Goal: Ask a question

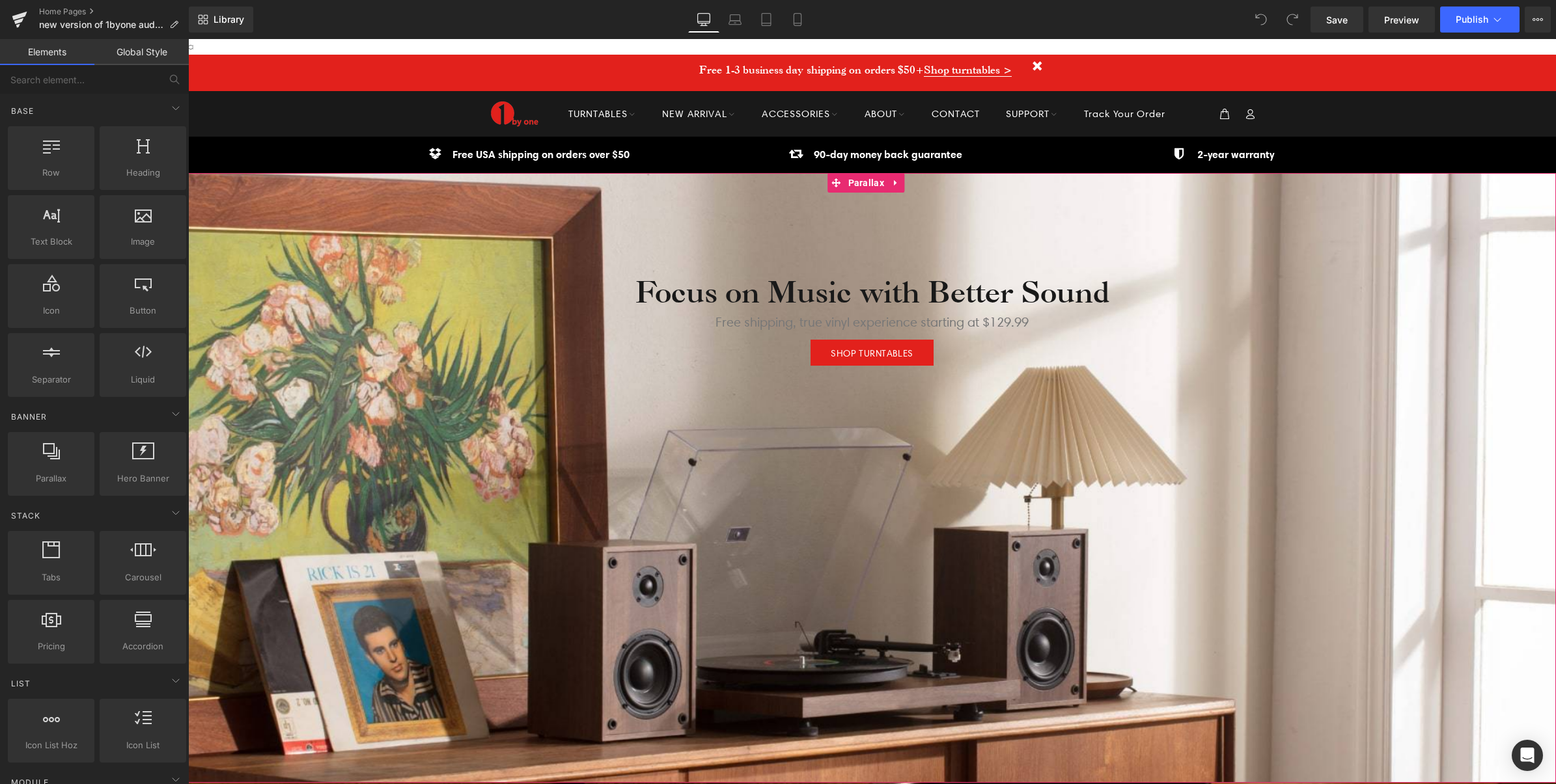
scroll to position [4664, 1355]
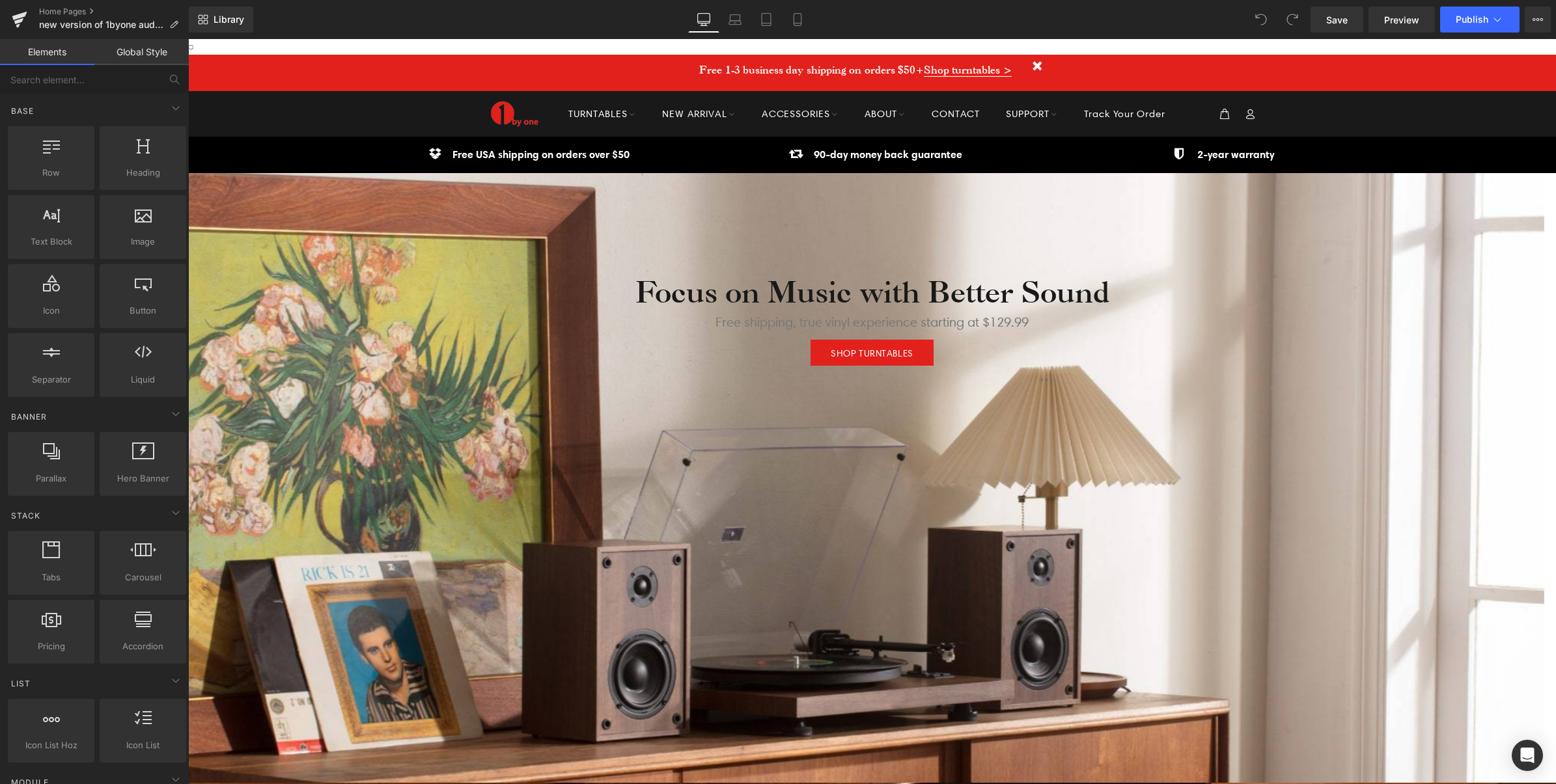
click at [634, 70] on div "Free 1-3 business day shipping on orders $50+ Shop turntables >" at bounding box center [872, 73] width 768 height 37
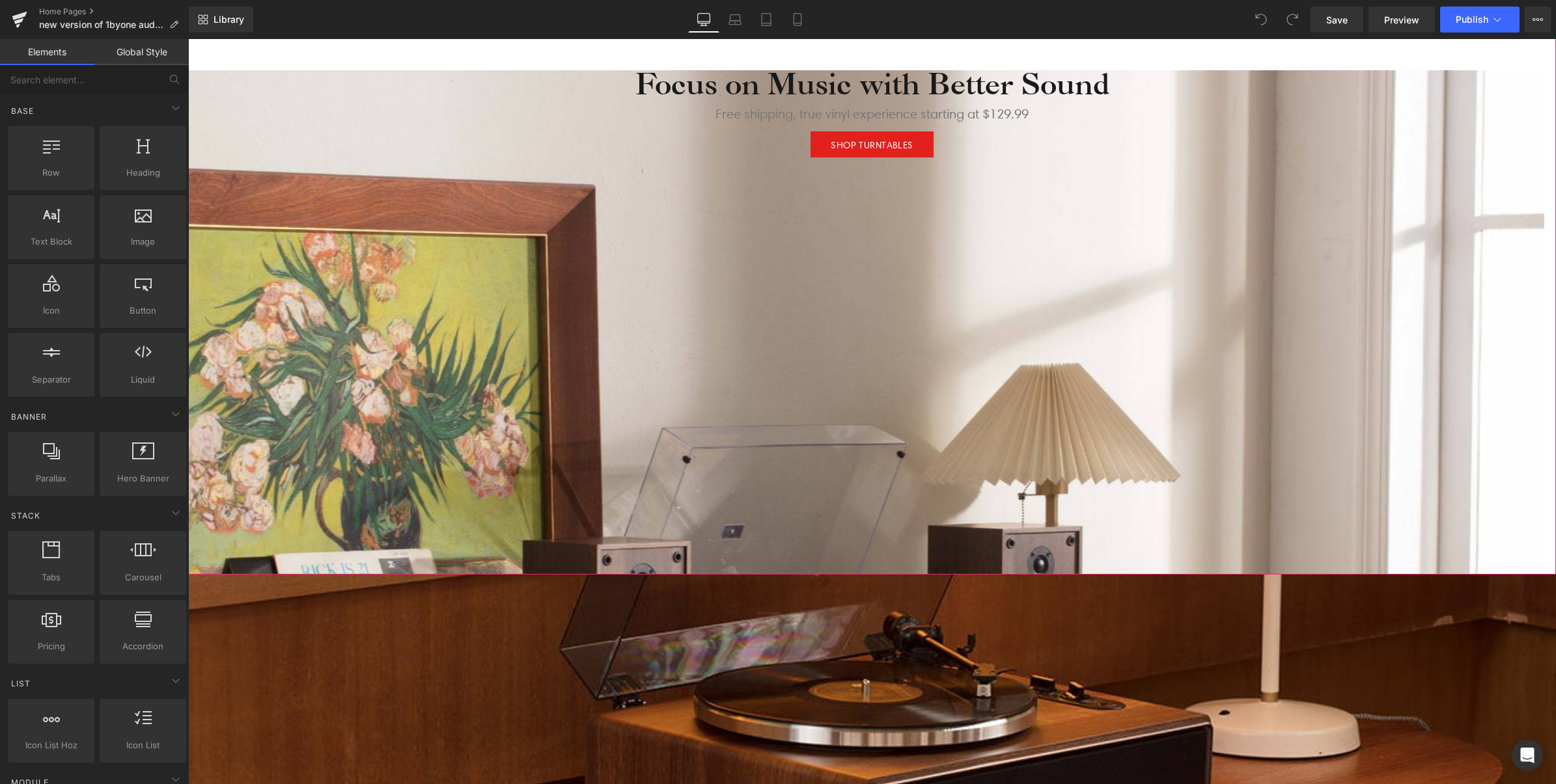
scroll to position [0, 0]
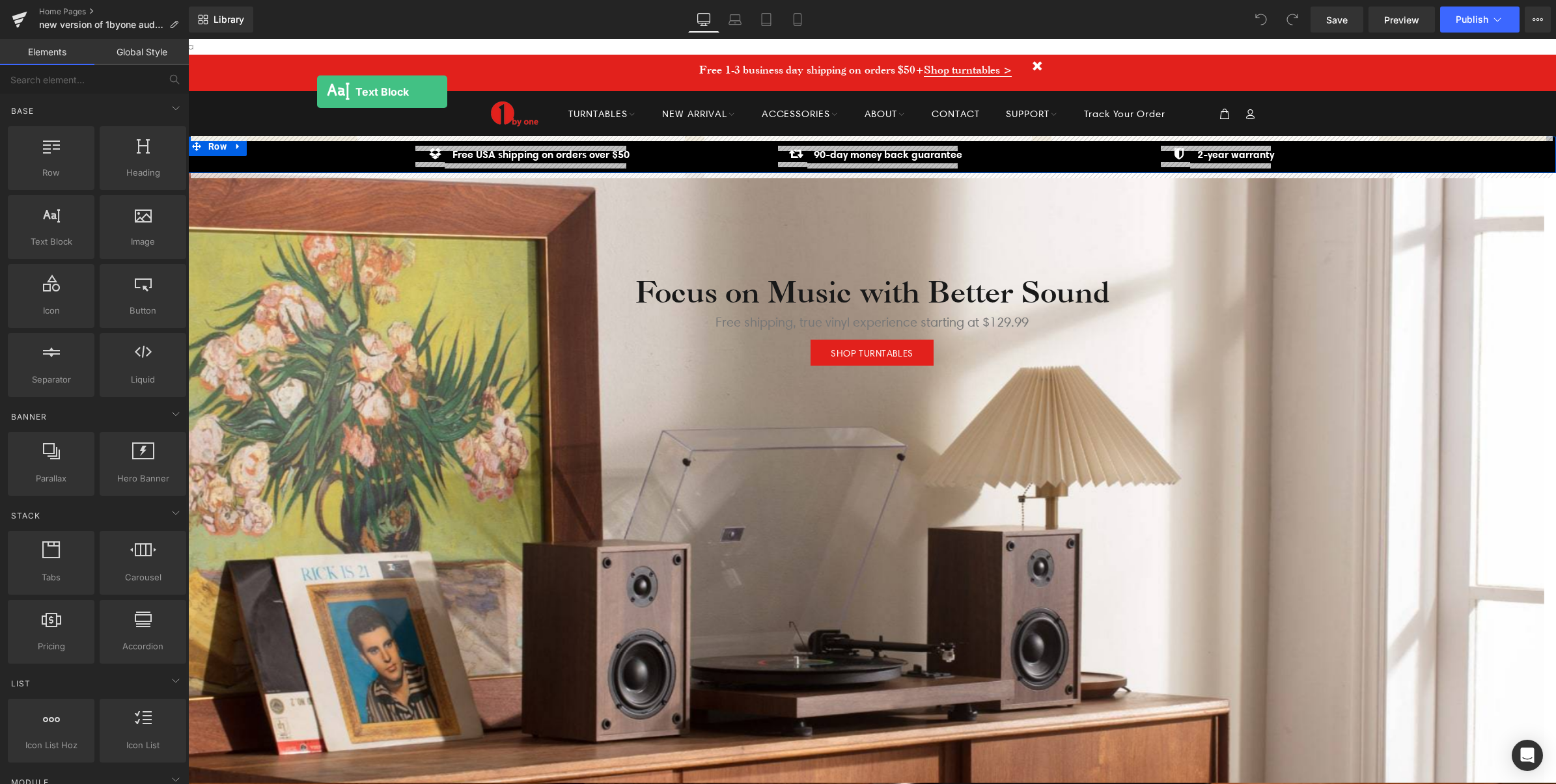
drag, startPoint x: 207, startPoint y: 191, endPoint x: 317, endPoint y: 95, distance: 146.0
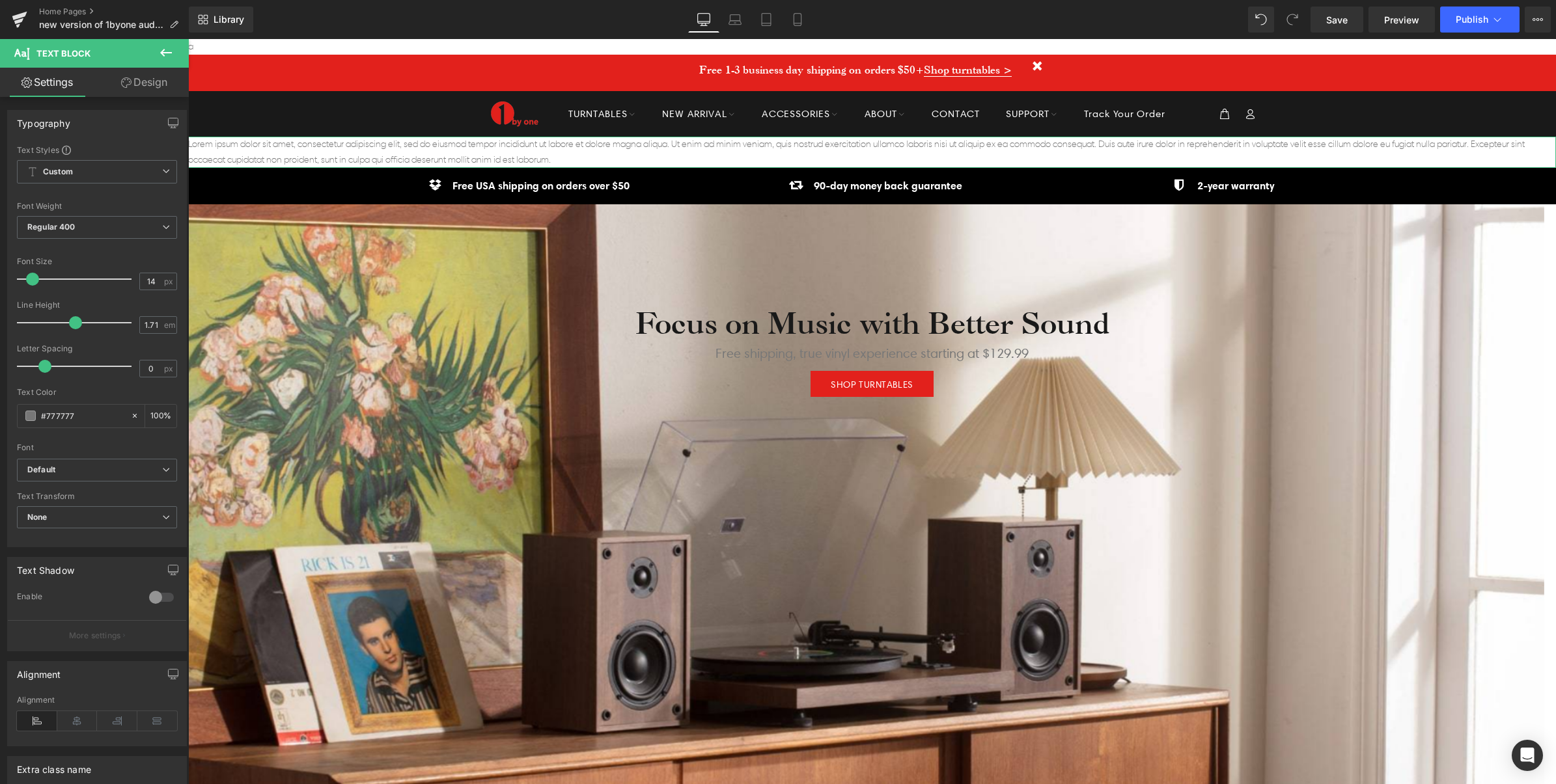
click at [144, 88] on link "Design" at bounding box center [144, 83] width 95 height 29
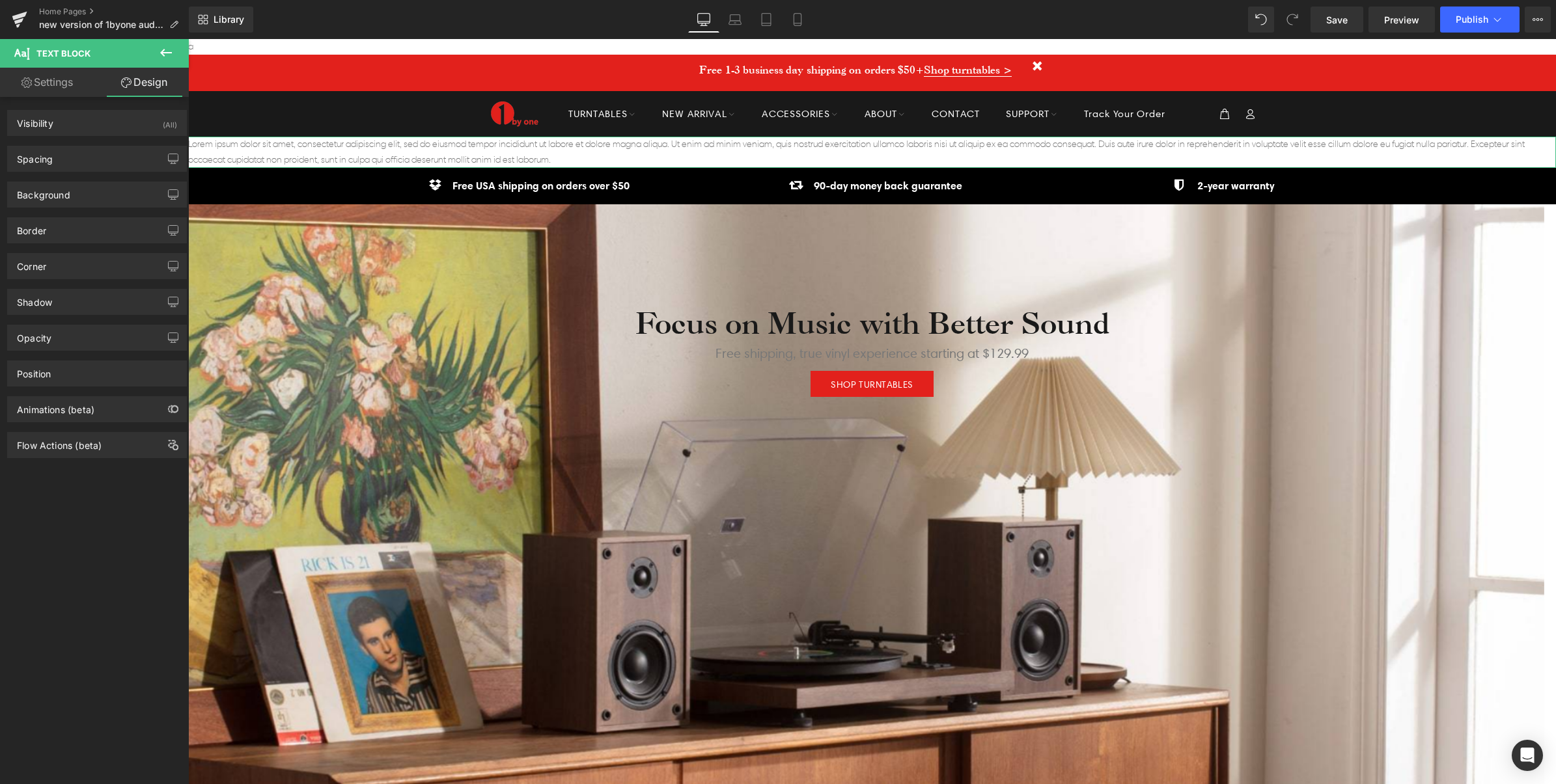
click at [53, 87] on link "Settings" at bounding box center [47, 83] width 95 height 29
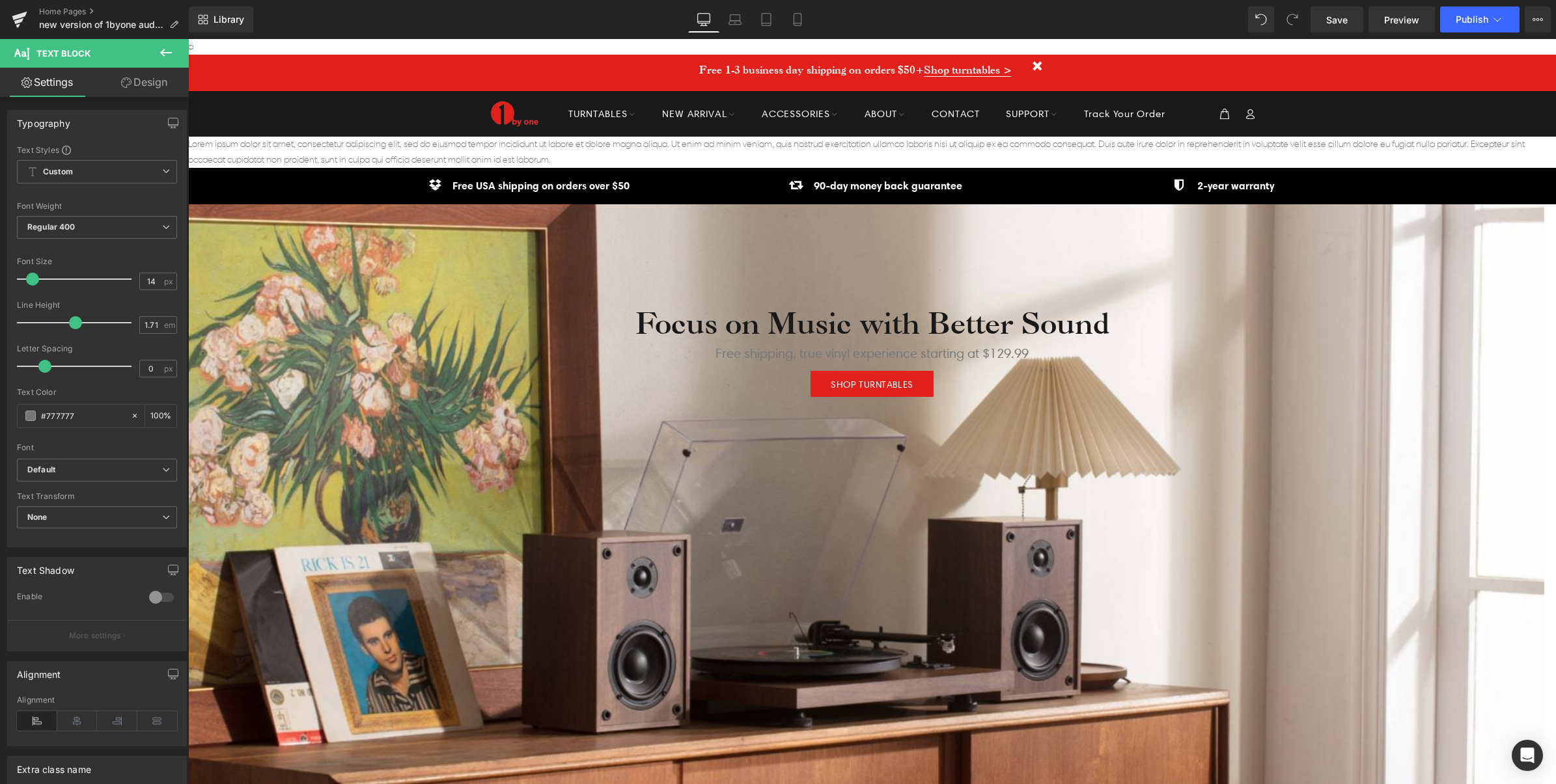
click at [404, 149] on p "Lorem ipsum dolor sit amet, consectetur adipiscing elit, sed do eiusmod tempor …" at bounding box center [872, 152] width 1368 height 31
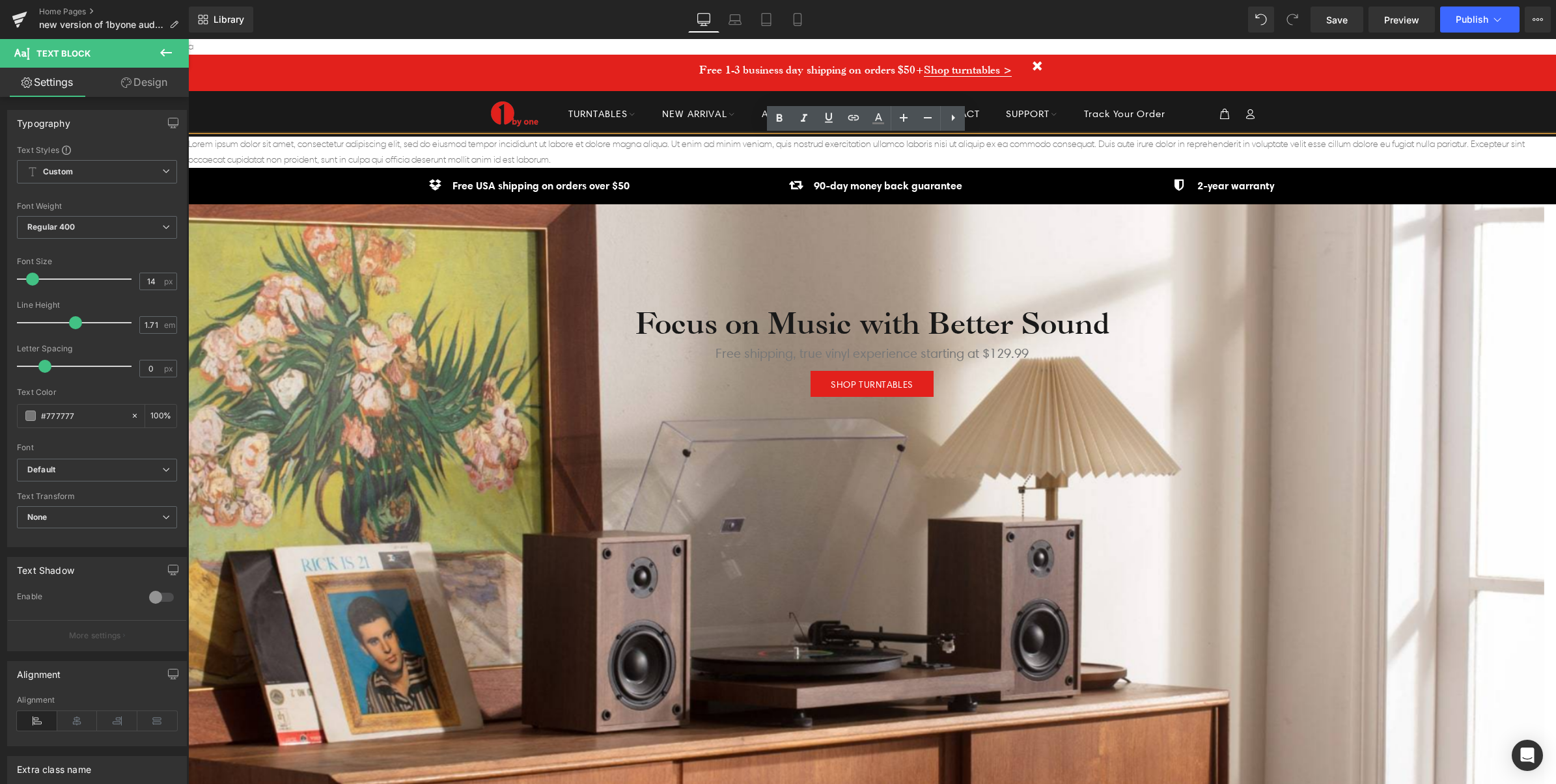
click at [906, 154] on p "Lorem ipsum dolor sit amet, consectetur adipiscing elit, sed do eiusmod tempor …" at bounding box center [872, 152] width 1368 height 31
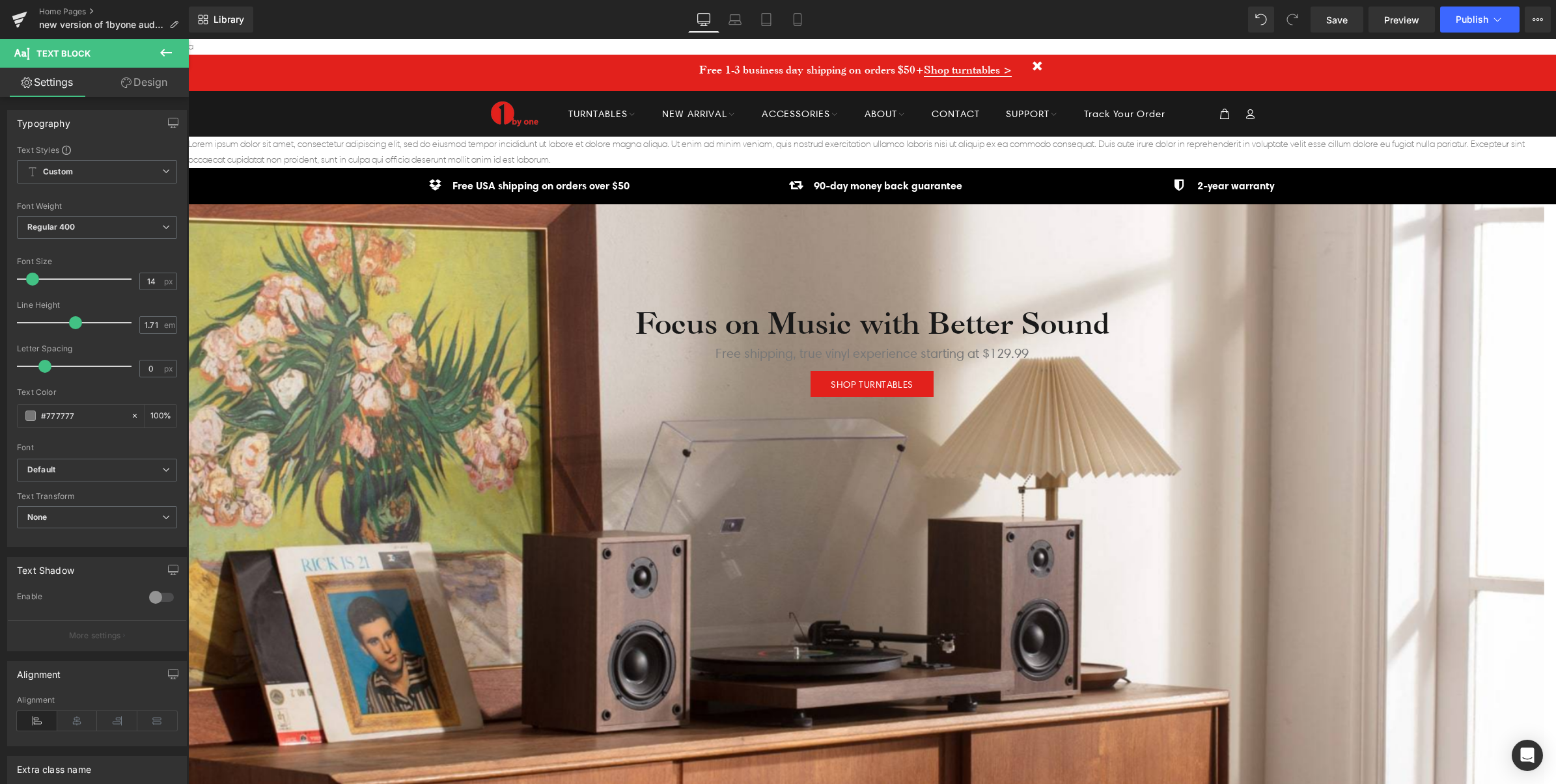
click at [168, 53] on icon at bounding box center [166, 53] width 12 height 8
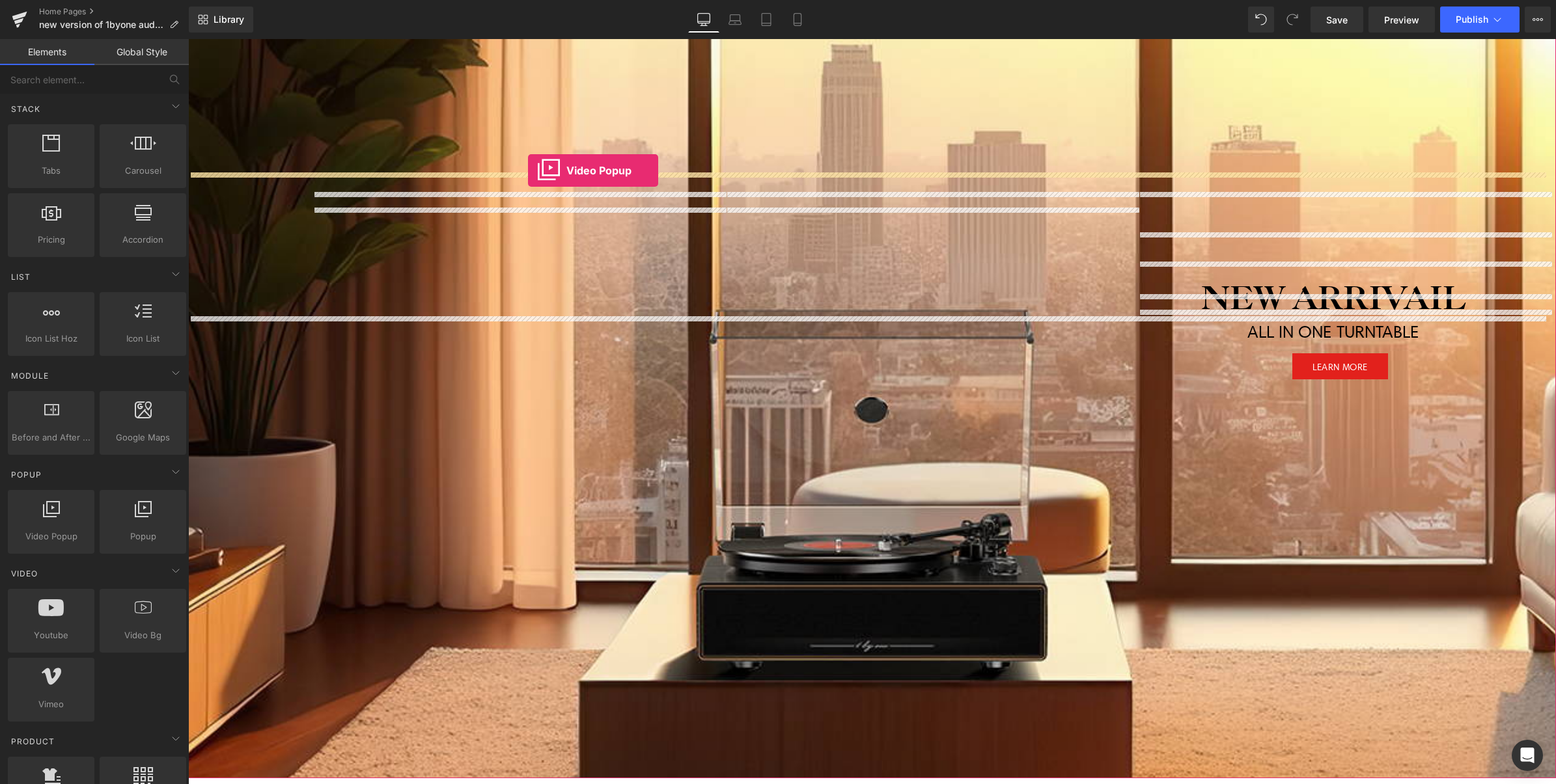
scroll to position [2033, 0]
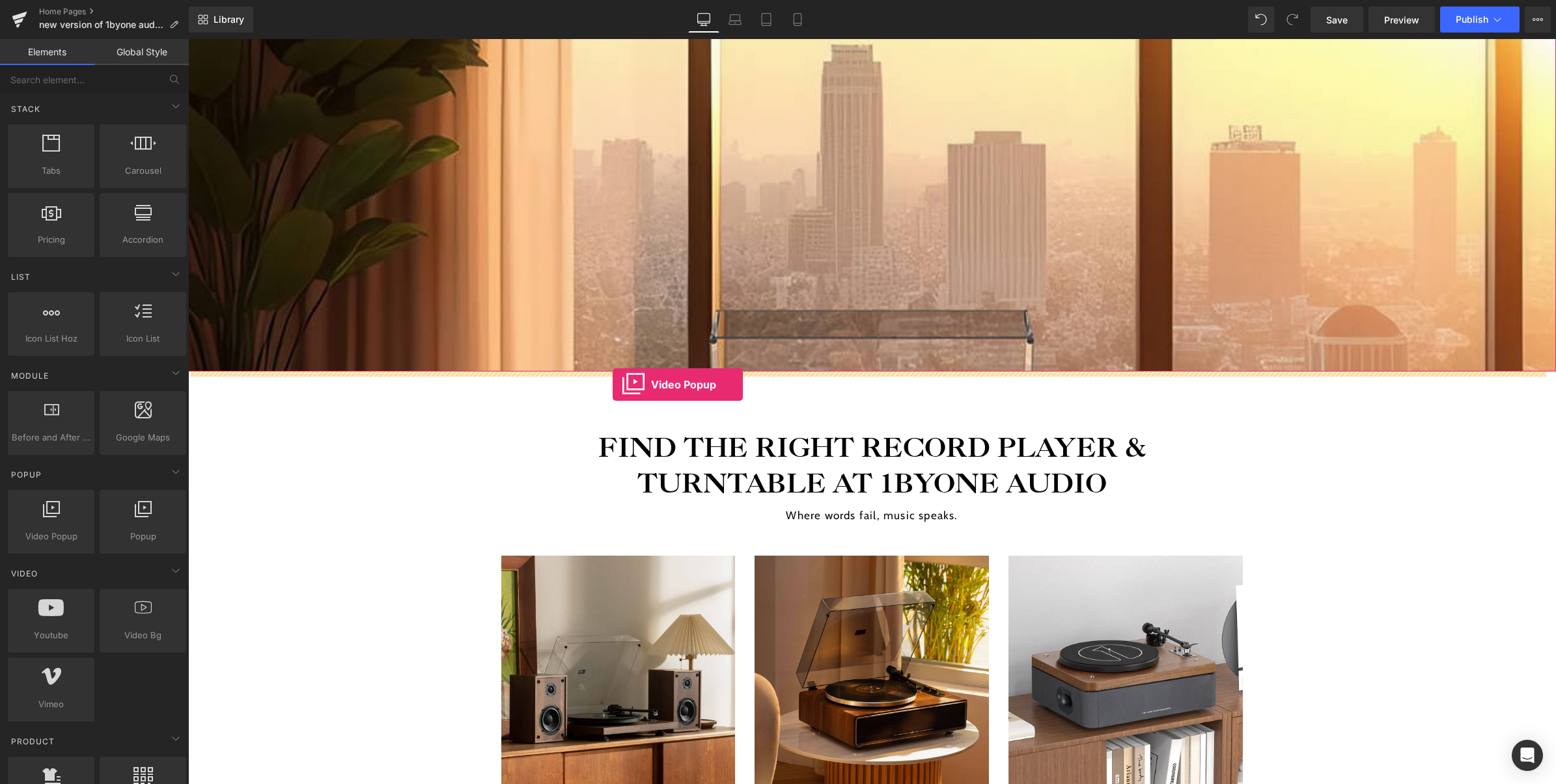
drag, startPoint x: 275, startPoint y: 483, endPoint x: 612, endPoint y: 385, distance: 351.0
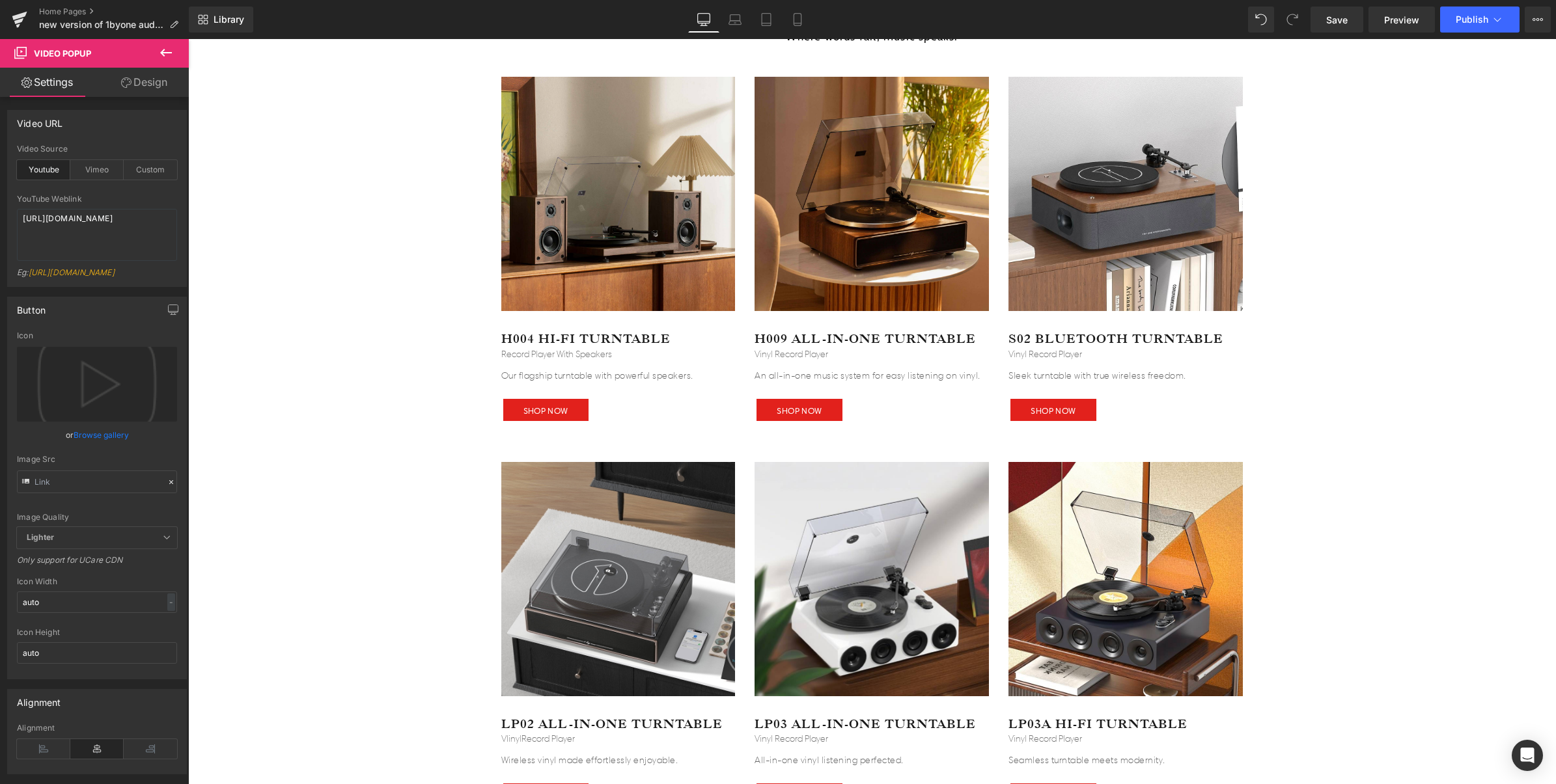
scroll to position [2277, 0]
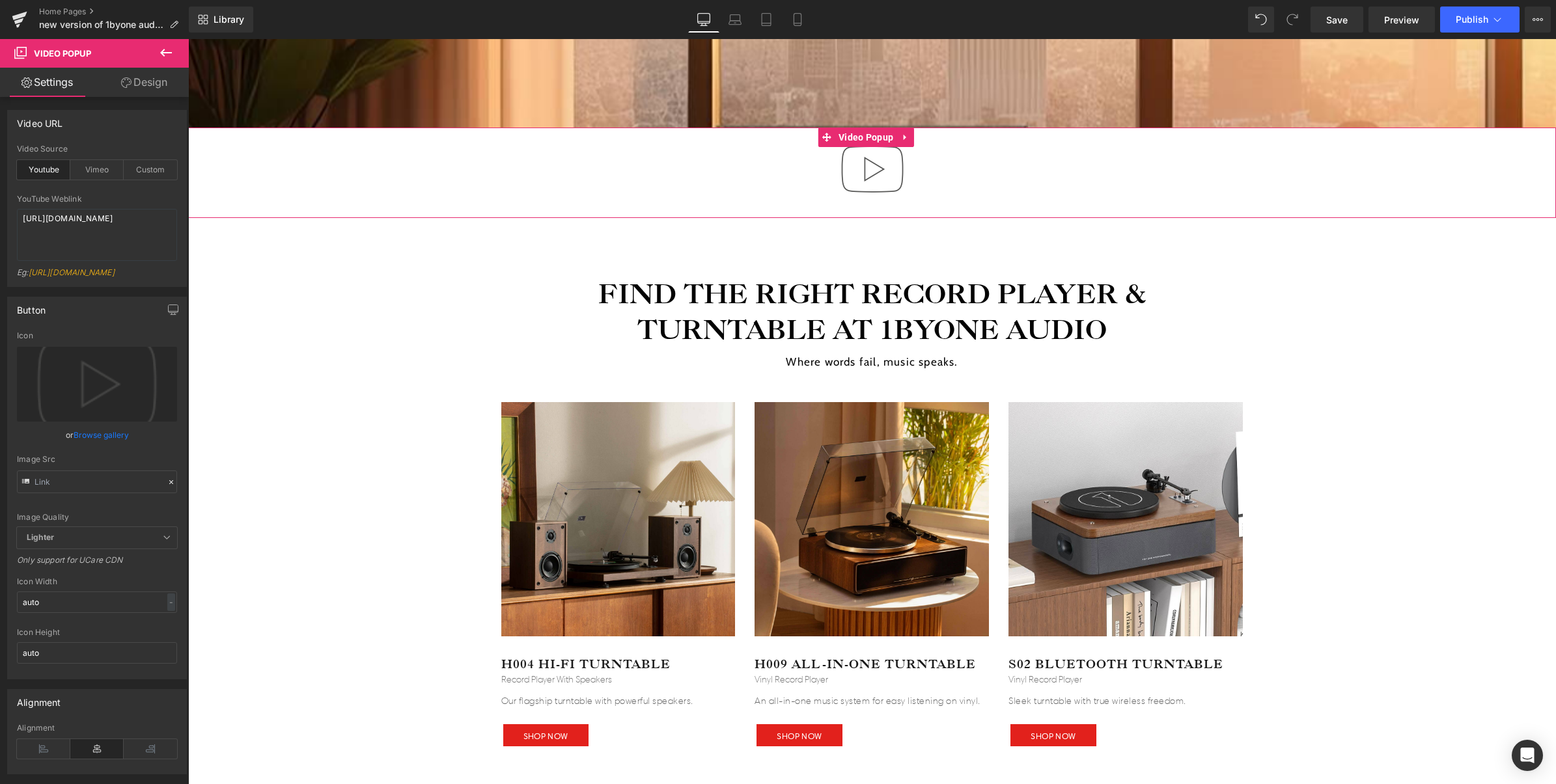
click at [858, 177] on img at bounding box center [872, 169] width 83 height 83
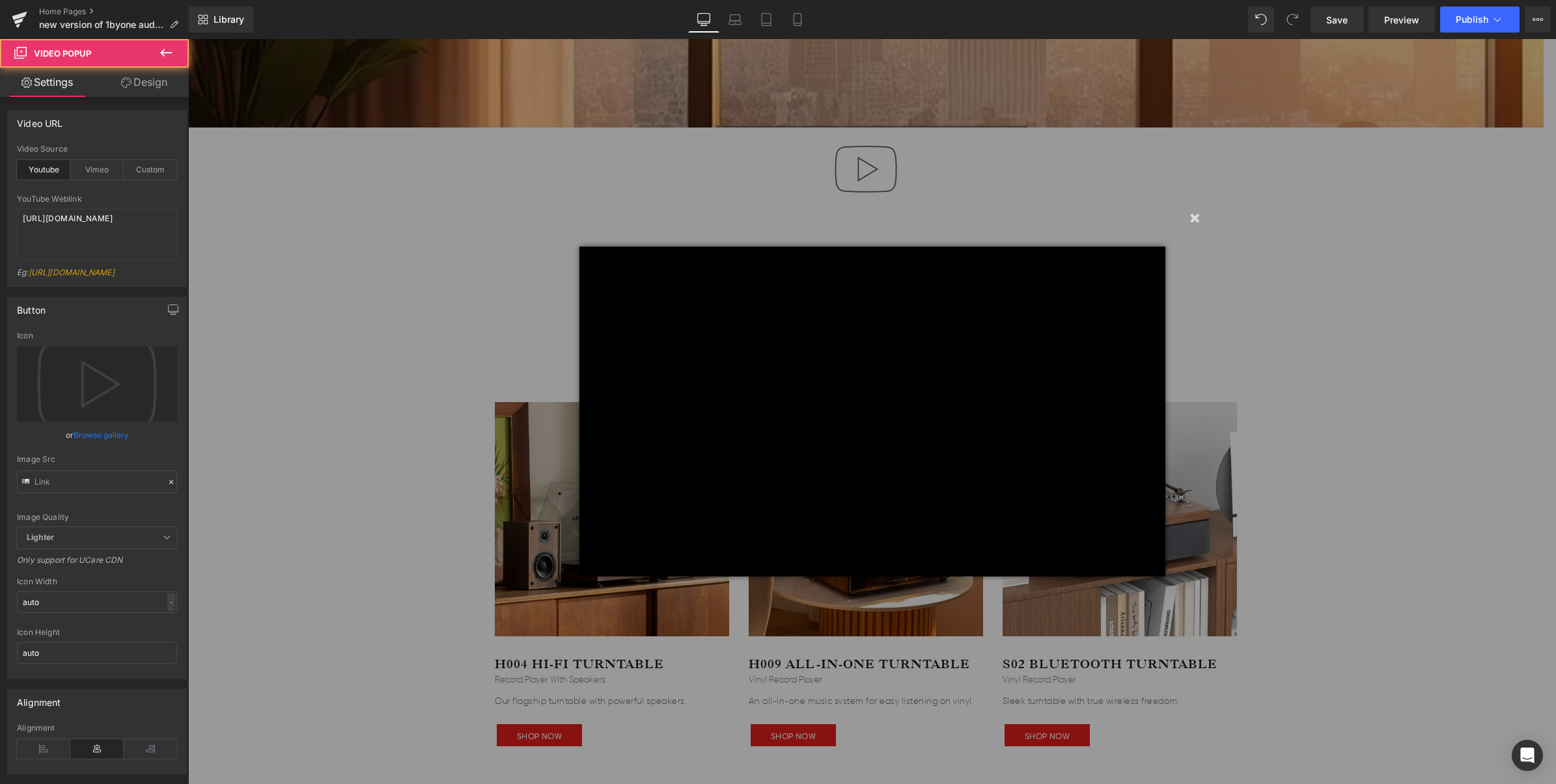
scroll to position [4785, 1343]
drag, startPoint x: 1186, startPoint y: 219, endPoint x: 799, endPoint y: 191, distance: 388.0
click at [1186, 219] on button "×" at bounding box center [1194, 217] width 26 height 26
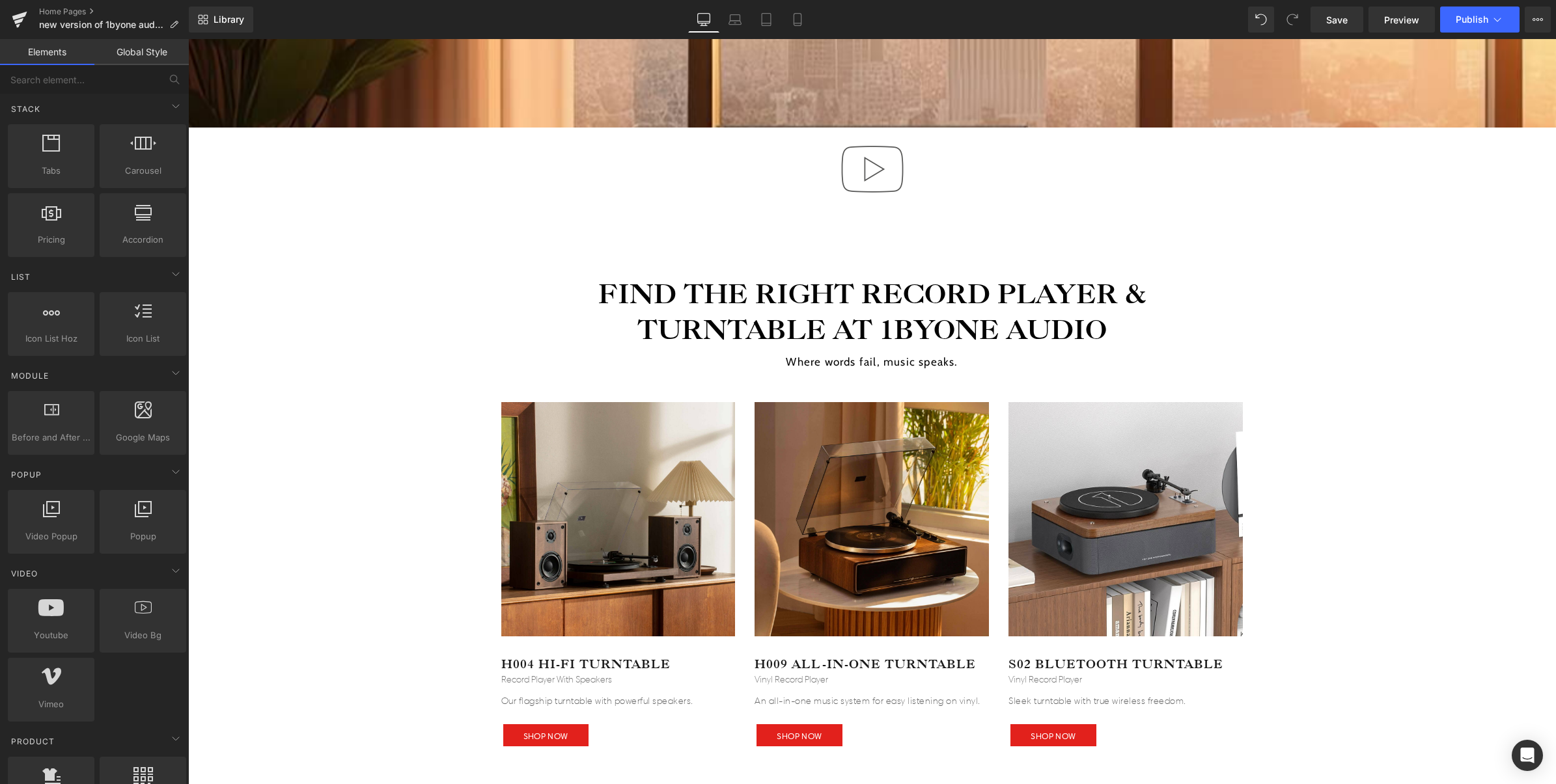
scroll to position [4785, 1355]
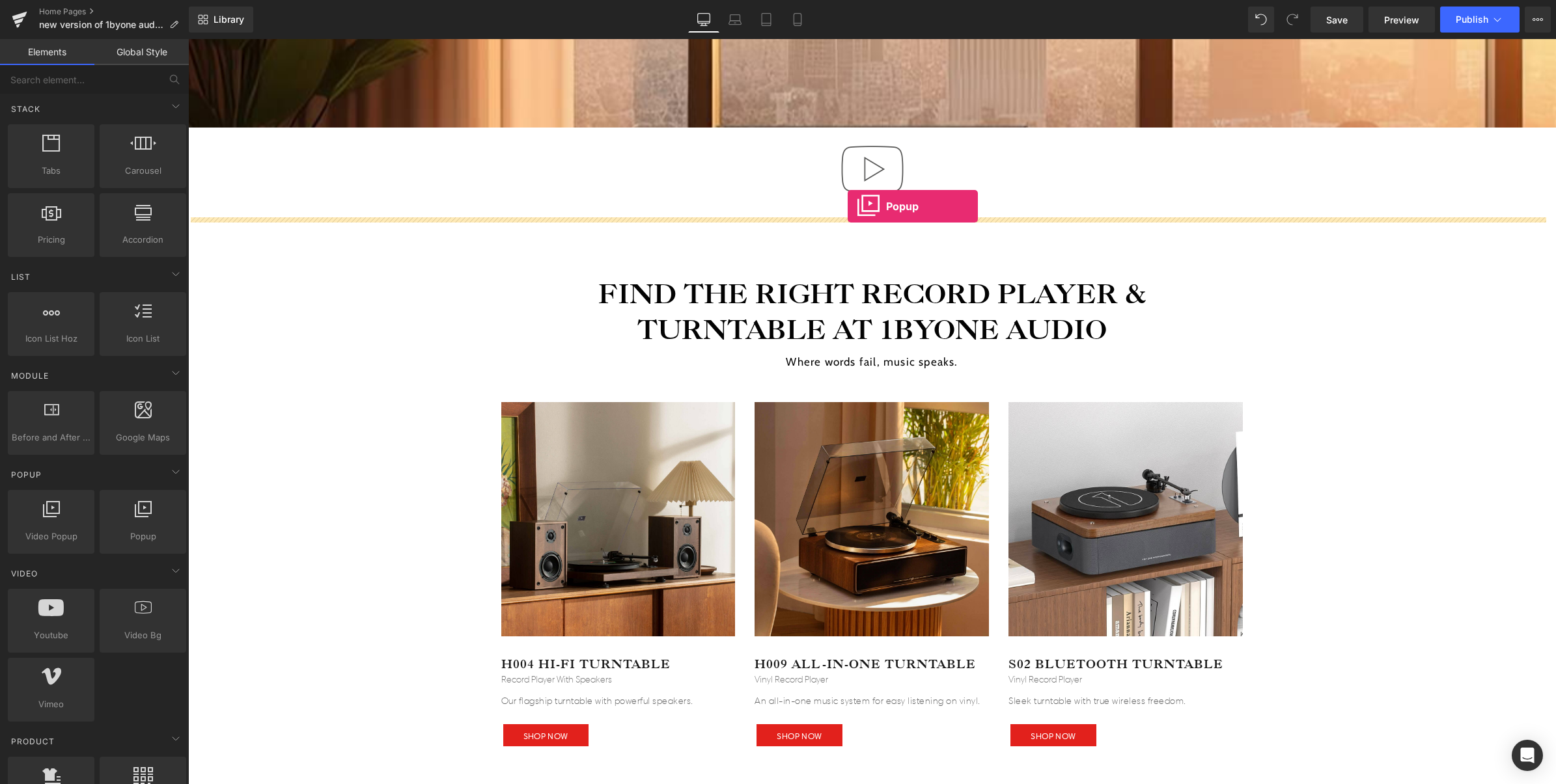
drag, startPoint x: 678, startPoint y: 235, endPoint x: 848, endPoint y: 206, distance: 172.5
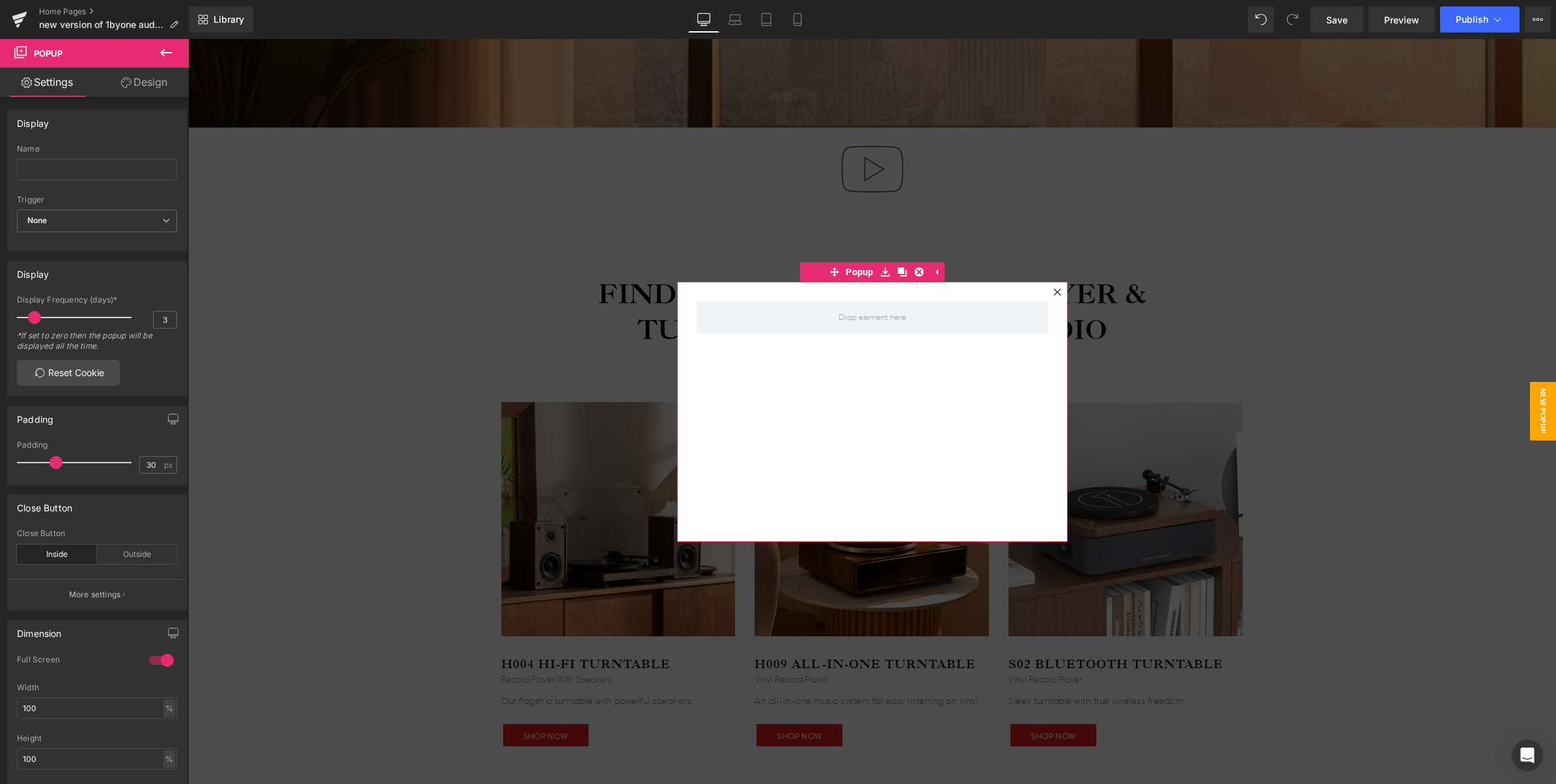
click at [1053, 291] on icon at bounding box center [1057, 292] width 8 height 8
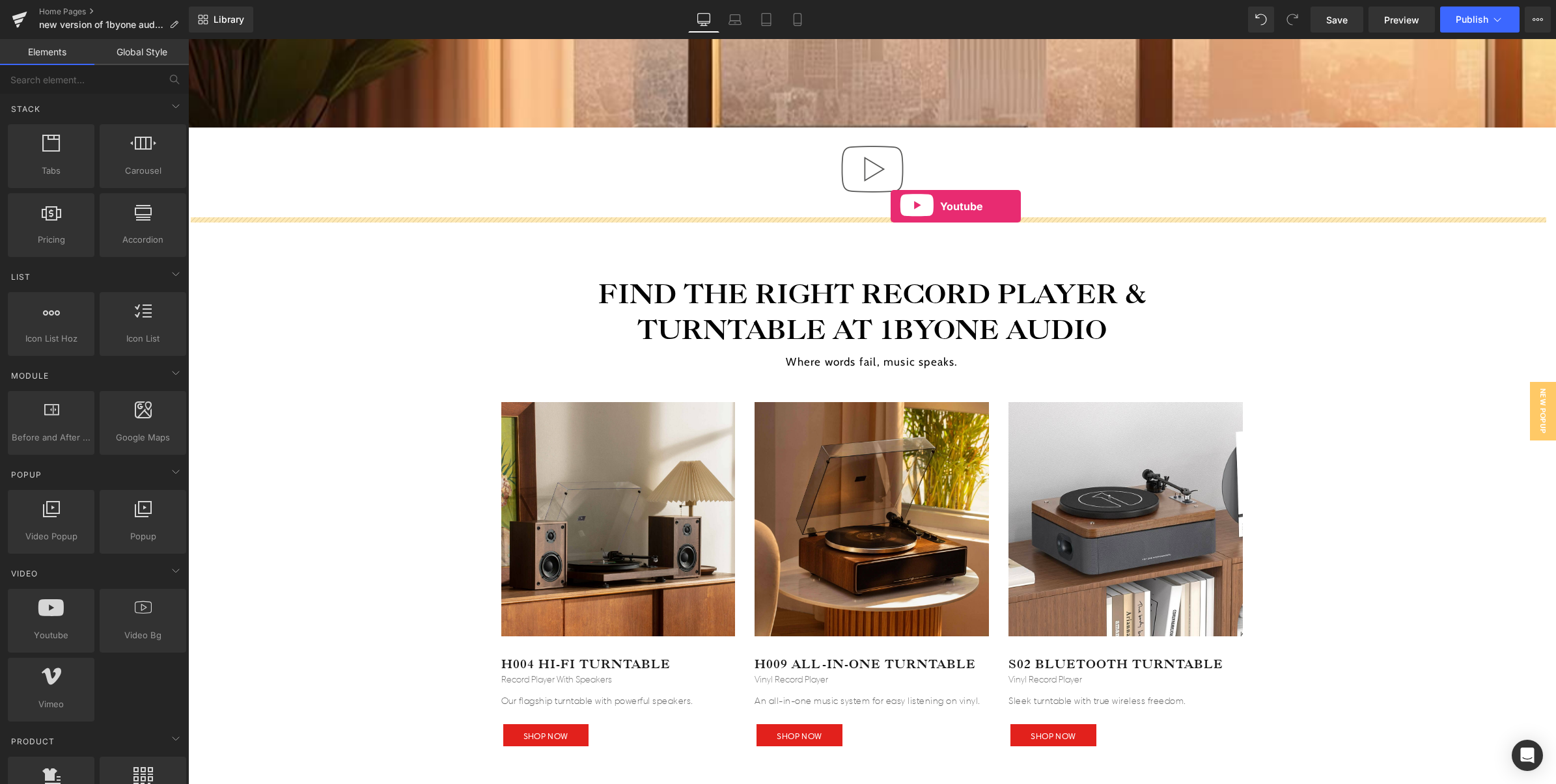
drag, startPoint x: 261, startPoint y: 659, endPoint x: 890, endPoint y: 206, distance: 775.1
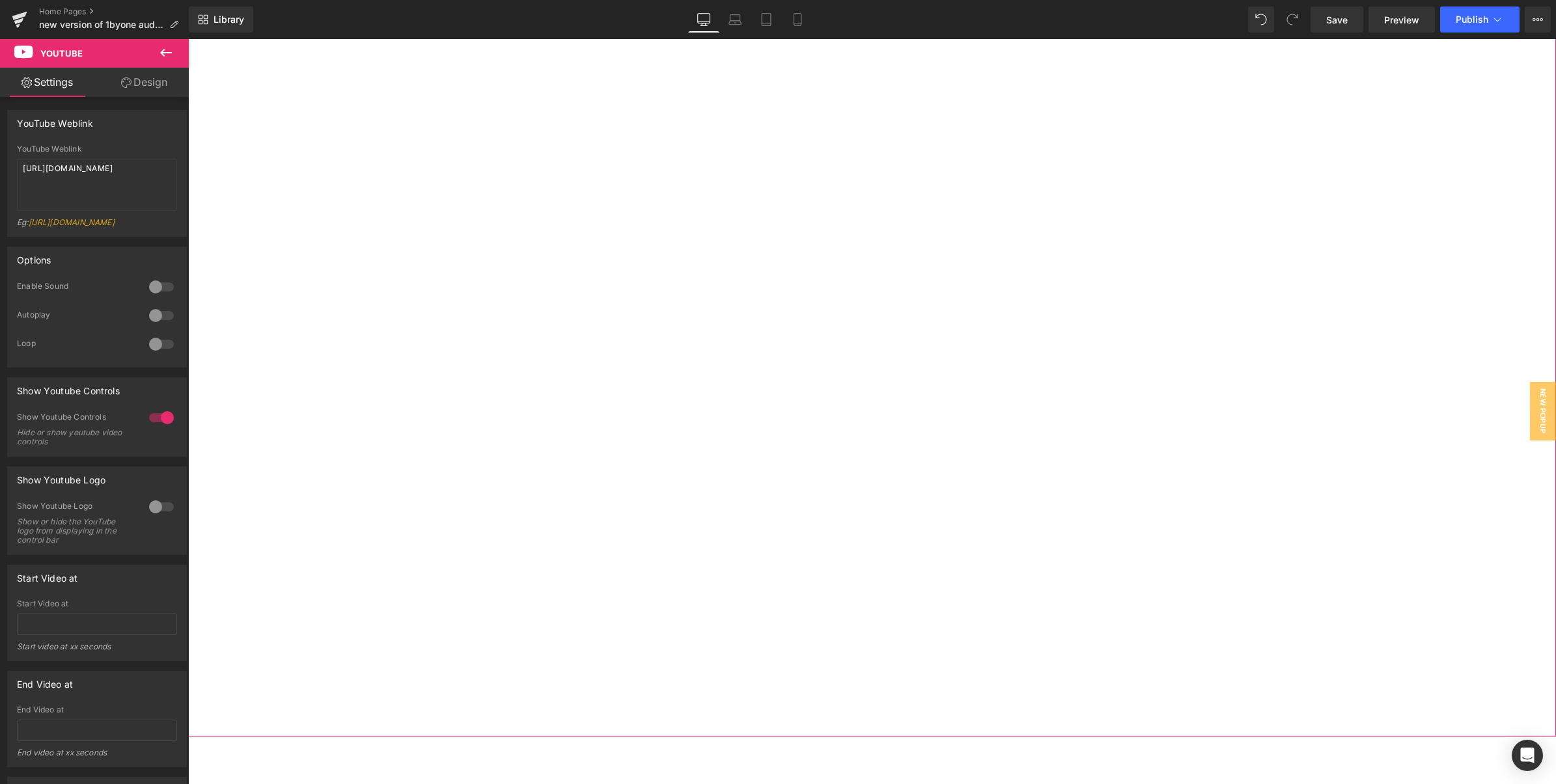
scroll to position [2359, 0]
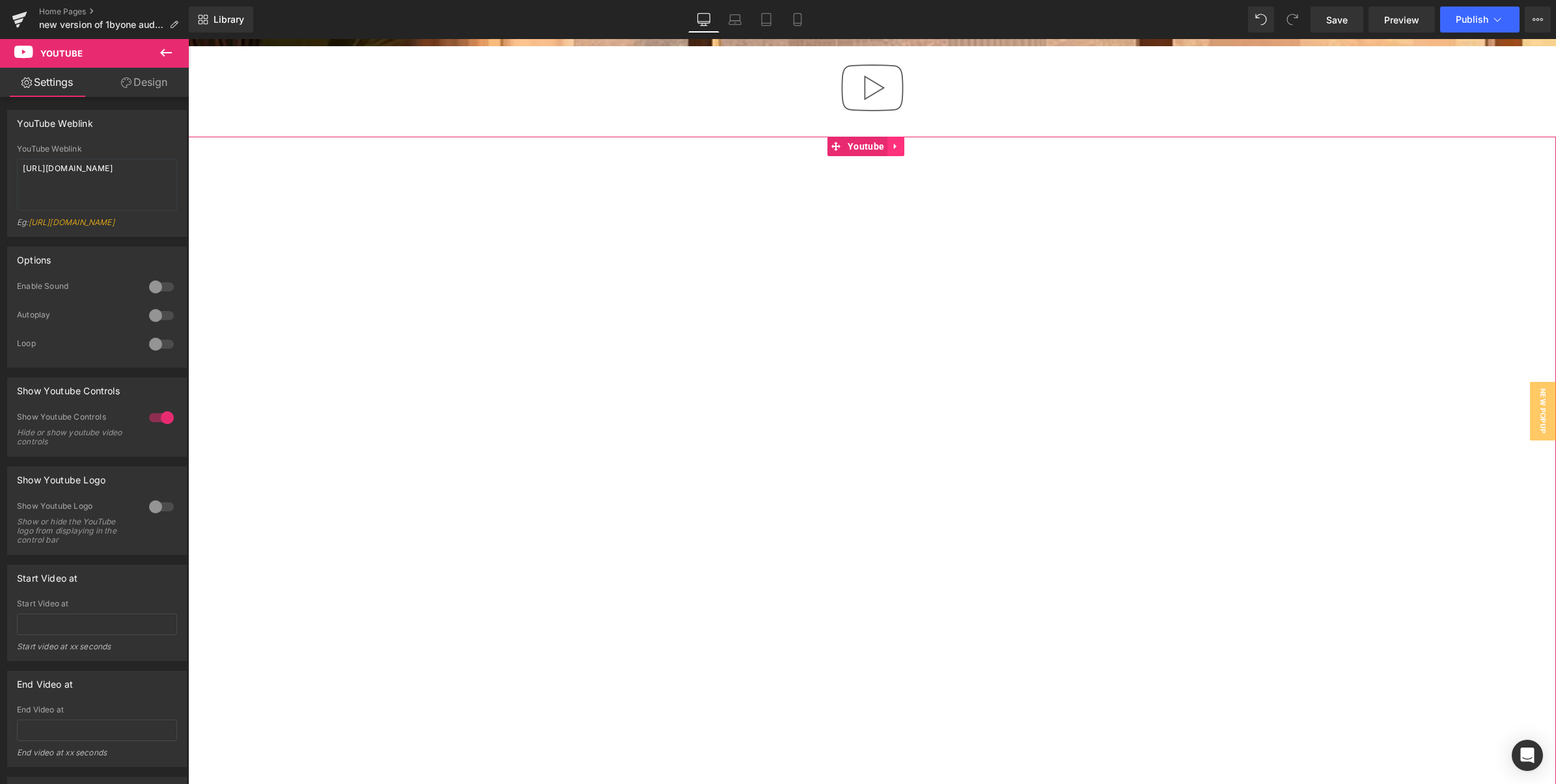
click at [896, 148] on icon at bounding box center [896, 146] width 9 height 10
click at [904, 149] on icon at bounding box center [904, 147] width 9 height 9
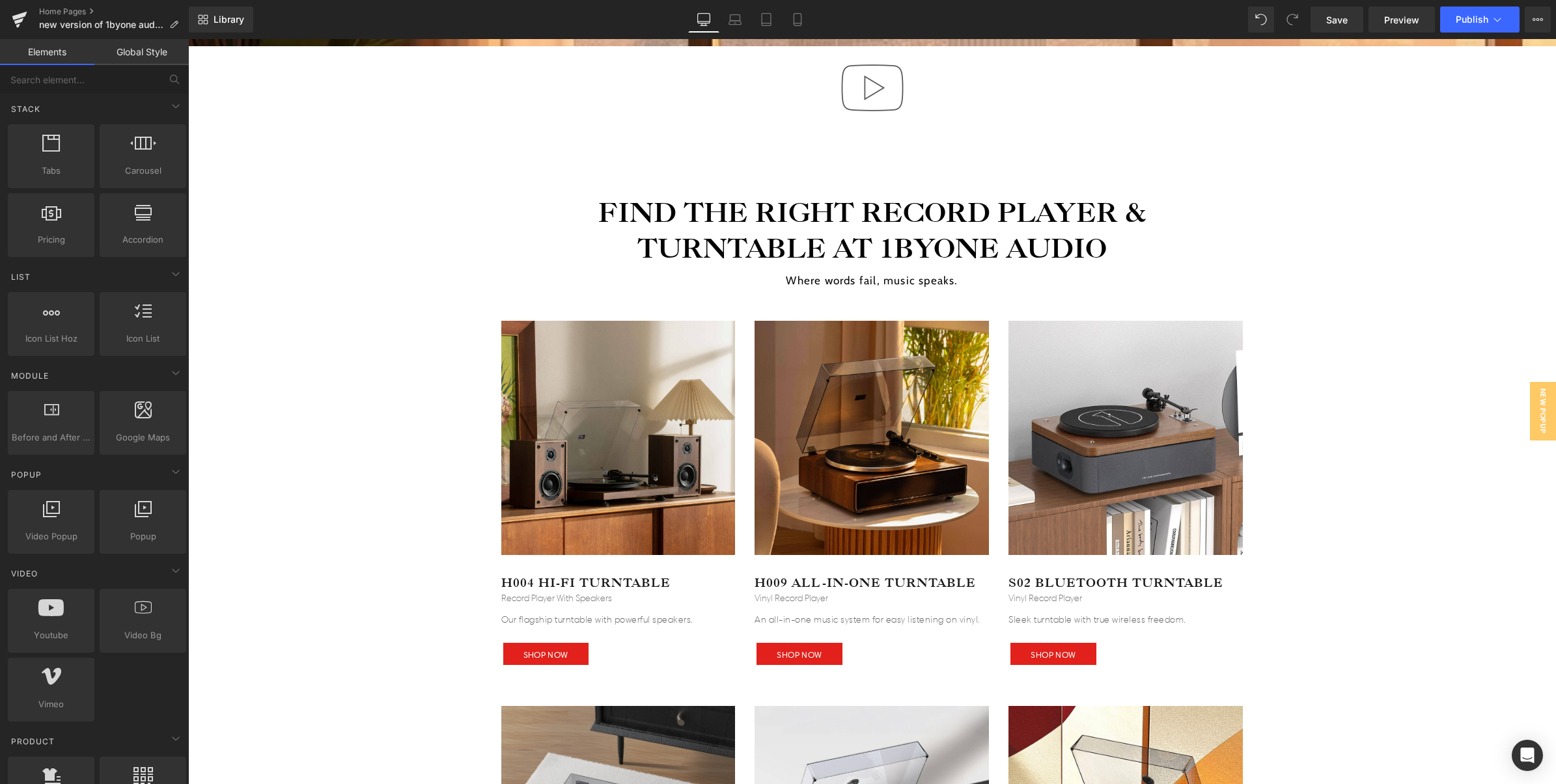
click at [855, 93] on img at bounding box center [872, 87] width 83 height 83
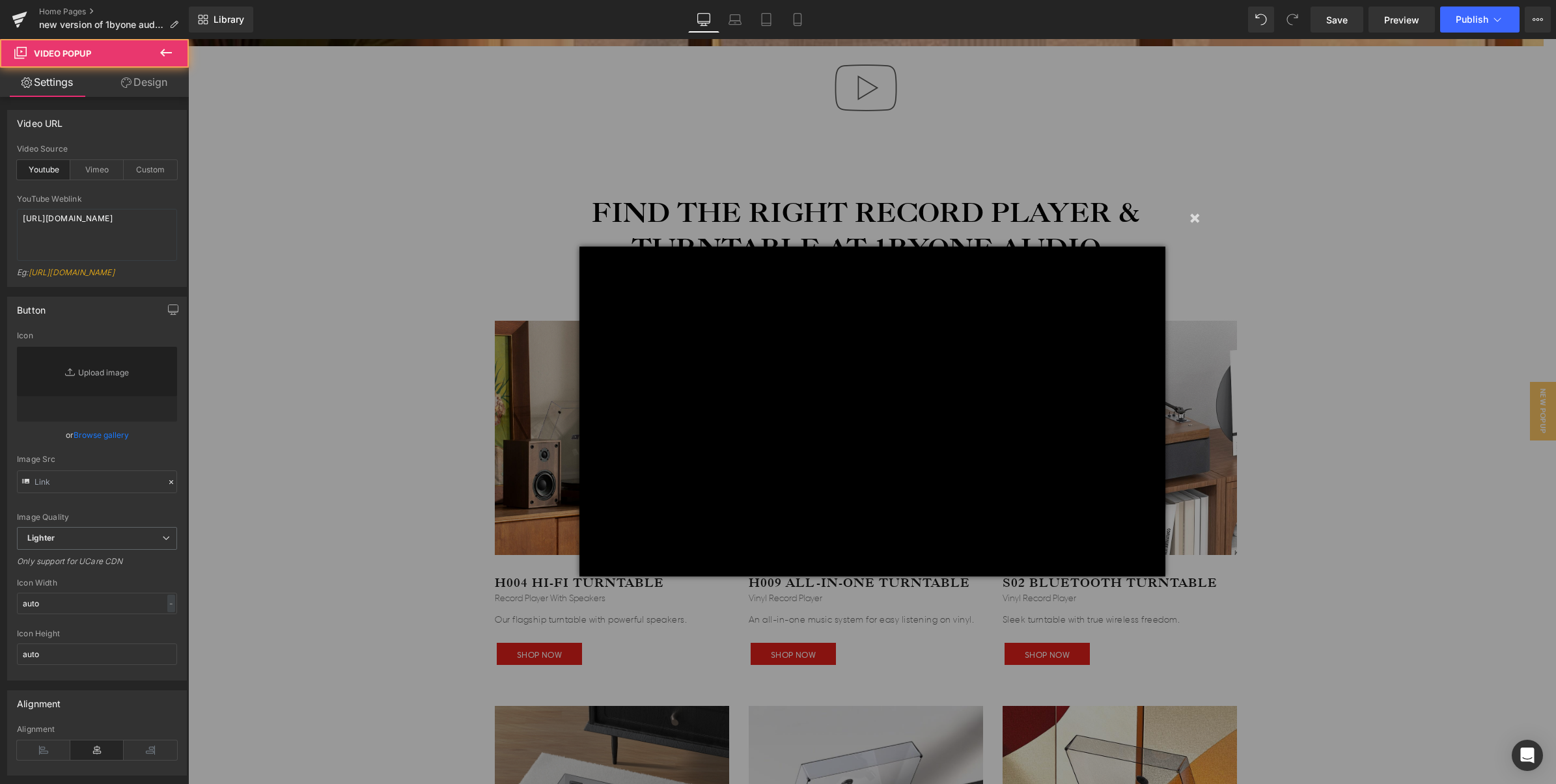
scroll to position [4785, 1343]
click at [1185, 219] on button "×" at bounding box center [1194, 217] width 26 height 26
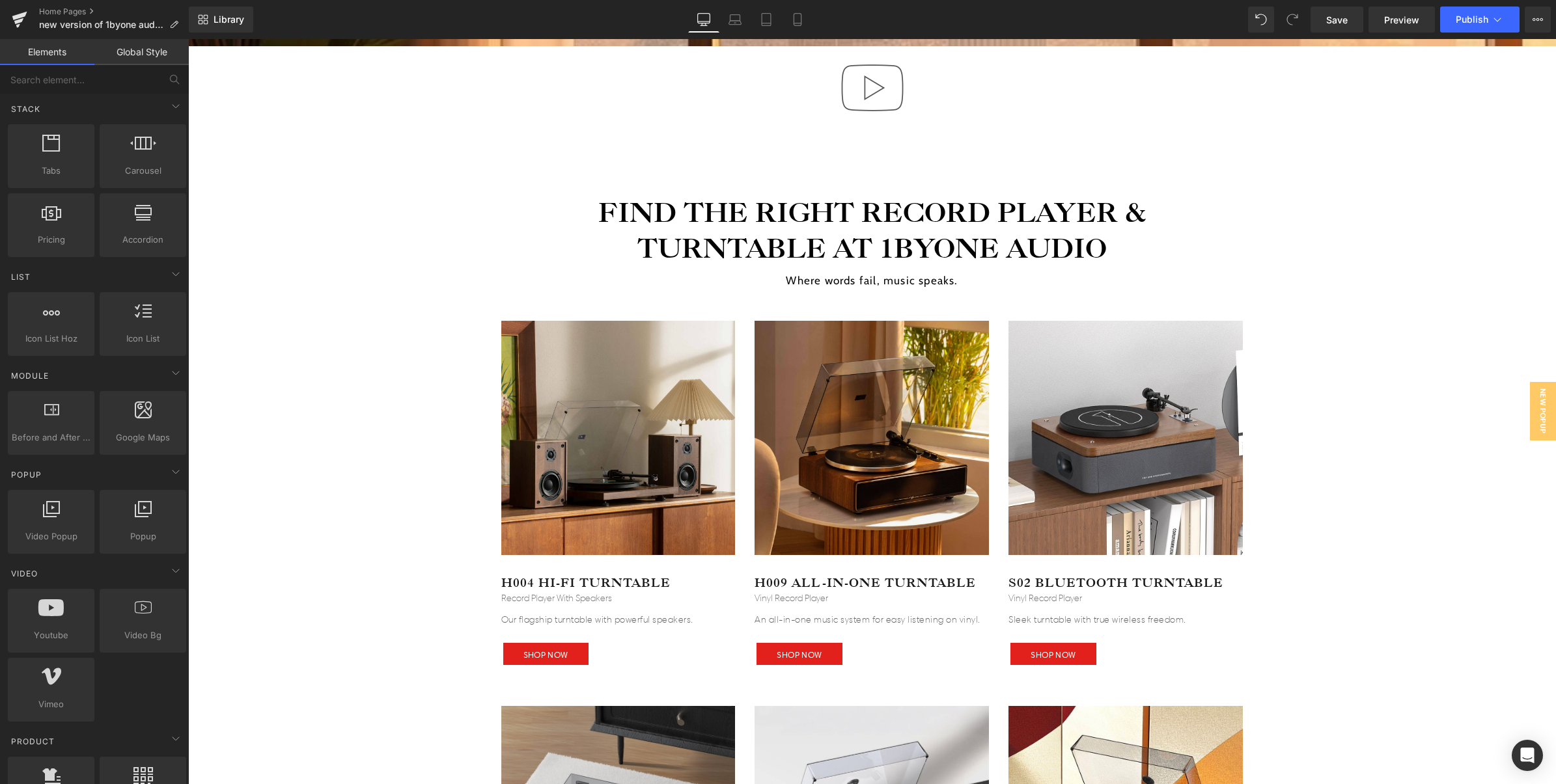
scroll to position [4785, 1355]
click at [904, 56] on icon at bounding box center [904, 55] width 3 height 6
click at [917, 59] on link at bounding box center [913, 55] width 17 height 19
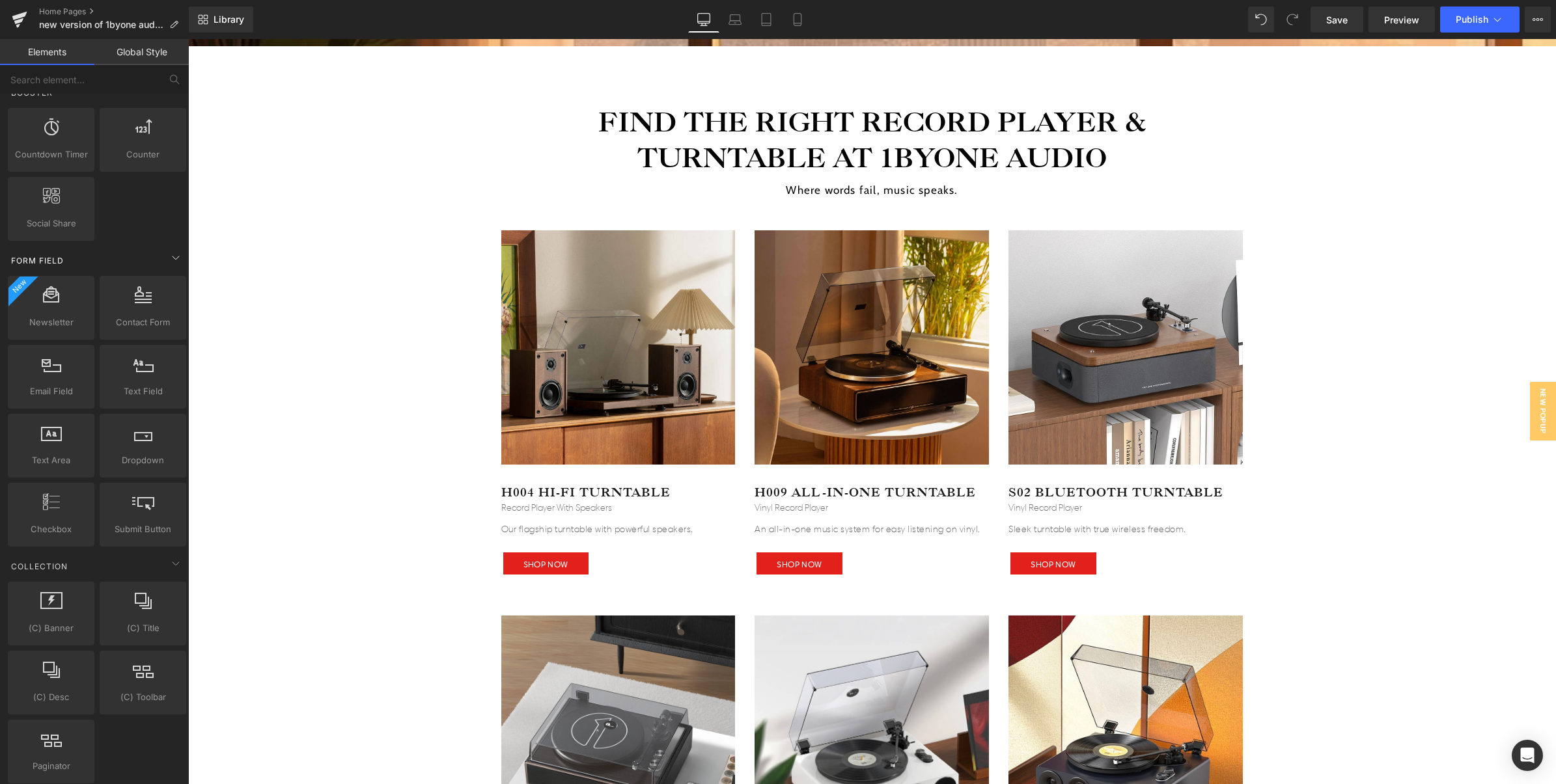
scroll to position [1137, 0]
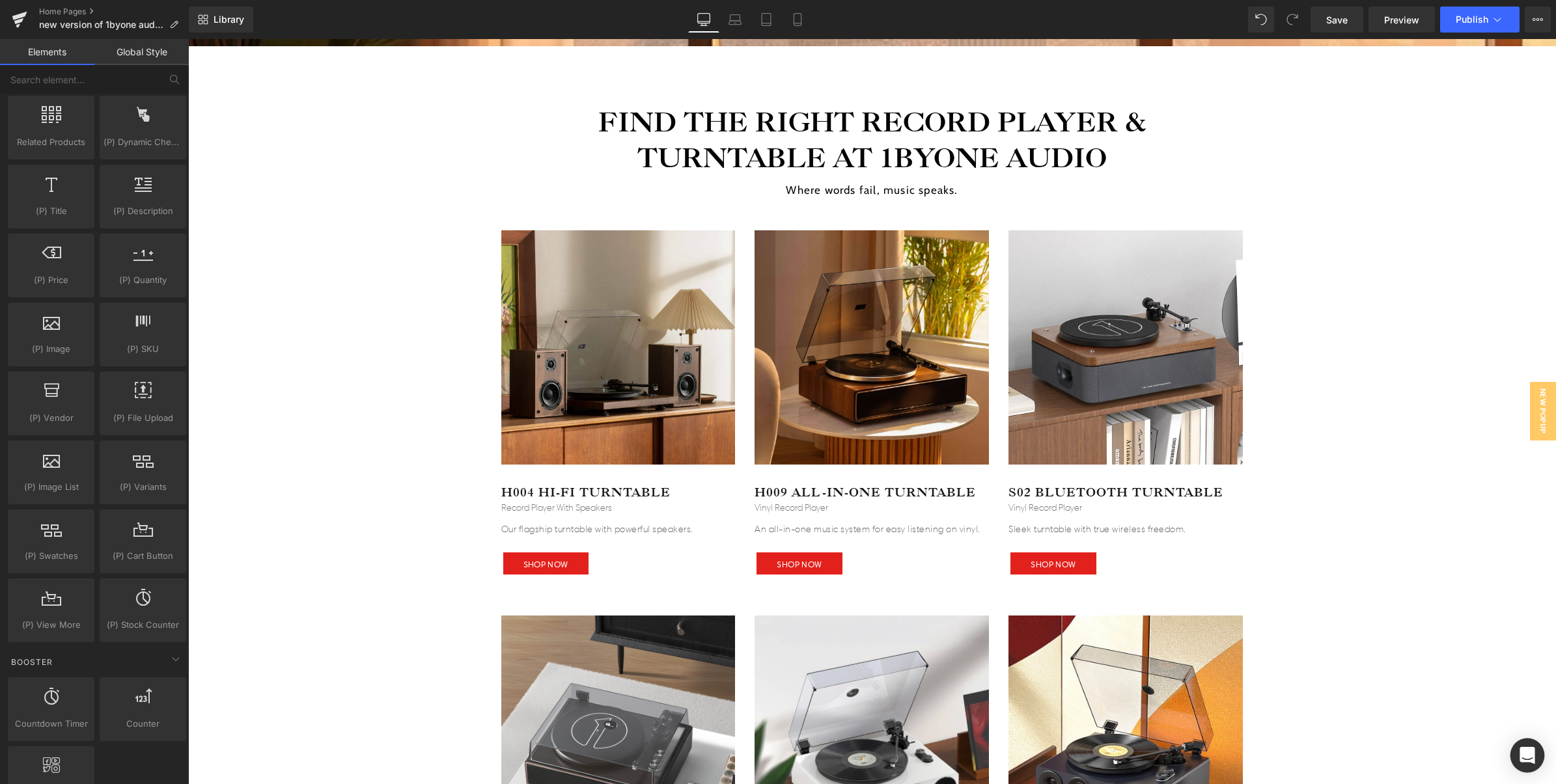
click at [1524, 746] on div "Open Intercom Messenger" at bounding box center [1527, 756] width 35 height 35
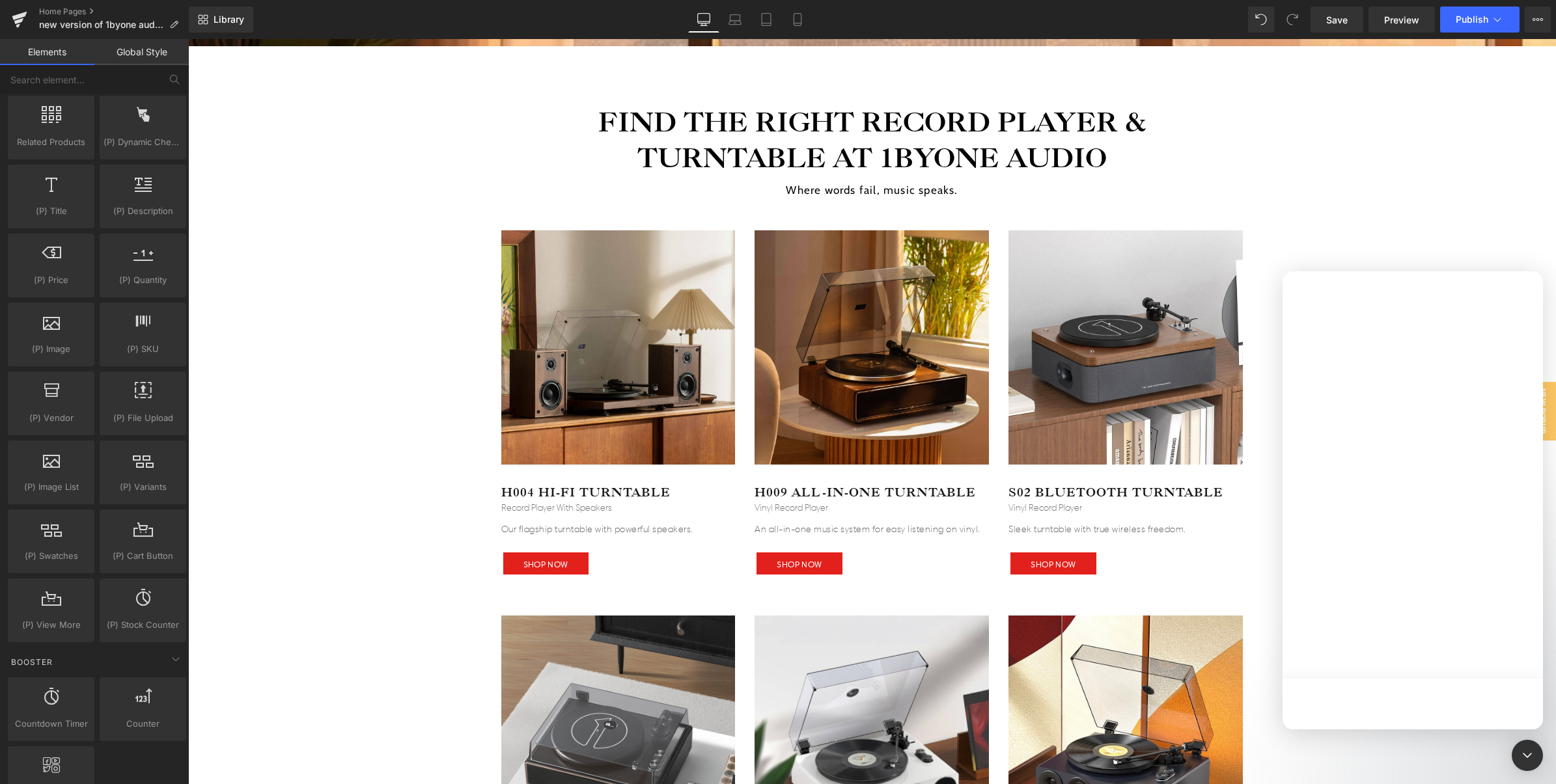
click at [1494, 229] on div at bounding box center [778, 373] width 1556 height 745
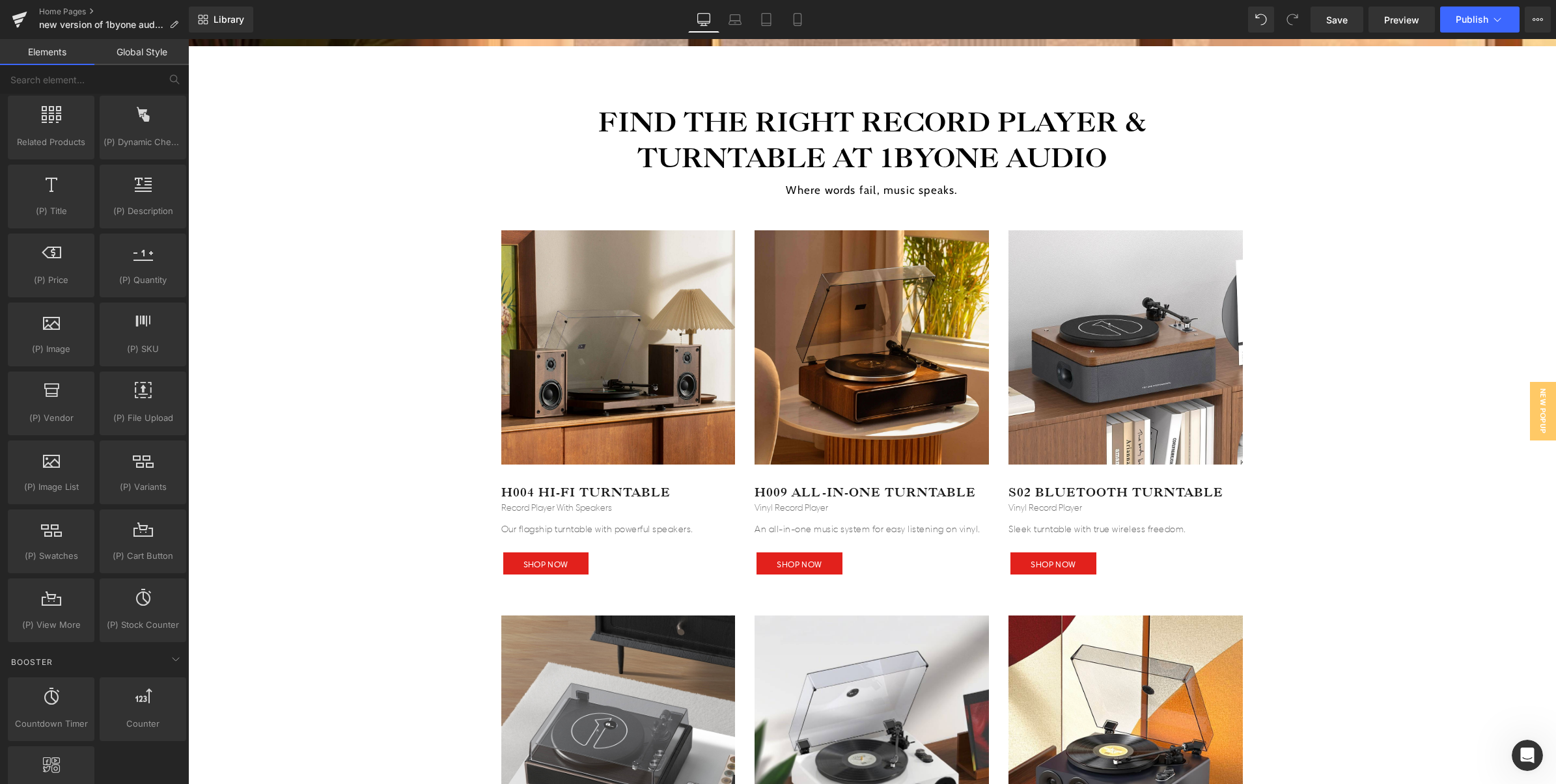
scroll to position [0, 0]
click at [1531, 398] on span "New Popup" at bounding box center [1543, 411] width 26 height 59
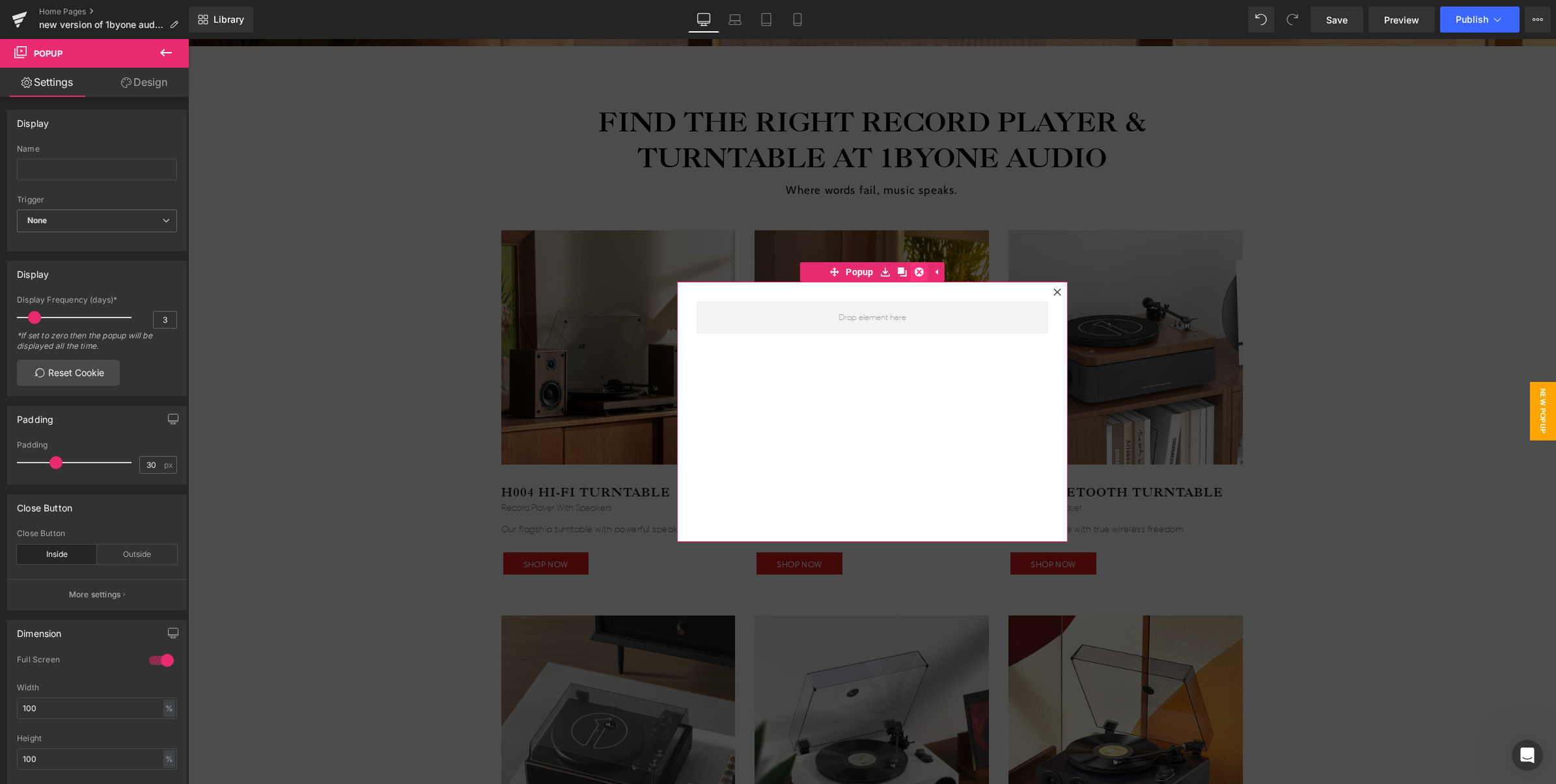
click at [914, 275] on icon at bounding box center [919, 271] width 9 height 10
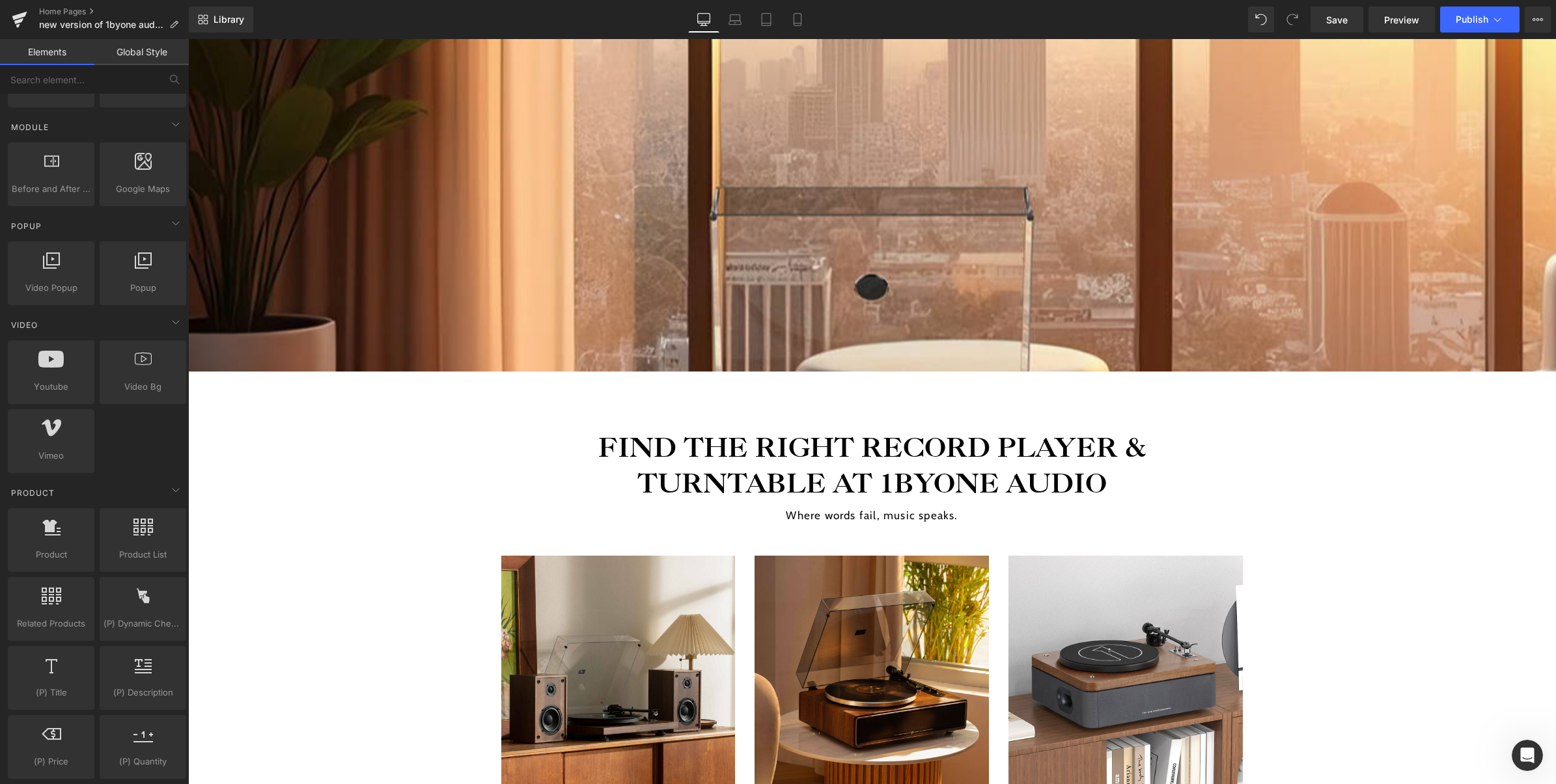
scroll to position [649, 0]
click at [131, 286] on div at bounding box center [143, 273] width 79 height 29
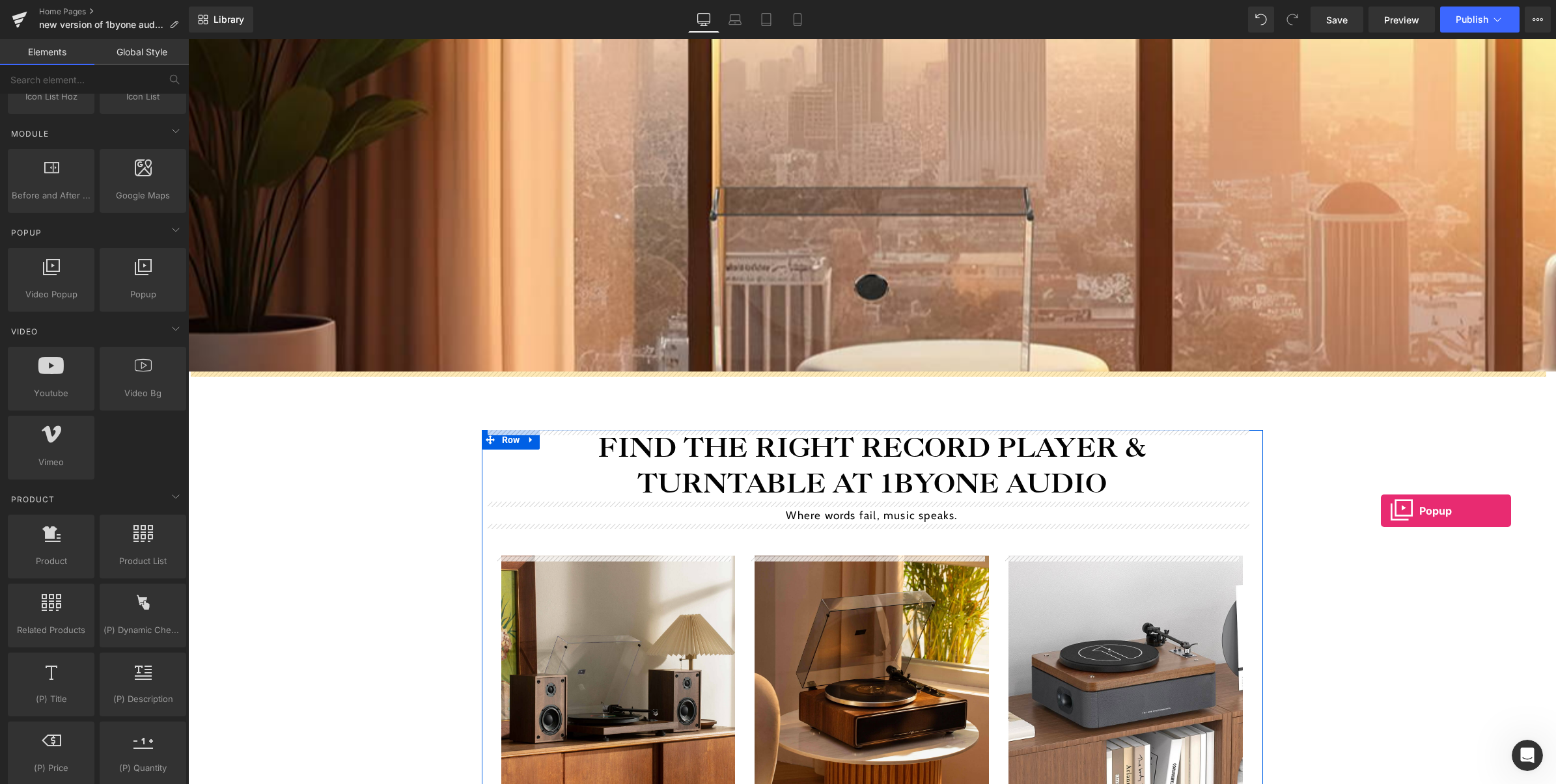
drag, startPoint x: 351, startPoint y: 329, endPoint x: 1381, endPoint y: 511, distance: 1046.0
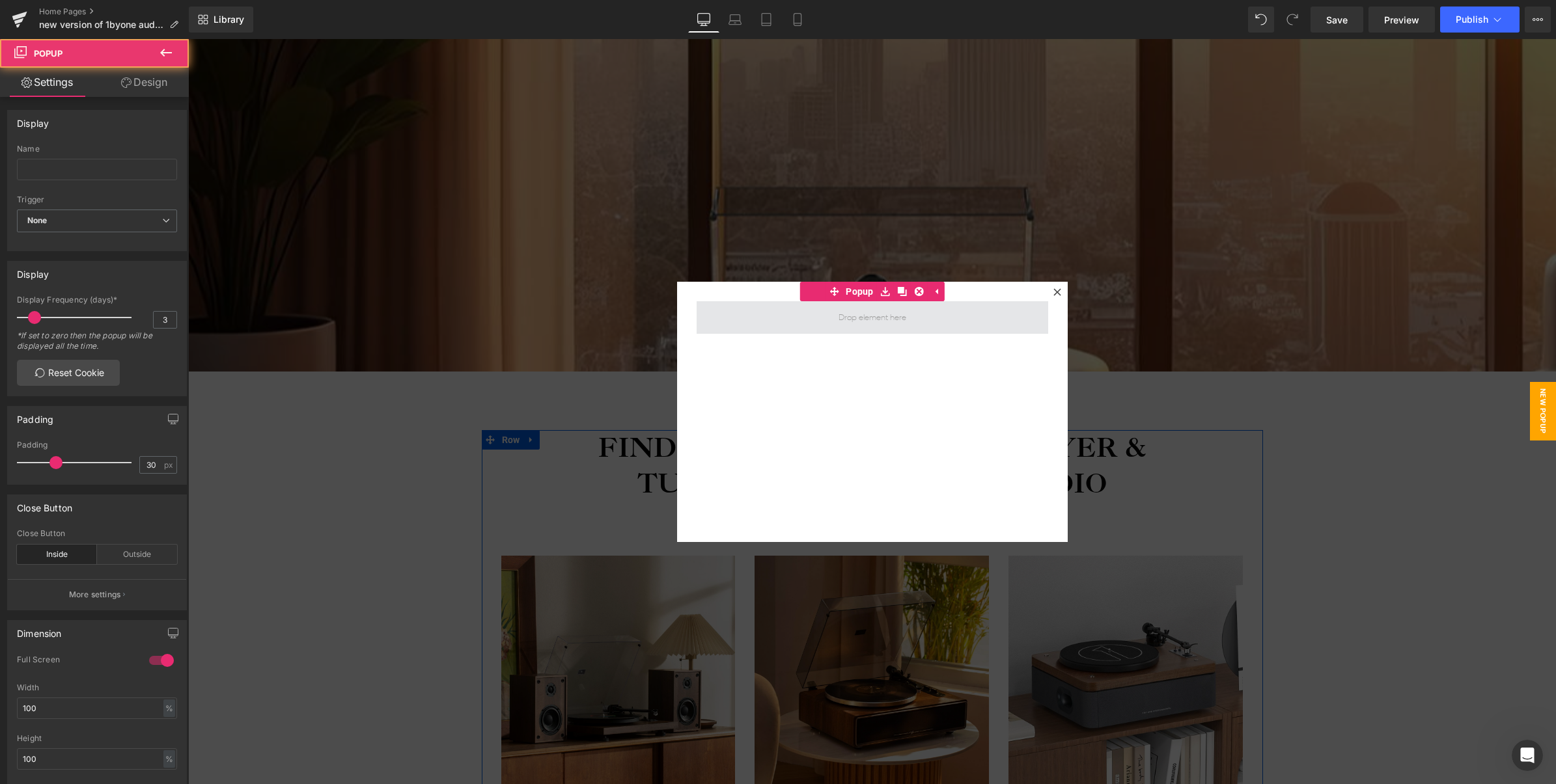
scroll to position [4695, 1355]
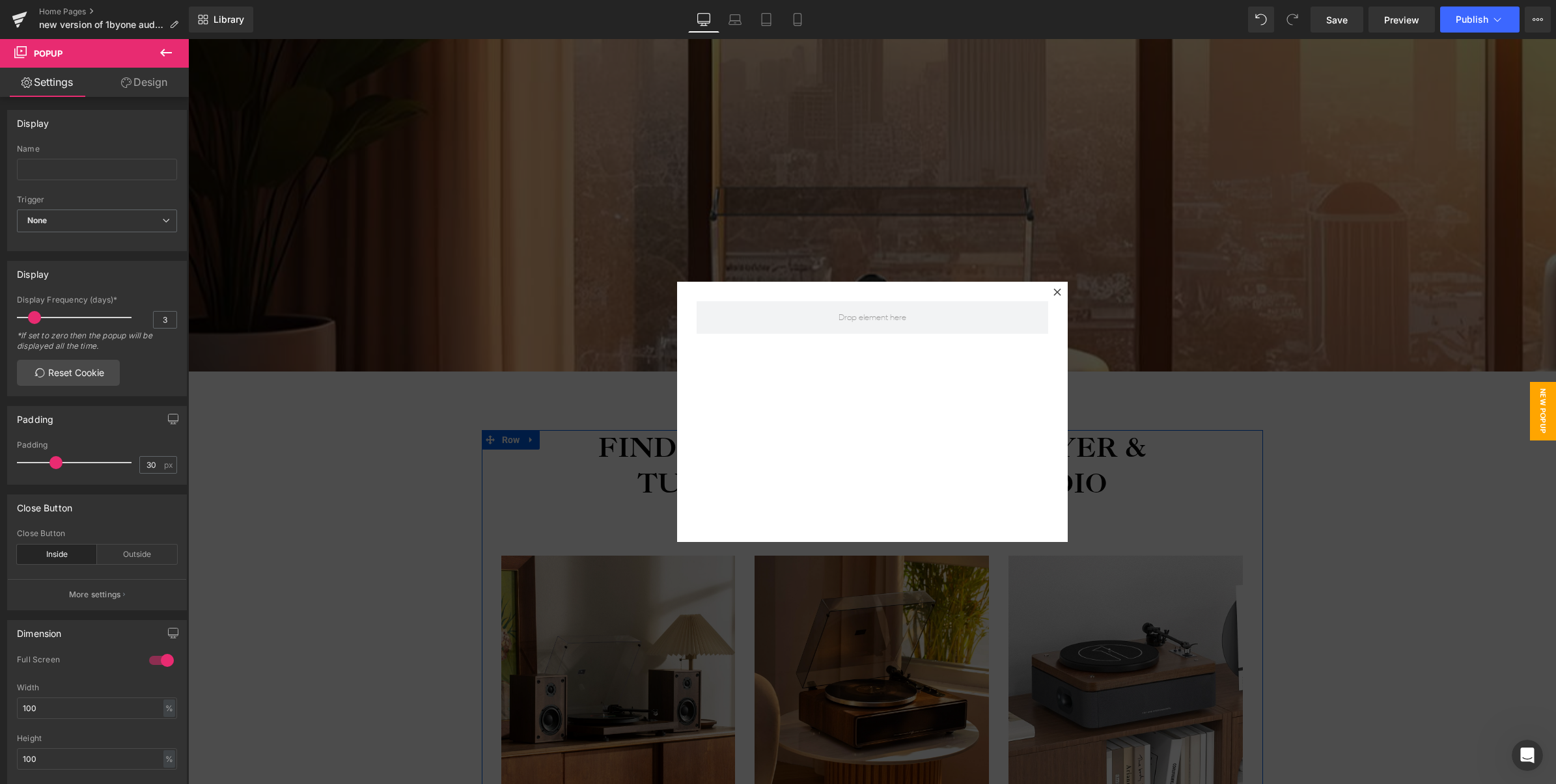
click at [165, 59] on icon at bounding box center [165, 52] width 15 height 15
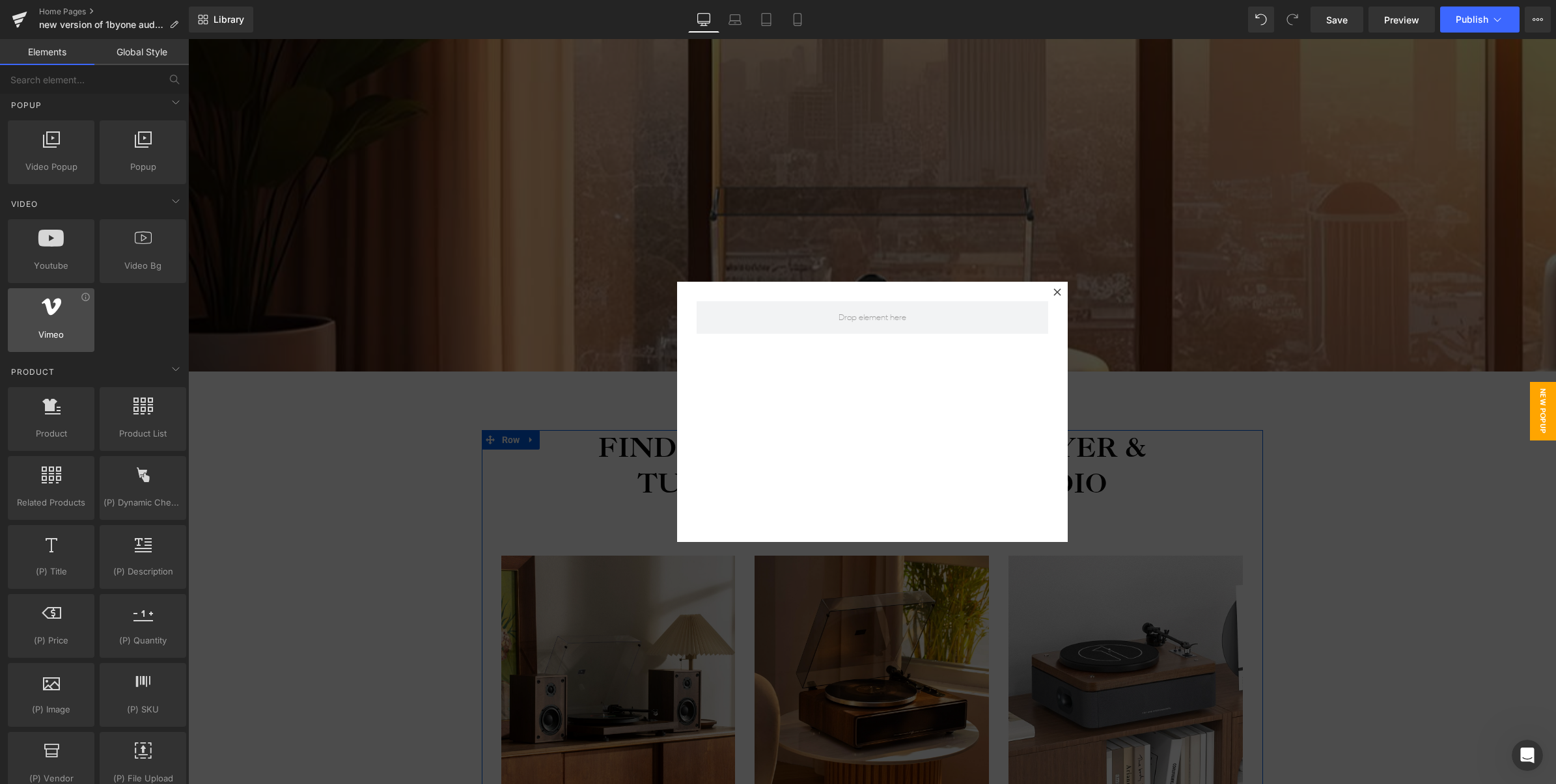
scroll to position [811, 0]
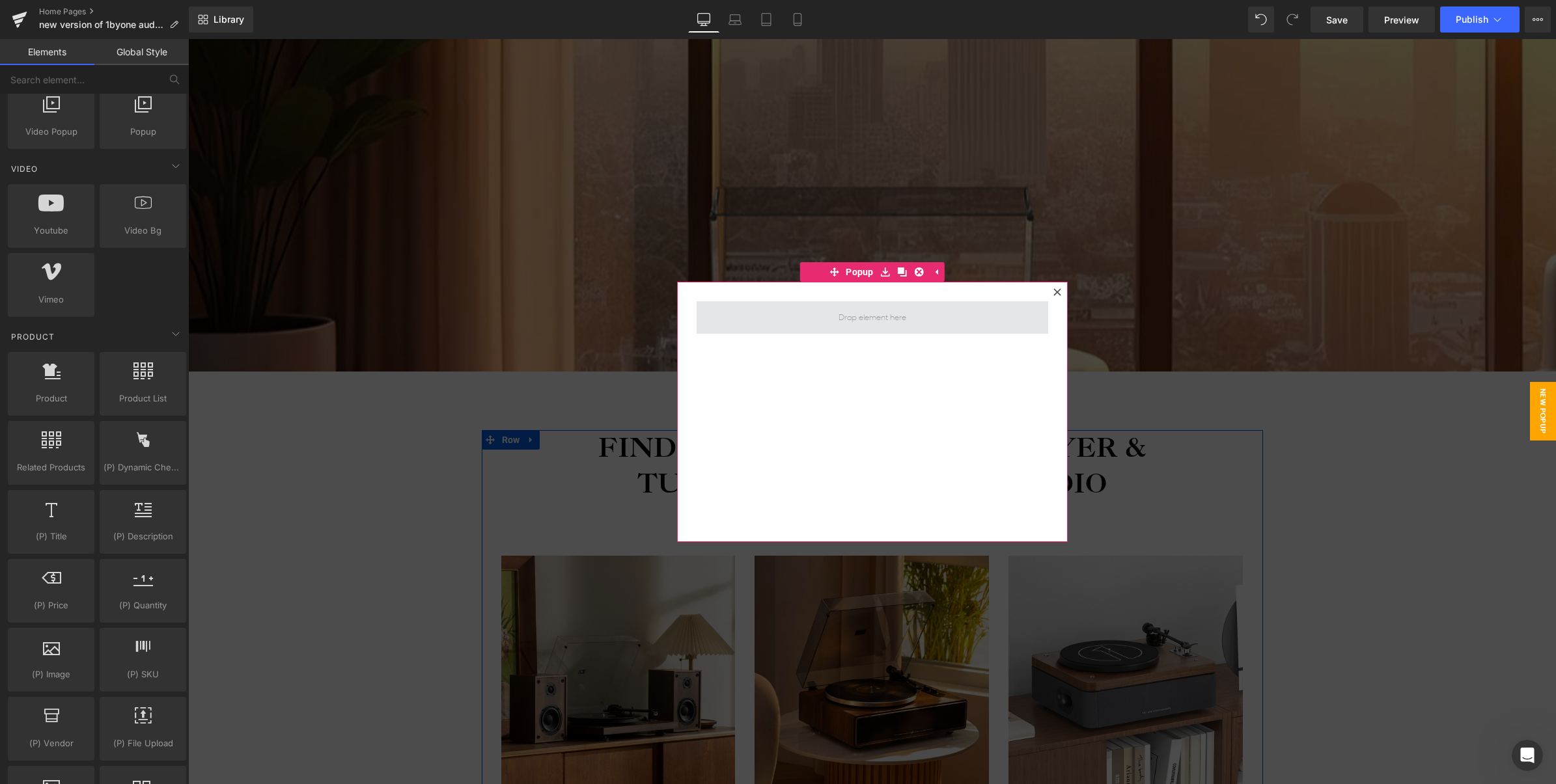
click at [831, 297] on div at bounding box center [872, 412] width 391 height 260
click at [834, 313] on span at bounding box center [872, 317] width 77 height 22
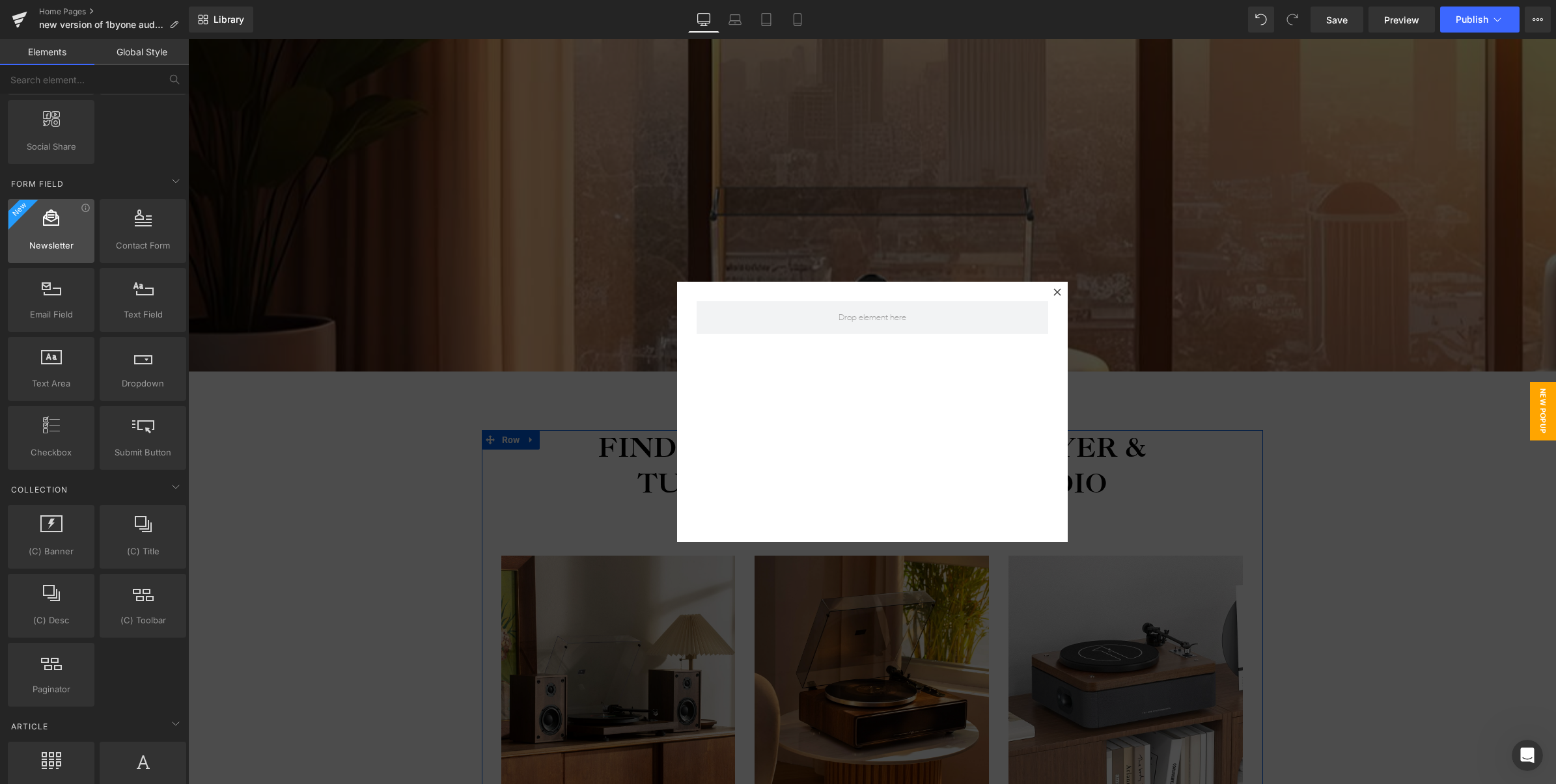
scroll to position [1787, 0]
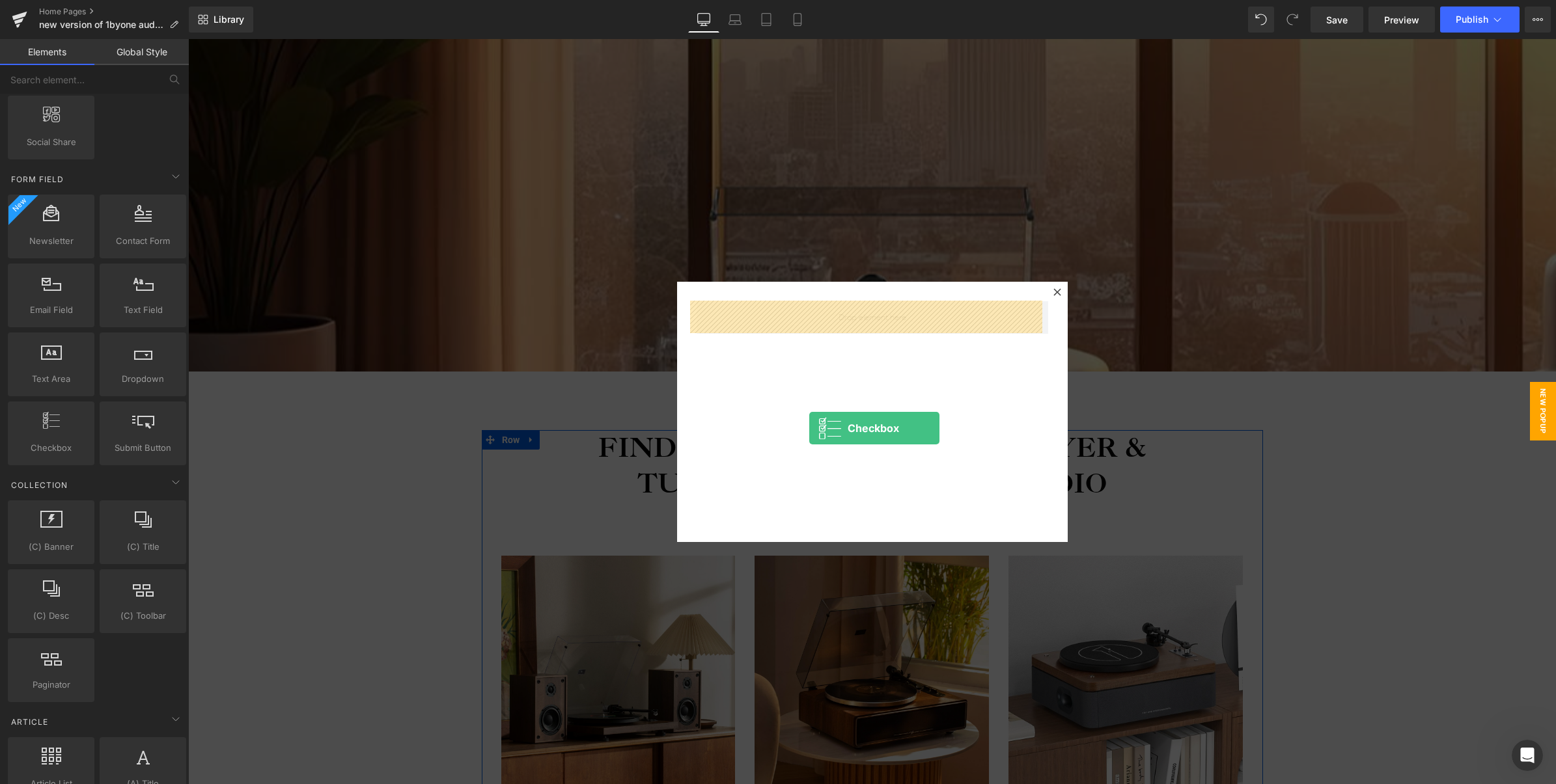
drag, startPoint x: 446, startPoint y: 431, endPoint x: 810, endPoint y: 428, distance: 364.0
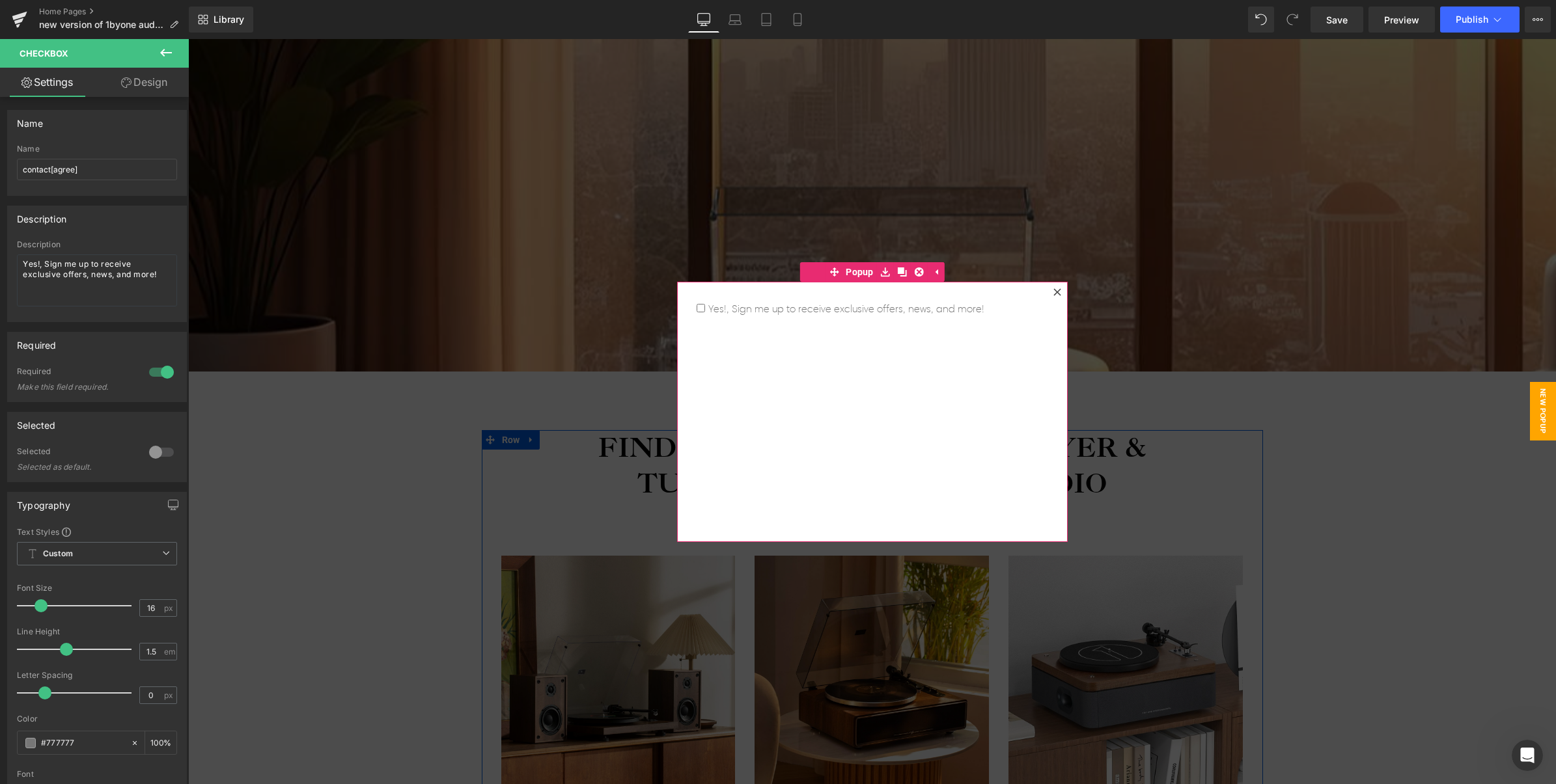
click at [1053, 294] on icon at bounding box center [1056, 291] width 7 height 7
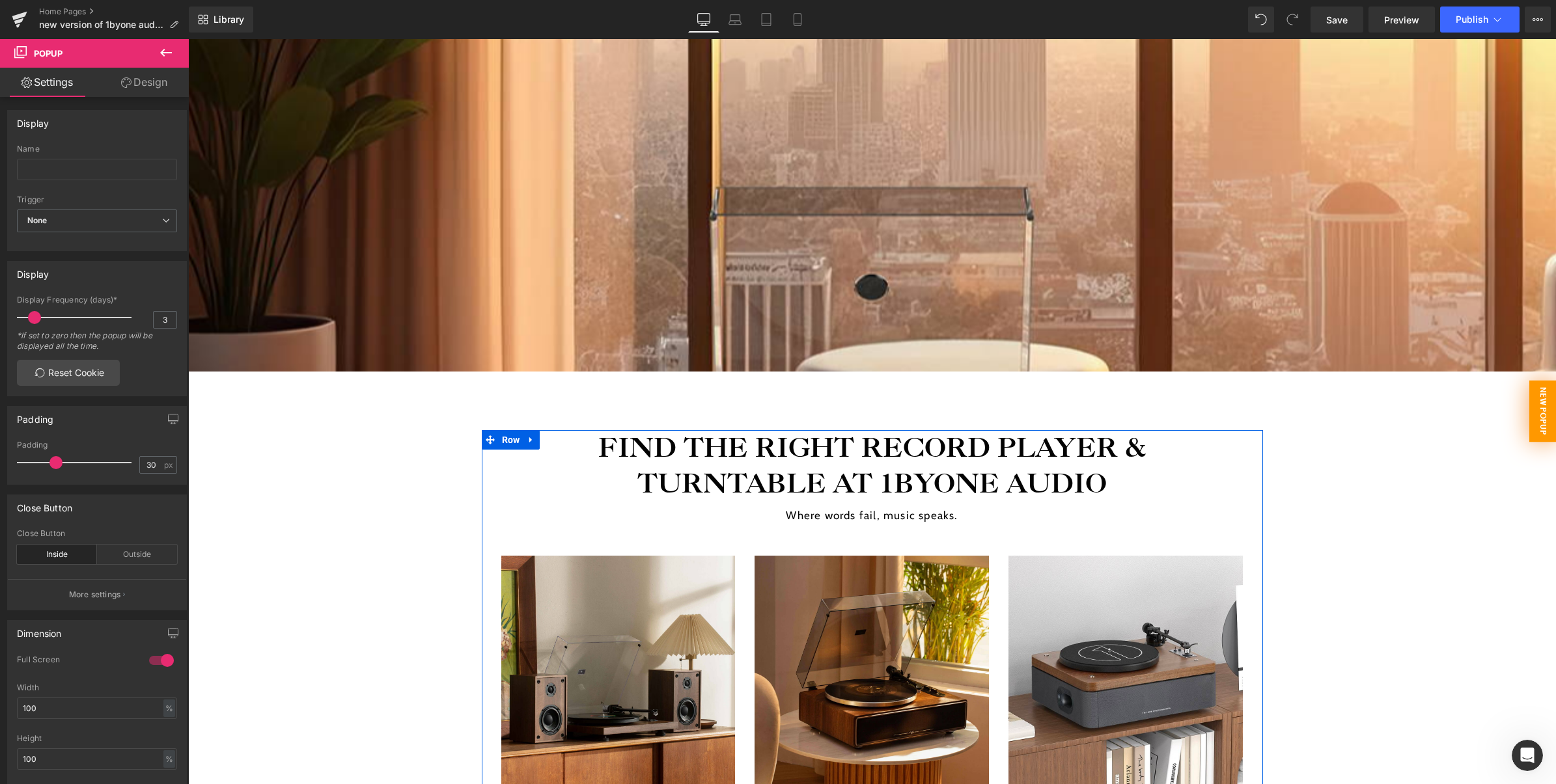
click at [1529, 395] on span "New Popup" at bounding box center [1543, 411] width 27 height 62
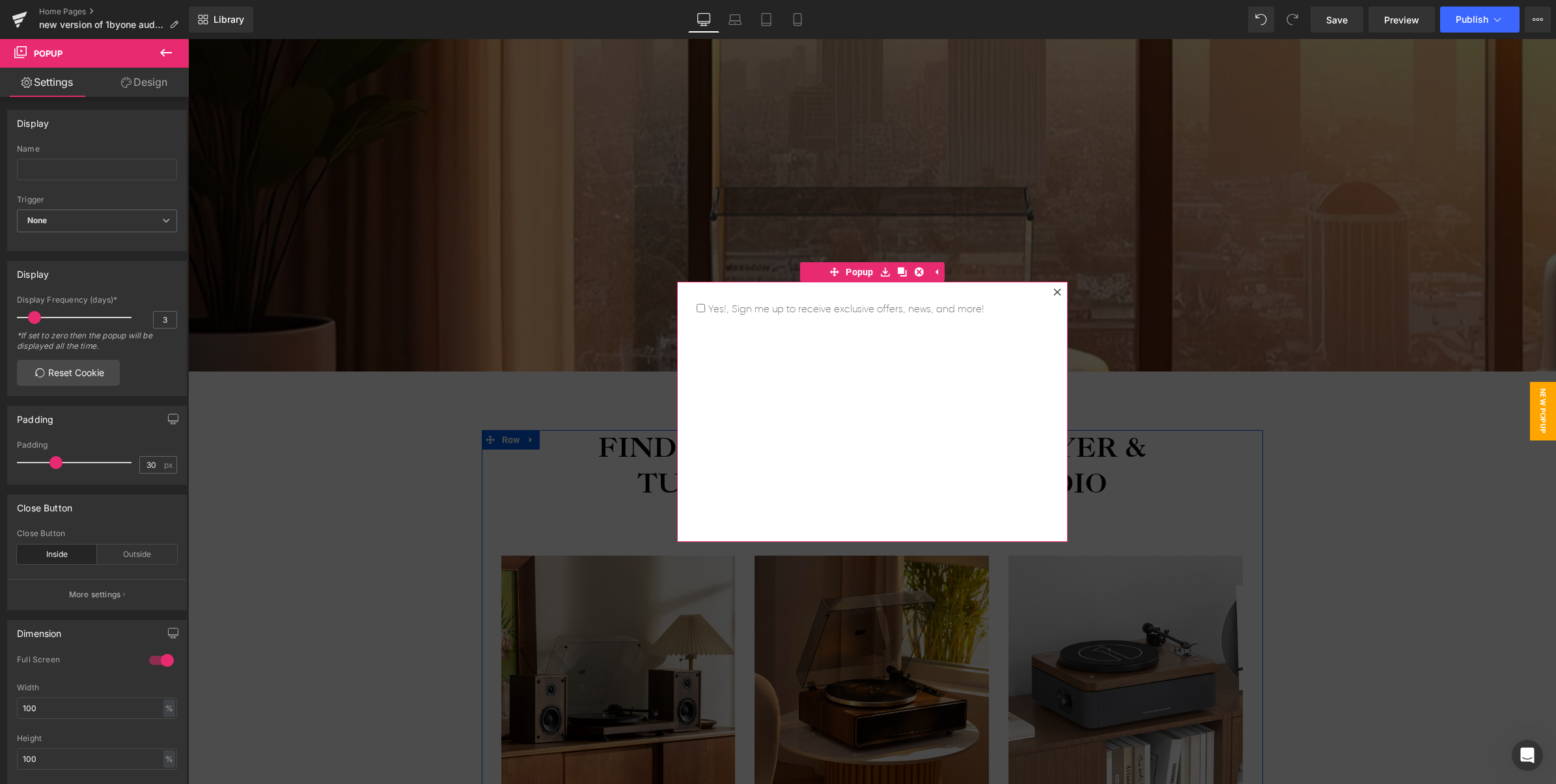
click at [1050, 297] on div at bounding box center [1056, 292] width 15 height 15
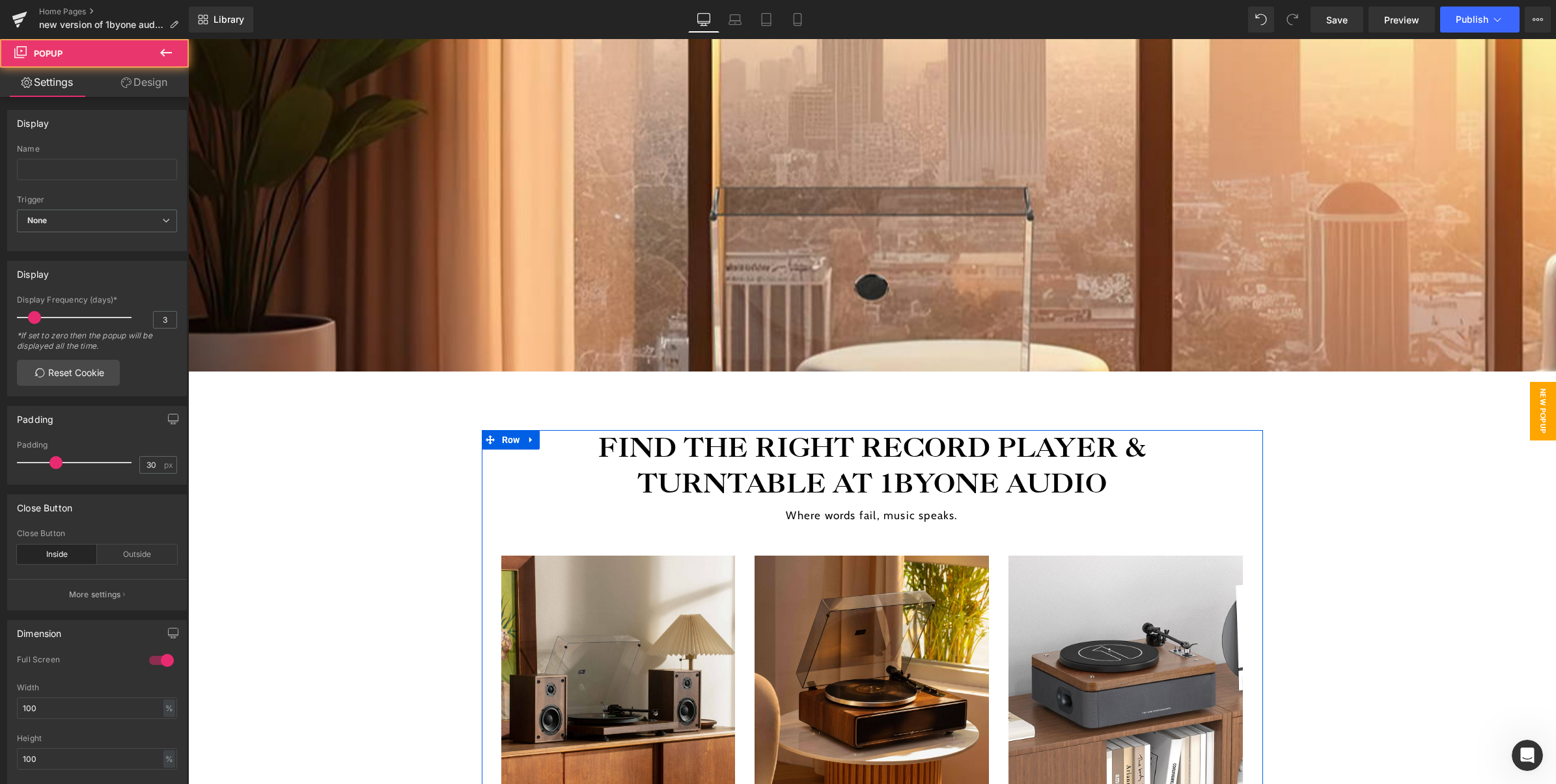
click at [1530, 421] on span "New Popup" at bounding box center [1543, 411] width 26 height 59
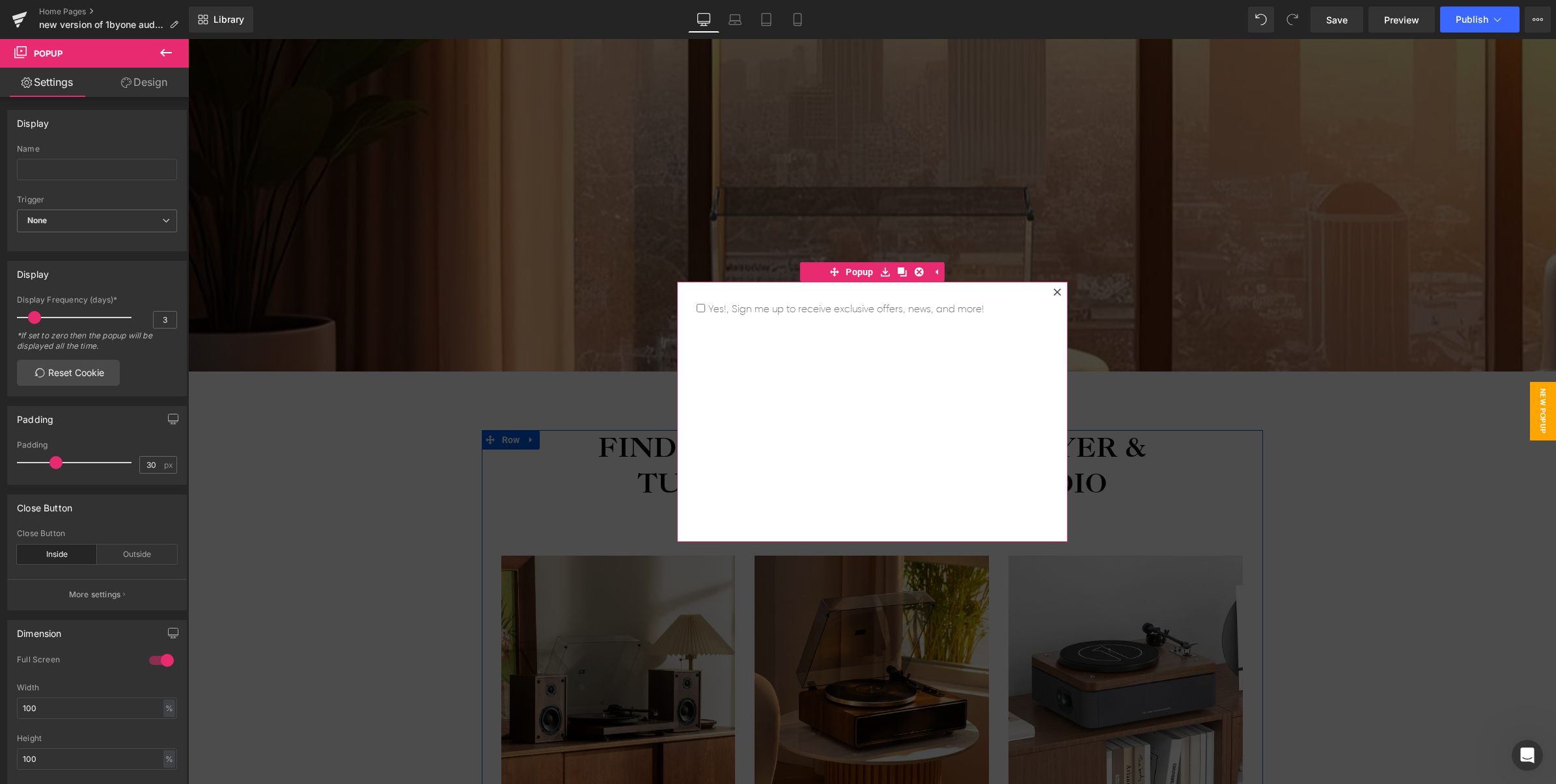
click at [1053, 293] on icon at bounding box center [1057, 292] width 8 height 8
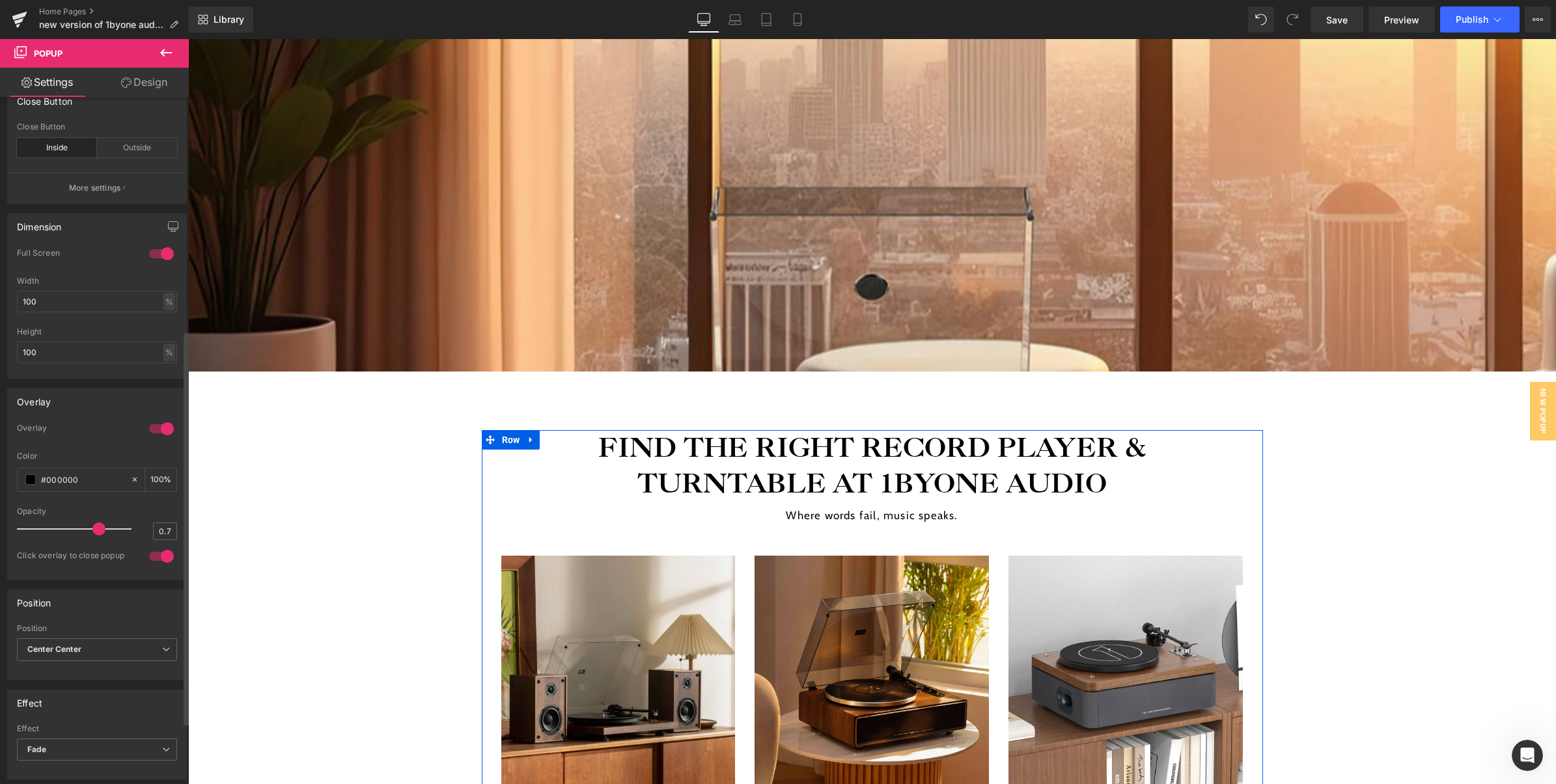
scroll to position [0, 0]
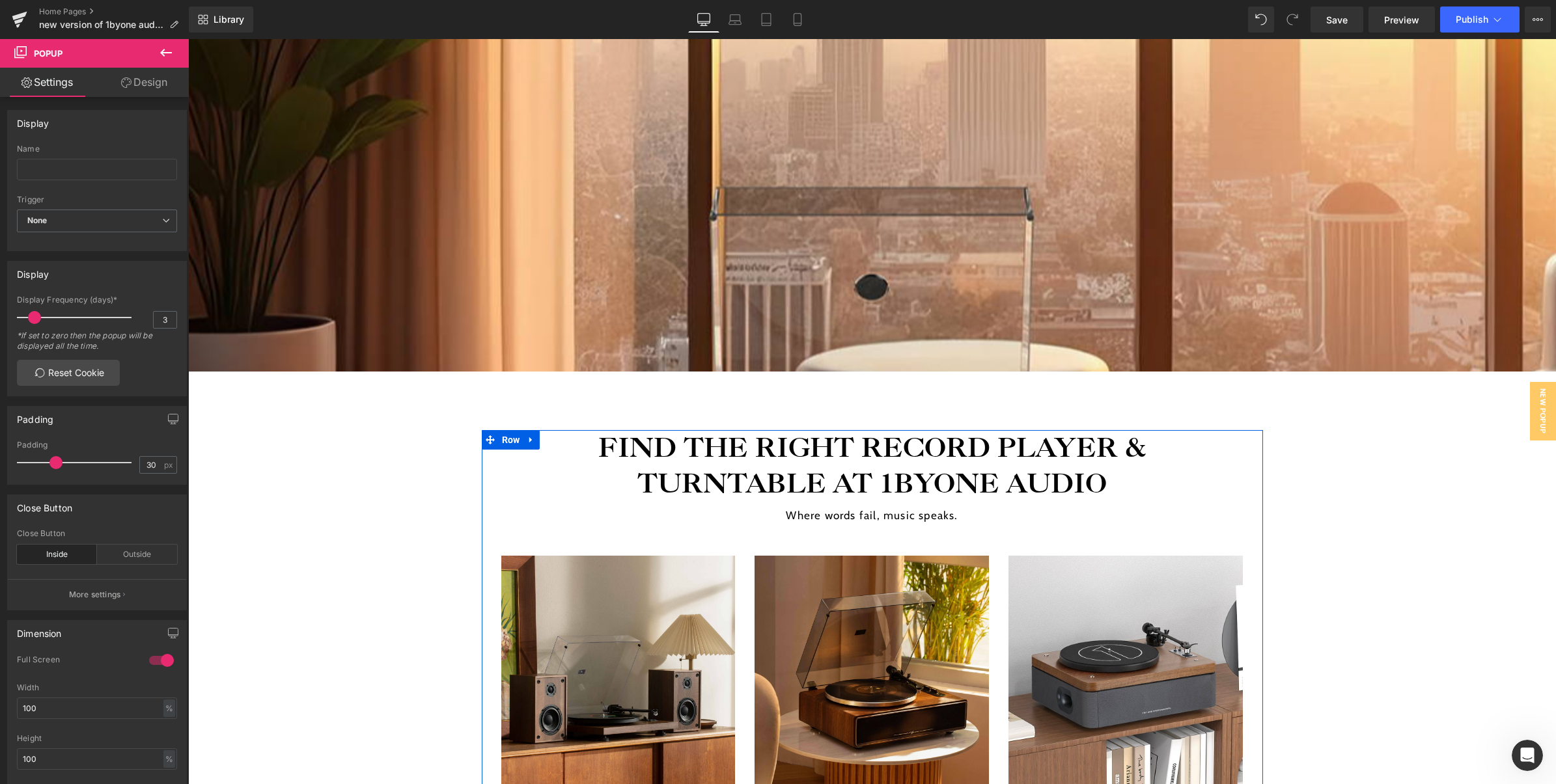
click at [164, 61] on button at bounding box center [166, 53] width 45 height 29
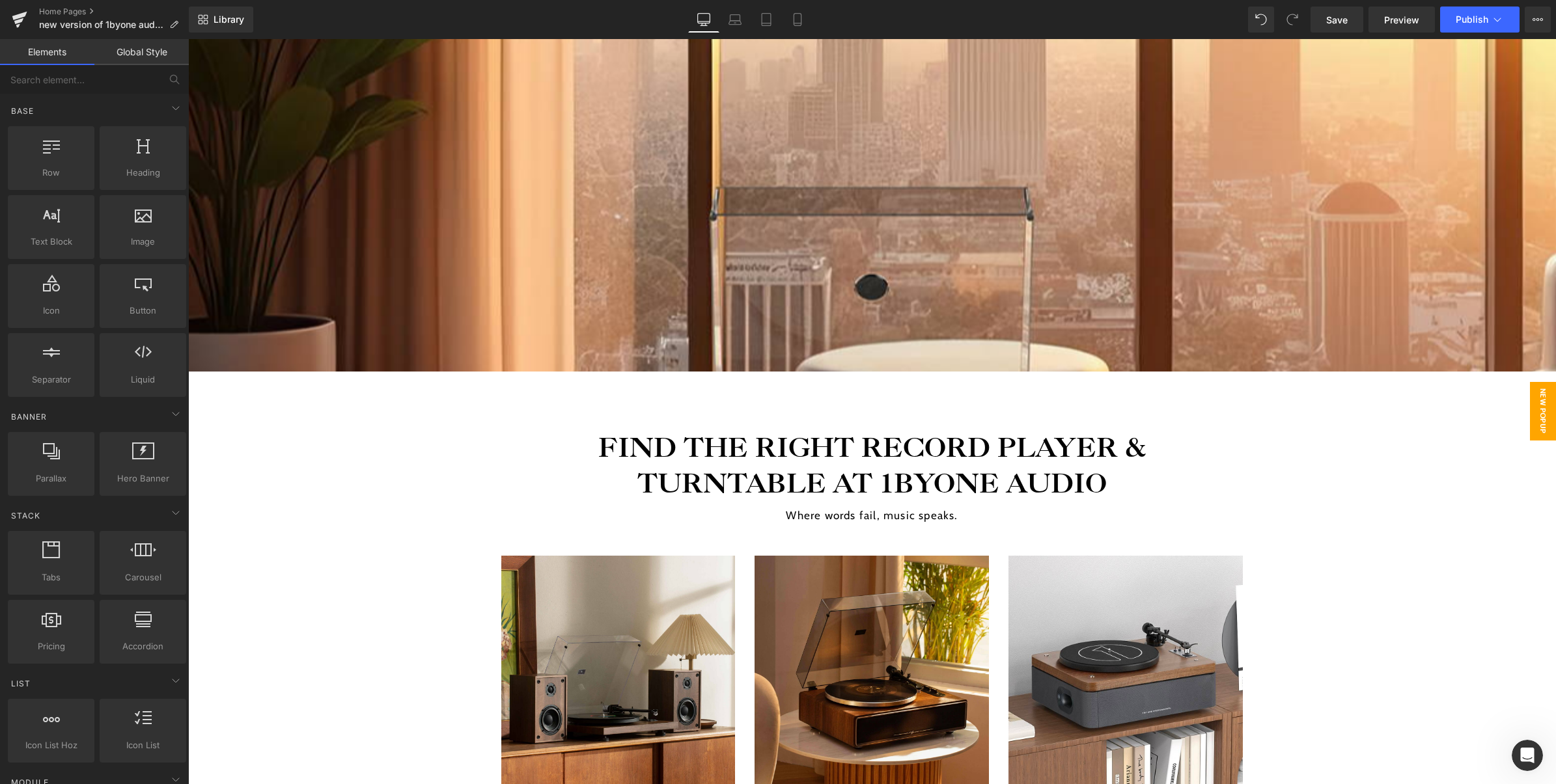
click at [1532, 411] on span "New Popup" at bounding box center [1543, 411] width 26 height 59
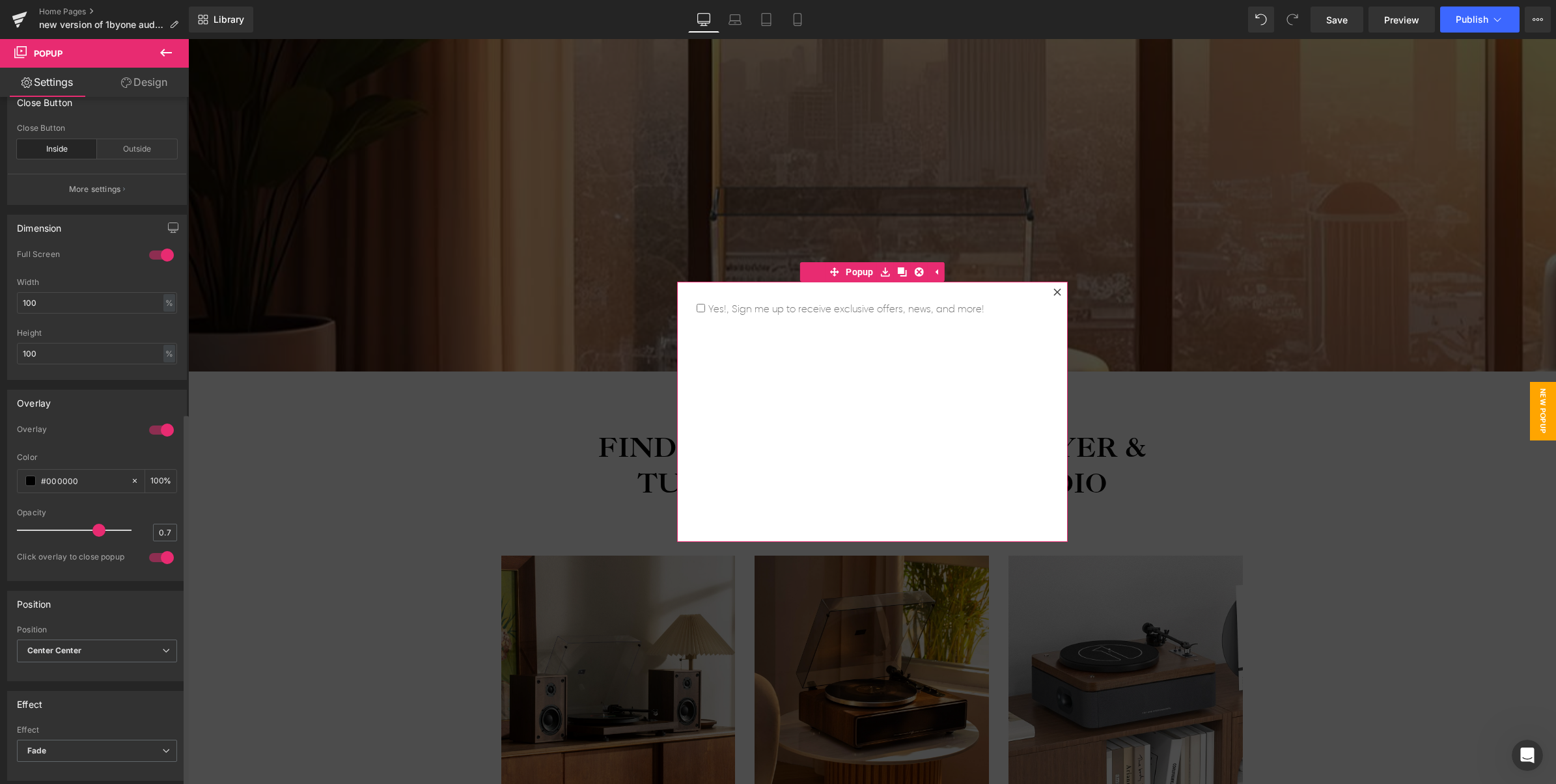
scroll to position [581, 0]
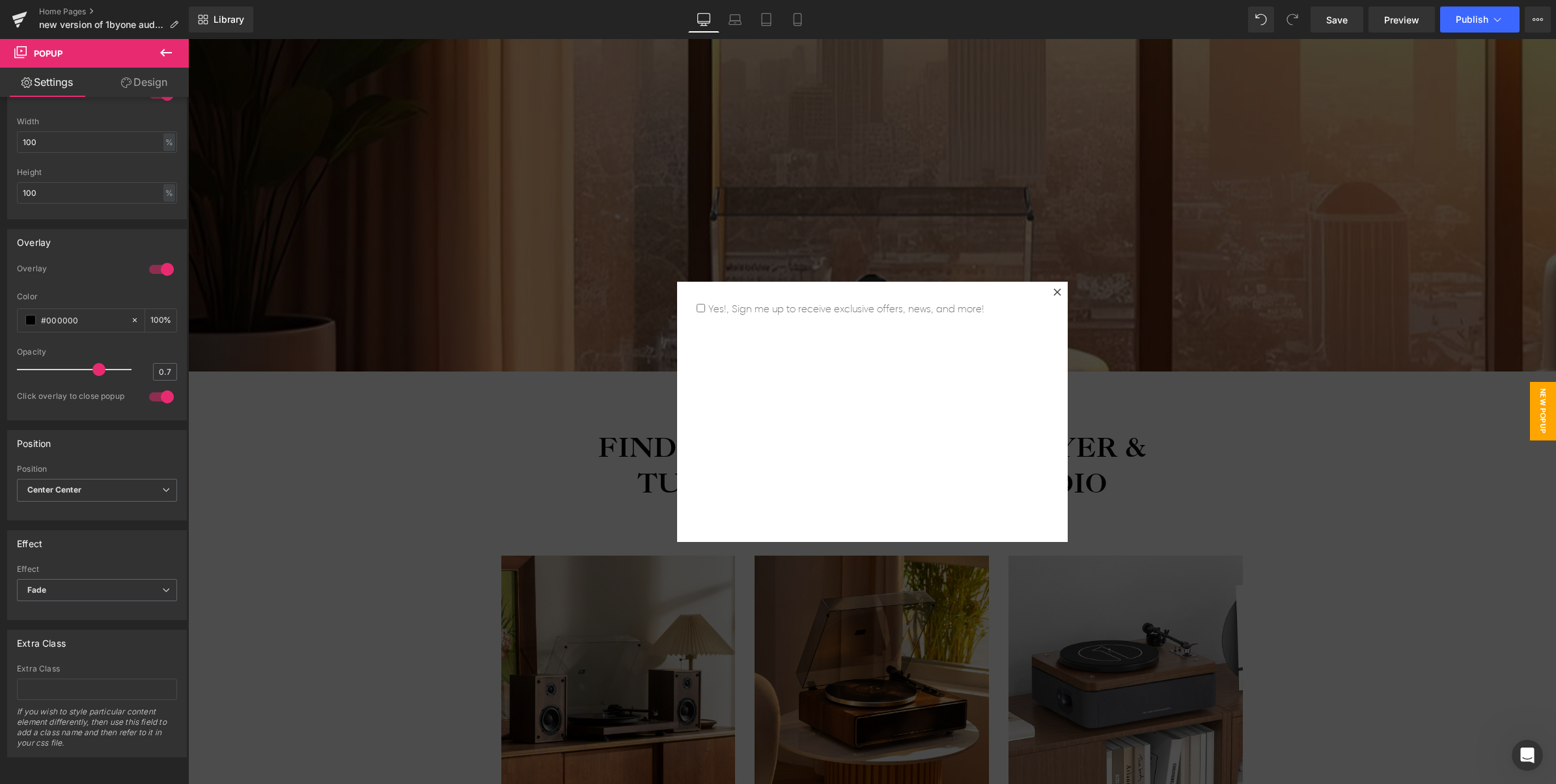
click at [1053, 288] on icon at bounding box center [1057, 292] width 8 height 8
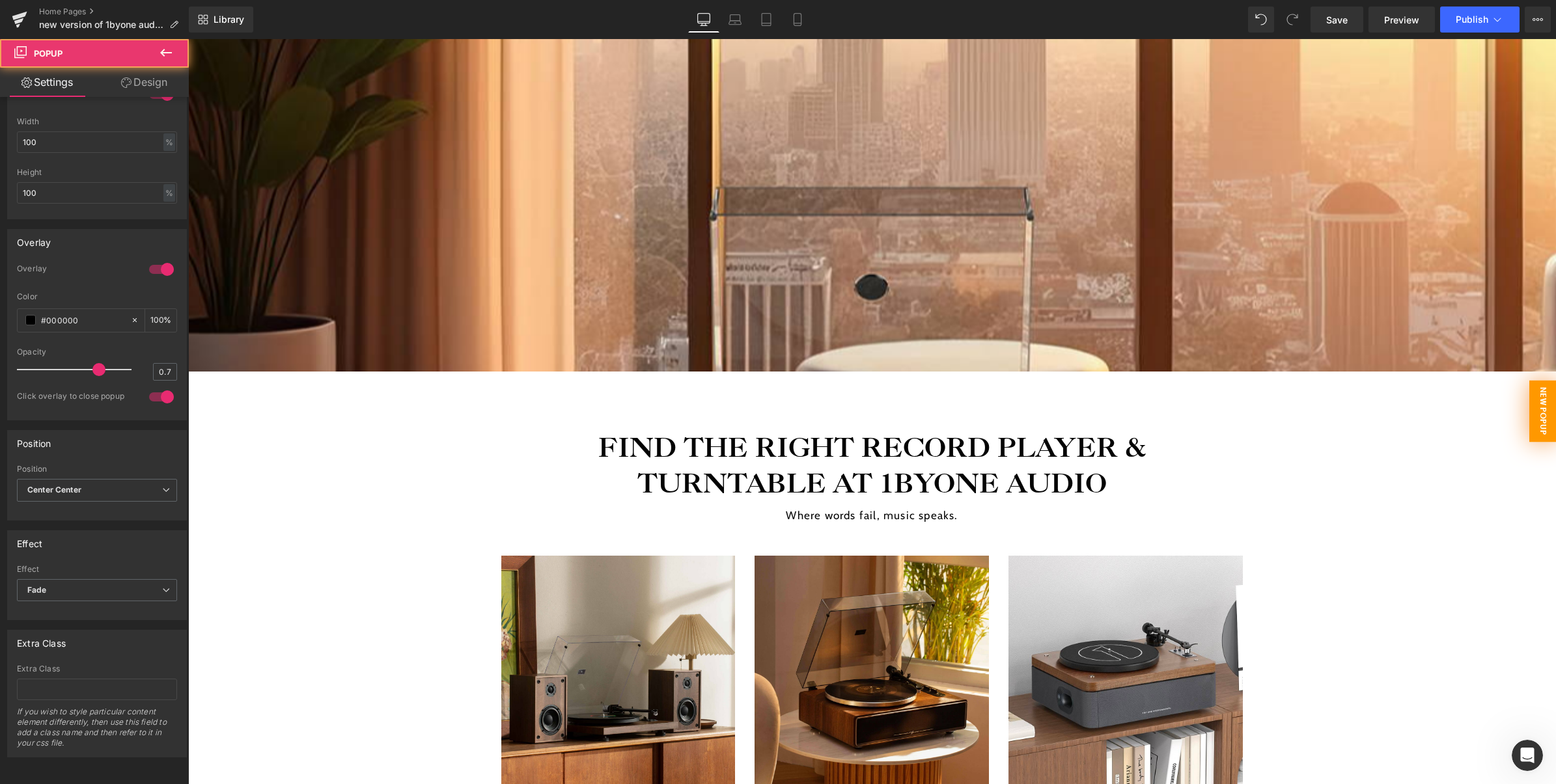
click at [1537, 395] on span "New Popup" at bounding box center [1543, 411] width 27 height 62
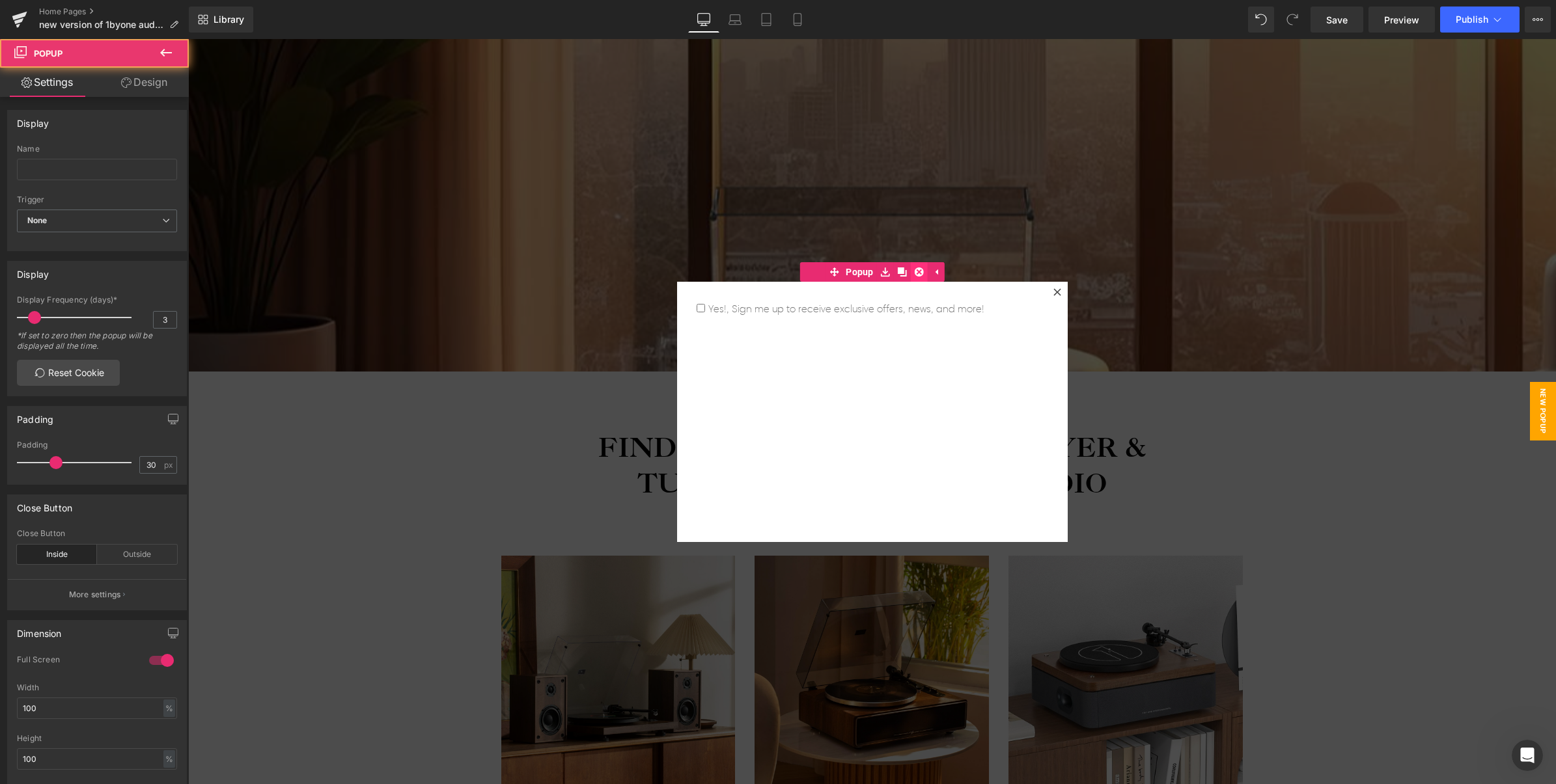
click at [910, 269] on link at bounding box center [918, 271] width 17 height 19
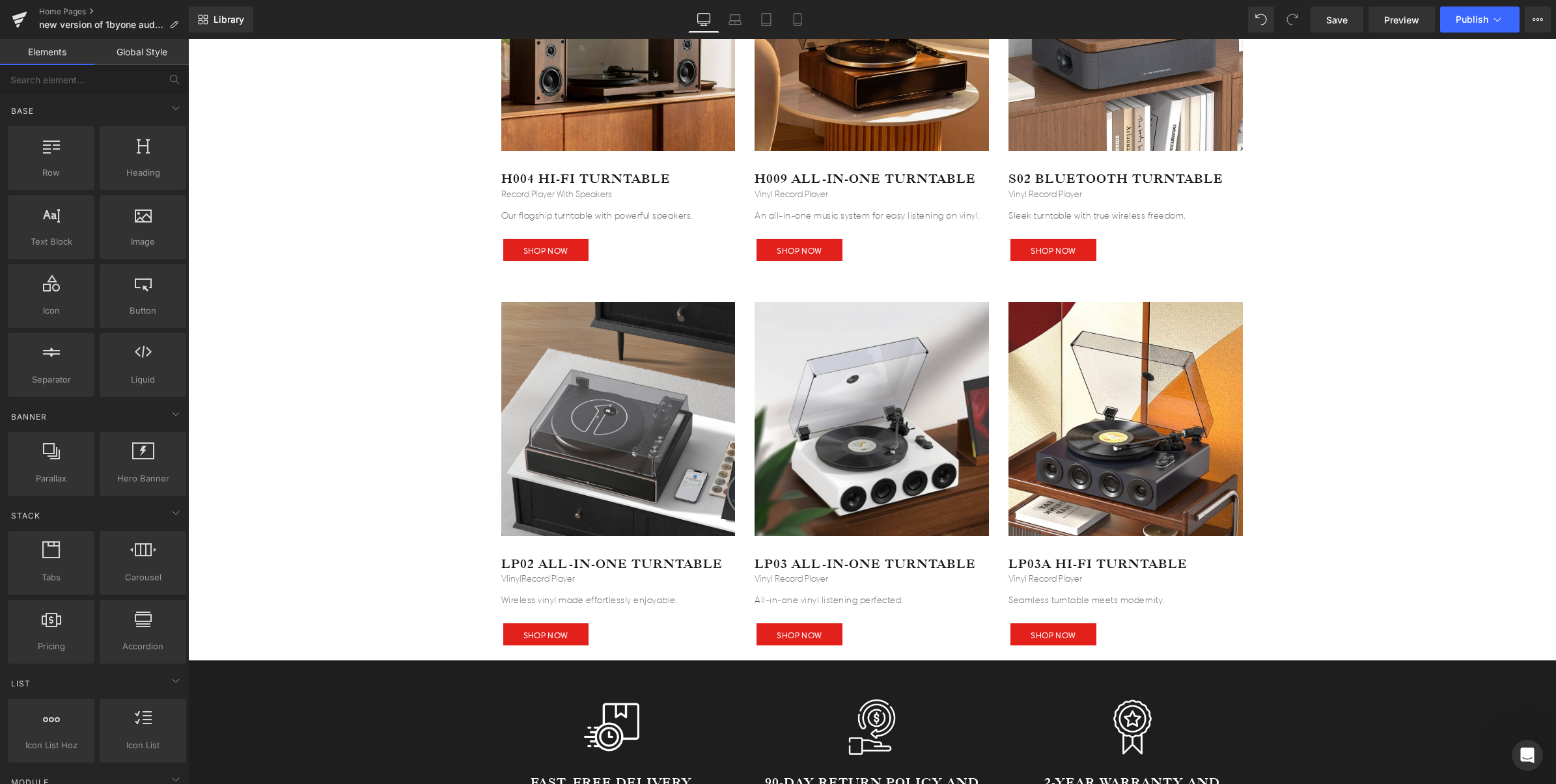
scroll to position [2928, 0]
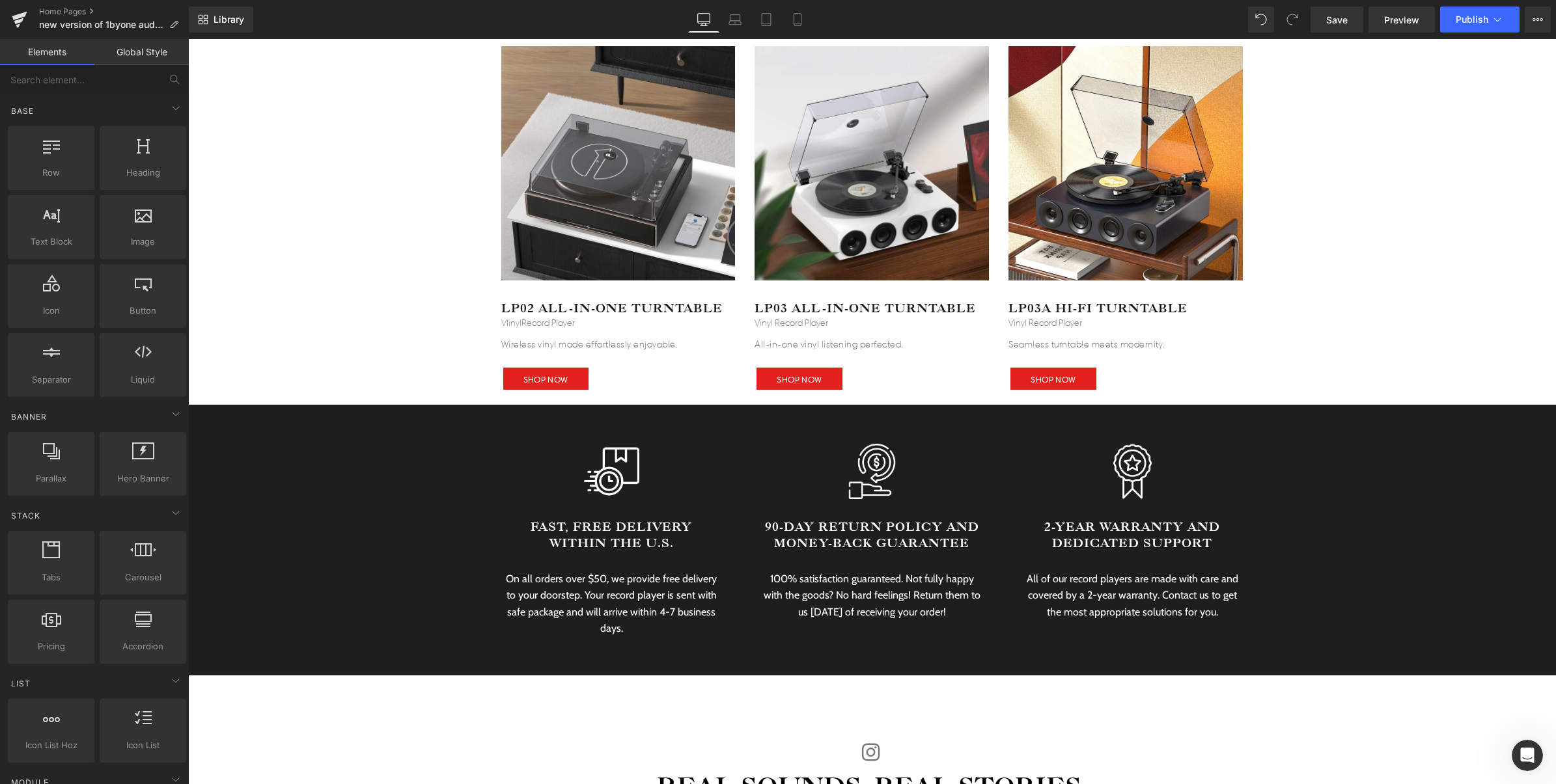
click at [1532, 759] on icon "打开 Intercom Messenger" at bounding box center [1527, 756] width 21 height 21
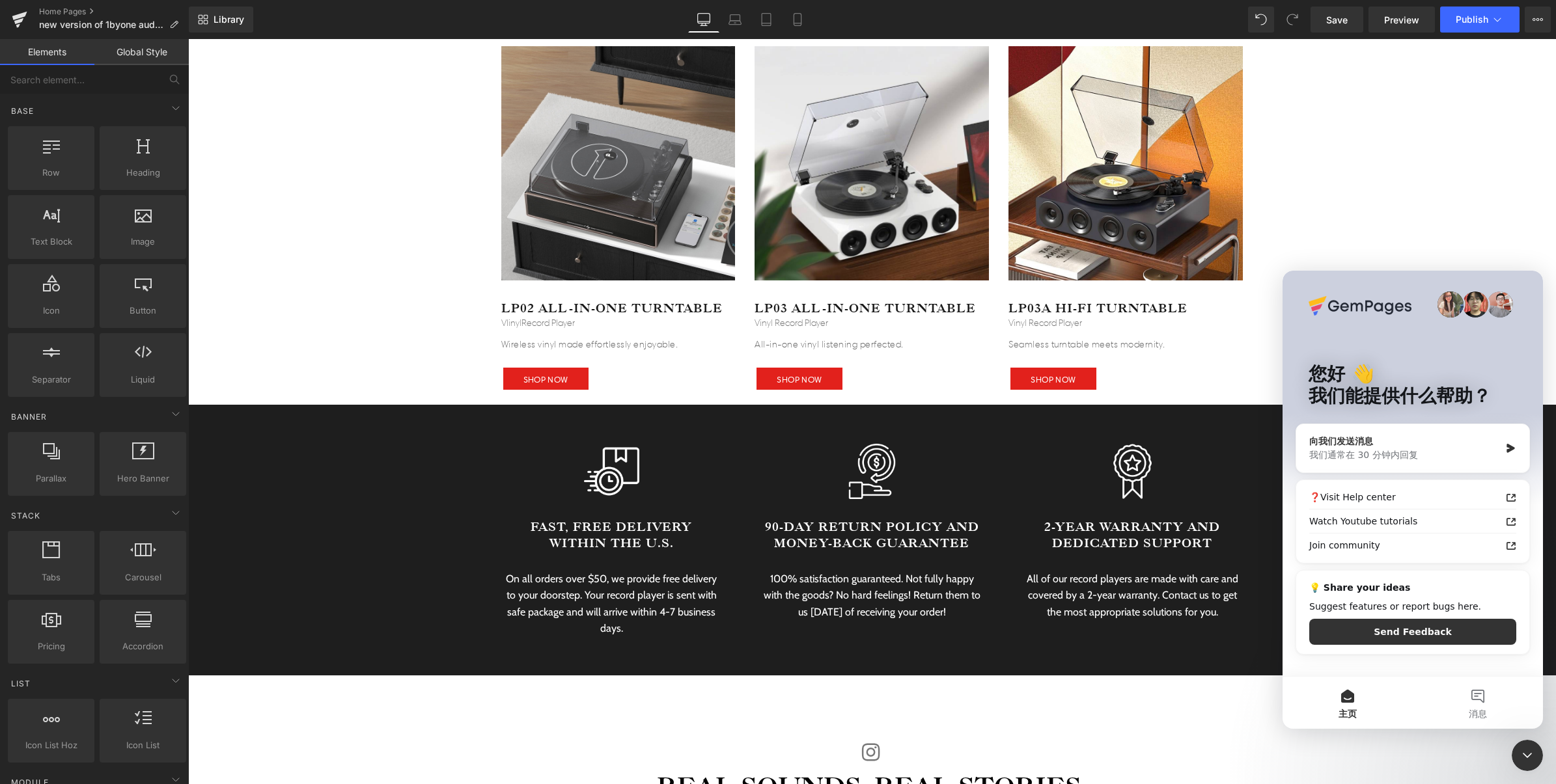
click at [1418, 457] on div "我们通常在 30 分钟内回复" at bounding box center [1405, 455] width 191 height 13
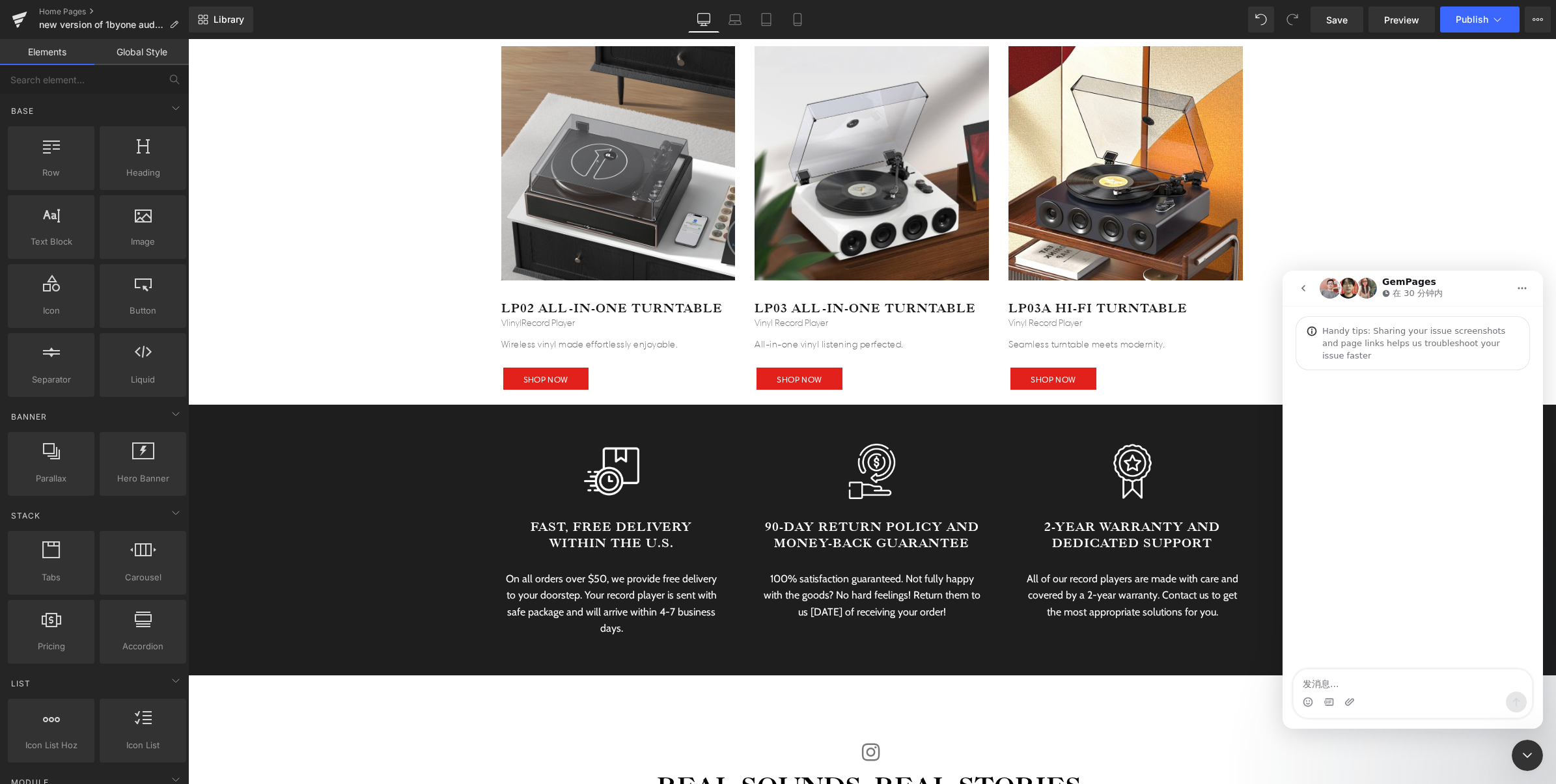
click at [1371, 684] on textarea "发消息..." at bounding box center [1412, 680] width 238 height 22
click at [1388, 686] on textarea "We want to" at bounding box center [1412, 680] width 238 height 22
drag, startPoint x: 1382, startPoint y: 685, endPoint x: 1247, endPoint y: 676, distance: 135.3
click html "GemPages 在 30 分钟内 Handy tips: Sharing your issue screenshots and page links hel…"
paste textarea "hat plugins do we need to add scrolling subtitles and online support pop ups at…"
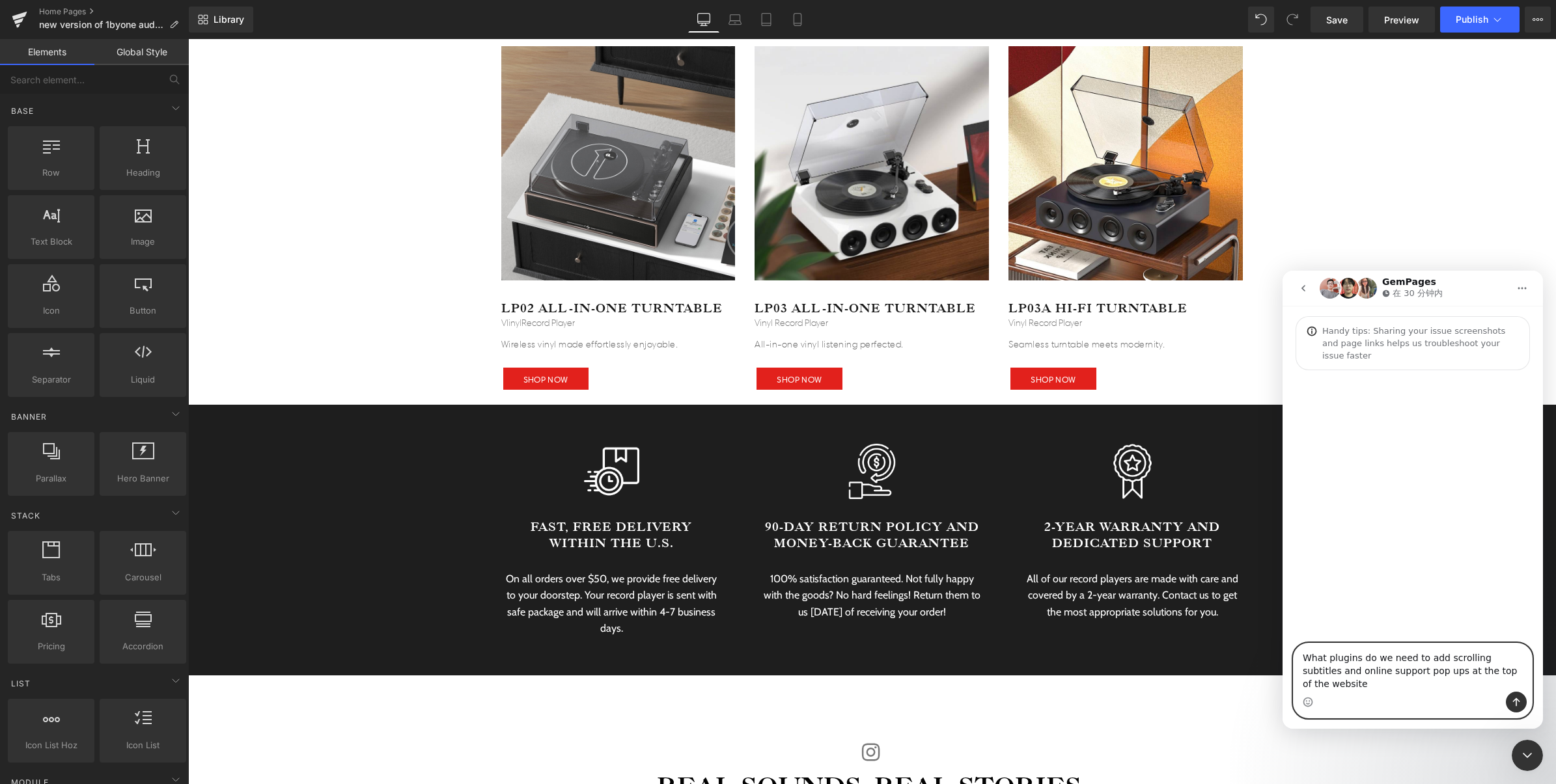
click at [1353, 657] on textarea "What plugins do we need to add scrolling subtitles and online support pop ups a…" at bounding box center [1412, 667] width 238 height 48
click at [1357, 656] on textarea "What plugins do we need to add scrolling subtitles and online support pop ups a…" at bounding box center [1412, 667] width 238 height 48
click at [1407, 687] on textarea "What elements do we need to add scrolling subtitles and online support pop ups …" at bounding box center [1412, 667] width 238 height 48
drag, startPoint x: 1465, startPoint y: 675, endPoint x: 1459, endPoint y: 689, distance: 15.2
click at [1459, 689] on textarea "What elements do we need to add scrolling subtitles and online support pop ups …" at bounding box center [1412, 667] width 238 height 48
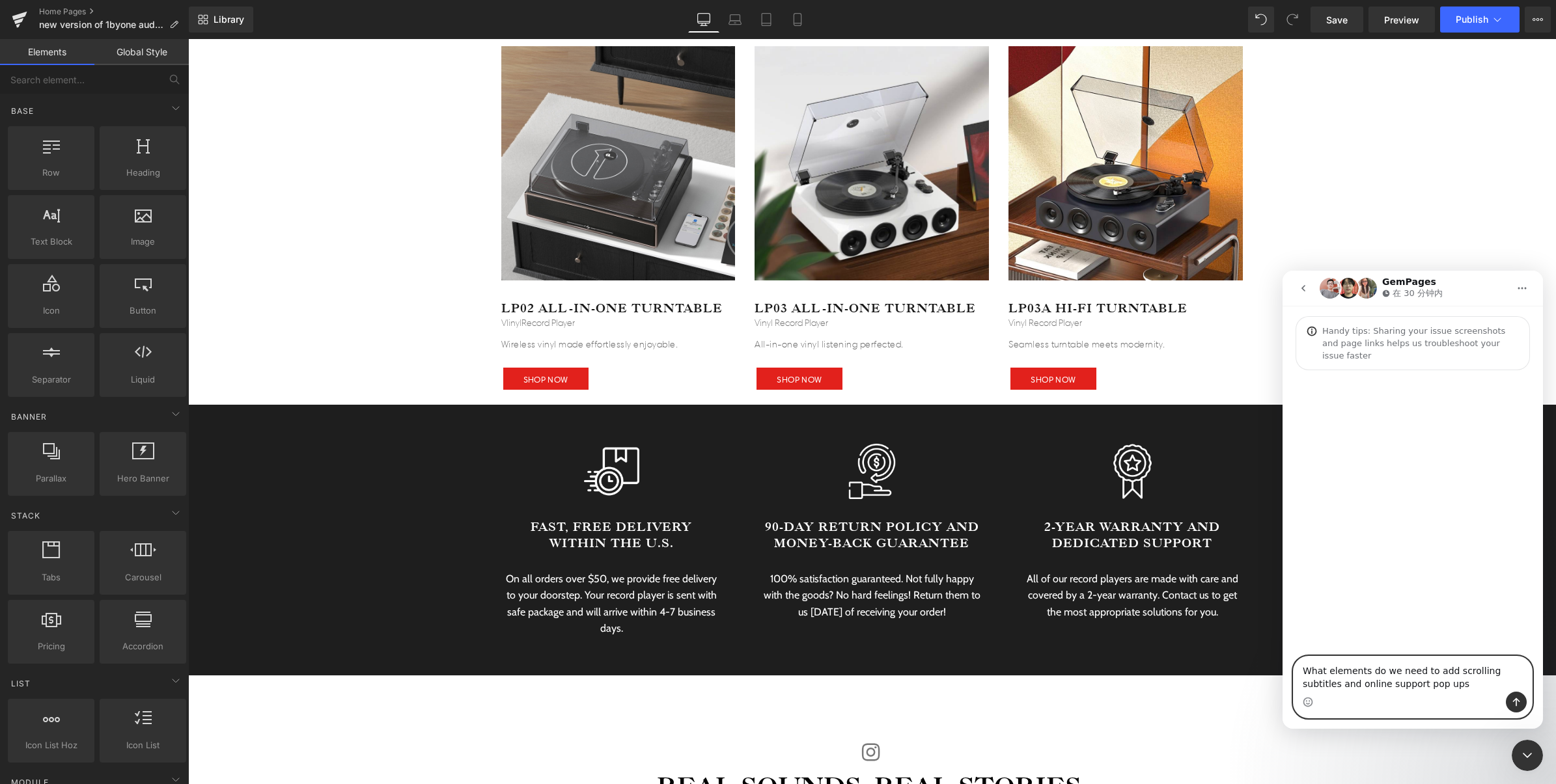
click at [1343, 685] on textarea "What elements do we need to add scrolling subtitles and online support pop ups" at bounding box center [1412, 674] width 238 height 35
paste textarea "t the top of the websitea"
click at [1446, 683] on textarea "What elements do we need to add scrolling subtitles at the top of the website a…" at bounding box center [1412, 667] width 238 height 48
click at [1379, 681] on textarea "What elements do we need to add scrolling subtitles at the top of the website a…" at bounding box center [1412, 667] width 238 height 48
click at [1446, 681] on textarea "What elements do we need to add scrolling subtitles at the top of the website a…" at bounding box center [1412, 667] width 238 height 48
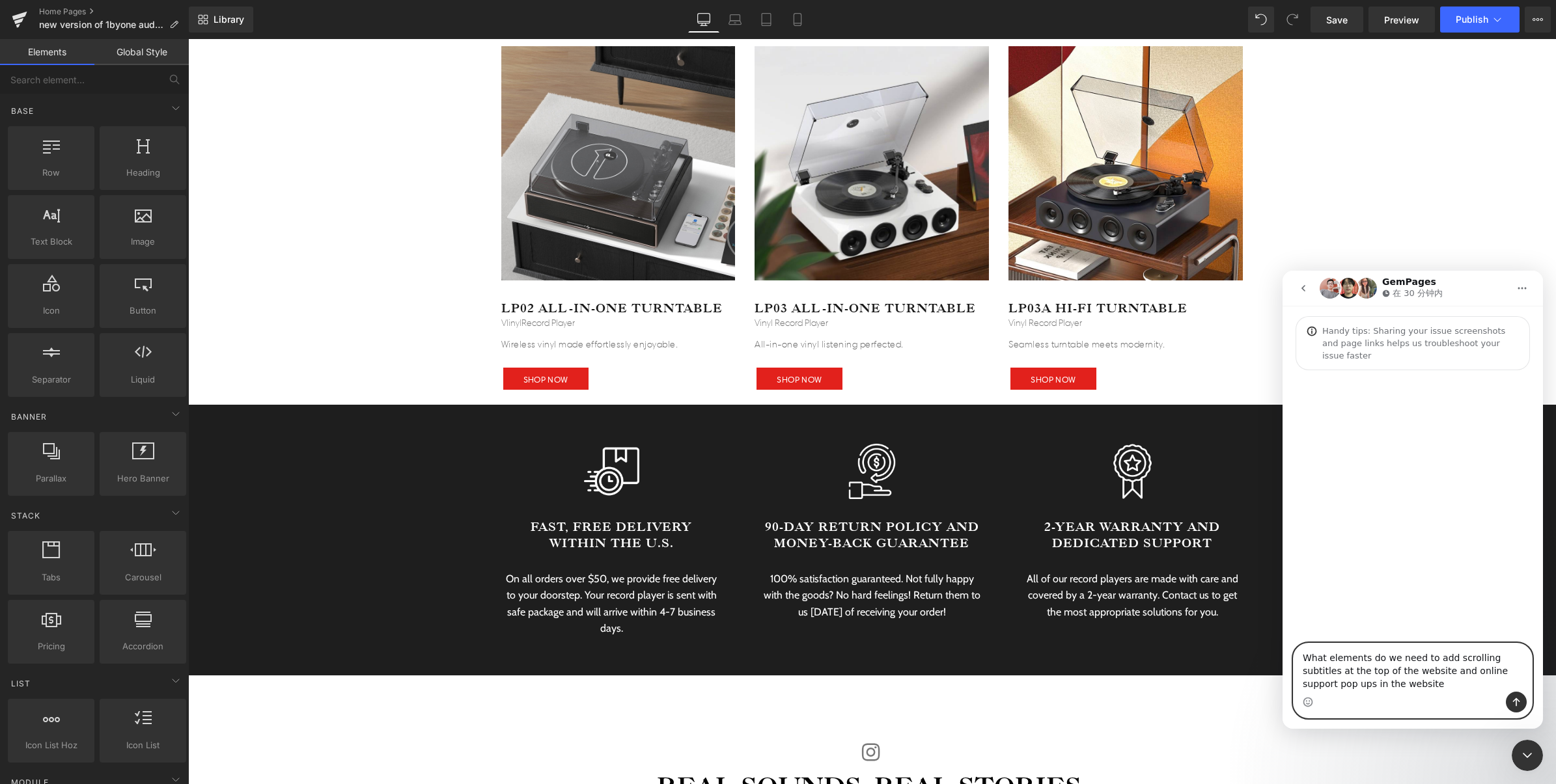
type textarea "What elements do we need to add scrolling subtitles at the top of the website a…"
click at [1529, 698] on div "Intercom Messenger" at bounding box center [1412, 702] width 238 height 21
click at [1521, 699] on button "发送消息…" at bounding box center [1516, 702] width 21 height 21
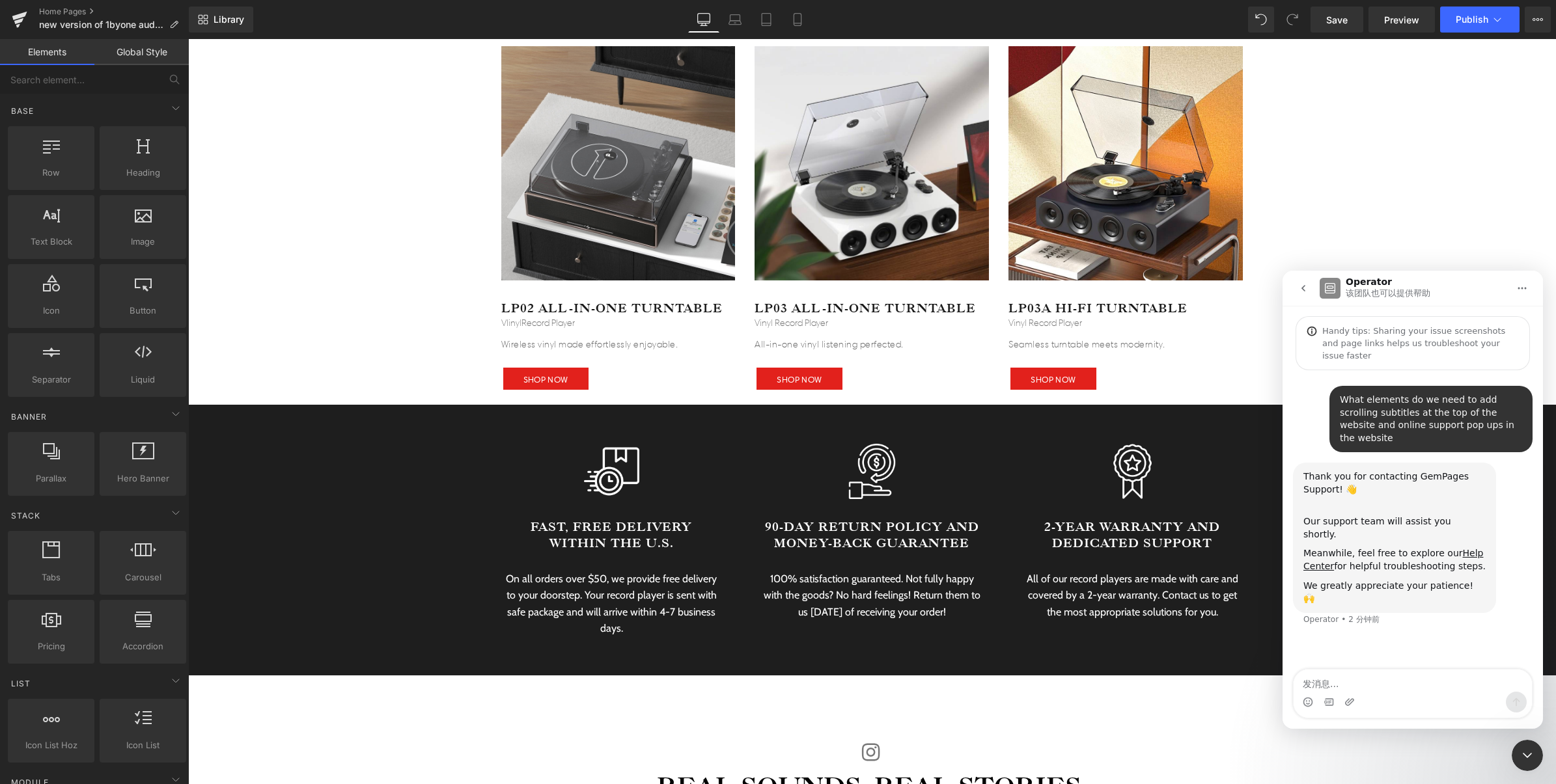
drag, startPoint x: 717, startPoint y: 739, endPoint x: 614, endPoint y: 553, distance: 212.6
click at [717, 739] on div at bounding box center [778, 373] width 1556 height 745
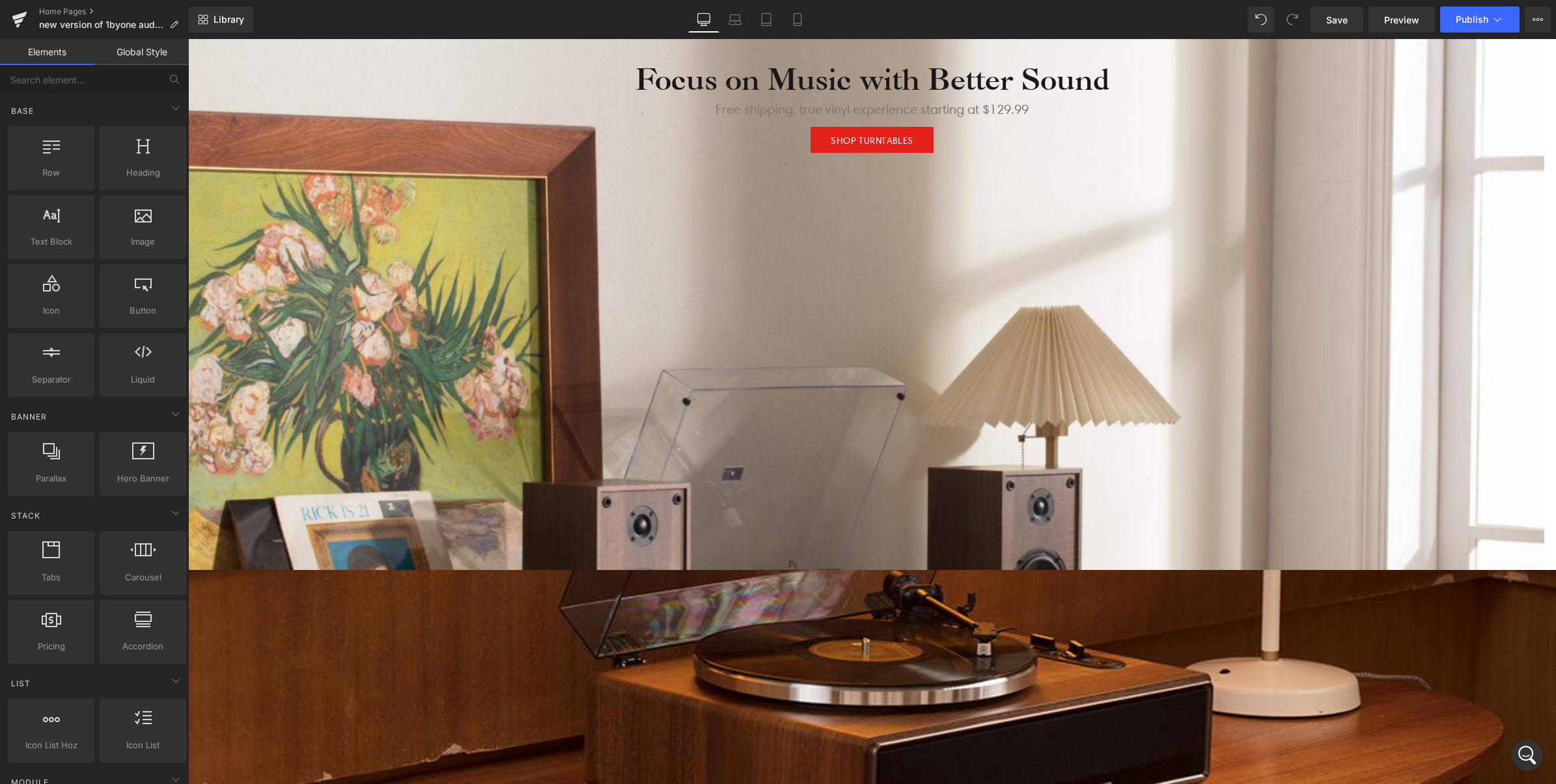
scroll to position [0, 0]
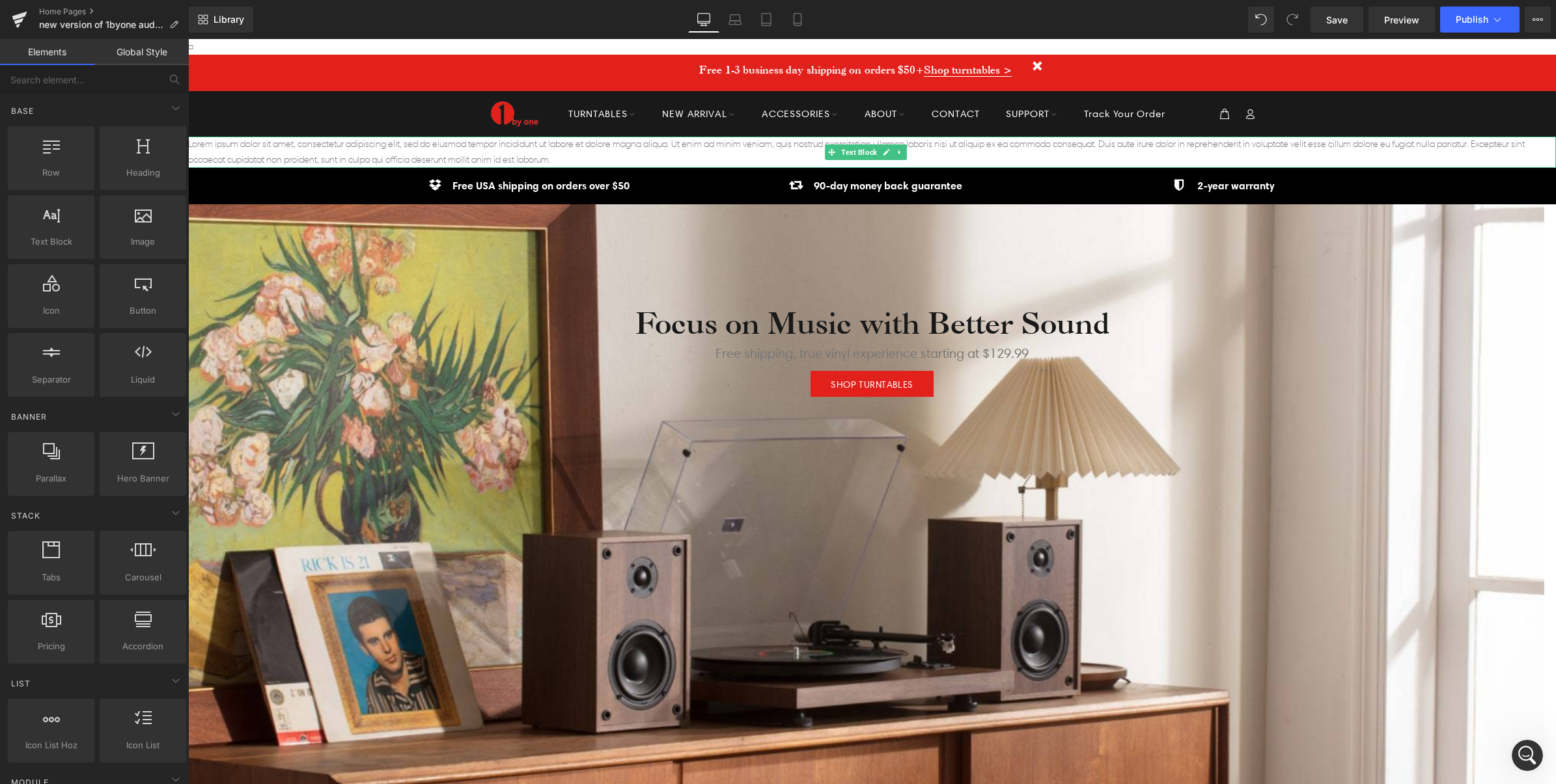
click at [718, 149] on p "Lorem ipsum dolor sit amet, consectetur adipiscing elit, sed do eiusmod tempor …" at bounding box center [872, 152] width 1368 height 31
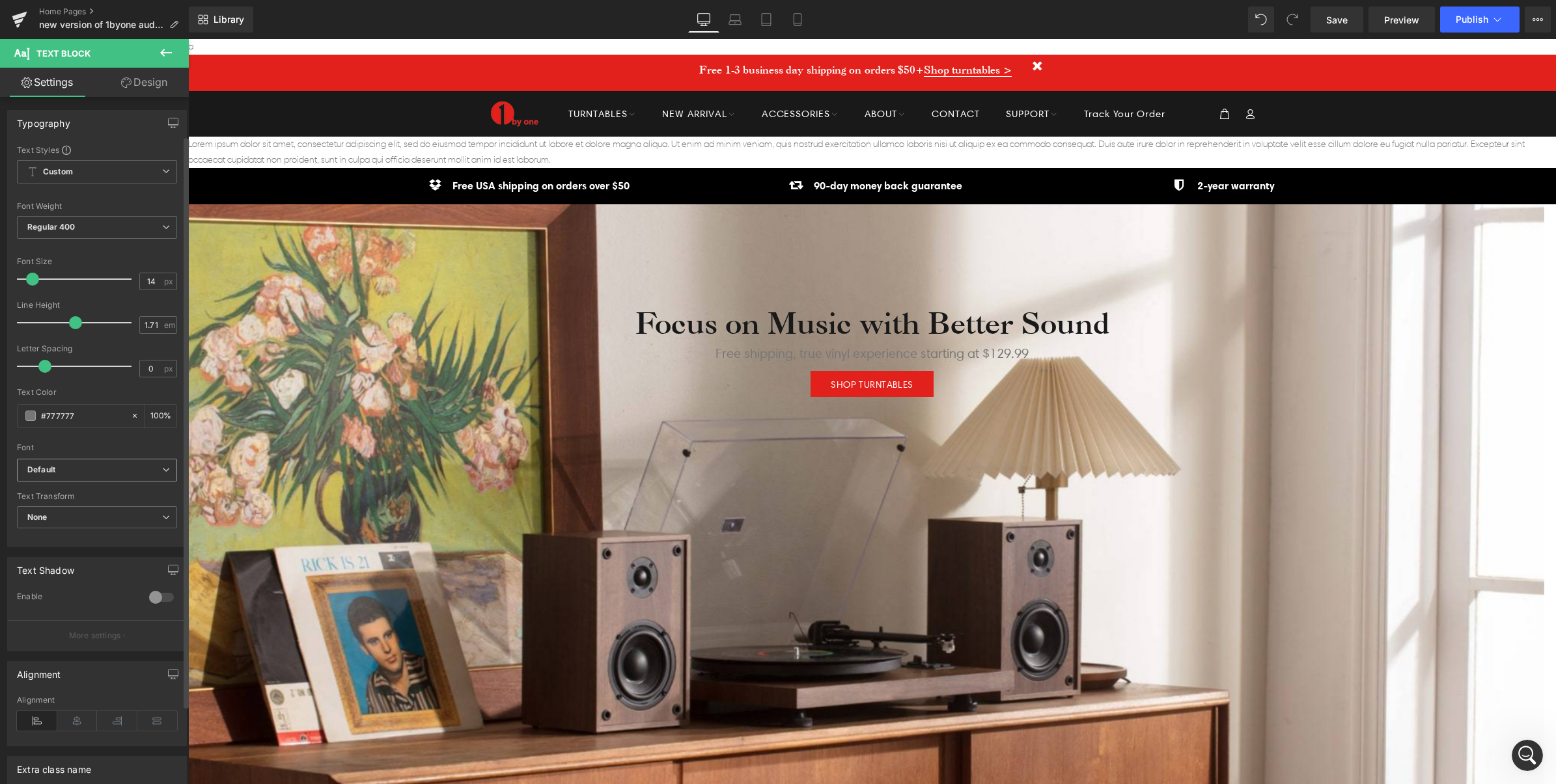
scroll to position [140, 0]
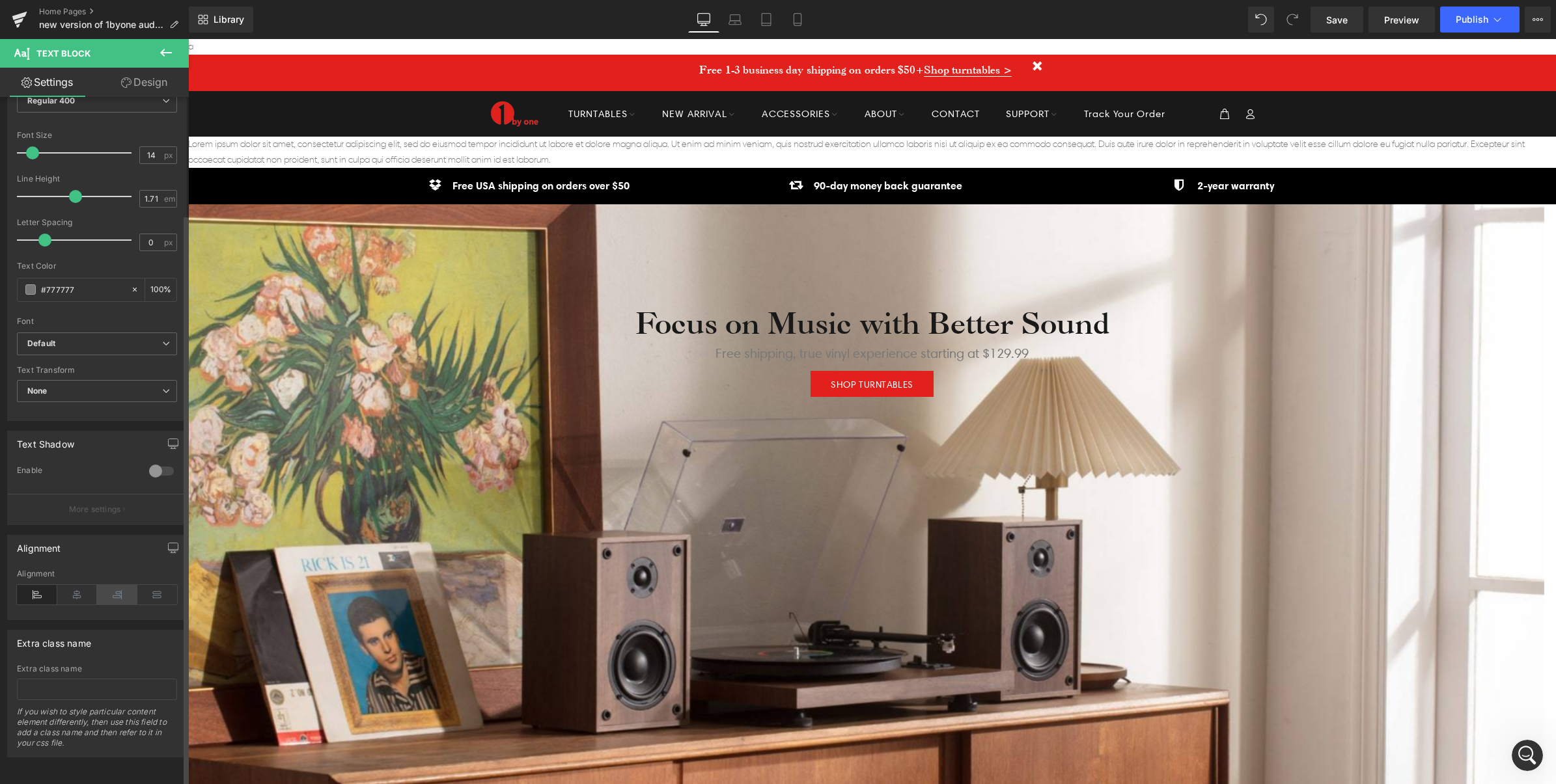
click at [121, 585] on icon at bounding box center [117, 594] width 41 height 19
click at [75, 585] on icon at bounding box center [77, 594] width 41 height 19
click at [169, 543] on icon "button" at bounding box center [173, 547] width 10 height 8
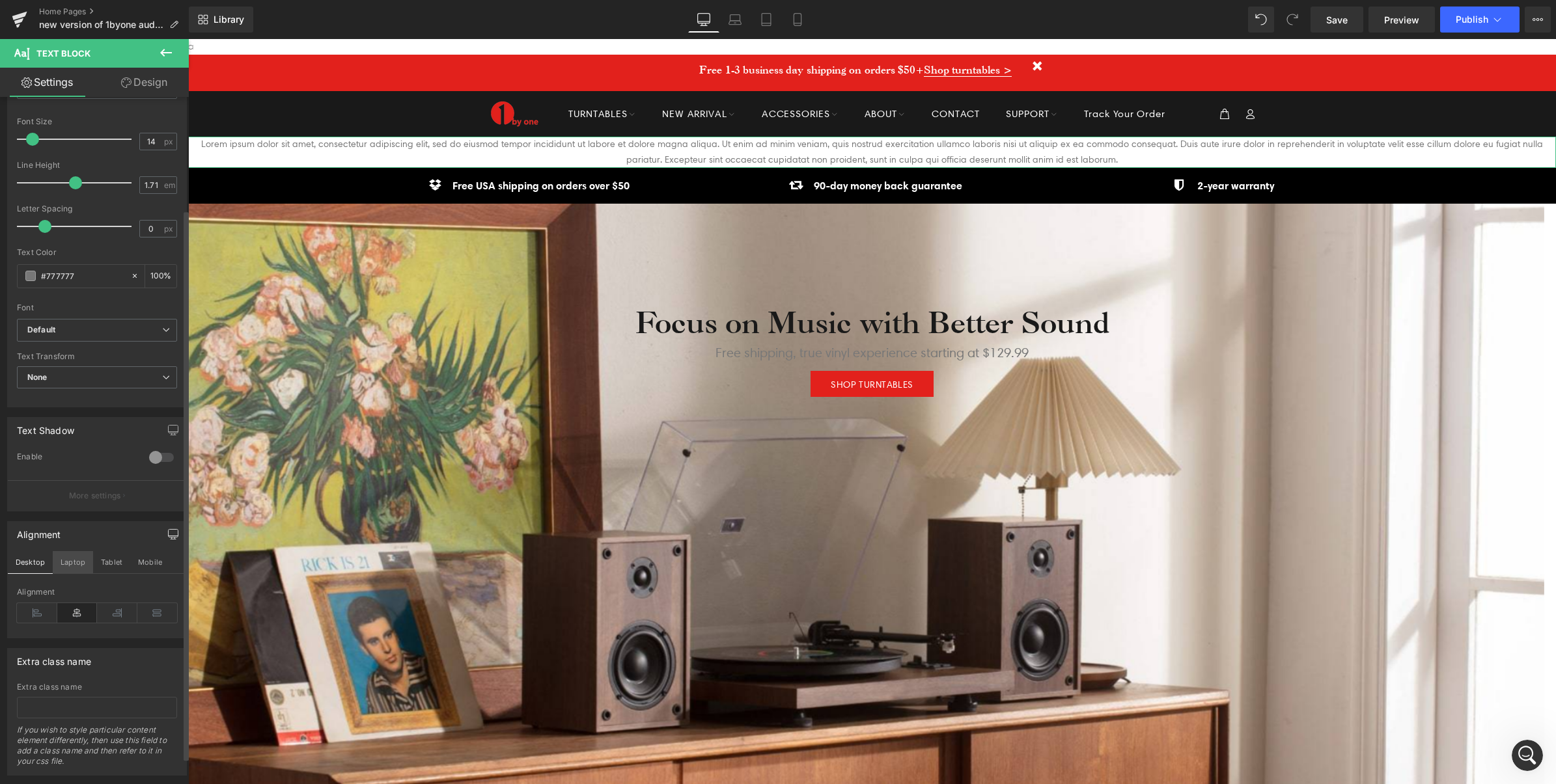
click at [65, 563] on button "Laptop" at bounding box center [73, 562] width 41 height 22
click at [102, 565] on button "Tablet" at bounding box center [112, 562] width 37 height 22
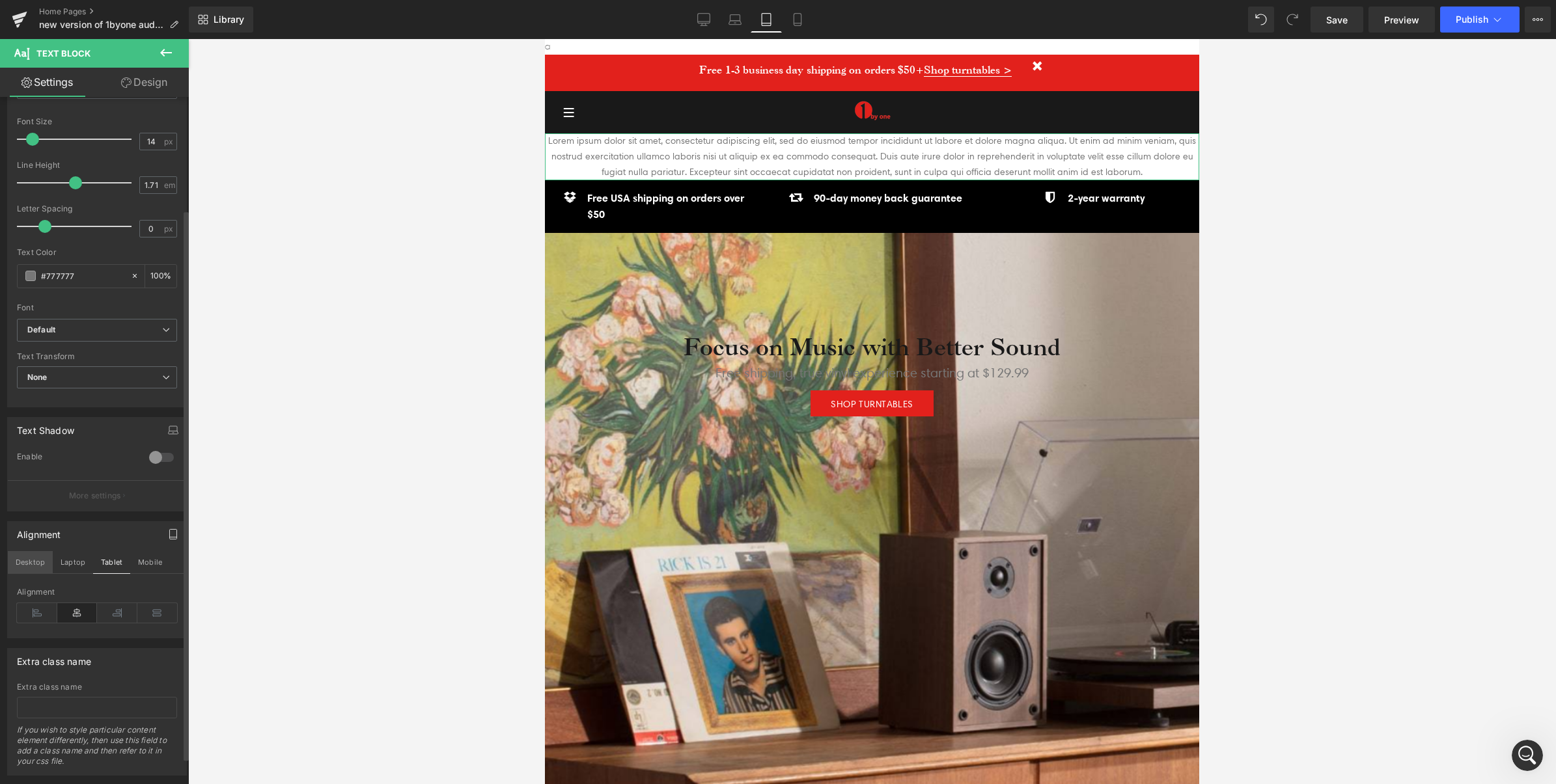
click at [30, 567] on button "Desktop" at bounding box center [30, 562] width 45 height 22
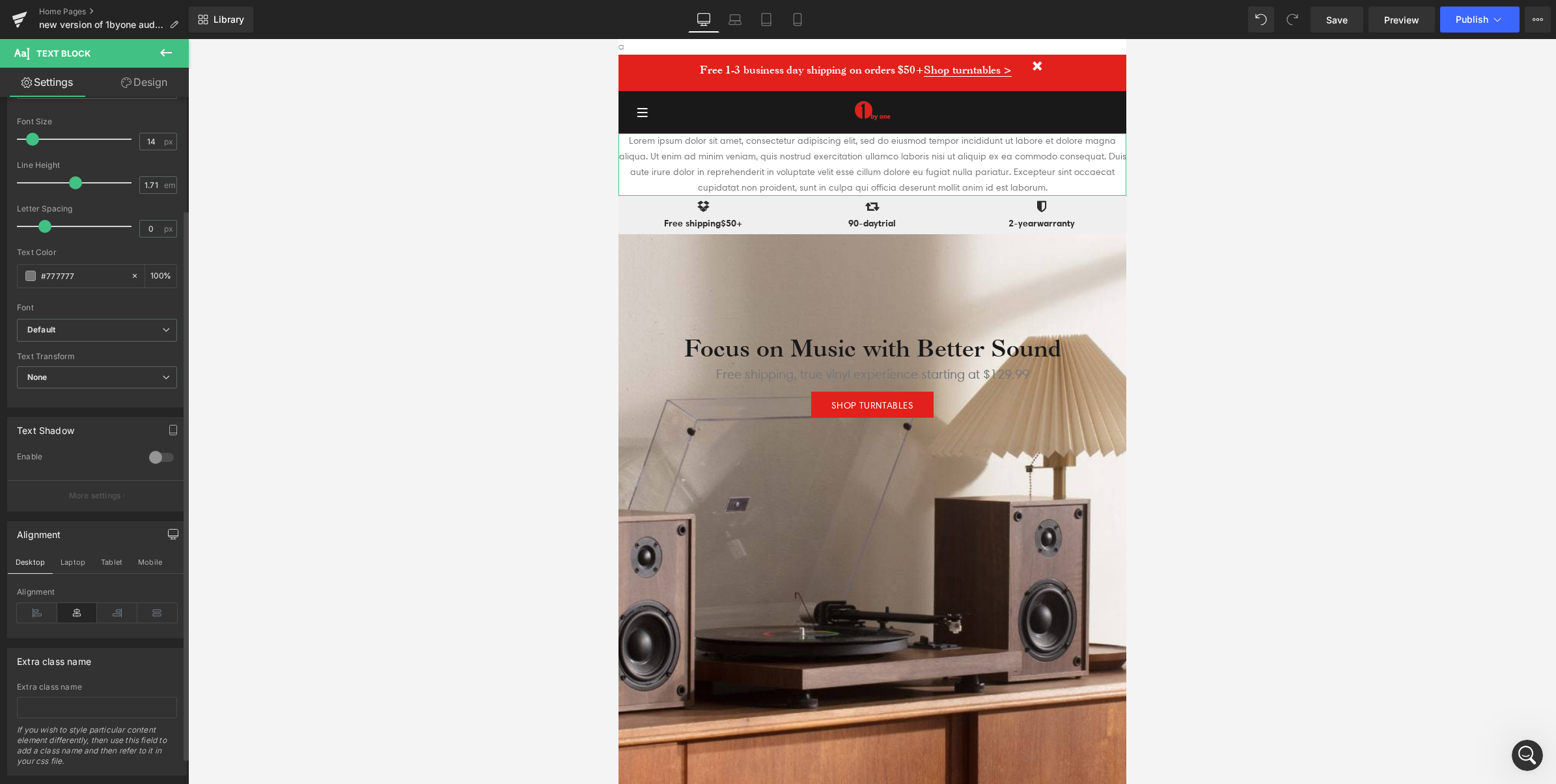
click at [41, 607] on icon at bounding box center [37, 613] width 41 height 19
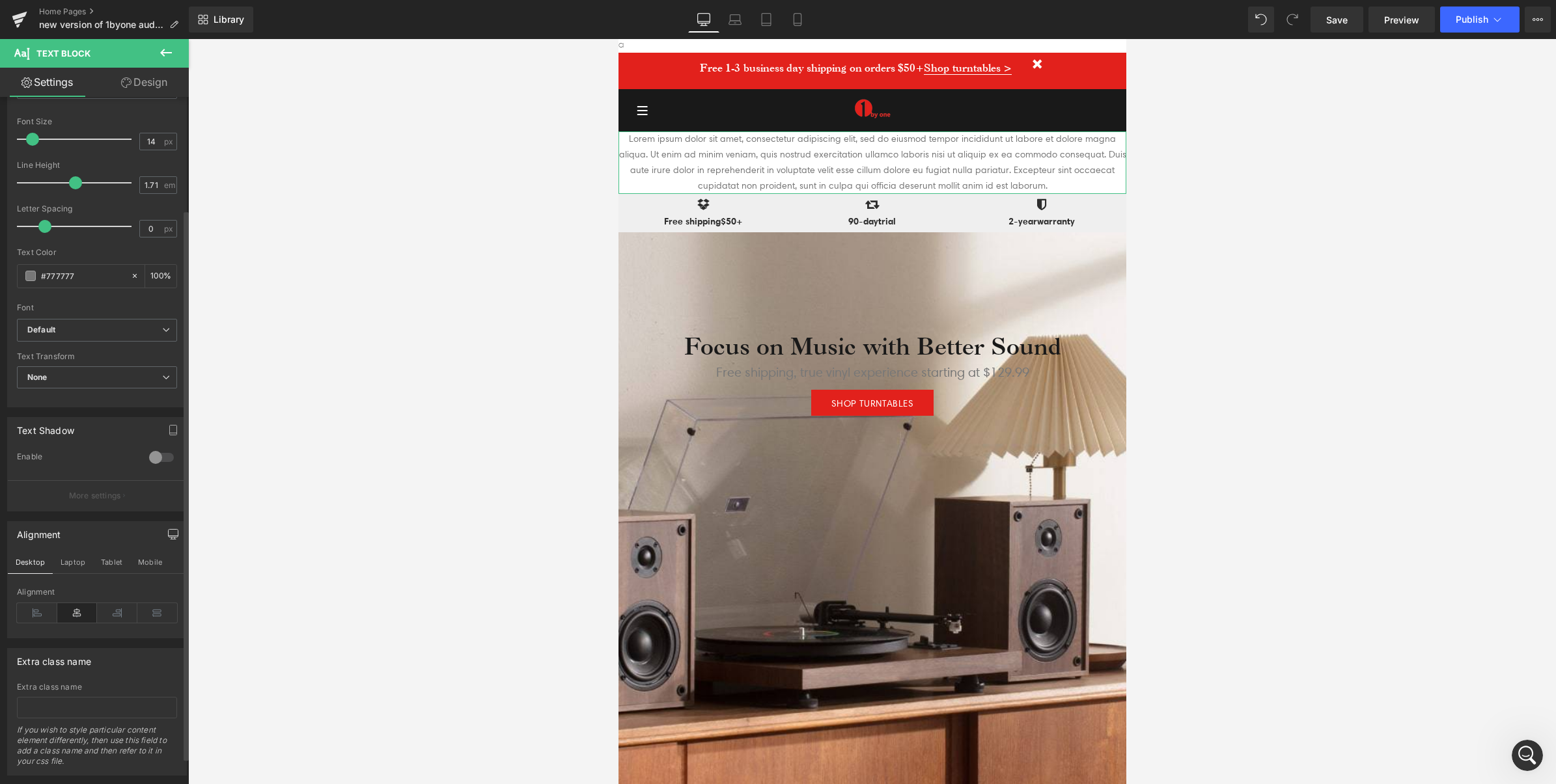
scroll to position [4695, 1355]
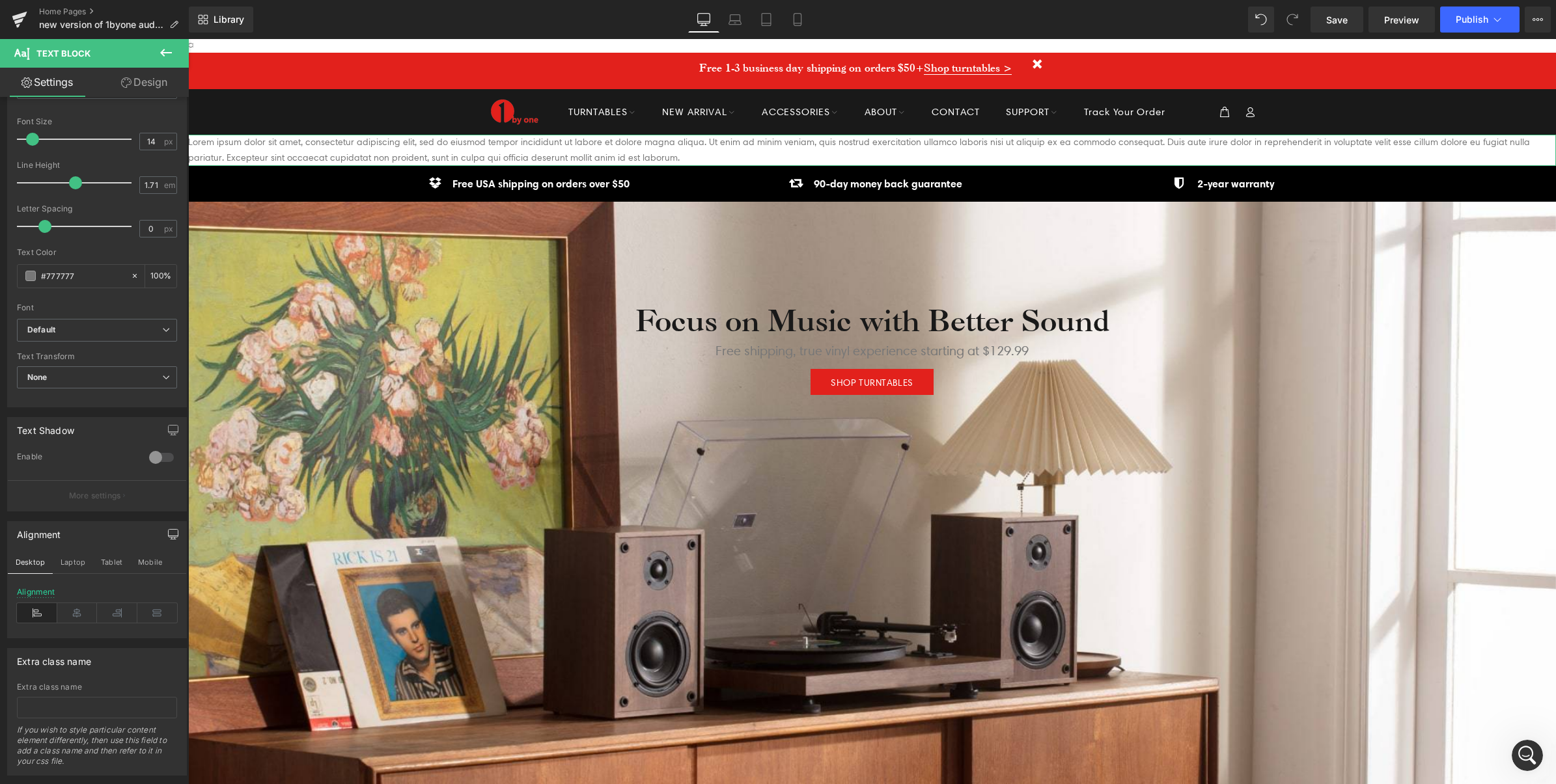
click at [168, 539] on icon "button" at bounding box center [173, 535] width 11 height 11
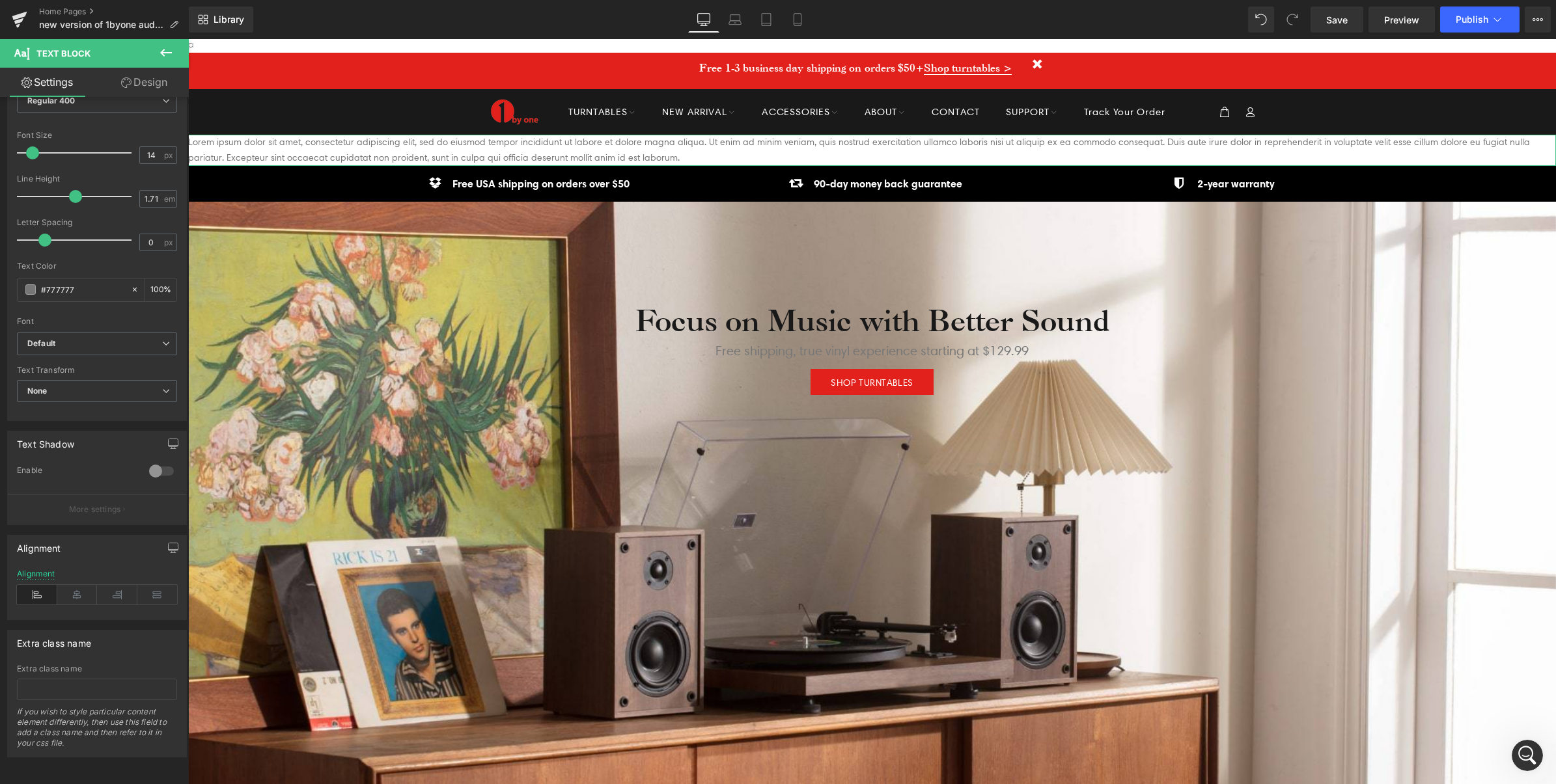
click at [128, 87] on icon at bounding box center [127, 83] width 11 height 11
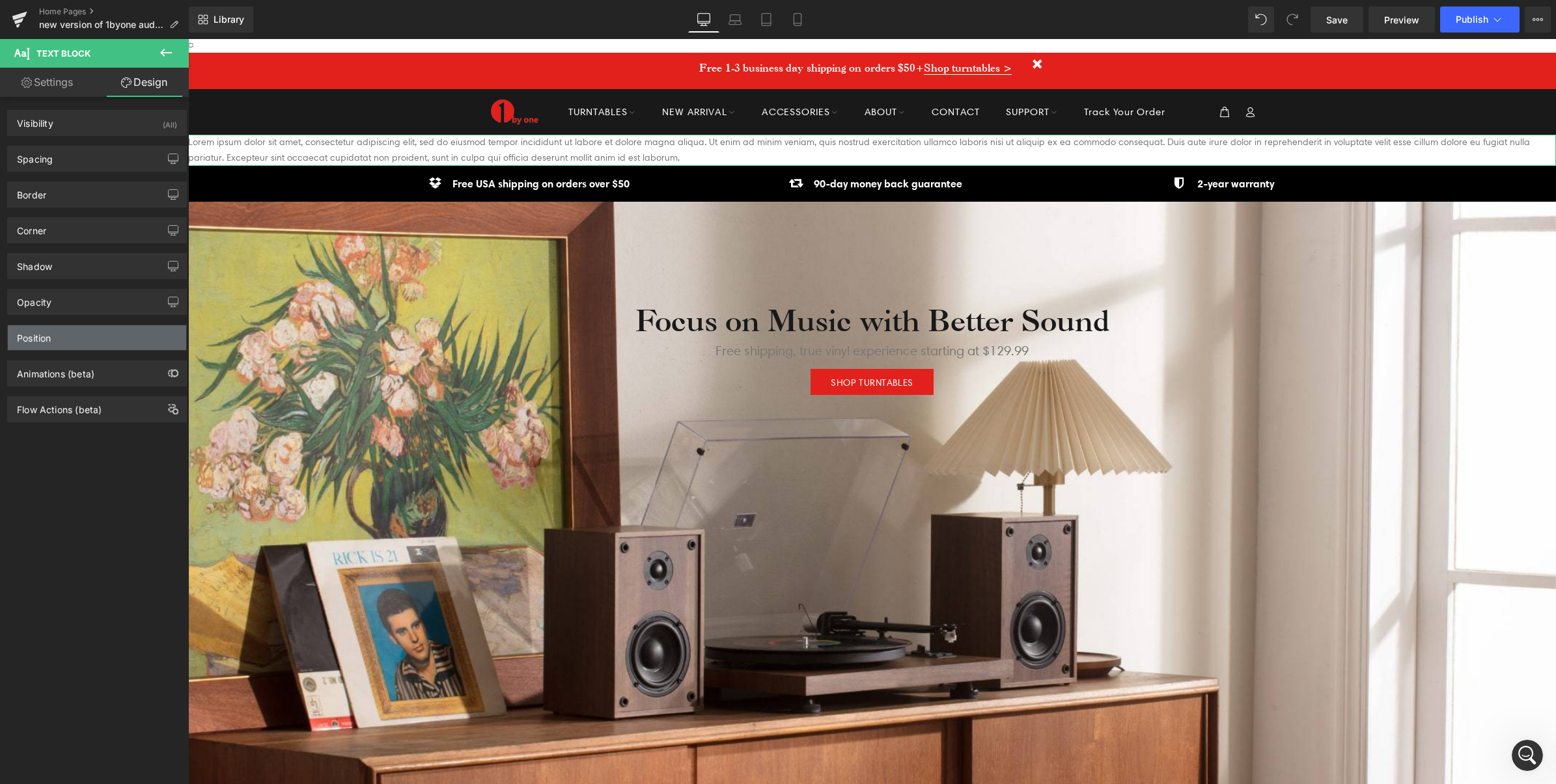
click at [56, 341] on div "Position" at bounding box center [97, 337] width 178 height 25
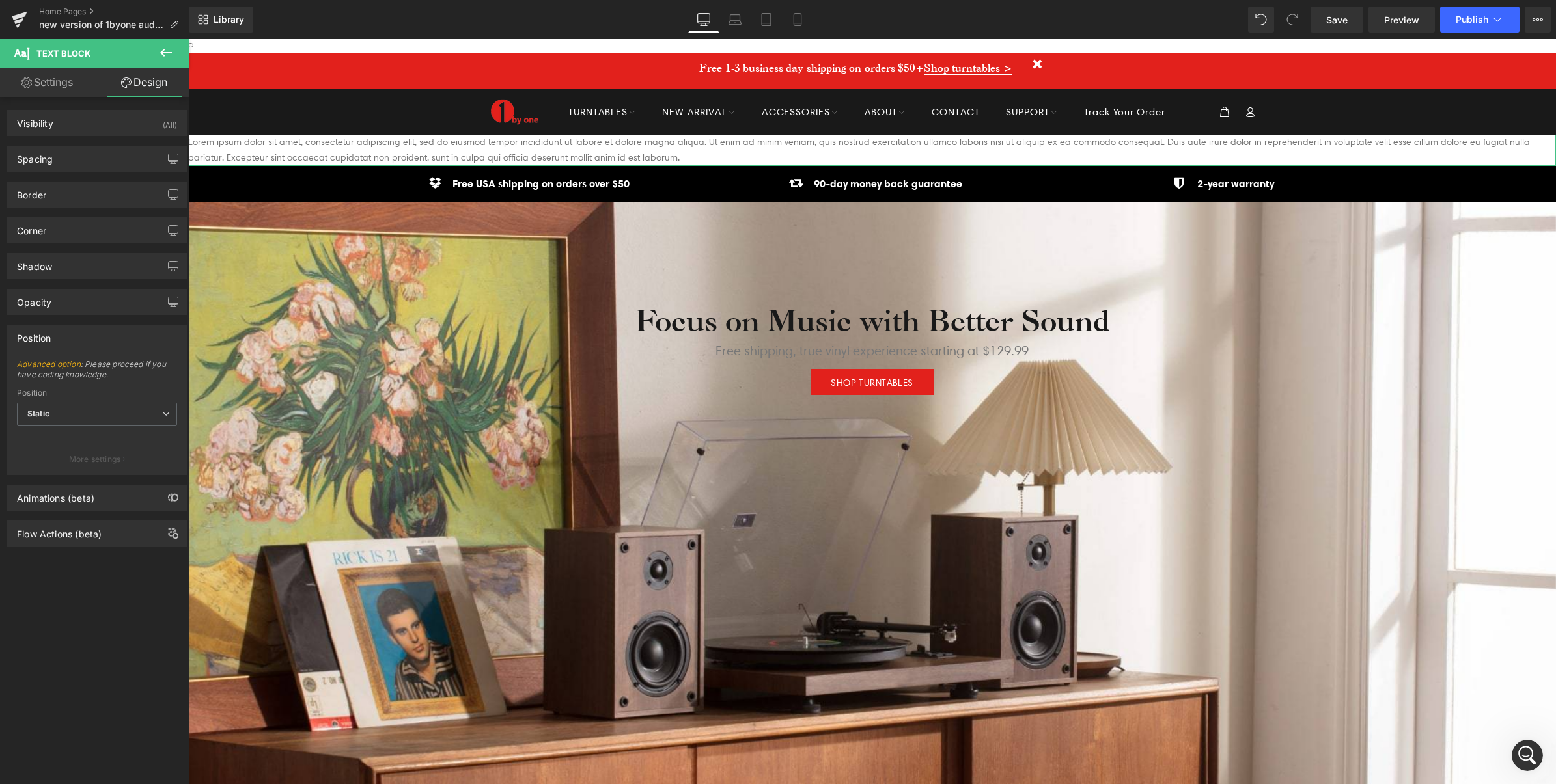
click at [56, 341] on div "Position" at bounding box center [97, 337] width 178 height 25
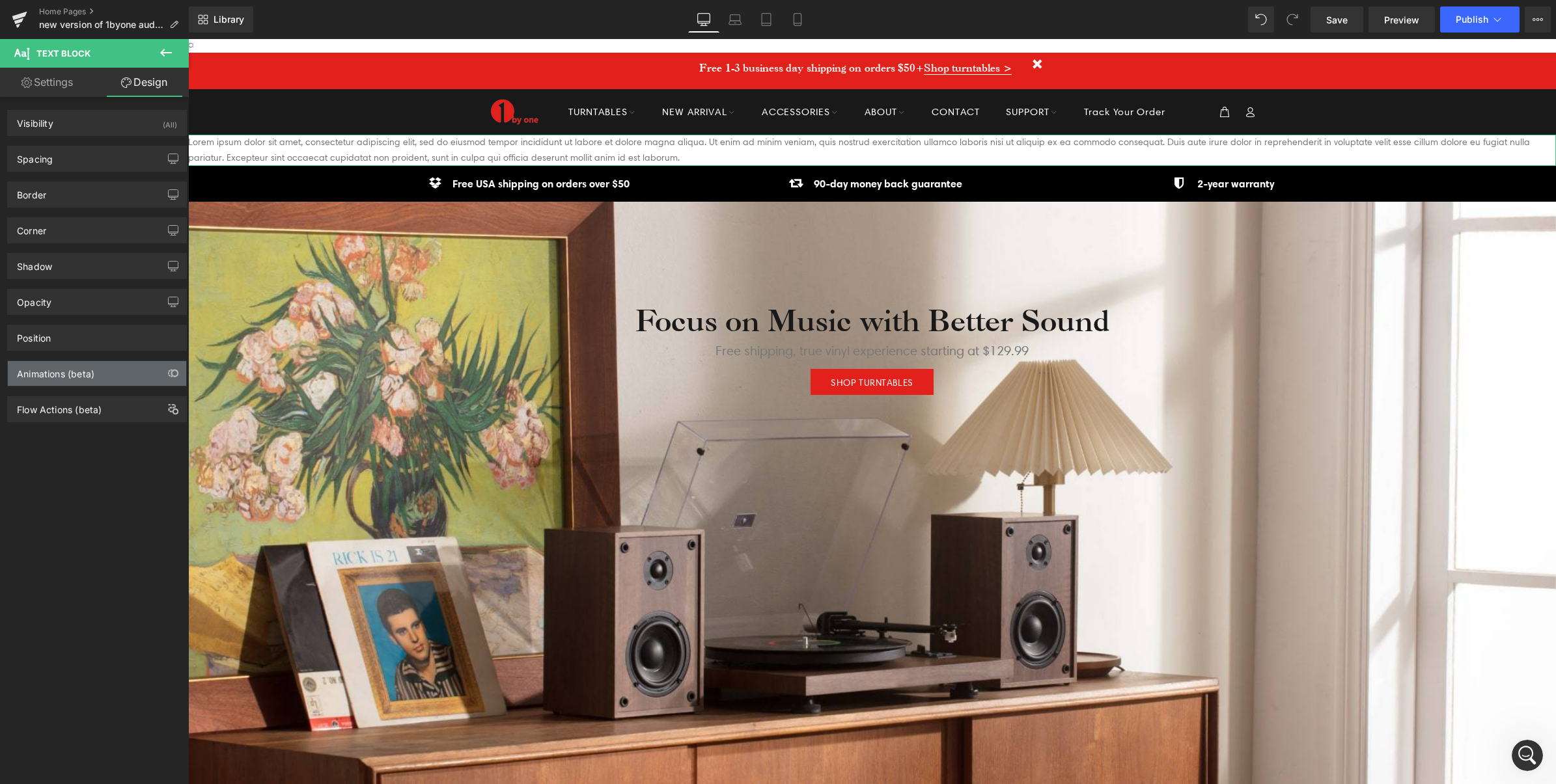
click at [92, 382] on div "Animations (beta)" at bounding box center [97, 373] width 178 height 25
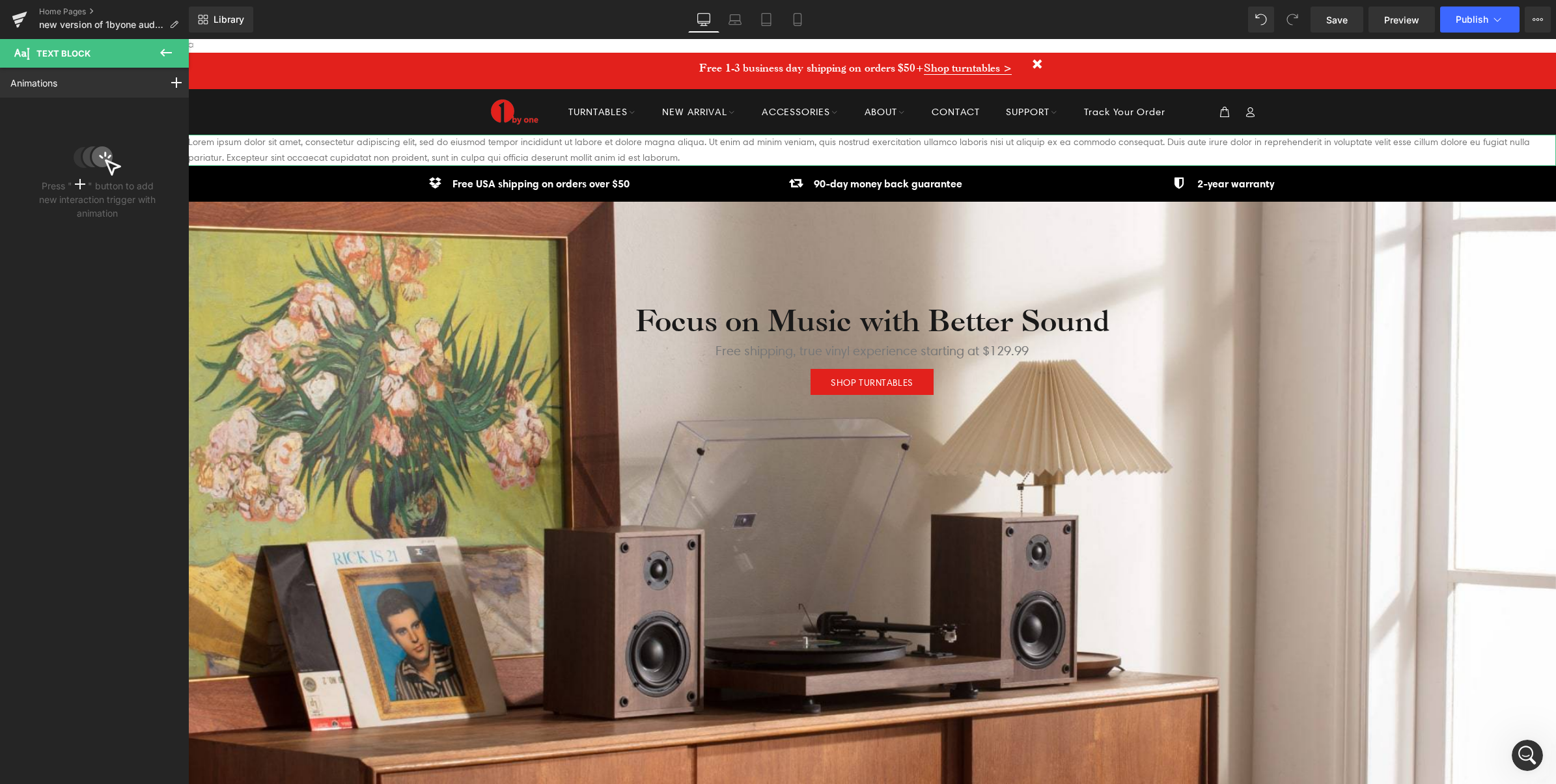
click at [77, 180] on icon at bounding box center [80, 184] width 11 height 11
click at [112, 145] on icon at bounding box center [97, 160] width 47 height 31
click at [171, 85] on icon at bounding box center [177, 83] width 11 height 11
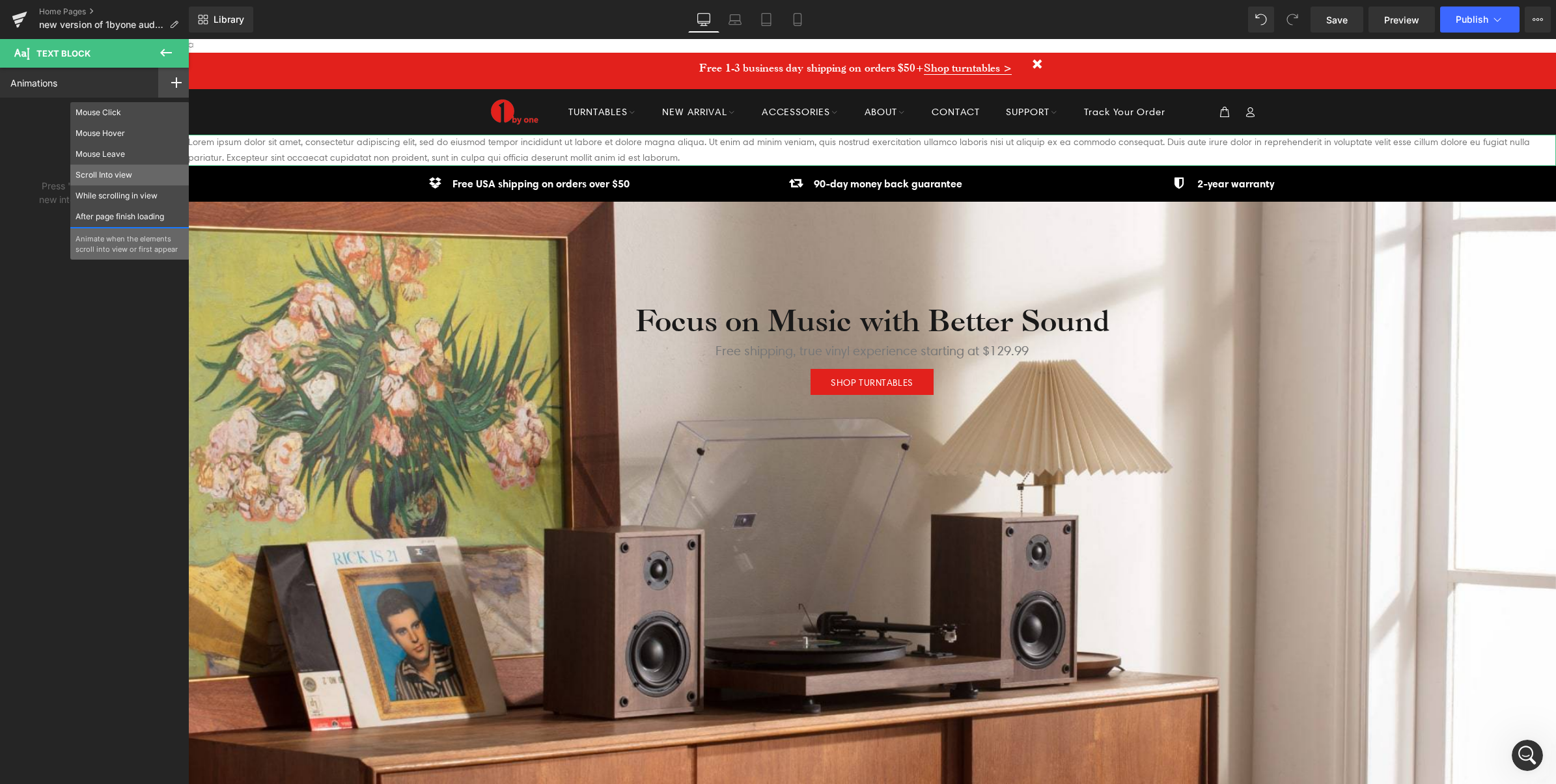
click at [109, 176] on p "Scroll Into view" at bounding box center [129, 175] width 109 height 12
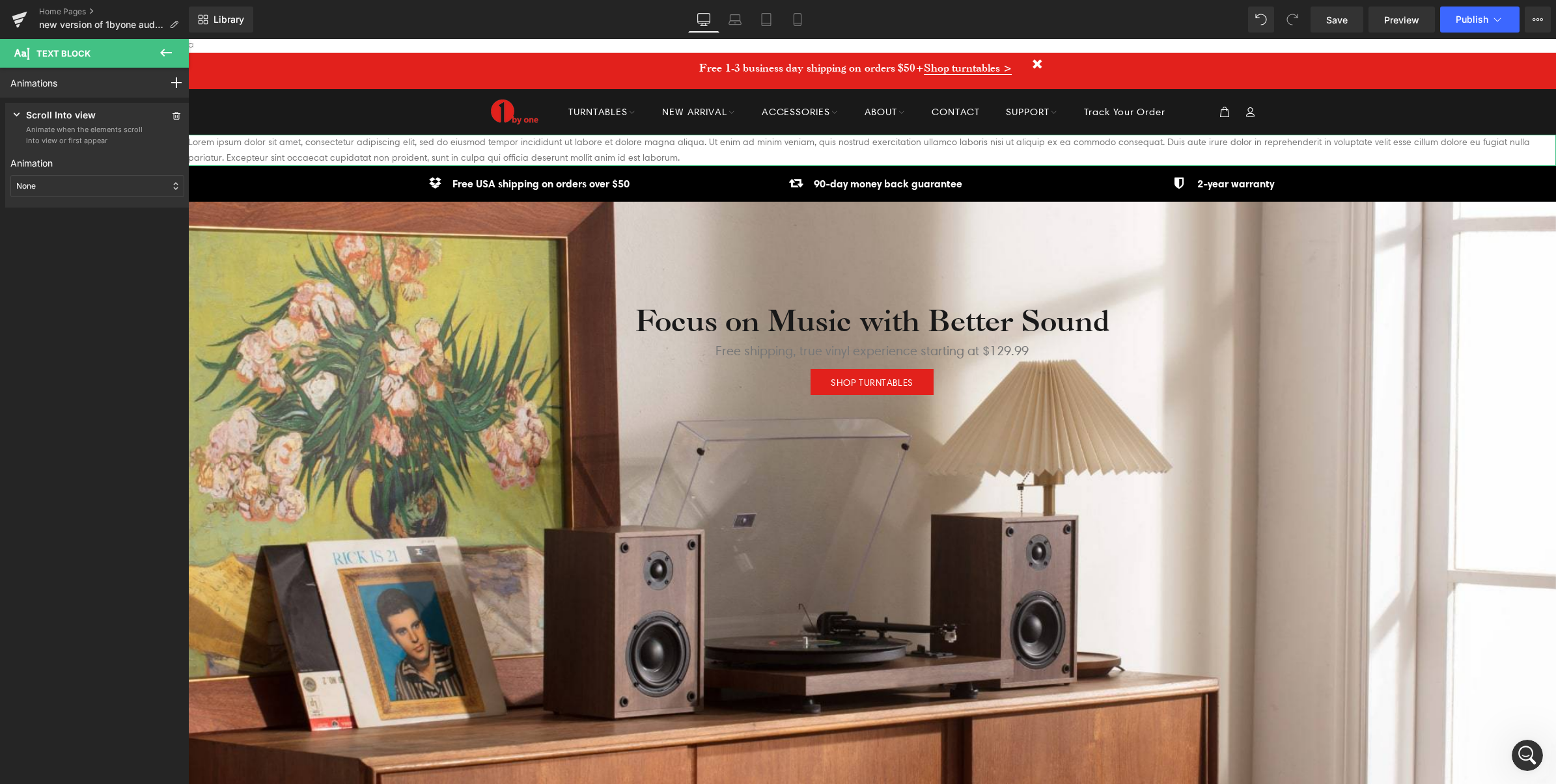
click at [57, 183] on div "None" at bounding box center [97, 186] width 174 height 22
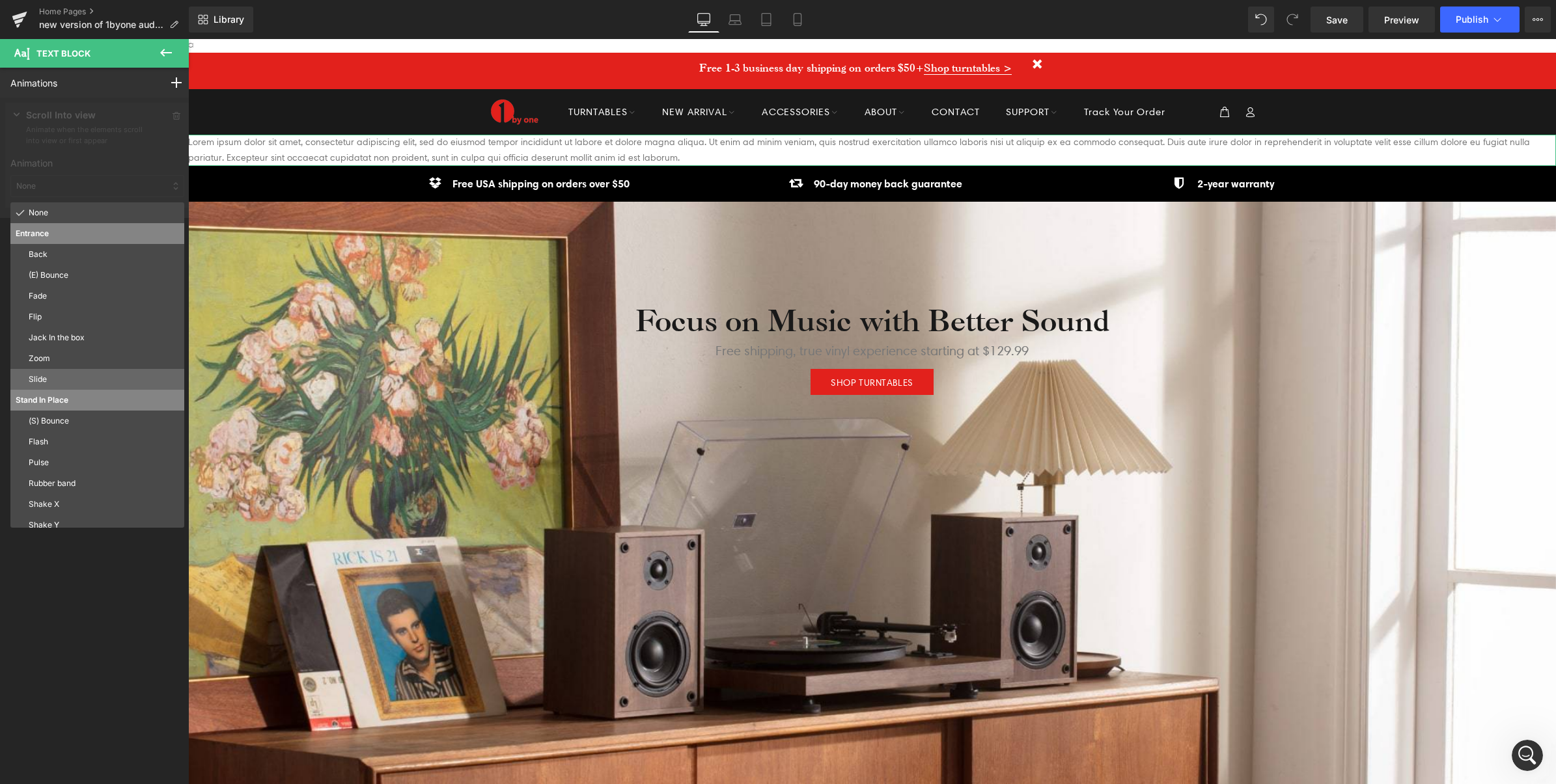
click at [52, 381] on p "Slide" at bounding box center [103, 379] width 150 height 12
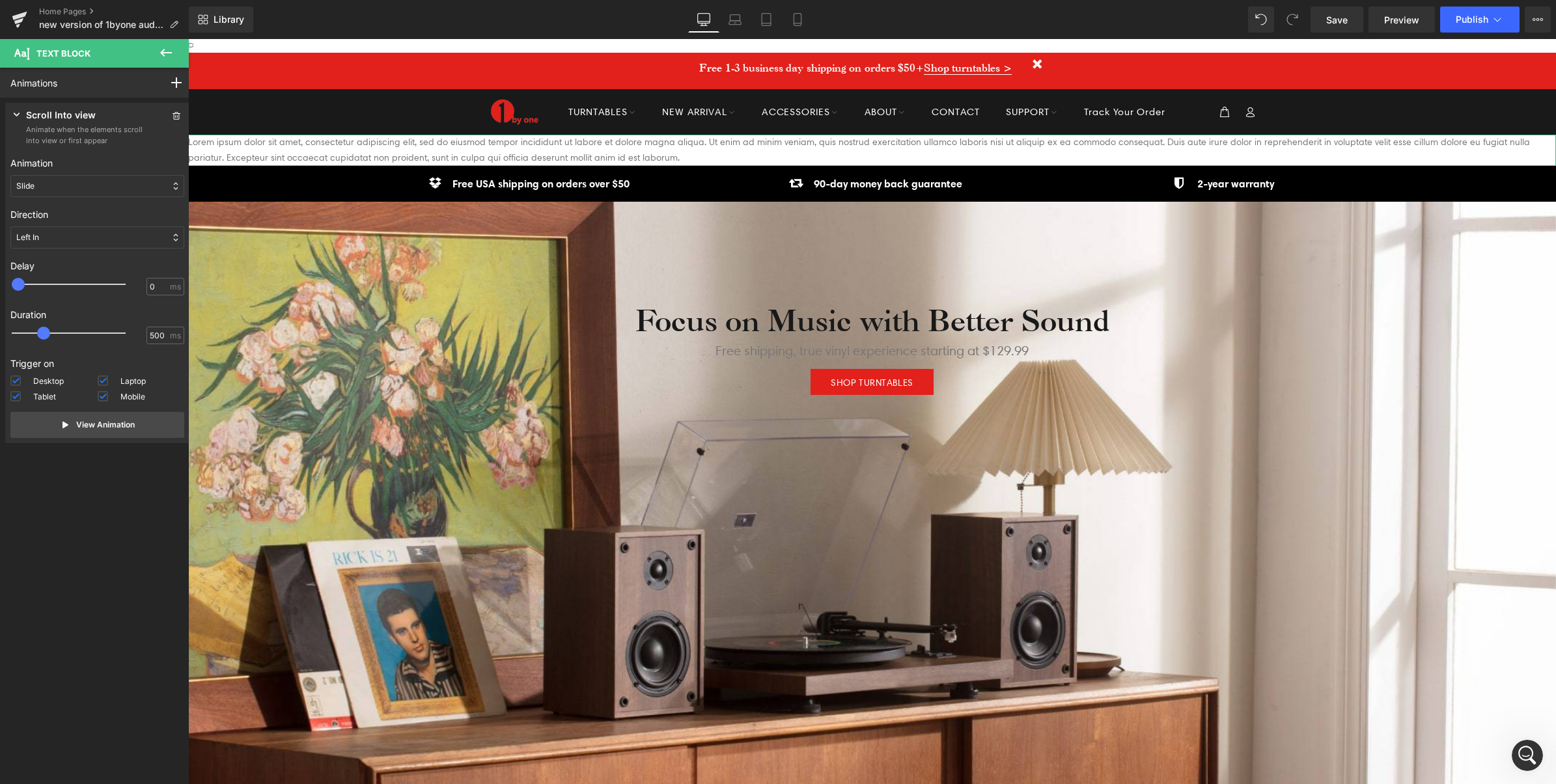
click at [65, 234] on div "Left In" at bounding box center [97, 237] width 174 height 22
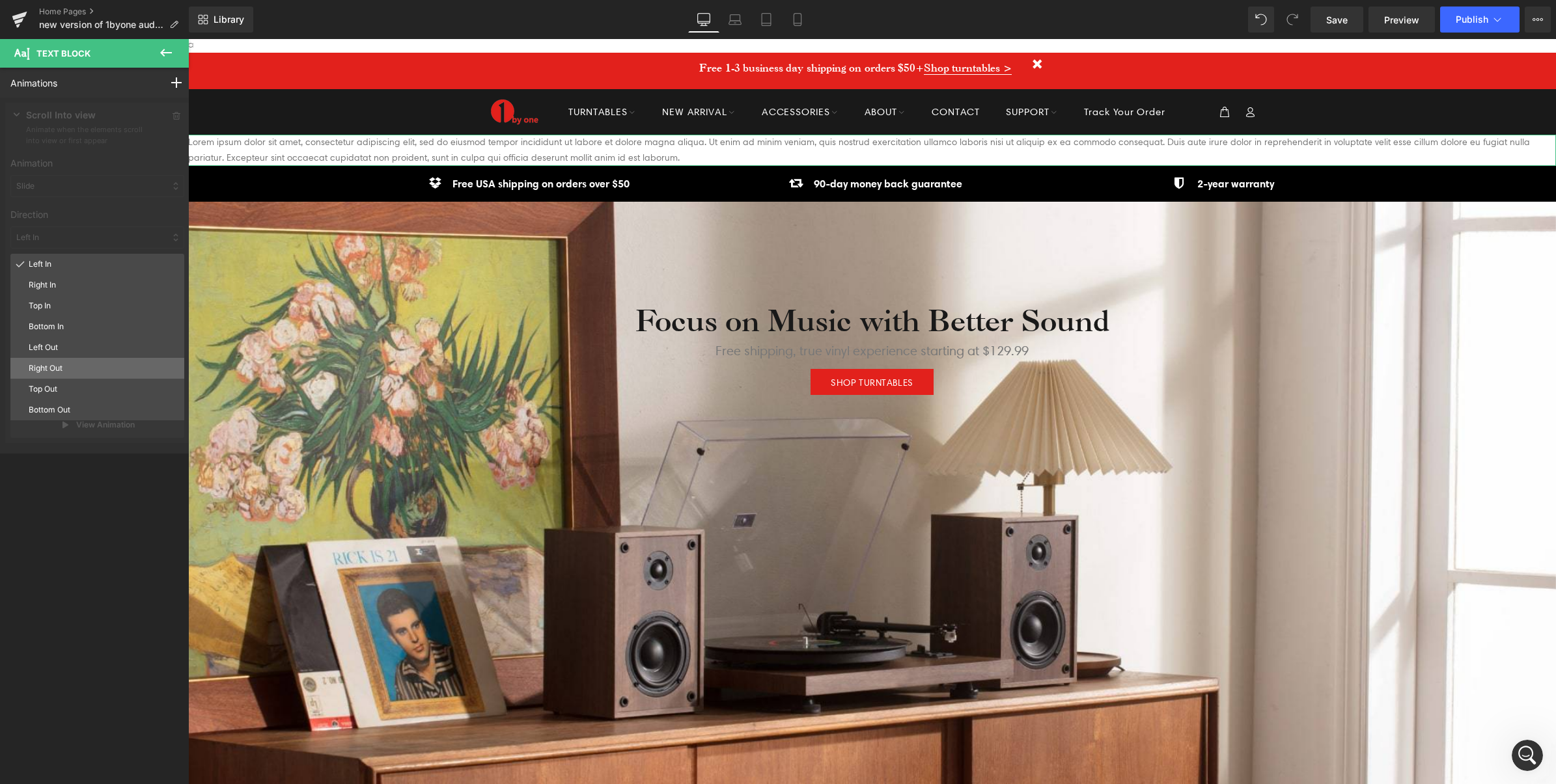
click at [53, 374] on p "Right Out" at bounding box center [103, 369] width 150 height 12
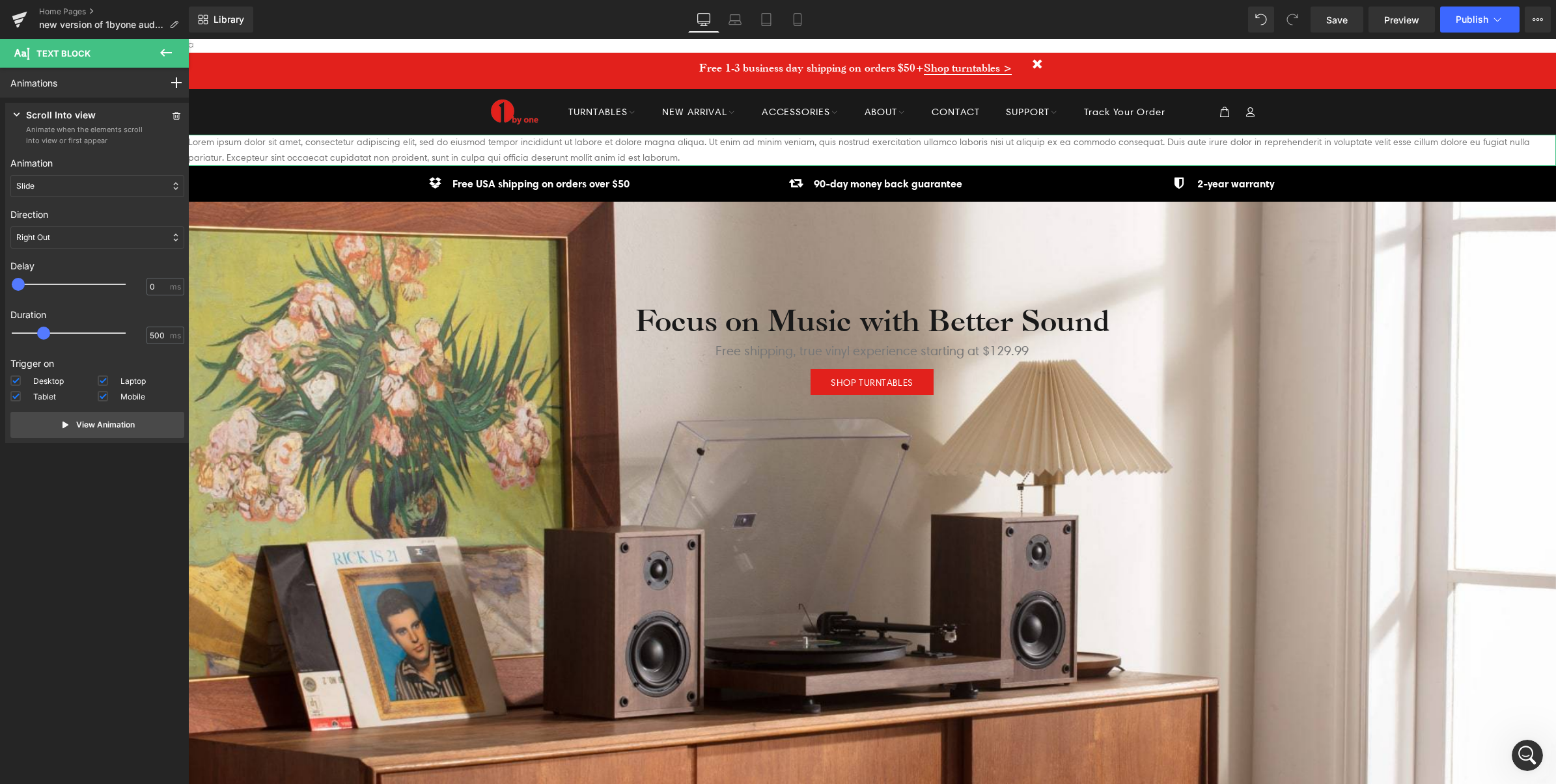
click at [63, 239] on div "Right Out" at bounding box center [97, 237] width 174 height 22
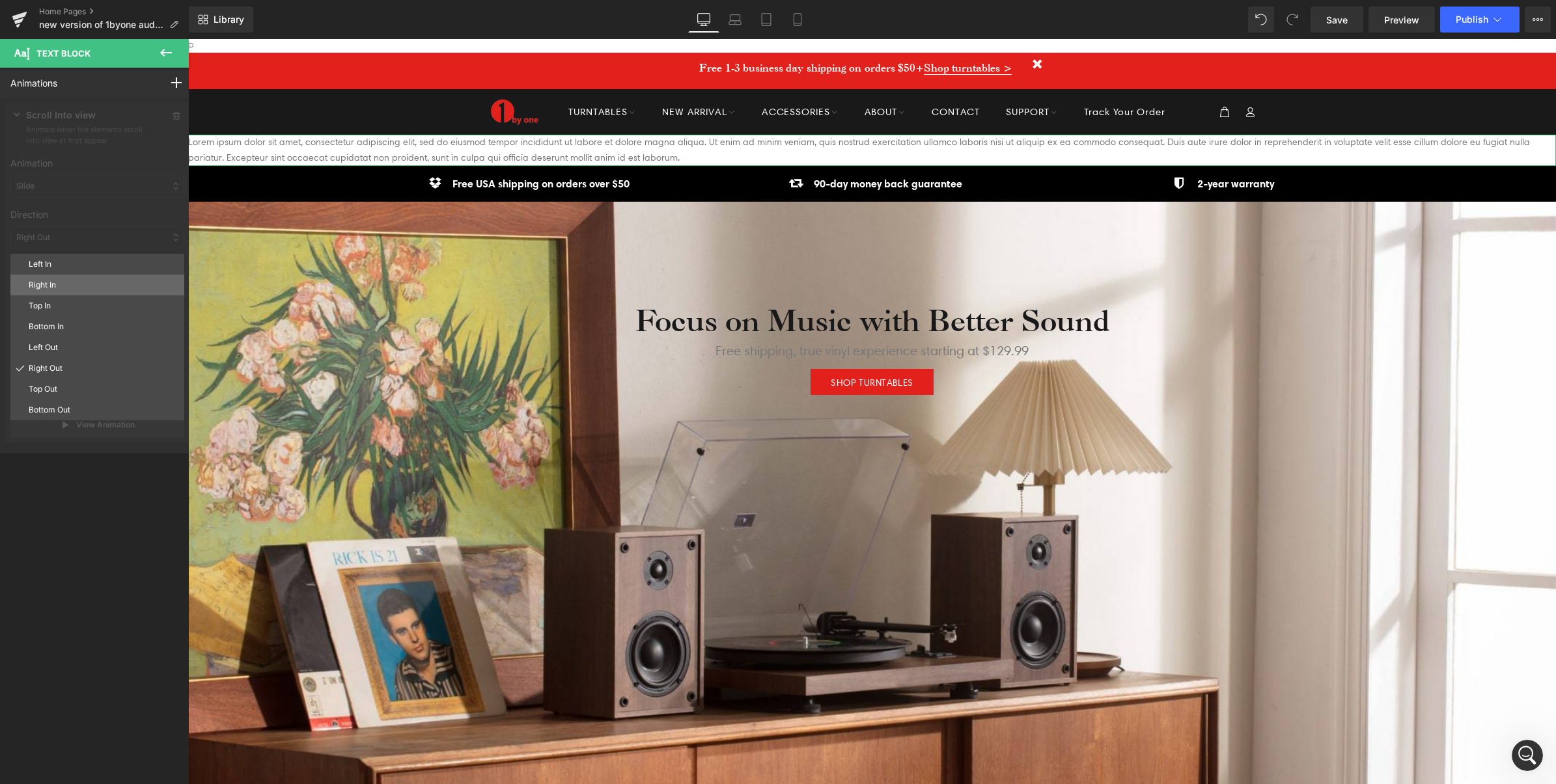
click at [57, 285] on p "Right In" at bounding box center [103, 285] width 150 height 12
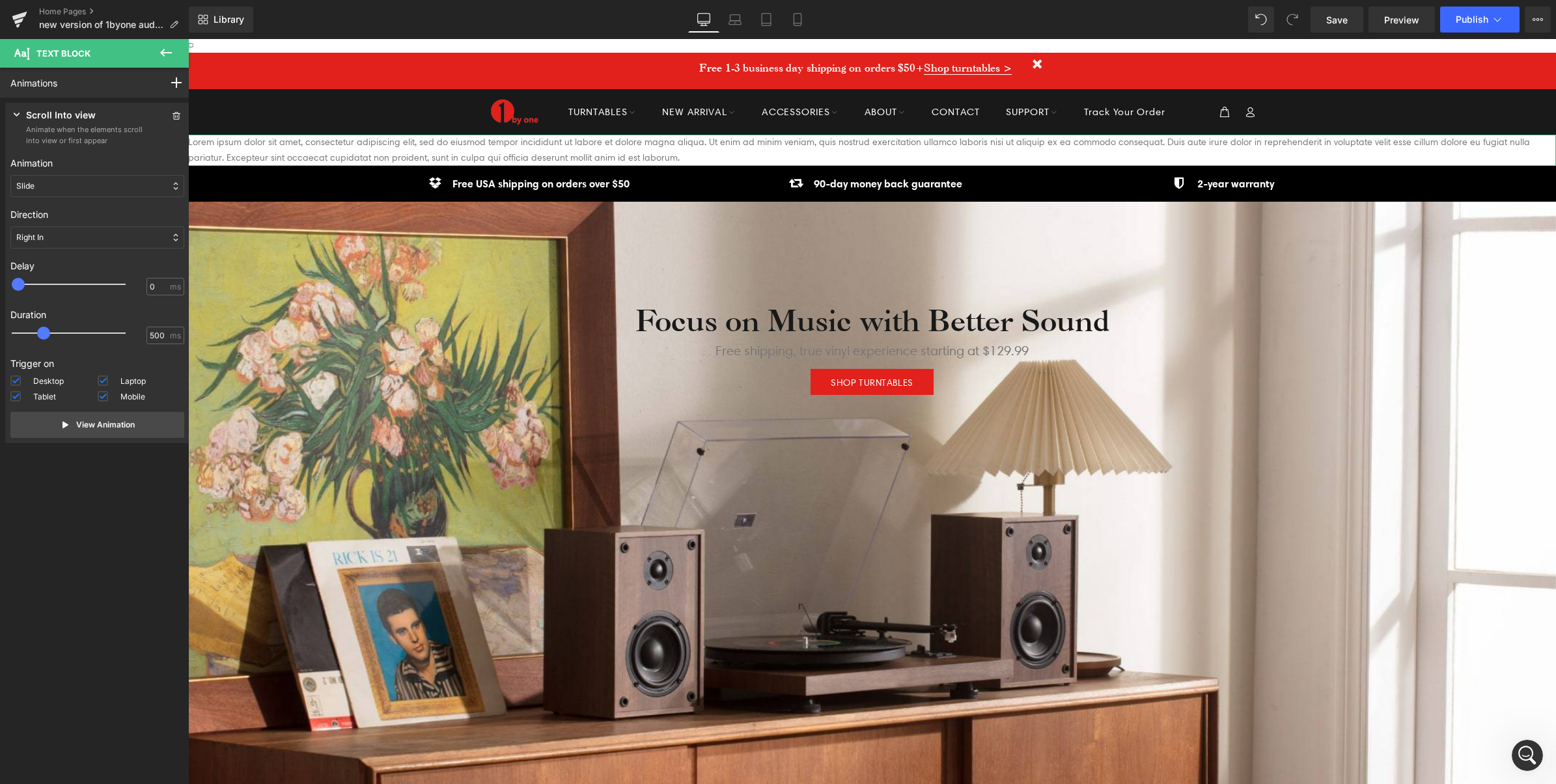
click at [72, 185] on div "Slide" at bounding box center [97, 186] width 174 height 22
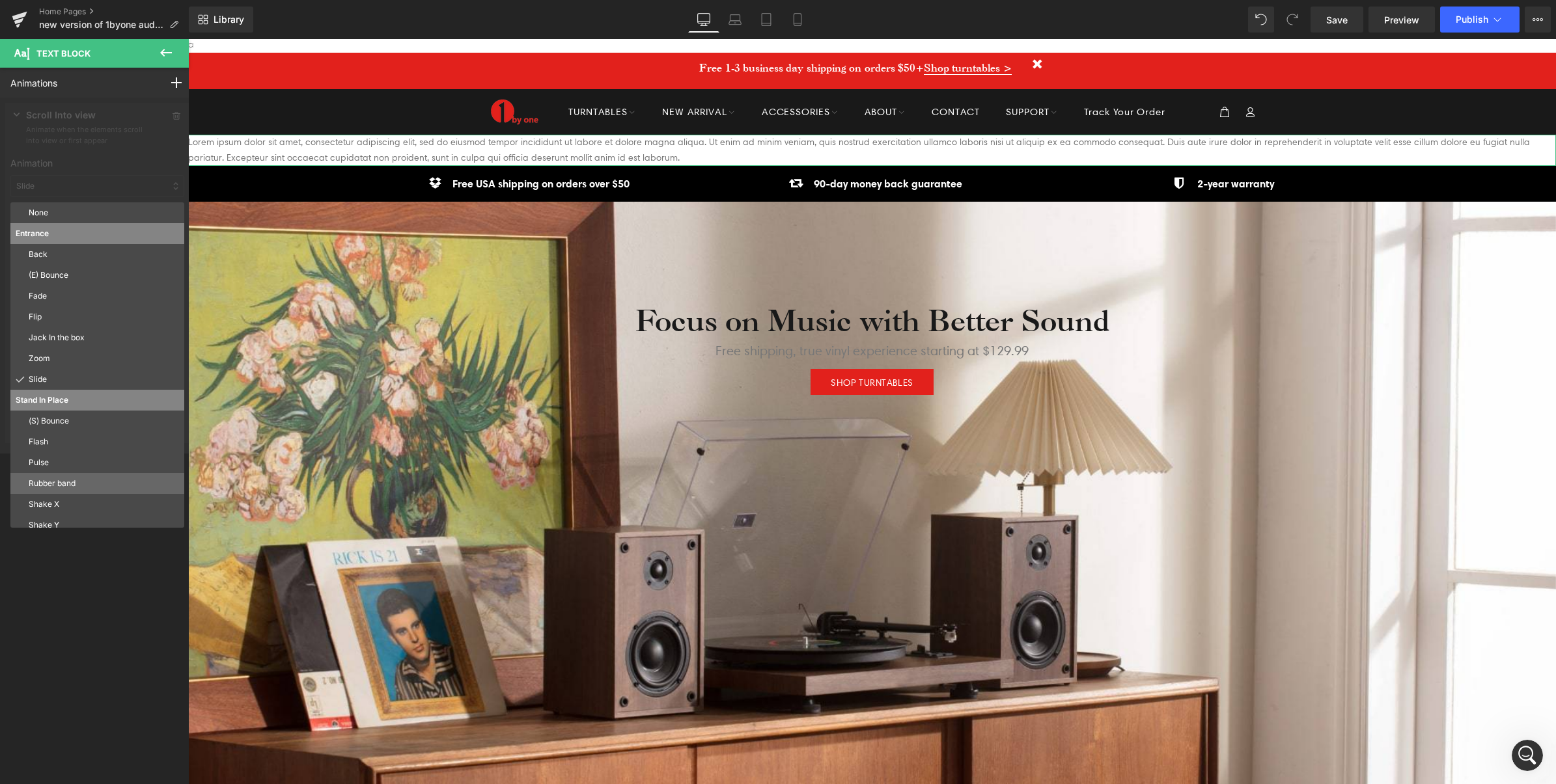
scroll to position [69, 0]
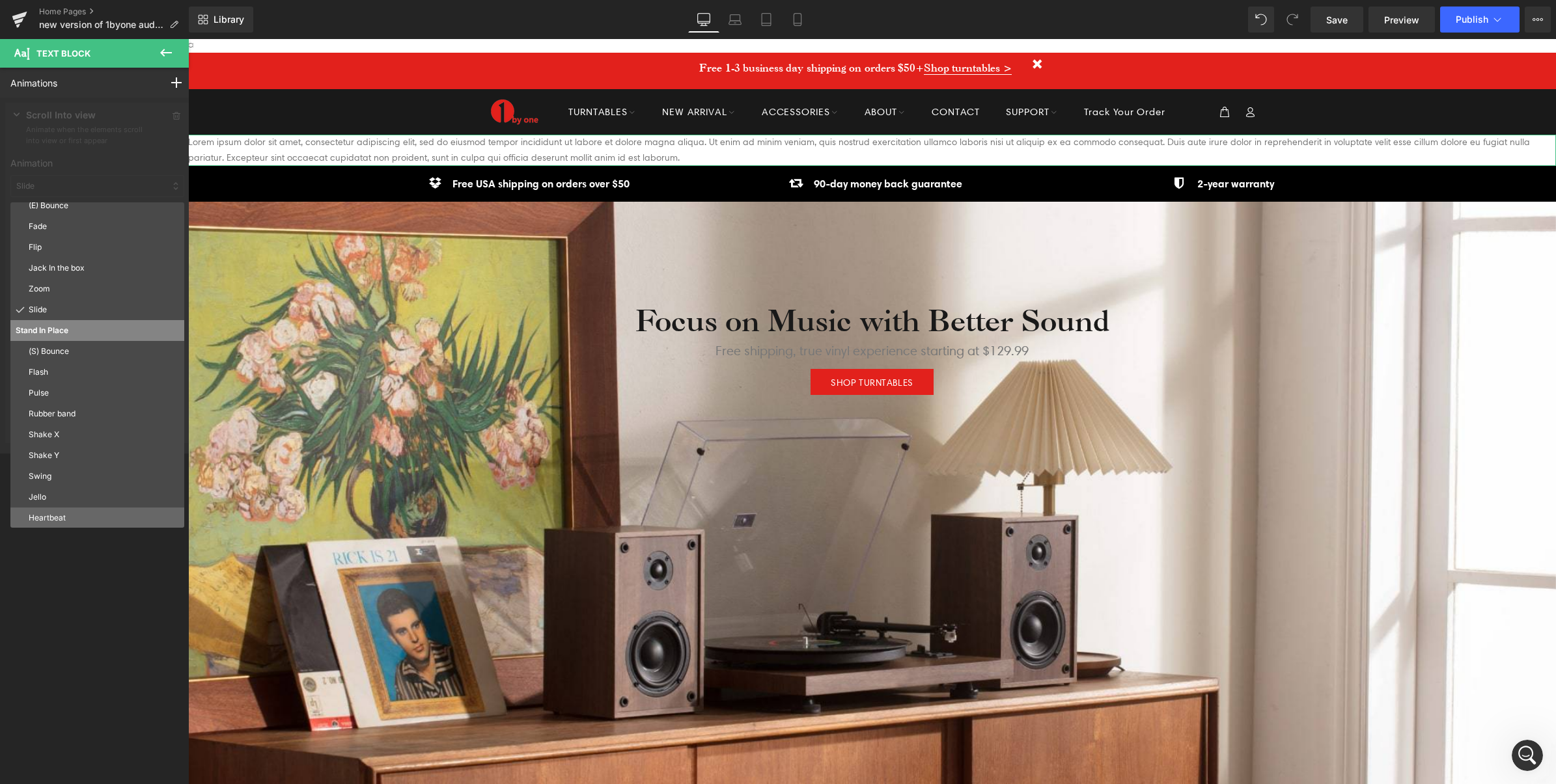
click at [60, 519] on p "Heartbeat" at bounding box center [103, 518] width 150 height 12
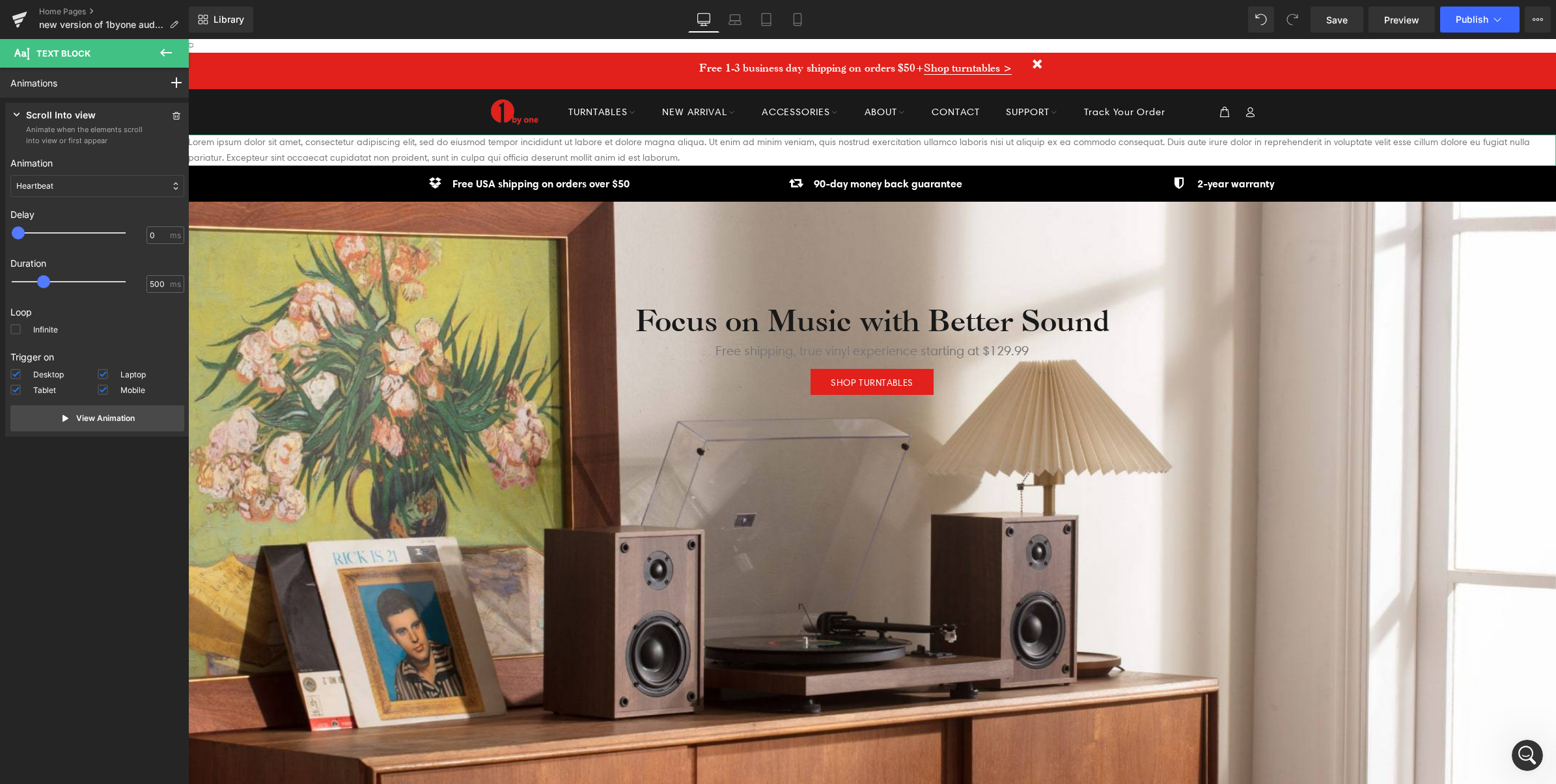
click at [69, 181] on div "Heartbeat" at bounding box center [97, 186] width 174 height 22
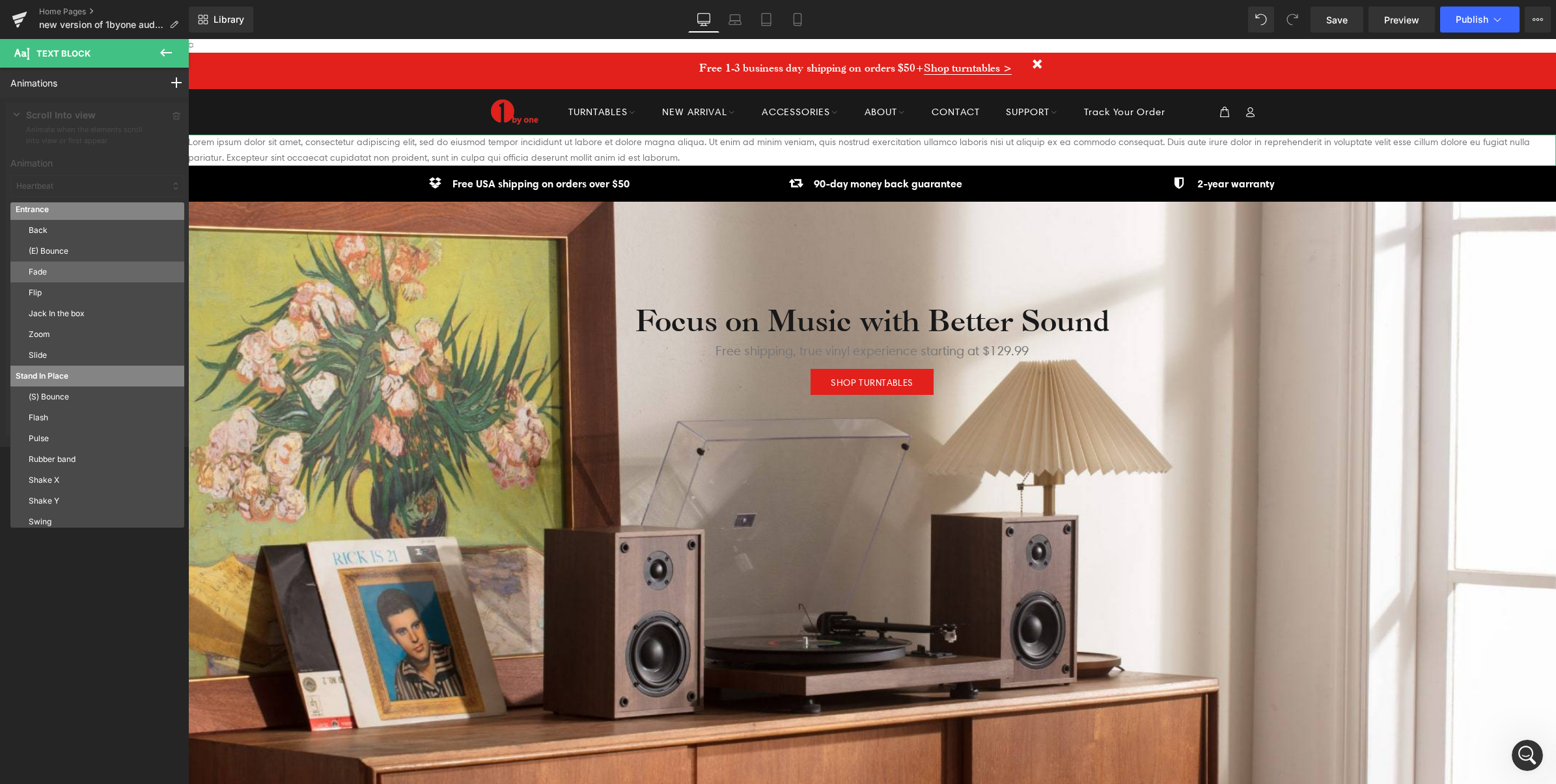
scroll to position [0, 0]
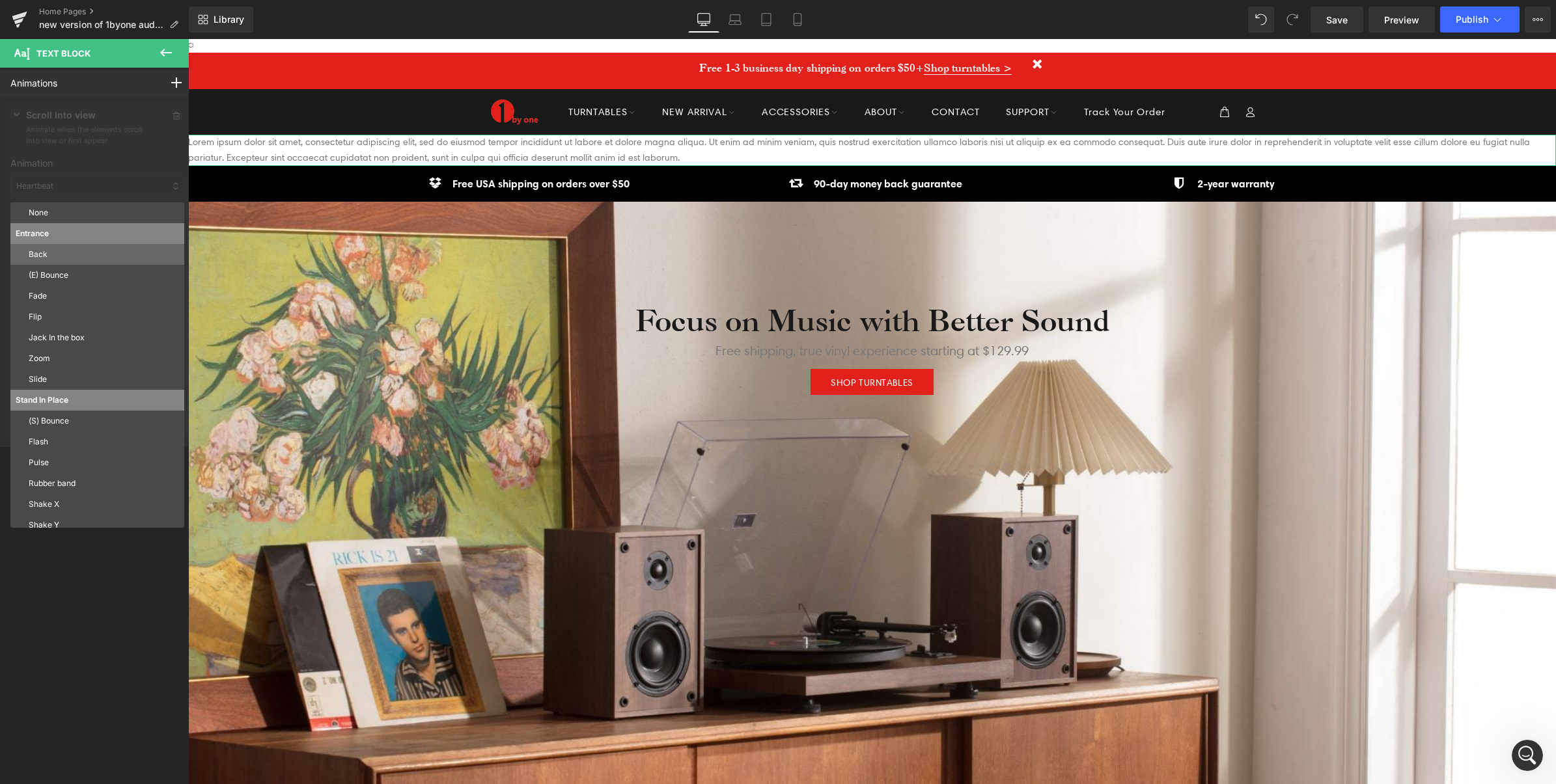
click at [52, 256] on p "Back" at bounding box center [103, 255] width 150 height 12
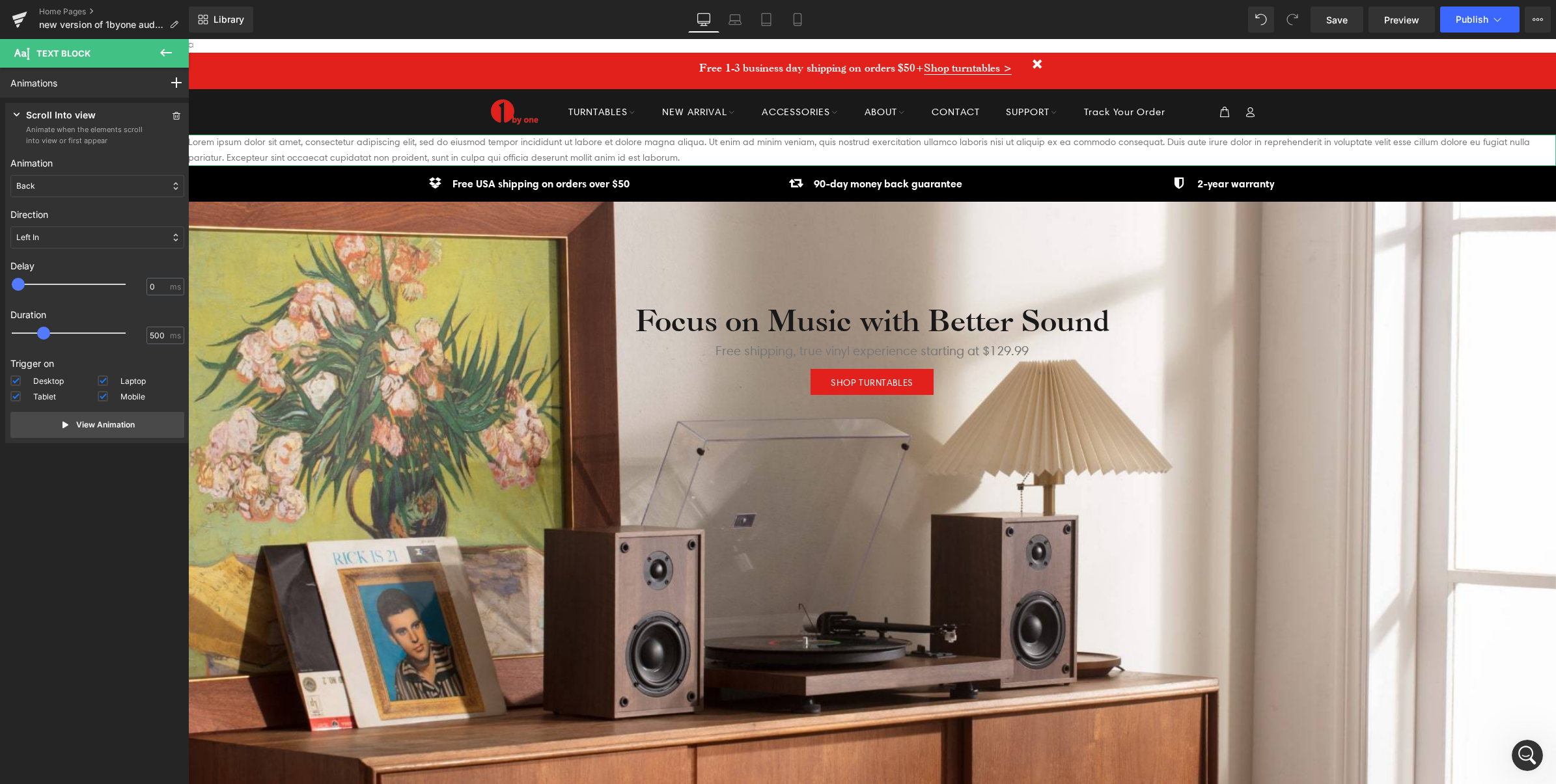
click at [61, 194] on div "Back" at bounding box center [97, 186] width 174 height 22
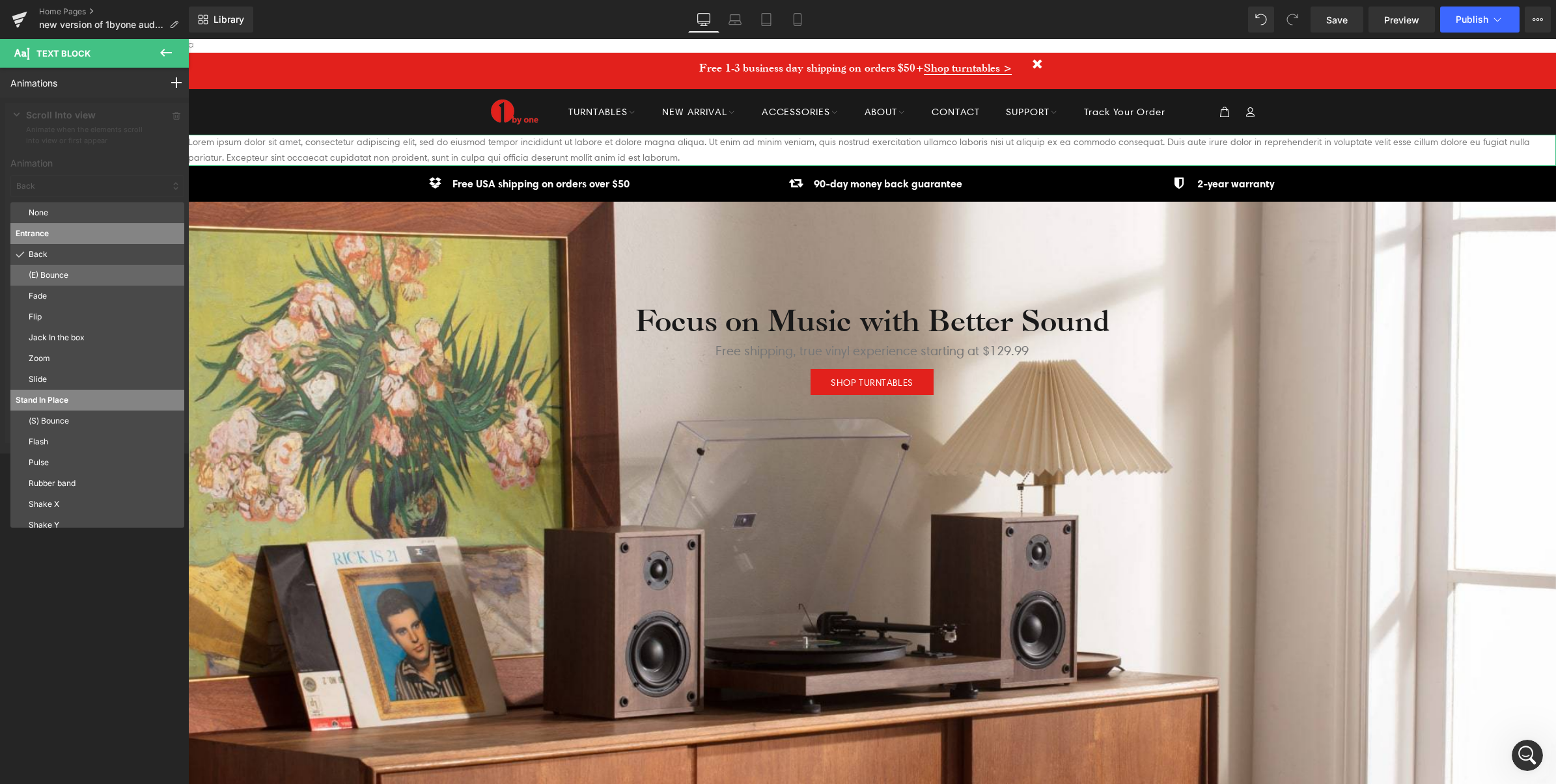
click at [37, 277] on p "(E) Bounce" at bounding box center [103, 275] width 150 height 12
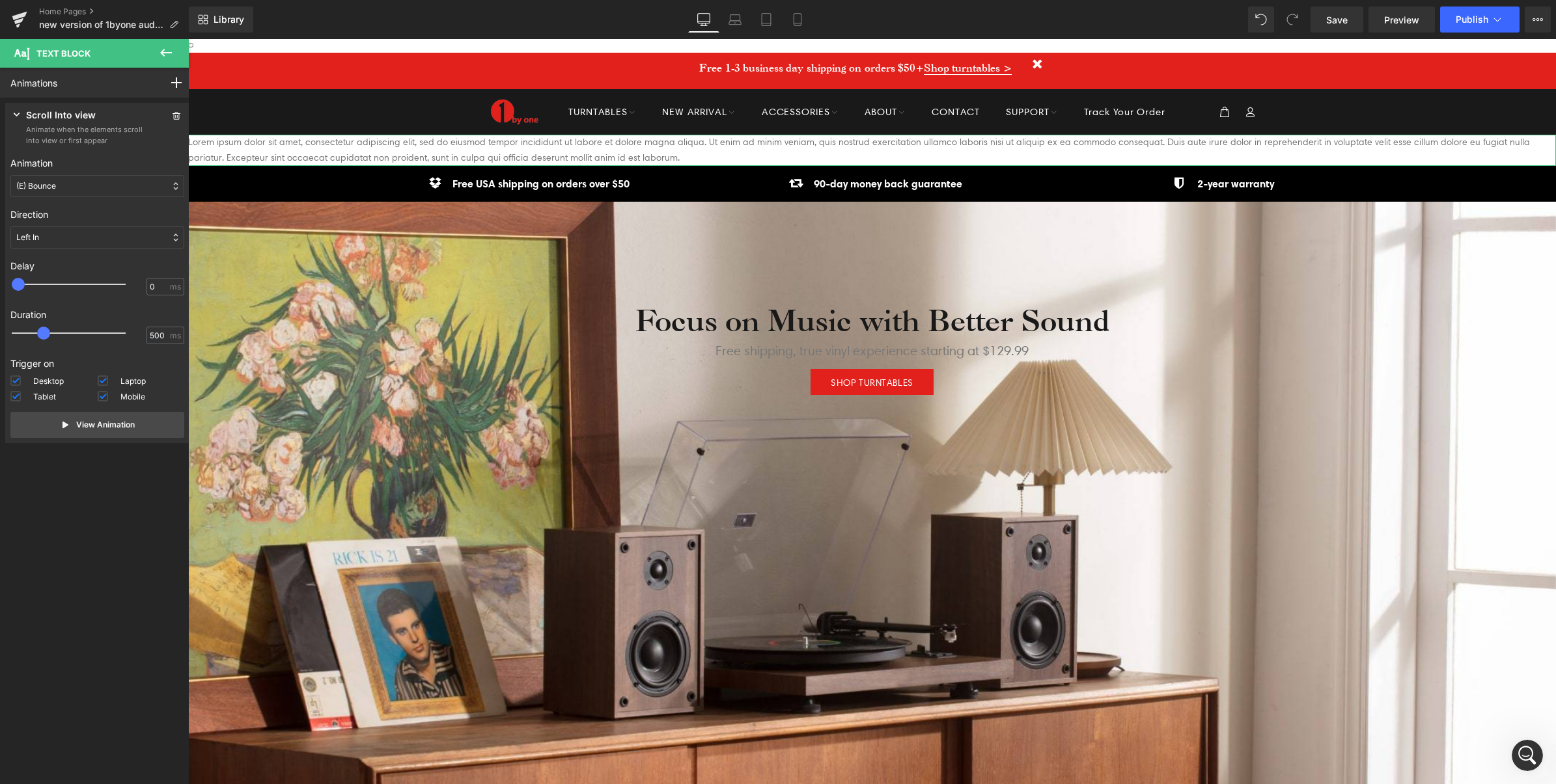
click at [51, 236] on div "Left In" at bounding box center [97, 237] width 174 height 22
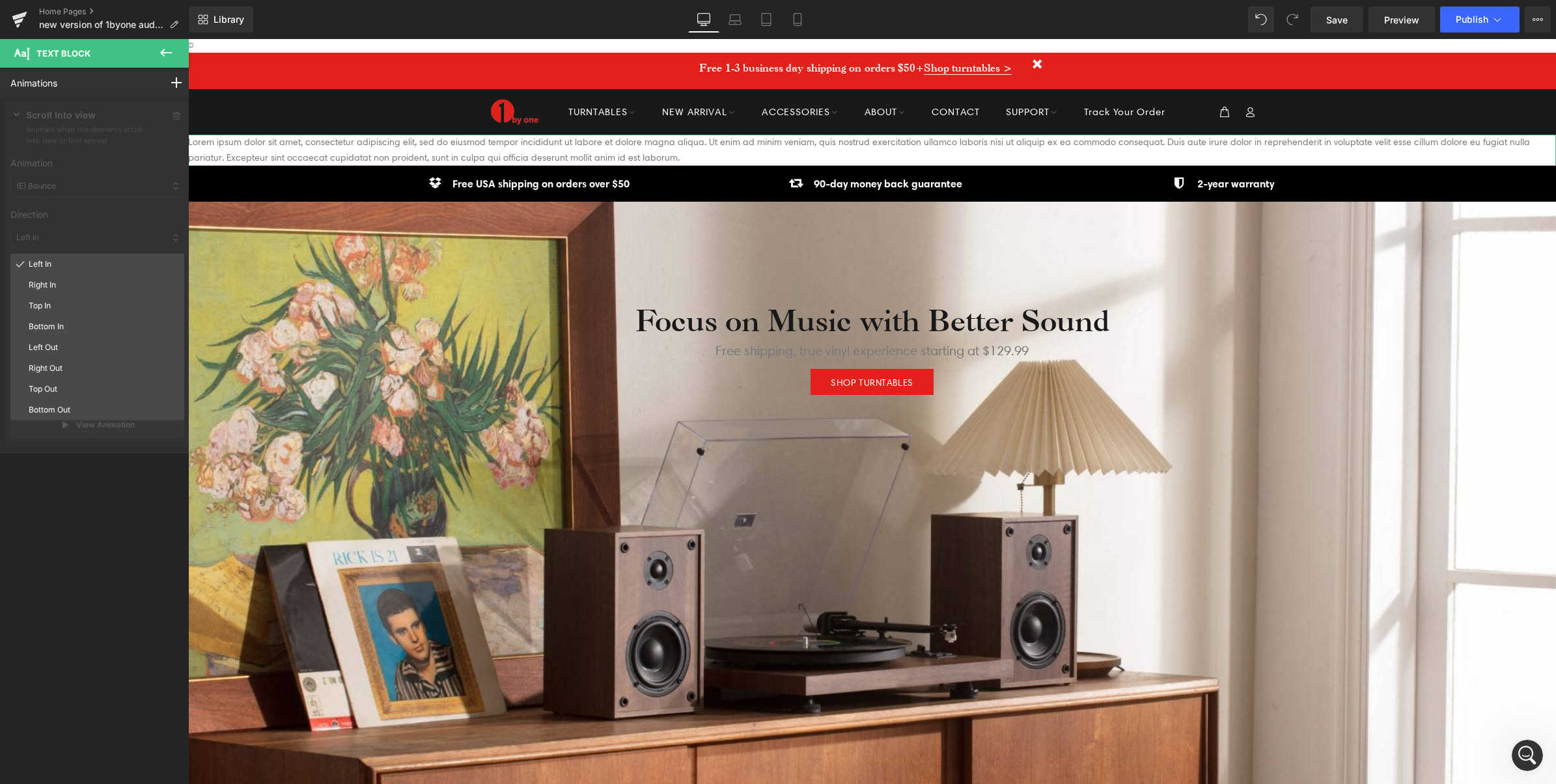
click at [73, 200] on div at bounding box center [97, 275] width 195 height 356
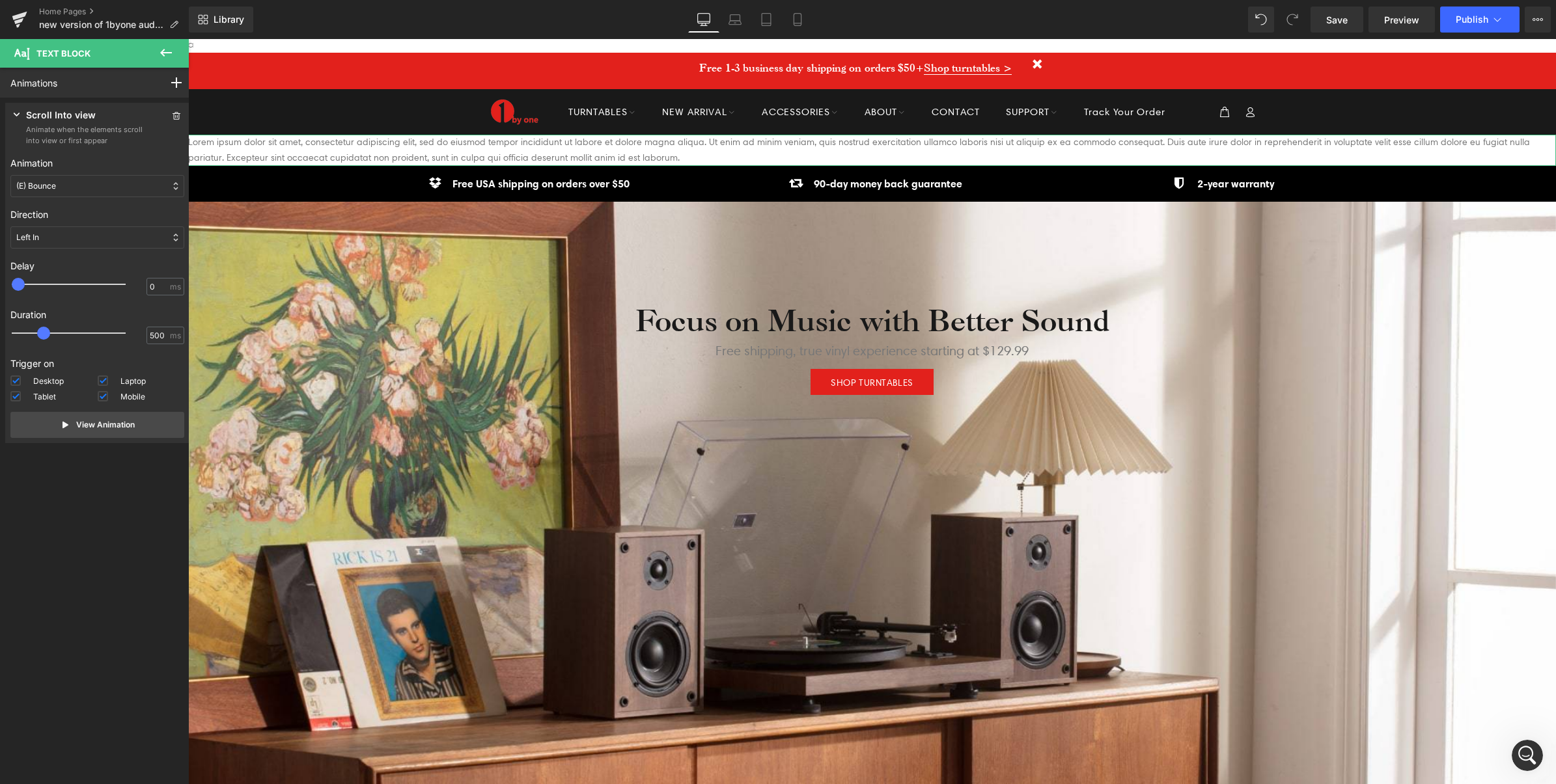
click at [69, 190] on div "(E) Bounce" at bounding box center [97, 186] width 174 height 22
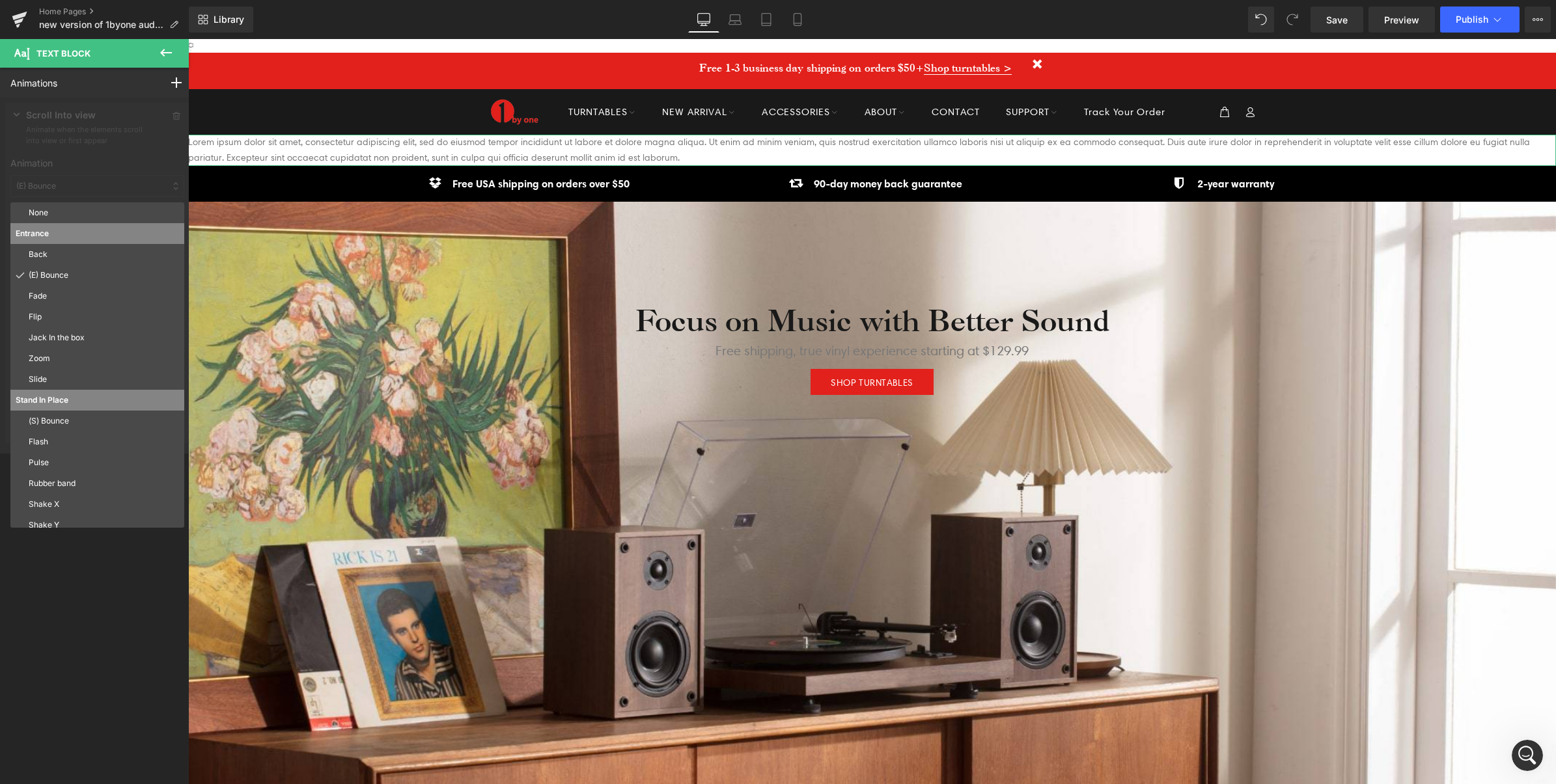
click at [51, 231] on p "Entrance" at bounding box center [97, 234] width 163 height 12
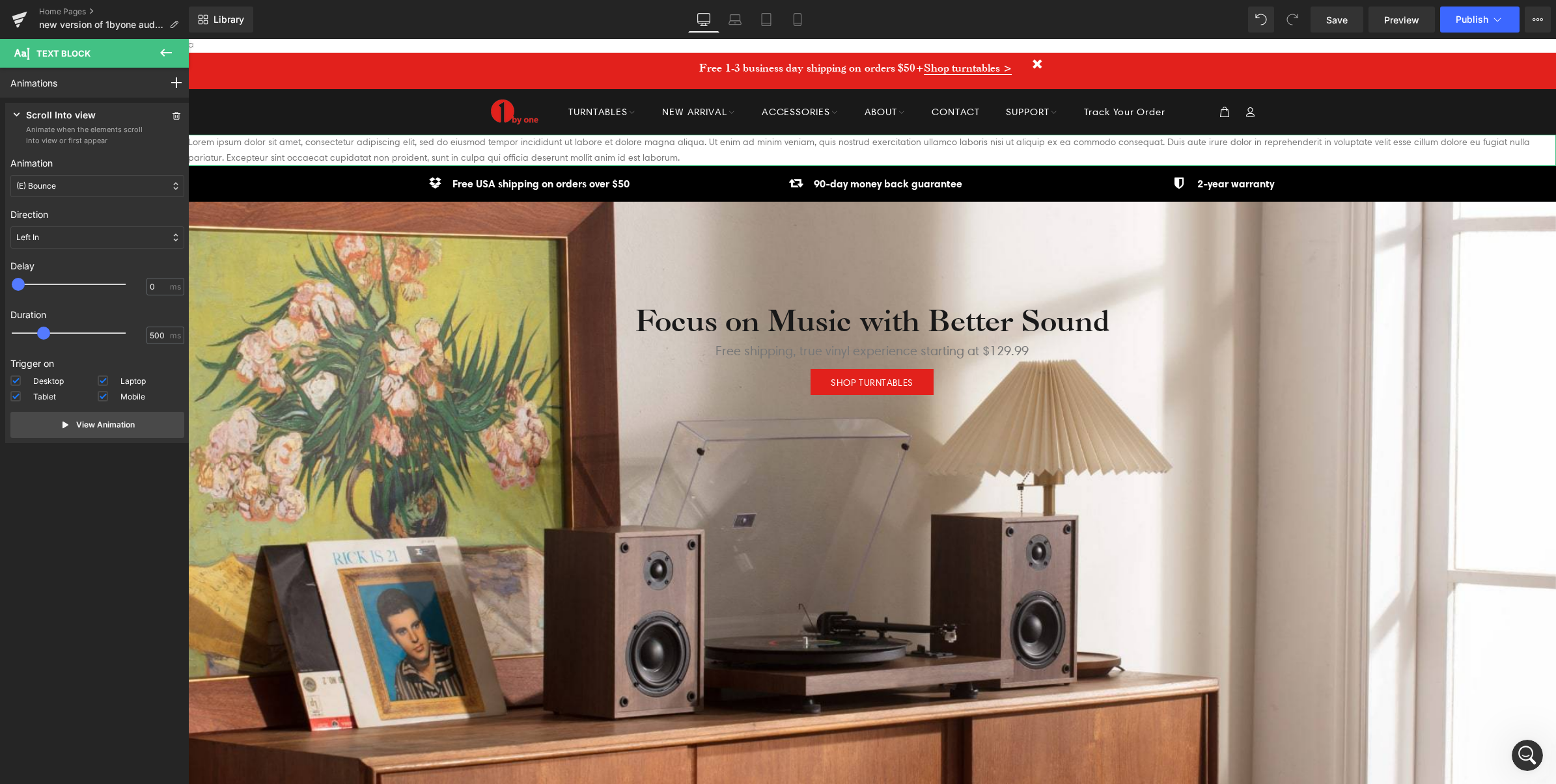
click at [55, 190] on p "(E) Bounce" at bounding box center [36, 186] width 40 height 12
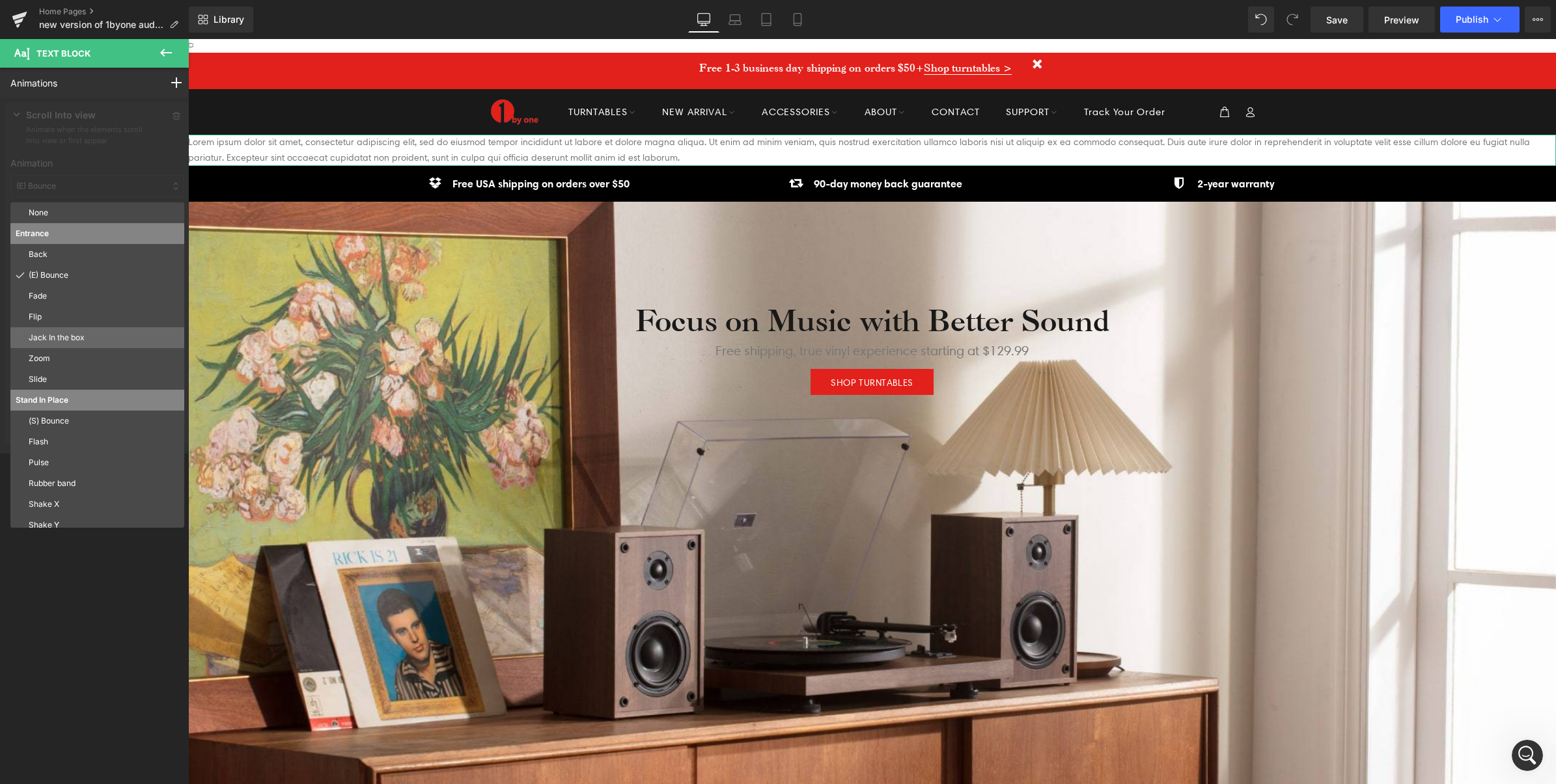
click at [56, 333] on p "Jack In the box" at bounding box center [103, 338] width 150 height 12
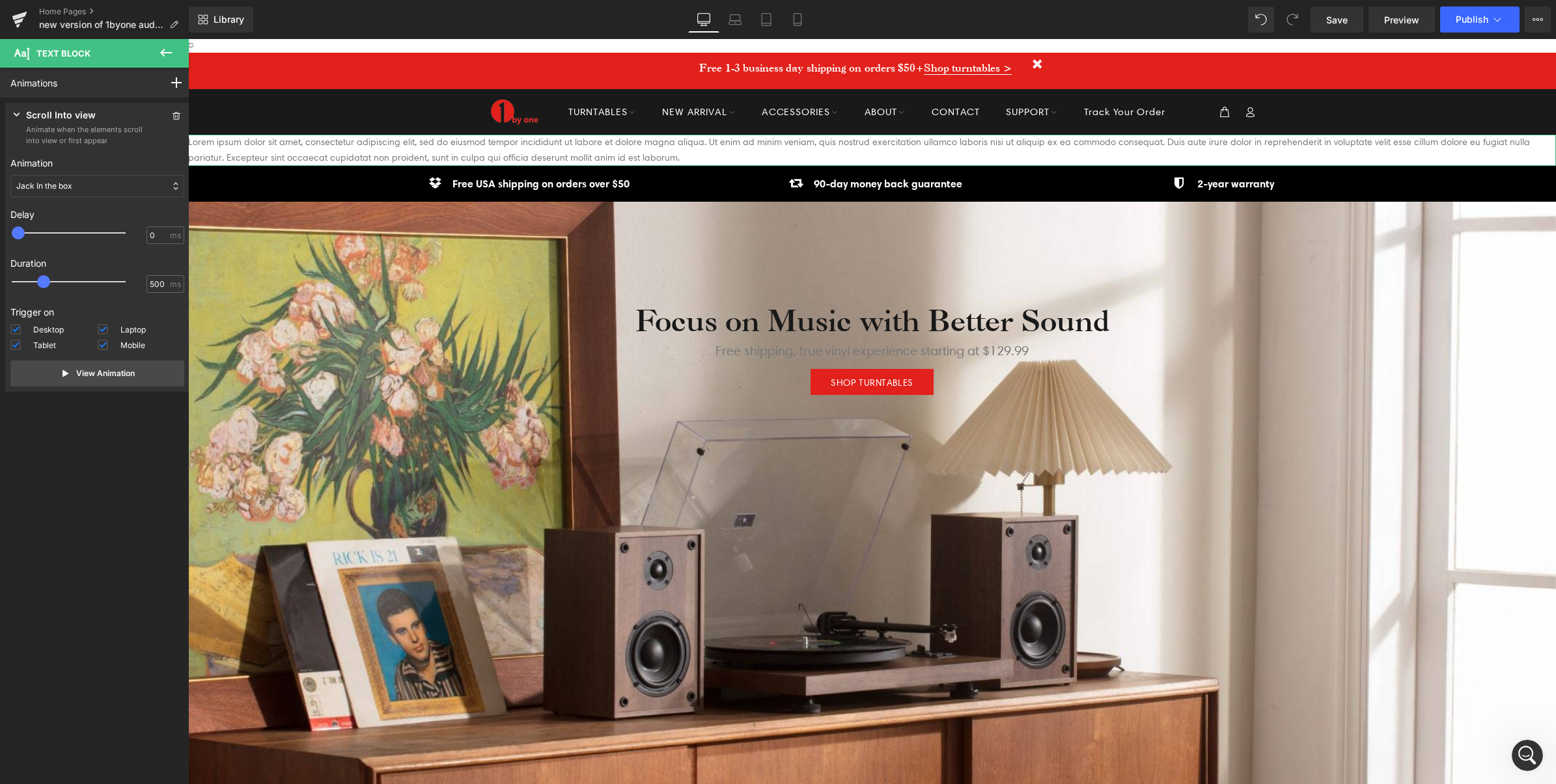
click at [67, 184] on p "Jack In the box" at bounding box center [44, 186] width 56 height 12
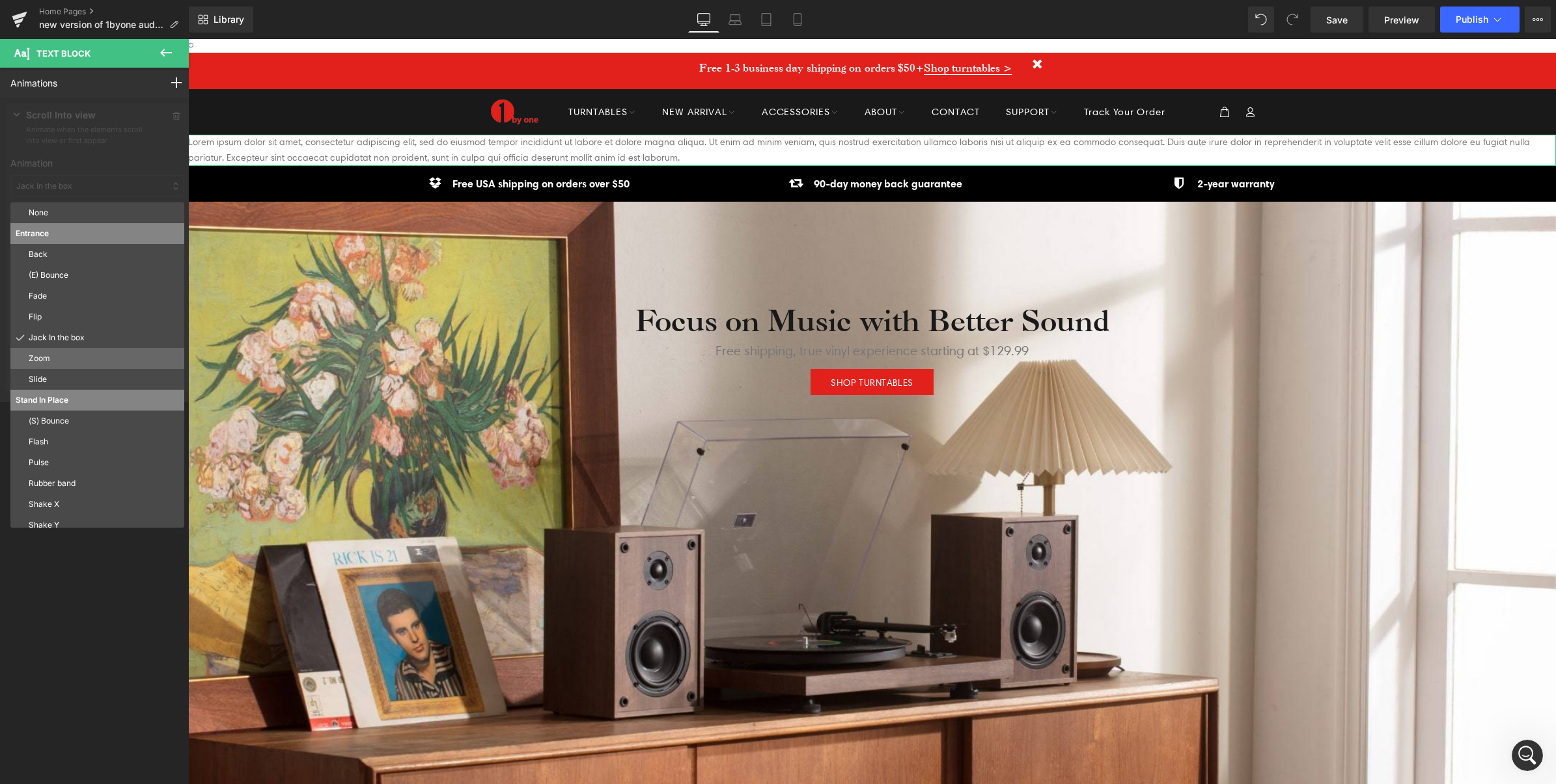
click at [49, 355] on p "Zoom" at bounding box center [103, 359] width 150 height 12
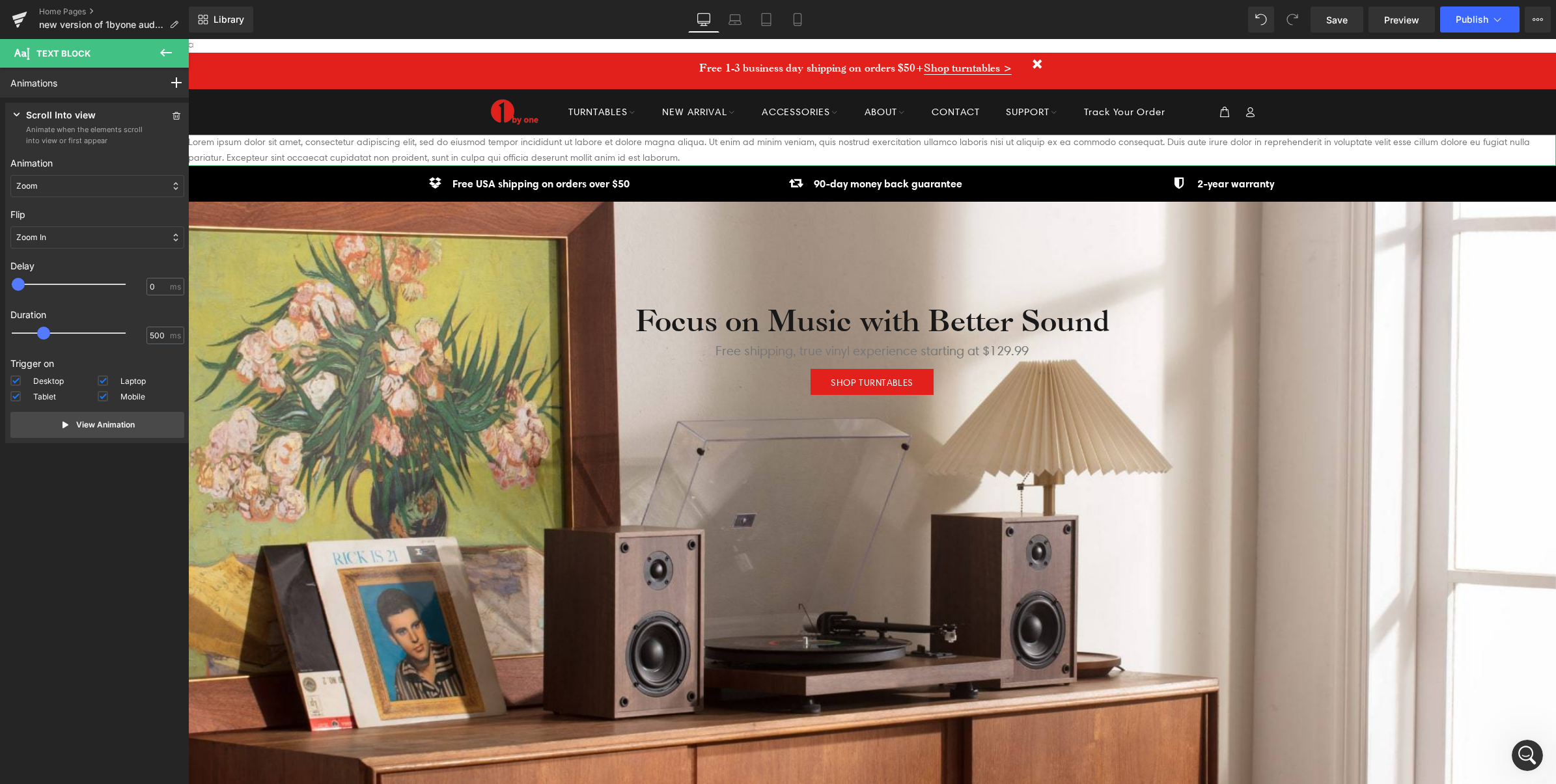
click at [66, 183] on div "Zoom" at bounding box center [97, 186] width 174 height 22
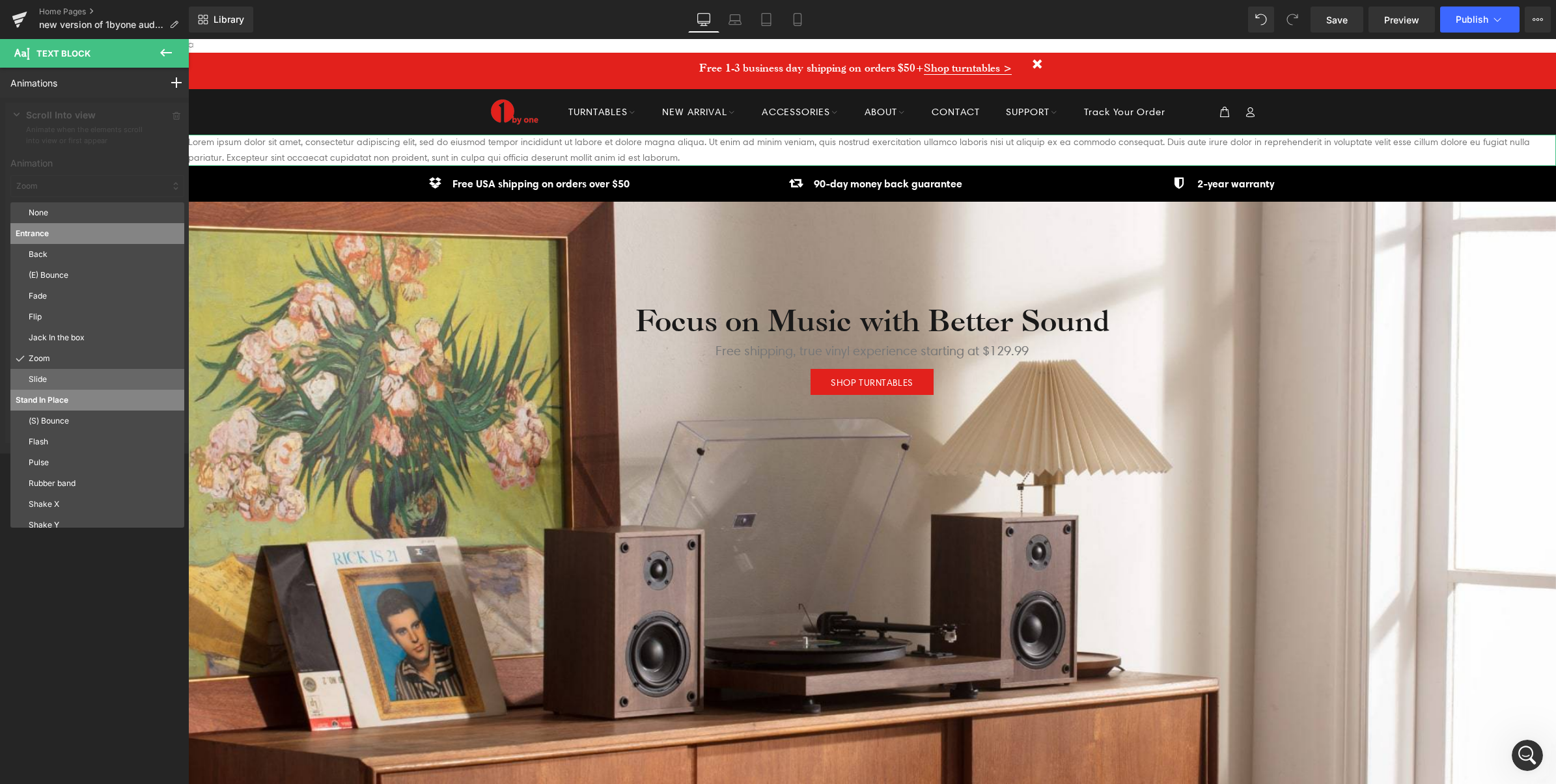
scroll to position [69, 0]
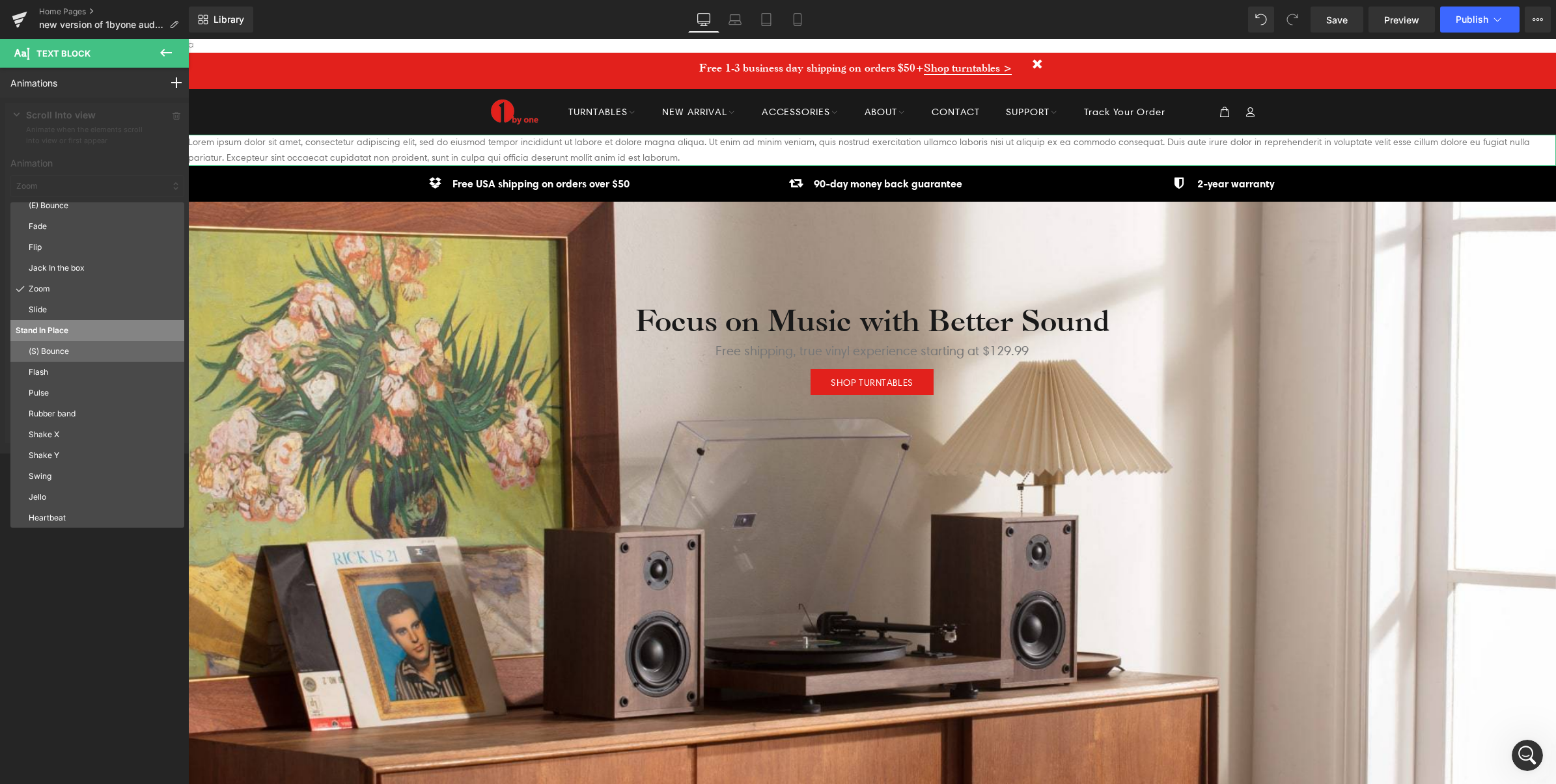
click at [57, 353] on p "(S) Bounce" at bounding box center [103, 351] width 150 height 12
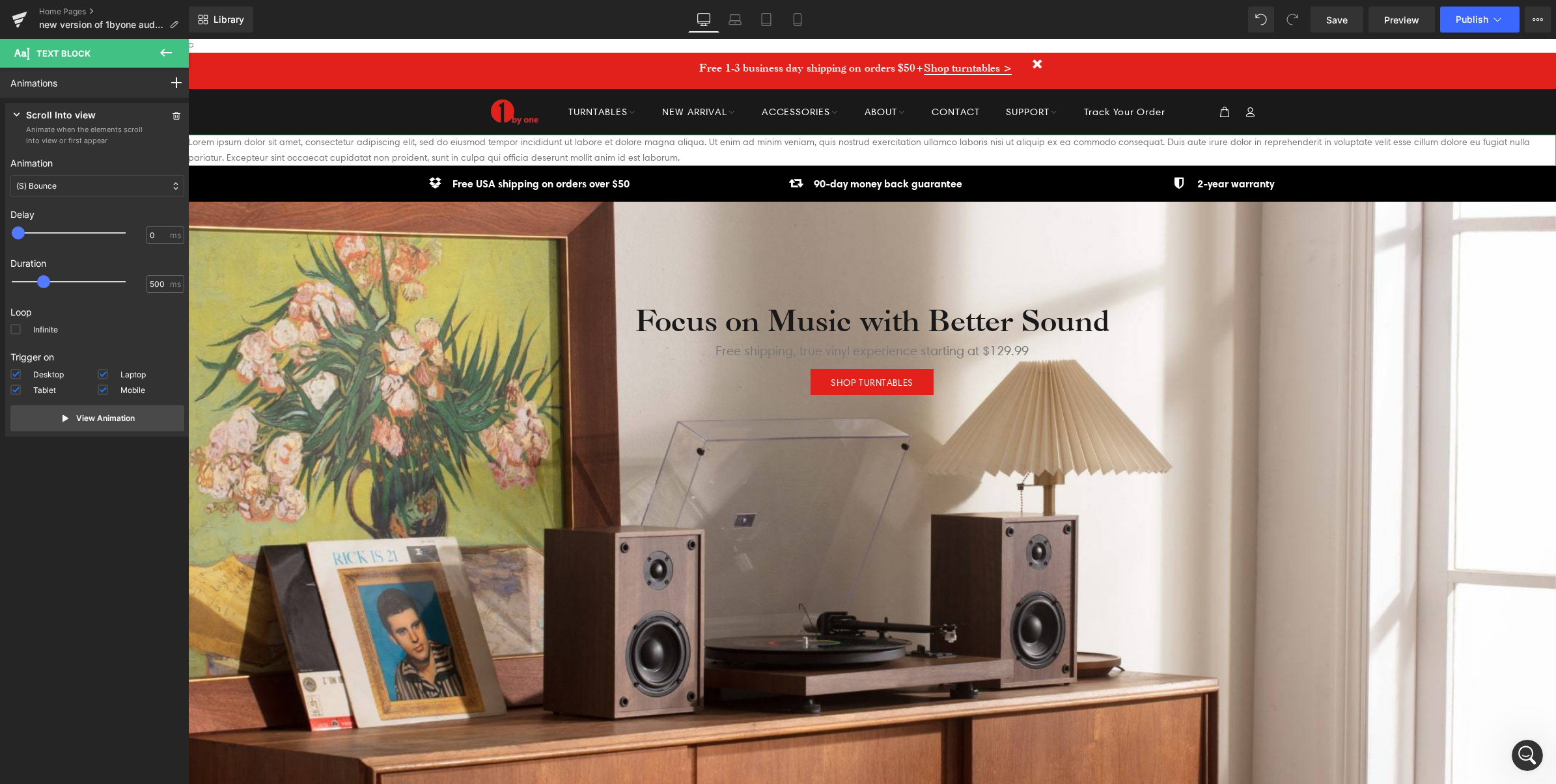
click at [63, 187] on div "(S) Bounce" at bounding box center [97, 186] width 174 height 22
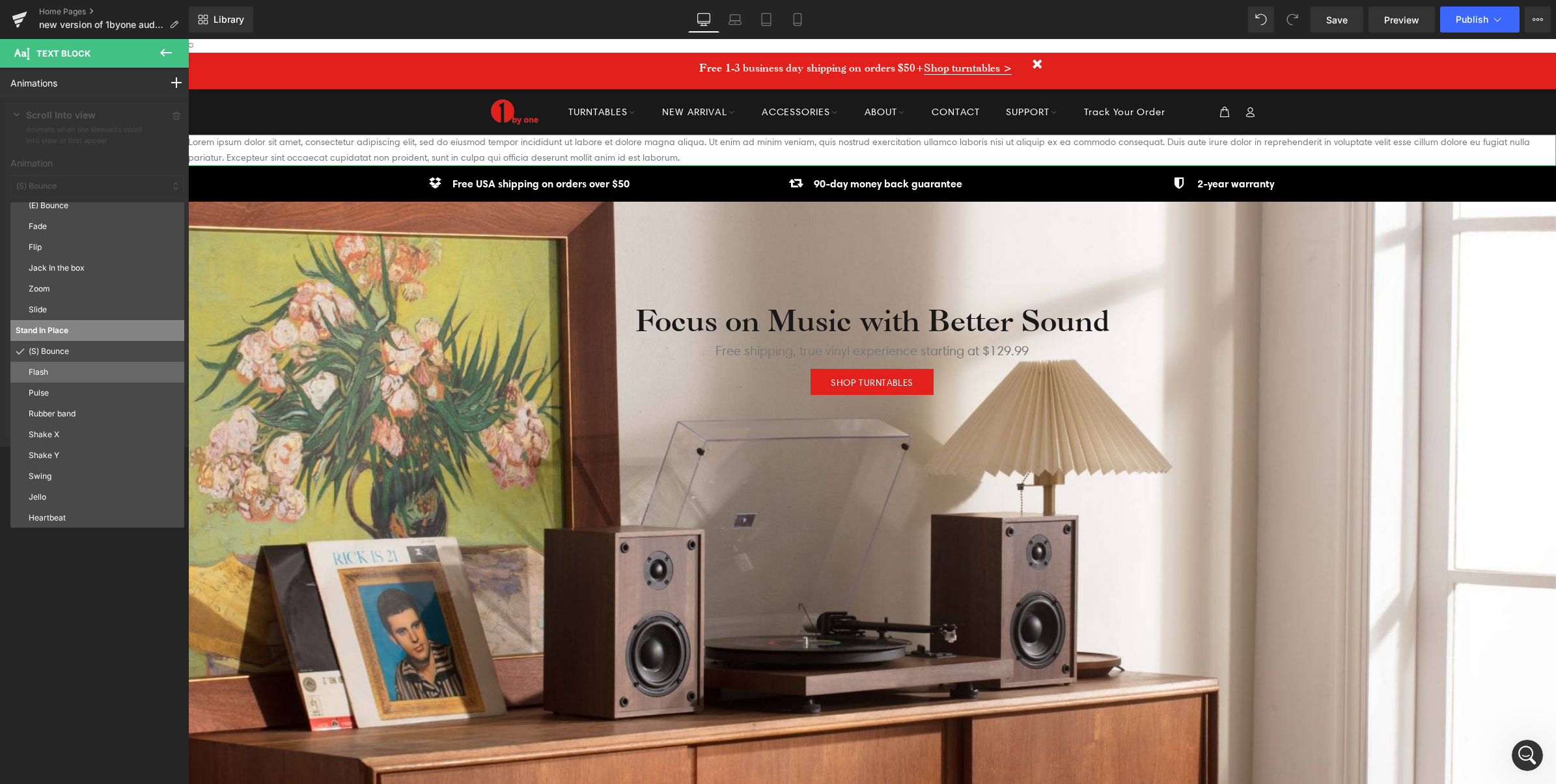
click at [50, 373] on p "Flash" at bounding box center [103, 373] width 150 height 12
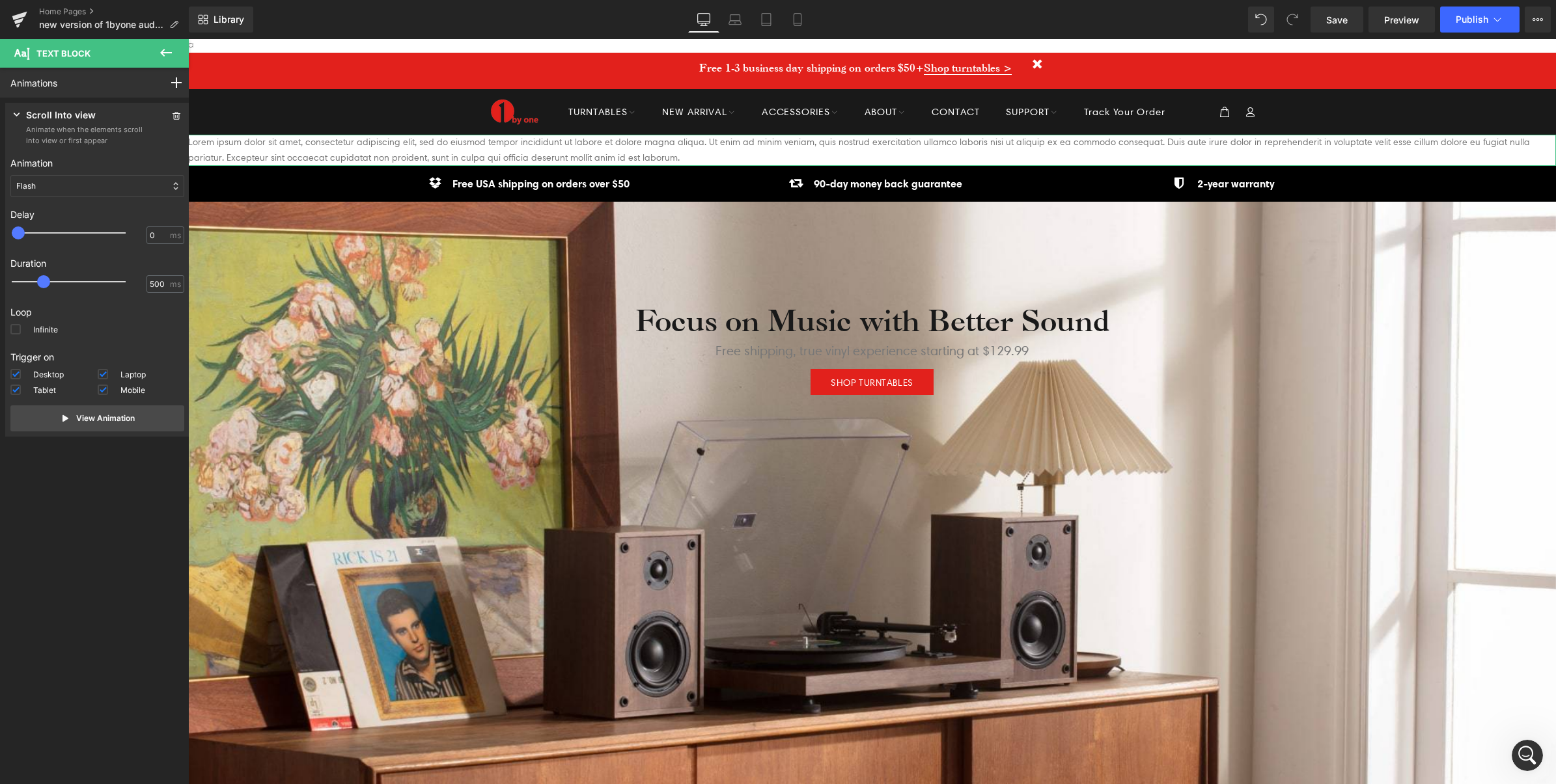
click at [67, 186] on div "Flash" at bounding box center [97, 186] width 174 height 22
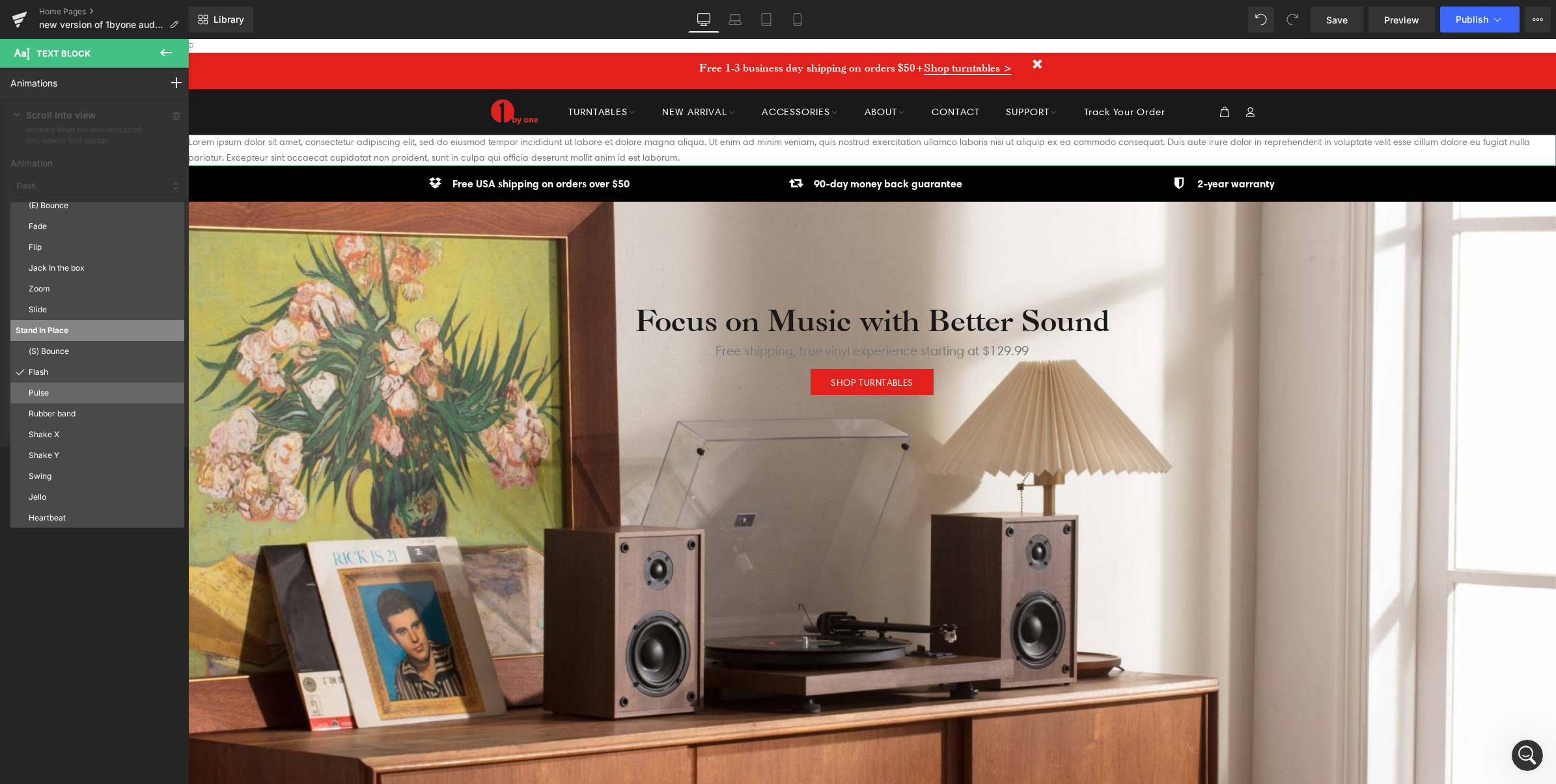
click at [46, 393] on p "Pulse" at bounding box center [103, 393] width 150 height 12
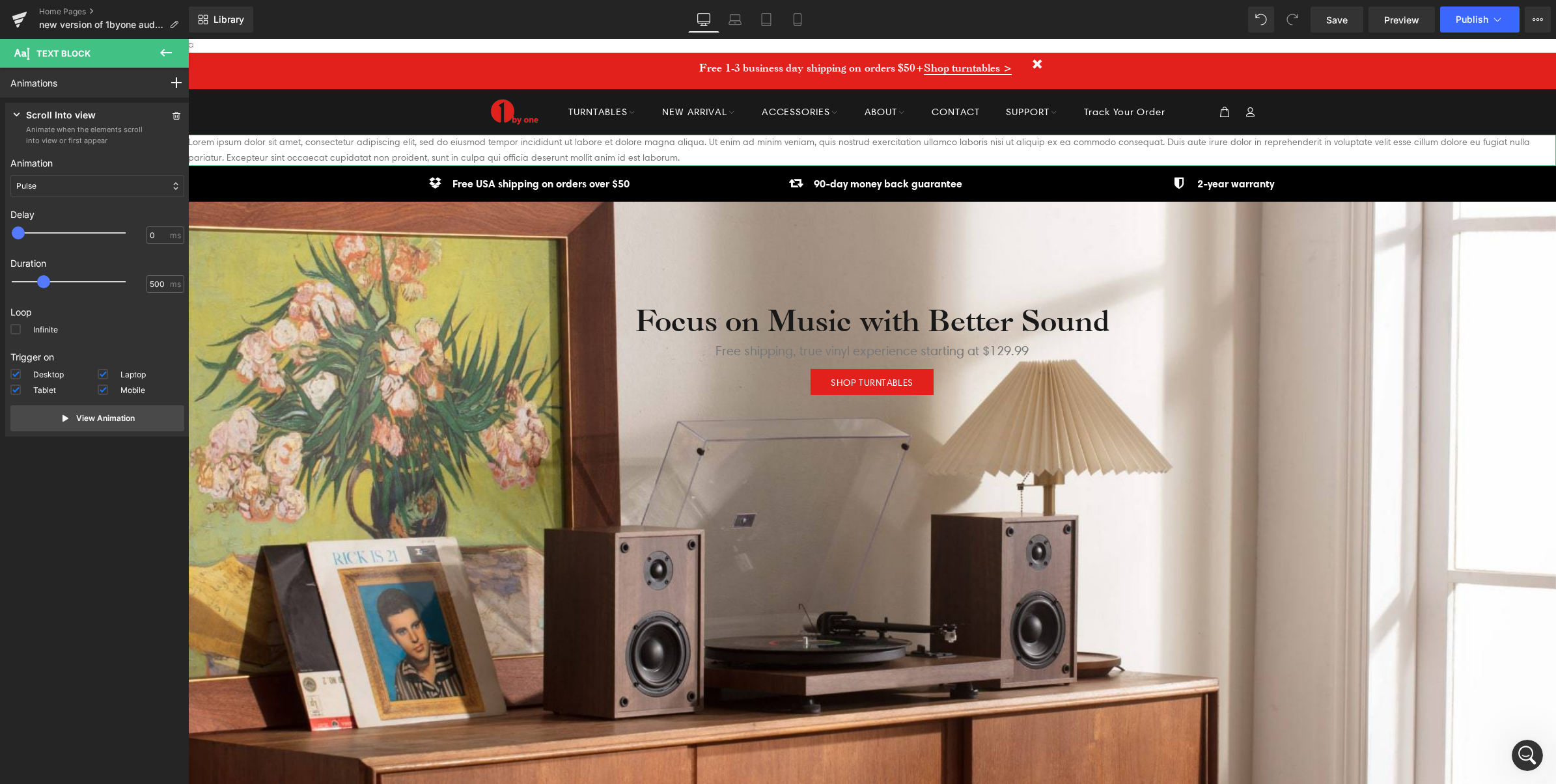
click at [69, 174] on div "Animation None Entrance Back (E) Bounce Fade Flip Jack In the box Zoom Slide St…" at bounding box center [97, 176] width 174 height 51
click at [69, 186] on div "Pulse" at bounding box center [97, 186] width 174 height 22
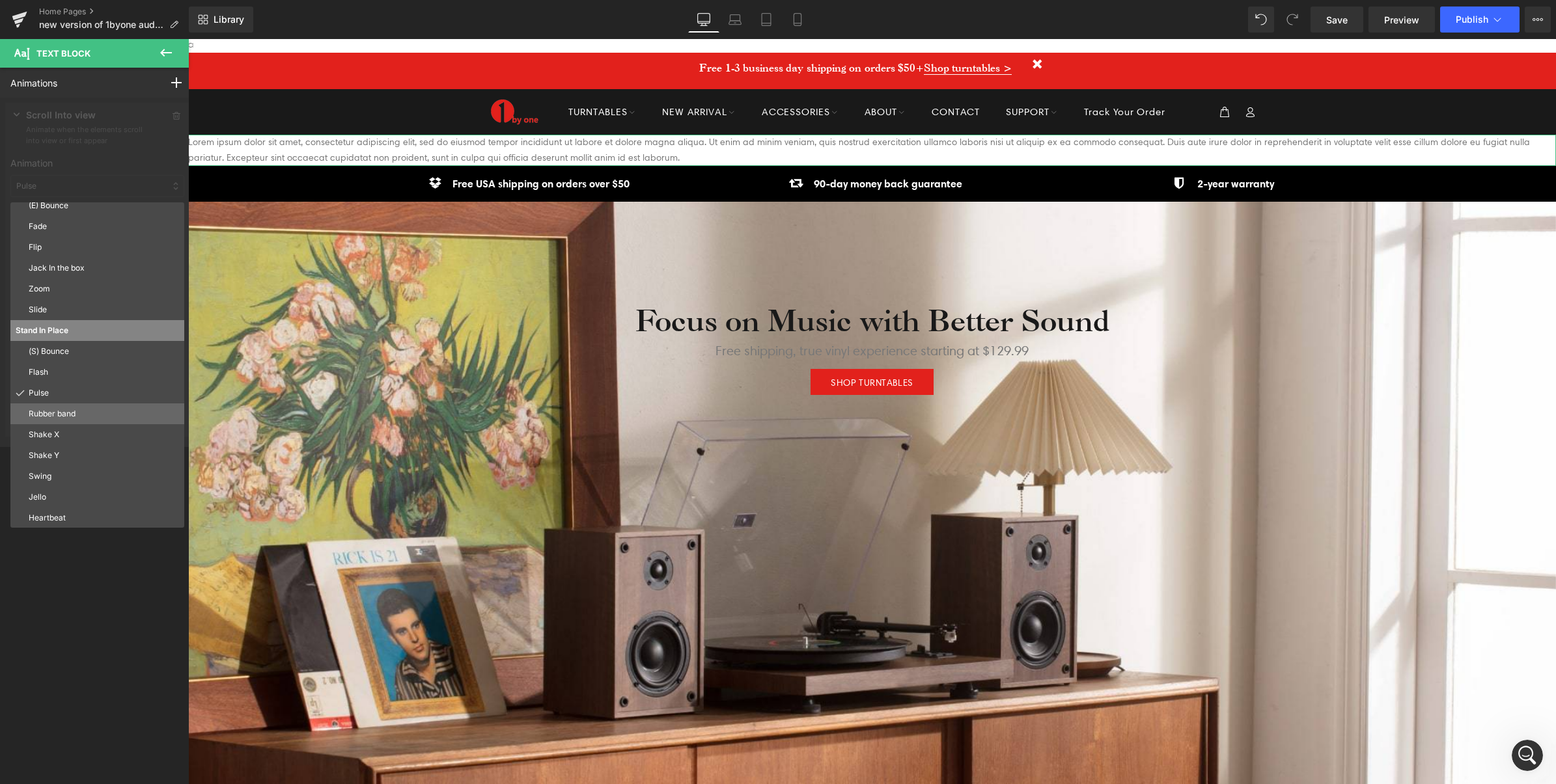
click at [54, 415] on p "Rubber band" at bounding box center [103, 414] width 150 height 12
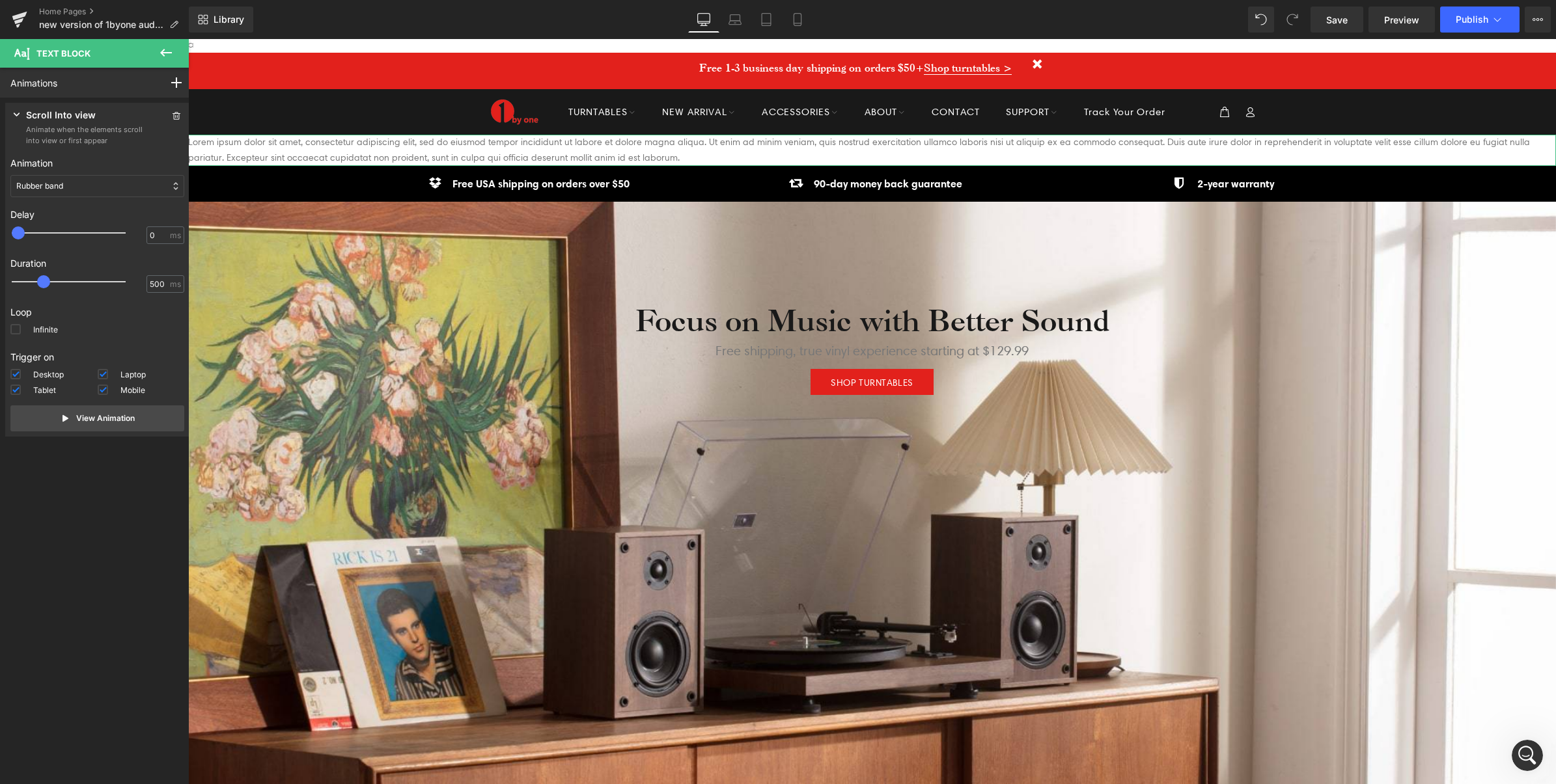
click at [67, 177] on div "Rubber band" at bounding box center [97, 186] width 174 height 22
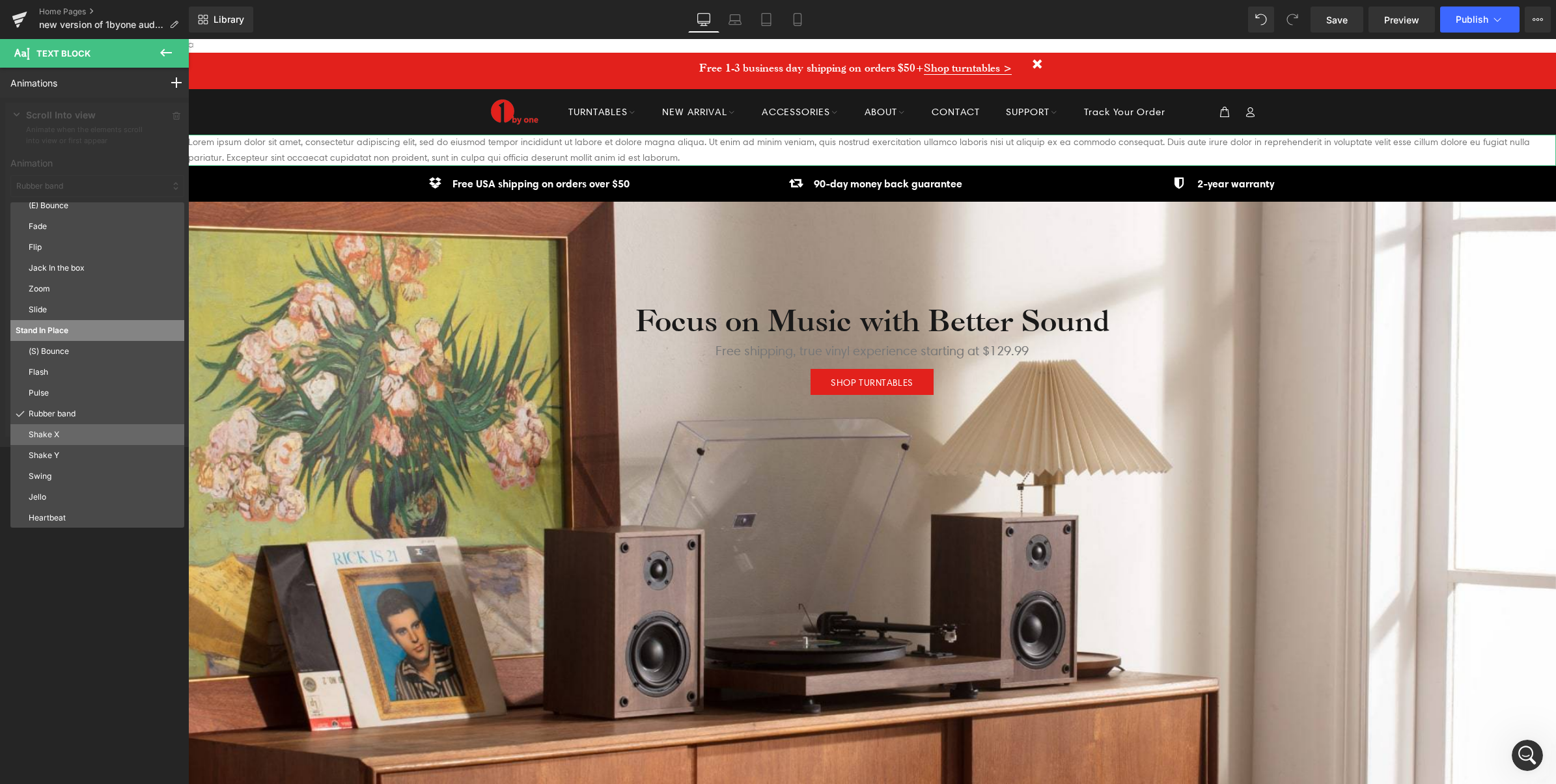
click at [52, 435] on p "Shake X" at bounding box center [103, 435] width 150 height 12
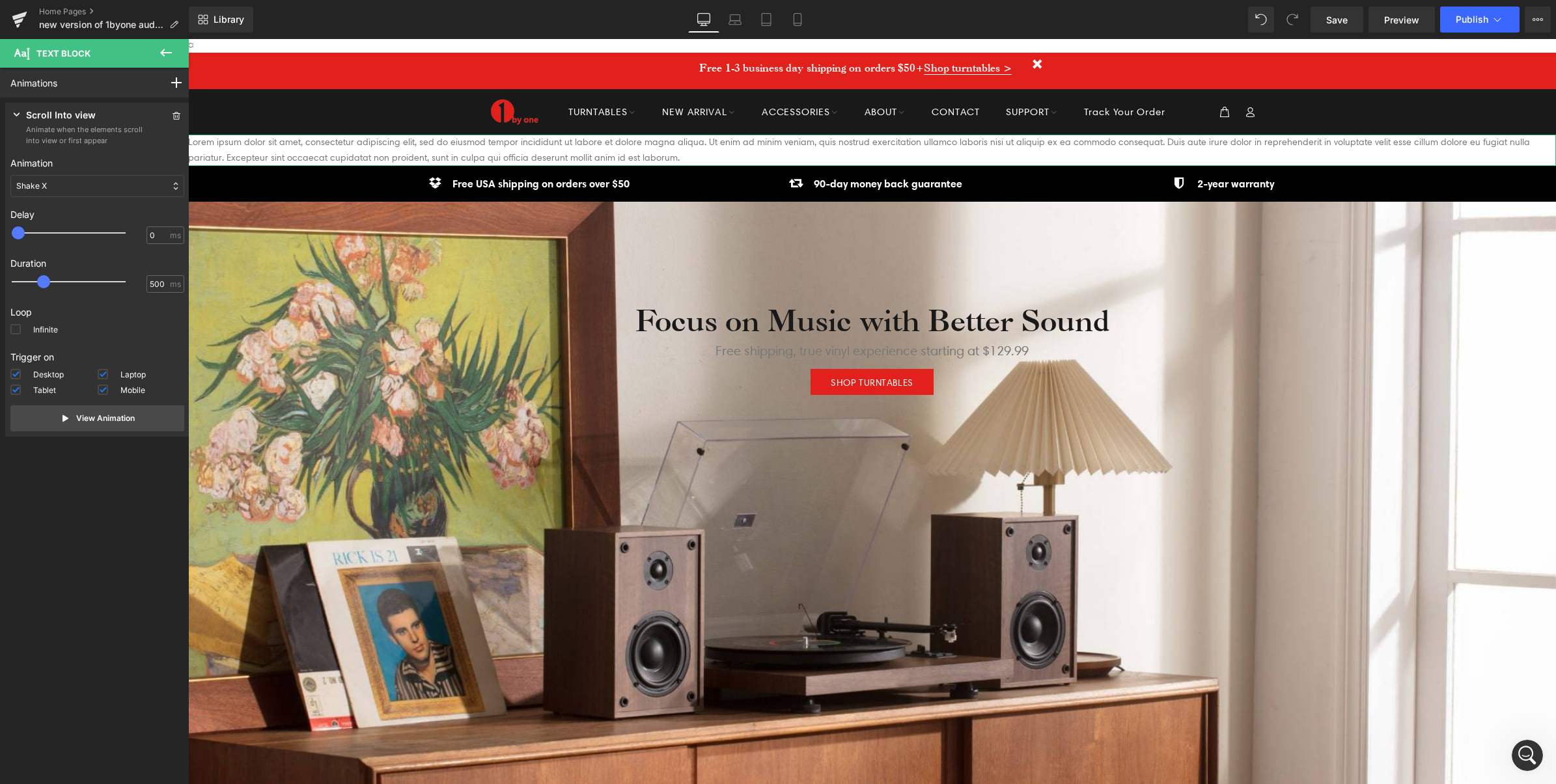
click at [75, 187] on div "Shake X" at bounding box center [97, 186] width 174 height 22
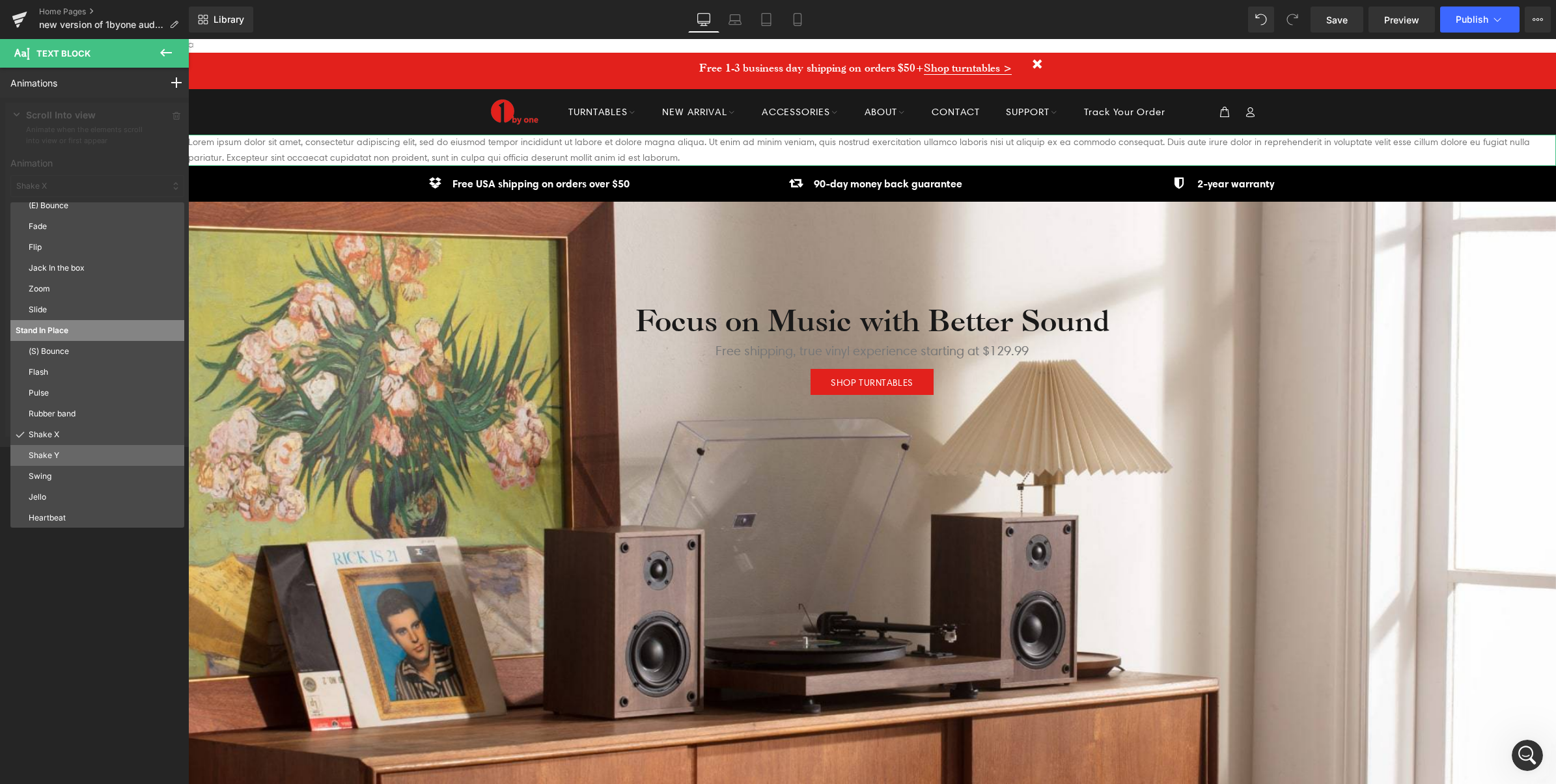
click at [46, 453] on p "Shake Y" at bounding box center [103, 455] width 150 height 12
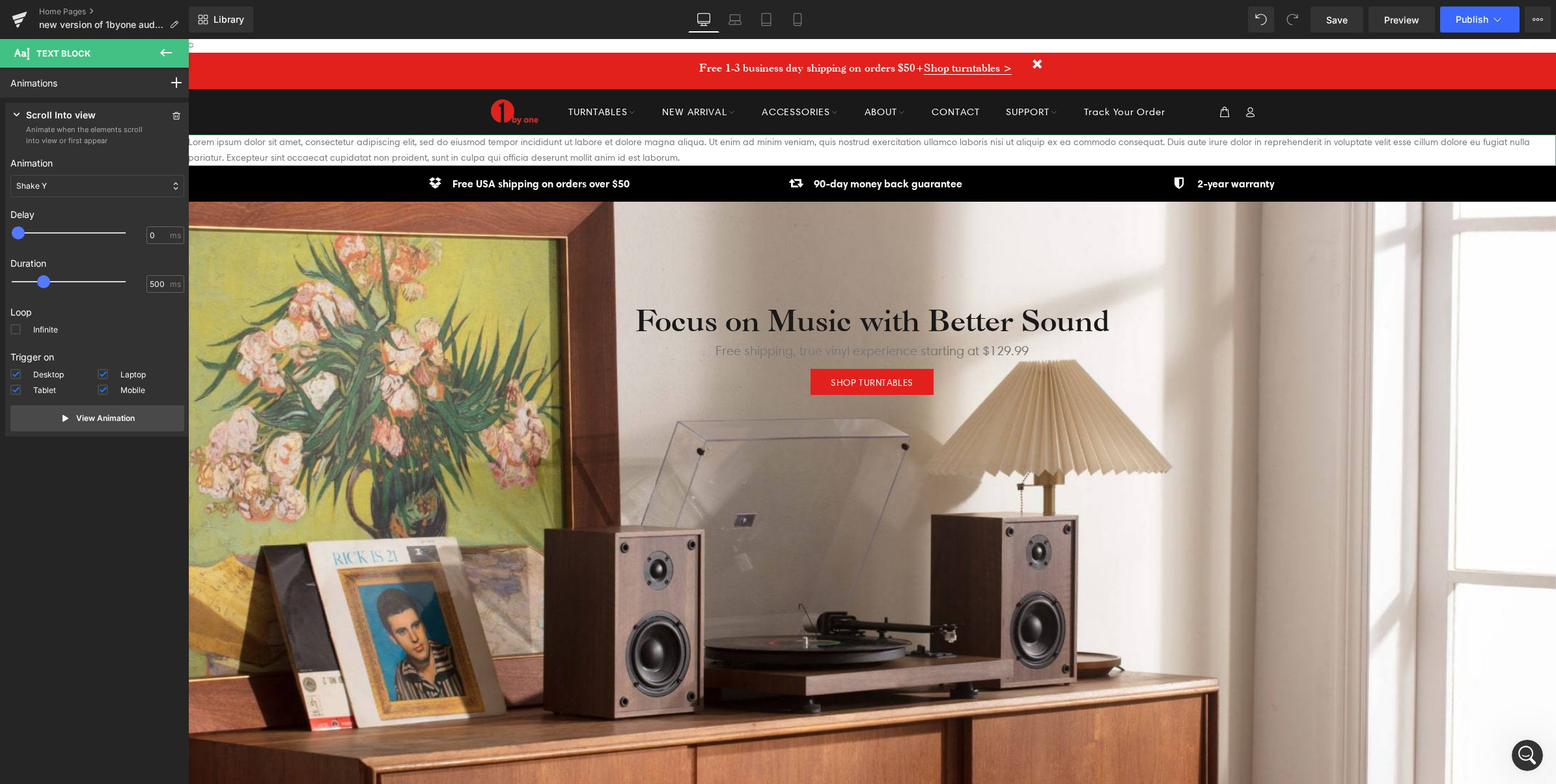
click at [62, 184] on div "Shake Y" at bounding box center [97, 186] width 174 height 22
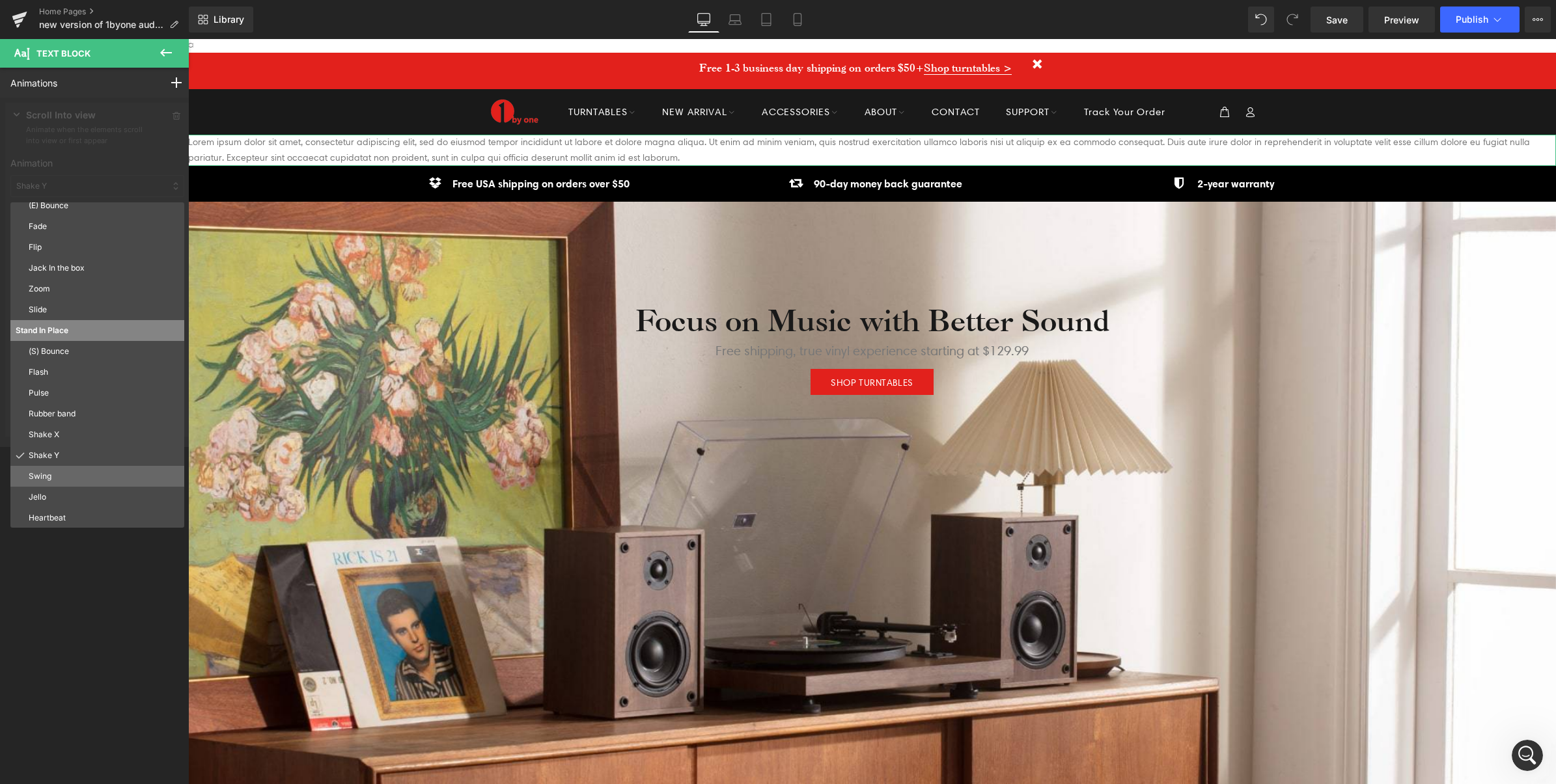
click at [56, 477] on p "Swing" at bounding box center [103, 477] width 150 height 12
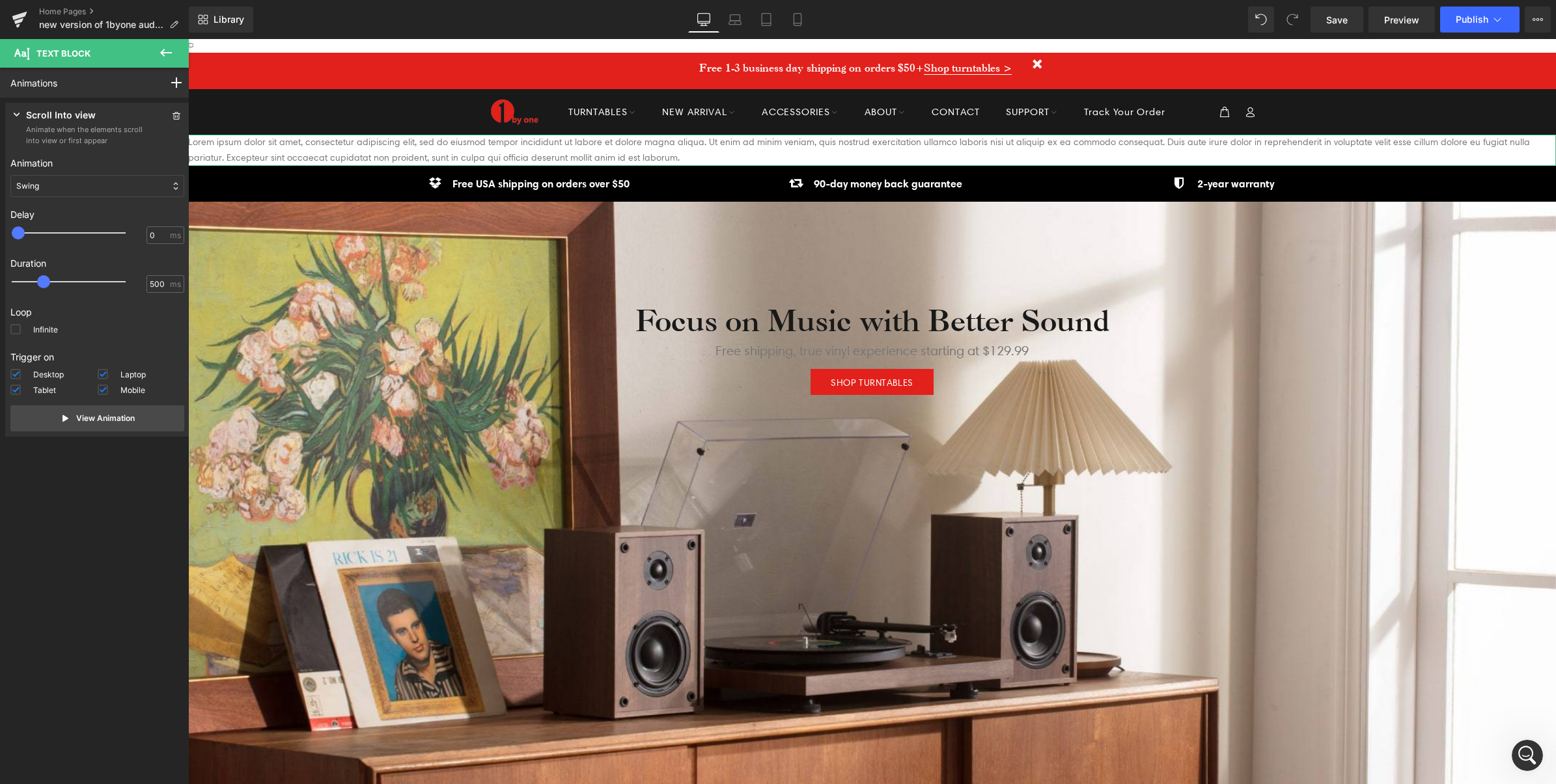
click at [73, 189] on div "Swing" at bounding box center [97, 186] width 174 height 22
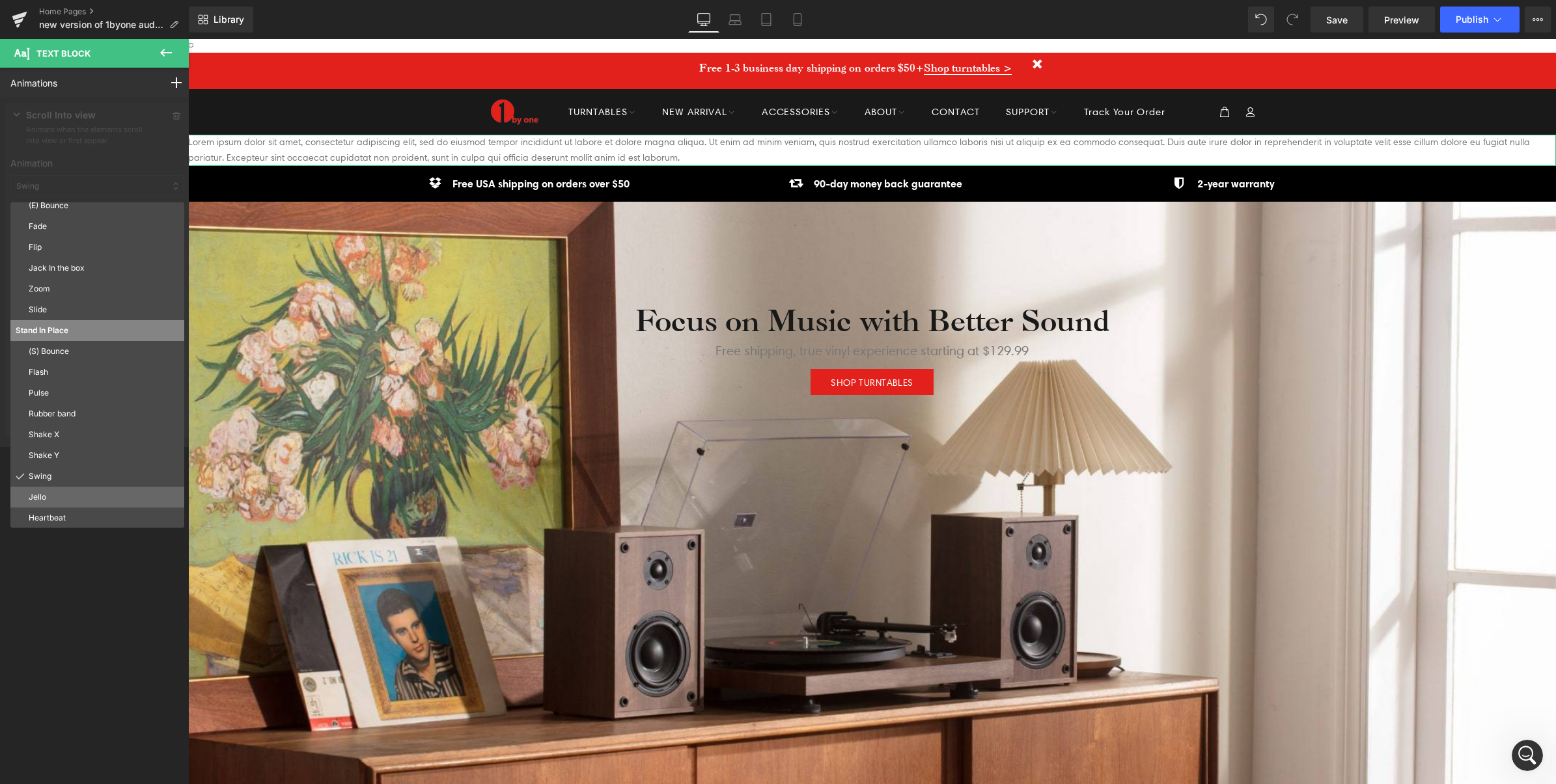
click at [43, 495] on p "Jello" at bounding box center [103, 497] width 150 height 12
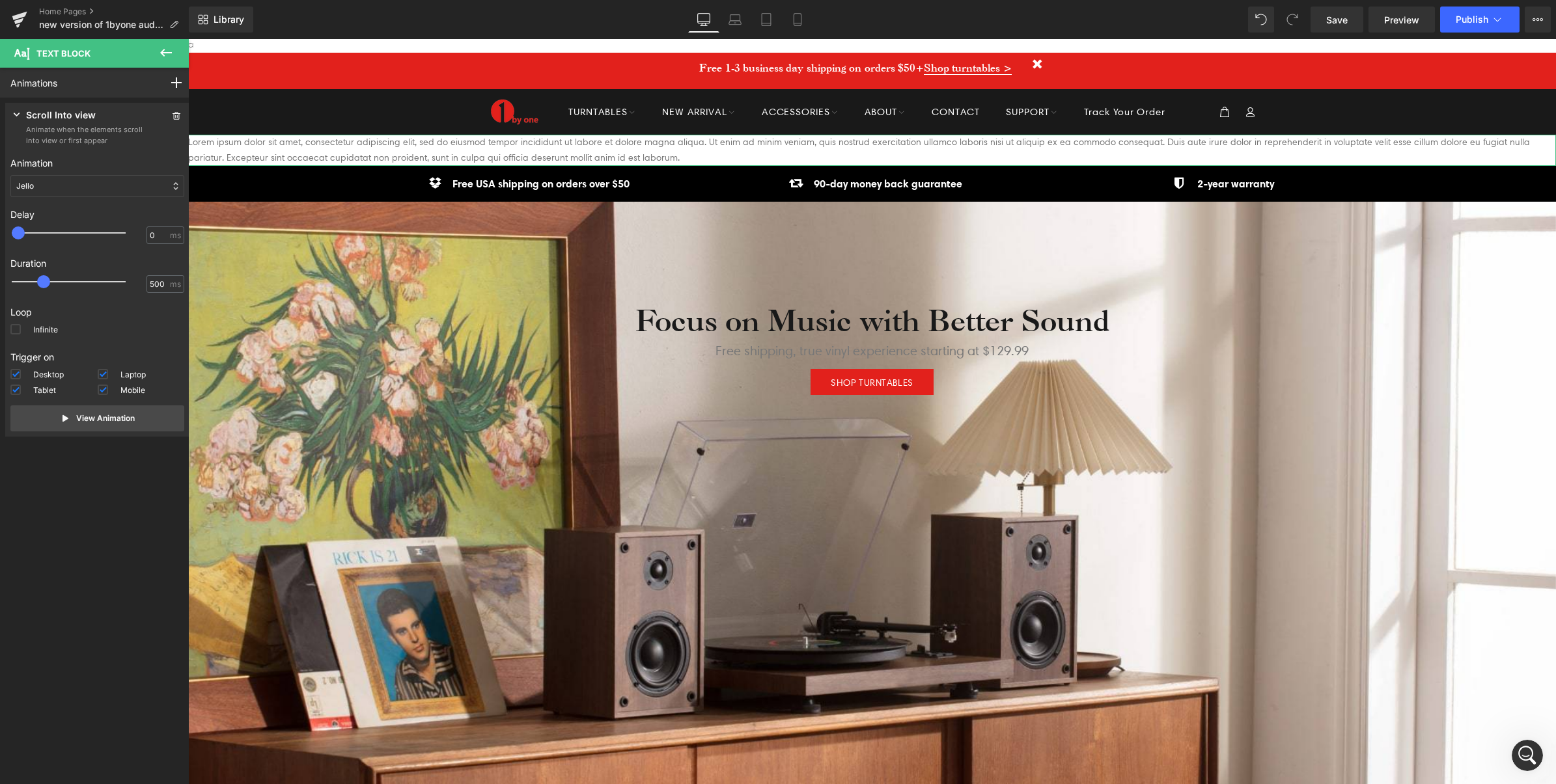
click at [73, 192] on div "Jello" at bounding box center [97, 186] width 174 height 22
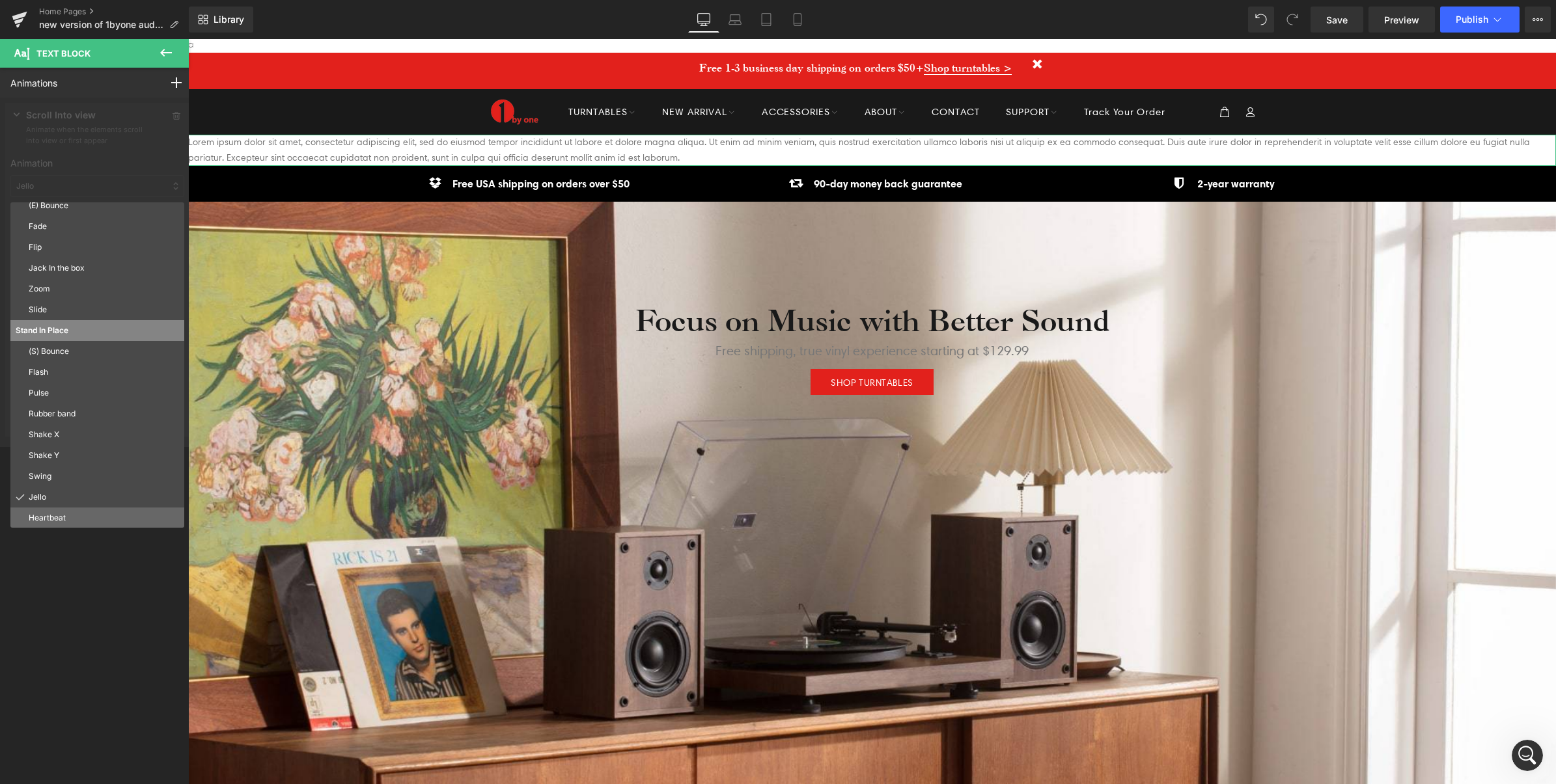
click at [47, 513] on p "Heartbeat" at bounding box center [103, 518] width 150 height 12
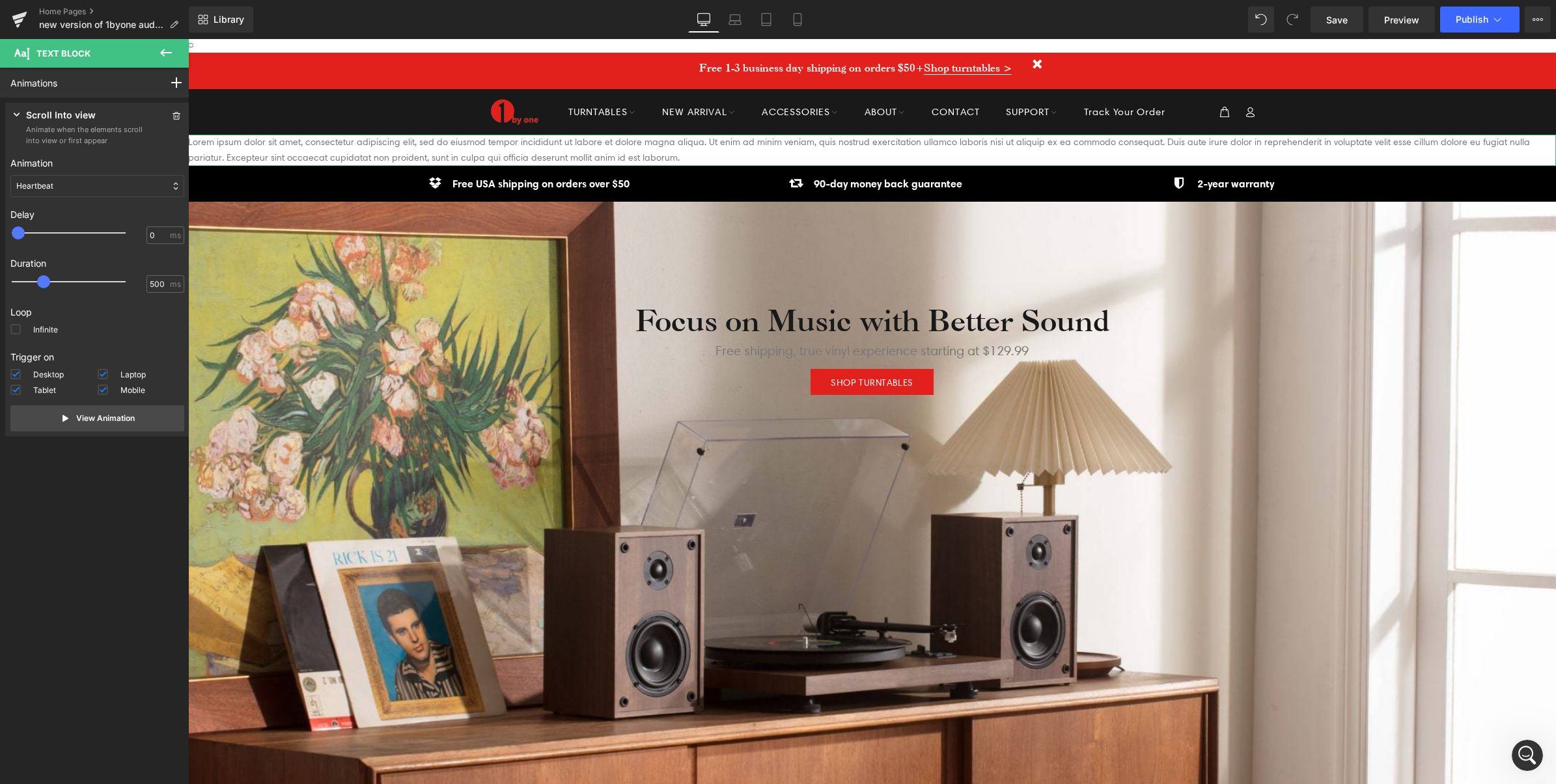
click at [96, 187] on div "Heartbeat" at bounding box center [97, 186] width 174 height 22
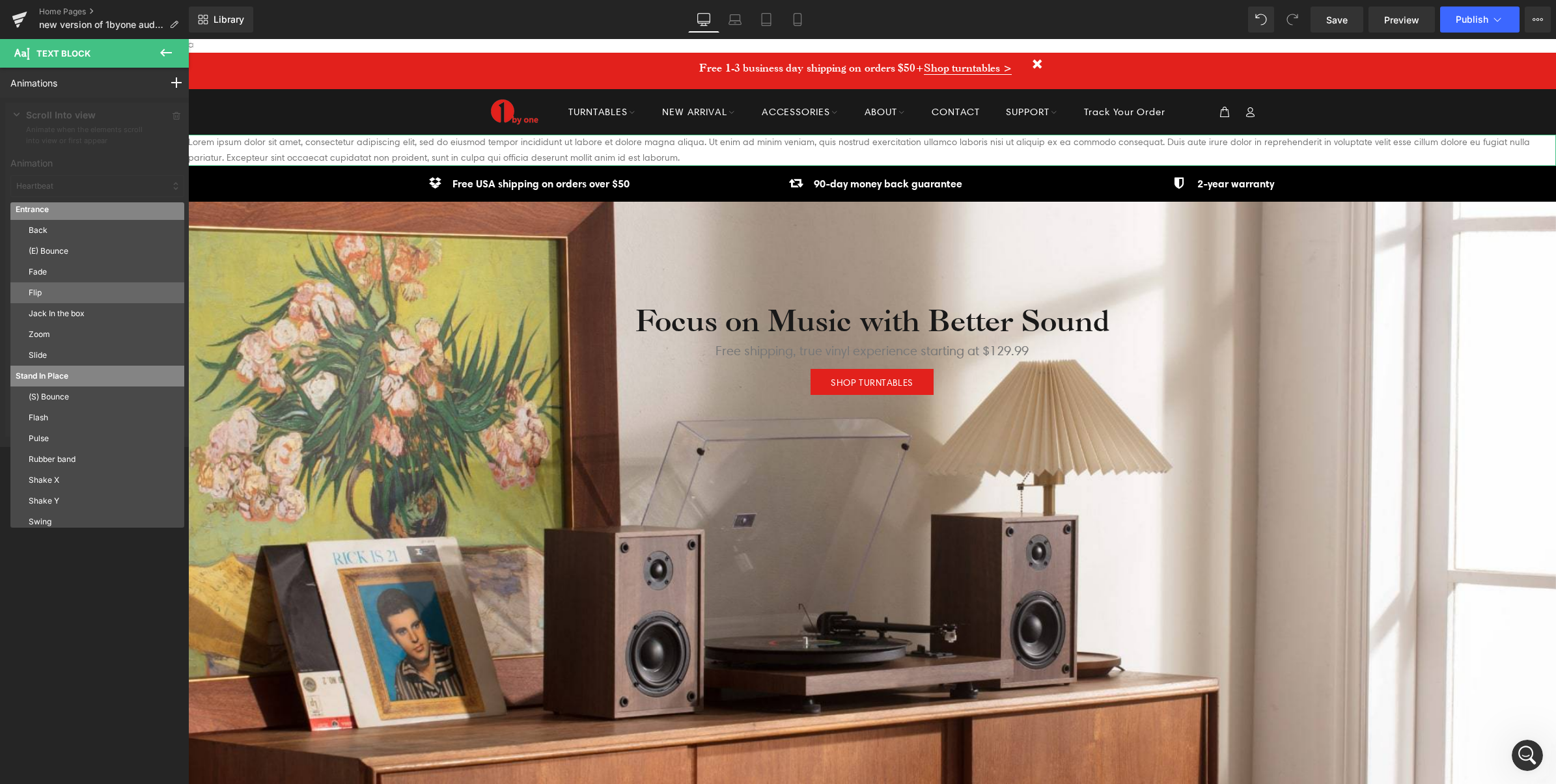
scroll to position [0, 0]
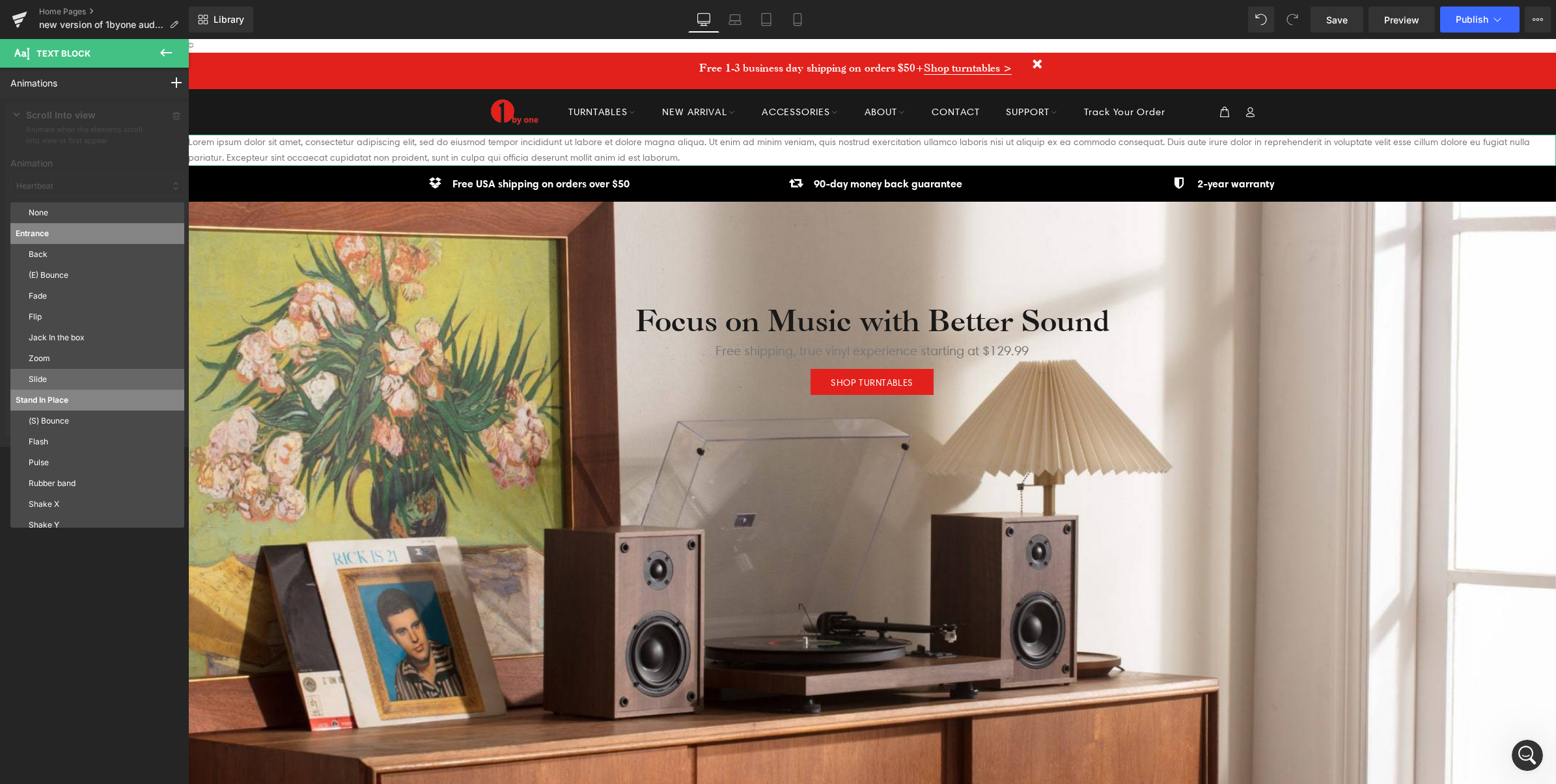
click at [59, 376] on p "Slide" at bounding box center [103, 379] width 150 height 12
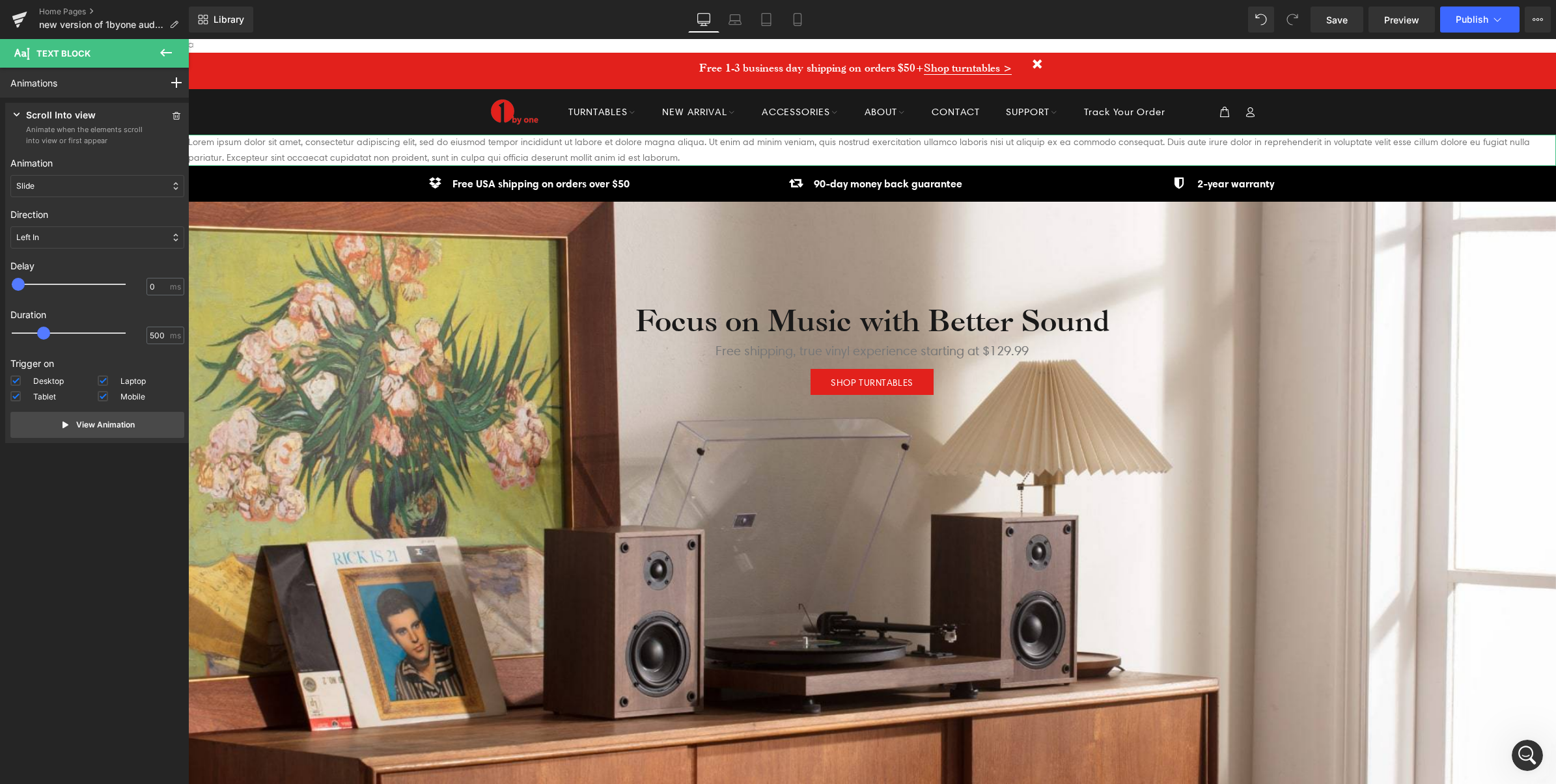
click at [64, 181] on div "Slide" at bounding box center [97, 186] width 174 height 22
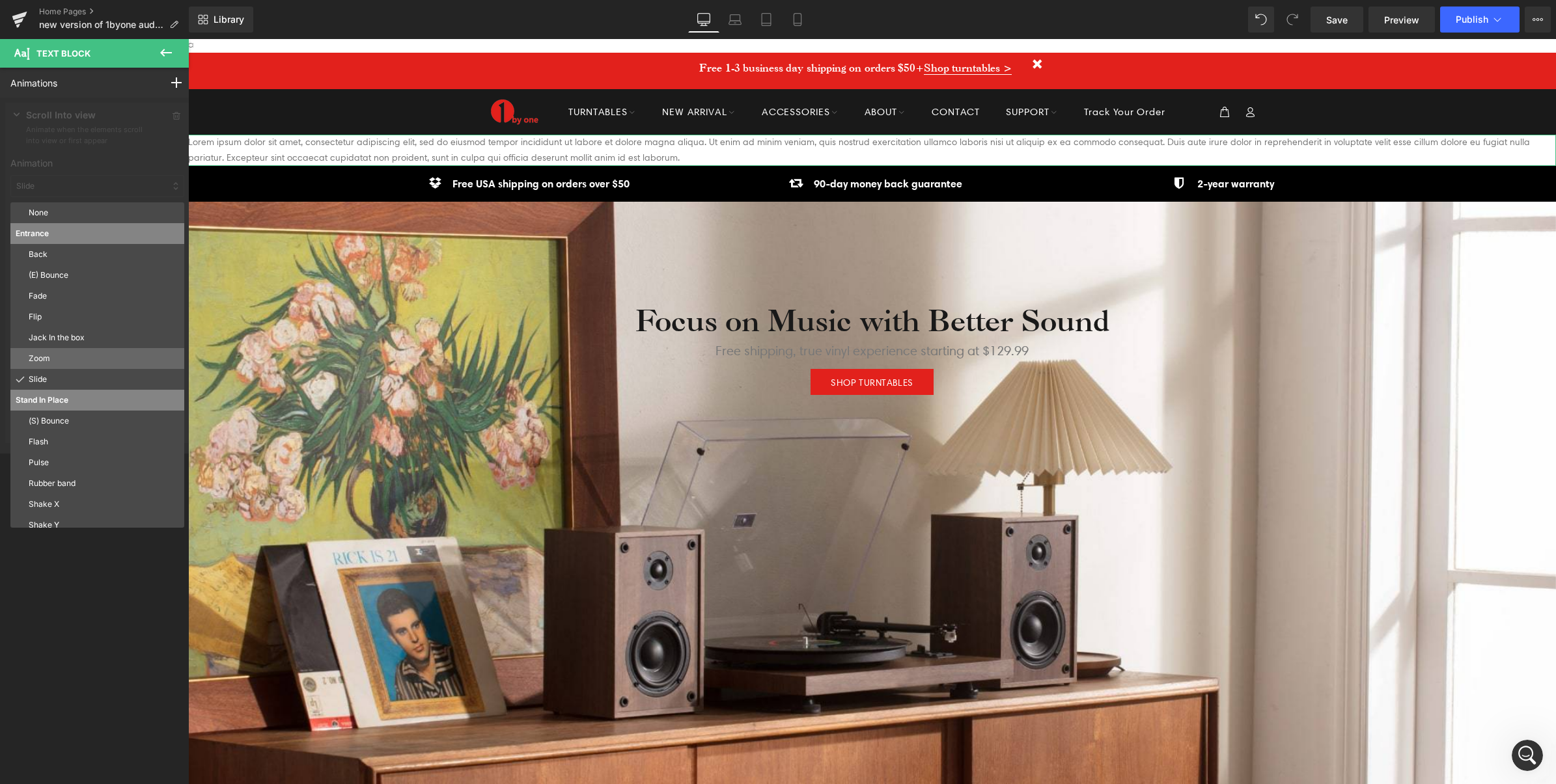
click at [53, 353] on p "Zoom" at bounding box center [103, 359] width 150 height 12
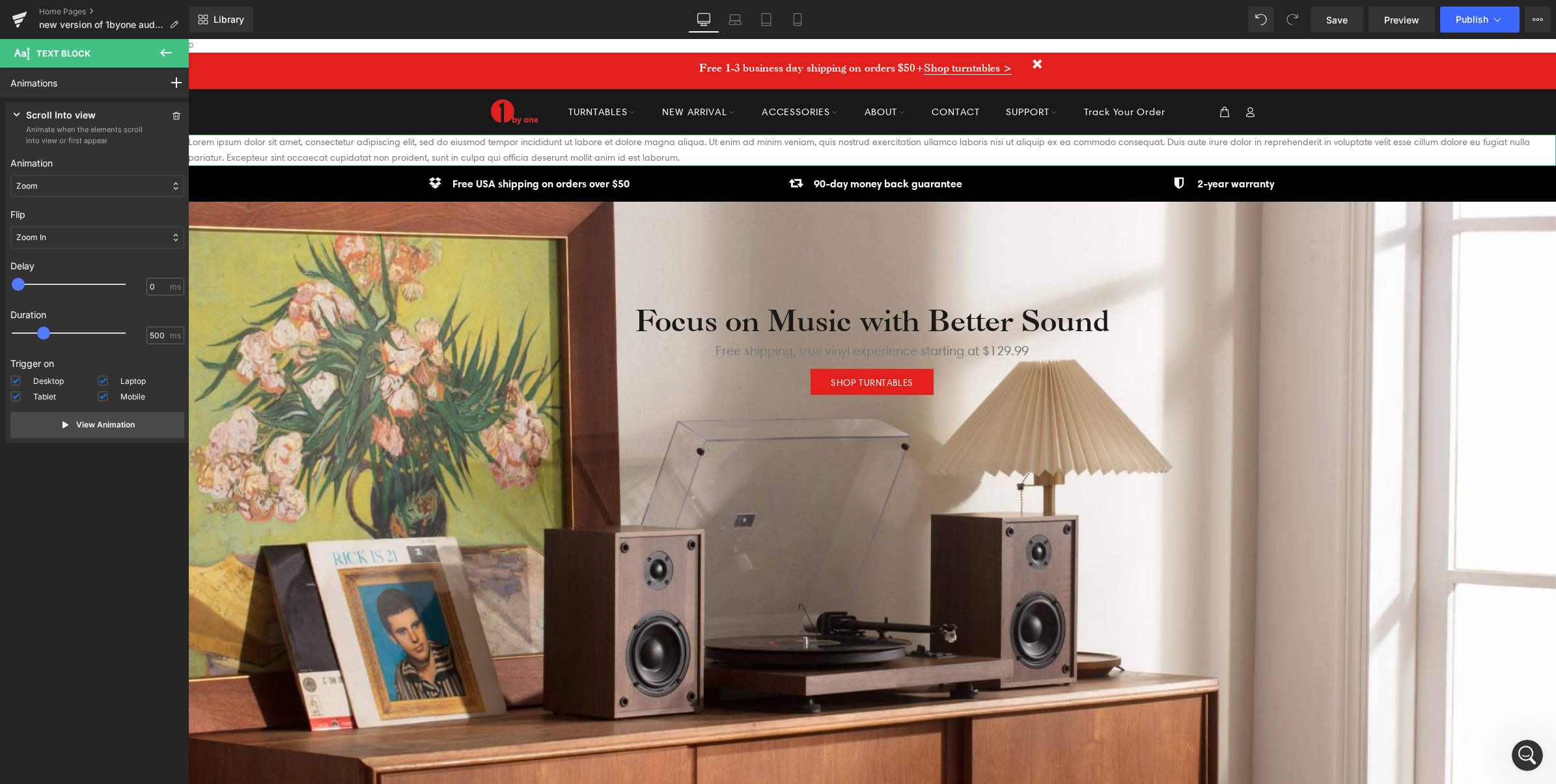
click at [57, 235] on div "Zoom In" at bounding box center [97, 237] width 174 height 22
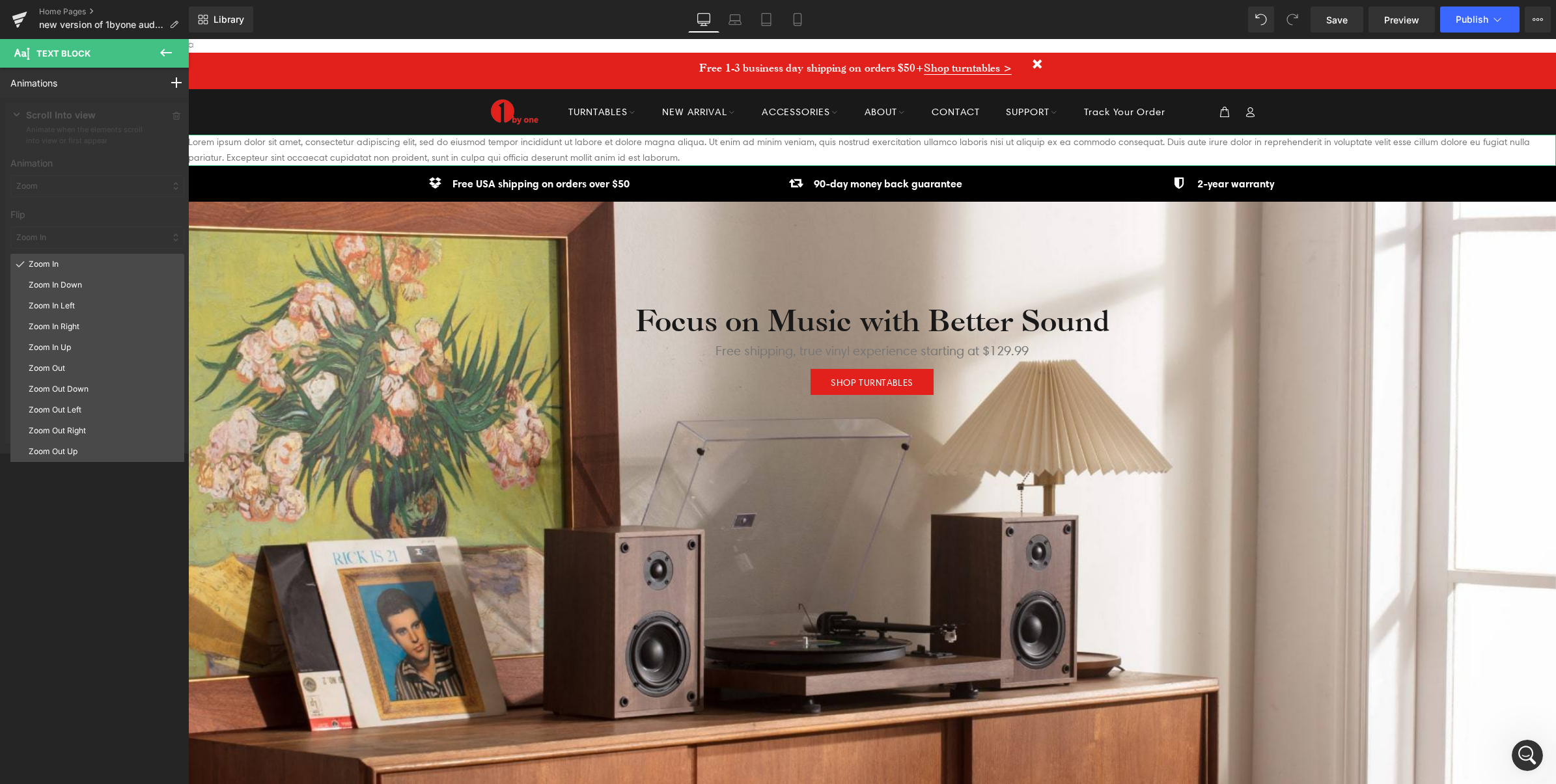
click at [90, 516] on div "Zoom In Zoom In Down Zoom In Left Zoom In Right Zoom In Up Zoom Out Zoom Out Do…" at bounding box center [97, 417] width 174 height 325
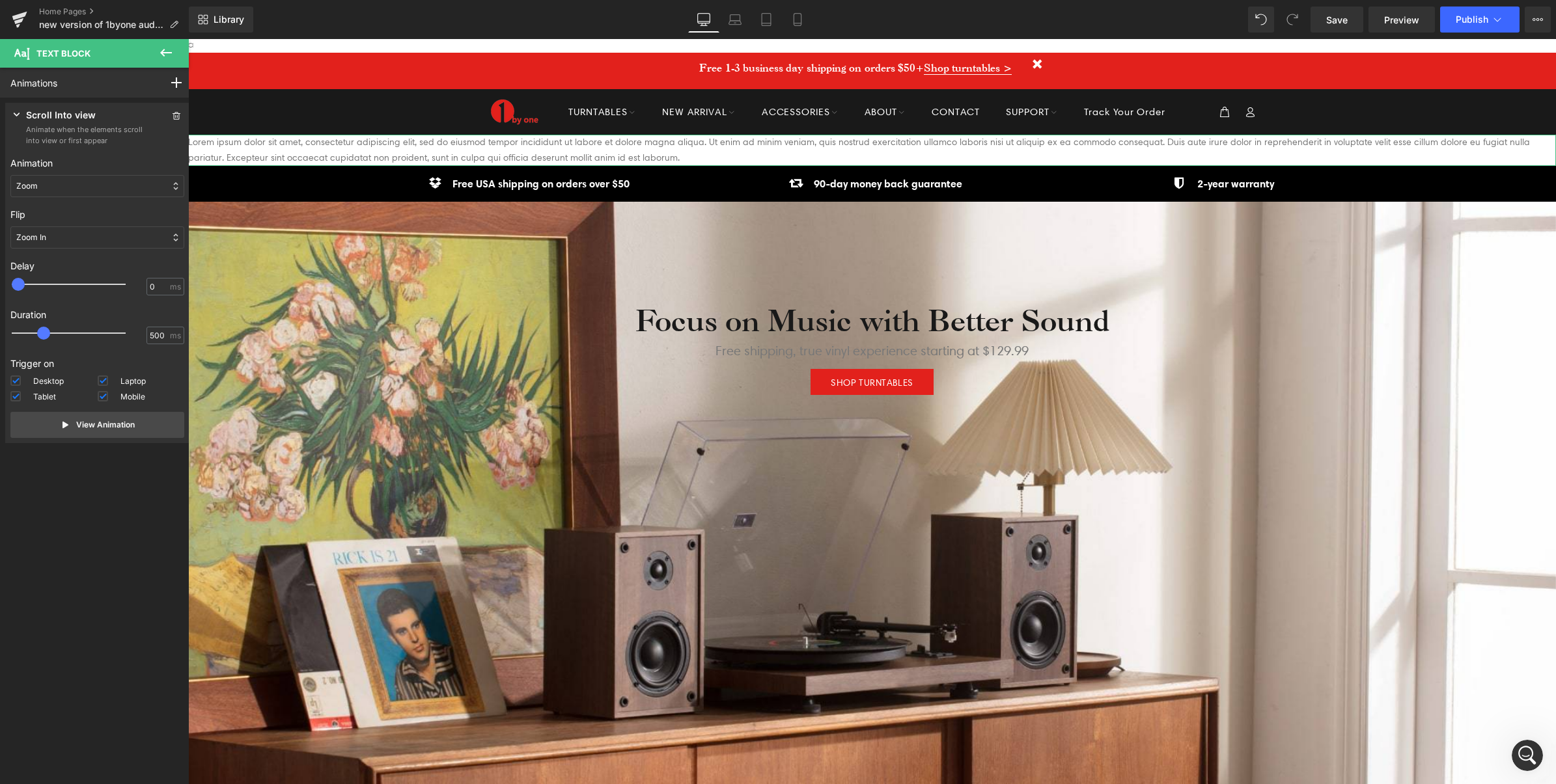
click at [71, 190] on div "Zoom" at bounding box center [97, 186] width 174 height 22
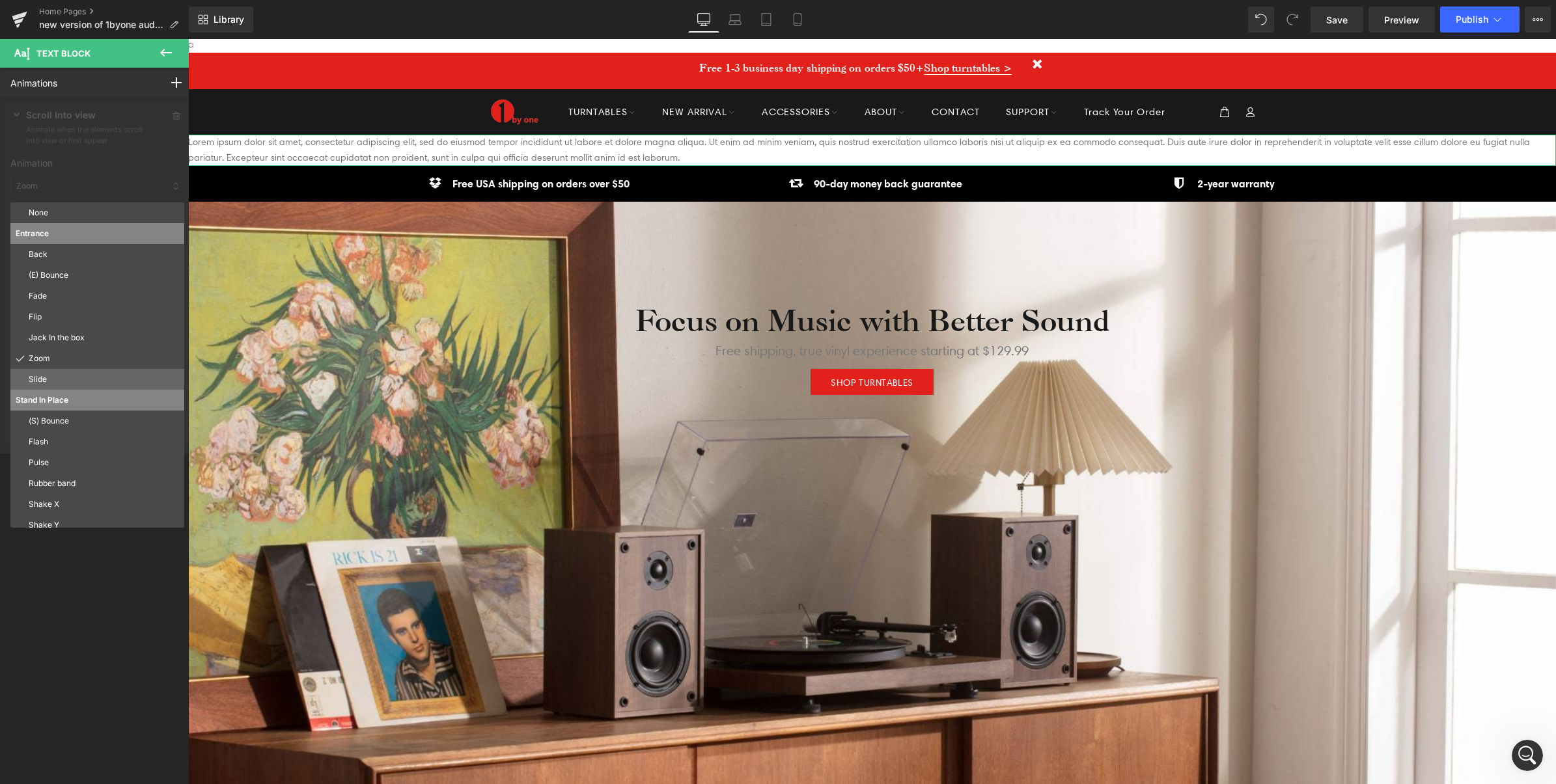
click at [50, 382] on p "Slide" at bounding box center [103, 379] width 150 height 12
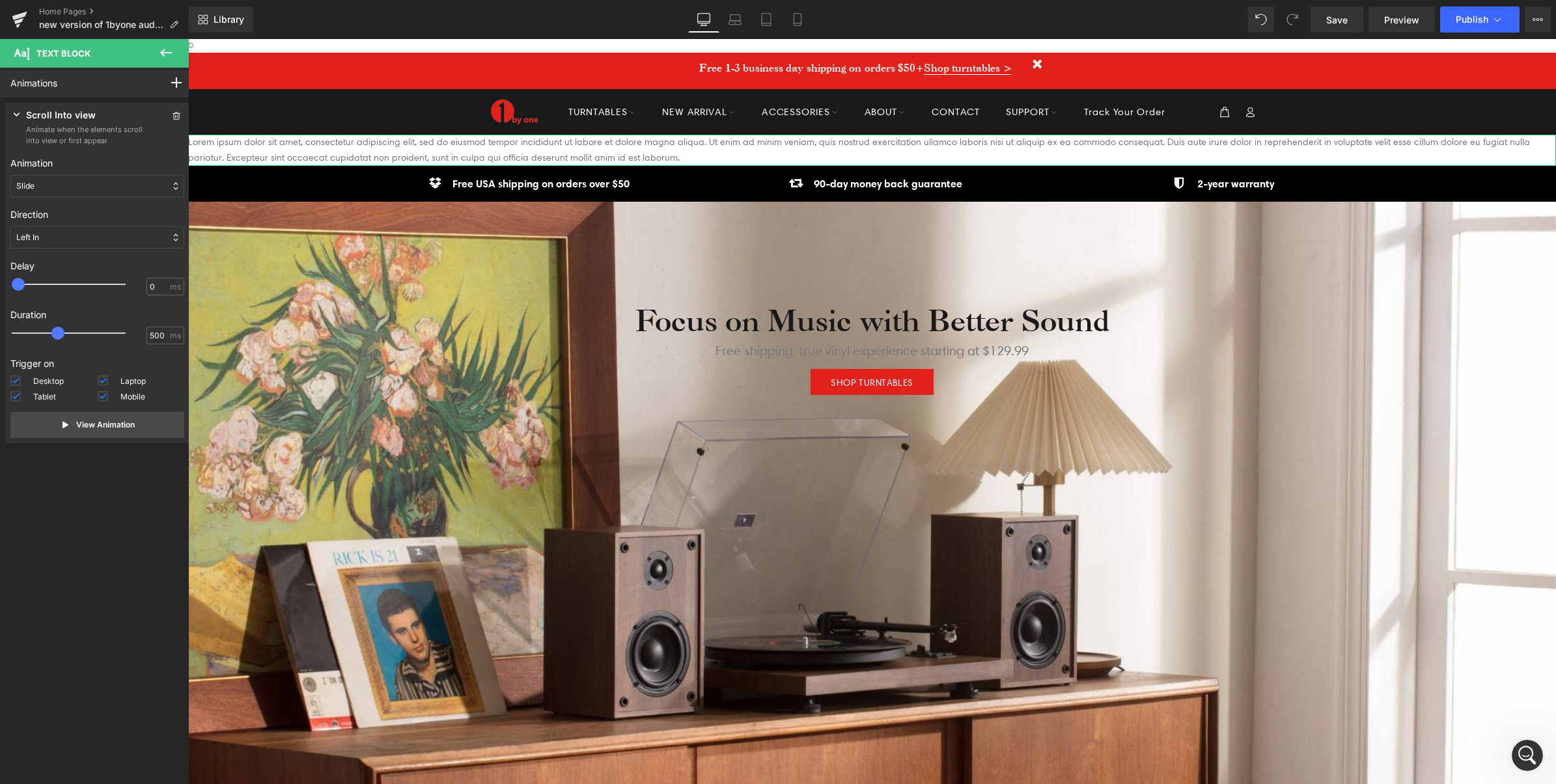
drag, startPoint x: 46, startPoint y: 336, endPoint x: 67, endPoint y: 334, distance: 21.1
click at [65, 334] on span at bounding box center [58, 333] width 13 height 13
drag, startPoint x: 24, startPoint y: 287, endPoint x: 31, endPoint y: 287, distance: 7.0
click at [31, 287] on div at bounding box center [77, 284] width 114 height 26
click at [63, 238] on div "Left In" at bounding box center [97, 237] width 174 height 22
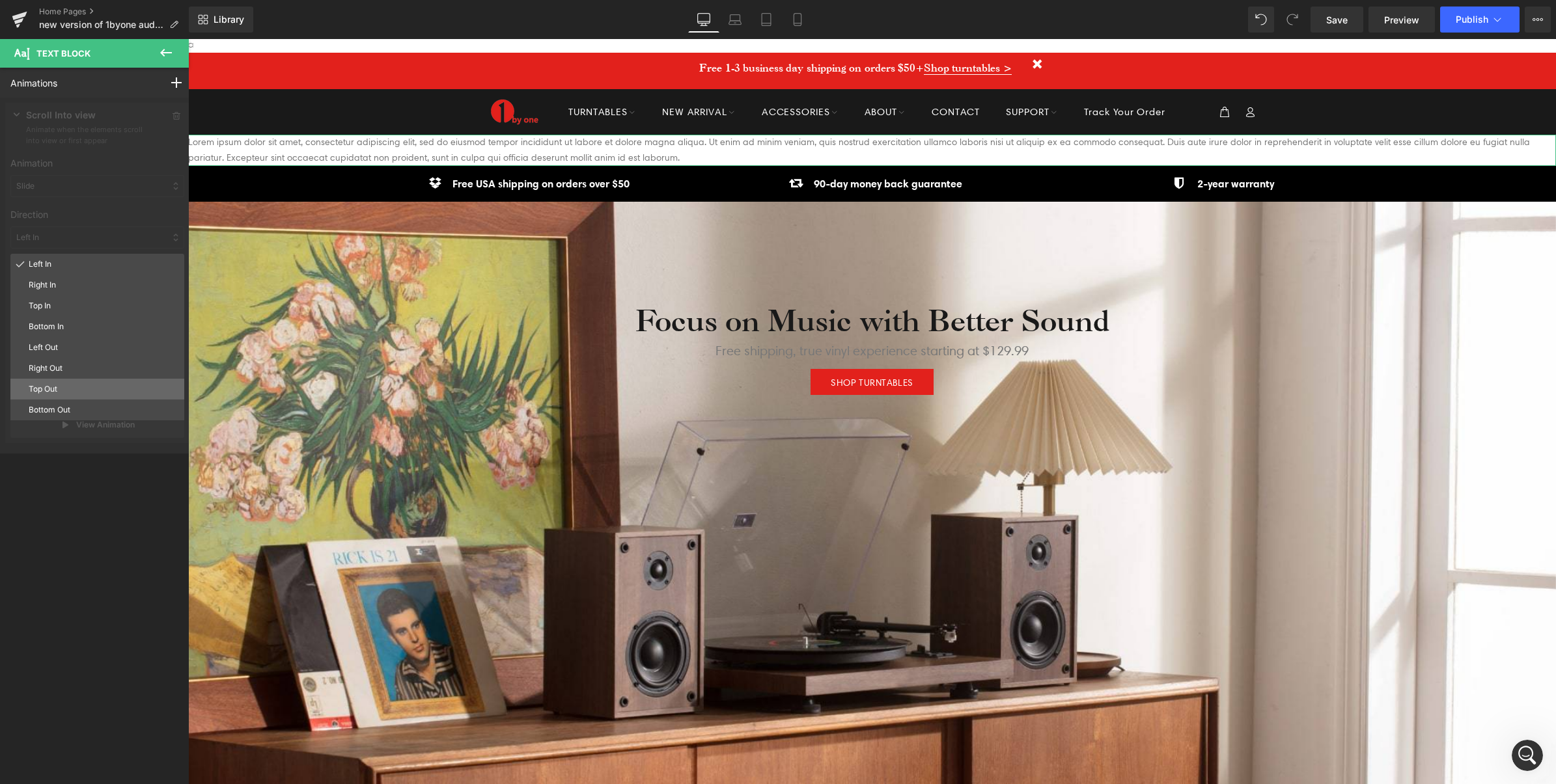
click at [63, 391] on p "Top Out" at bounding box center [103, 389] width 150 height 12
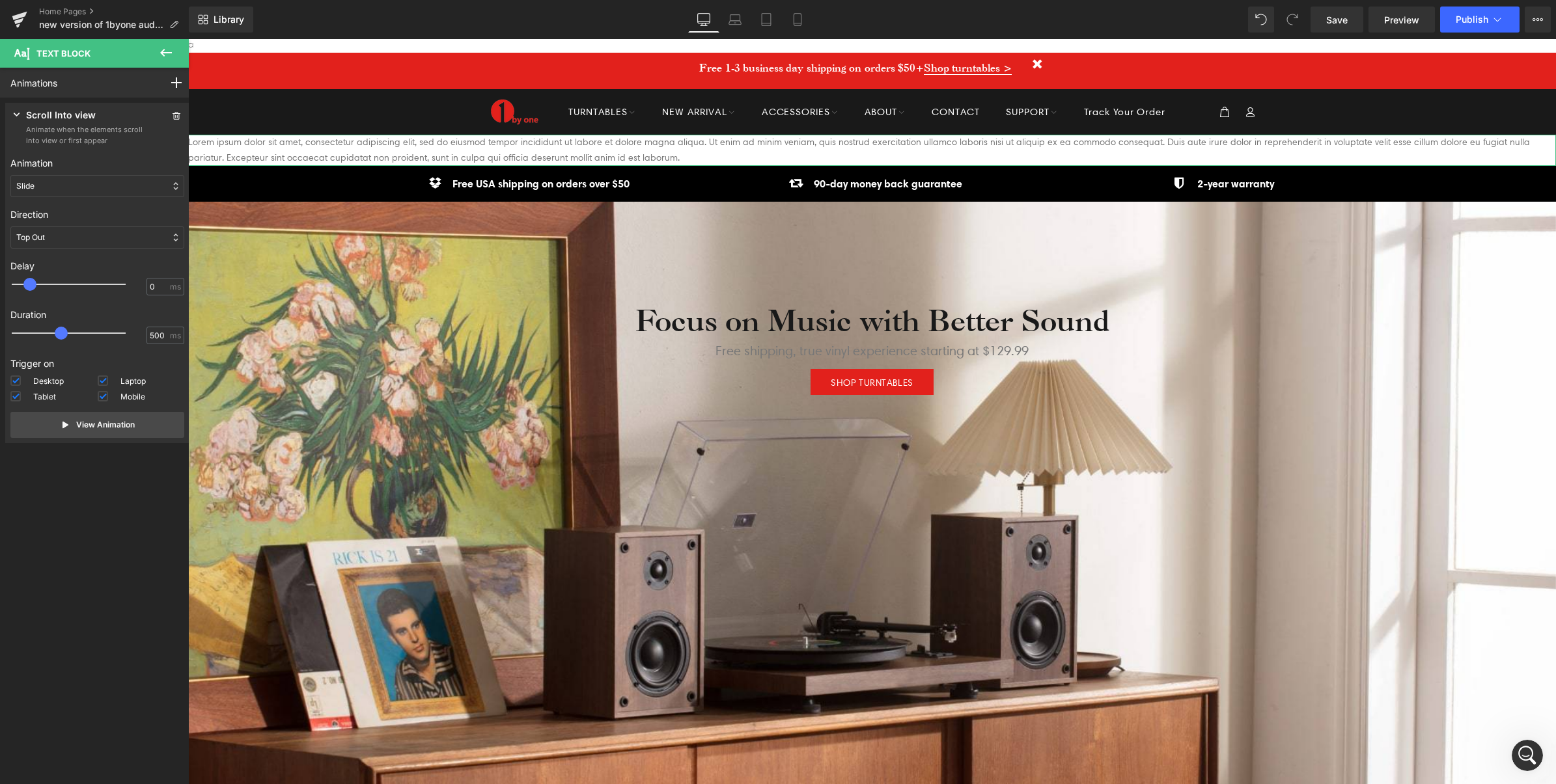
click at [66, 235] on div "Top Out" at bounding box center [97, 237] width 174 height 22
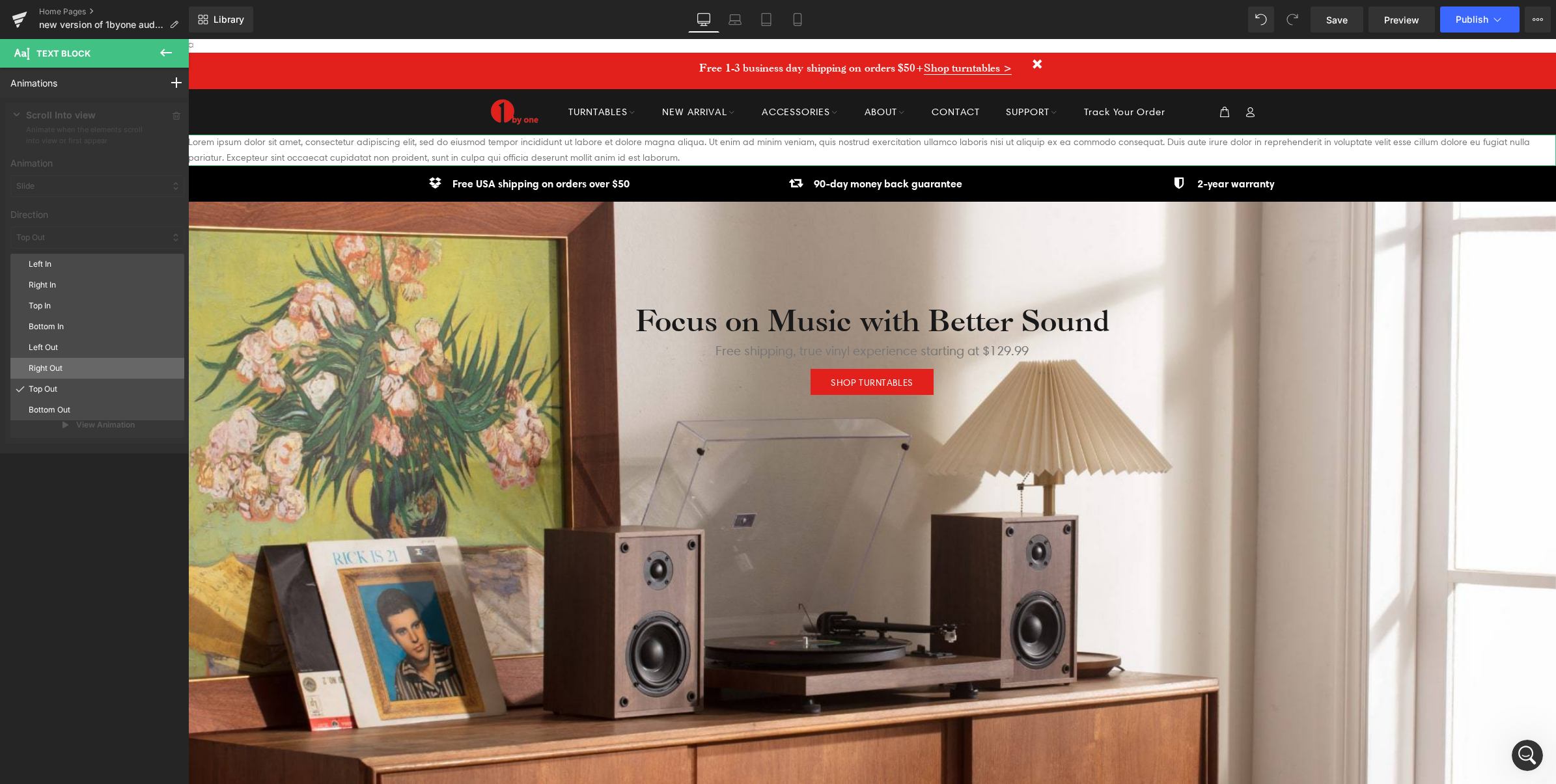
click at [44, 368] on p "Right Out" at bounding box center [103, 369] width 150 height 12
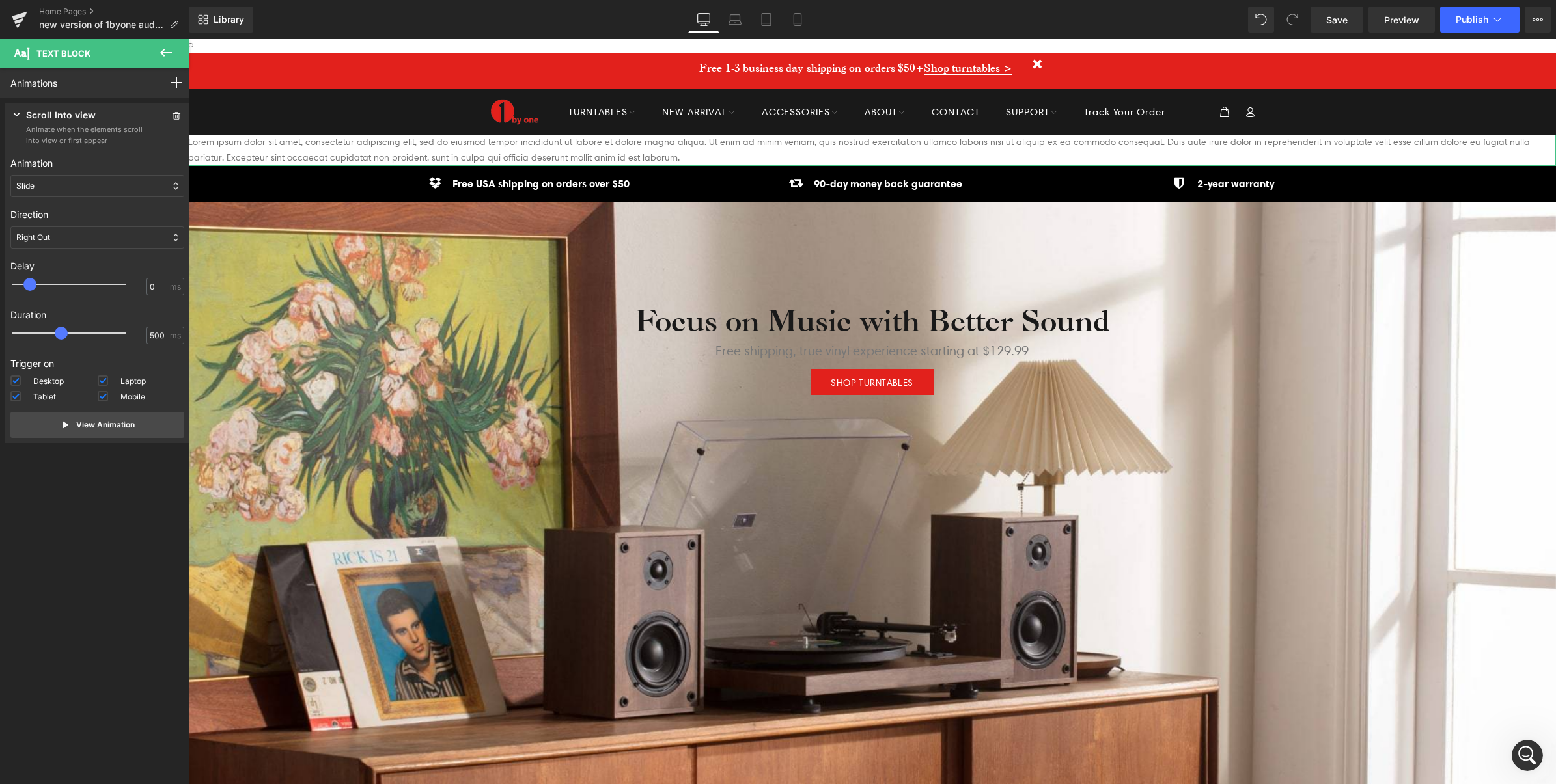
click at [66, 242] on div "Right Out" at bounding box center [97, 237] width 174 height 22
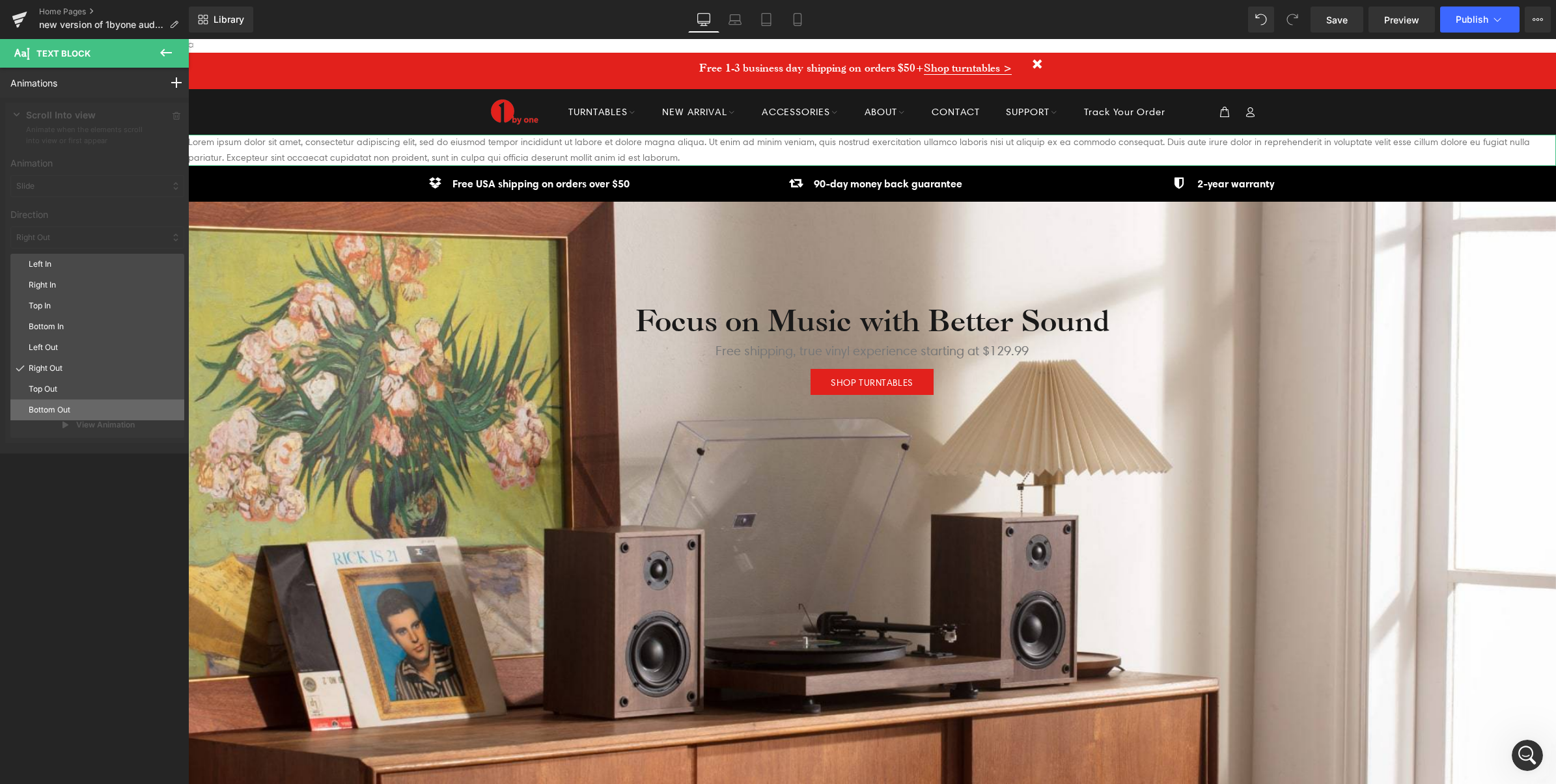
click at [53, 408] on p "Bottom Out" at bounding box center [103, 410] width 150 height 12
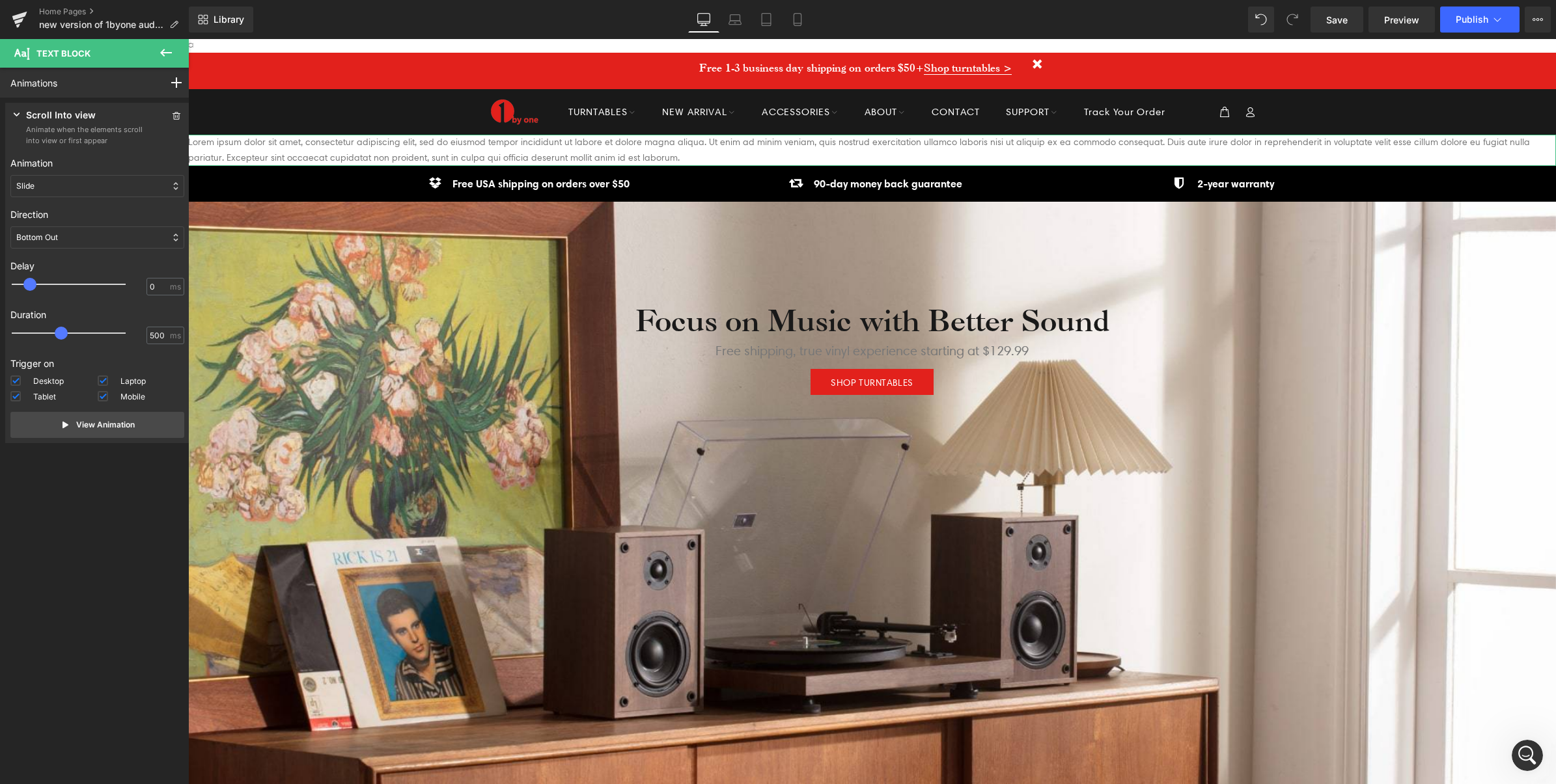
click at [78, 239] on div "Bottom Out" at bounding box center [97, 237] width 174 height 22
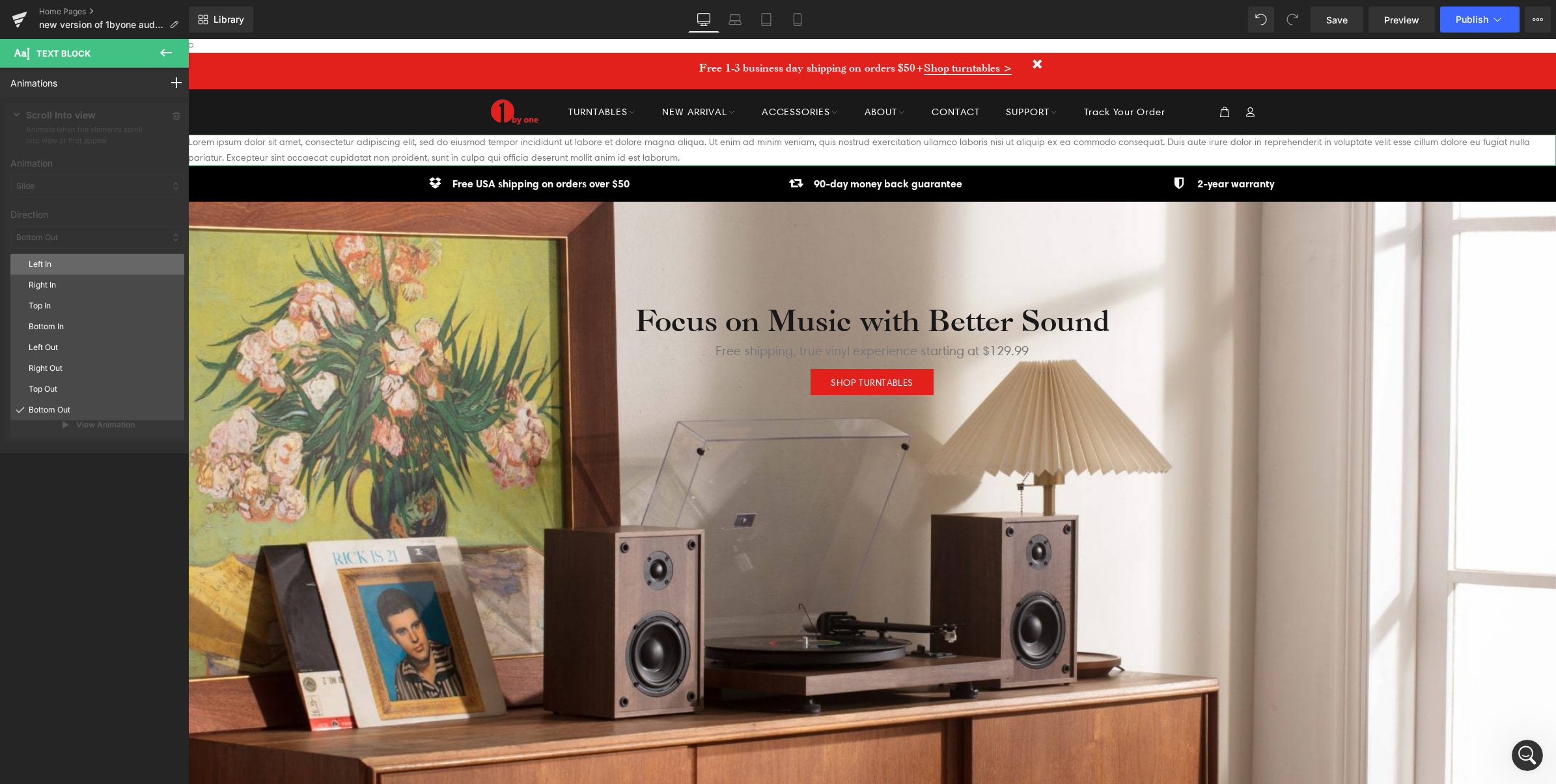
click at [66, 268] on p "Left In" at bounding box center [103, 264] width 150 height 12
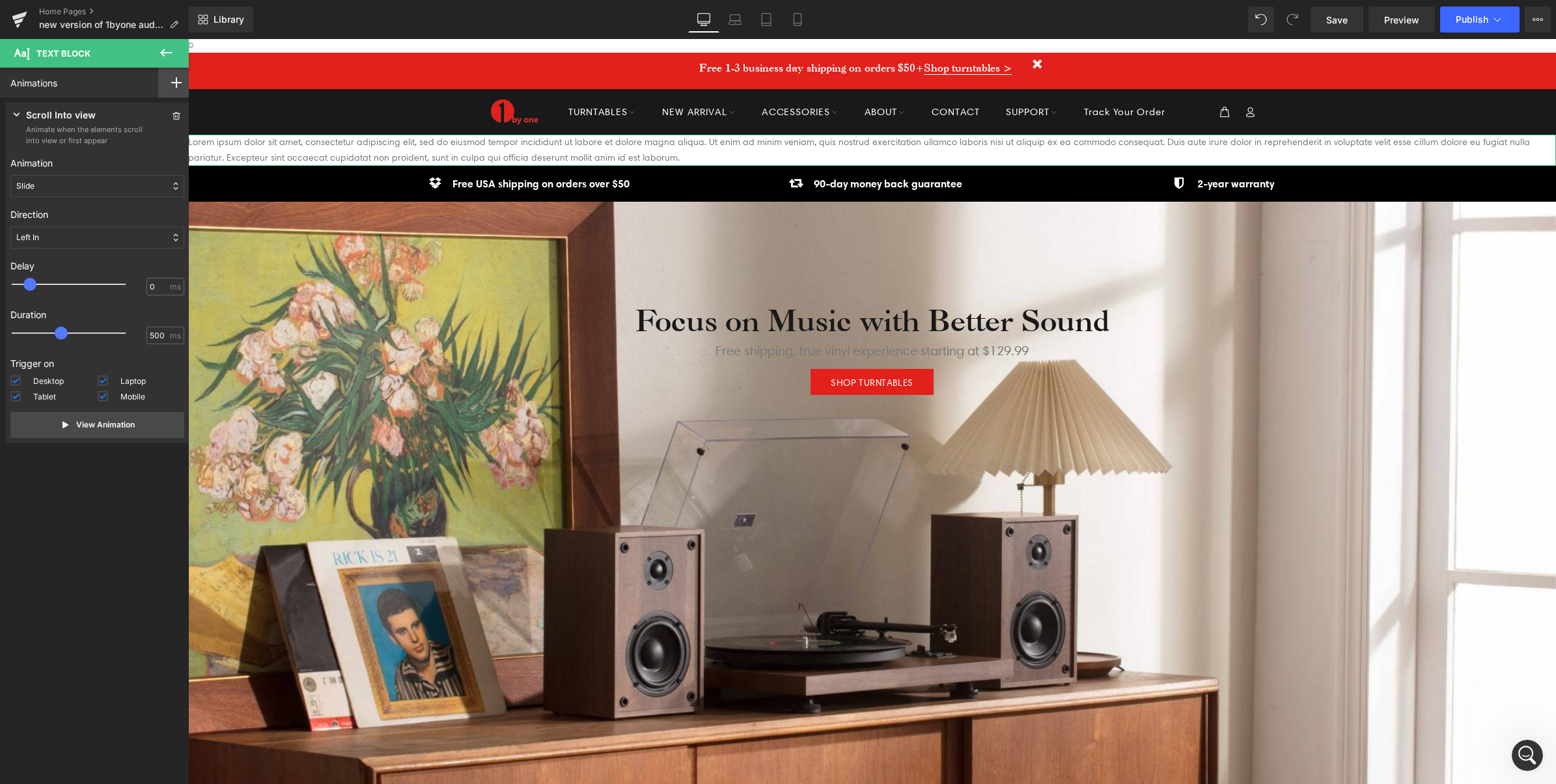
click at [165, 83] on div at bounding box center [176, 83] width 37 height 30
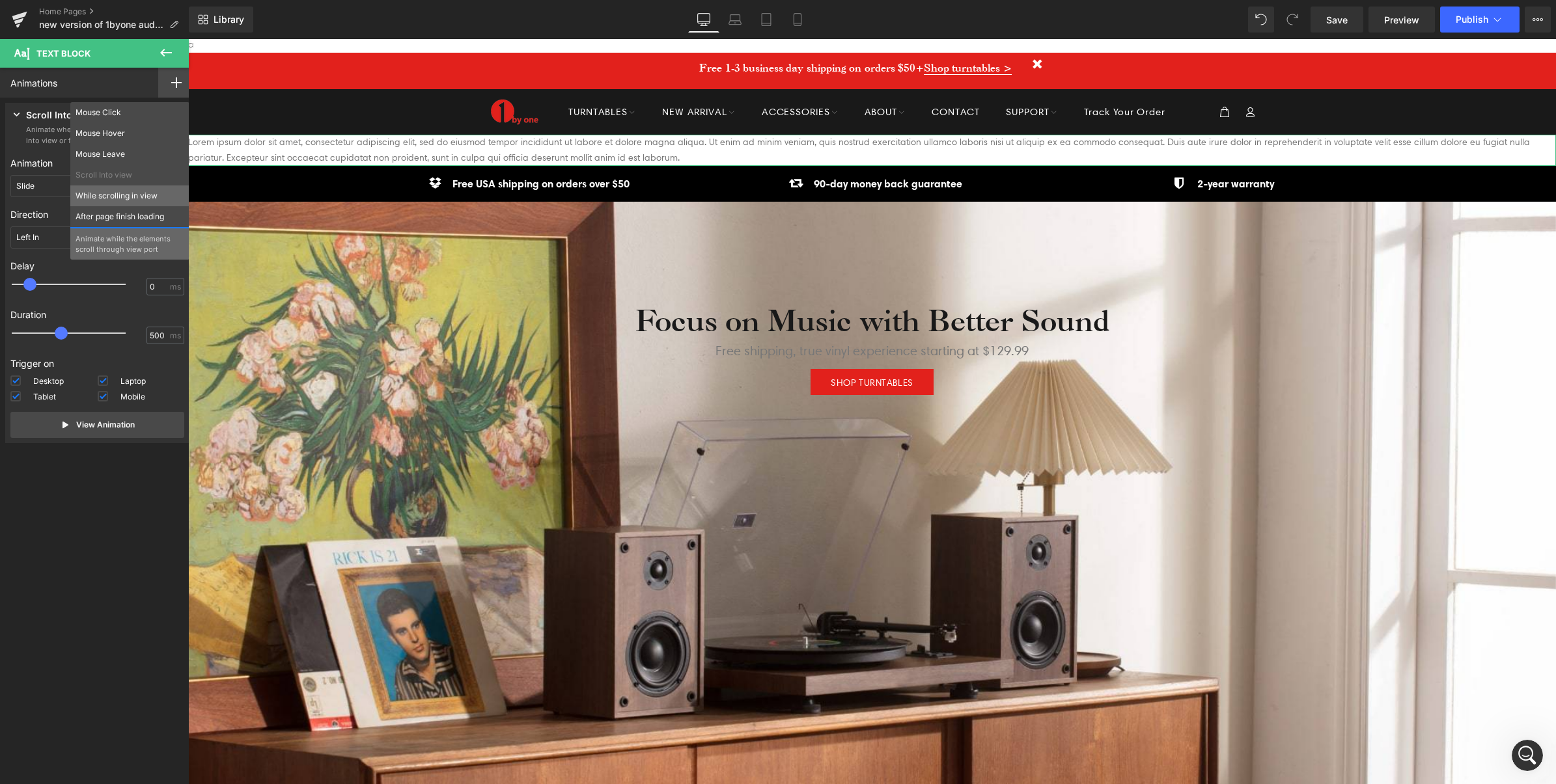
click at [131, 194] on p "While scrolling in view" at bounding box center [129, 196] width 109 height 12
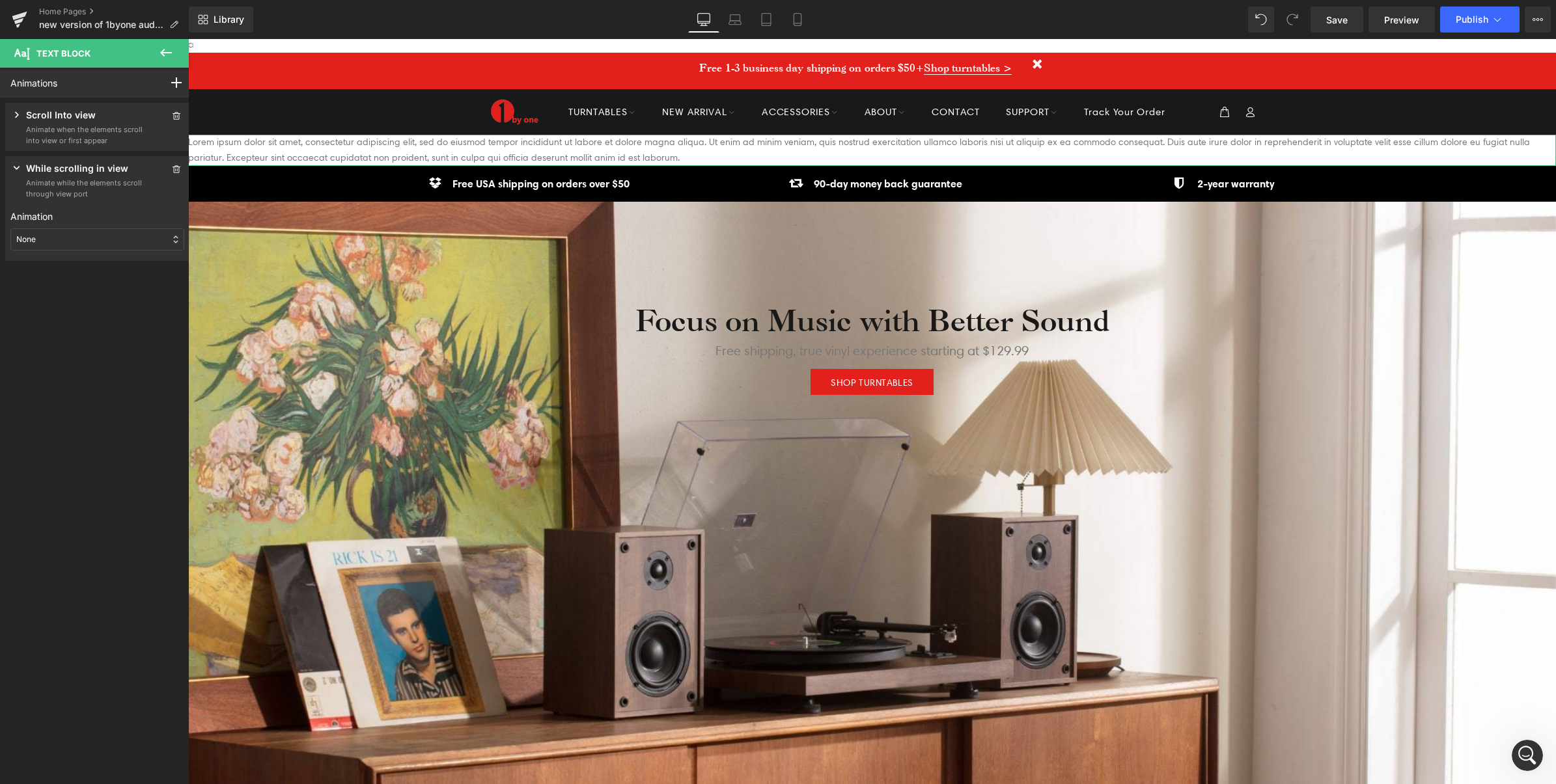
click at [47, 179] on p "Animate while the elements scroll through view port" at bounding box center [85, 188] width 117 height 21
click at [53, 187] on p "Animate while the elements scroll through view port" at bounding box center [85, 188] width 117 height 21
click at [55, 231] on div "None" at bounding box center [97, 239] width 174 height 22
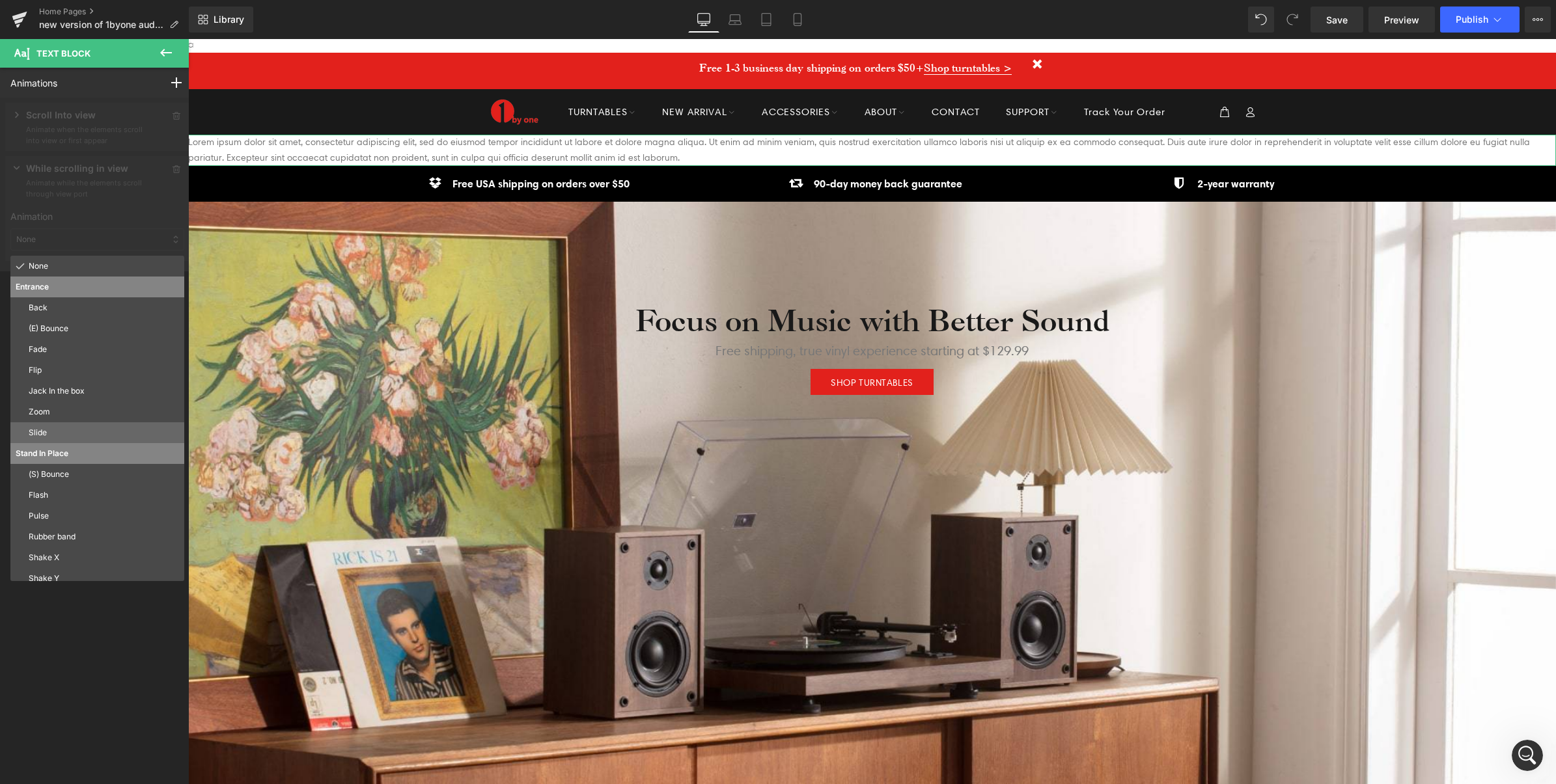
click at [51, 433] on p "Slide" at bounding box center [103, 433] width 150 height 12
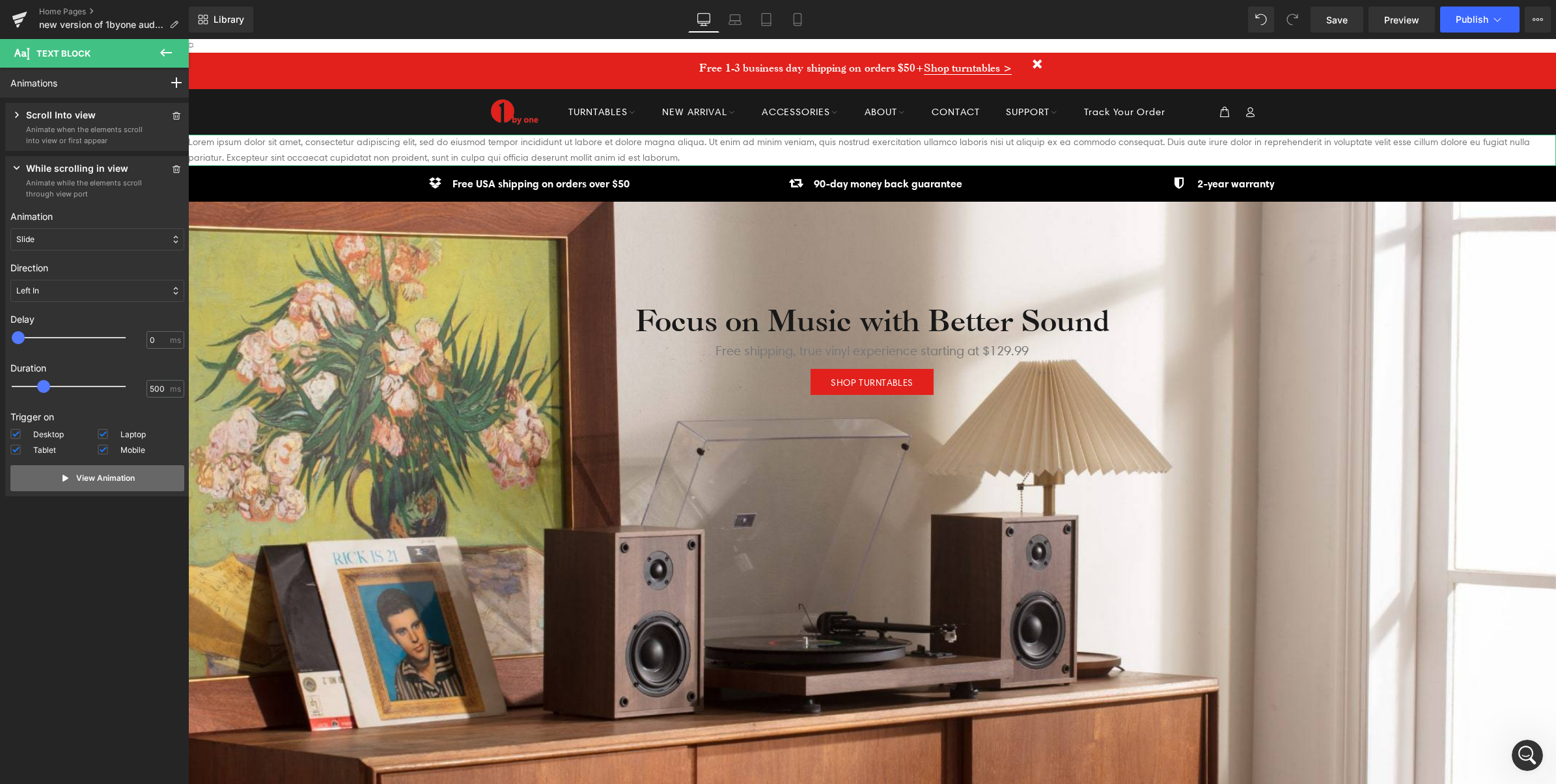
click at [87, 472] on button "View Animation" at bounding box center [97, 478] width 174 height 26
click at [102, 478] on p "View Animation" at bounding box center [105, 479] width 59 height 12
click at [73, 122] on p "Scroll Into view" at bounding box center [61, 116] width 69 height 16
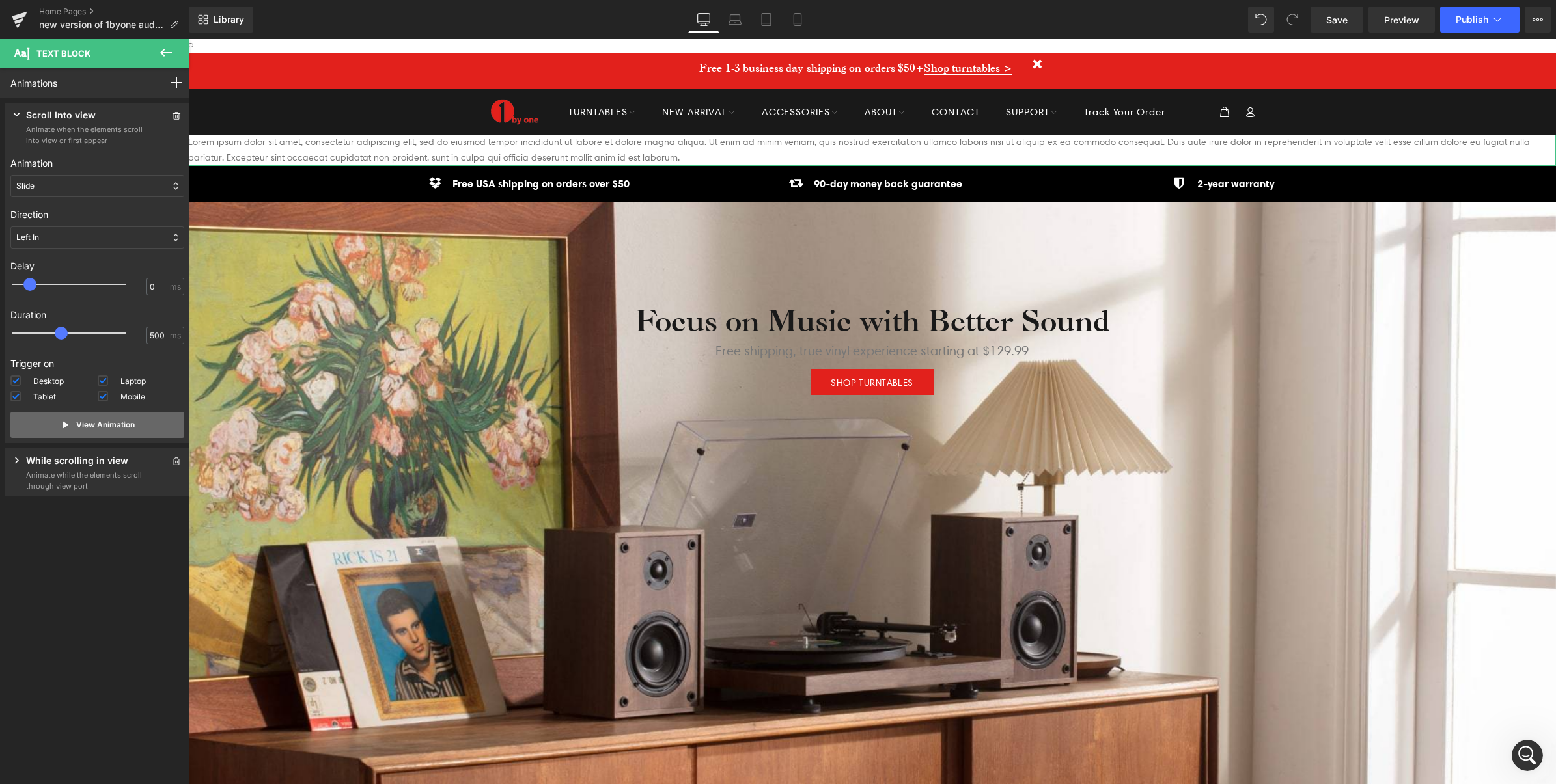
click at [90, 427] on p "View Animation" at bounding box center [105, 425] width 59 height 12
click at [68, 482] on p "Animate while the elements scroll through view port" at bounding box center [85, 481] width 117 height 21
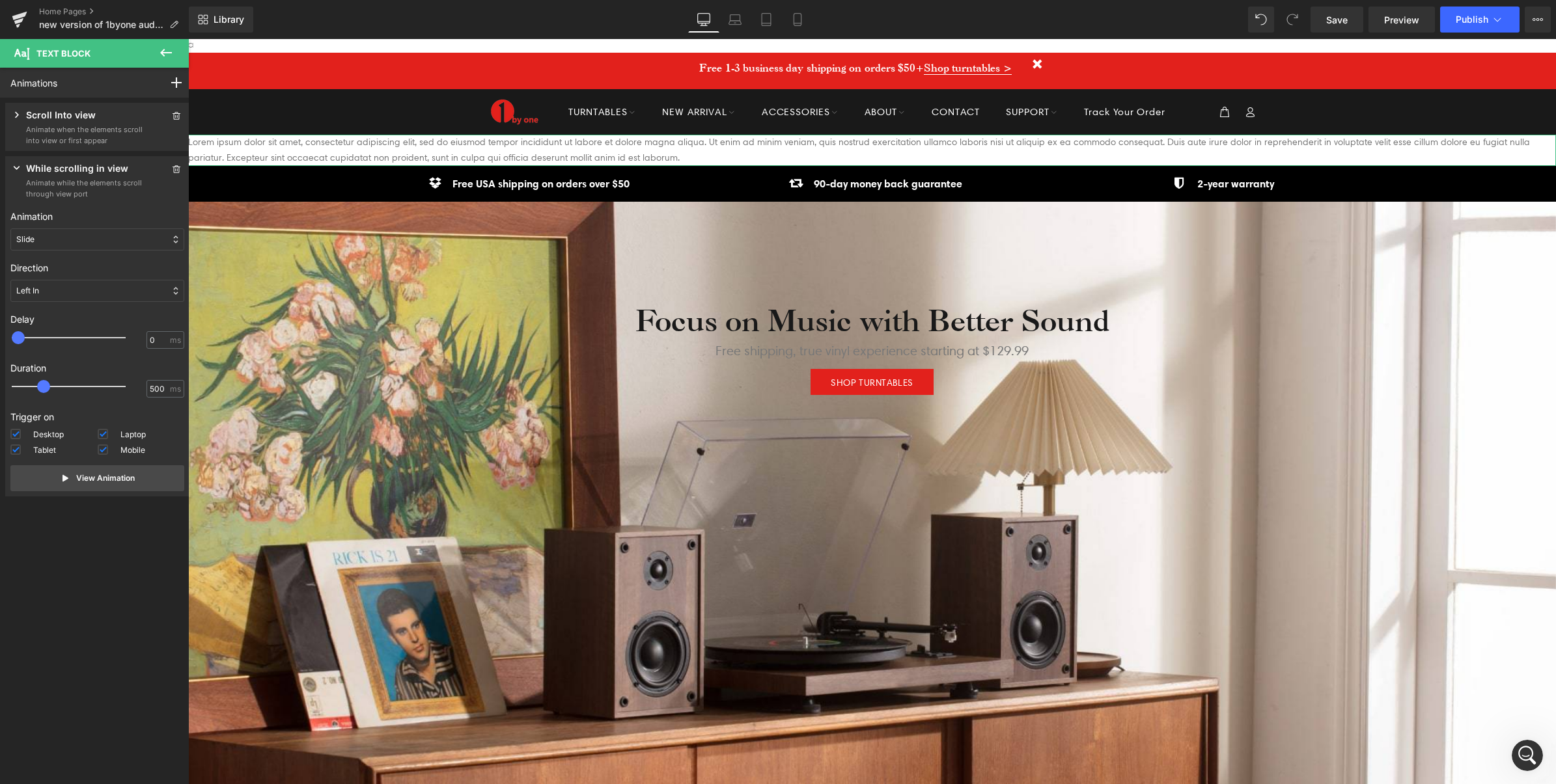
click at [62, 293] on div "Left In" at bounding box center [97, 291] width 174 height 22
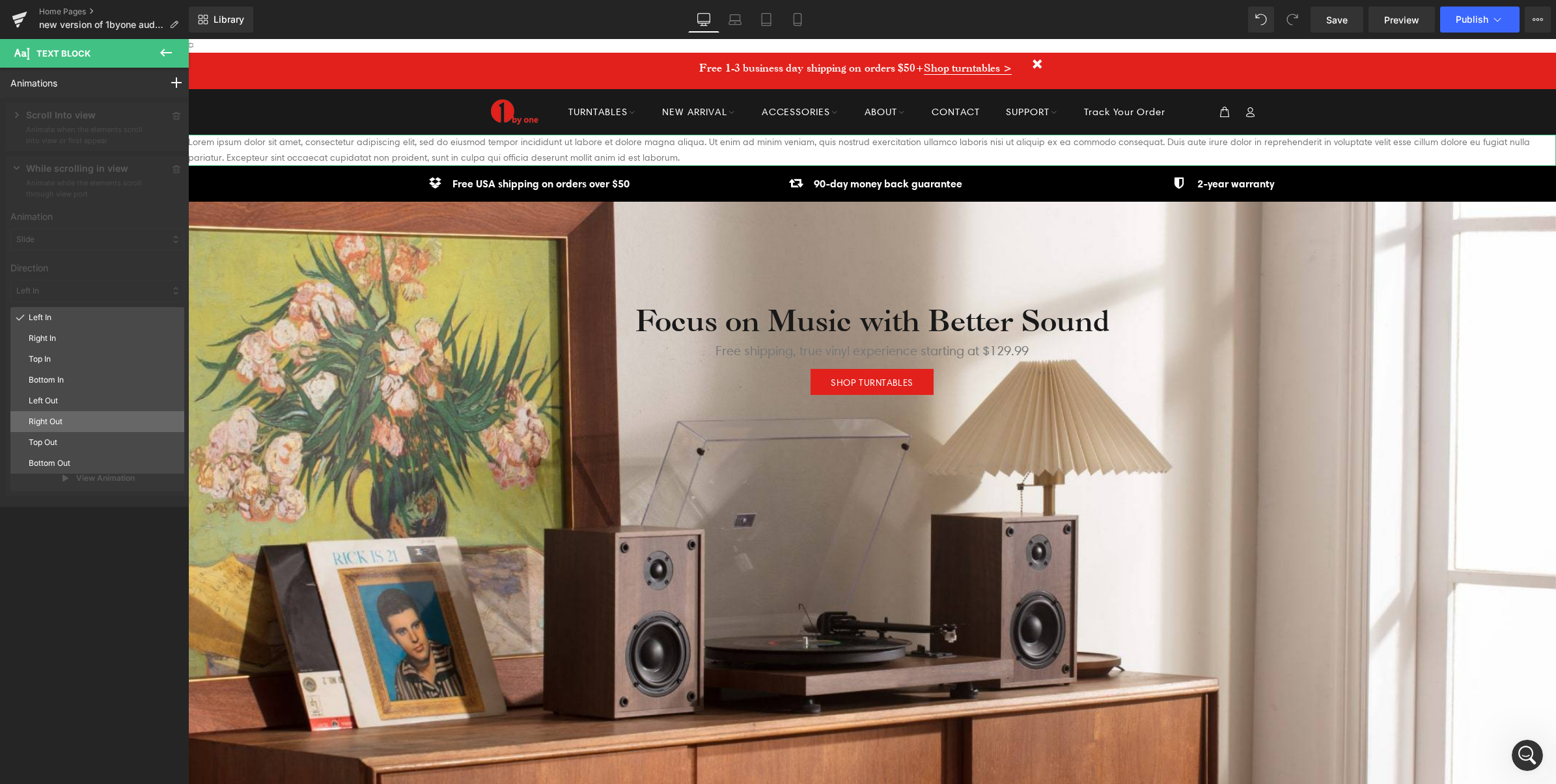
click at [59, 421] on p "Right Out" at bounding box center [103, 422] width 150 height 12
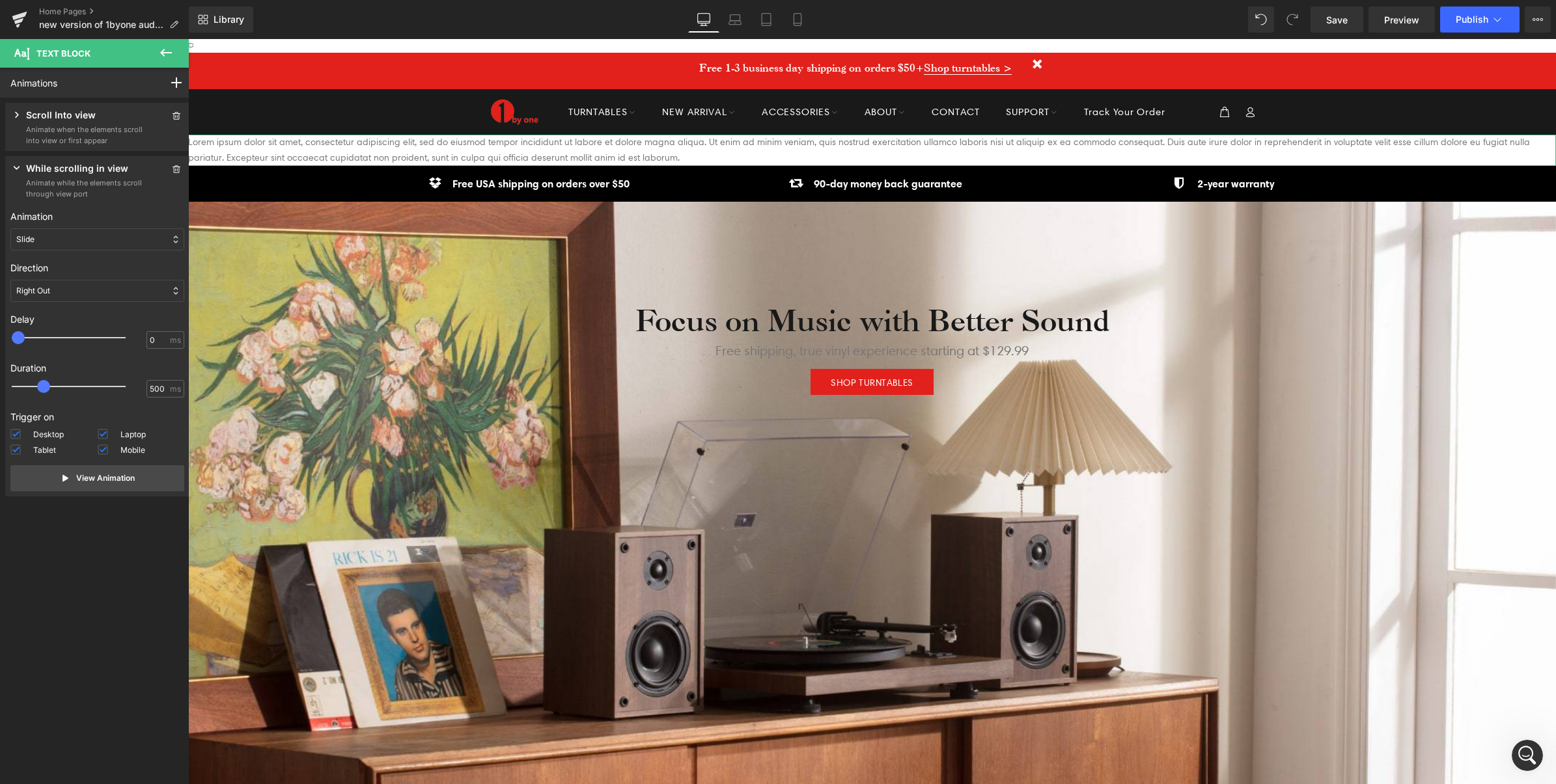
click at [90, 132] on p "Animate when the elements scroll into view or first appear" at bounding box center [85, 135] width 117 height 21
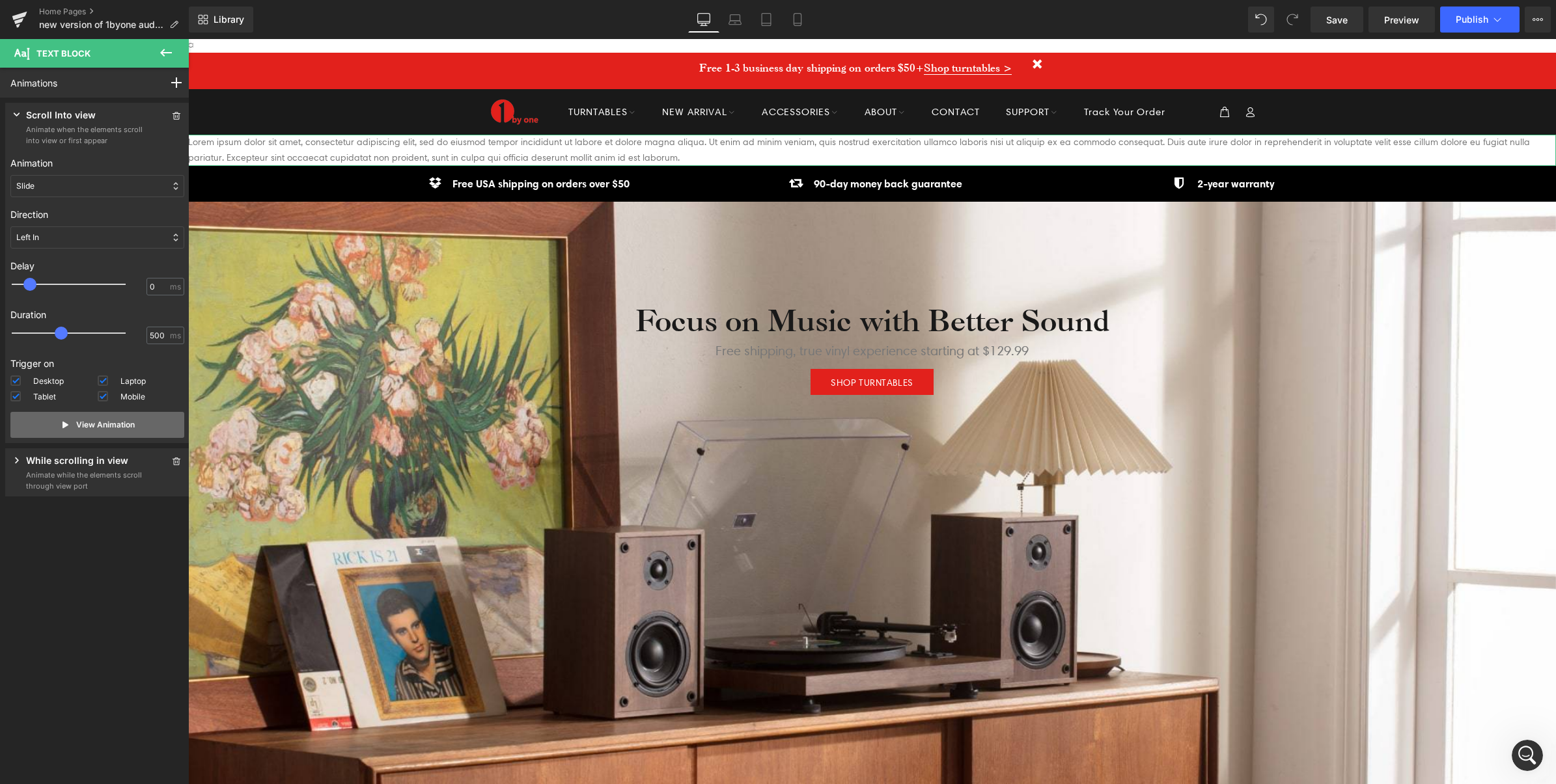
click at [83, 423] on p "View Animation" at bounding box center [105, 425] width 59 height 12
drag, startPoint x: 59, startPoint y: 334, endPoint x: 31, endPoint y: 339, distance: 28.4
click at [31, 339] on span at bounding box center [30, 333] width 13 height 13
drag, startPoint x: 30, startPoint y: 333, endPoint x: 21, endPoint y: 333, distance: 9.0
click at [21, 333] on span at bounding box center [19, 333] width 13 height 13
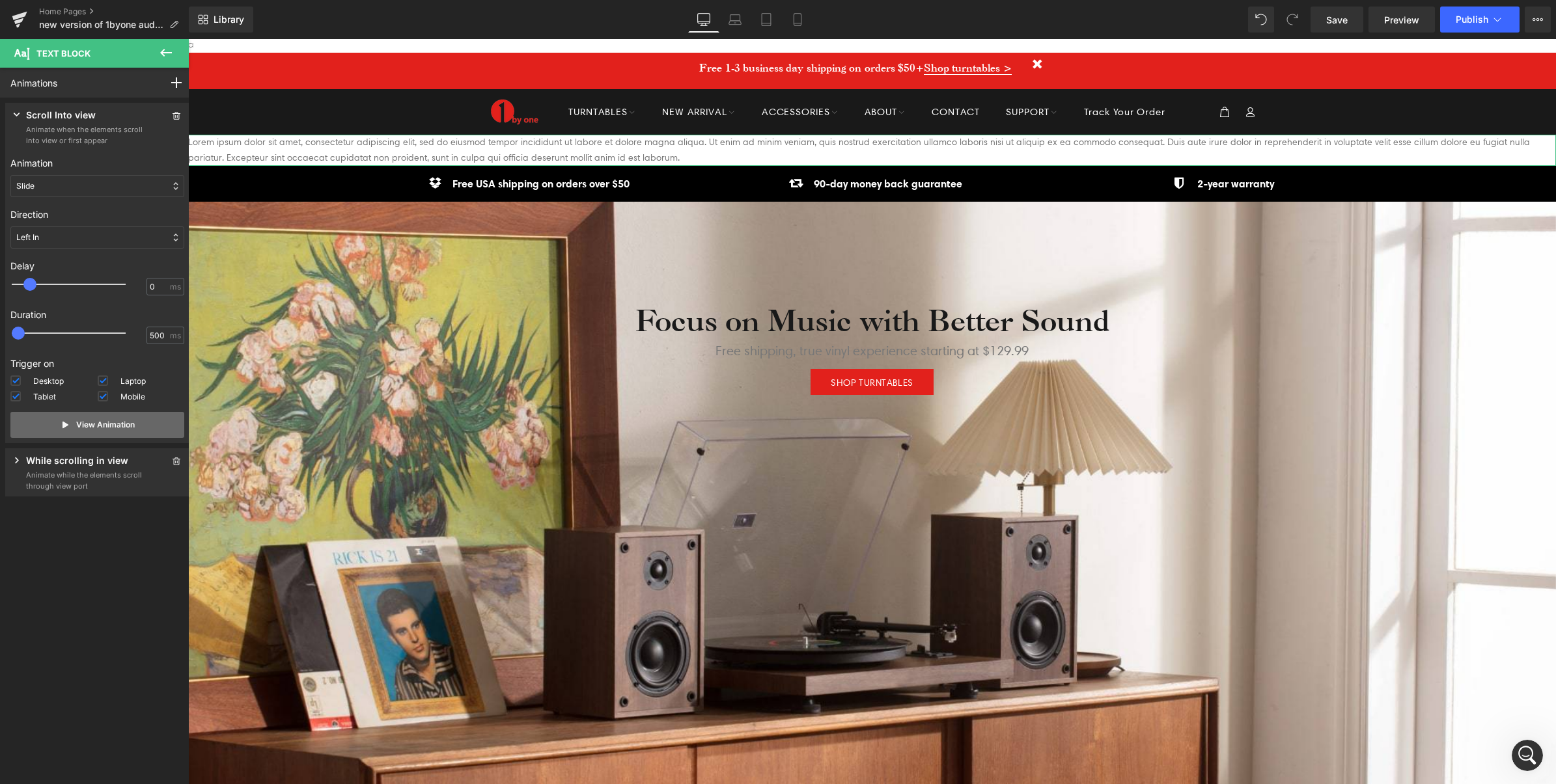
click at [87, 427] on p "View Animation" at bounding box center [105, 425] width 59 height 12
drag, startPoint x: 21, startPoint y: 333, endPoint x: 130, endPoint y: 388, distance: 122.1
click at [121, 334] on span at bounding box center [115, 333] width 13 height 13
click at [112, 421] on p "View Animation" at bounding box center [105, 425] width 59 height 12
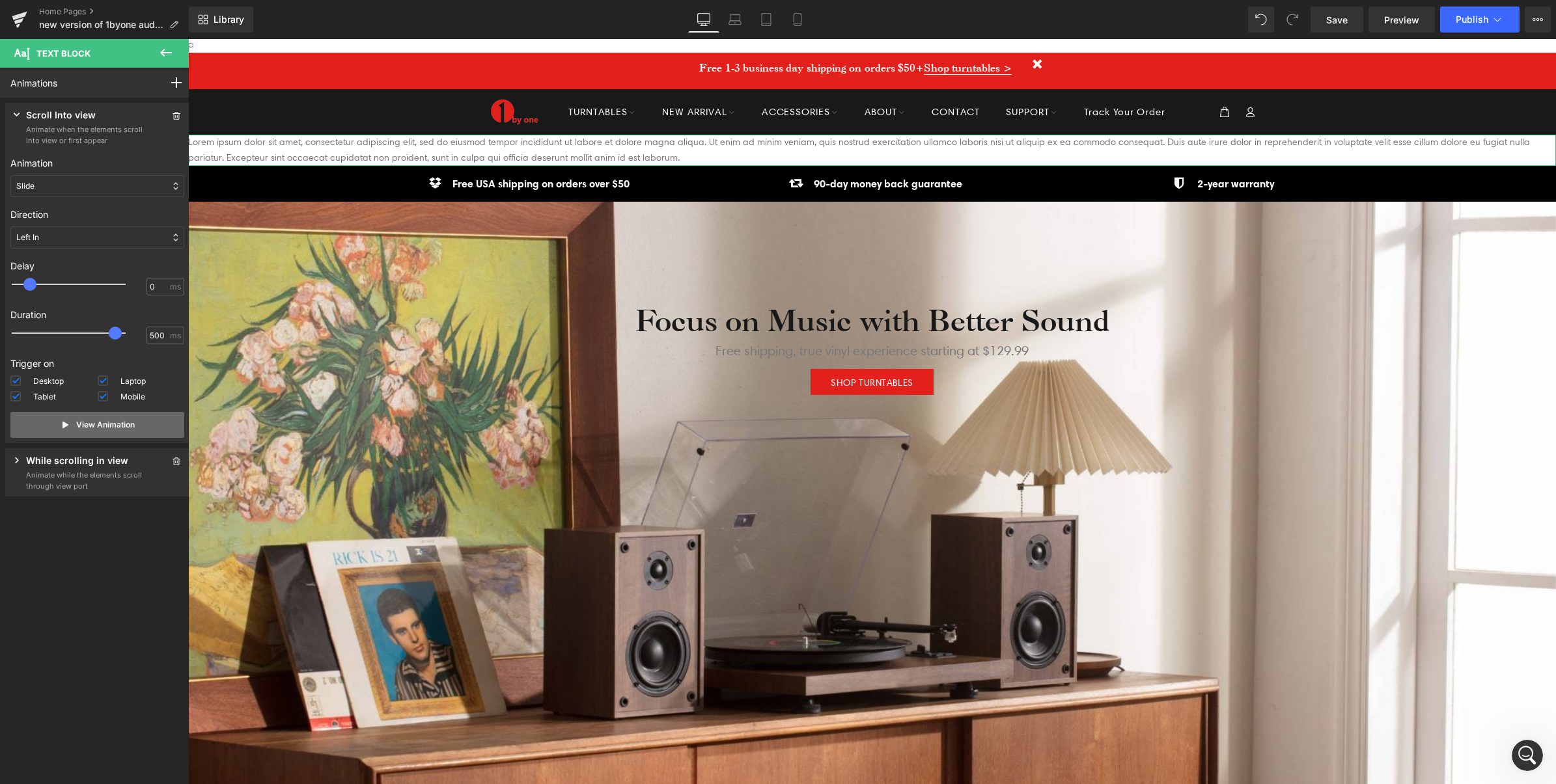
click at [95, 434] on button "View Animation" at bounding box center [97, 425] width 174 height 26
click at [87, 473] on p "Animate while the elements scroll through view port" at bounding box center [85, 481] width 117 height 21
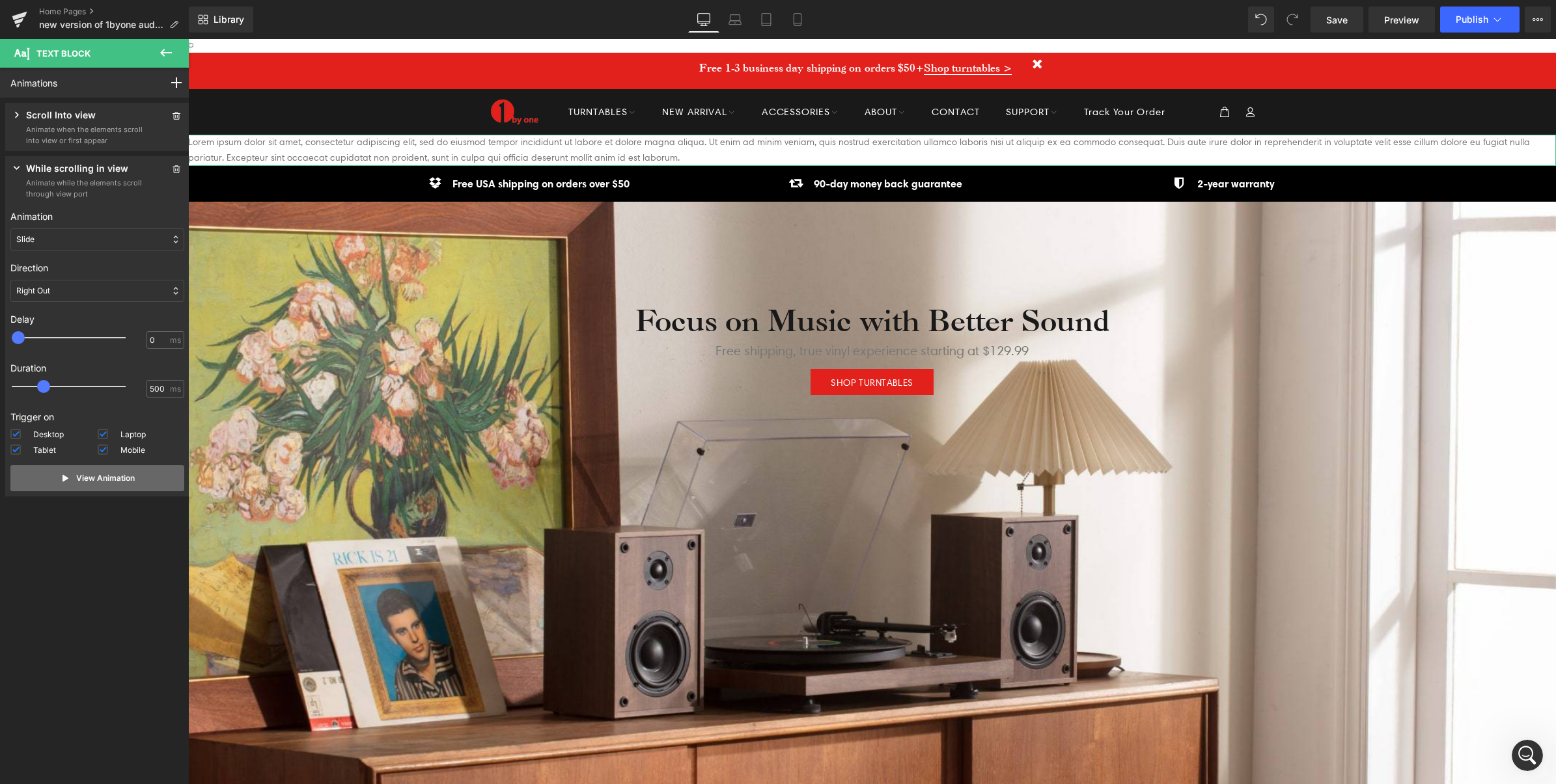
click at [85, 481] on p "View Animation" at bounding box center [105, 479] width 59 height 12
drag, startPoint x: 40, startPoint y: 386, endPoint x: 147, endPoint y: 392, distance: 107.2
click at [122, 387] on span at bounding box center [115, 387] width 13 height 13
click at [91, 123] on p "Scroll Into view" at bounding box center [61, 116] width 69 height 16
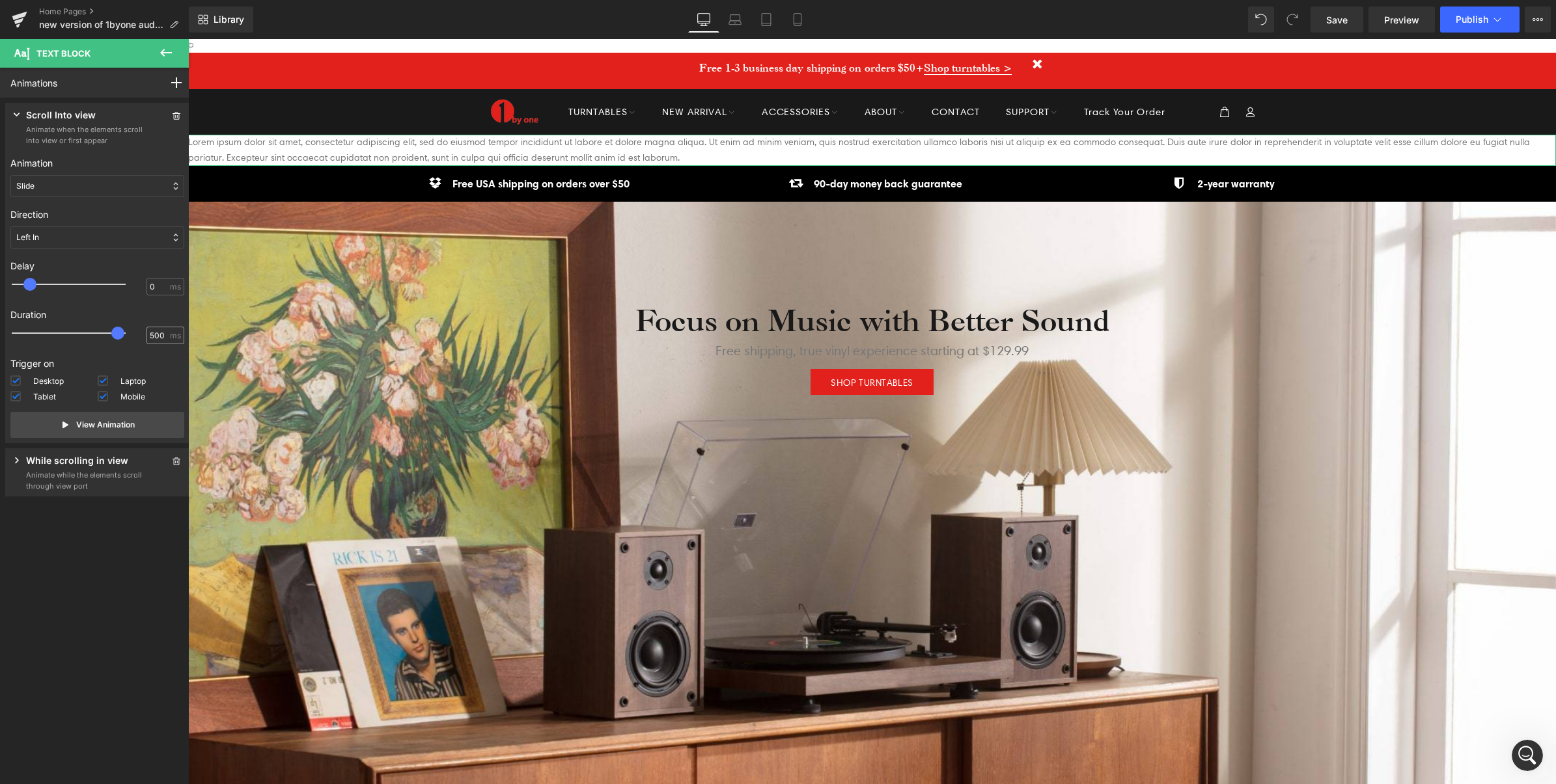
drag, startPoint x: 122, startPoint y: 331, endPoint x: 141, endPoint y: 331, distance: 19.0
click at [141, 331] on div "500 ms" at bounding box center [97, 336] width 174 height 19
click at [106, 423] on p "View Animation" at bounding box center [105, 425] width 59 height 12
click at [87, 476] on p "Animate while the elements scroll through view port" at bounding box center [85, 481] width 117 height 21
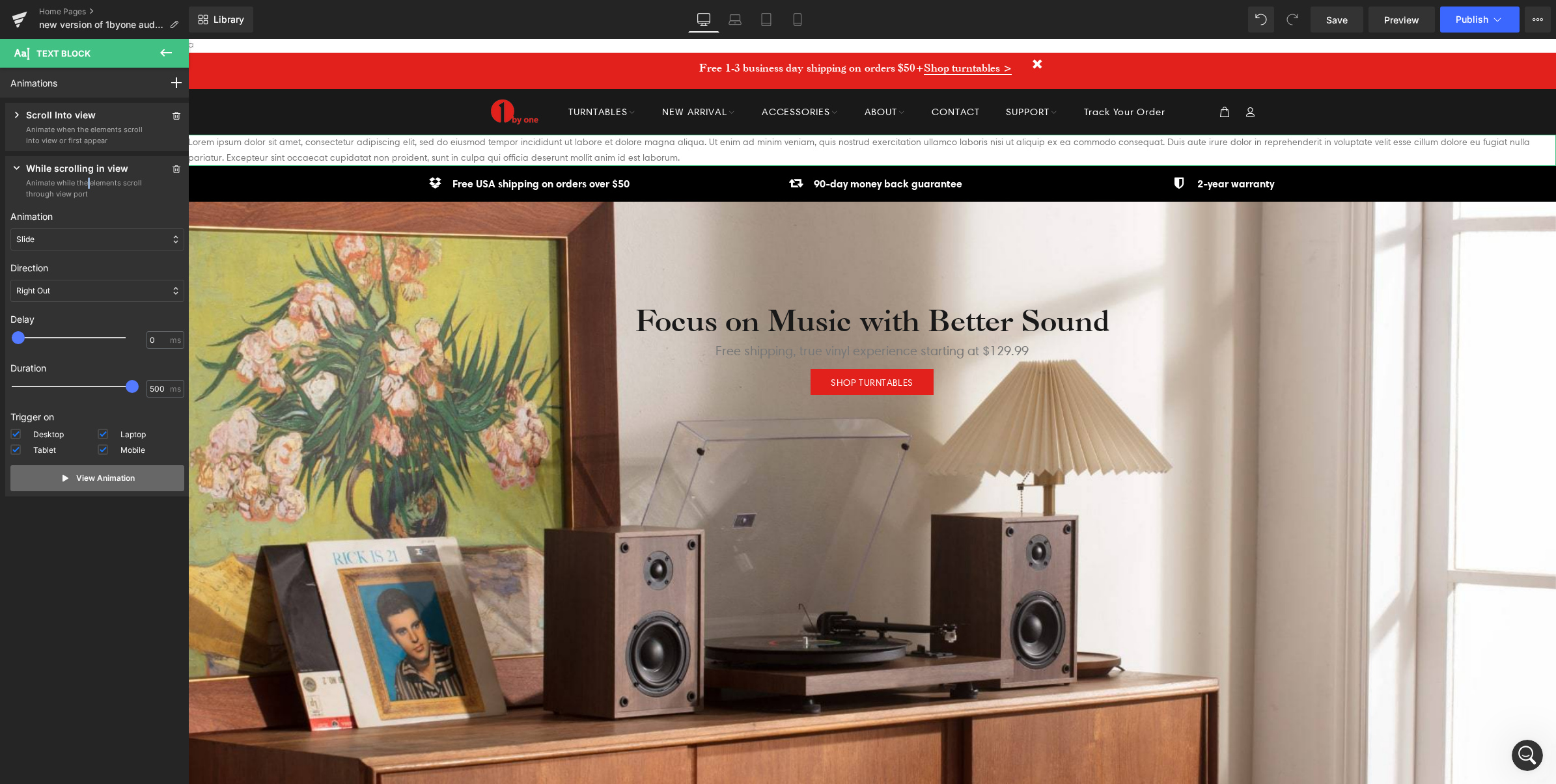
click at [89, 489] on button "View Animation" at bounding box center [97, 478] width 174 height 26
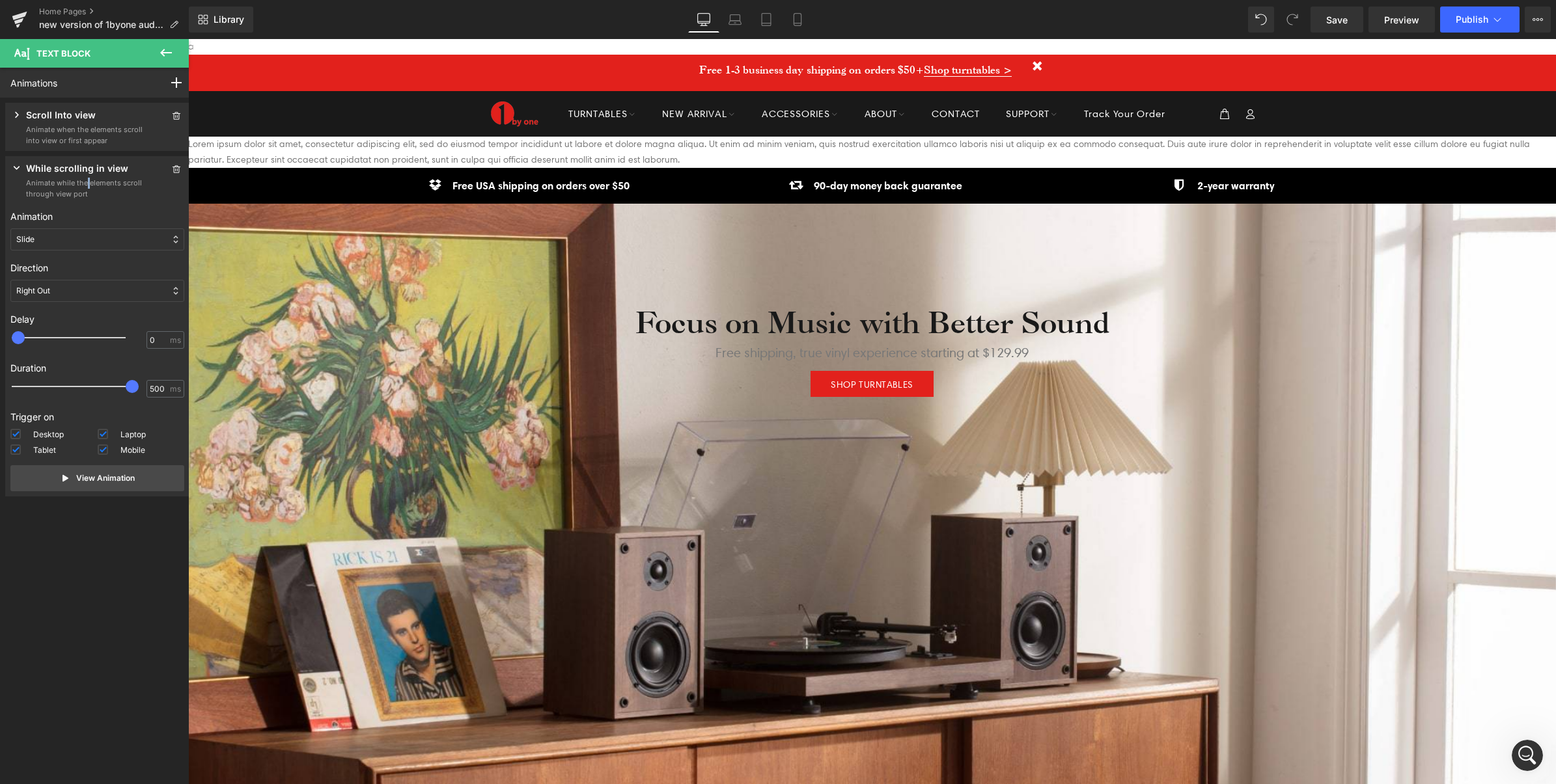
click at [174, 52] on button at bounding box center [166, 53] width 45 height 29
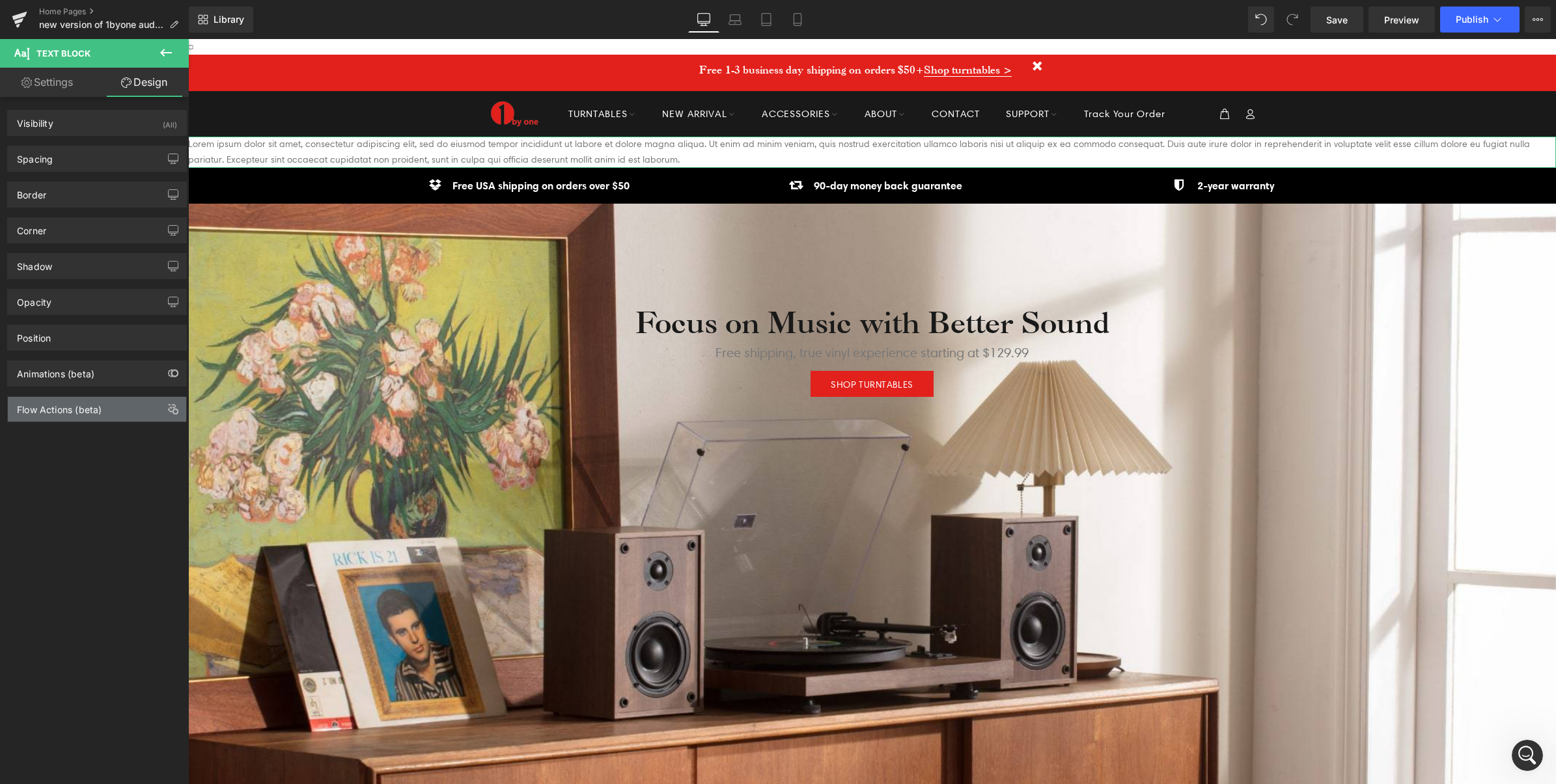
click at [86, 421] on div "Flow Actions (beta)" at bounding box center [97, 409] width 178 height 25
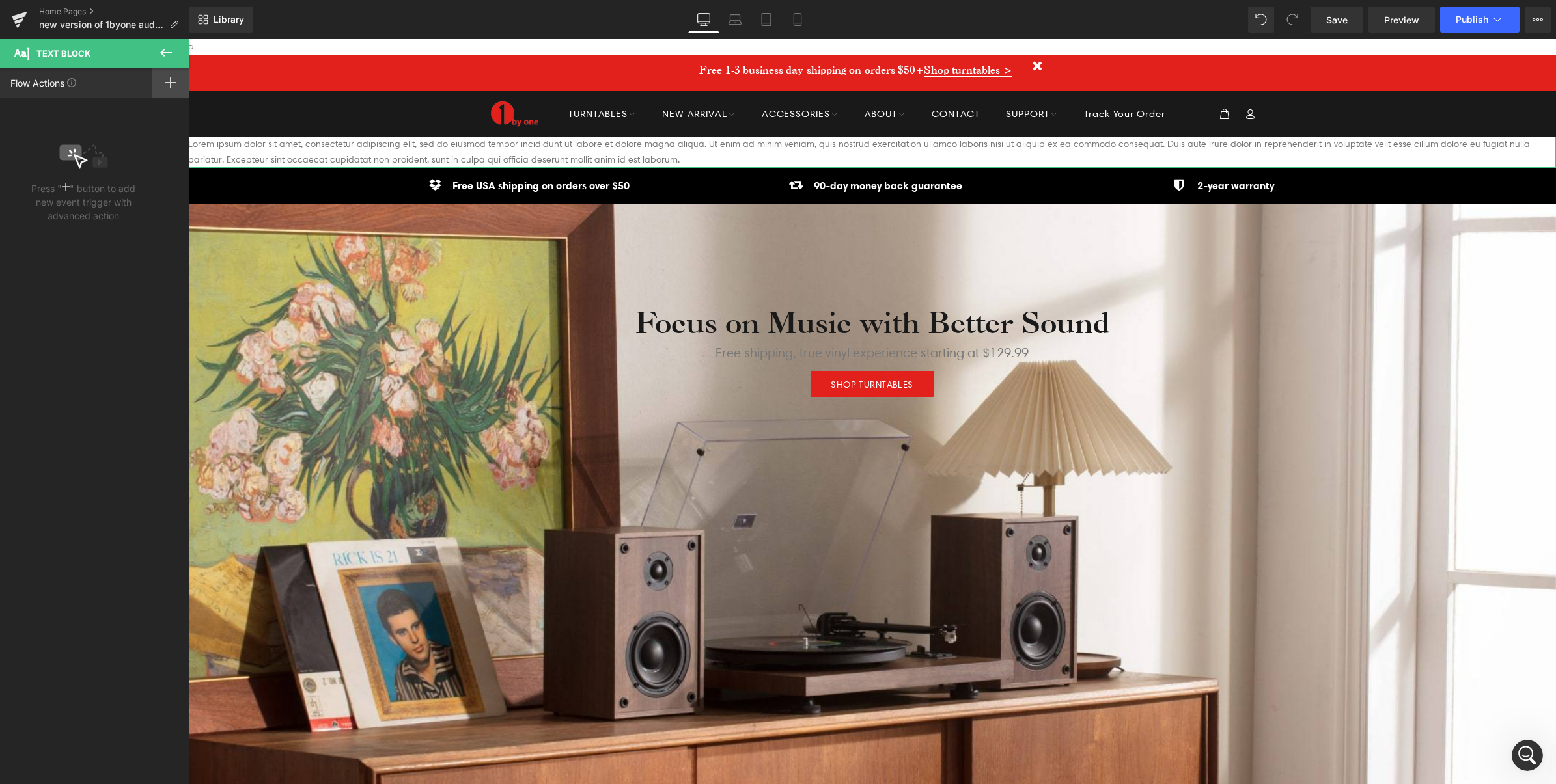
click at [171, 79] on rect at bounding box center [171, 83] width 1 height 11
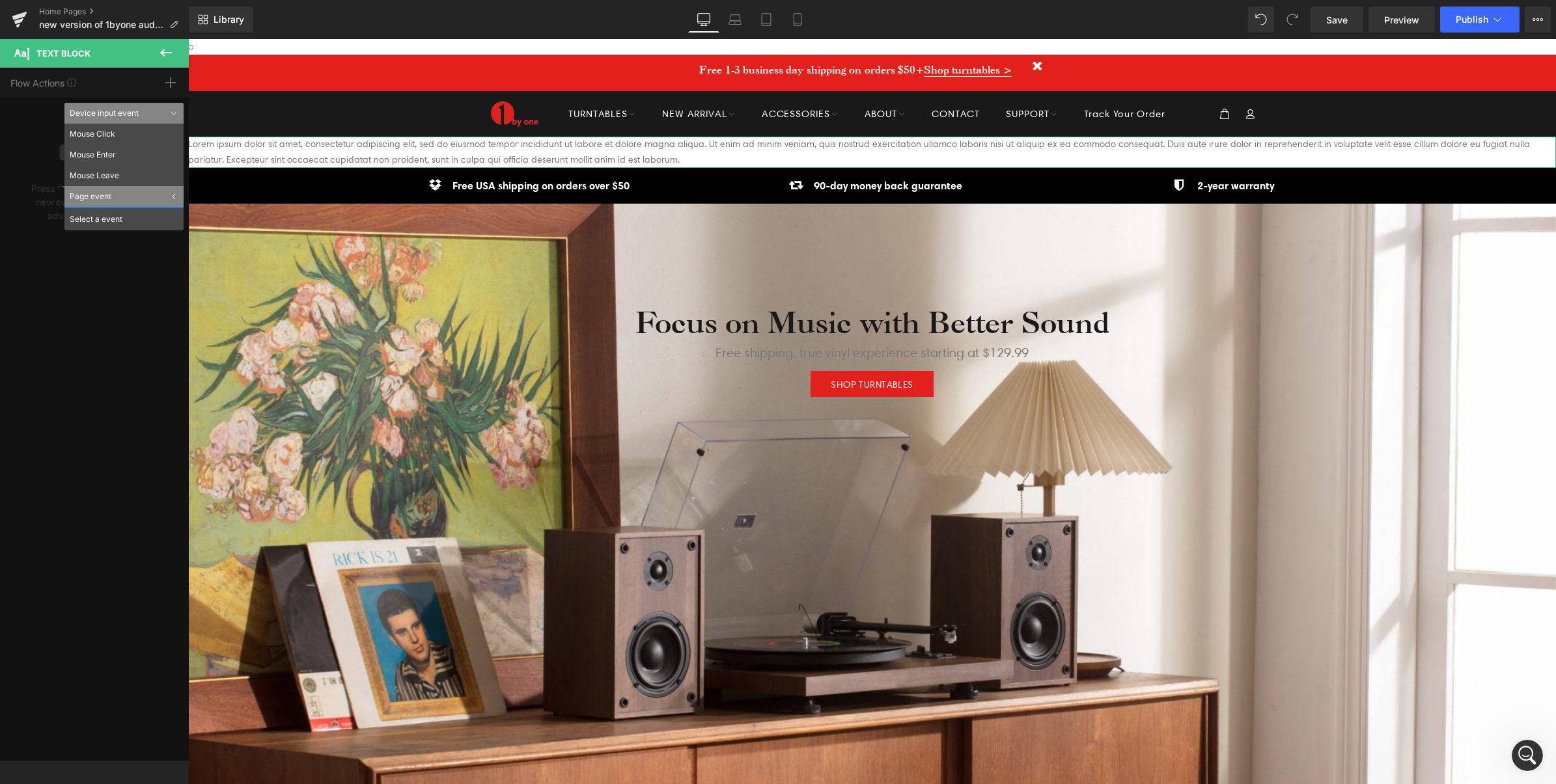
click at [116, 222] on div "Select a event" at bounding box center [124, 218] width 119 height 23
click at [161, 197] on div "Page event" at bounding box center [124, 196] width 119 height 21
click at [115, 221] on li "After page finish loading" at bounding box center [124, 217] width 119 height 21
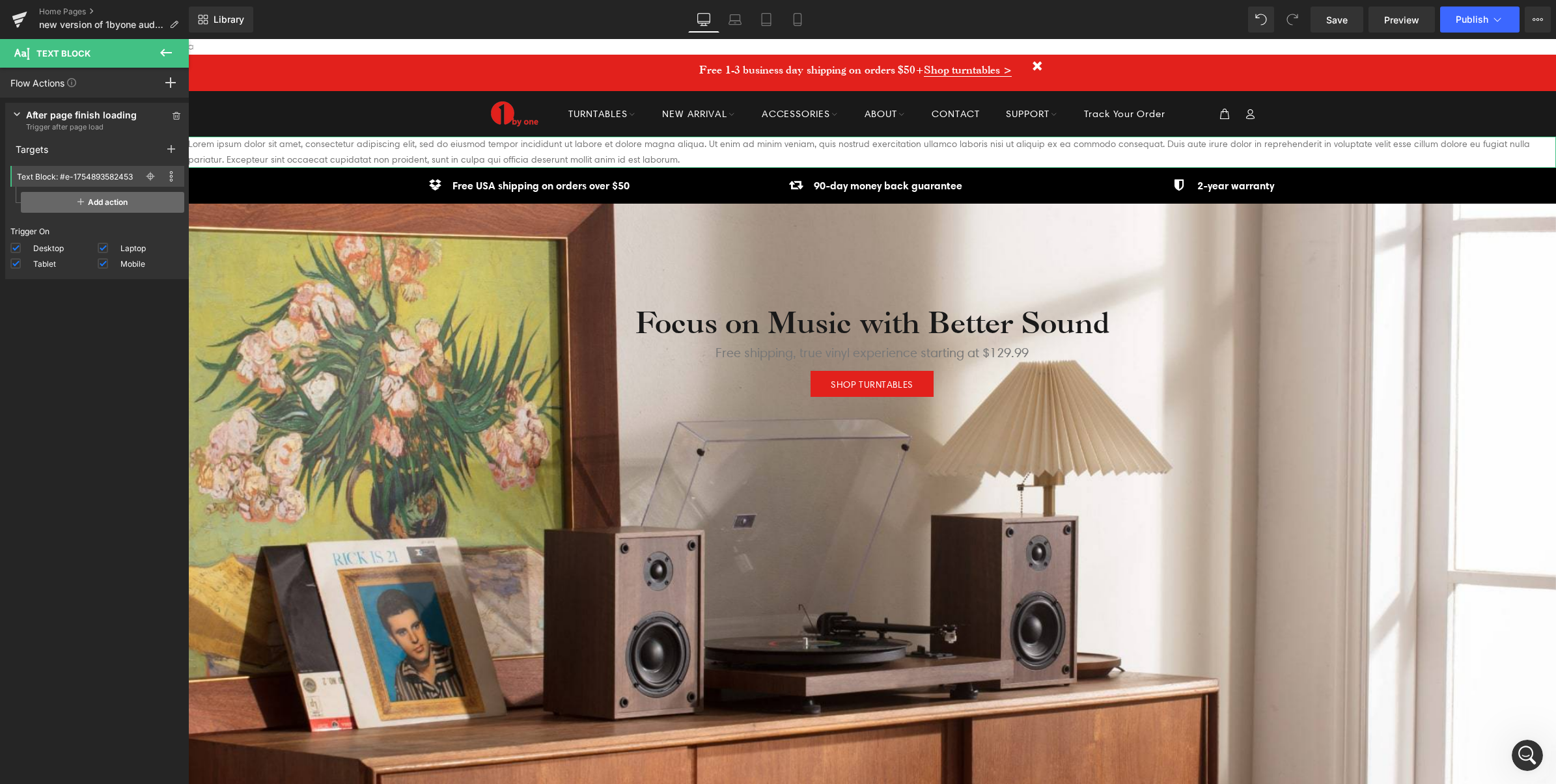
click at [49, 203] on span "Add action" at bounding box center [102, 202] width 163 height 21
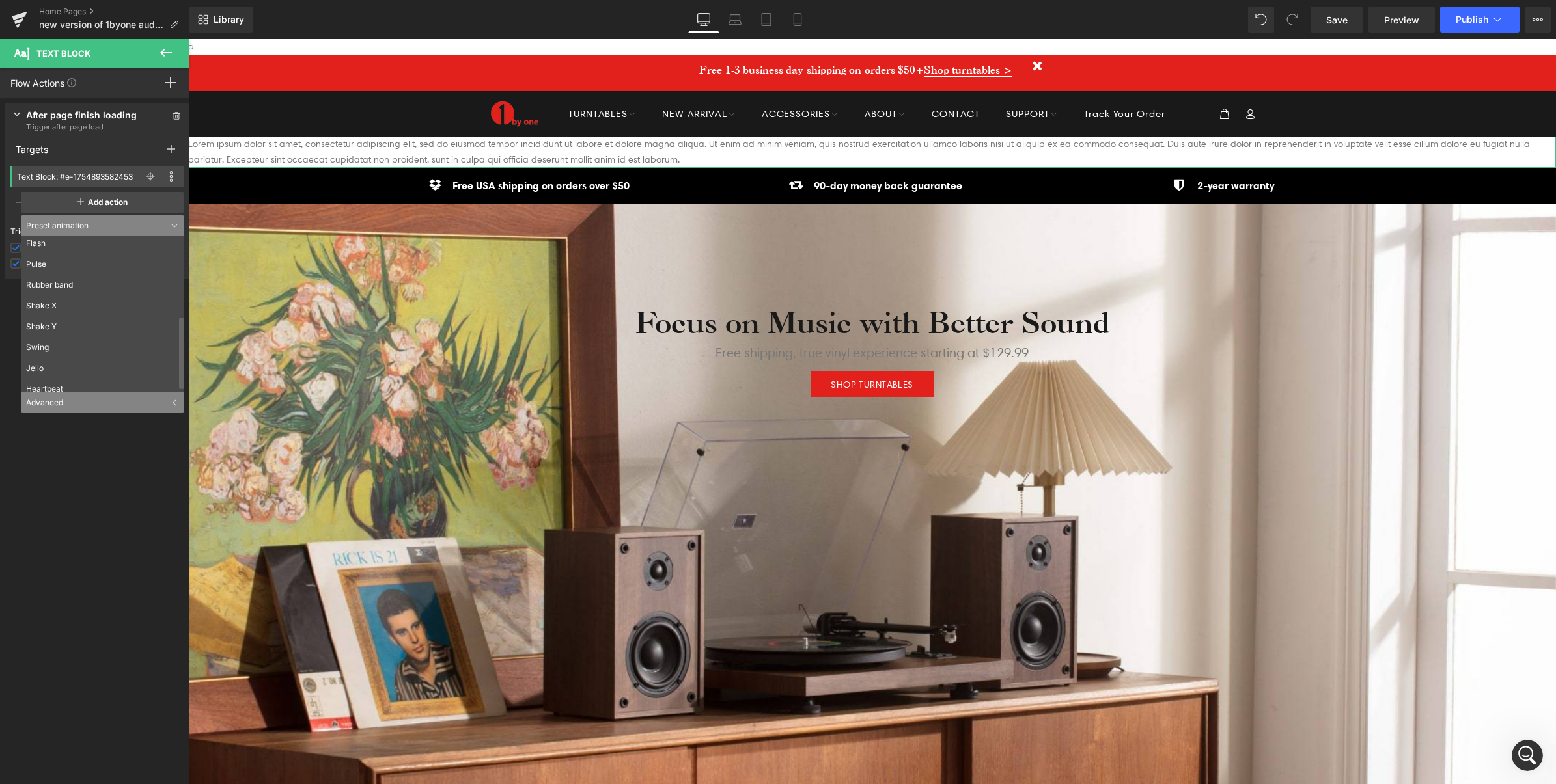
scroll to position [177, 0]
click at [56, 401] on div "Advanced" at bounding box center [102, 403] width 163 height 21
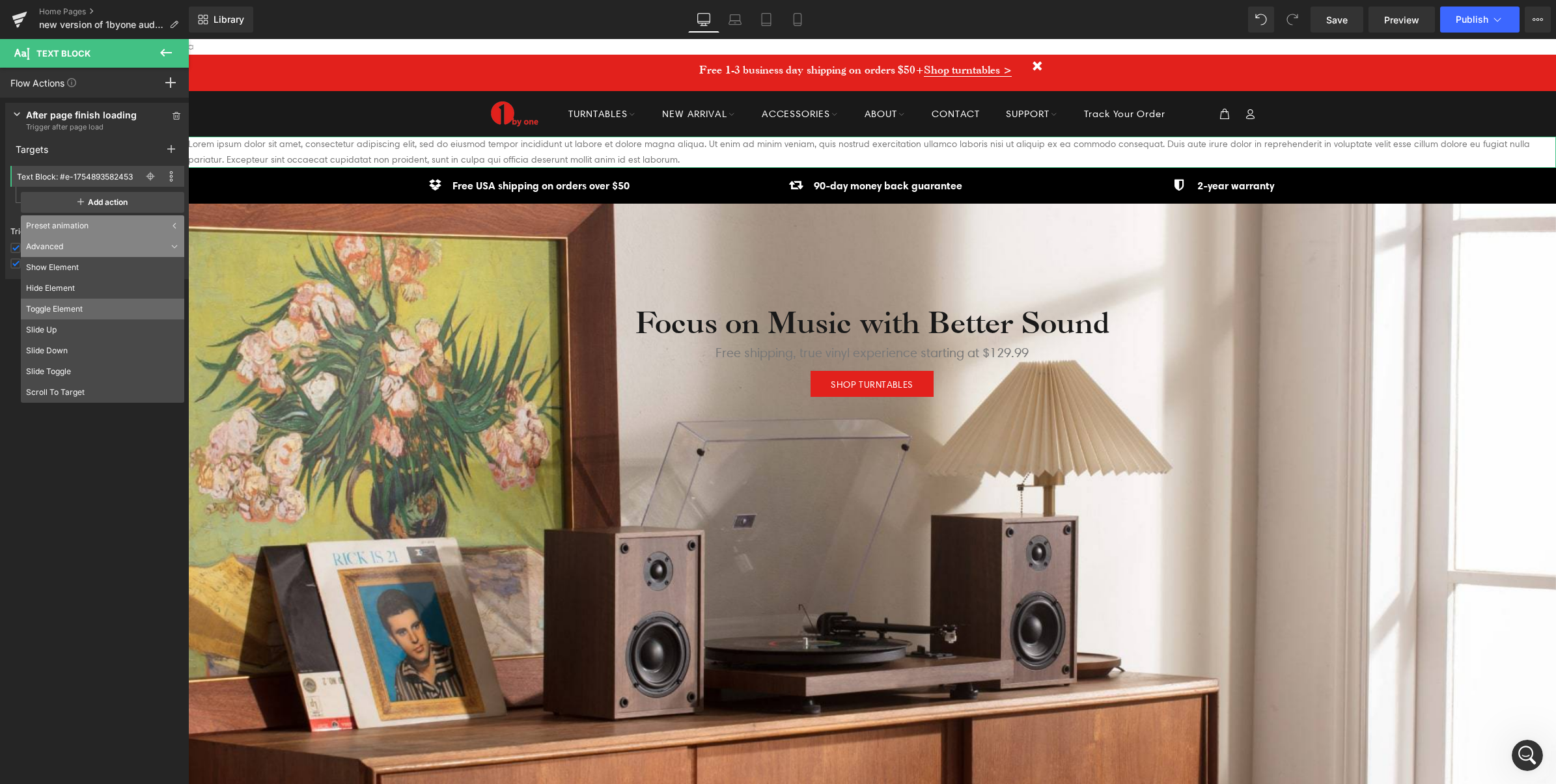
click at [67, 313] on li "Toggle Element" at bounding box center [102, 309] width 163 height 21
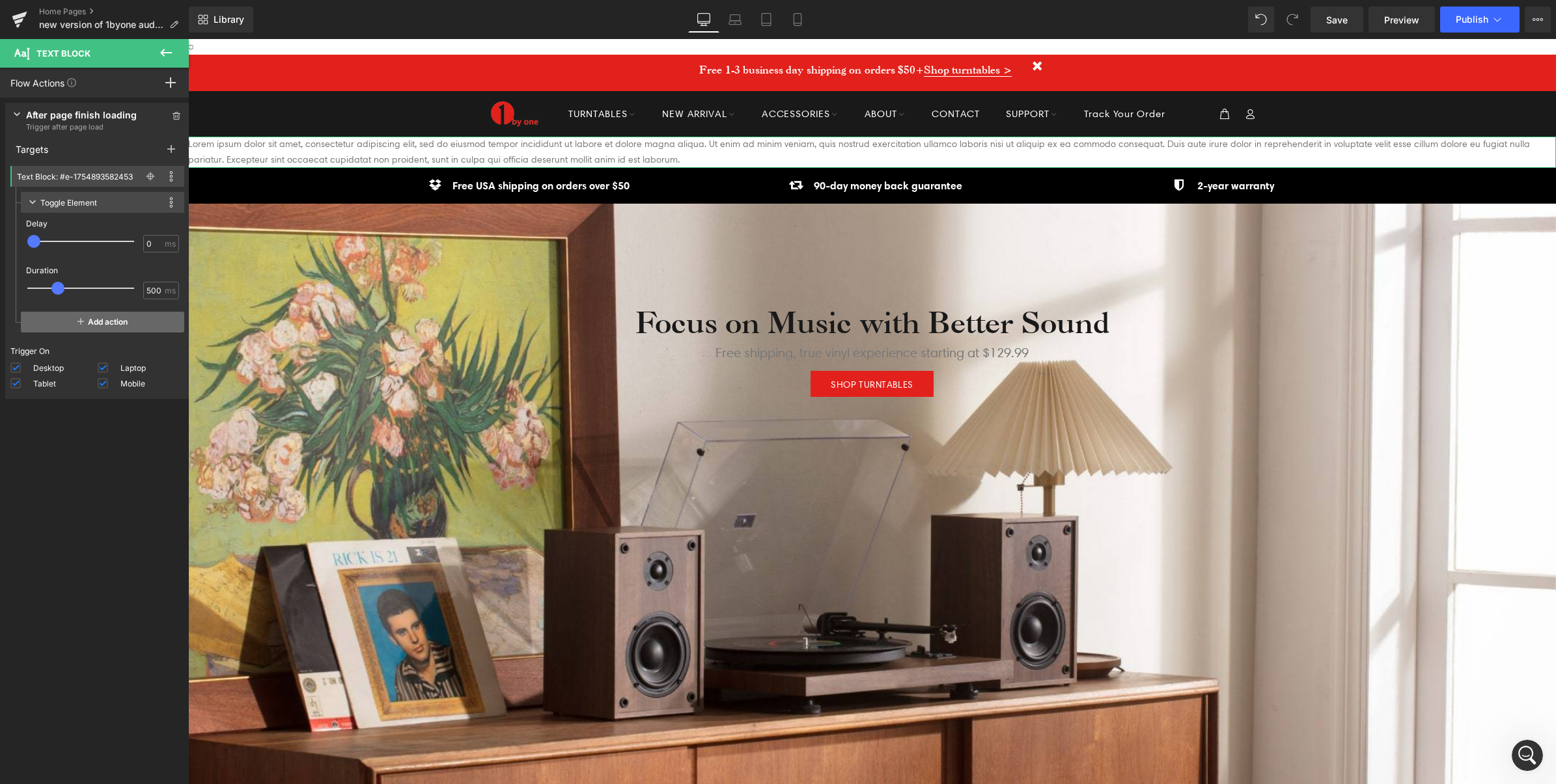
click at [79, 325] on icon at bounding box center [81, 321] width 7 height 11
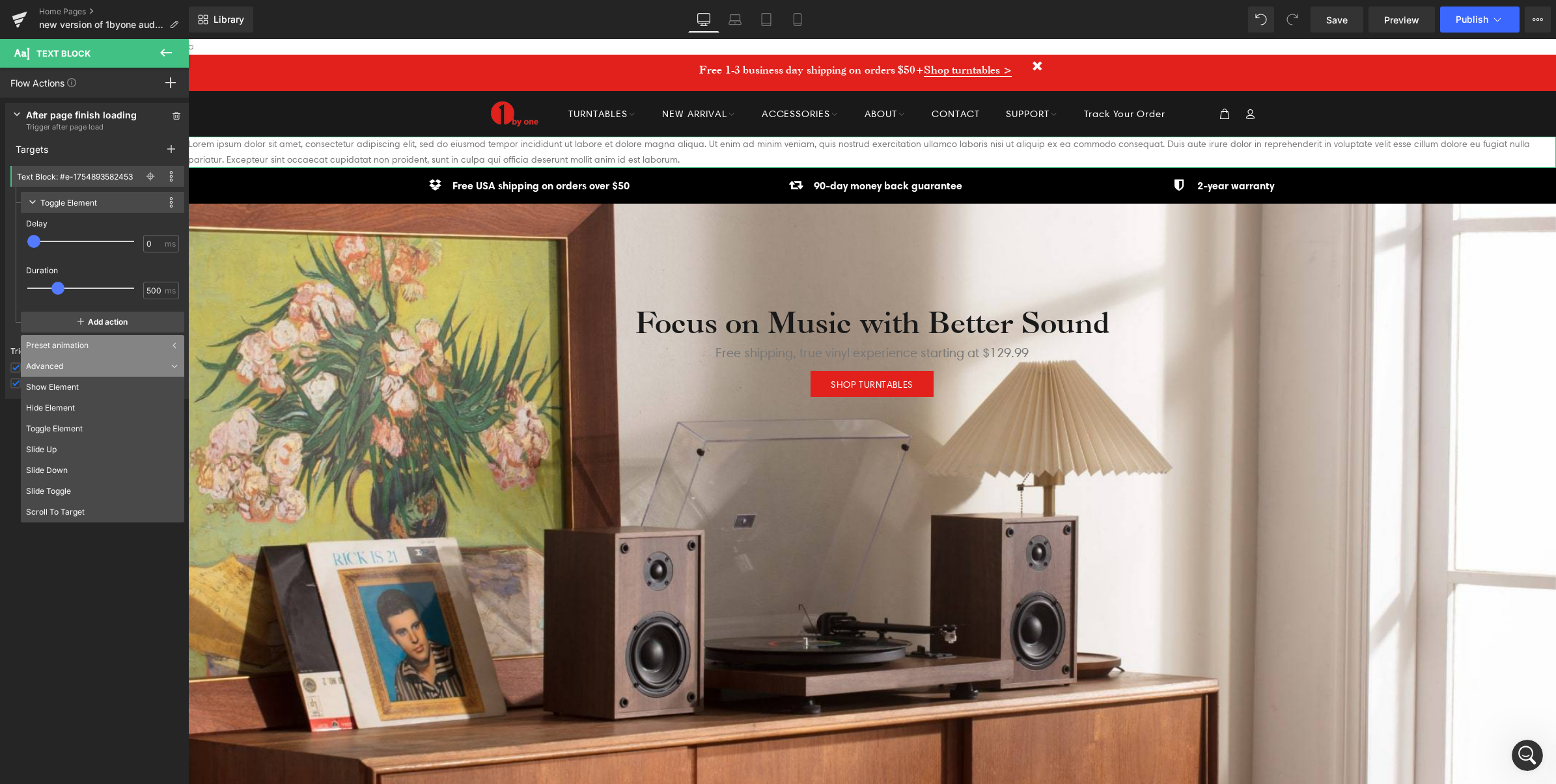
click at [67, 367] on div "Advanced" at bounding box center [102, 366] width 163 height 21
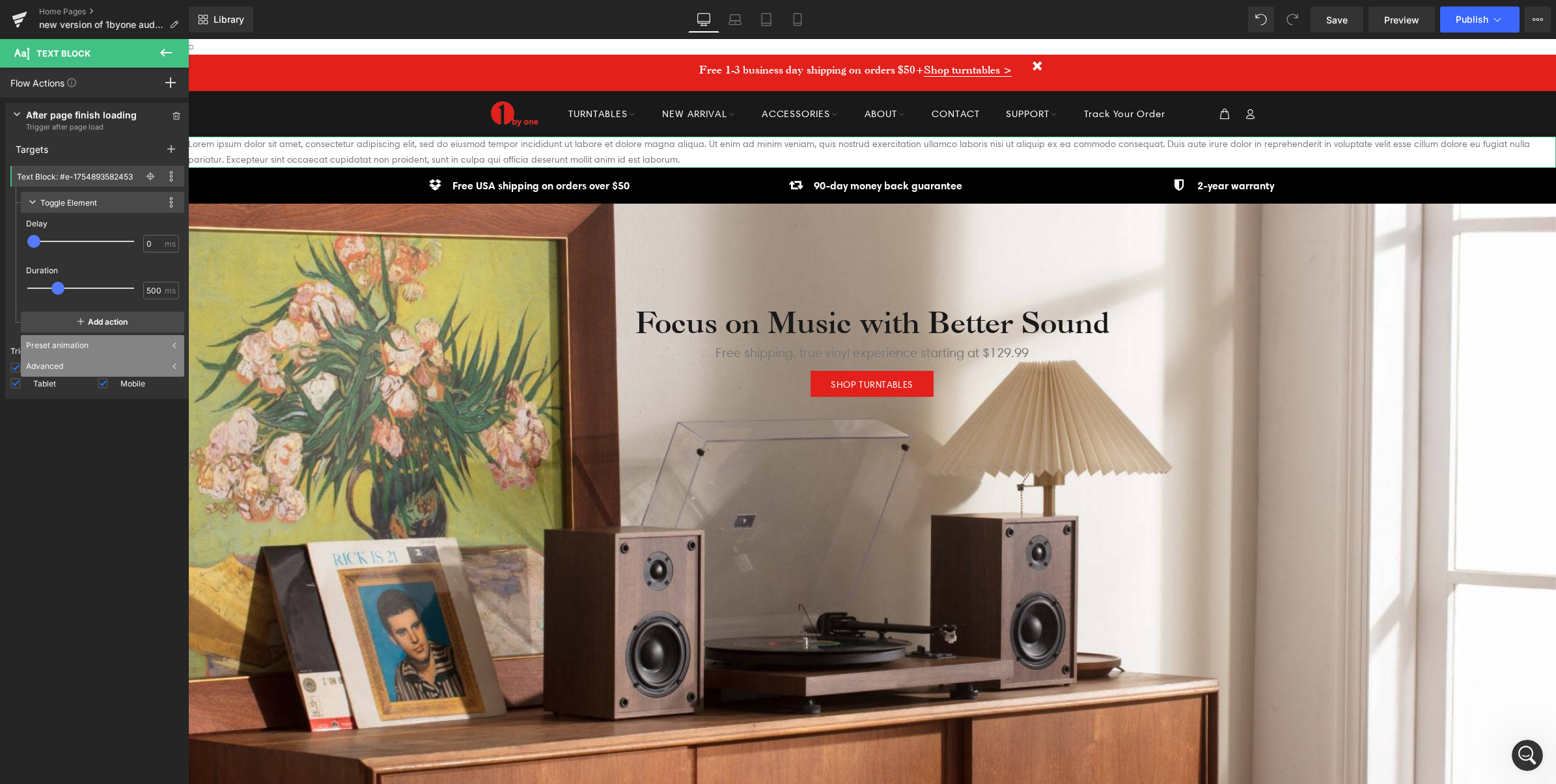
click at [67, 367] on div "Advanced" at bounding box center [102, 366] width 163 height 21
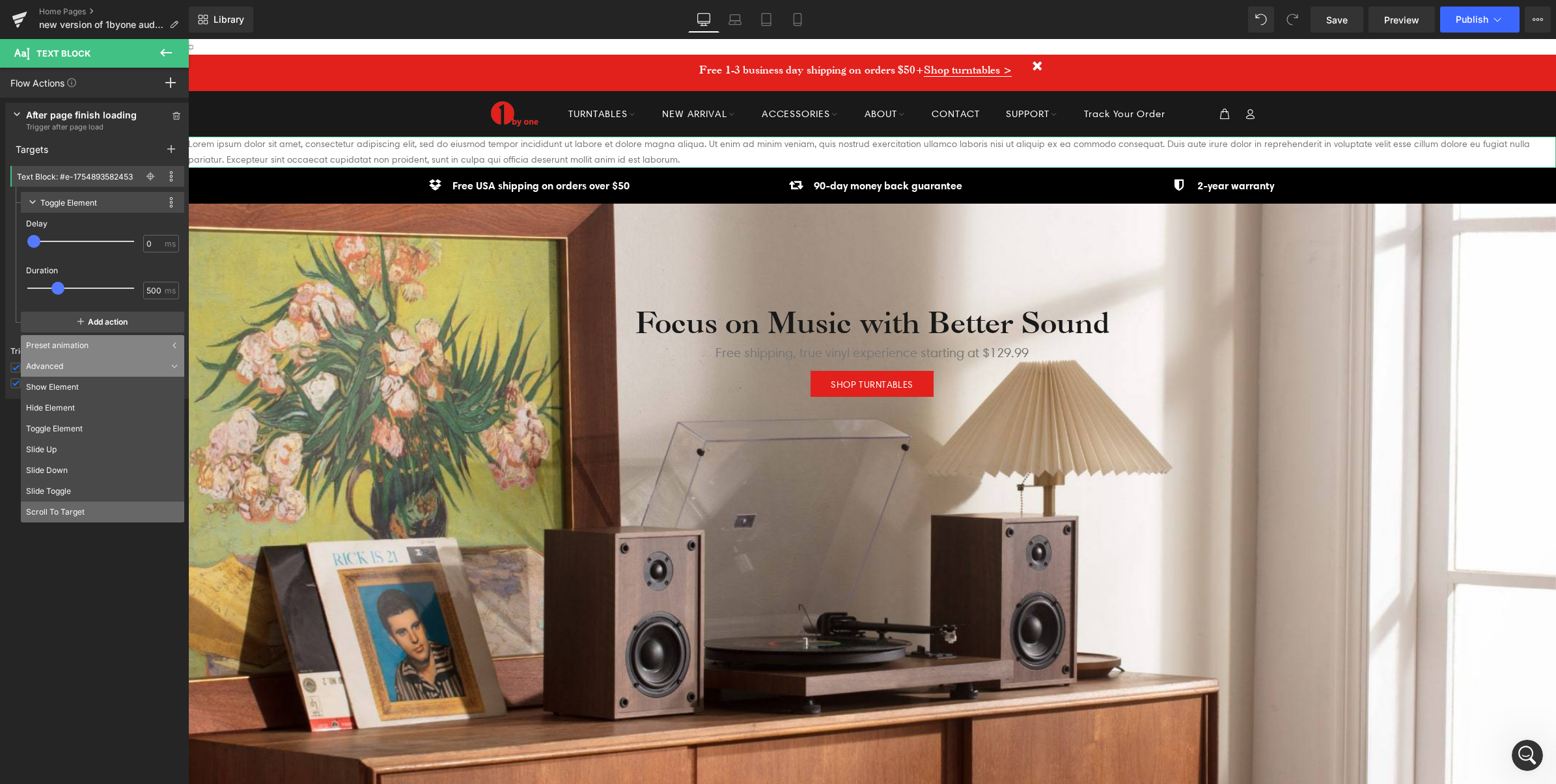
click at [86, 509] on li "Scroll To Target" at bounding box center [102, 512] width 163 height 21
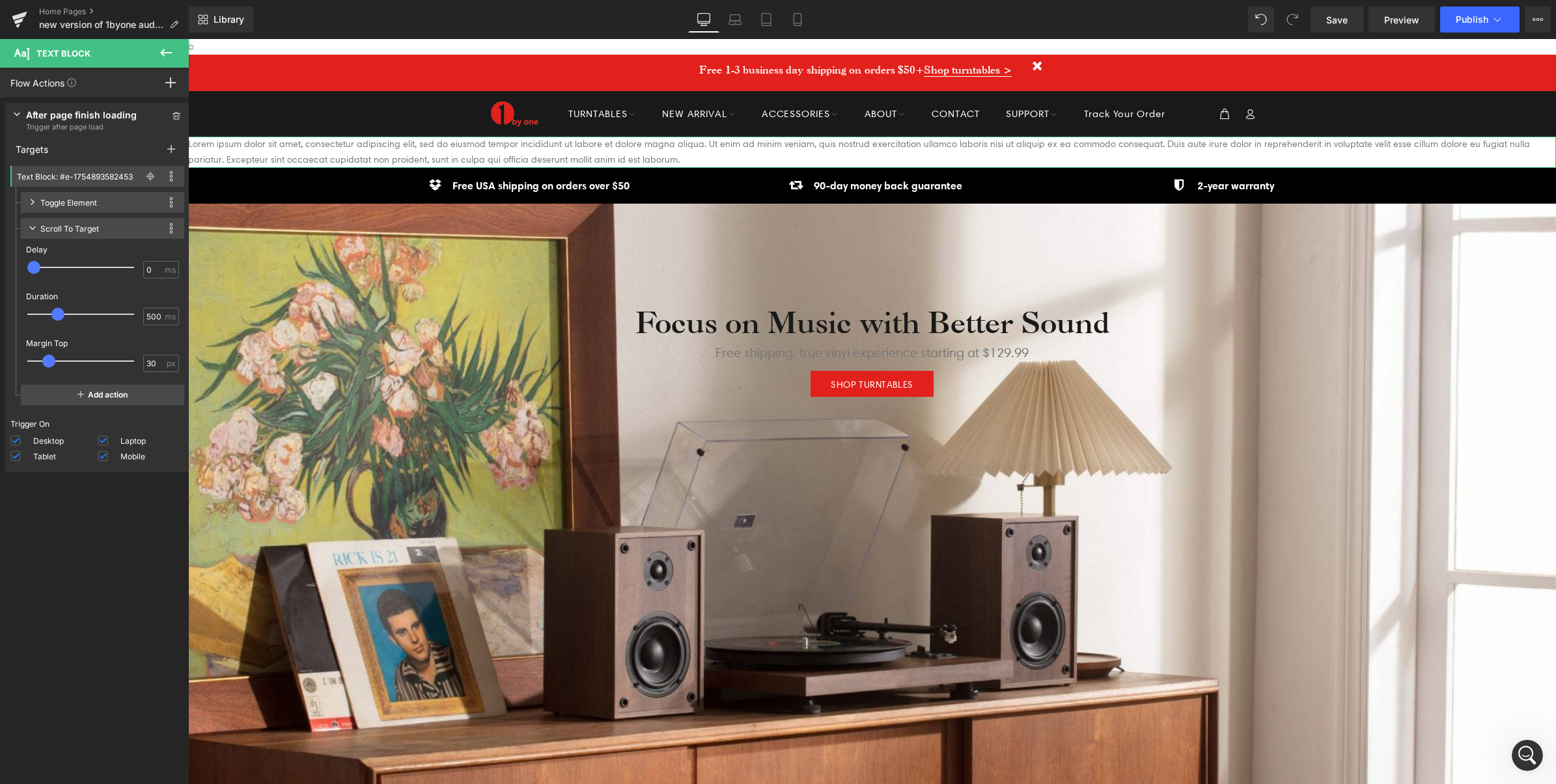
click at [82, 228] on div "Scroll To Target" at bounding box center [70, 229] width 59 height 13
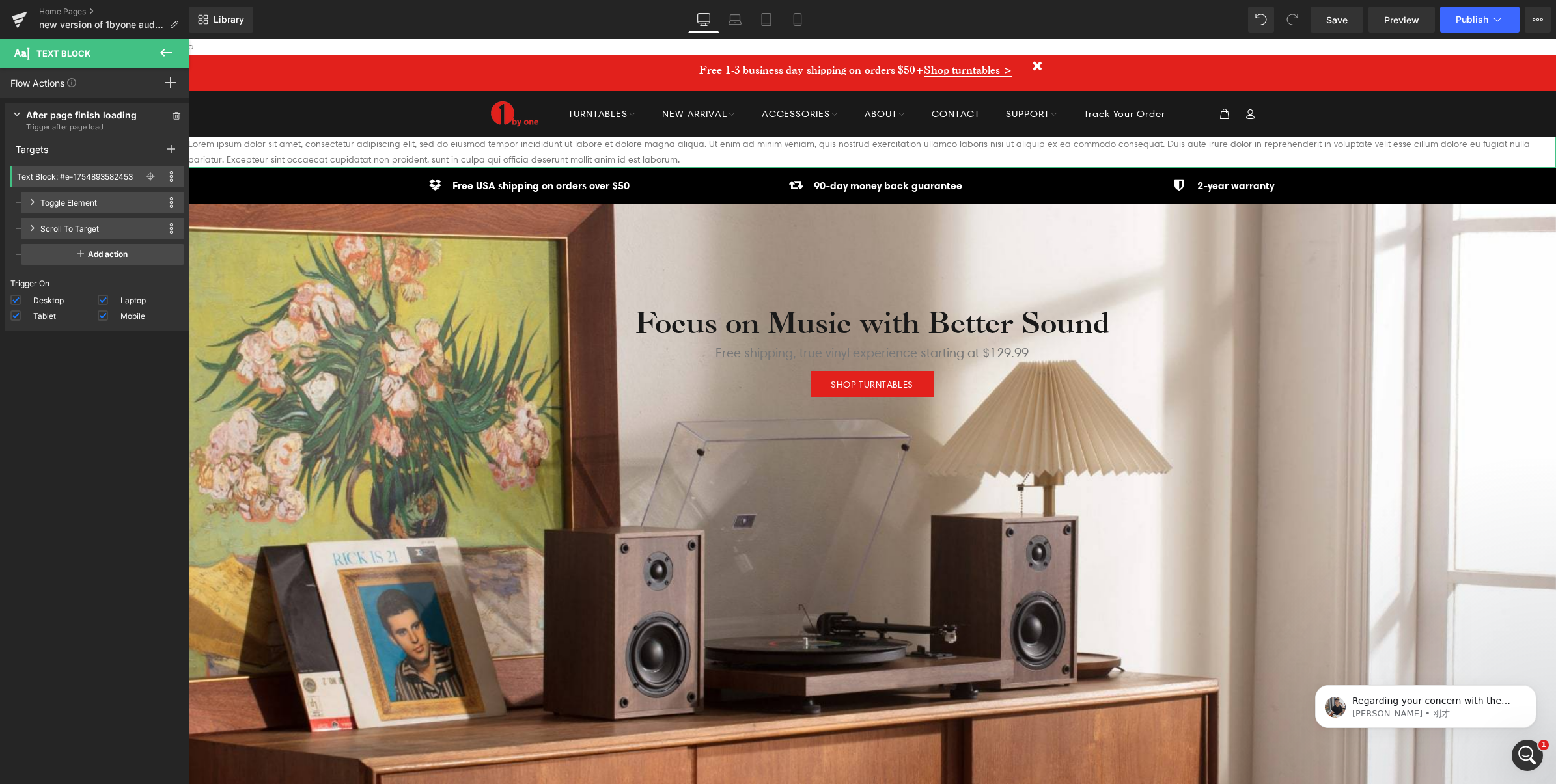
scroll to position [0, 0]
click at [96, 421] on div "Press " " button to add new event trigger with advanced action After page finis…" at bounding box center [97, 443] width 195 height 693
click at [147, 180] on icon at bounding box center [151, 177] width 9 height 9
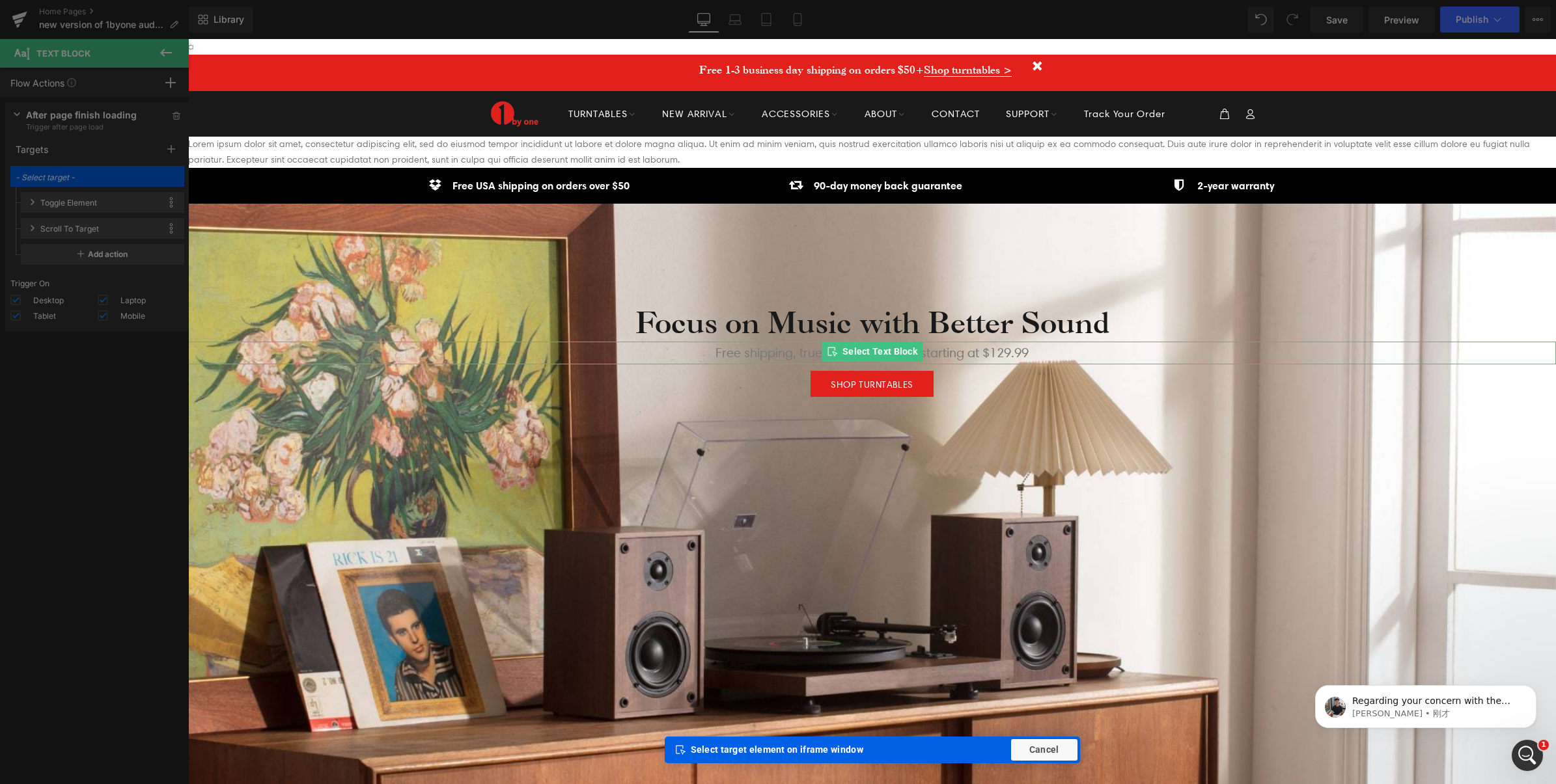
drag, startPoint x: 55, startPoint y: 467, endPoint x: 62, endPoint y: 444, distance: 24.0
click at [56, 467] on div "Elements Global Style Base Row rows, columns, layouts, div Heading headings, ti…" at bounding box center [94, 415] width 189 height 751
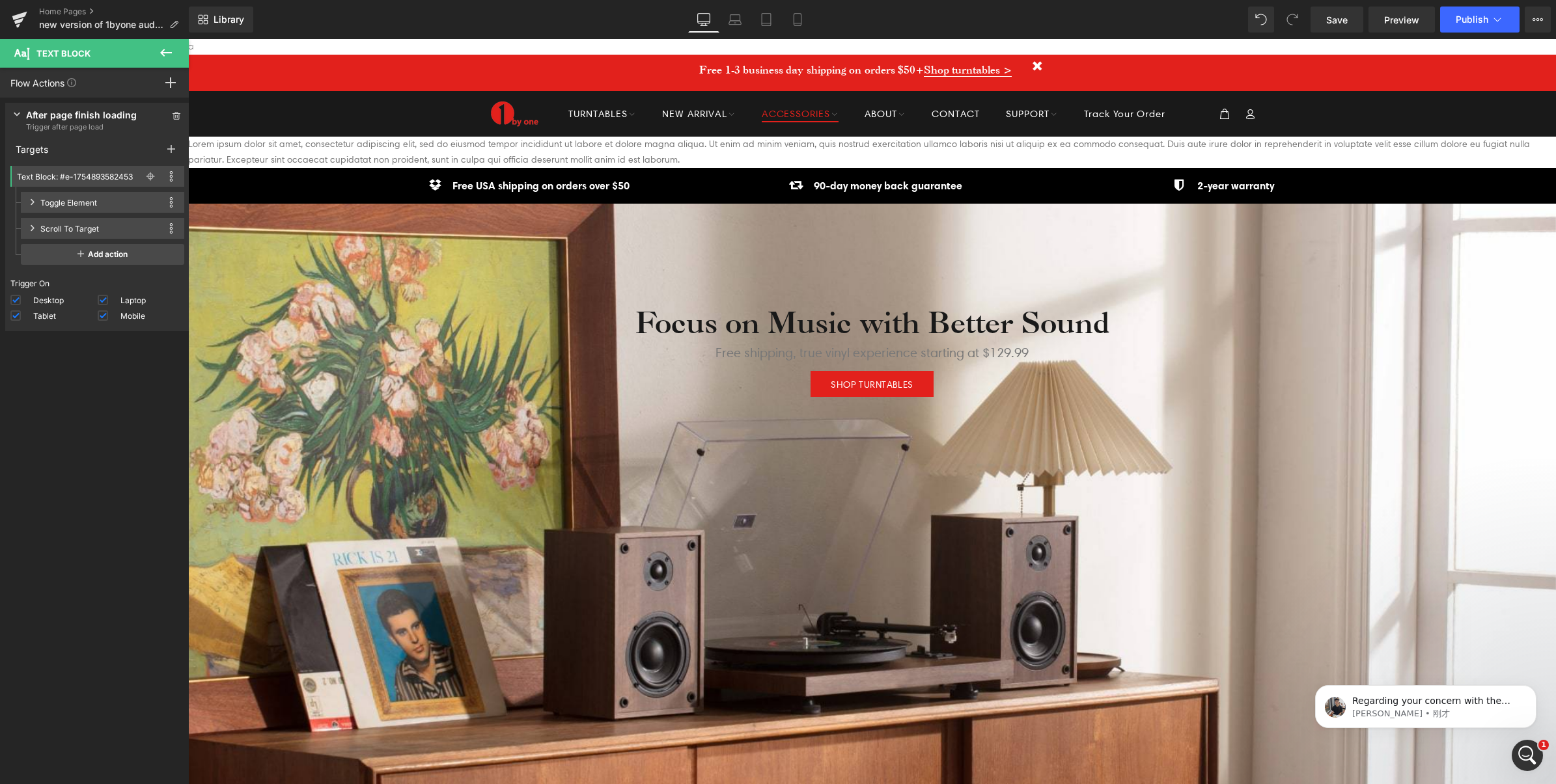
scroll to position [4726, 1355]
click at [810, 144] on p "Lorem ipsum dolor sit amet, consectetur adipiscing elit, sed do eiusmod tempor …" at bounding box center [872, 152] width 1368 height 31
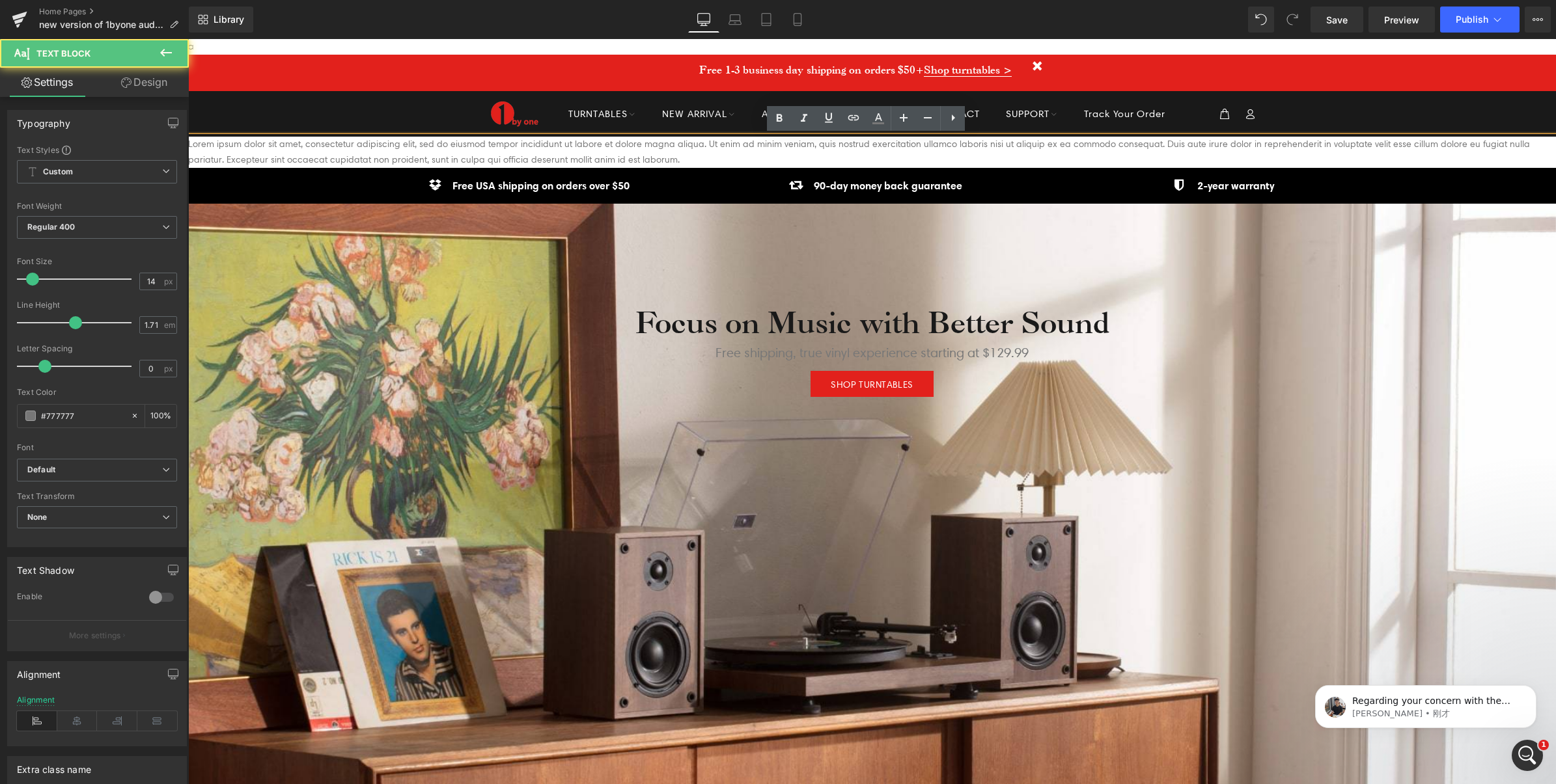
click at [441, 150] on p "Lorem ipsum dolor sit amet, consectetur adipiscing elit, sed do eiusmod tempor …" at bounding box center [872, 152] width 1368 height 31
click at [155, 83] on link "Design" at bounding box center [144, 83] width 95 height 29
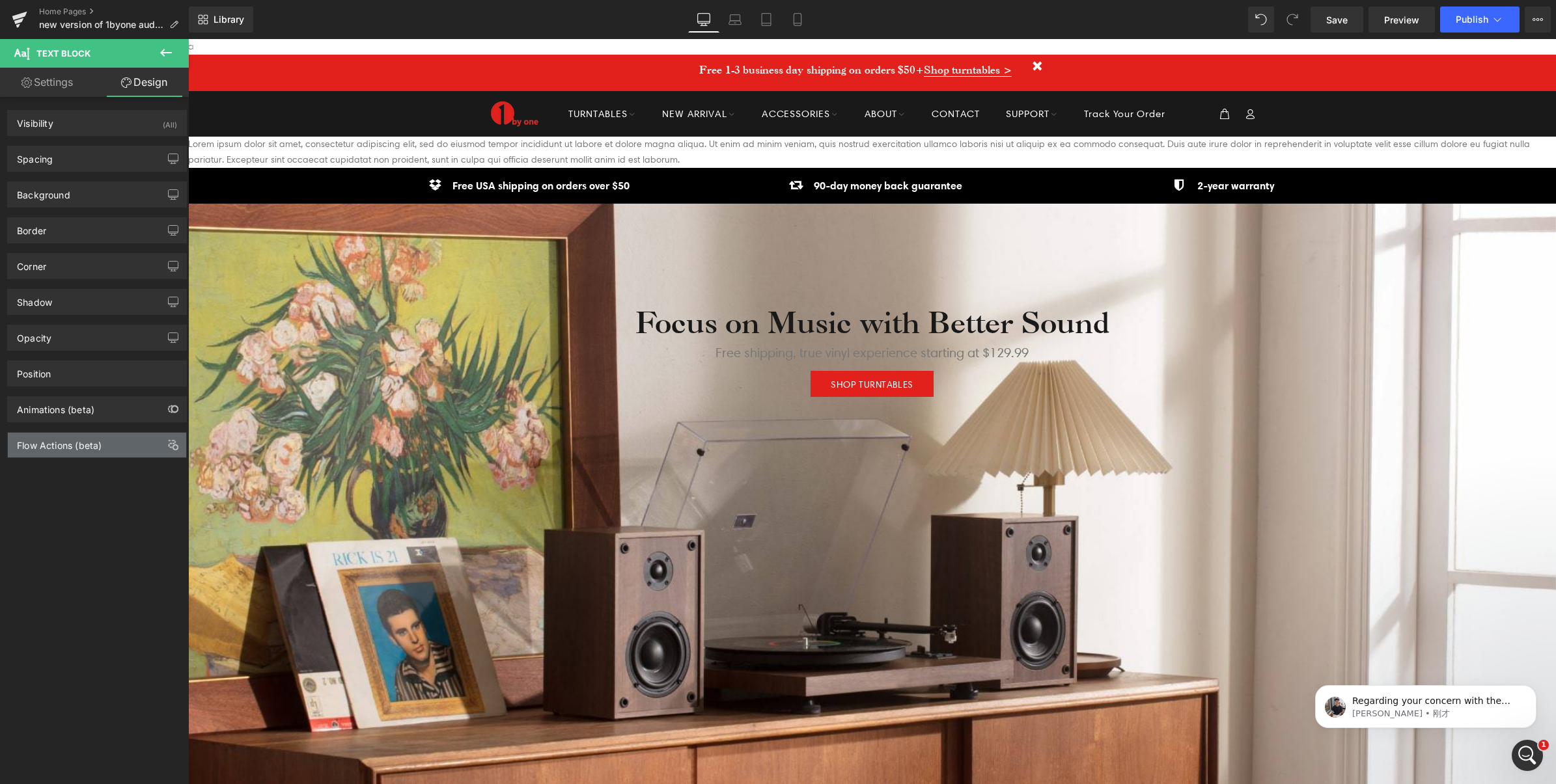
click at [93, 457] on div "Flow Actions (beta)" at bounding box center [97, 445] width 178 height 25
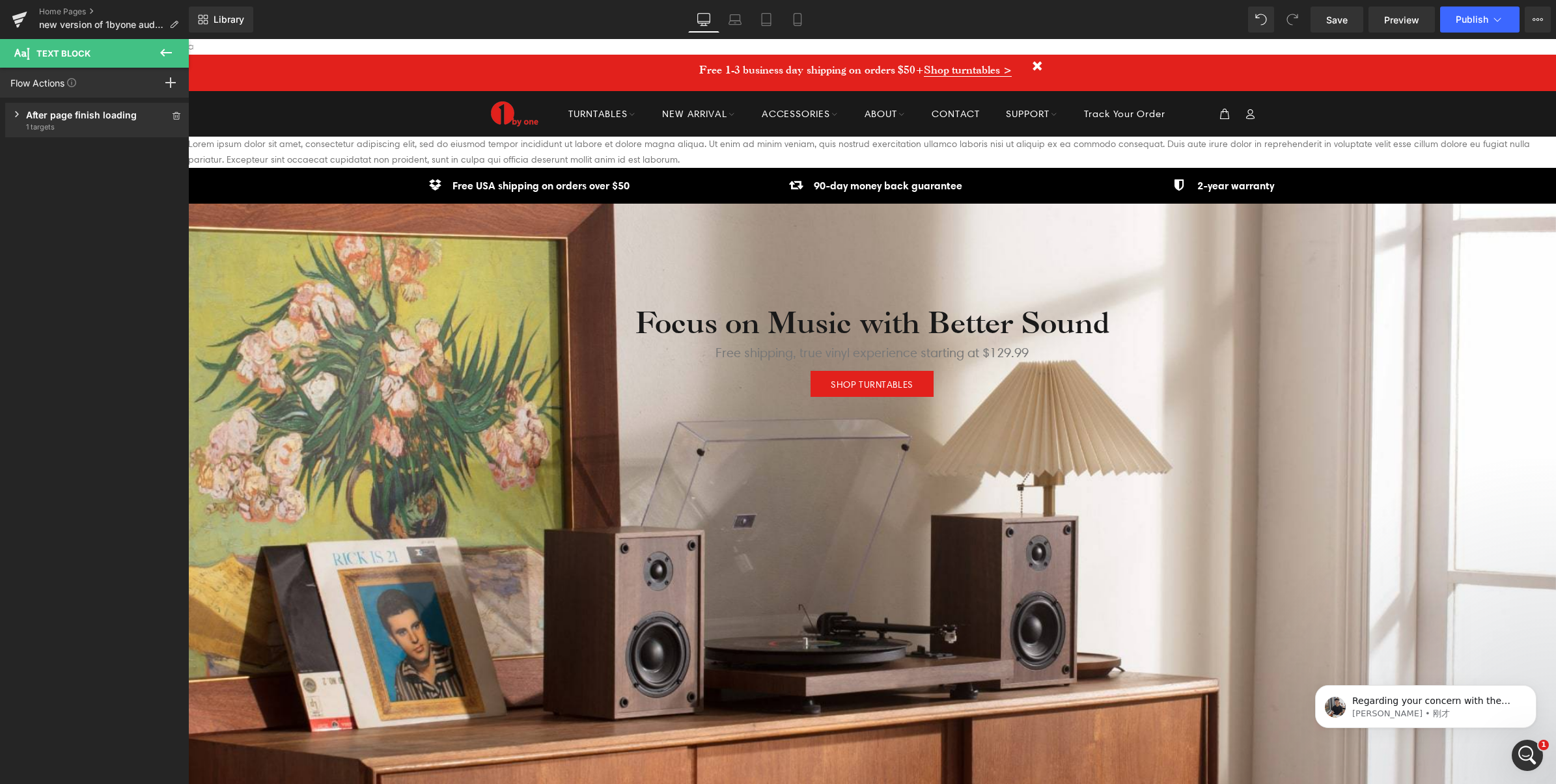
click at [73, 119] on div "After page finish loading" at bounding box center [97, 115] width 143 height 13
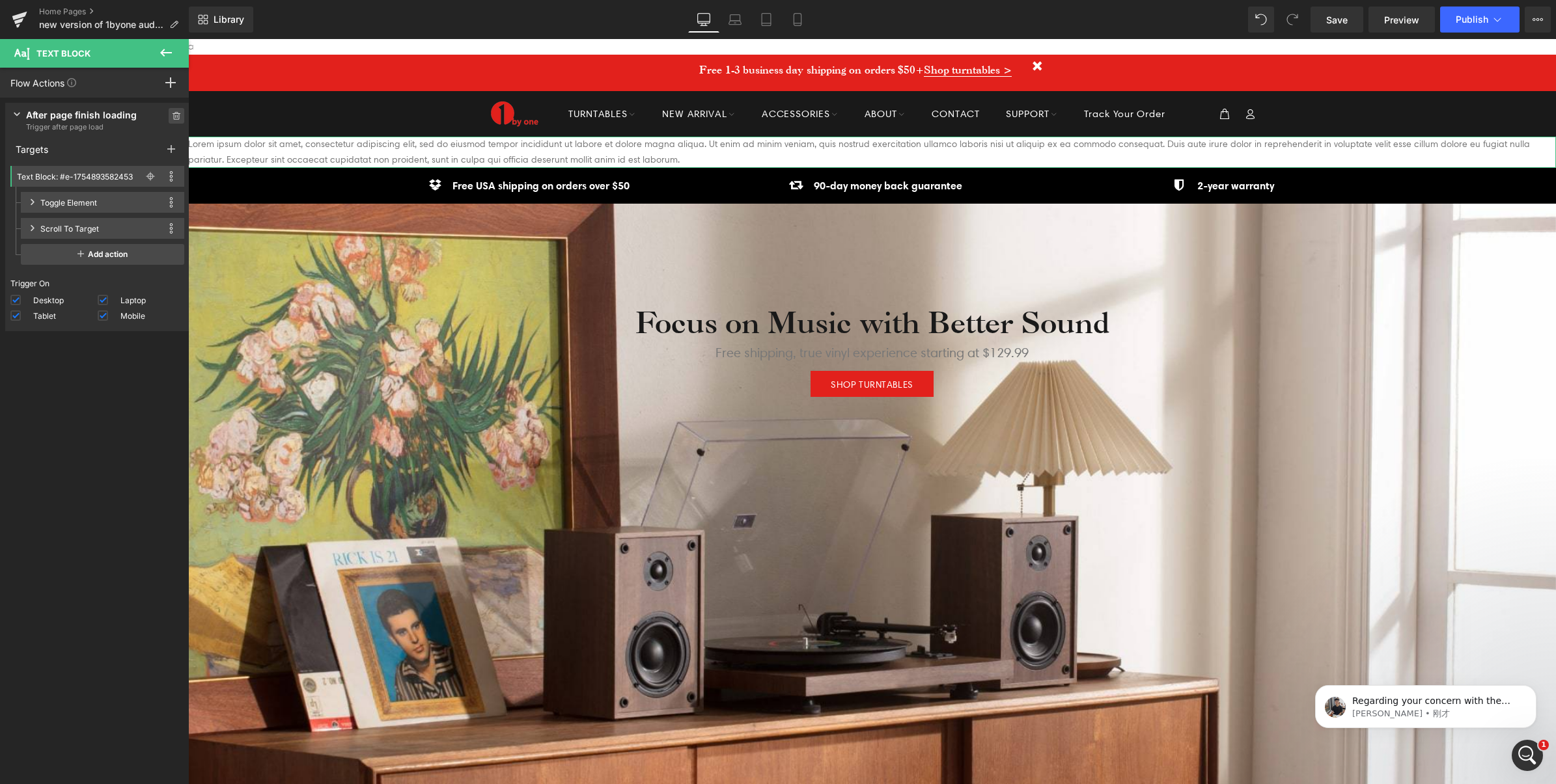
click at [172, 114] on icon at bounding box center [177, 116] width 9 height 8
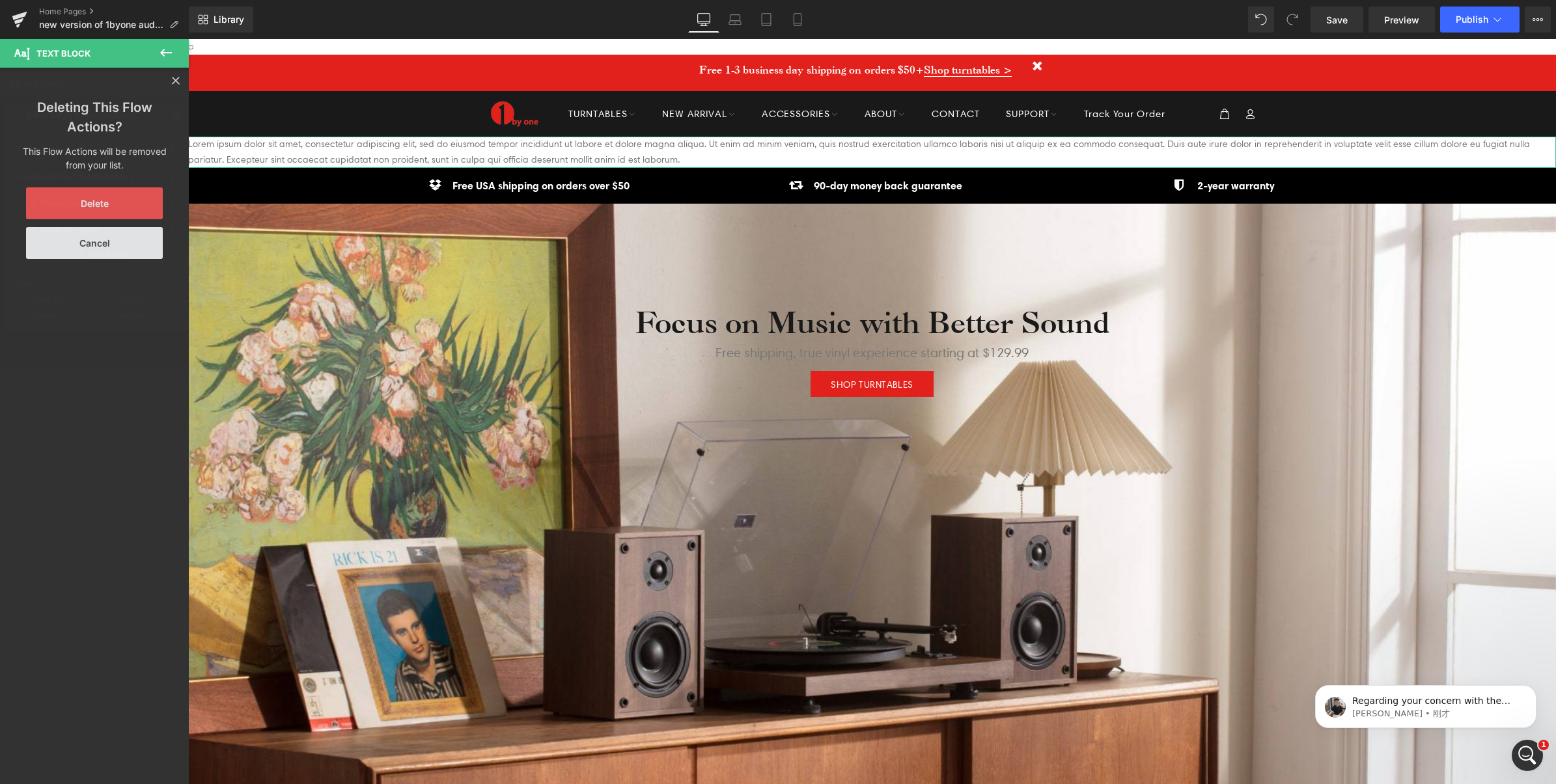
click at [107, 202] on button "Delete" at bounding box center [94, 203] width 137 height 32
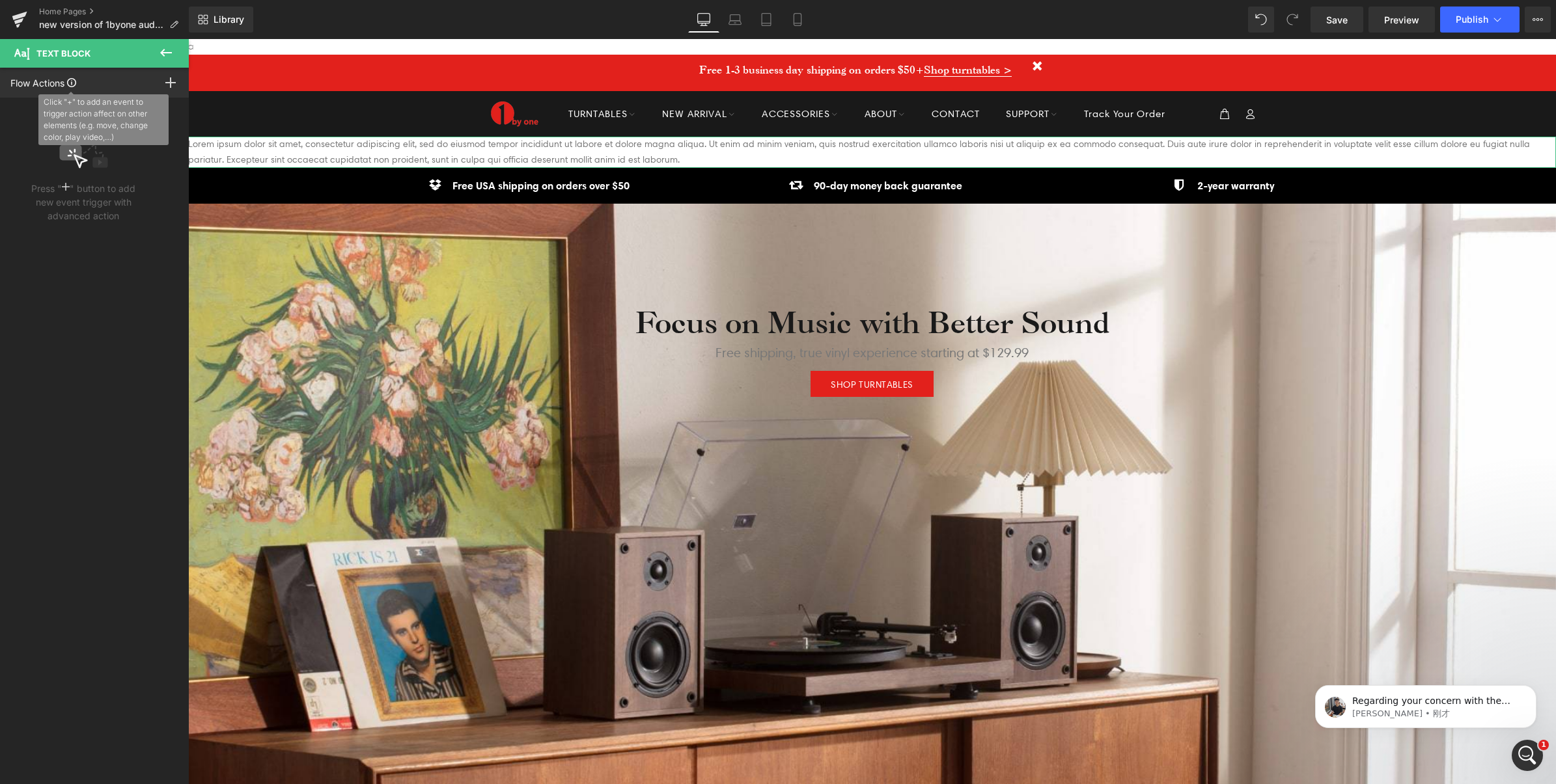
click at [76, 86] on icon at bounding box center [72, 83] width 9 height 9
click at [1532, 762] on icon "打开 Intercom Messenger" at bounding box center [1527, 756] width 21 height 21
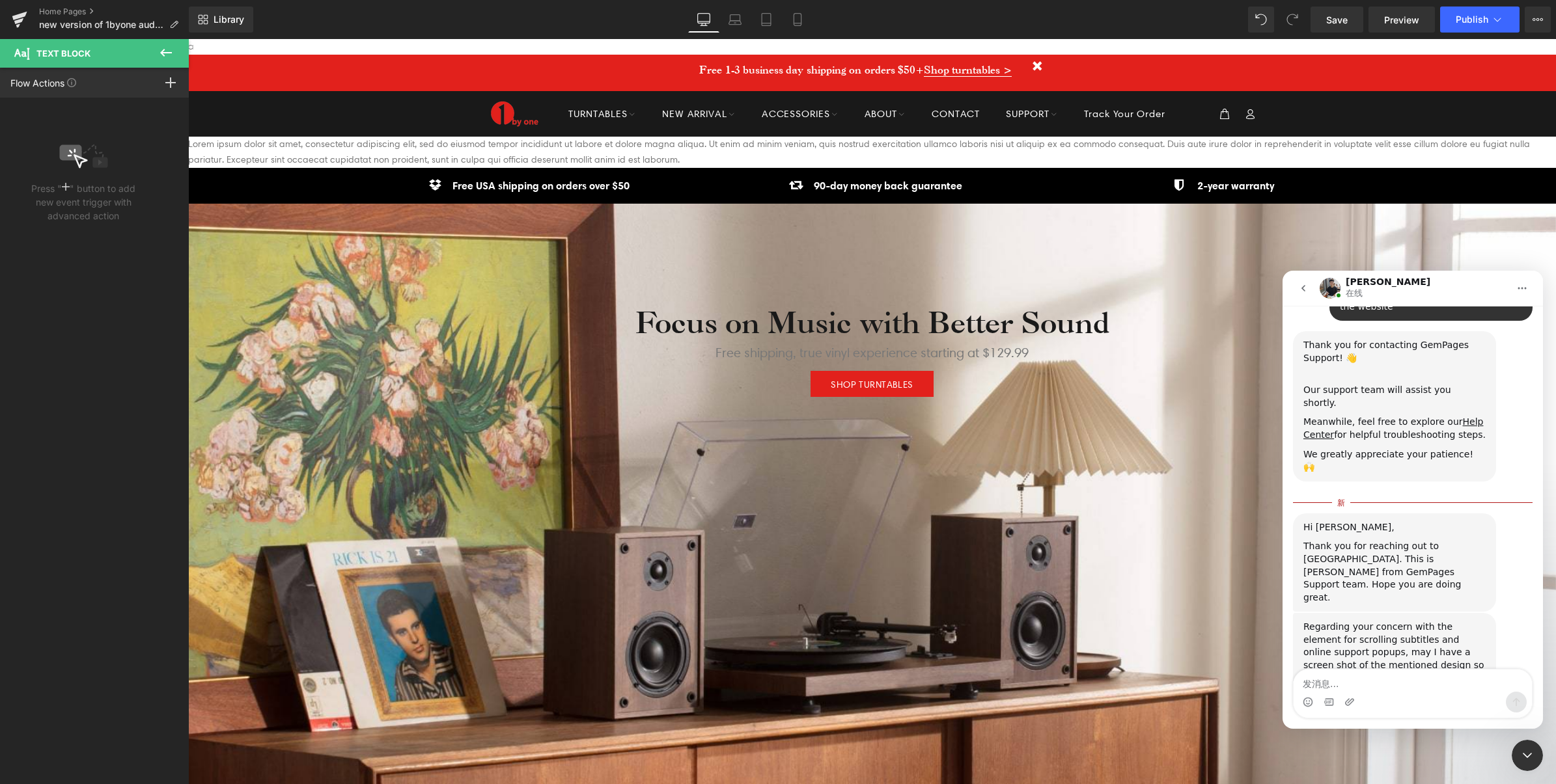
scroll to position [131, 0]
drag, startPoint x: 1382, startPoint y: 626, endPoint x: 1315, endPoint y: 565, distance: 90.6
click at [1315, 612] on div "Regarding your concern with the element for scrolling subtitles and online supp…" at bounding box center [1394, 651] width 203 height 79
drag, startPoint x: 1315, startPoint y: 565, endPoint x: 1327, endPoint y: 567, distance: 12.2
click at [1327, 612] on div "Regarding your concern with the element for scrolling subtitles and online supp…" at bounding box center [1394, 651] width 203 height 79
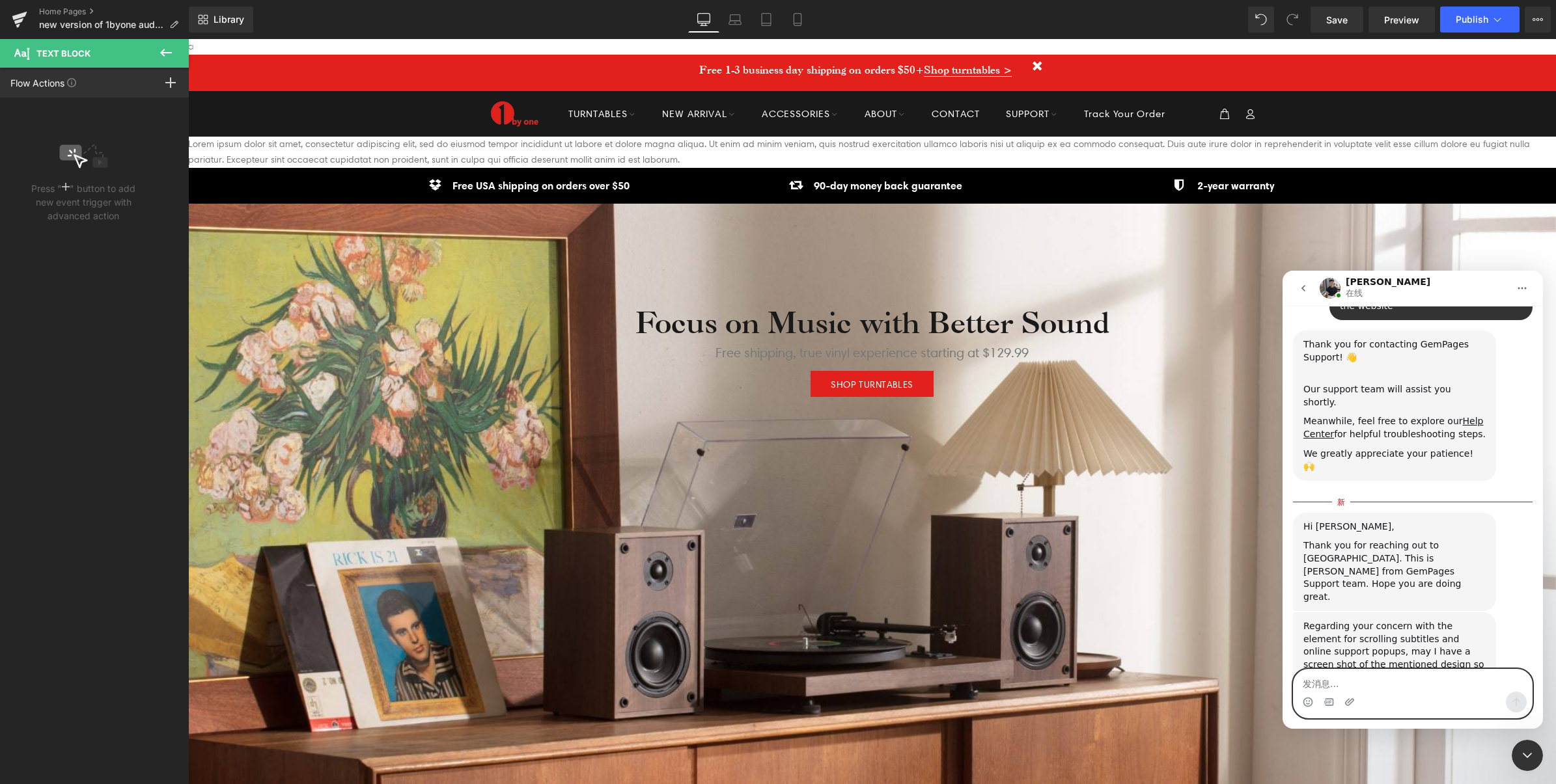
click at [1381, 689] on textarea "发消息..." at bounding box center [1412, 680] width 238 height 22
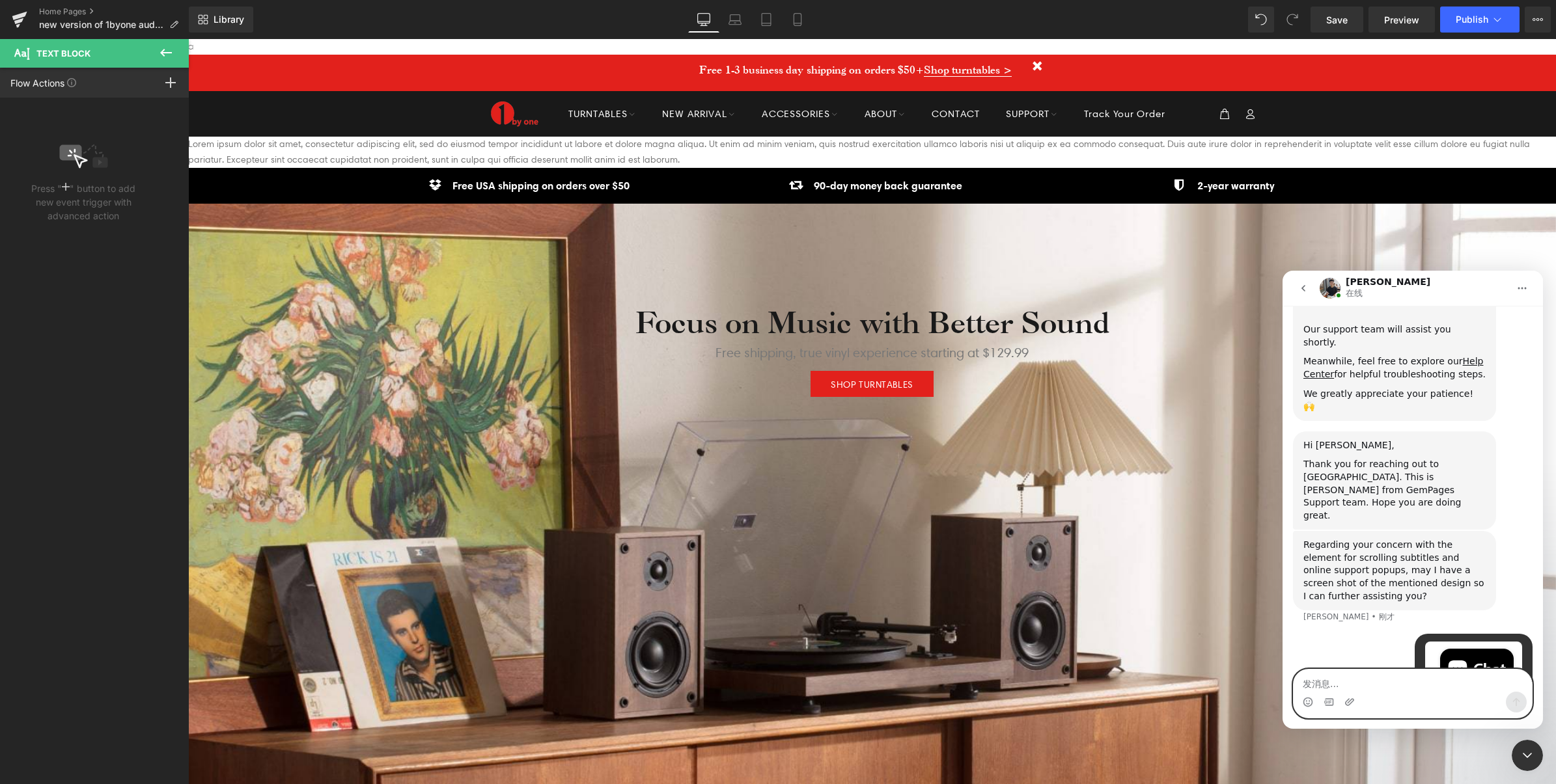
scroll to position [193, 0]
click at [1375, 686] on textarea "发消息..." at bounding box center [1412, 680] width 238 height 22
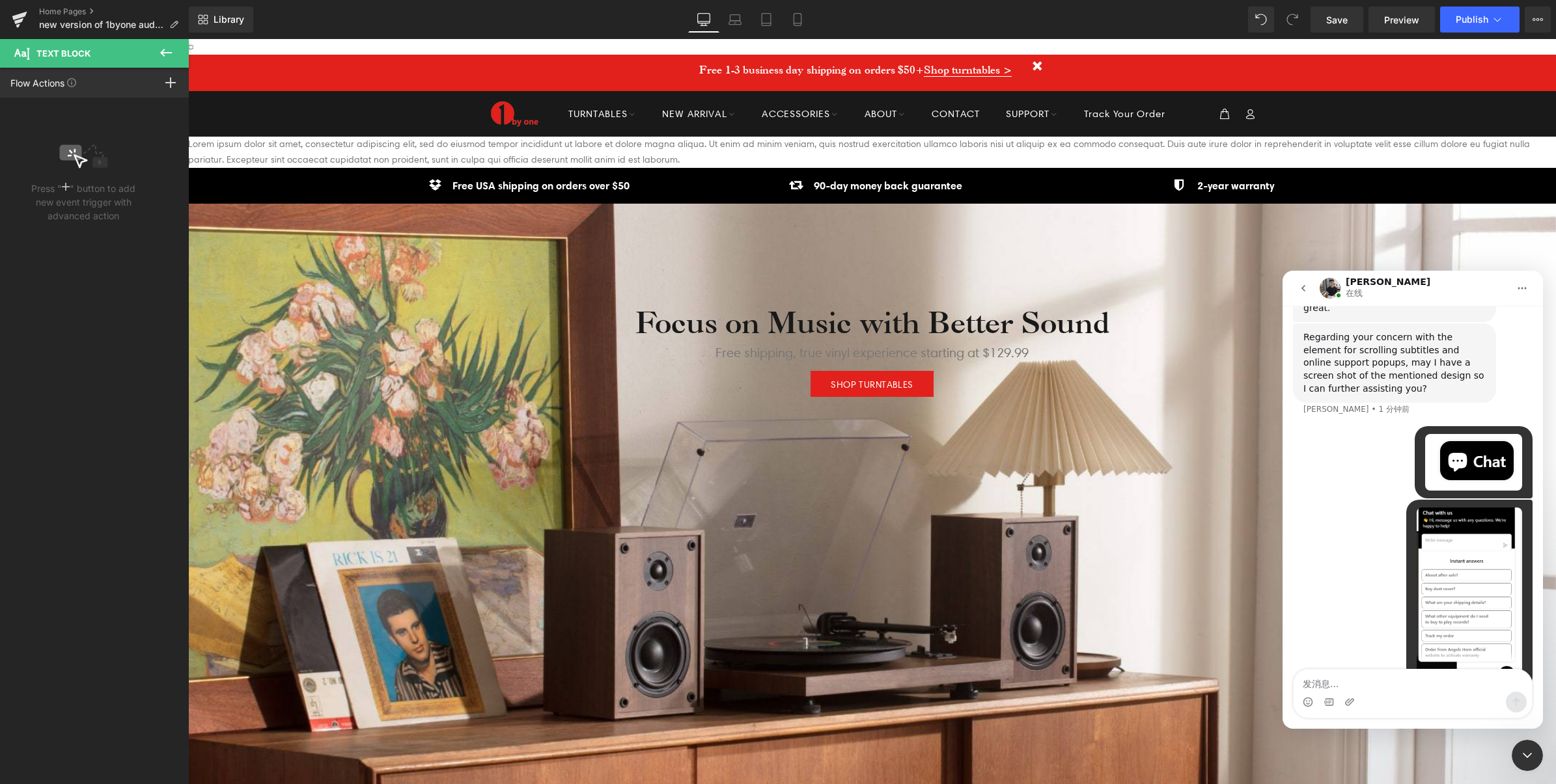
scroll to position [384, 0]
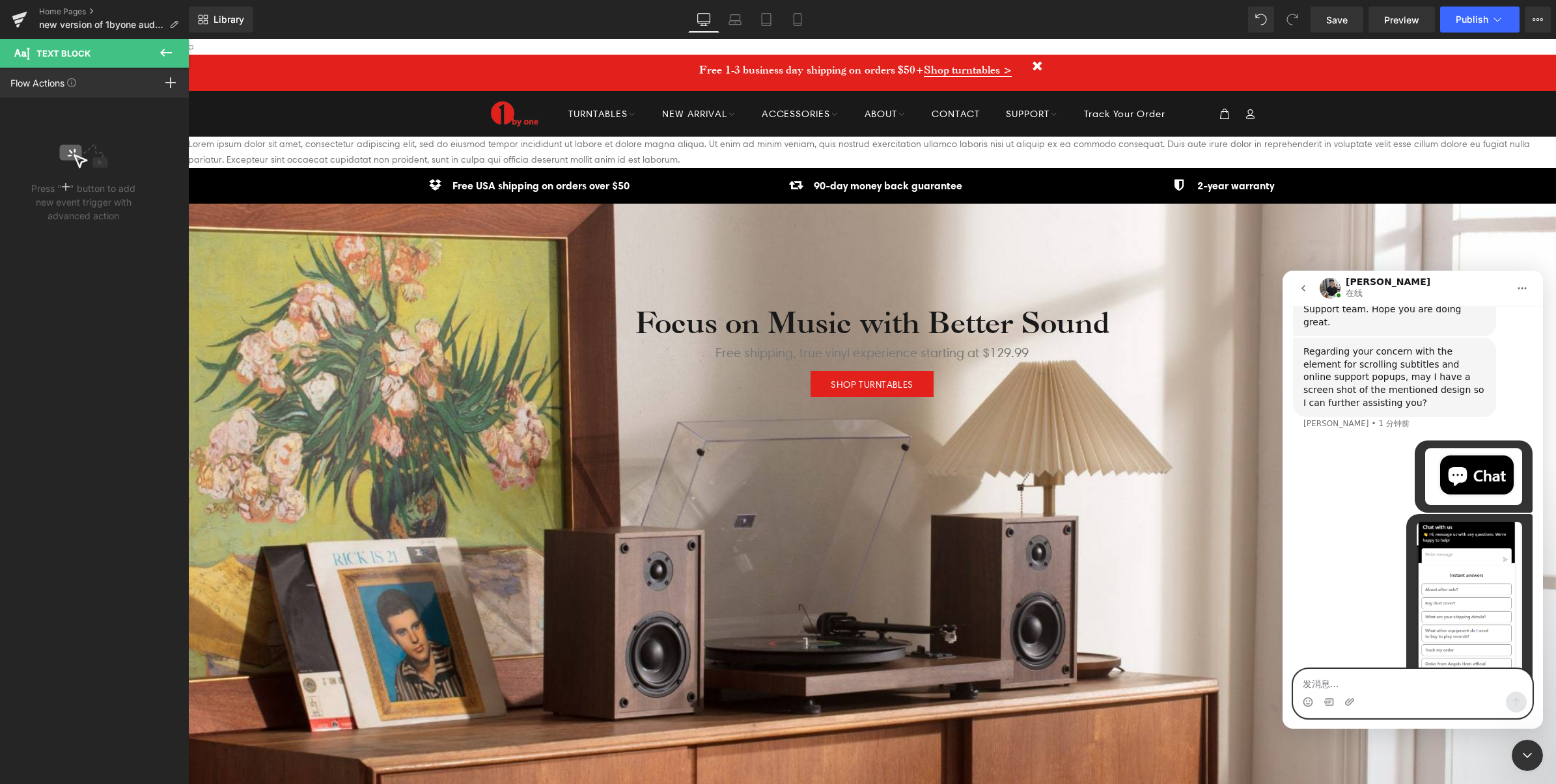
click at [1416, 691] on textarea "发消息..." at bounding box center [1412, 680] width 238 height 22
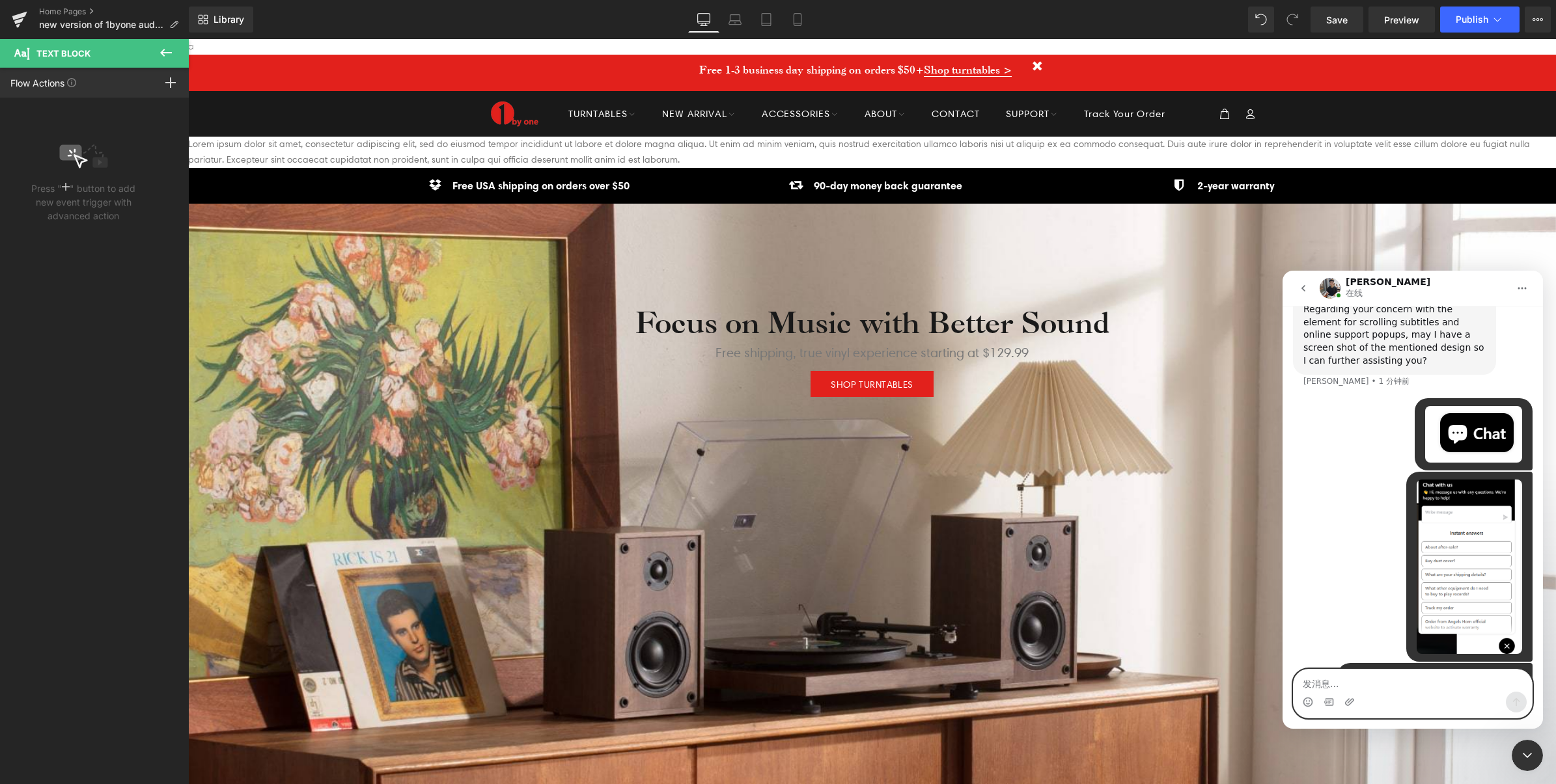
scroll to position [427, 0]
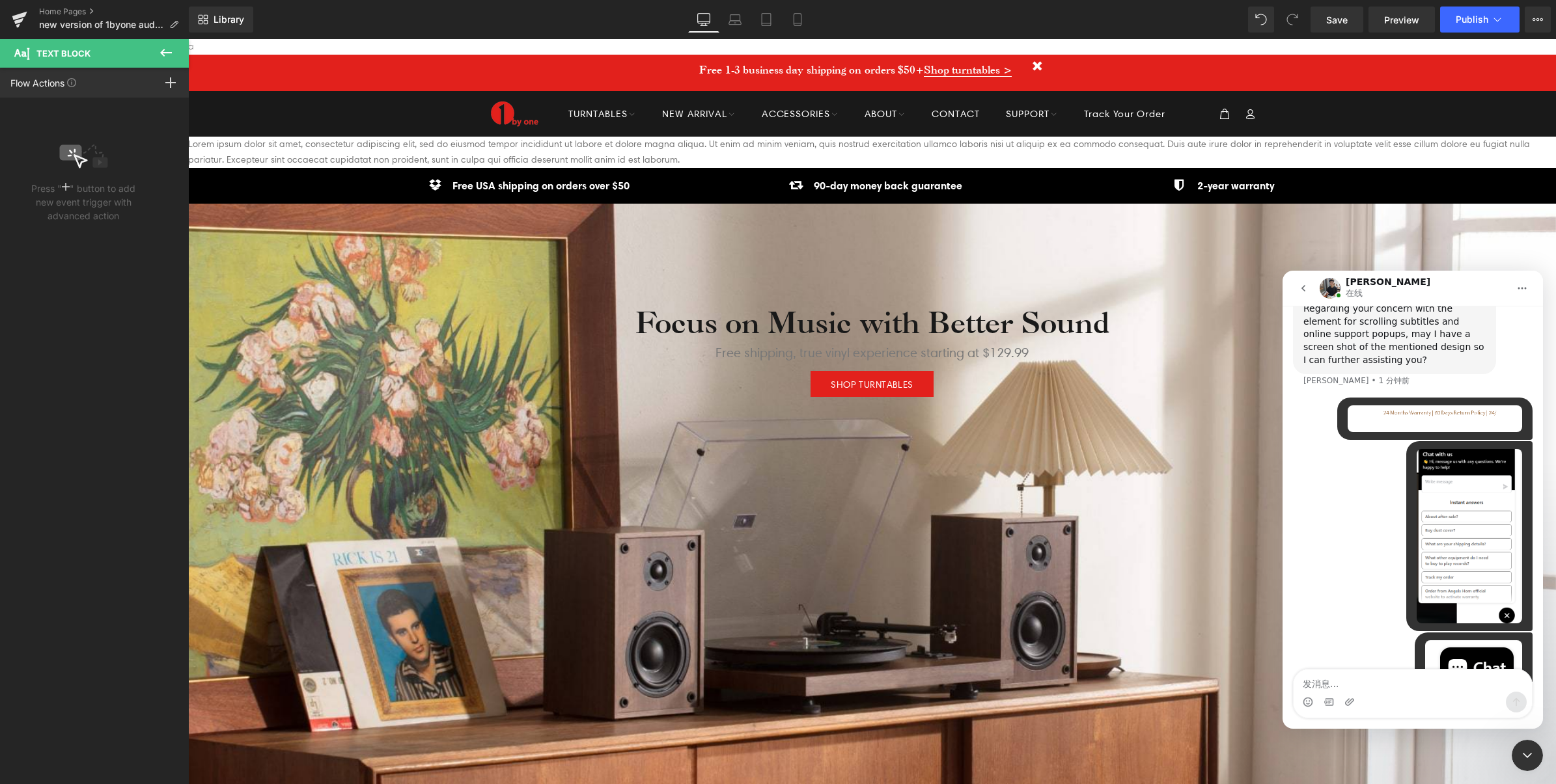
drag, startPoint x: 1419, startPoint y: 702, endPoint x: 1414, endPoint y: 697, distance: 7.1
click at [1419, 702] on div "Intercom Messenger" at bounding box center [1412, 702] width 238 height 21
click at [1413, 687] on textarea "发消息..." at bounding box center [1412, 680] width 238 height 22
paste textarea "t"
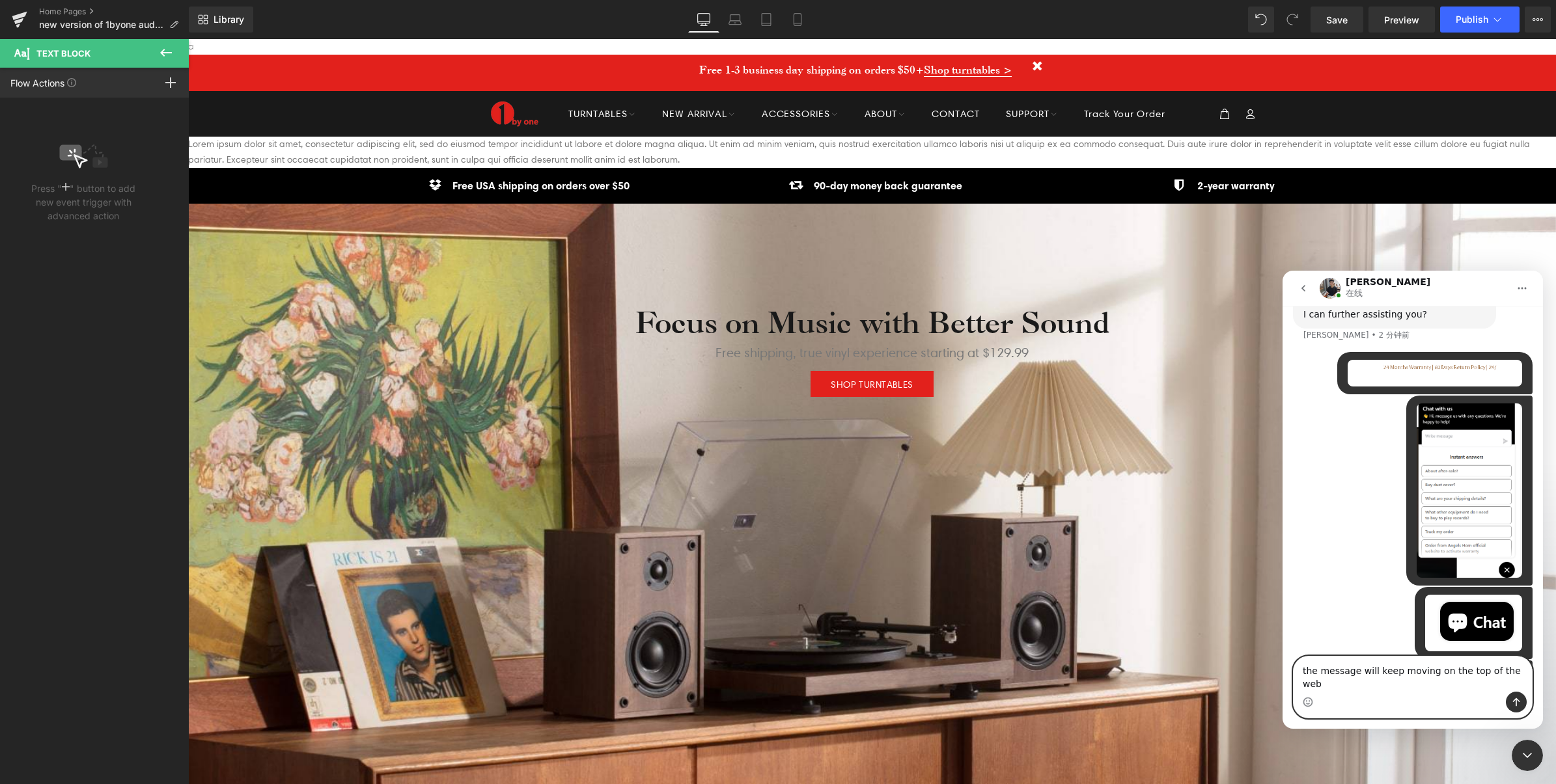
scroll to position [485, 0]
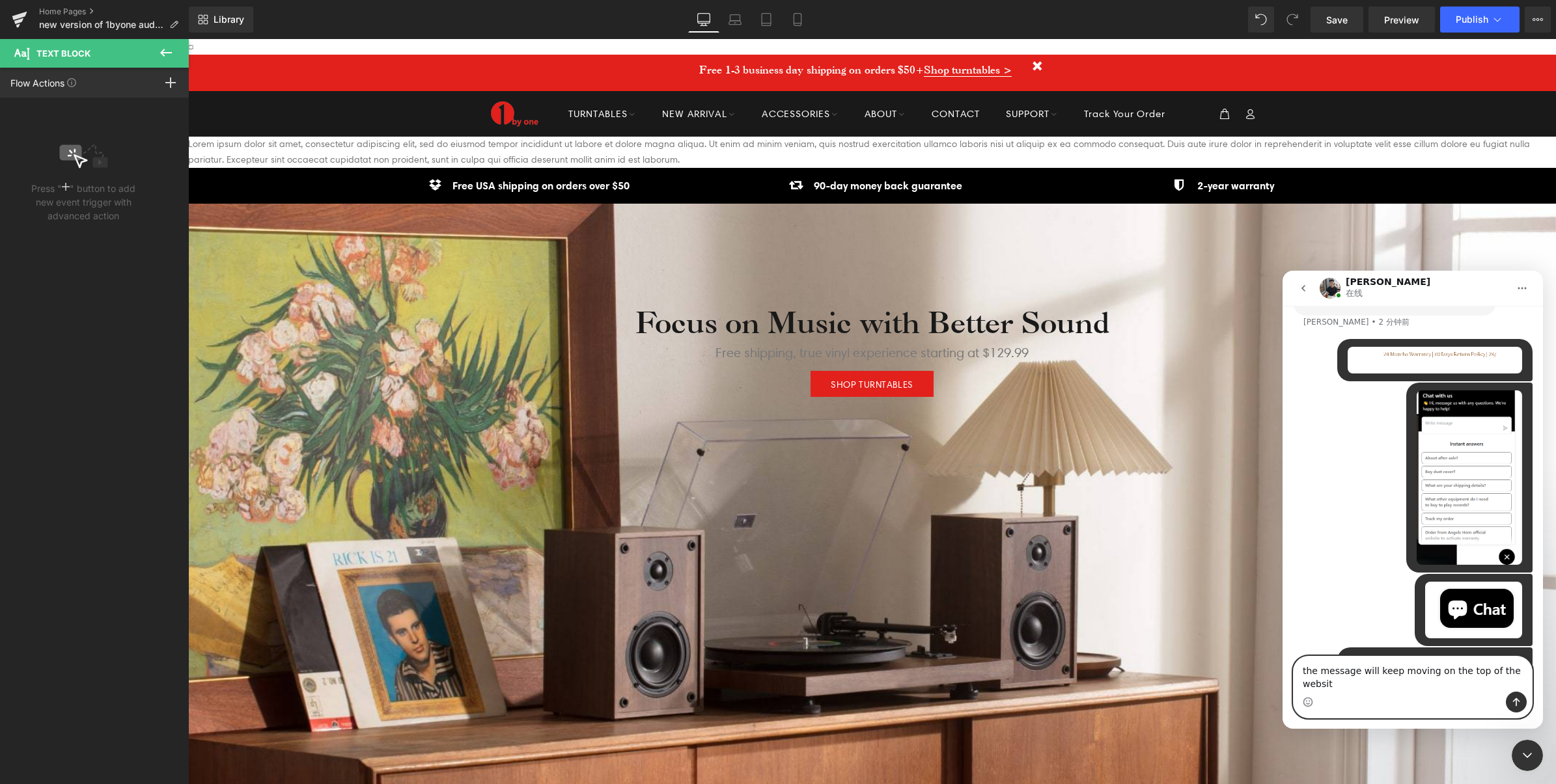
type textarea "the message will keep moving on the top of the website"
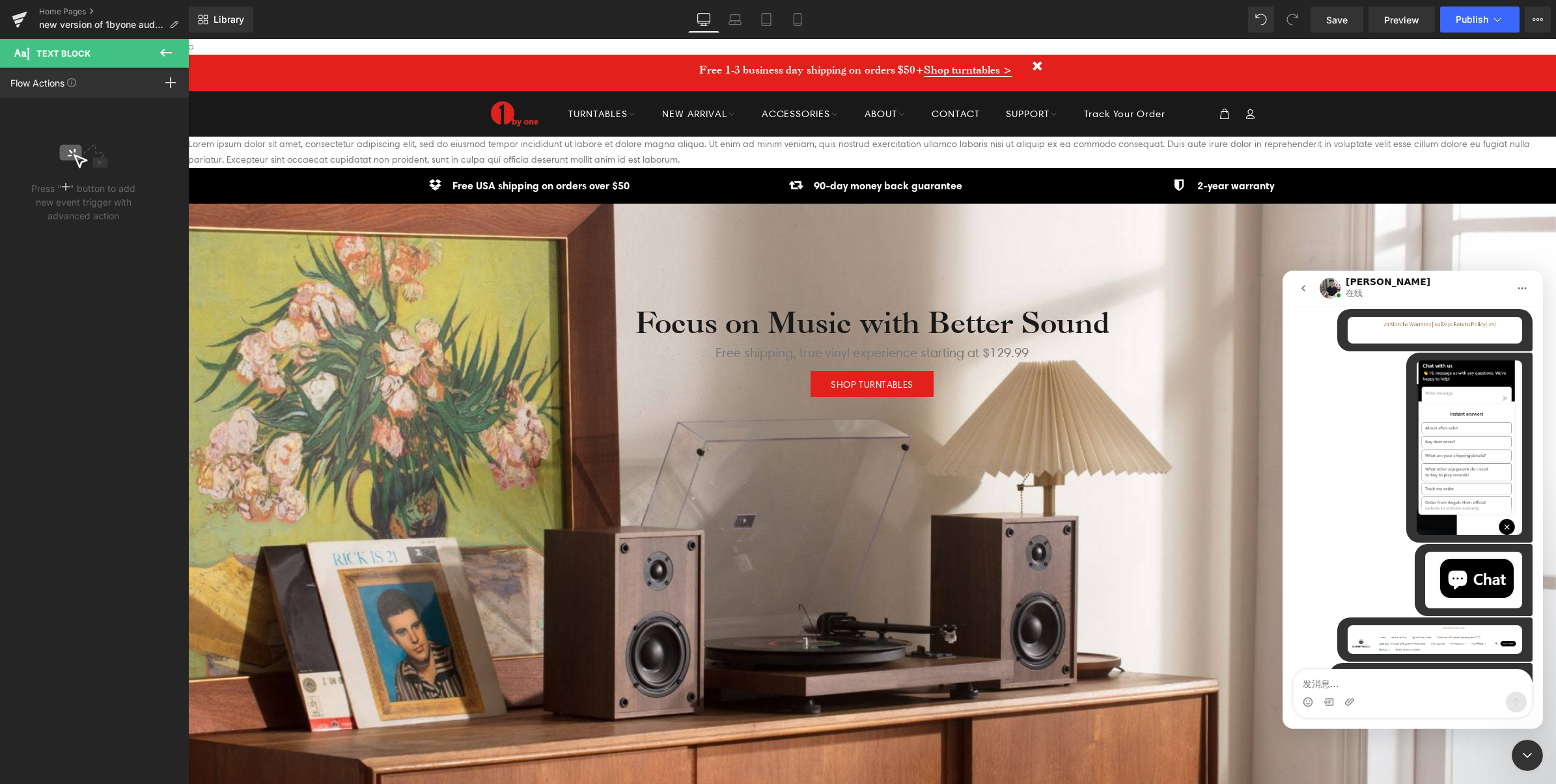
click at [1403, 617] on div "1byone • 刚才" at bounding box center [1435, 639] width 195 height 44
click at [1439, 625] on img "1byone说…" at bounding box center [1435, 639] width 175 height 29
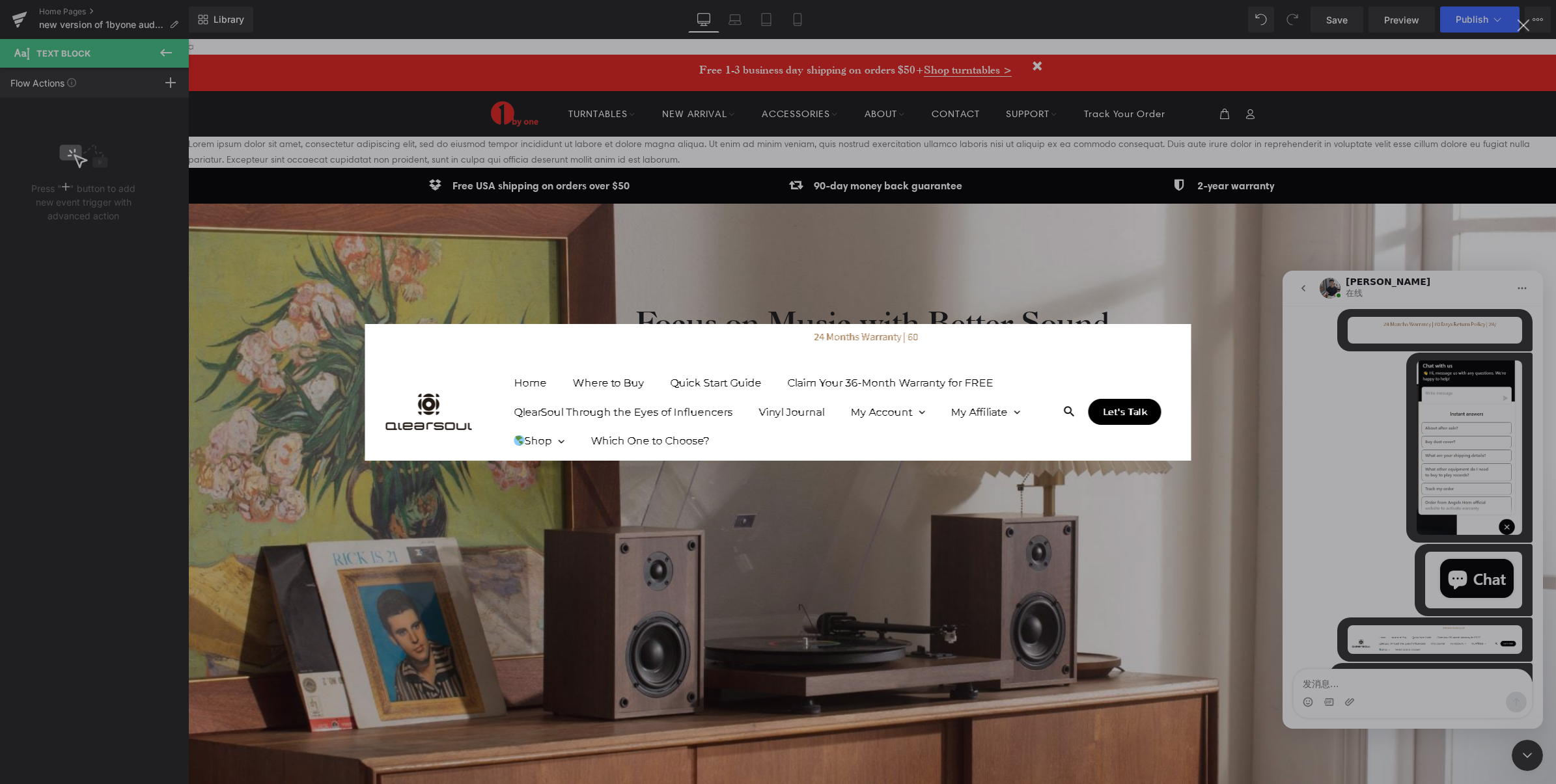
scroll to position [0, 0]
click at [1156, 379] on img "关闭" at bounding box center [778, 392] width 826 height 137
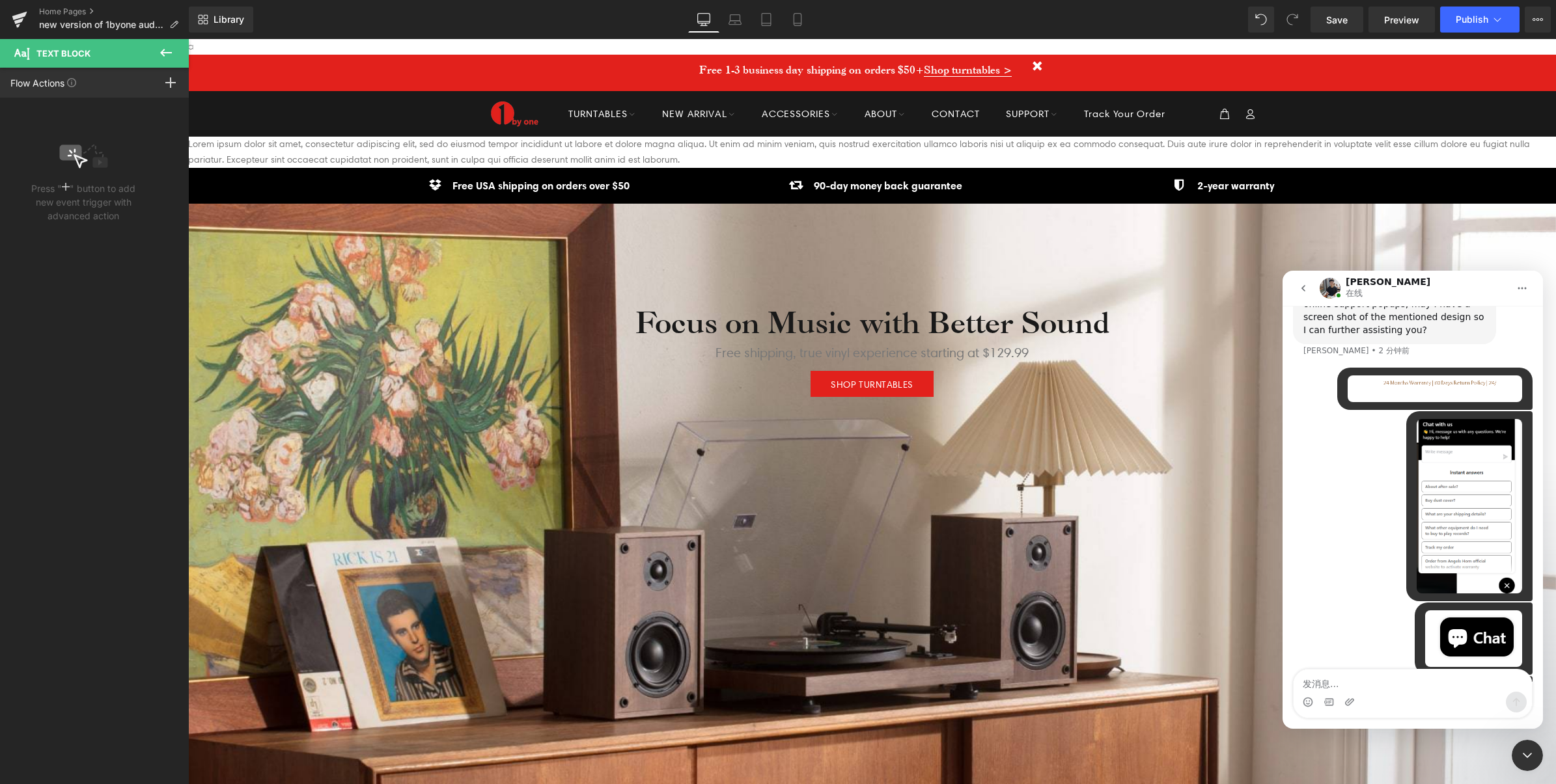
scroll to position [434, 0]
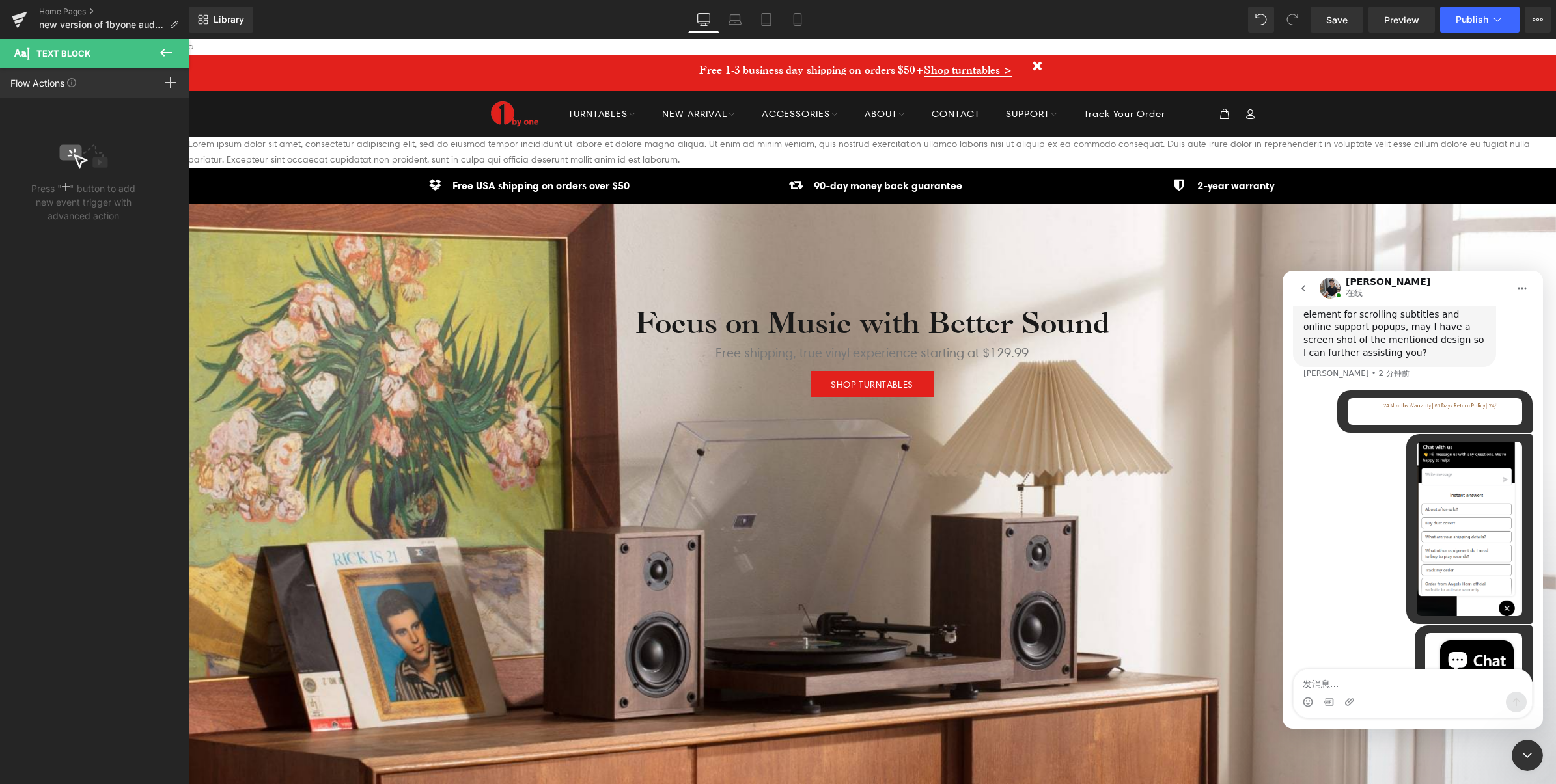
click at [1455, 398] on img "1byone说…" at bounding box center [1435, 411] width 175 height 27
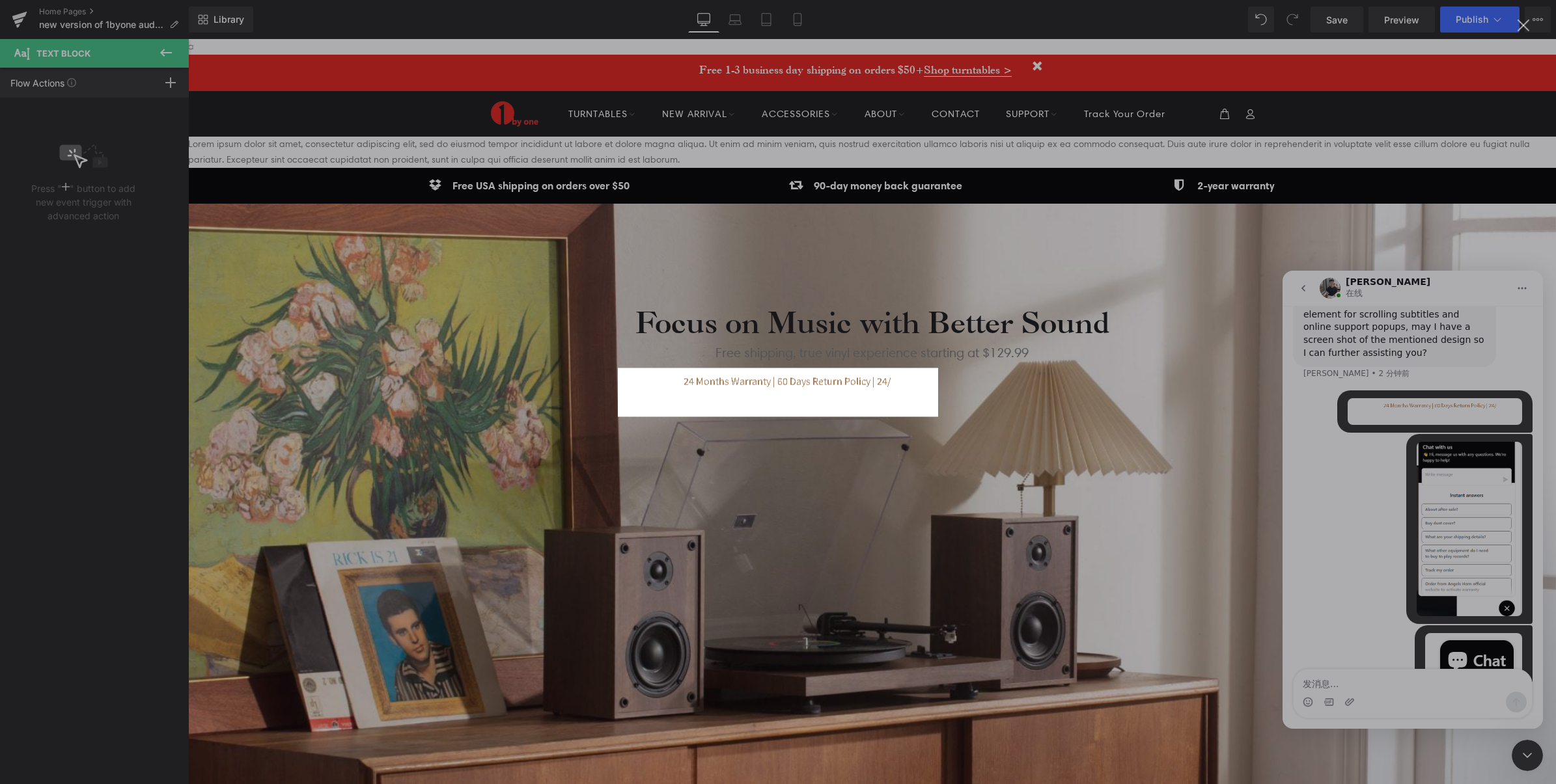
click at [945, 379] on div "Intercom Messenger" at bounding box center [778, 392] width 1556 height 784
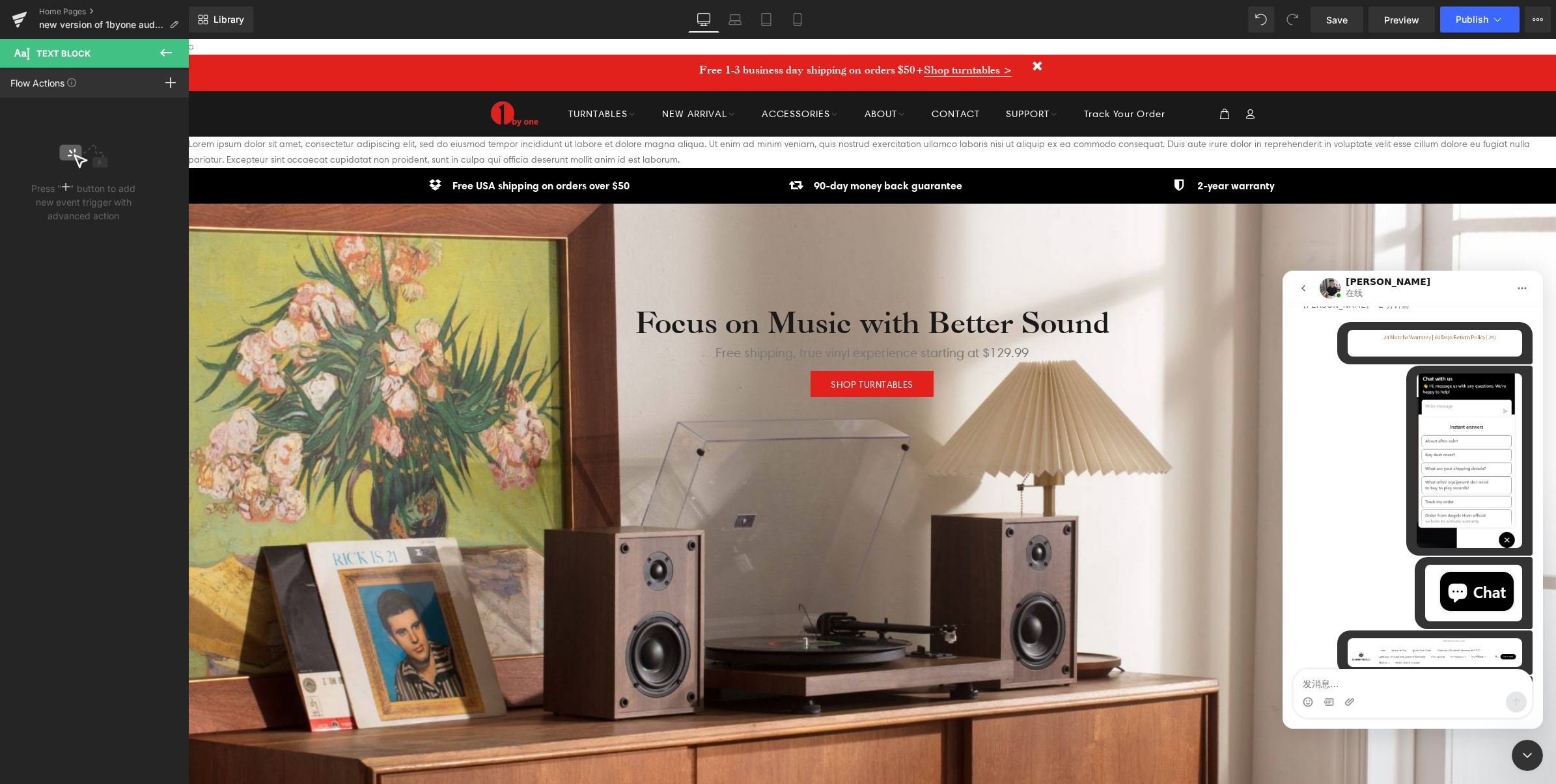
scroll to position [515, 0]
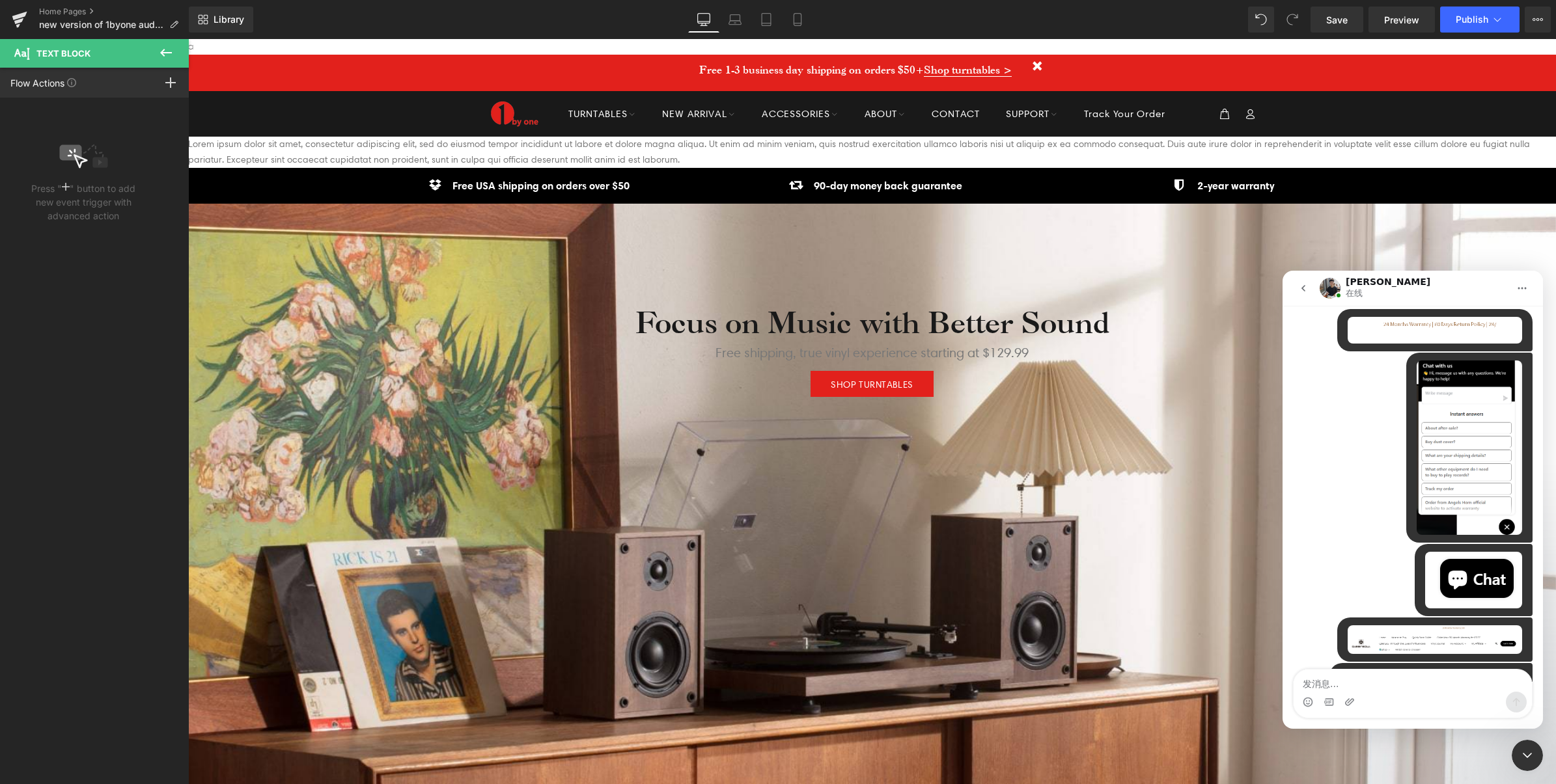
click at [1424, 625] on img "1byone说…" at bounding box center [1435, 639] width 175 height 29
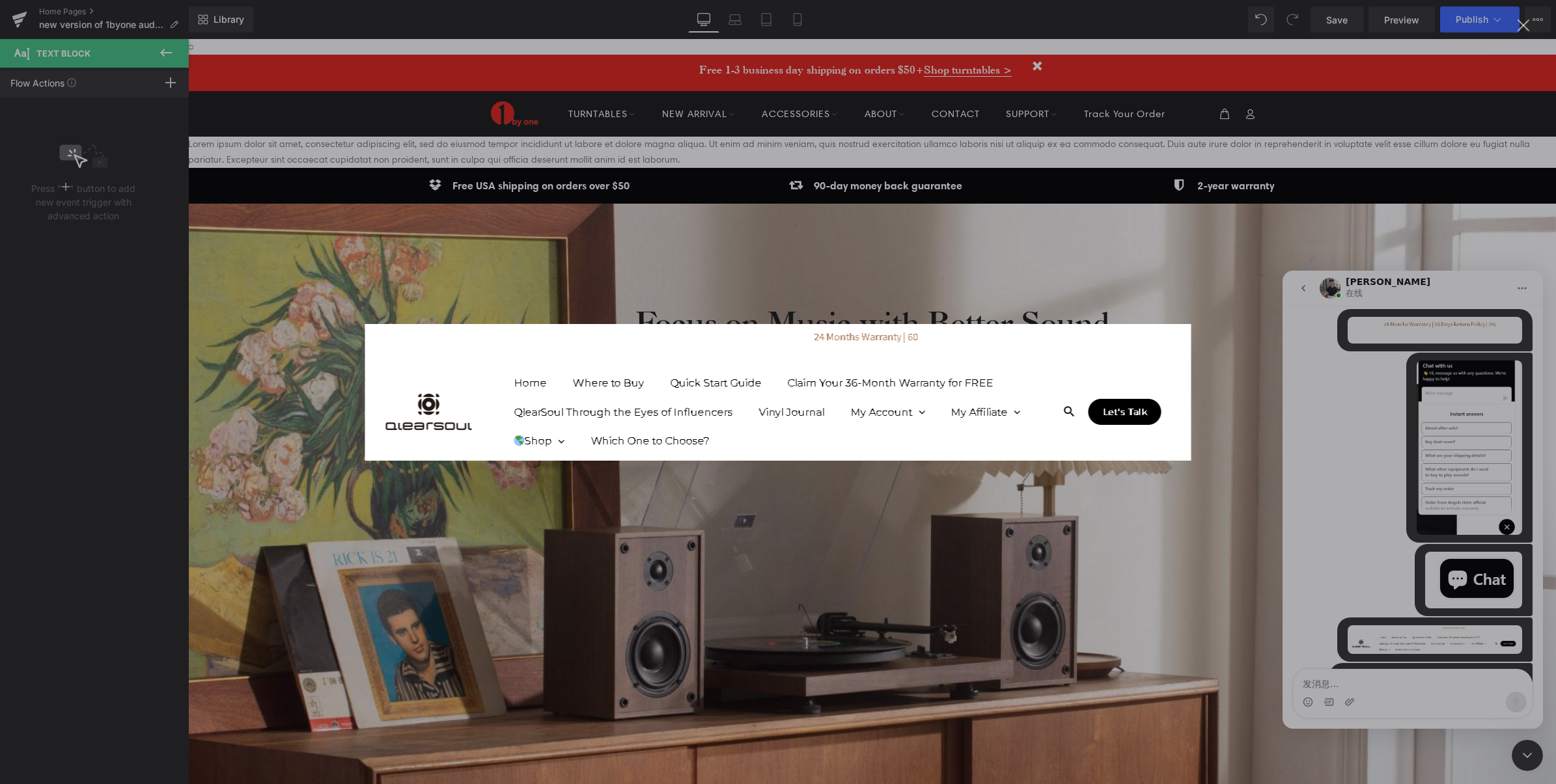
click at [1090, 367] on img "关闭" at bounding box center [778, 392] width 826 height 137
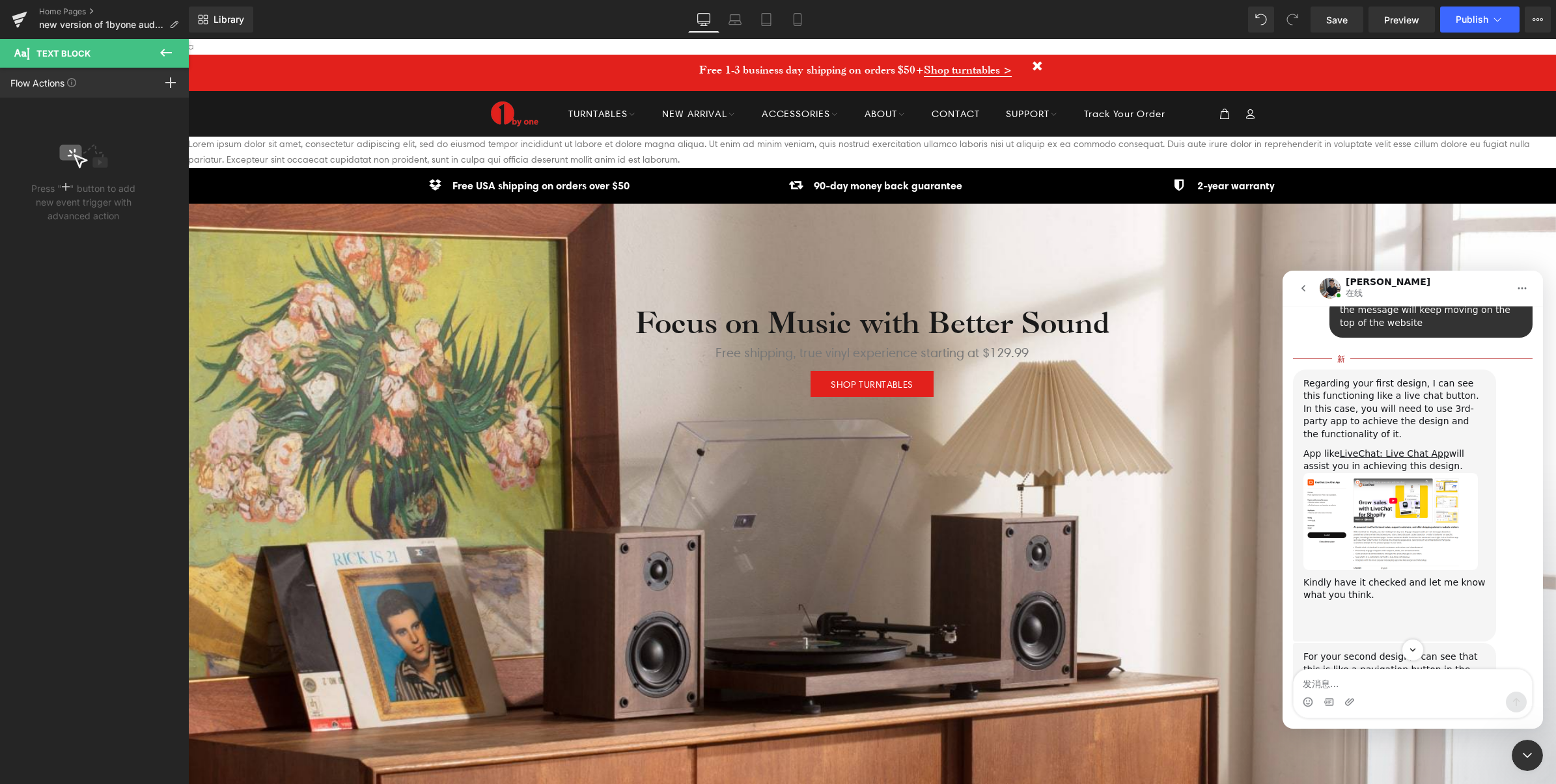
scroll to position [788, 0]
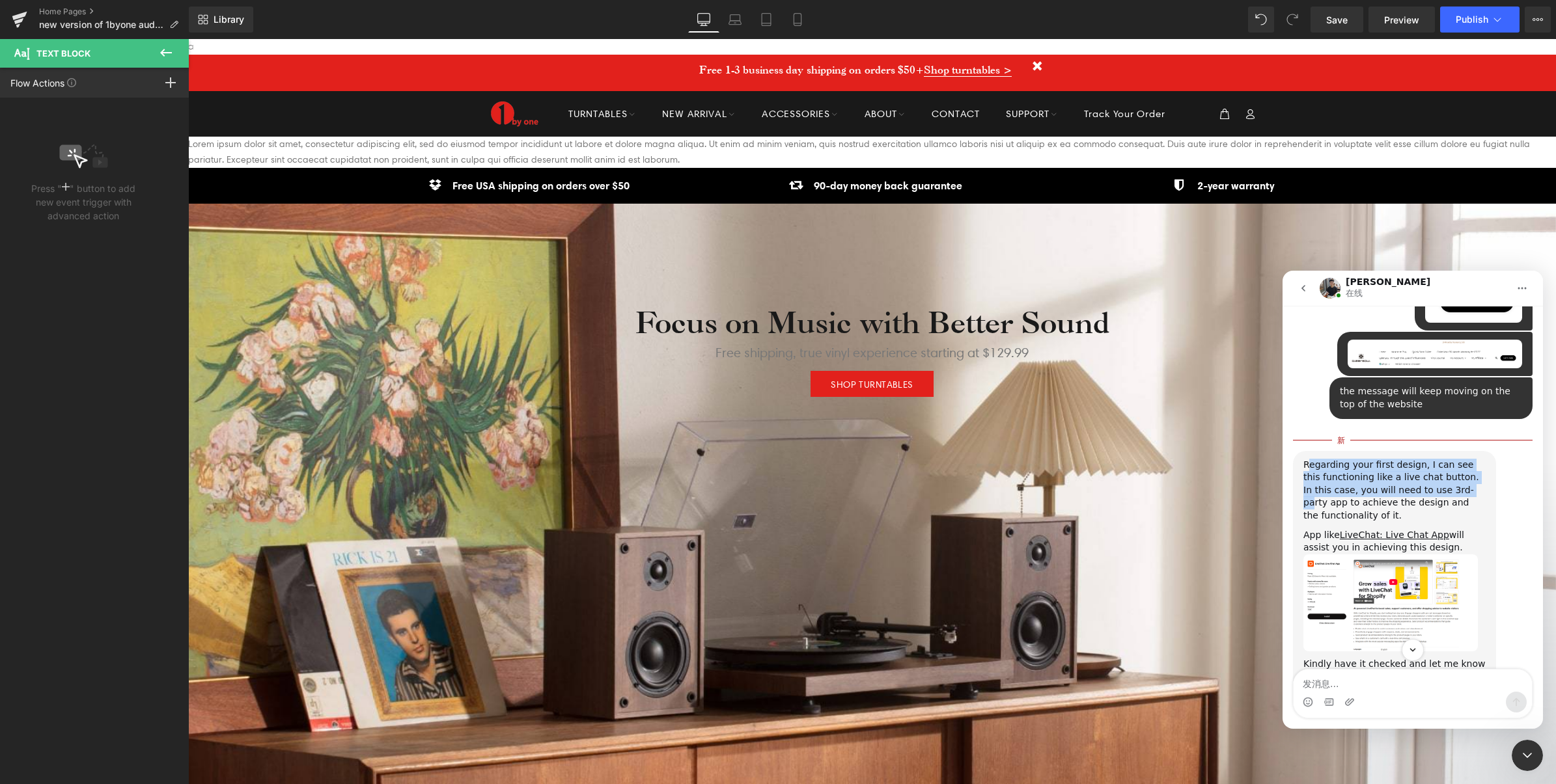
drag, startPoint x: 1309, startPoint y: 416, endPoint x: 1444, endPoint y: 433, distance: 136.1
click at [1444, 459] on div "Regarding your first design, I can see this functioning like a live chat button…" at bounding box center [1394, 491] width 182 height 64
drag, startPoint x: 1444, startPoint y: 433, endPoint x: 1389, endPoint y: 427, distance: 55.3
click at [1444, 459] on div "Regarding your first design, I can see this functioning like a live chat button…" at bounding box center [1394, 491] width 182 height 64
drag, startPoint x: 1305, startPoint y: 412, endPoint x: 1459, endPoint y: 441, distance: 156.7
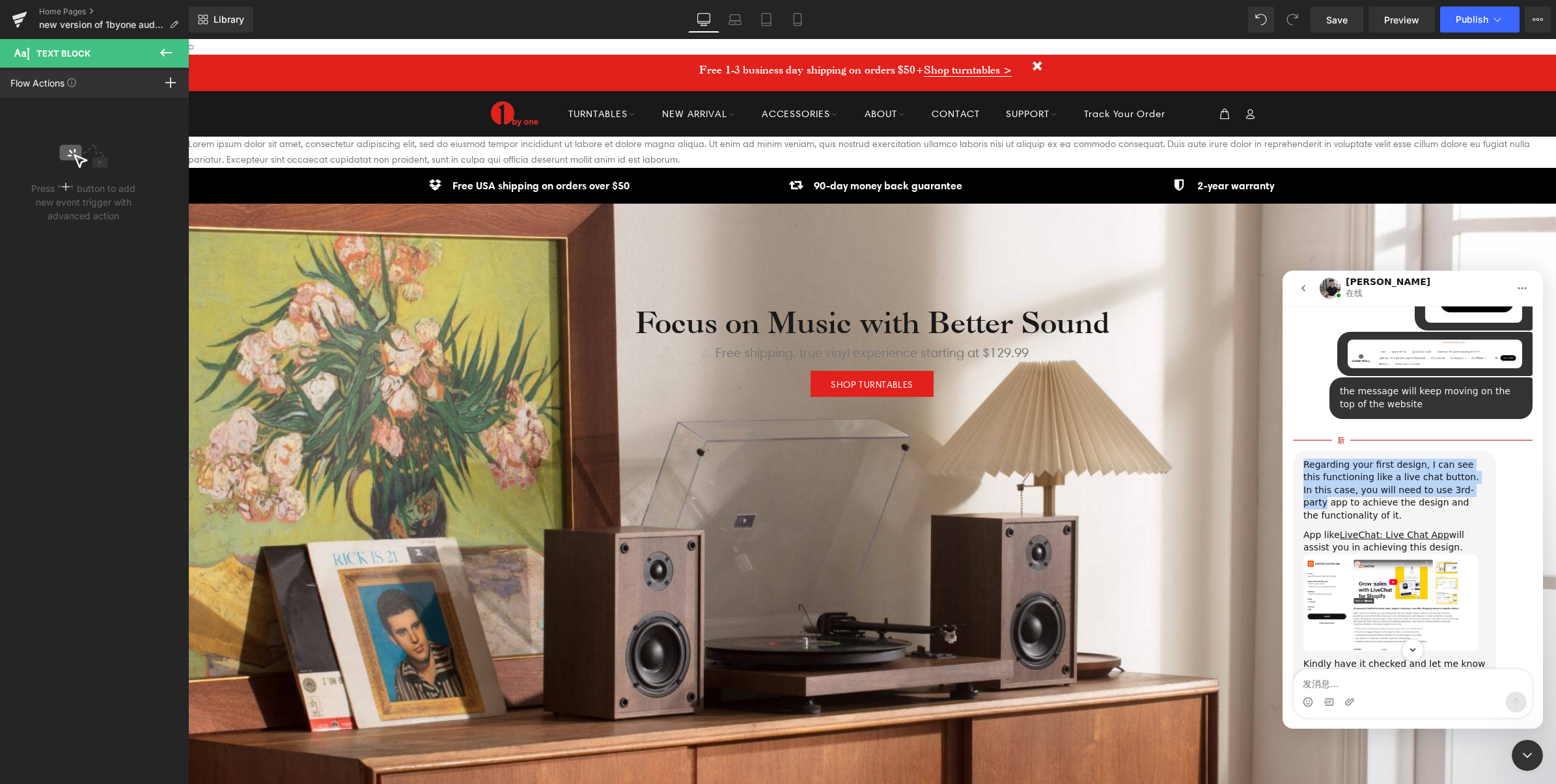
click at [1459, 459] on div "Regarding your first design, I can see this functioning like a live chat button…" at bounding box center [1394, 491] width 182 height 64
drag, startPoint x: 1348, startPoint y: 437, endPoint x: 1465, endPoint y: 447, distance: 117.4
click at [1465, 459] on div "Regarding your first design, I can see this functioning like a live chat button…" at bounding box center [1394, 491] width 182 height 64
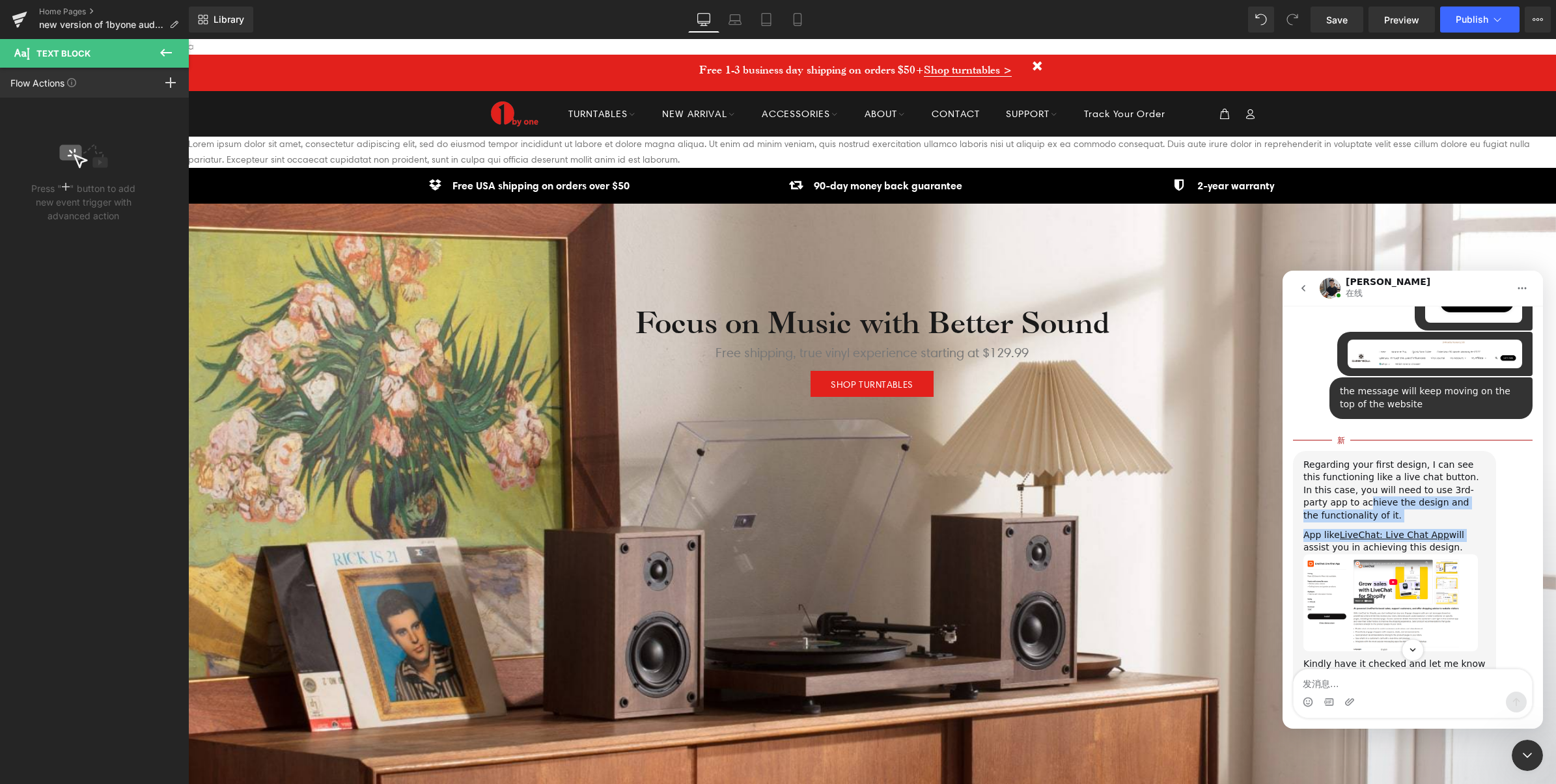
drag, startPoint x: 1325, startPoint y: 445, endPoint x: 1479, endPoint y: 489, distance: 160.2
click at [1479, 489] on div "Regarding your first design, I can see this functioning like a live chat button…" at bounding box center [1394, 587] width 182 height 257
drag, startPoint x: 1479, startPoint y: 489, endPoint x: 1476, endPoint y: 456, distance: 33.1
click at [1476, 459] on div "Regarding your first design, I can see this functioning like a live chat button…" at bounding box center [1394, 491] width 182 height 64
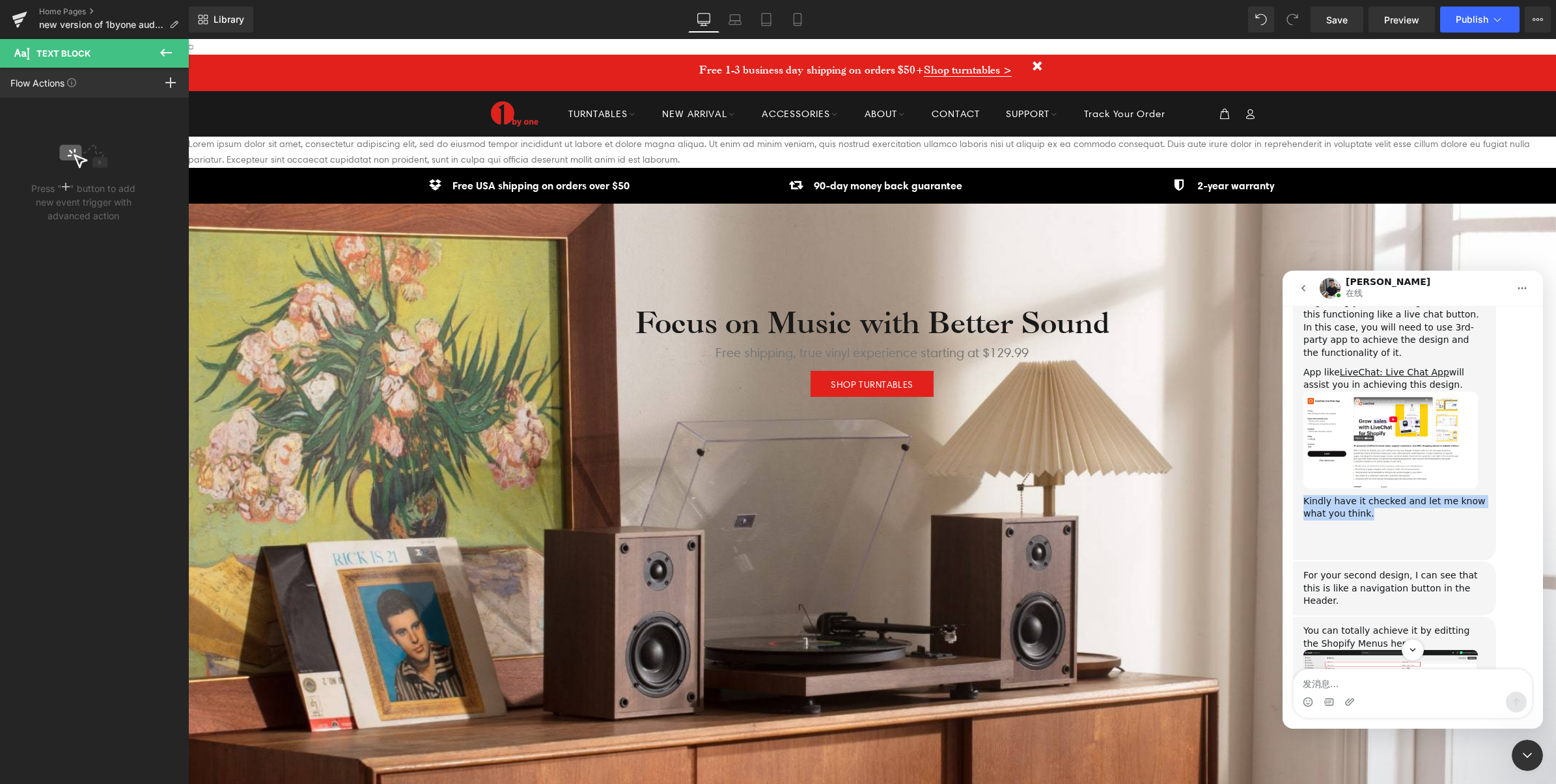
drag, startPoint x: 1304, startPoint y: 453, endPoint x: 1403, endPoint y: 465, distance: 99.7
click at [1403, 495] on div "Kindly have it checked and let me know what you think." at bounding box center [1394, 508] width 182 height 25
click at [1404, 495] on div "Kindly have it checked and let me know what you think." at bounding box center [1394, 508] width 182 height 25
drag, startPoint x: 1339, startPoint y: 529, endPoint x: 1421, endPoint y: 544, distance: 83.4
click at [1421, 561] on div "For your second design, I can see that this is like a navigation button in the …" at bounding box center [1394, 588] width 203 height 54
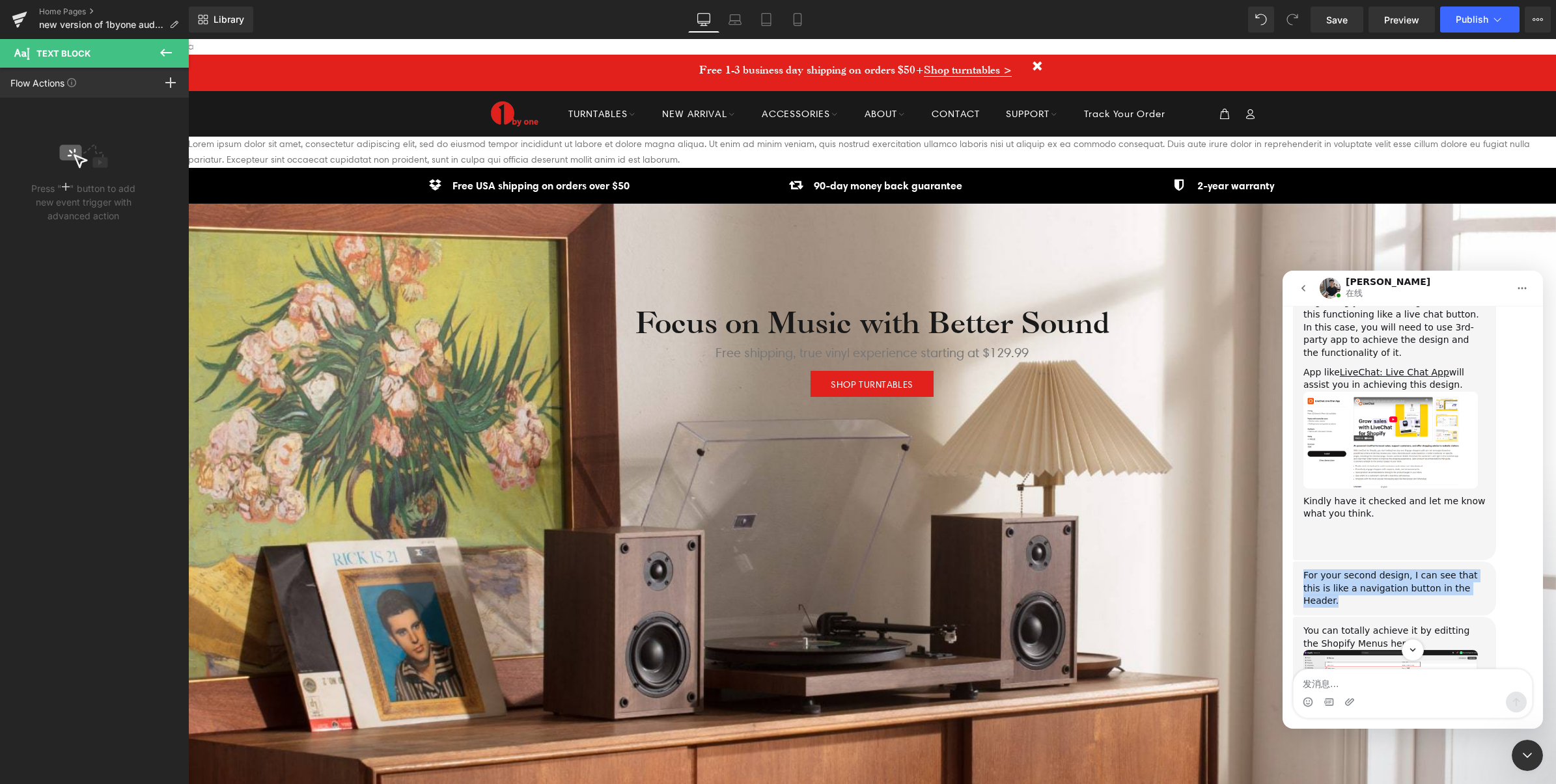
click at [1421, 569] on div "For your second design, I can see that this is like a navigation button in the …" at bounding box center [1394, 589] width 182 height 39
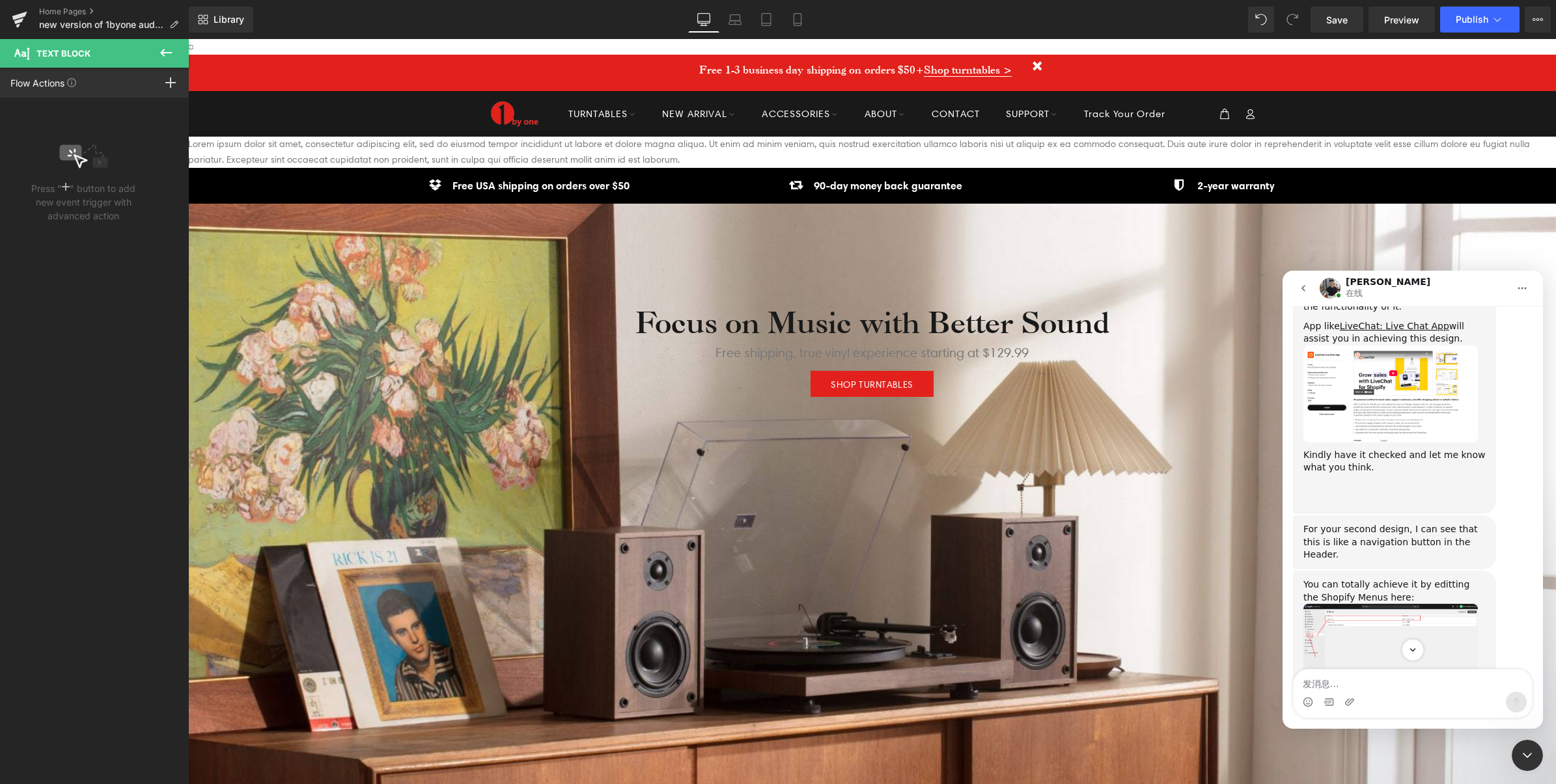
scroll to position [1032, 0]
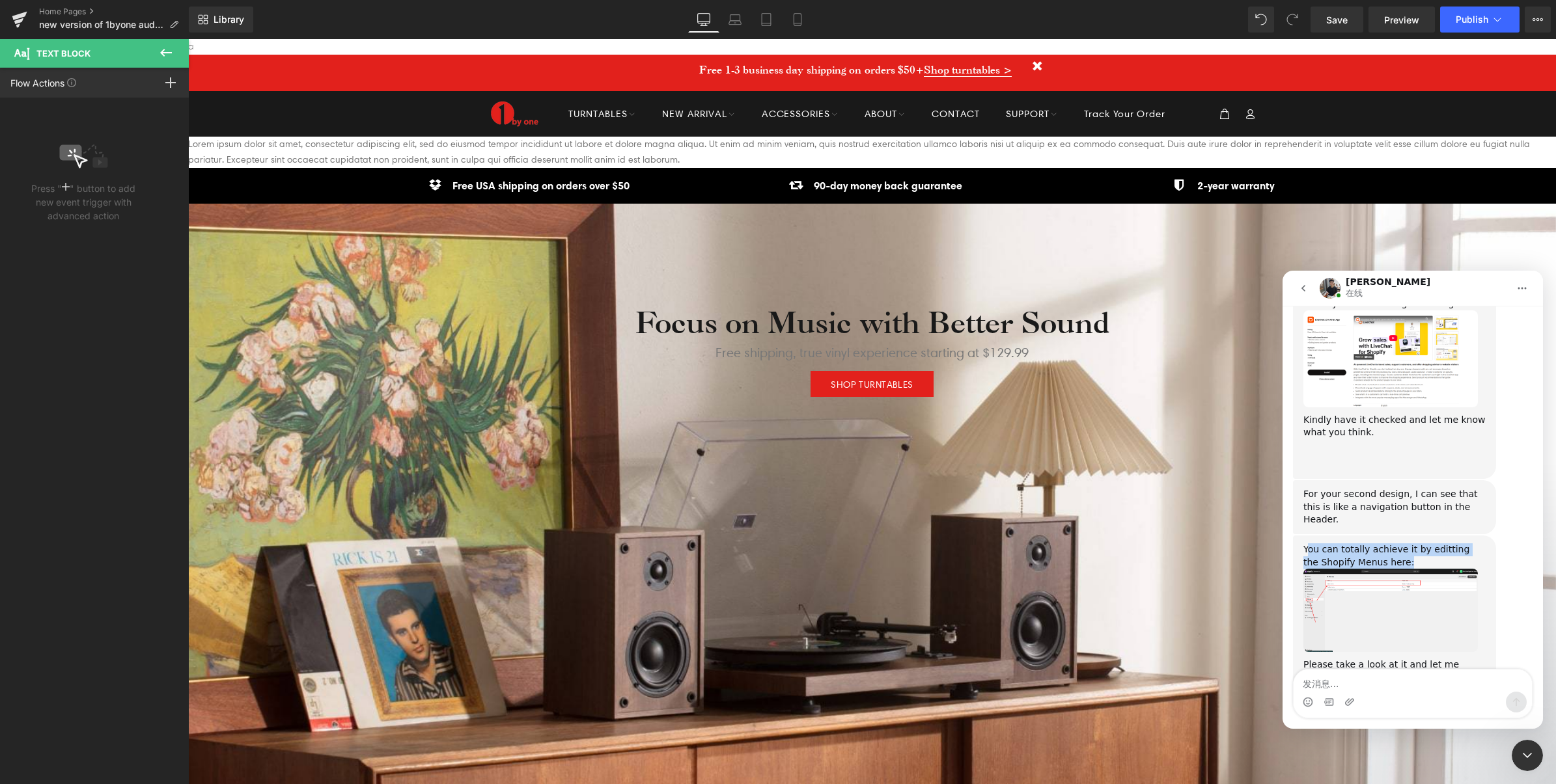
drag, startPoint x: 1309, startPoint y: 500, endPoint x: 1437, endPoint y: 506, distance: 128.1
click at [1437, 543] on div "You can totally achieve it by editting the Shopify Menus here:" at bounding box center [1394, 556] width 182 height 25
drag, startPoint x: 1437, startPoint y: 506, endPoint x: 1429, endPoint y: 529, distance: 24.4
click at [1439, 543] on div "You can totally achieve it by editting the Shopify Menus here:" at bounding box center [1394, 556] width 182 height 25
click at [1413, 569] on img "Tony说…" at bounding box center [1391, 610] width 175 height 83
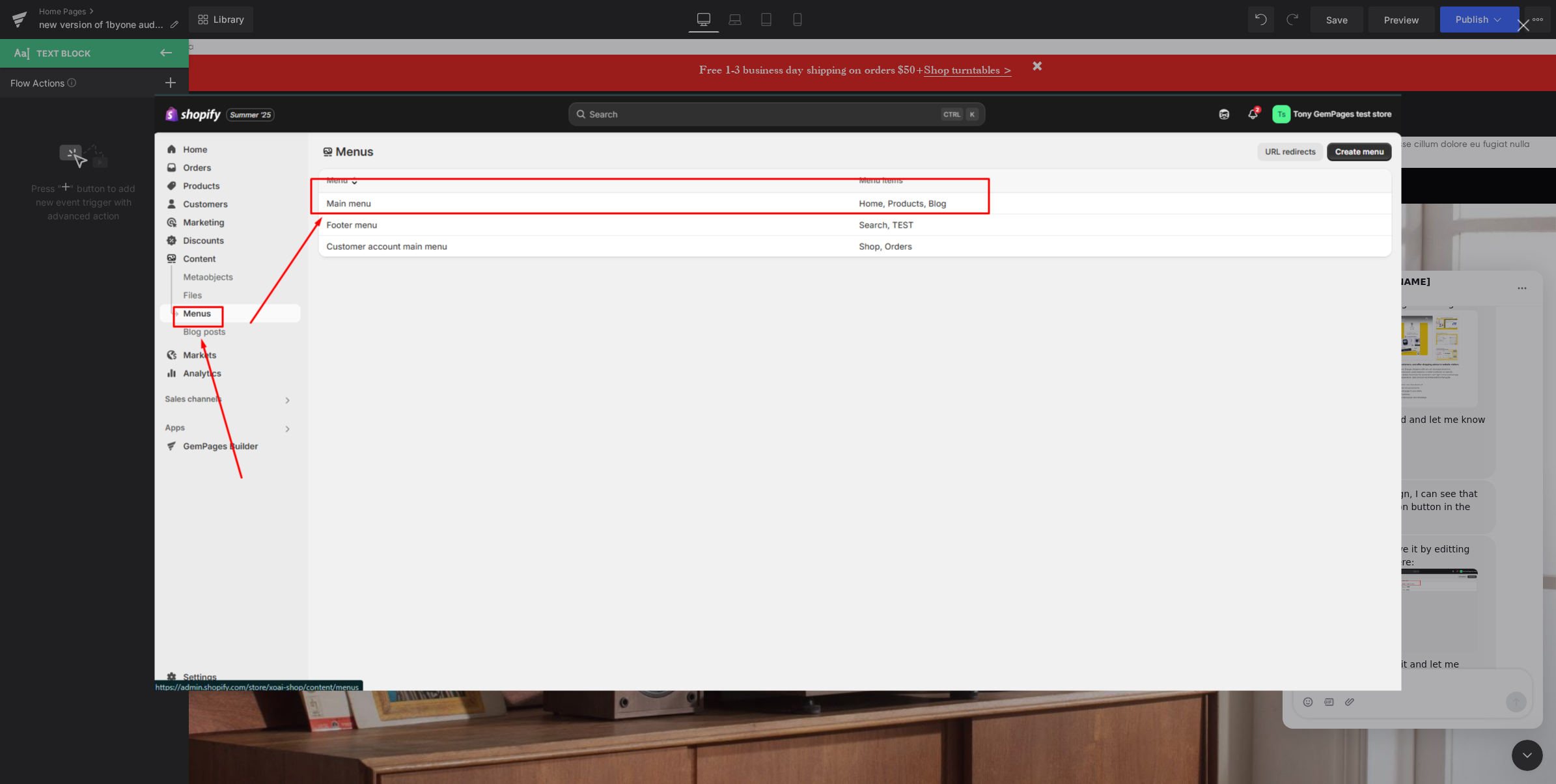
scroll to position [0, 0]
click at [911, 403] on img "关闭" at bounding box center [778, 392] width 1247 height 597
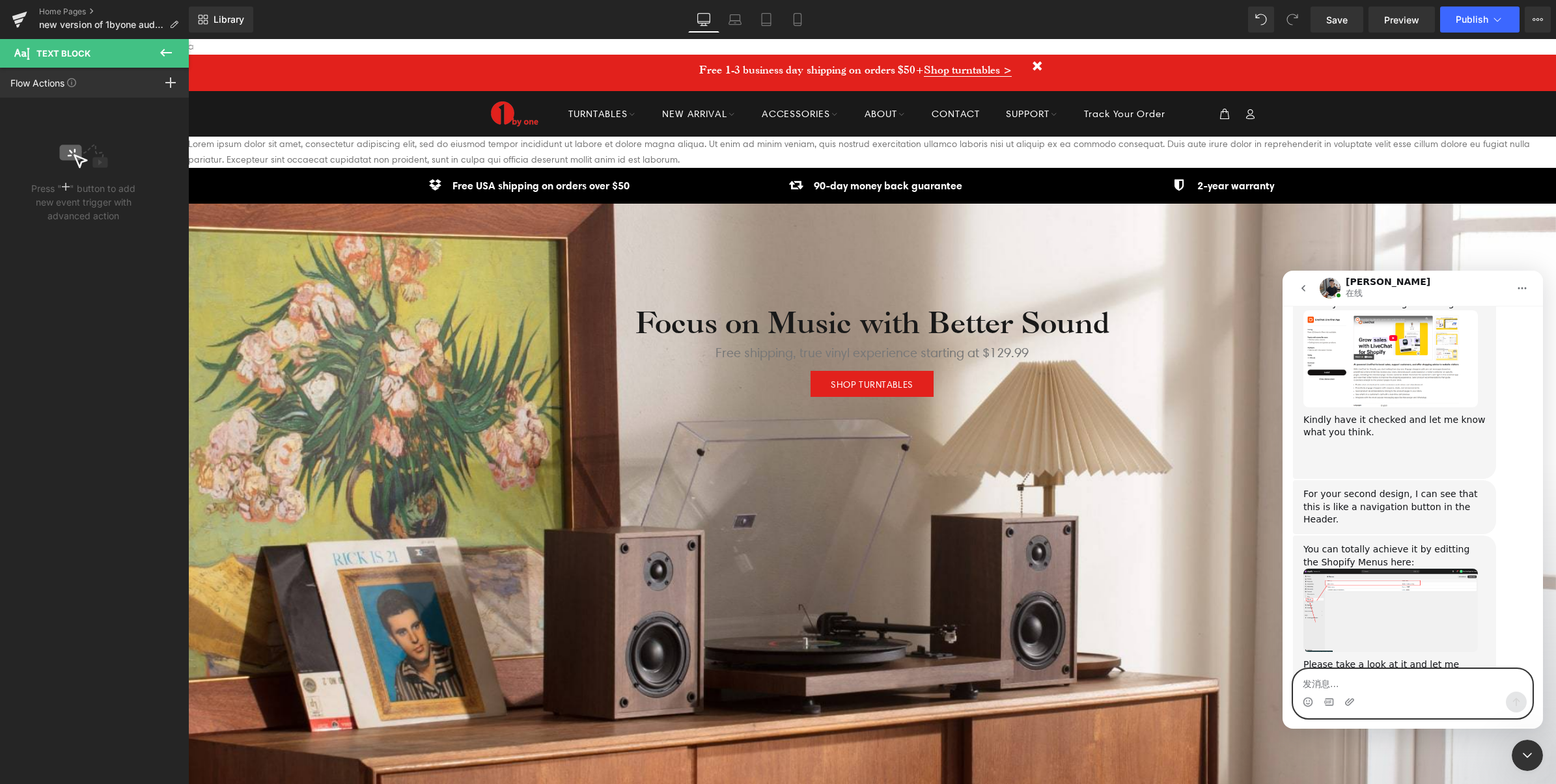
click at [1403, 684] on textarea "发消息..." at bounding box center [1412, 680] width 238 height 22
type textarea "ok"
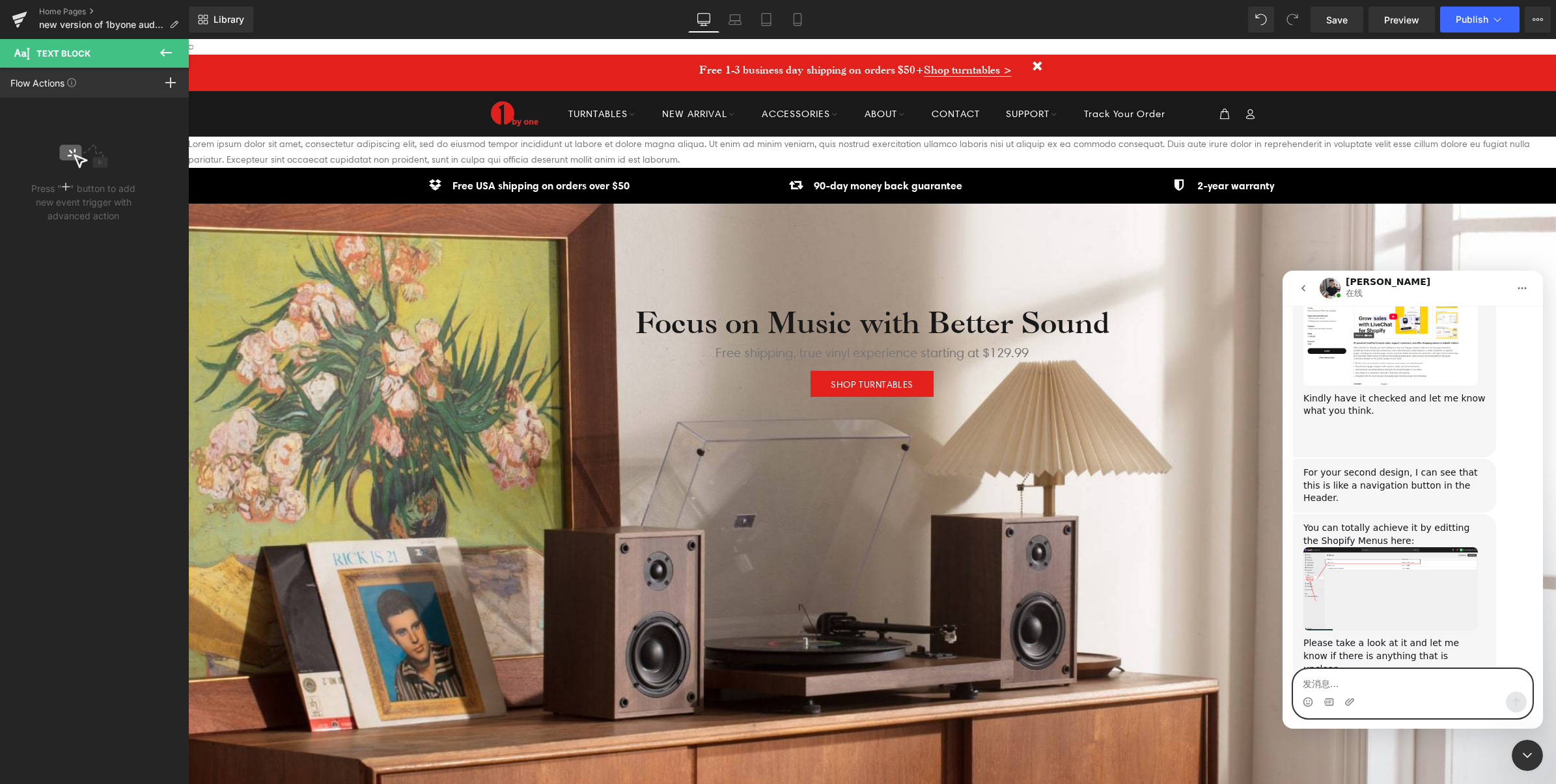
scroll to position [1049, 0]
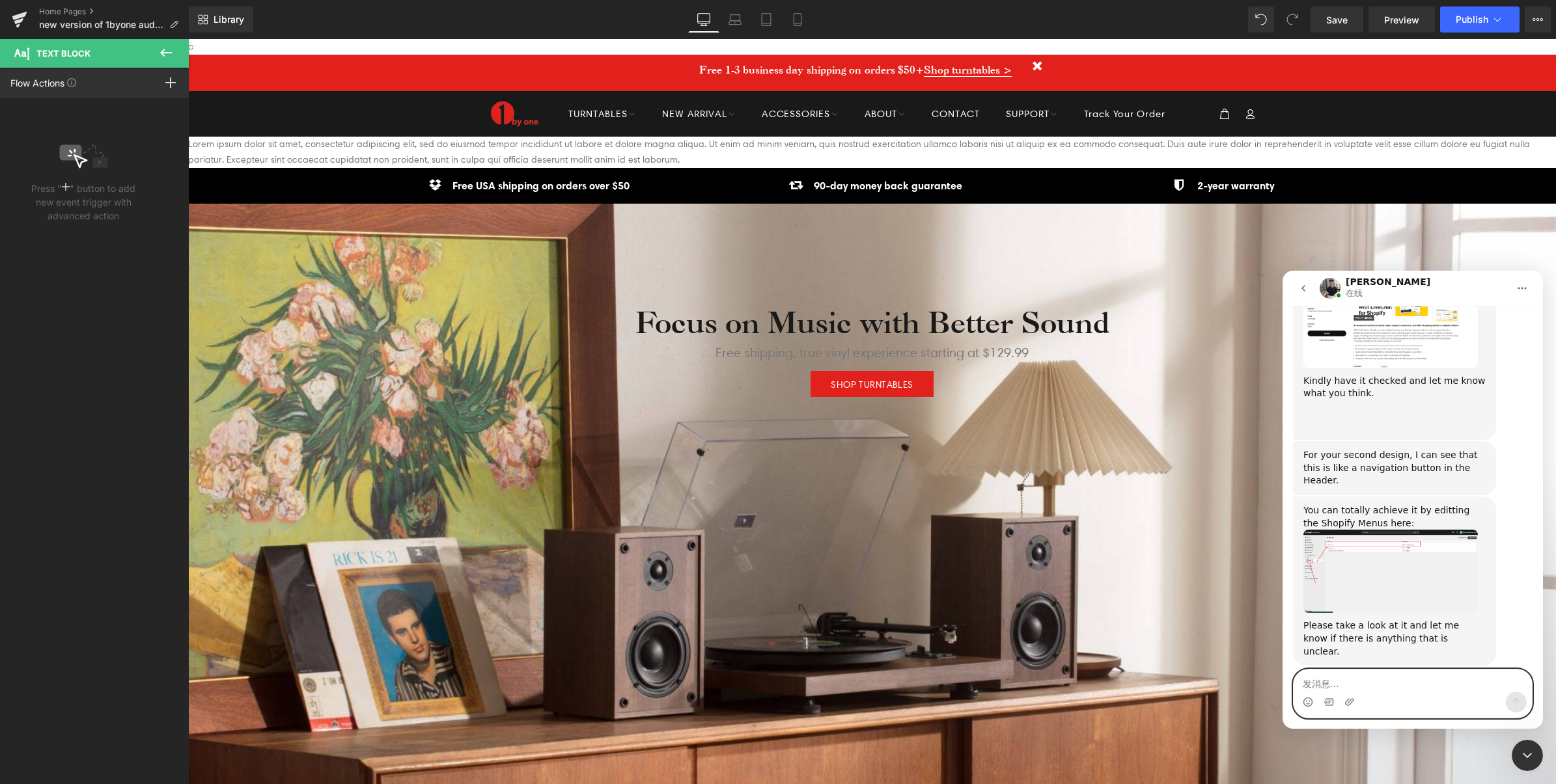
type textarea "w"
type textarea "i will check it later"
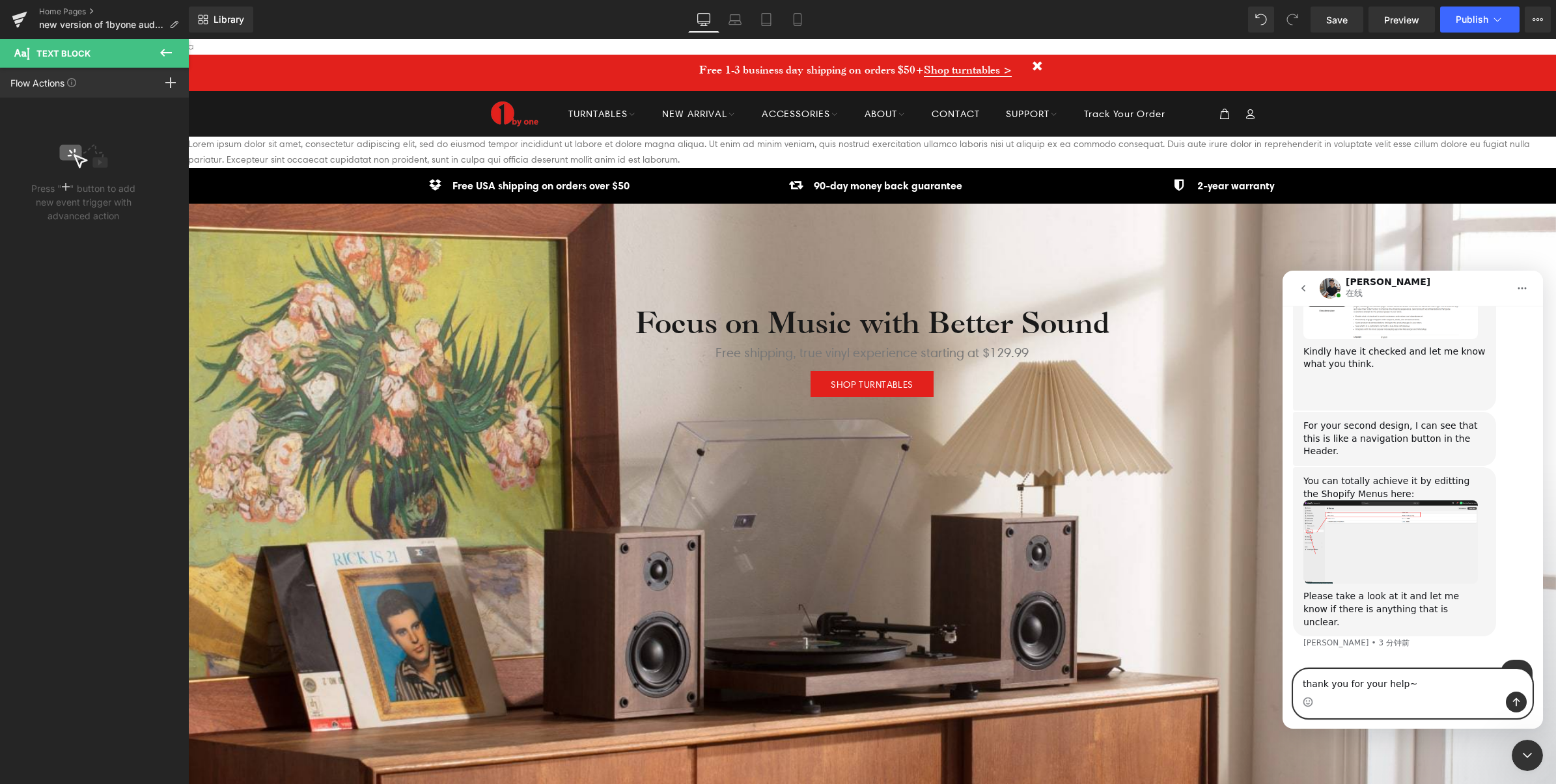
type textarea "thank you for your help"
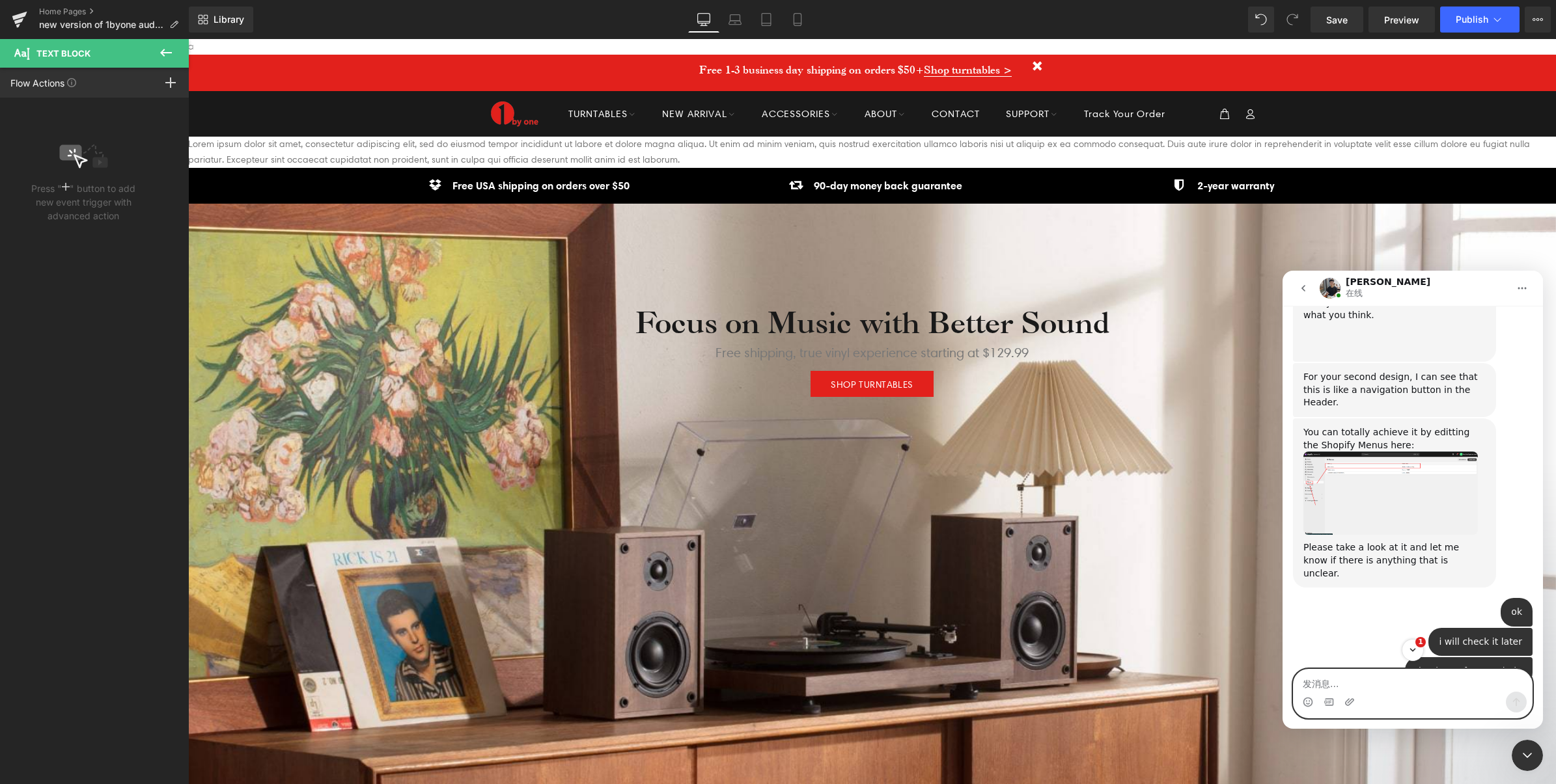
scroll to position [1201, 0]
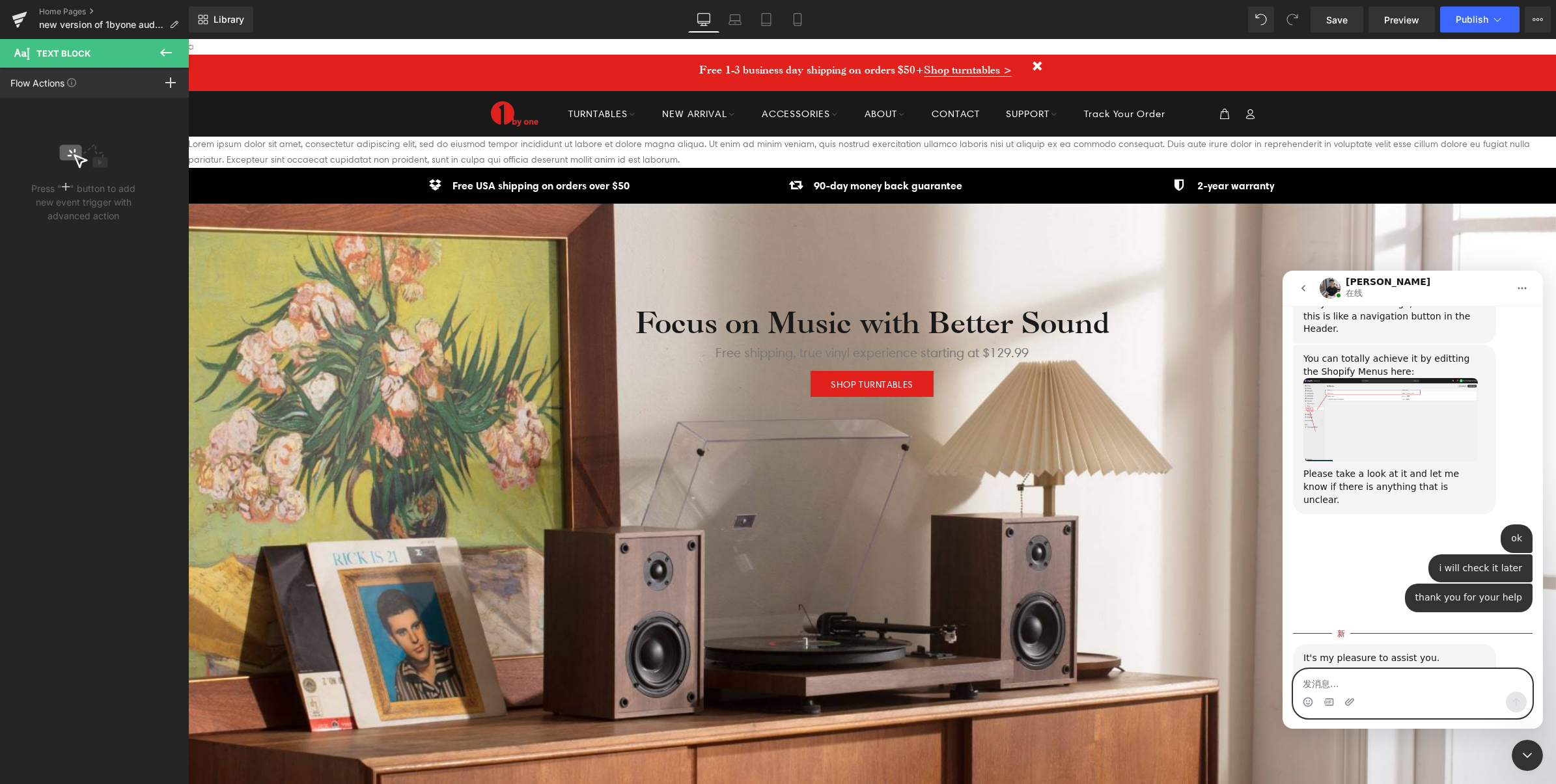
click at [1403, 679] on textarea "发消息..." at bounding box center [1412, 680] width 238 height 22
click at [1052, 161] on div at bounding box center [778, 373] width 1556 height 745
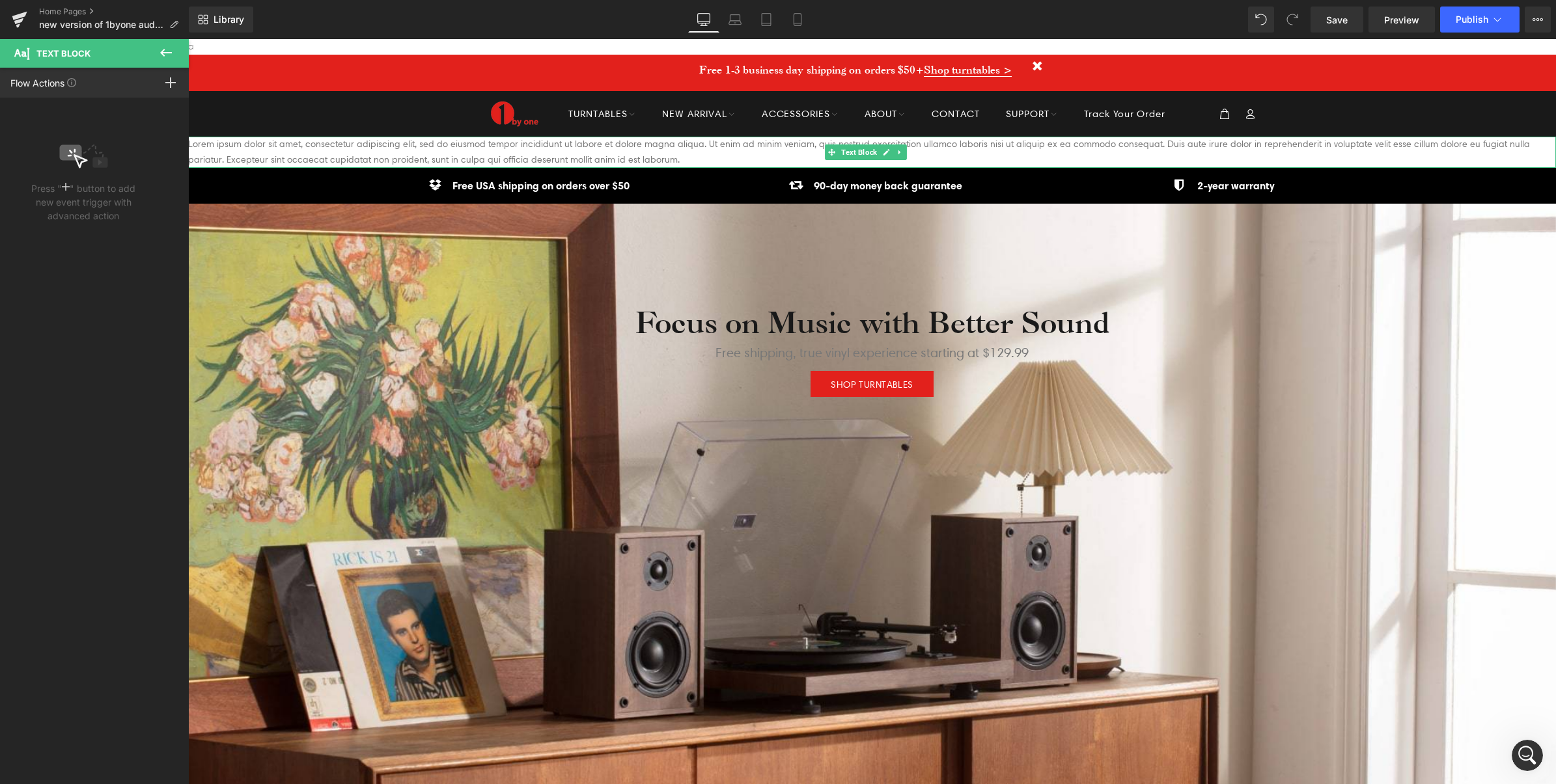
click at [897, 149] on icon at bounding box center [900, 153] width 7 height 8
click at [909, 149] on icon at bounding box center [906, 152] width 7 height 7
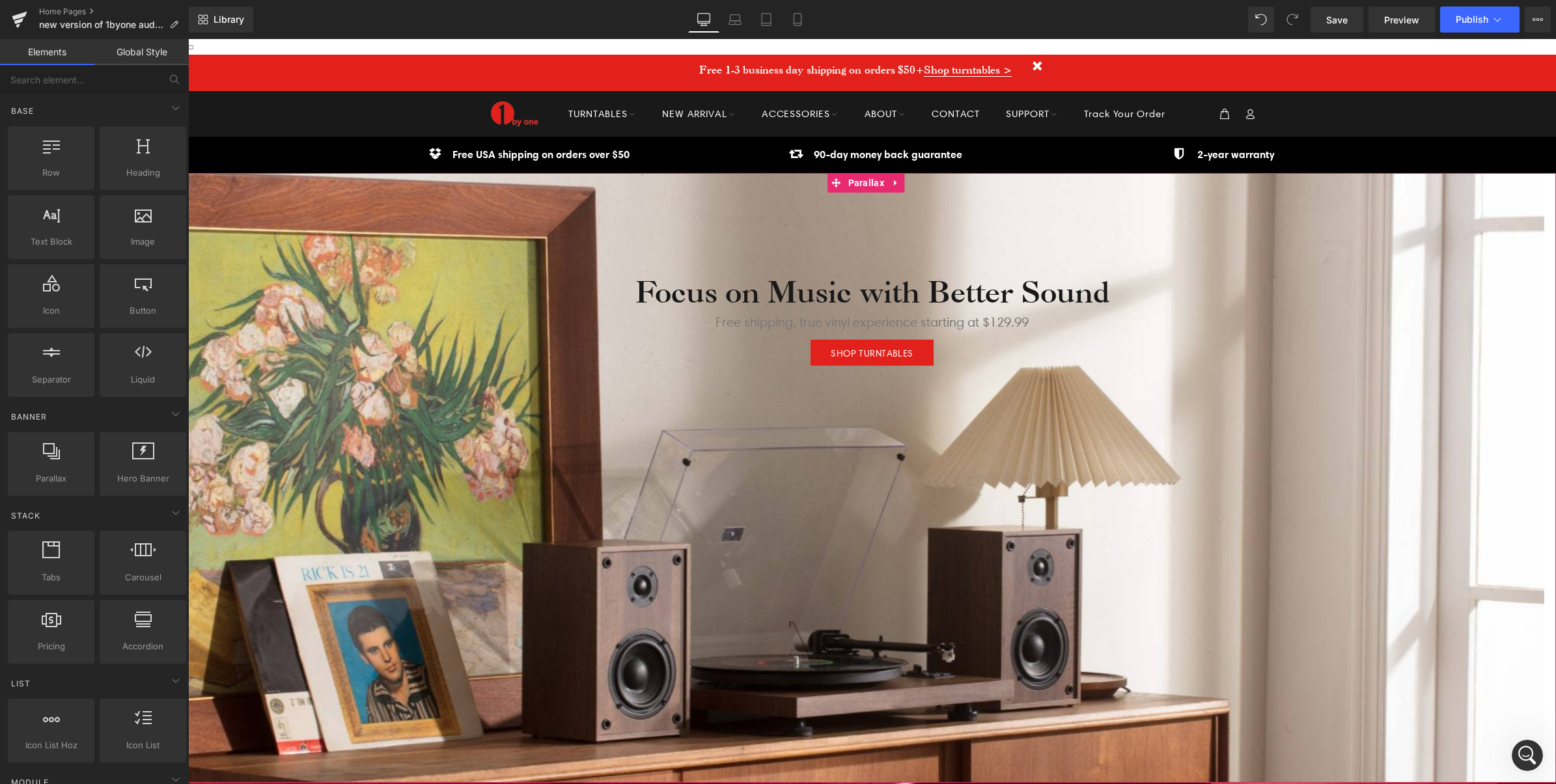
scroll to position [7, 7]
click at [1535, 759] on div "打开 Intercom Messenger" at bounding box center [1527, 755] width 43 height 43
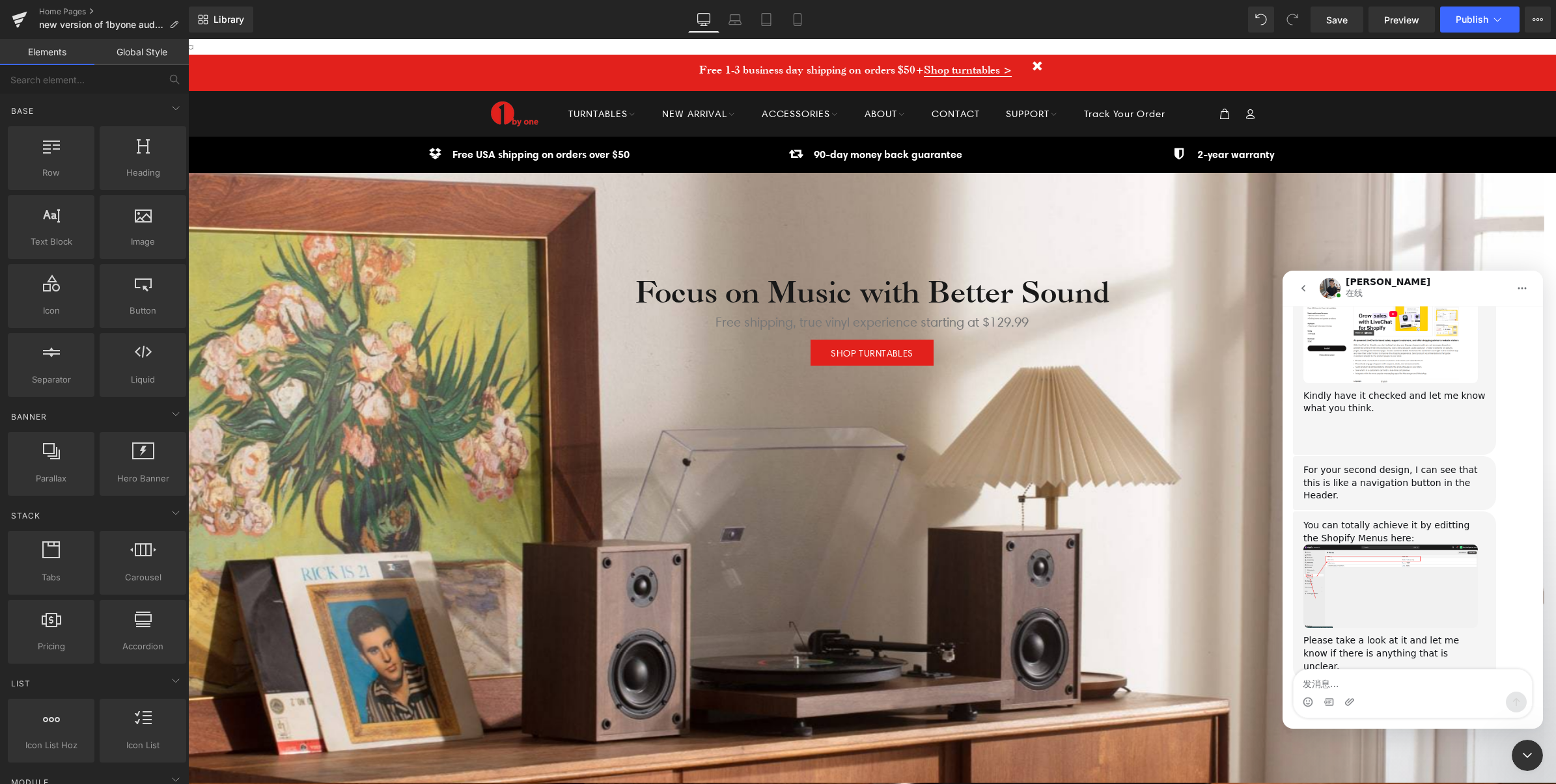
scroll to position [936, 0]
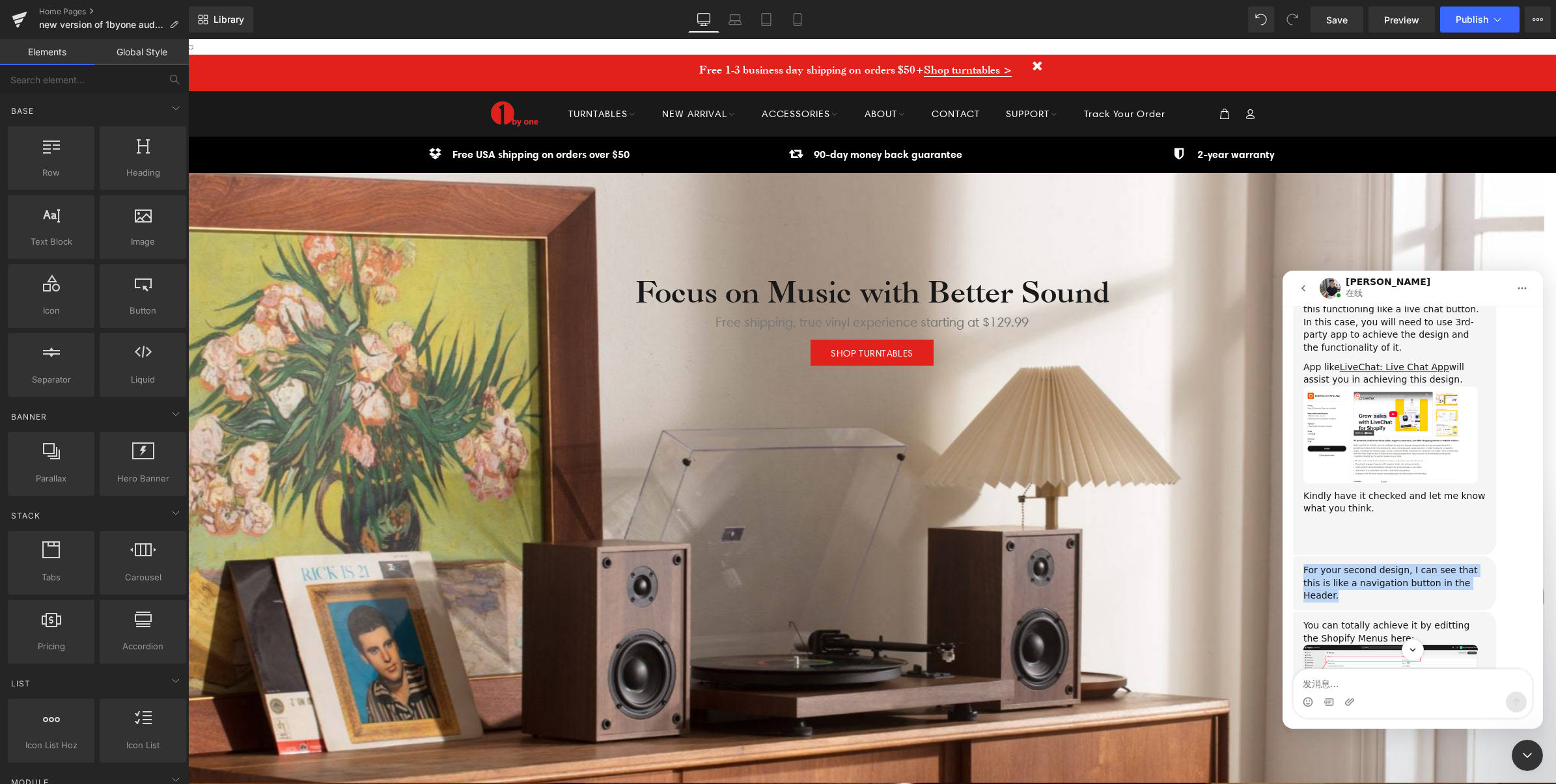
drag, startPoint x: 1365, startPoint y: 539, endPoint x: 1299, endPoint y: 518, distance: 69.3
click at [1299, 557] on div "For your second design, I can see that this is like a navigation button in the …" at bounding box center [1394, 583] width 203 height 54
drag, startPoint x: 1299, startPoint y: 518, endPoint x: 1365, endPoint y: 532, distance: 67.5
click at [1365, 564] on div "For your second design, I can see that this is like a navigation button in the …" at bounding box center [1394, 583] width 182 height 39
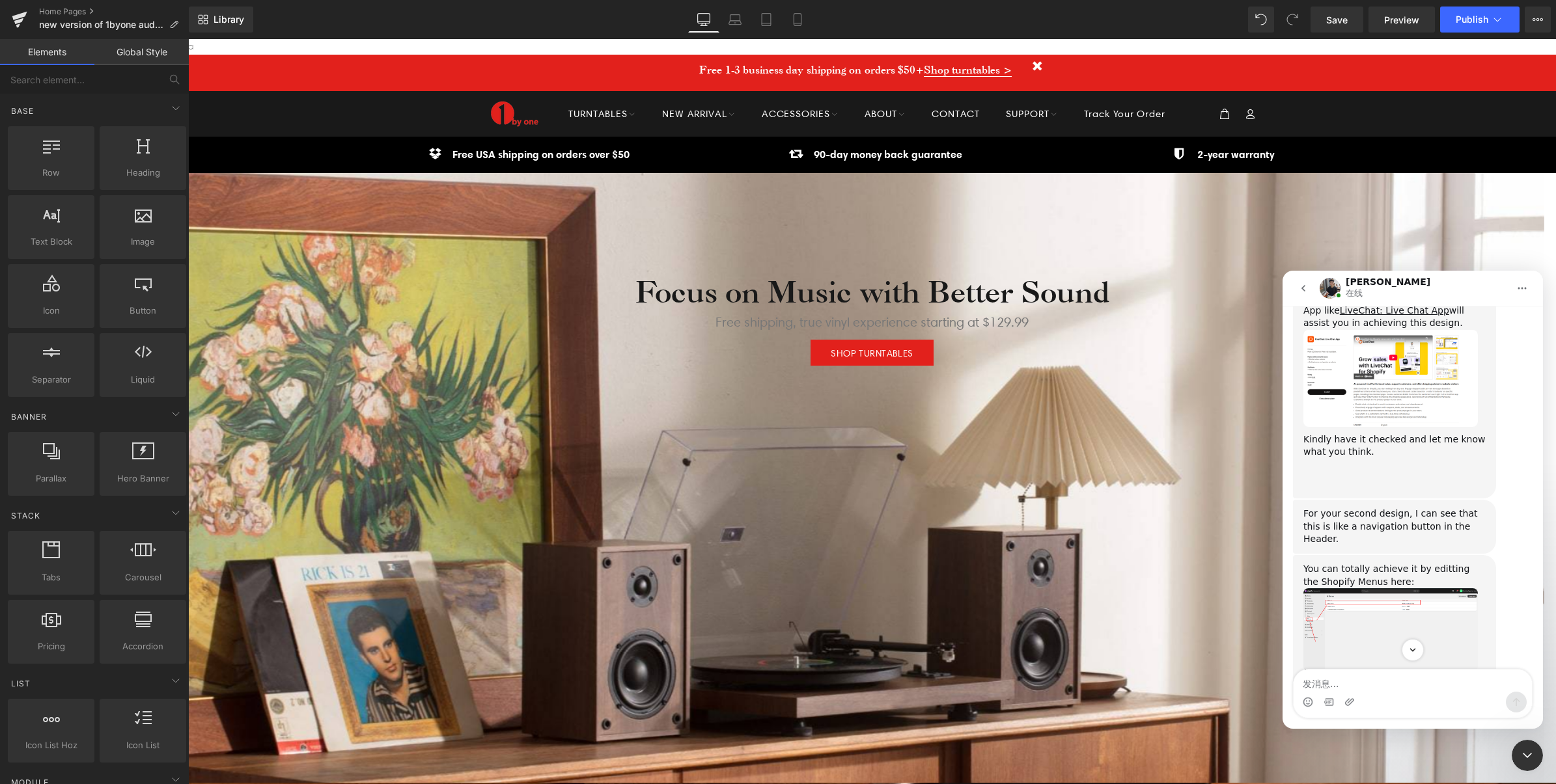
scroll to position [1017, 0]
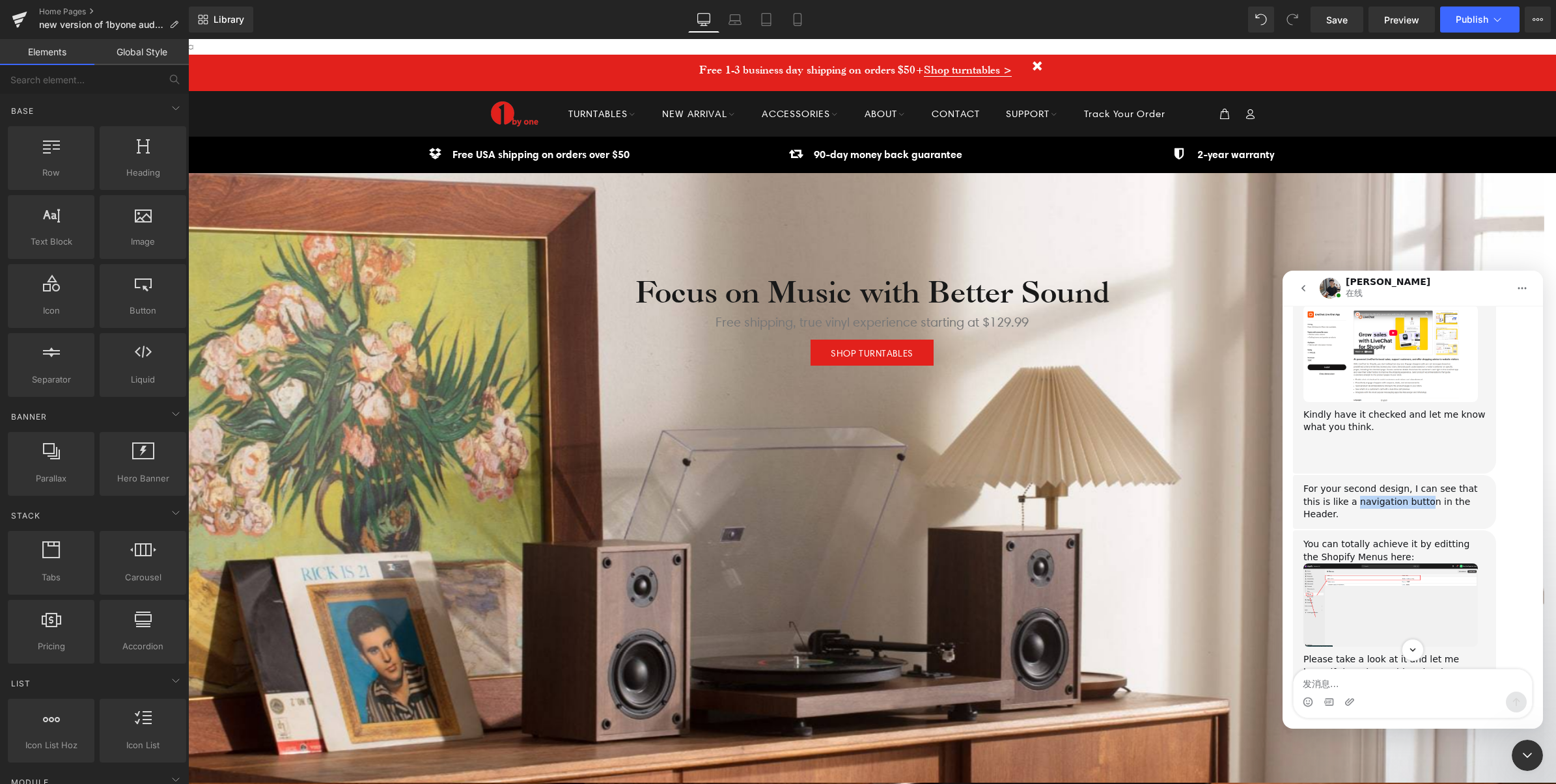
drag, startPoint x: 1355, startPoint y: 448, endPoint x: 1429, endPoint y: 449, distance: 74.0
click at [1429, 483] on div "For your second design, I can see that this is like a navigation button in the …" at bounding box center [1394, 502] width 182 height 39
click at [1431, 483] on div "For your second design, I can see that this is like a navigation button in the …" at bounding box center [1394, 502] width 182 height 39
click at [63, 8] on div at bounding box center [778, 373] width 1556 height 745
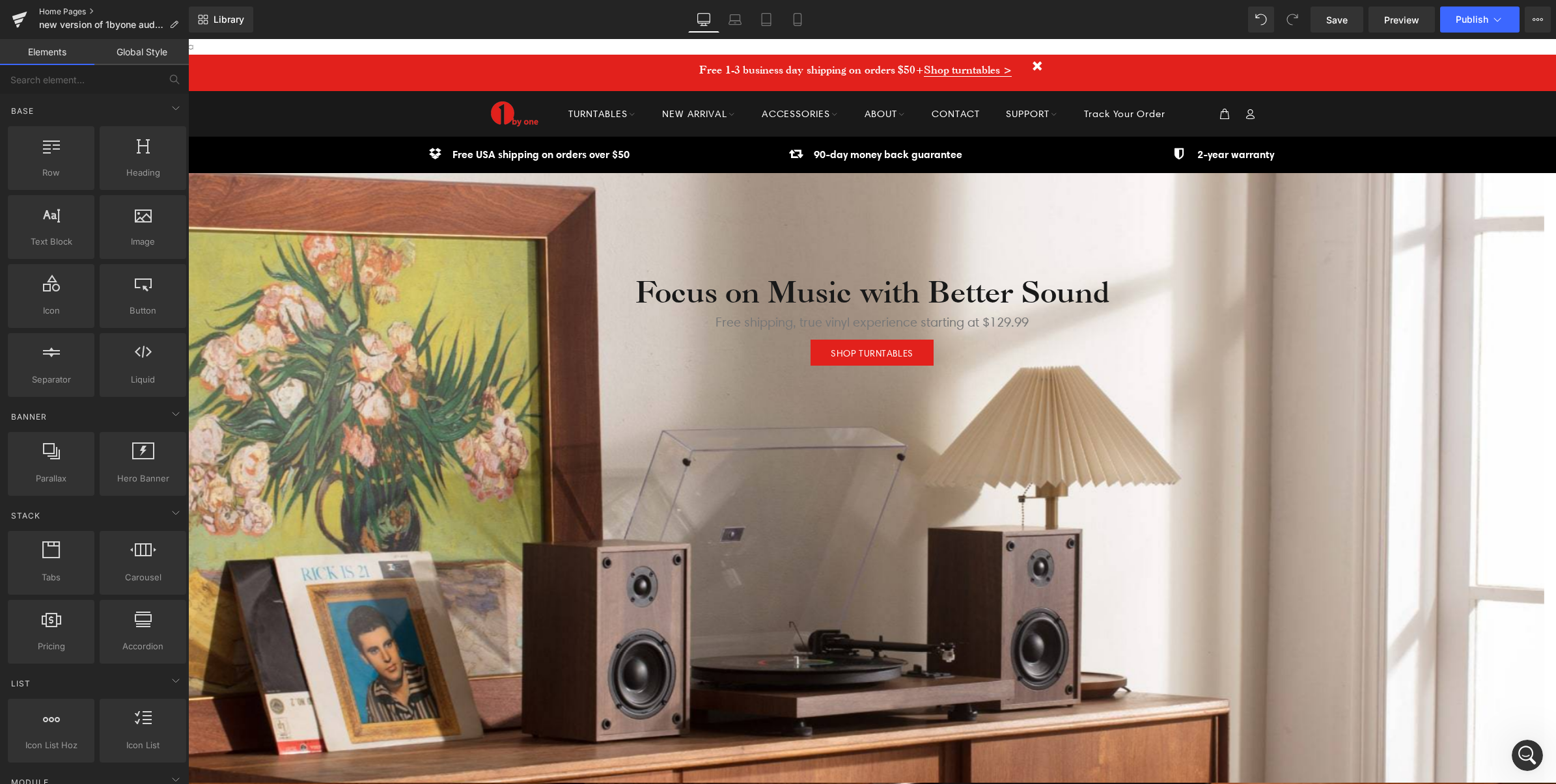
click at [68, 8] on link "Home Pages" at bounding box center [114, 12] width 149 height 11
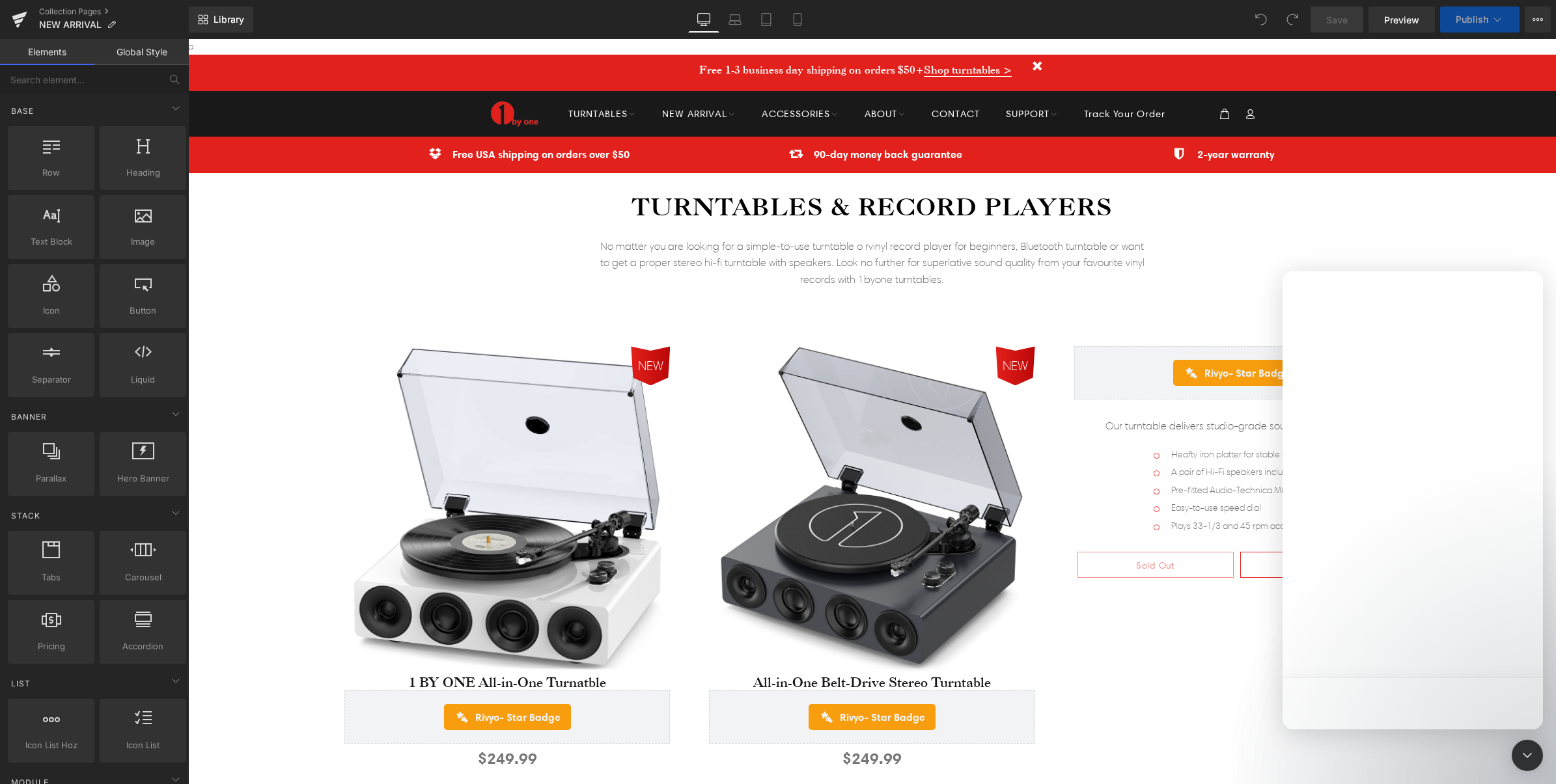
click at [1508, 711] on div at bounding box center [778, 373] width 1556 height 745
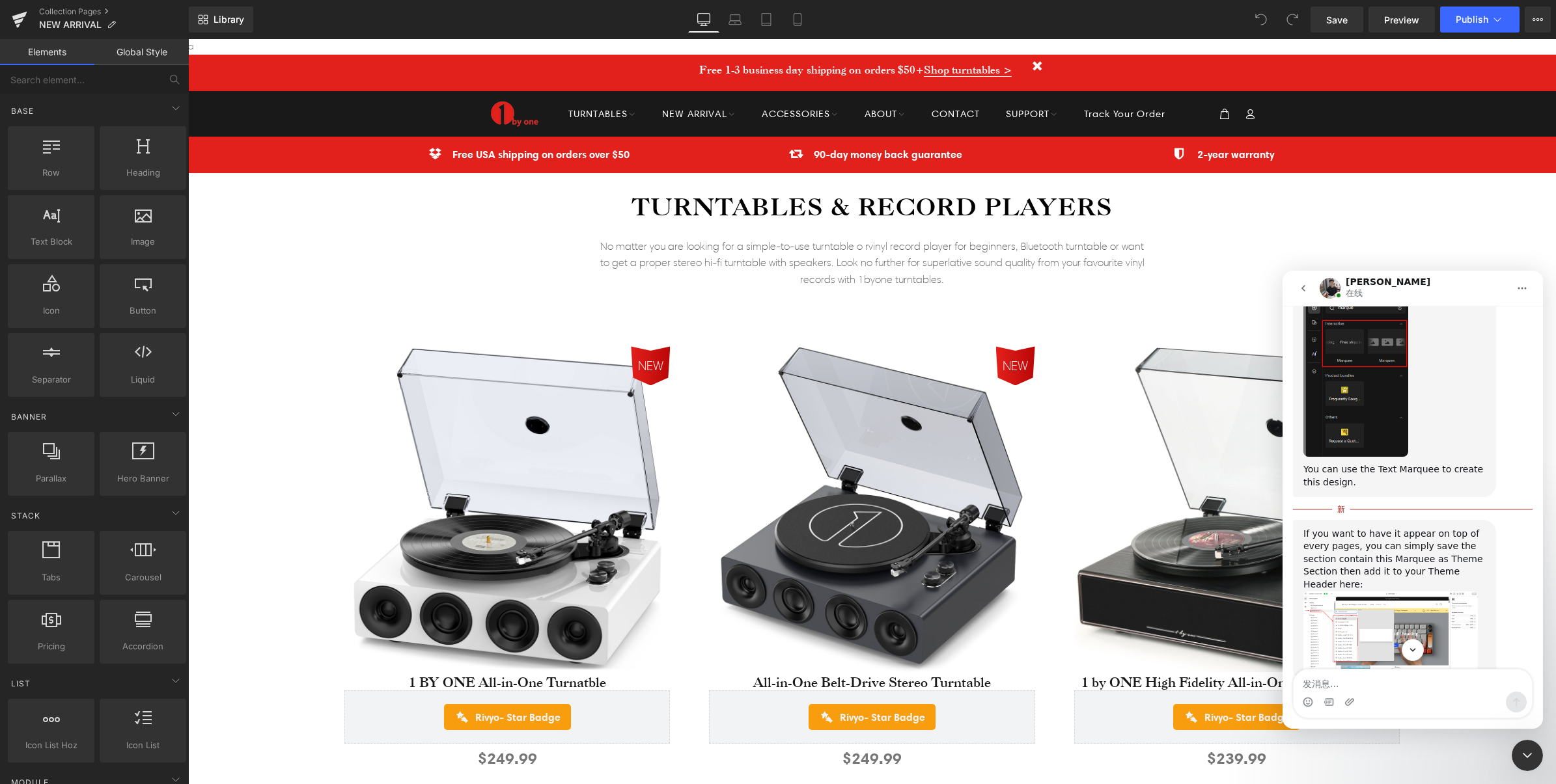
scroll to position [2272, 0]
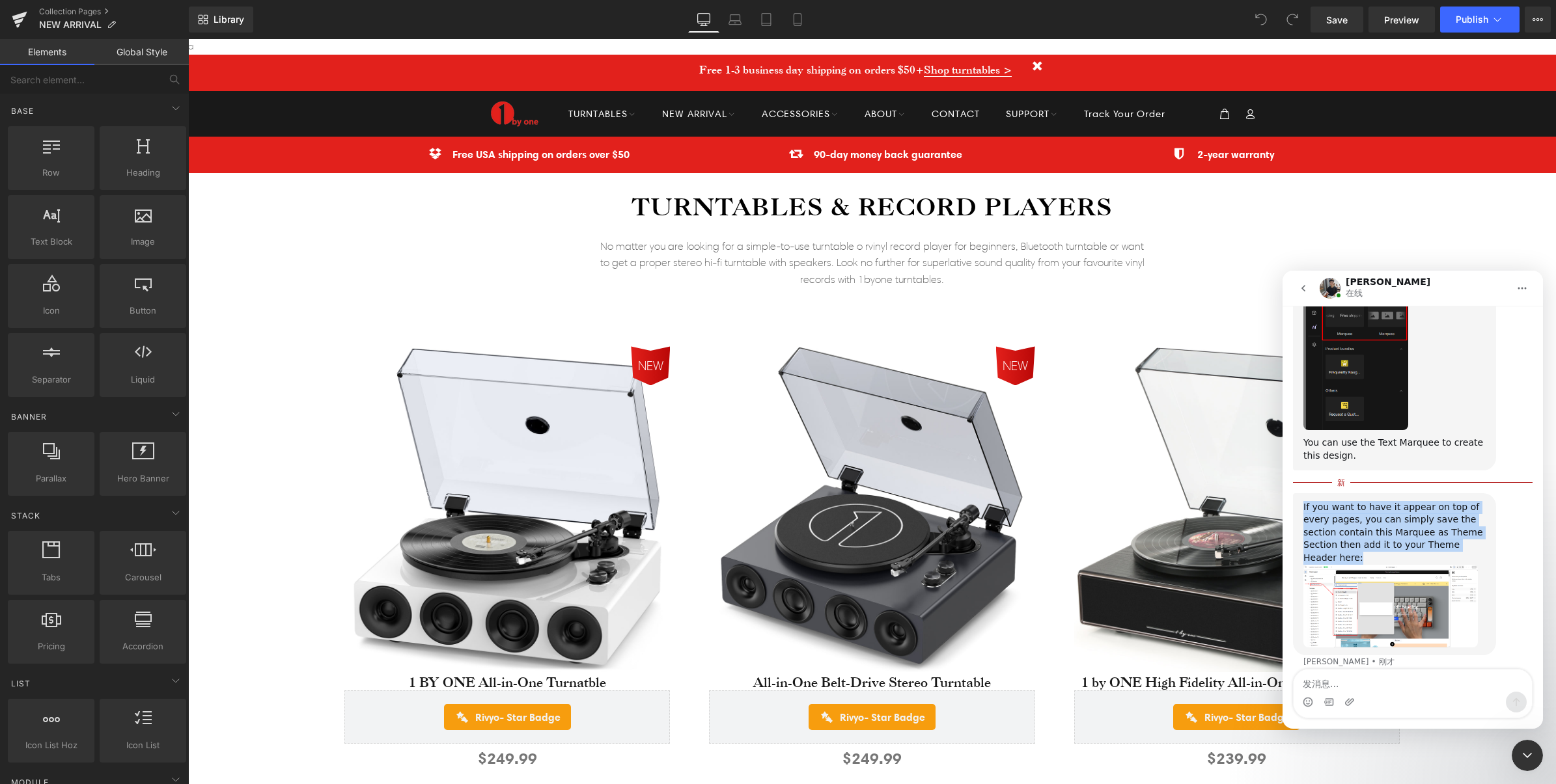
drag, startPoint x: 1374, startPoint y: 493, endPoint x: 1297, endPoint y: 435, distance: 96.4
click at [1297, 493] on div "If you want to have it appear on top of every pages, you can simply save the se…" at bounding box center [1394, 574] width 203 height 162
copy div "If you want to have it appear on top of every pages, you can simply save the se…"
click at [1351, 565] on img "Tony说…" at bounding box center [1391, 606] width 175 height 83
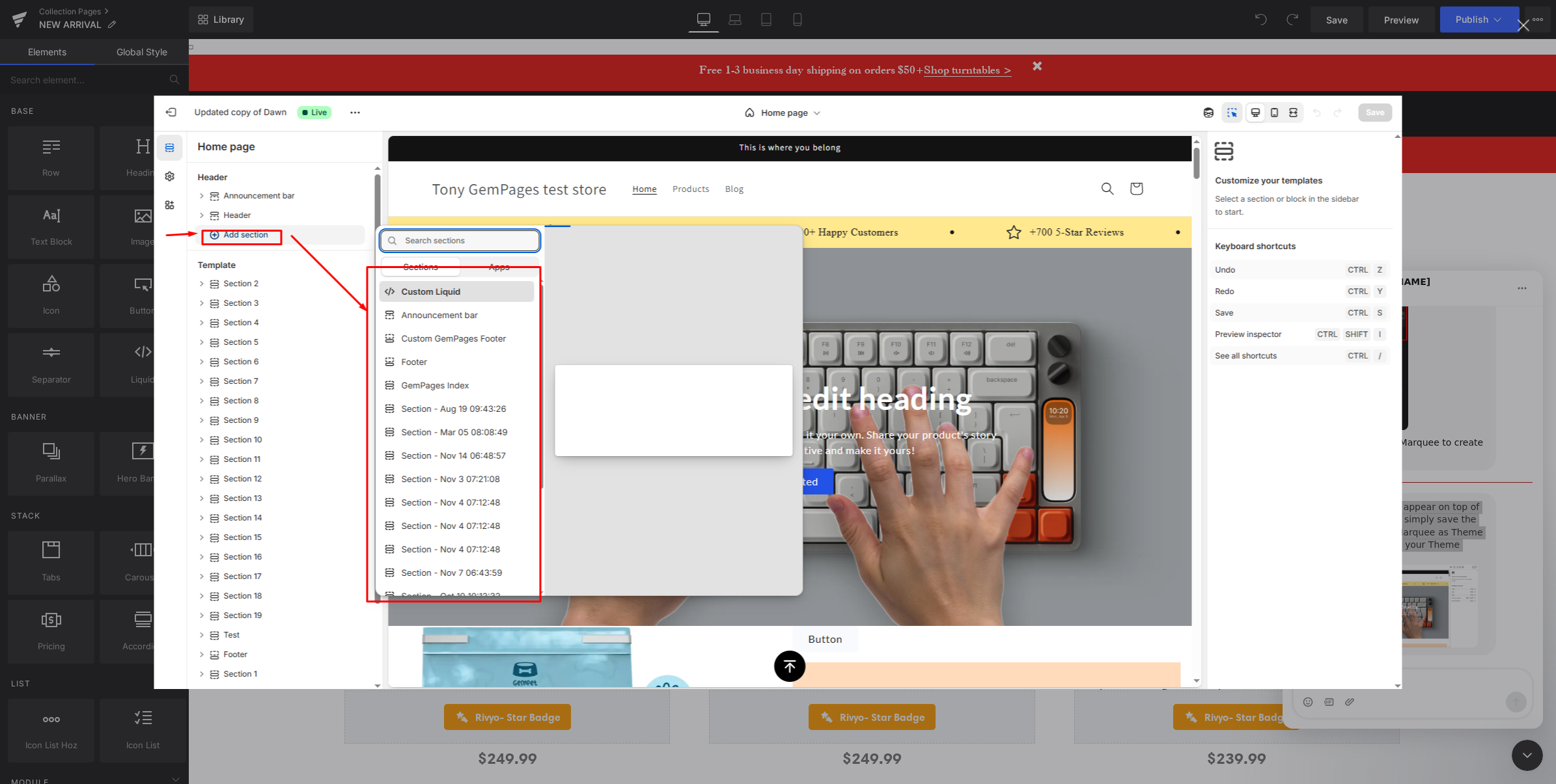
click at [880, 223] on img "关闭" at bounding box center [778, 392] width 1248 height 593
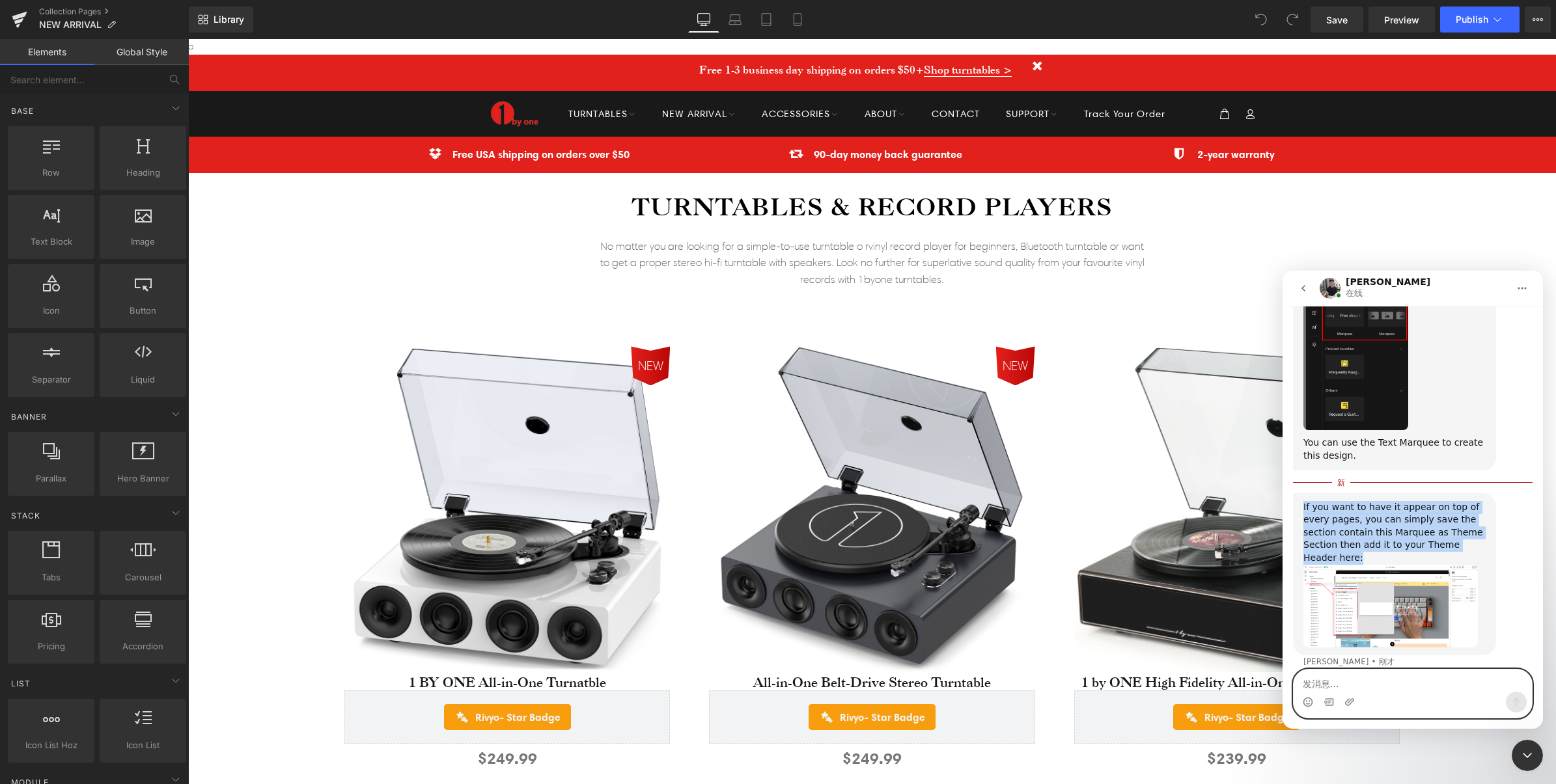
click at [1388, 683] on textarea "发消息..." at bounding box center [1412, 680] width 238 height 22
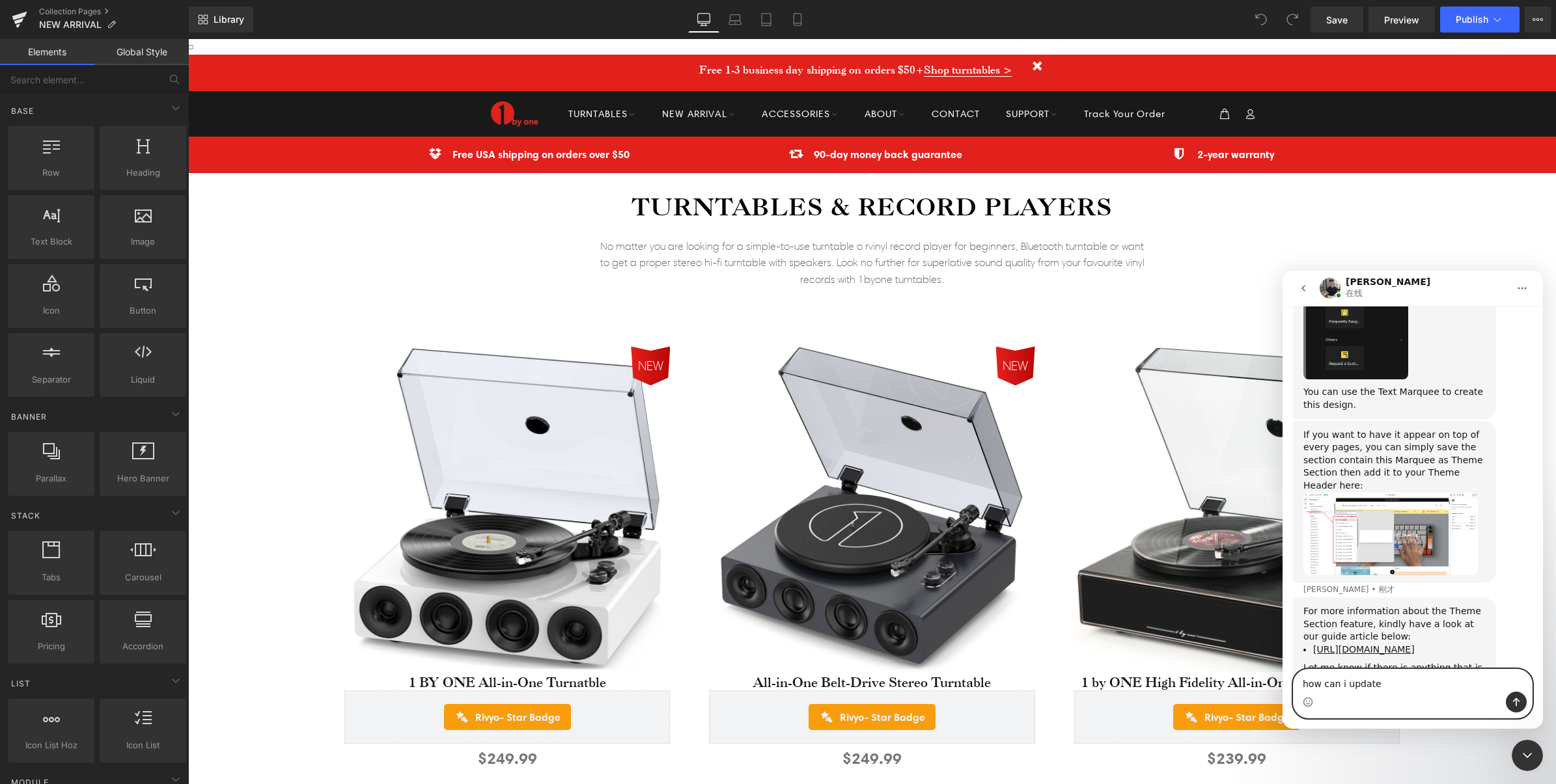
scroll to position [2325, 0]
type textarea "how can i update gampage to verson 7"
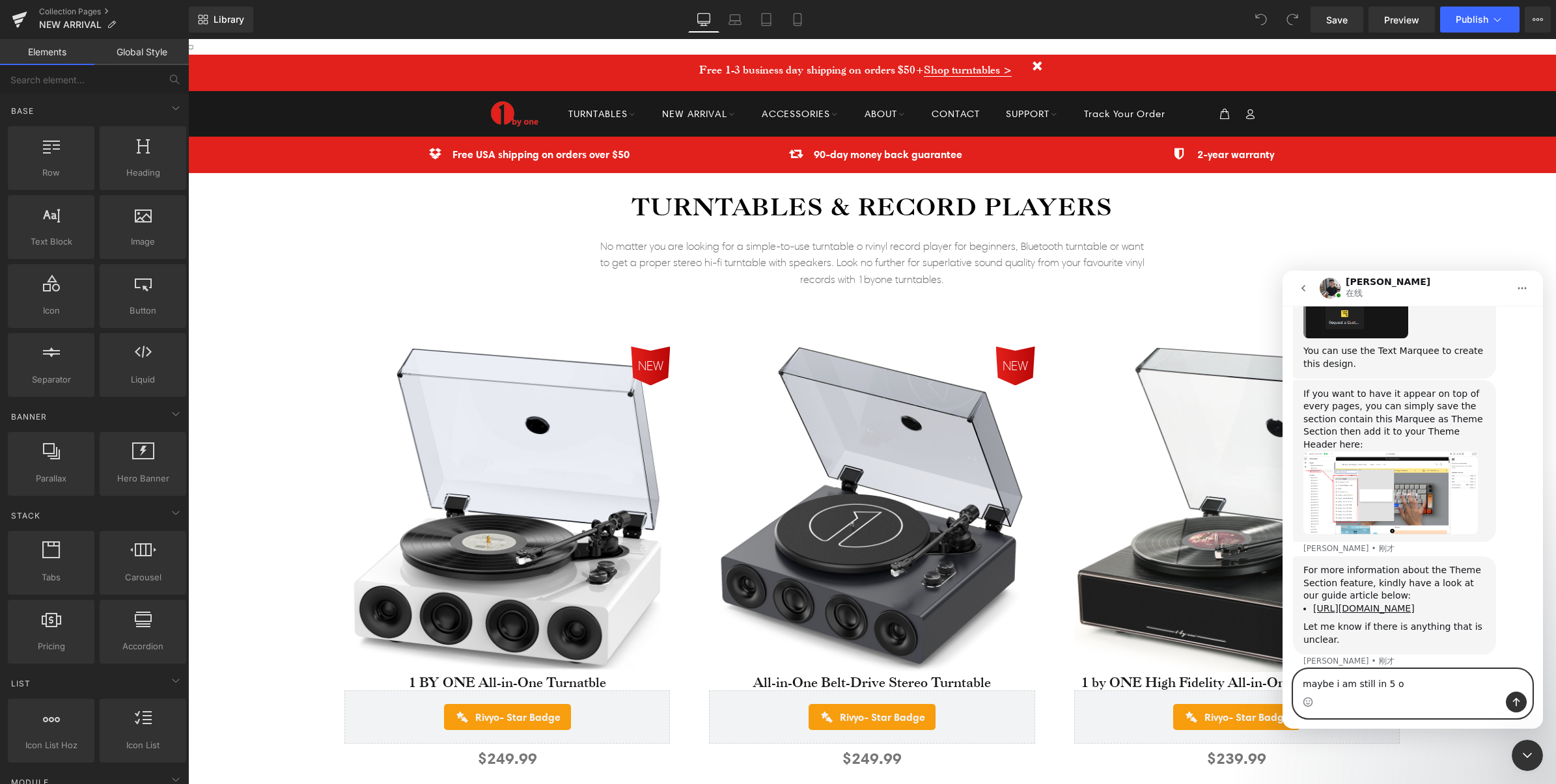
scroll to position [2415, 0]
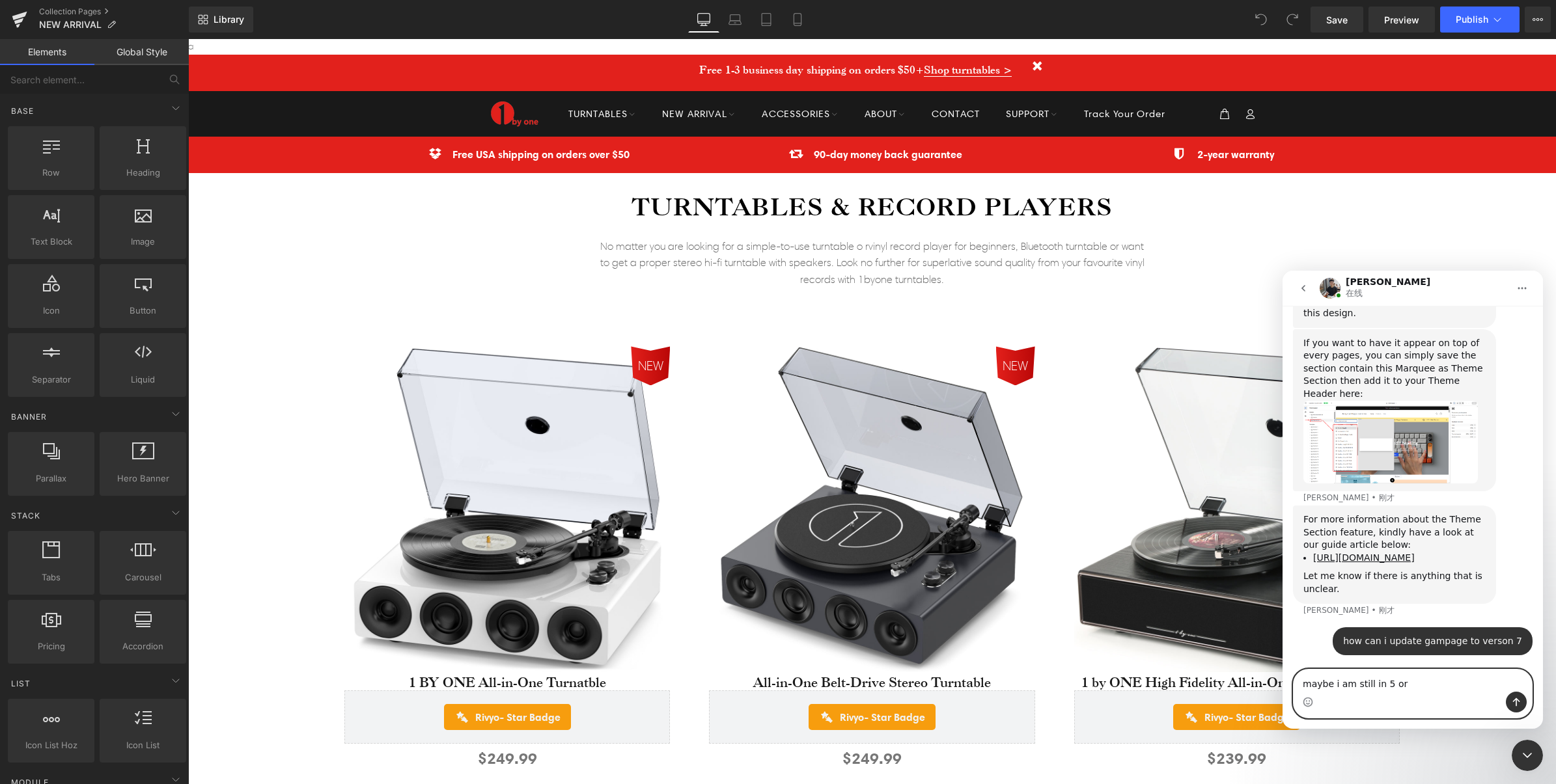
type textarea "maybe i am still in 5 or 6"
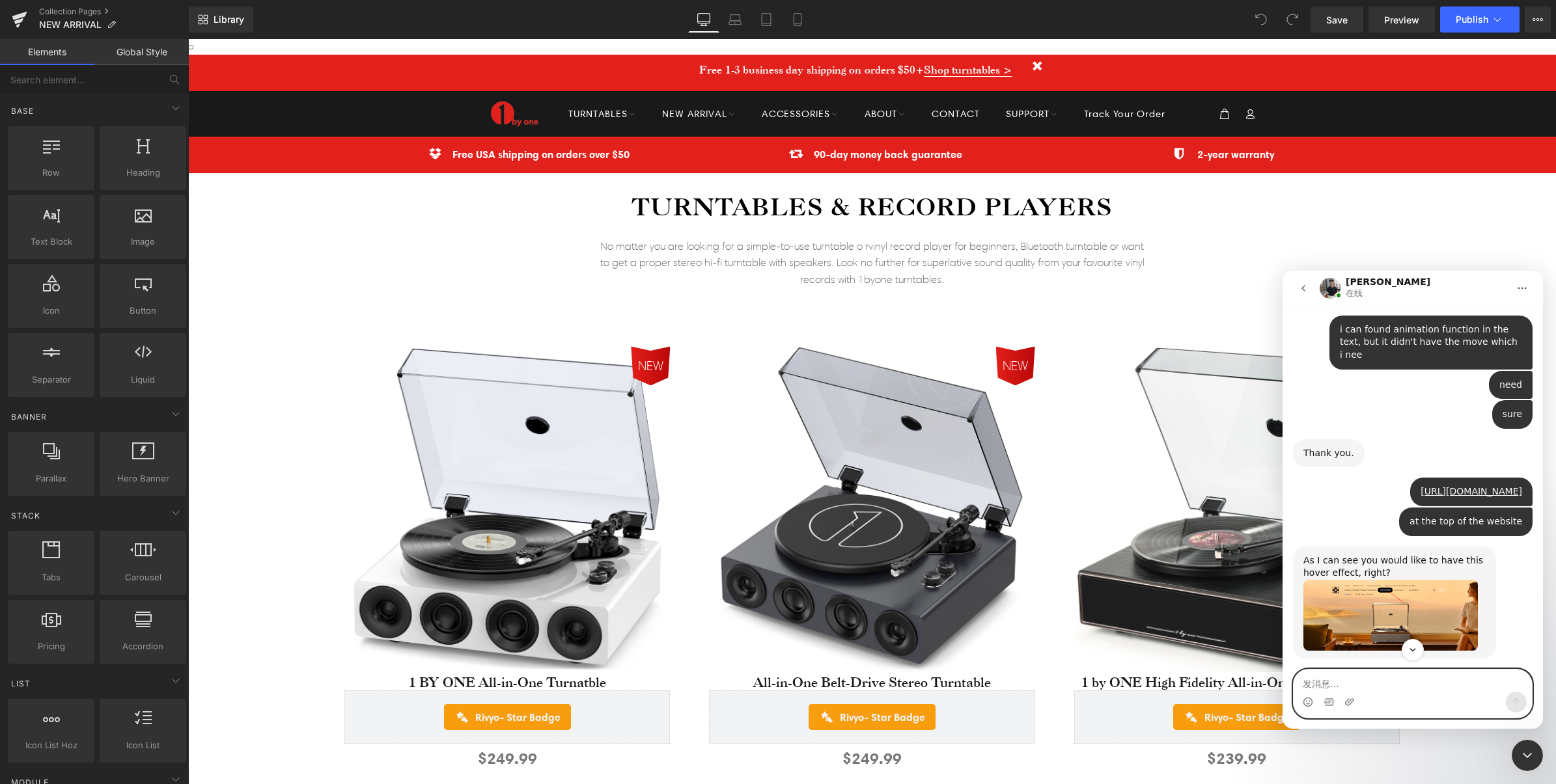
scroll to position [1956, 0]
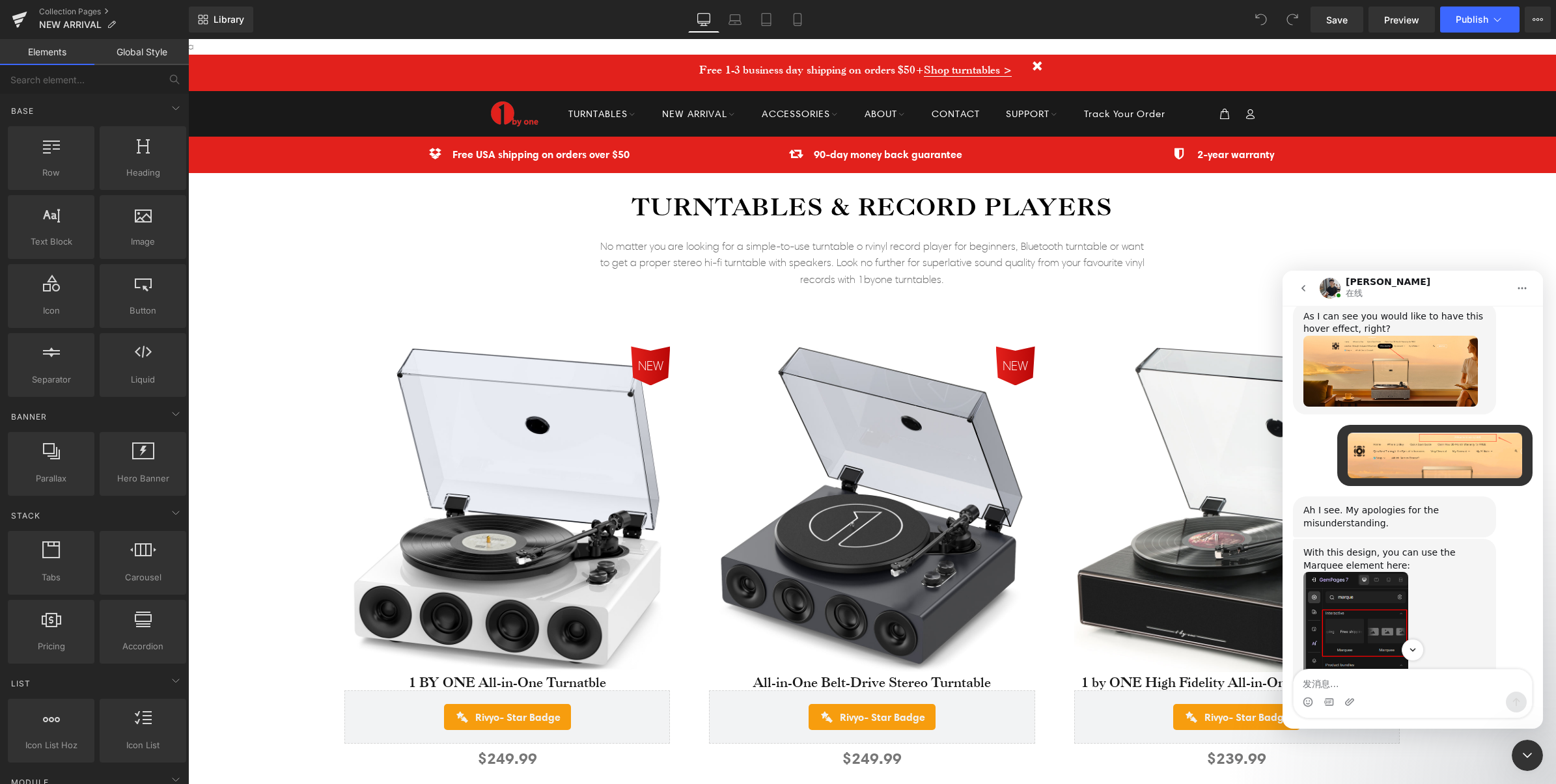
click at [1366, 572] on img "Marquee - find the element in GemPages V7" at bounding box center [1355, 659] width 105 height 175
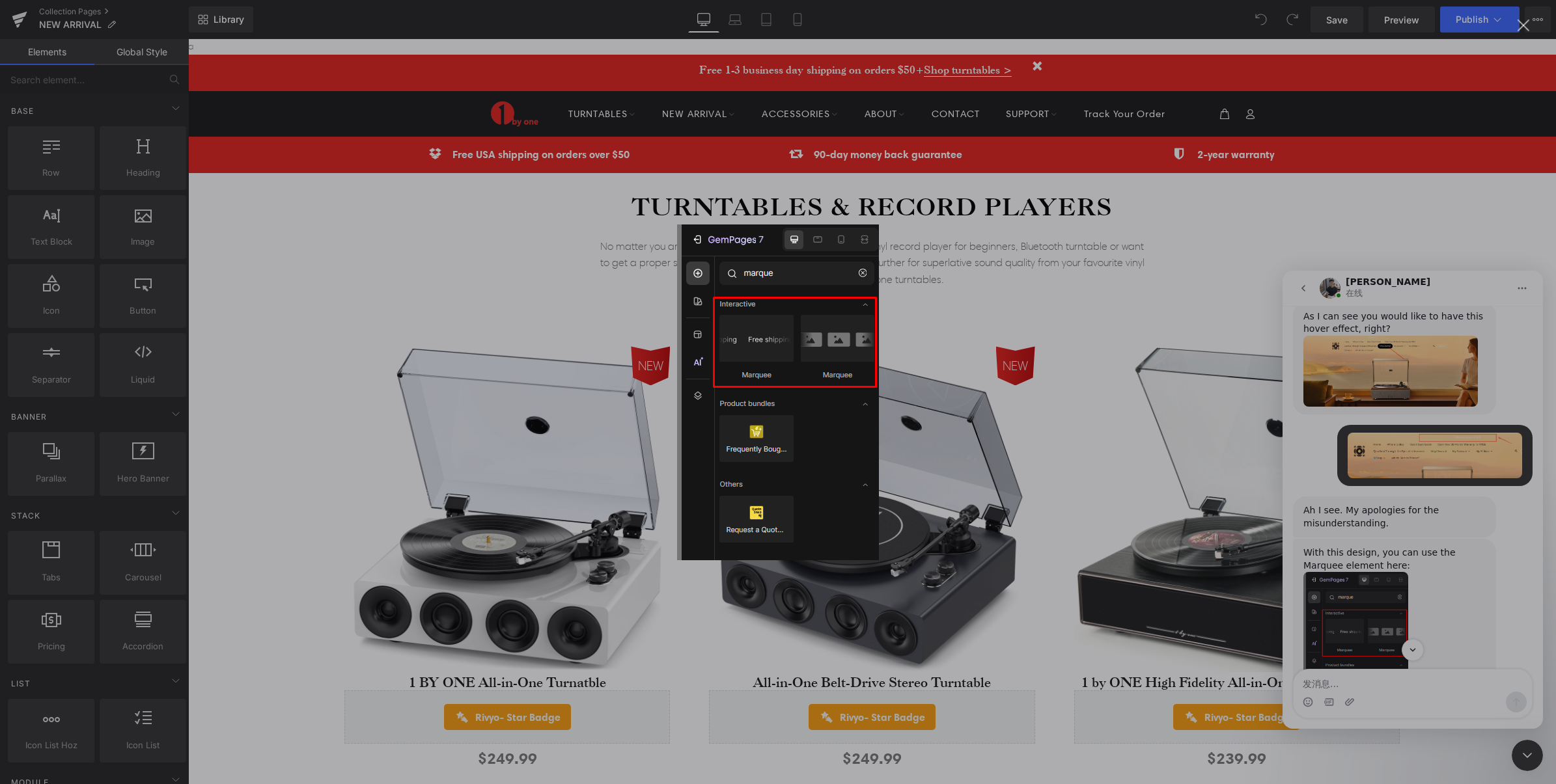
click at [1405, 441] on div "Intercom Messenger" at bounding box center [778, 392] width 1556 height 784
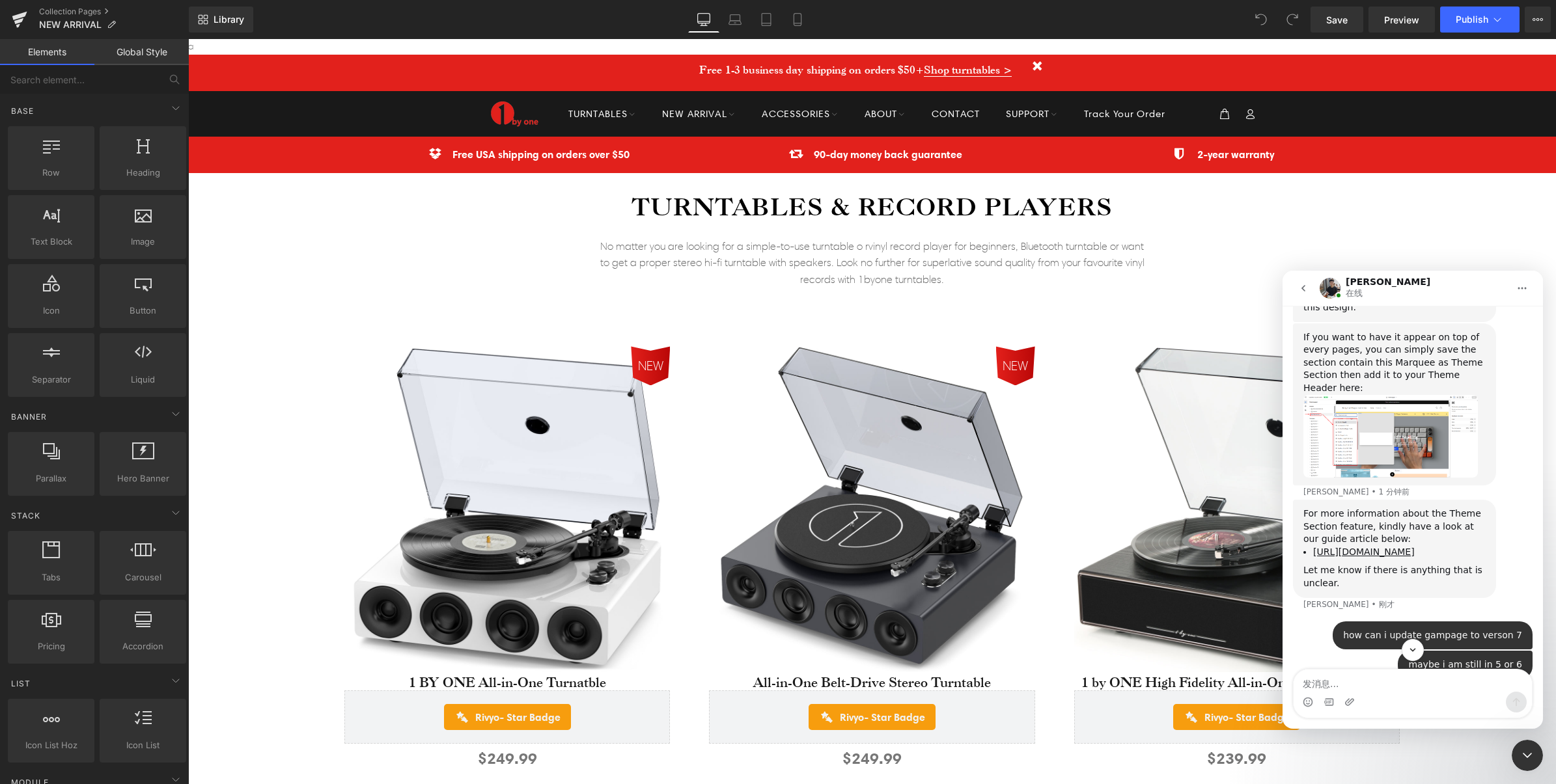
scroll to position [2444, 0]
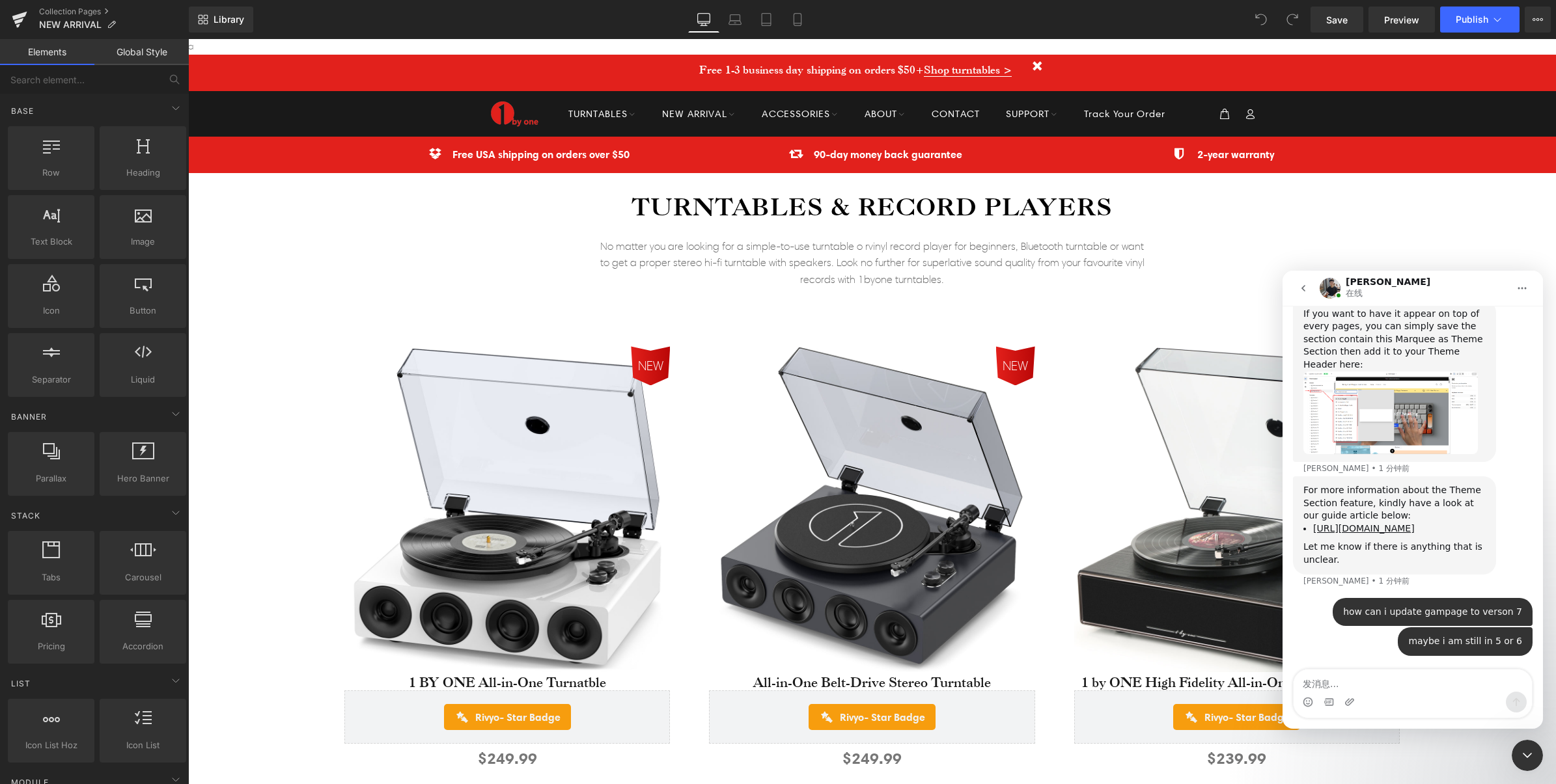
click at [1405, 371] on img "Tony说…" at bounding box center [1391, 413] width 175 height 83
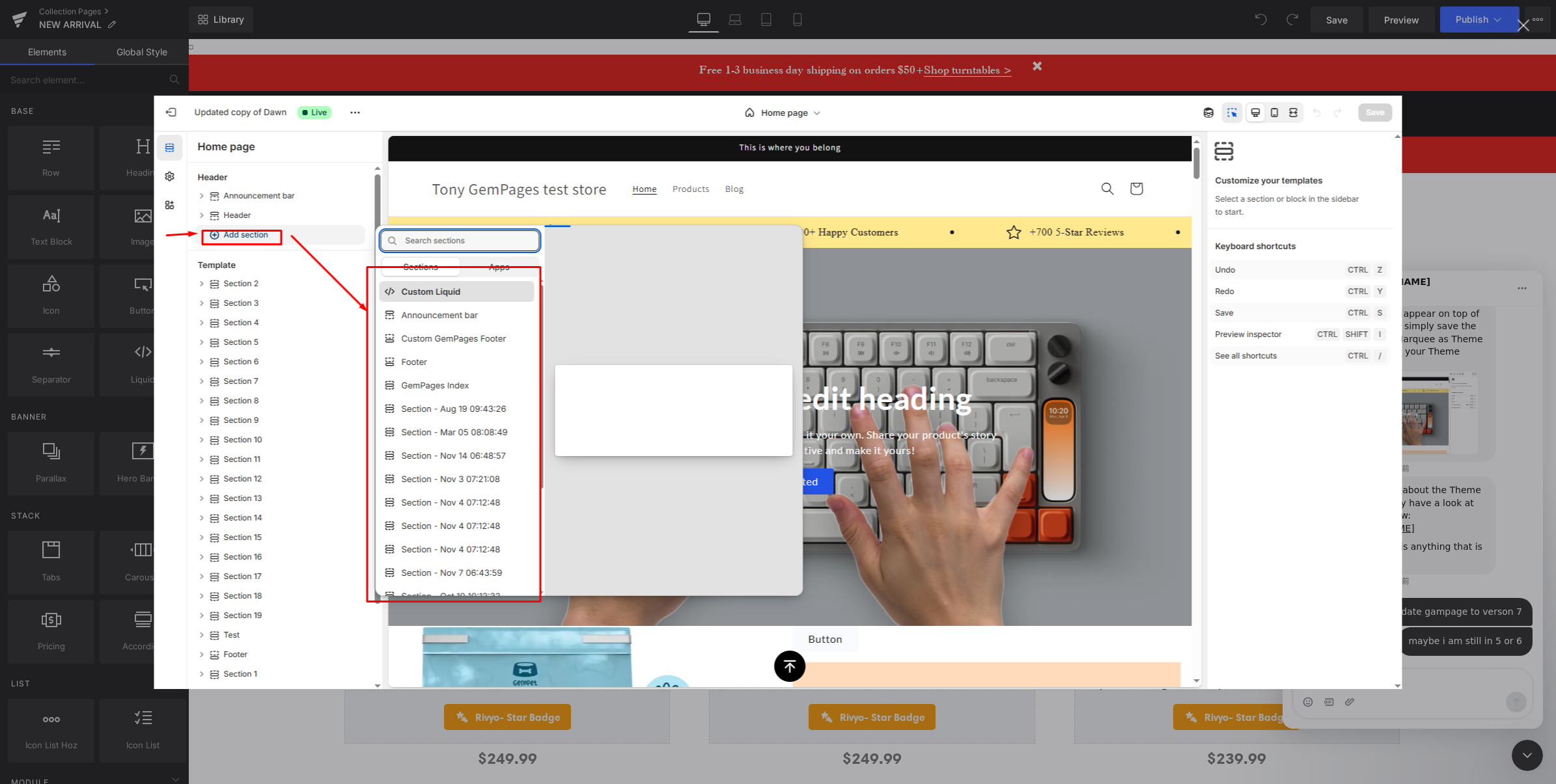
click at [1228, 275] on img "关闭" at bounding box center [778, 392] width 1248 height 593
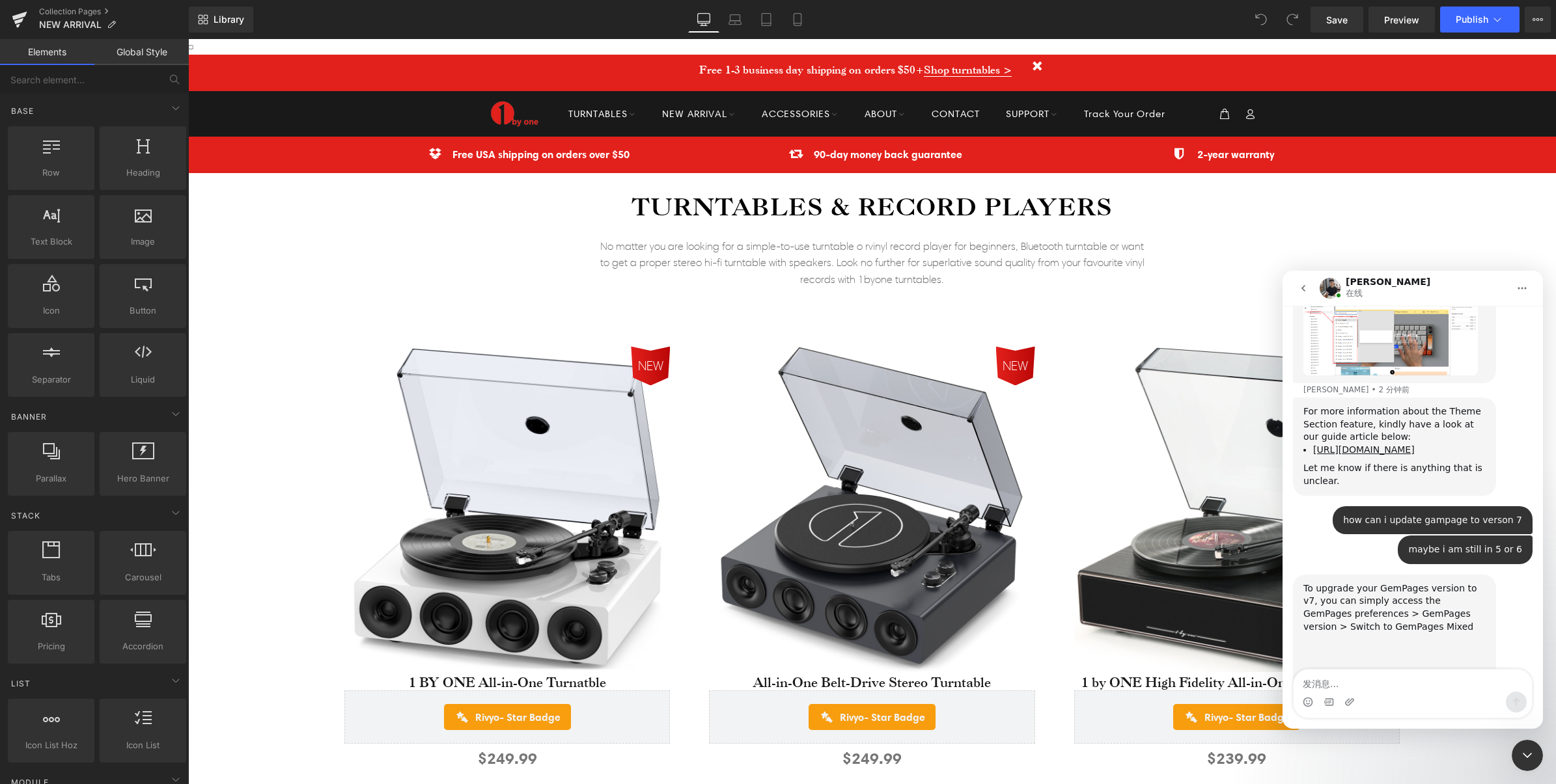
scroll to position [2600, 0]
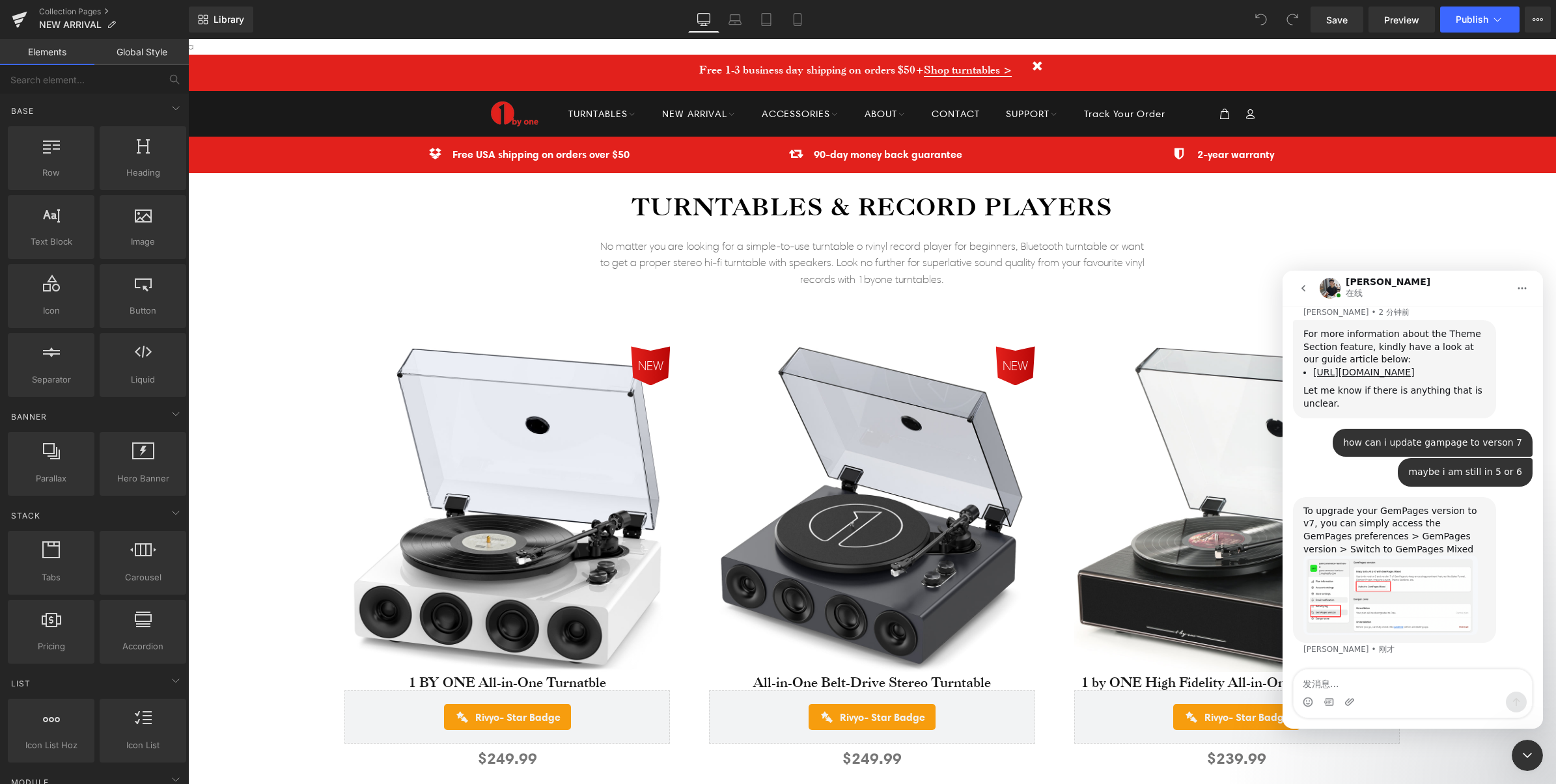
click at [1385, 556] on img "Tony说…" at bounding box center [1391, 595] width 175 height 79
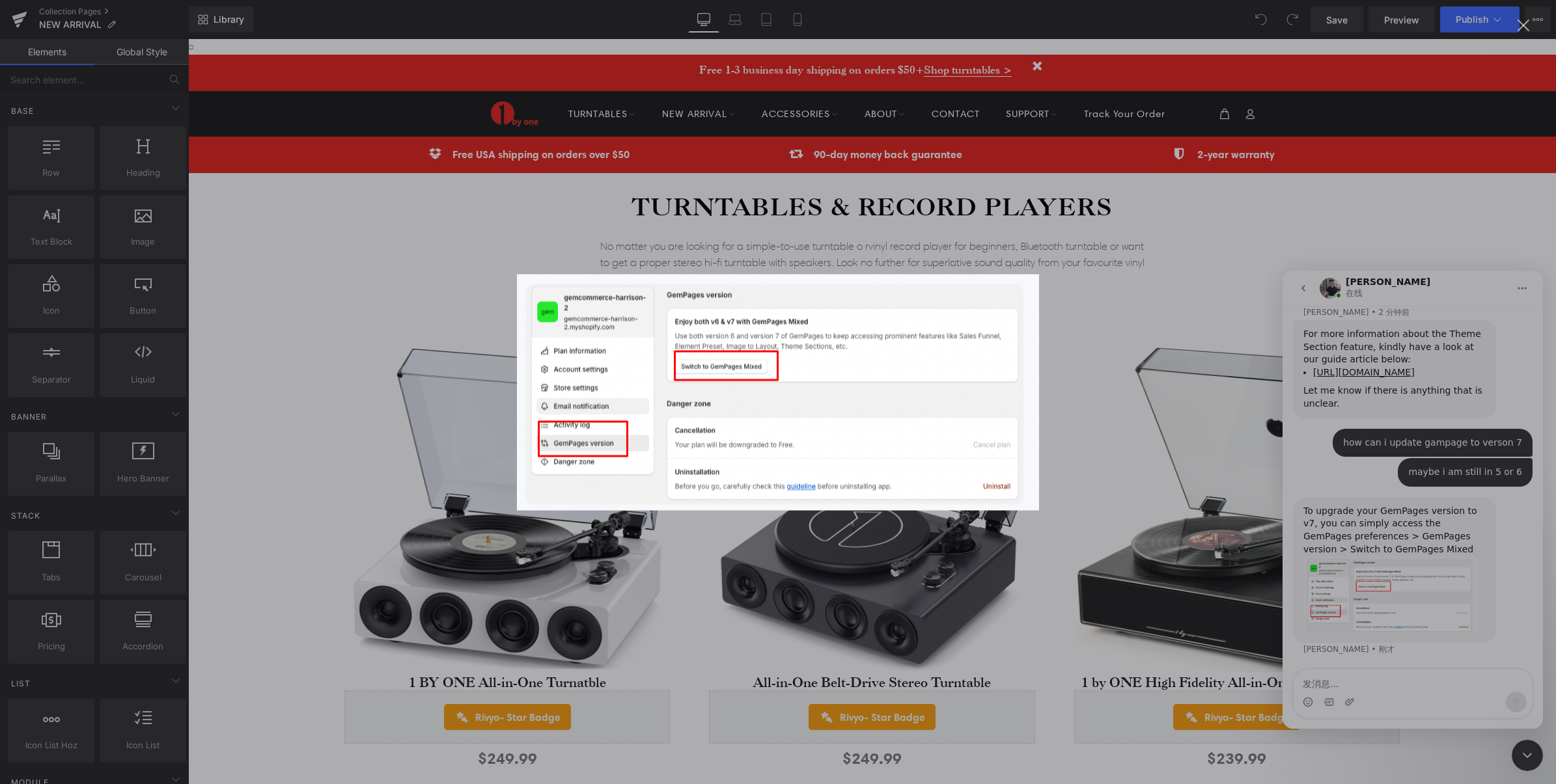
click at [781, 385] on img "关闭" at bounding box center [778, 392] width 522 height 236
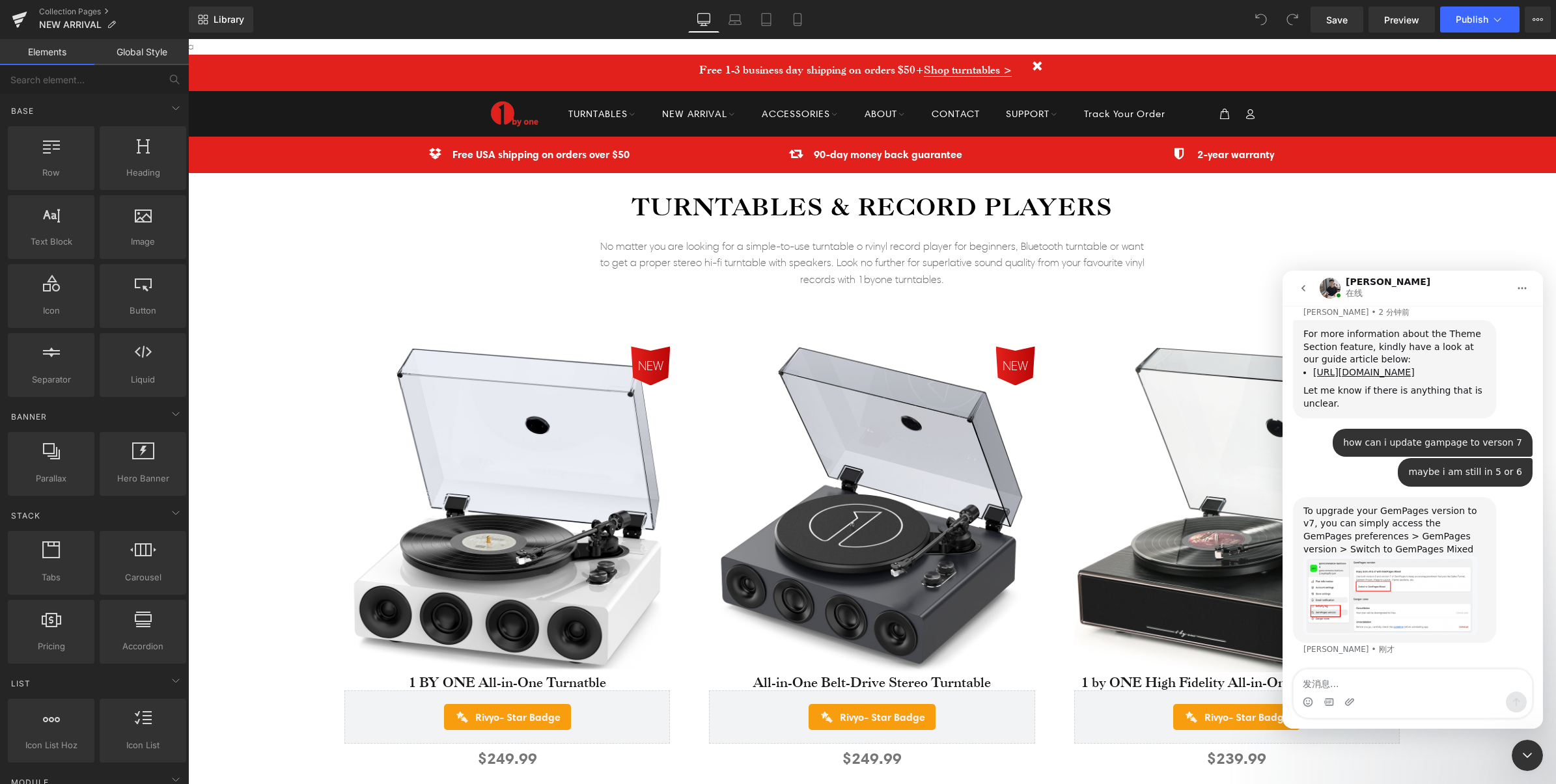
click at [1394, 556] on img "Tony说…" at bounding box center [1391, 595] width 175 height 79
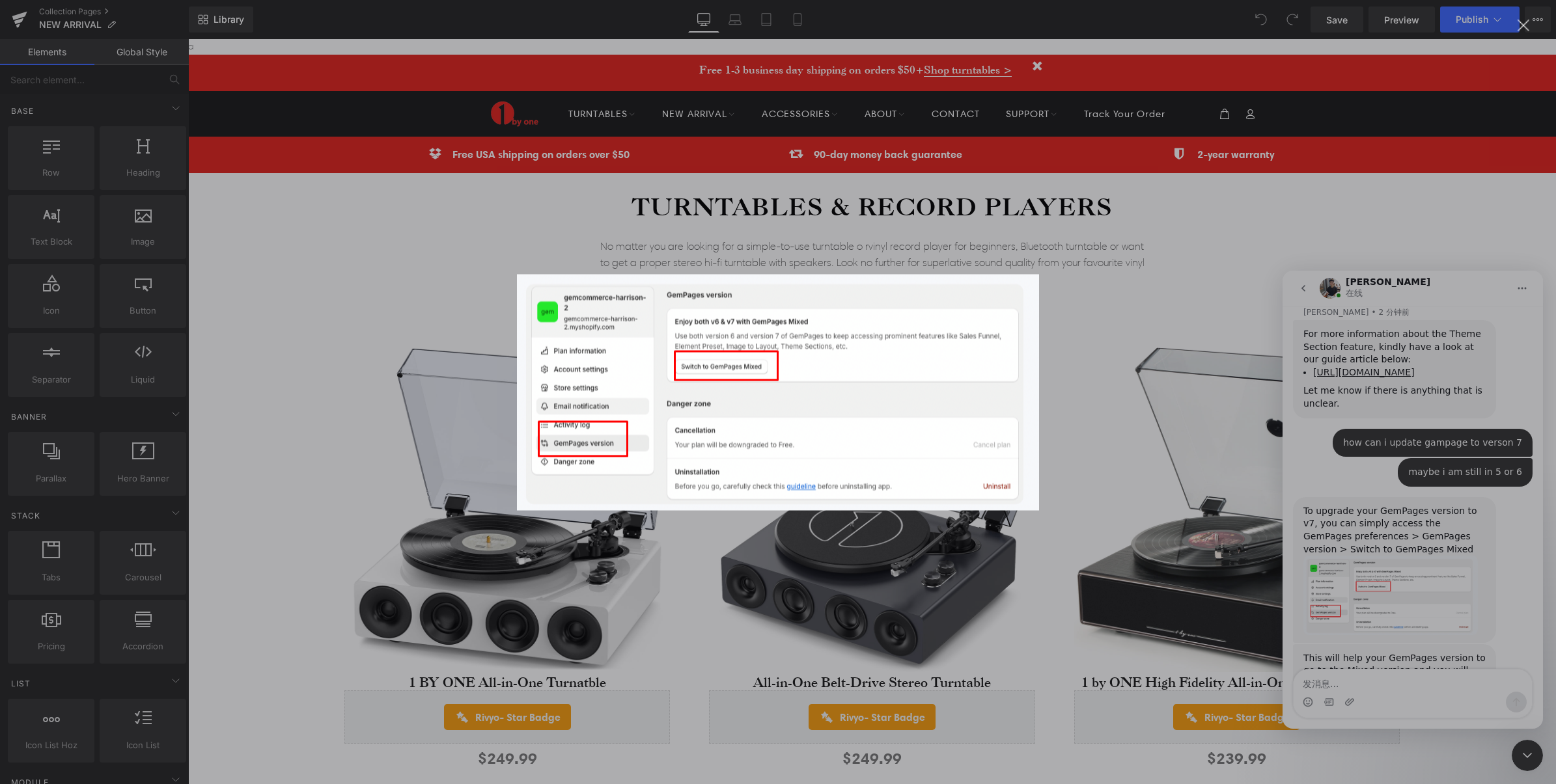
click at [778, 291] on img "关闭" at bounding box center [778, 392] width 522 height 236
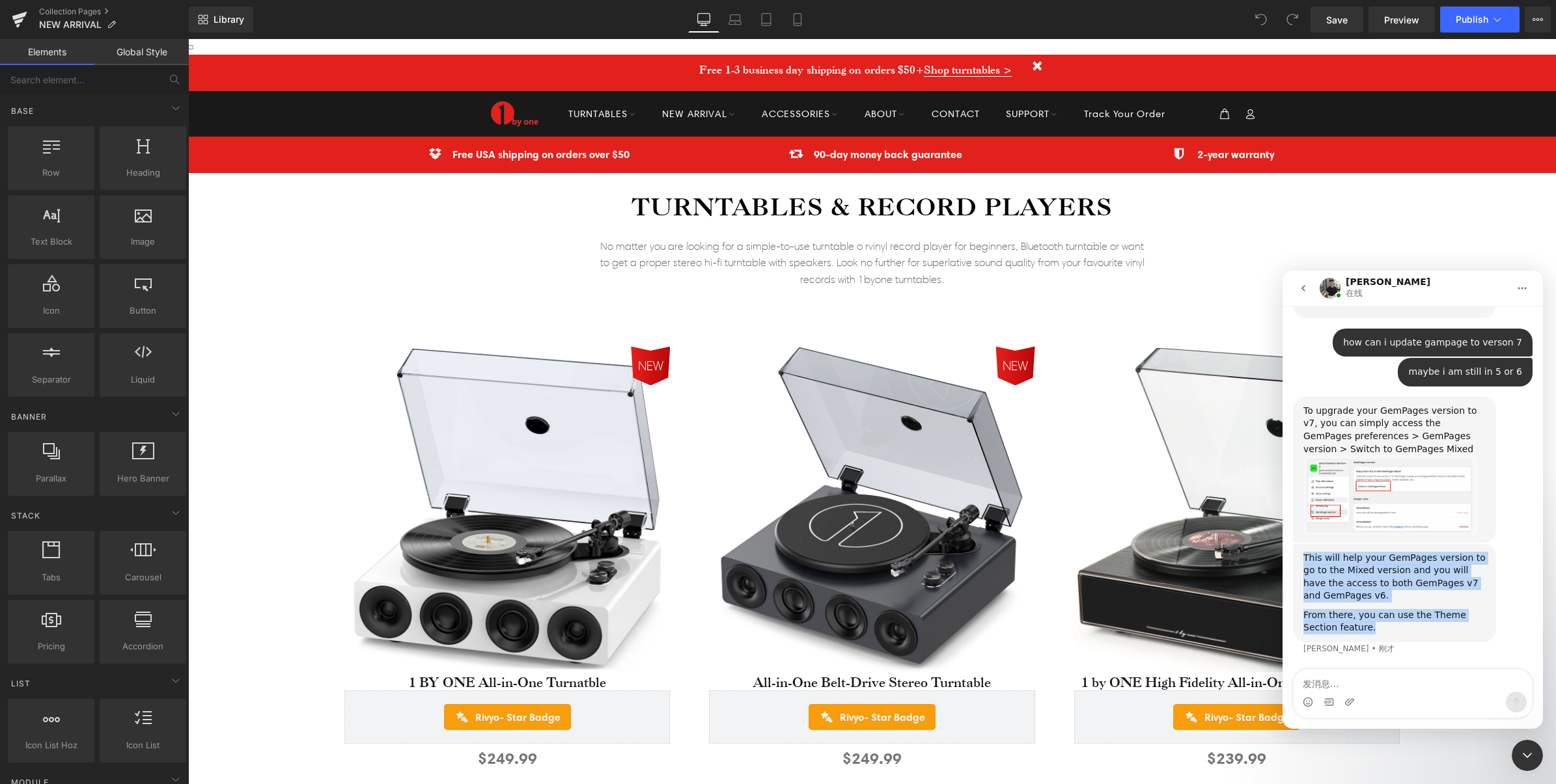
drag, startPoint x: 1307, startPoint y: 509, endPoint x: 1449, endPoint y: 571, distance: 154.9
click at [1449, 571] on div "This will help your GemPages version to go to the Mixed version and you will ha…" at bounding box center [1394, 593] width 182 height 83
click at [1449, 609] on div "From there, you can use the Theme Section feature." at bounding box center [1394, 622] width 182 height 25
click at [1400, 455] on img "Tony说…" at bounding box center [1391, 495] width 175 height 79
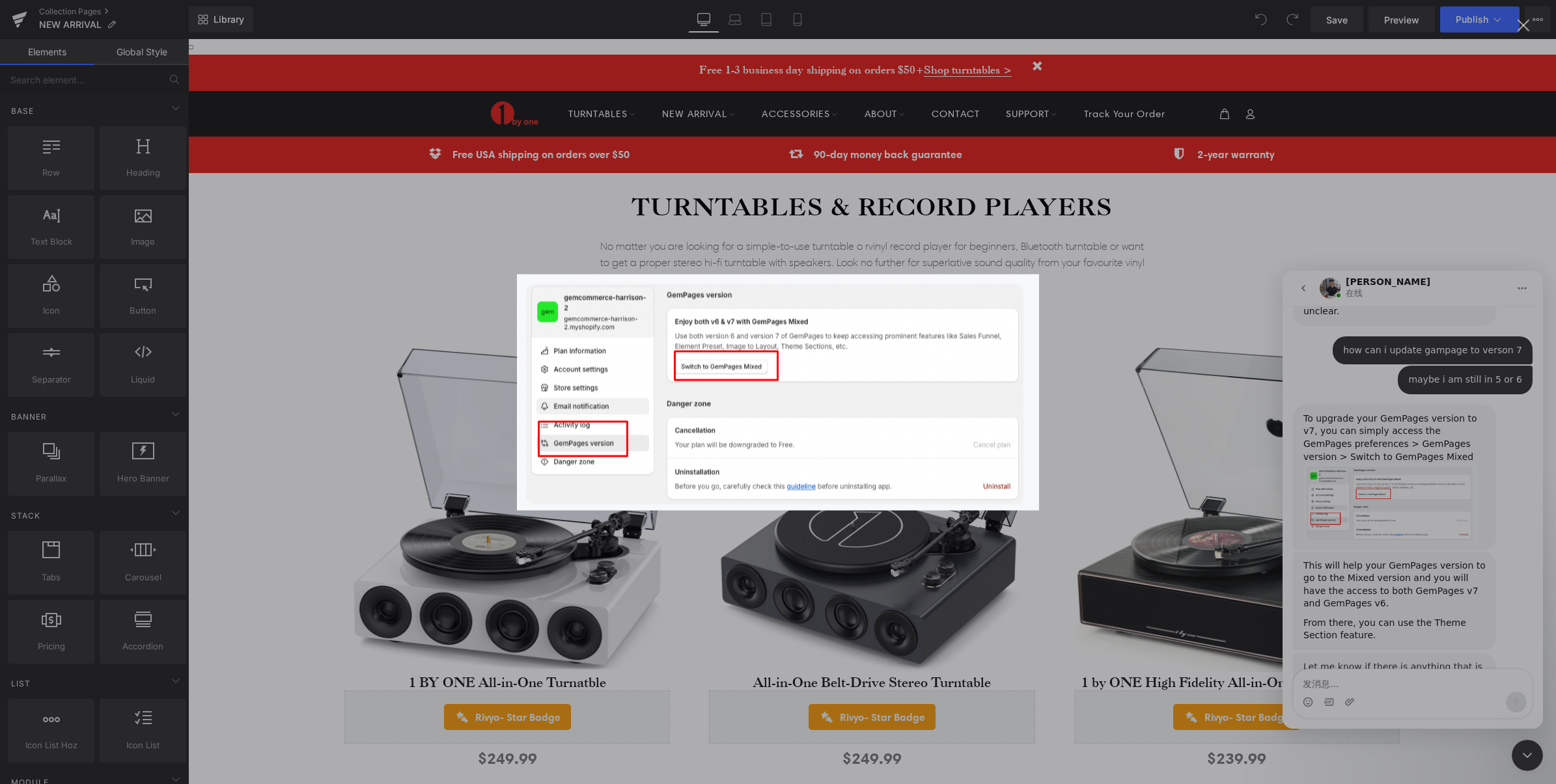
scroll to position [2692, 0]
click at [952, 360] on img "关闭" at bounding box center [778, 392] width 522 height 236
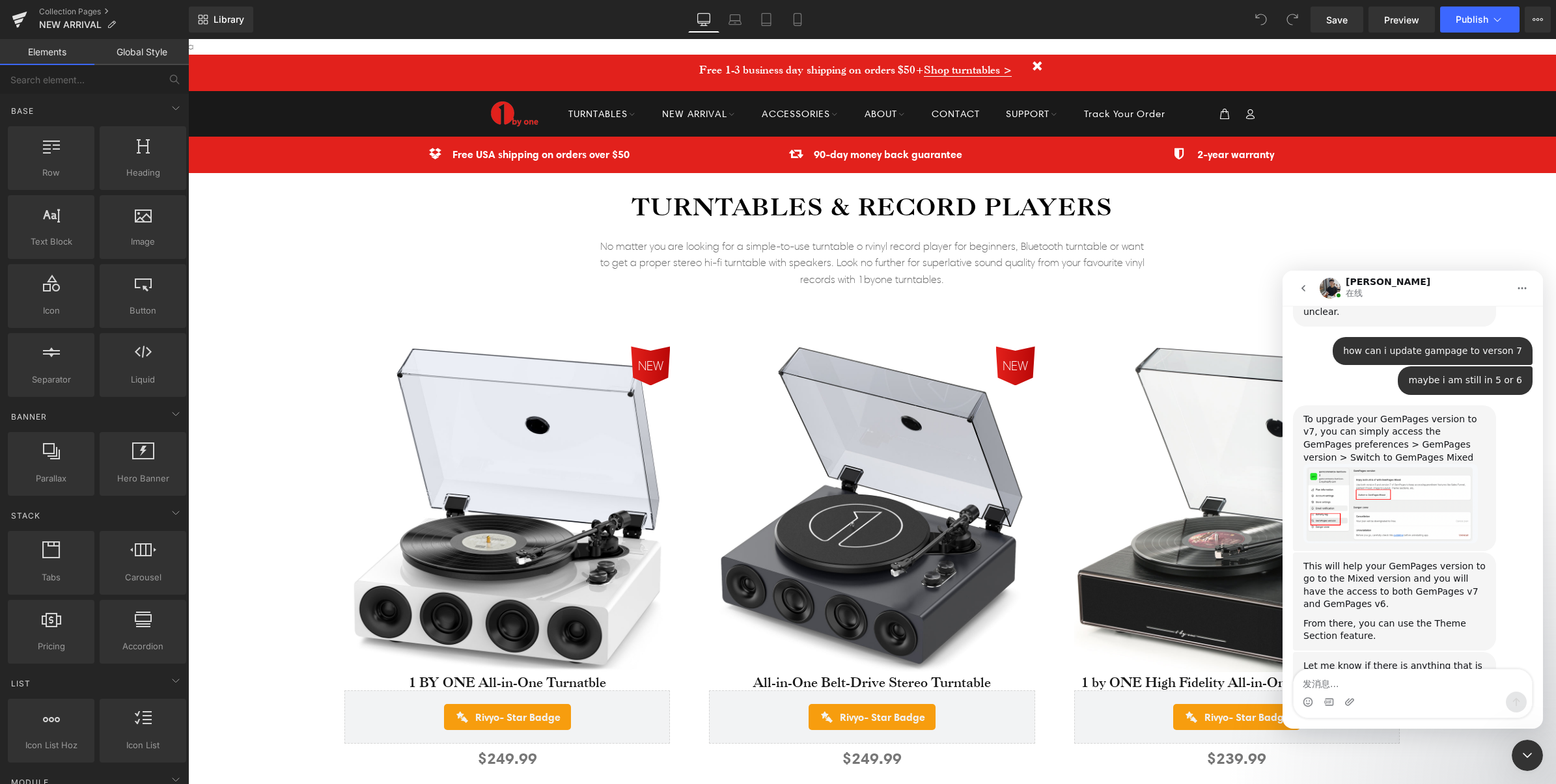
click at [82, 5] on div at bounding box center [778, 373] width 1556 height 745
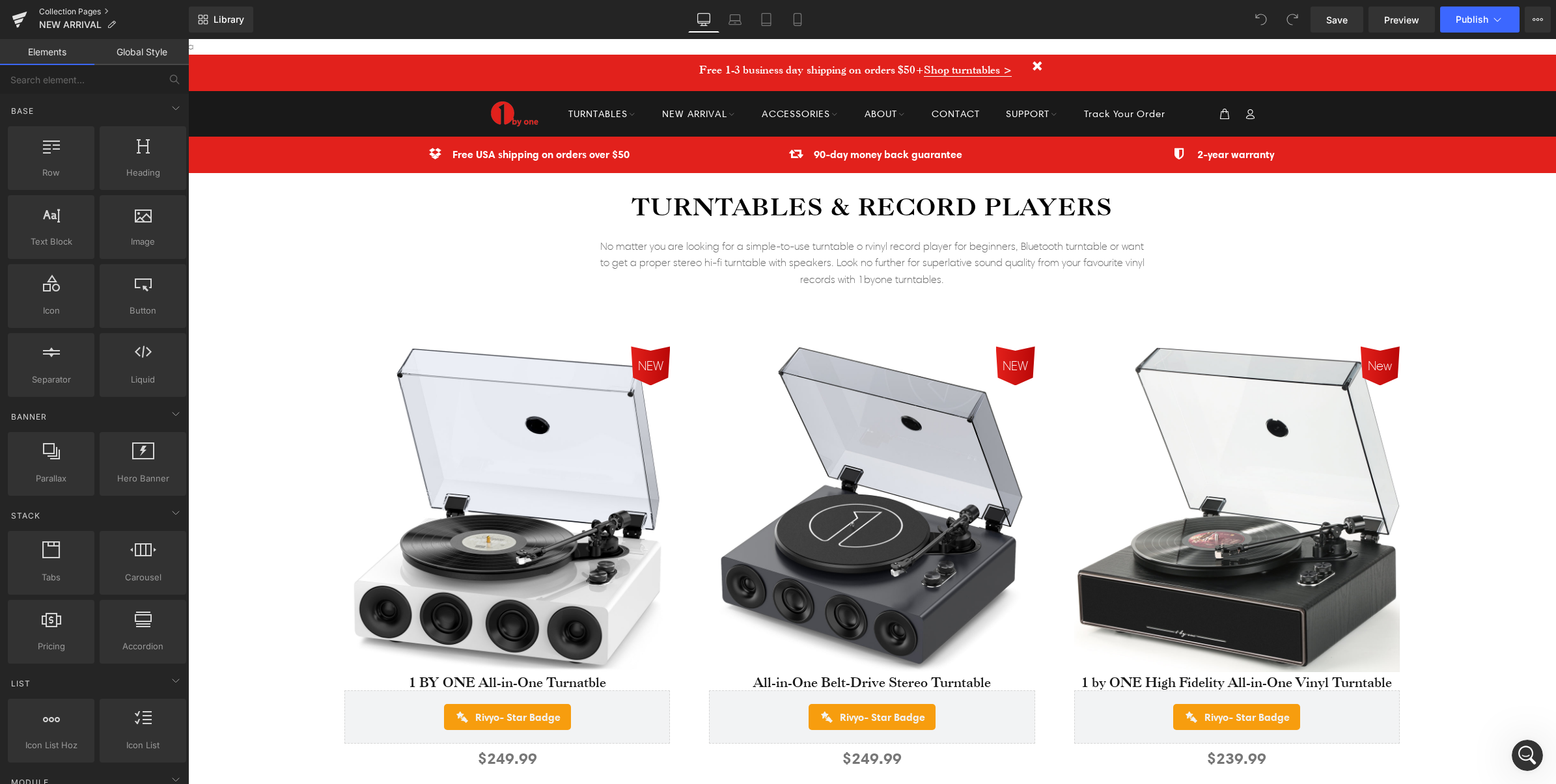
click at [73, 12] on link "Collection Pages" at bounding box center [114, 12] width 149 height 11
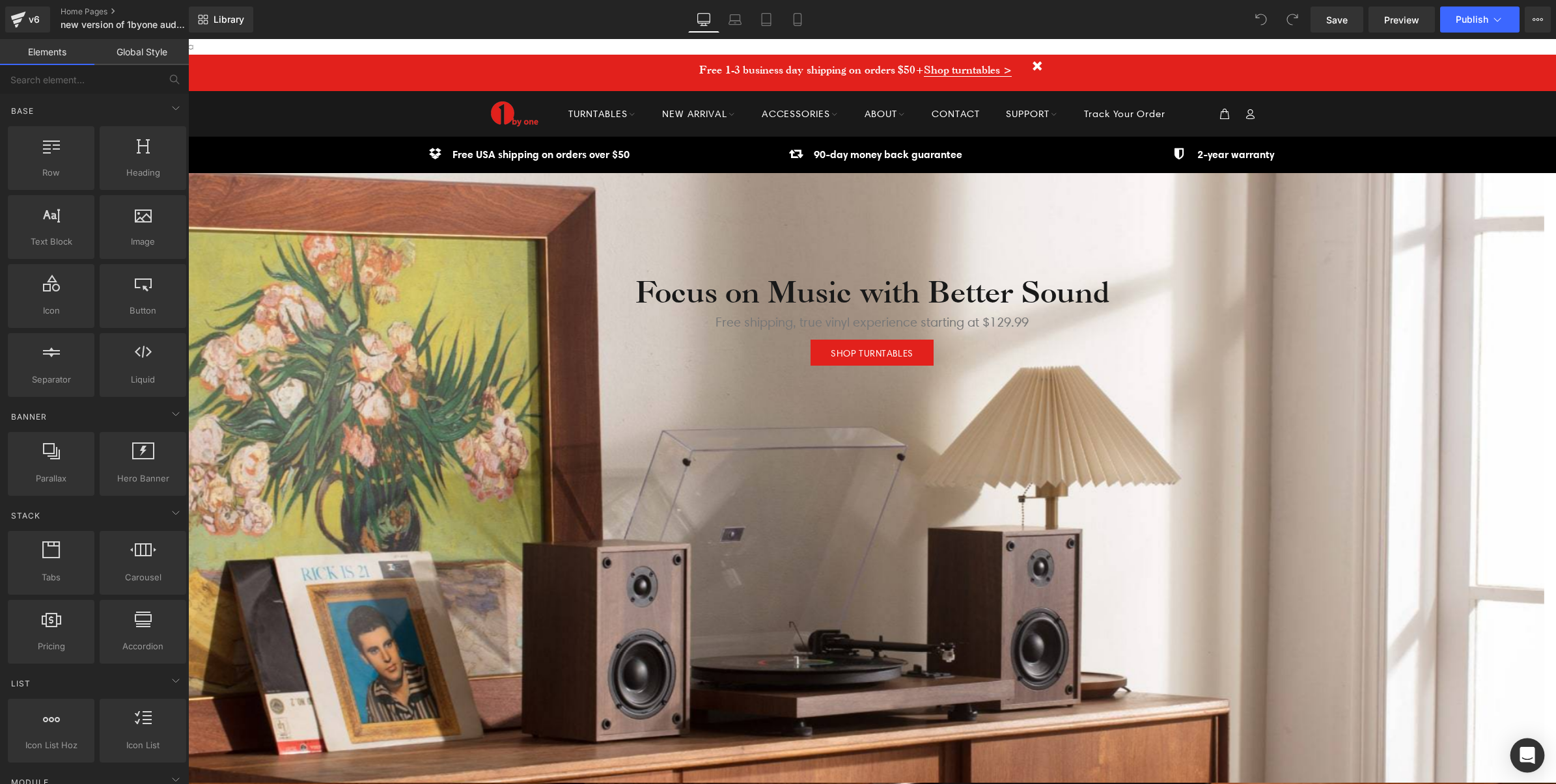
click at [1539, 743] on div "Open Intercom Messenger" at bounding box center [1527, 756] width 35 height 35
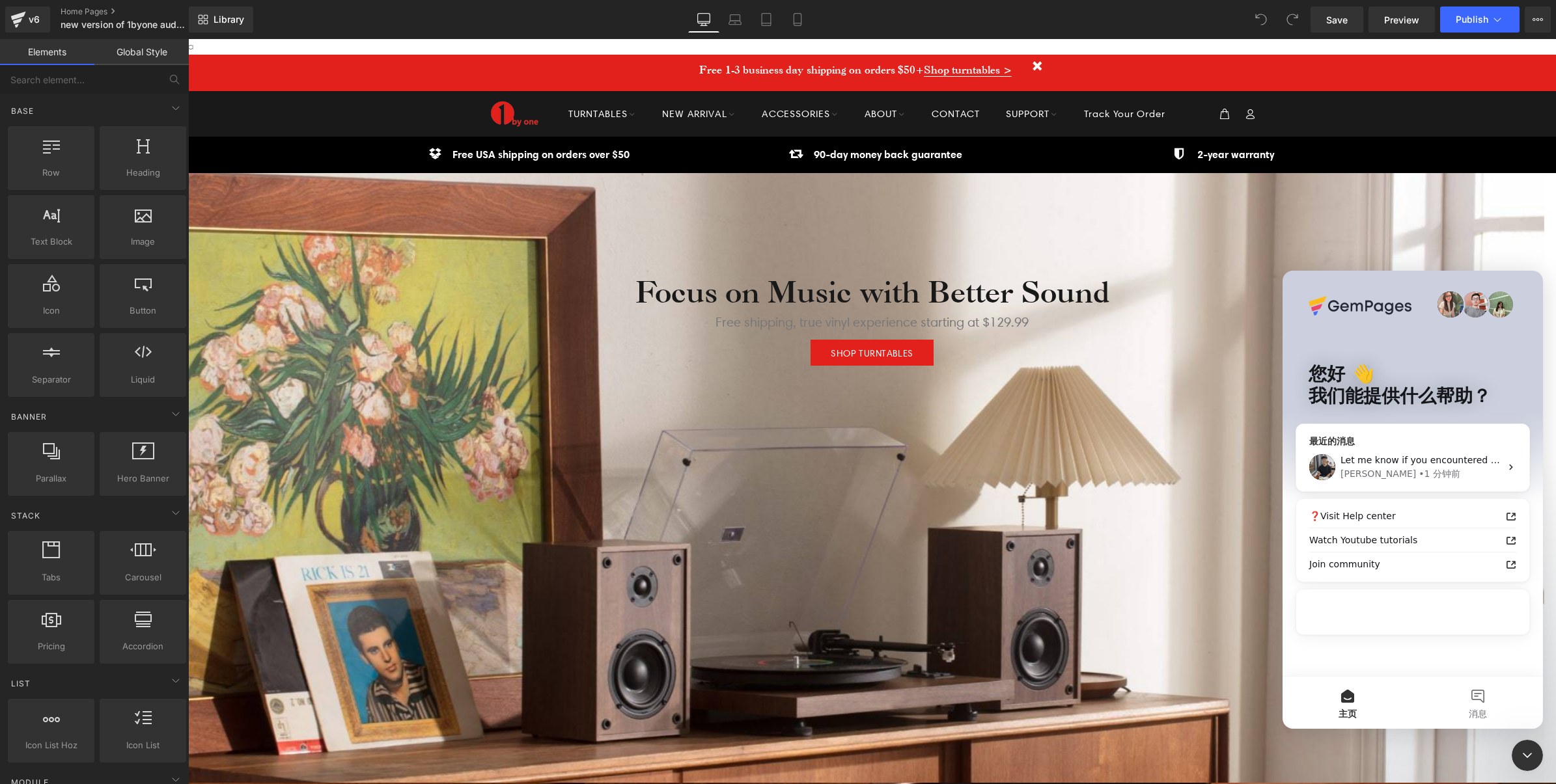
click at [1426, 483] on div "Let me know if you encountered any difficulties while following my suggestions.…" at bounding box center [1412, 467] width 233 height 48
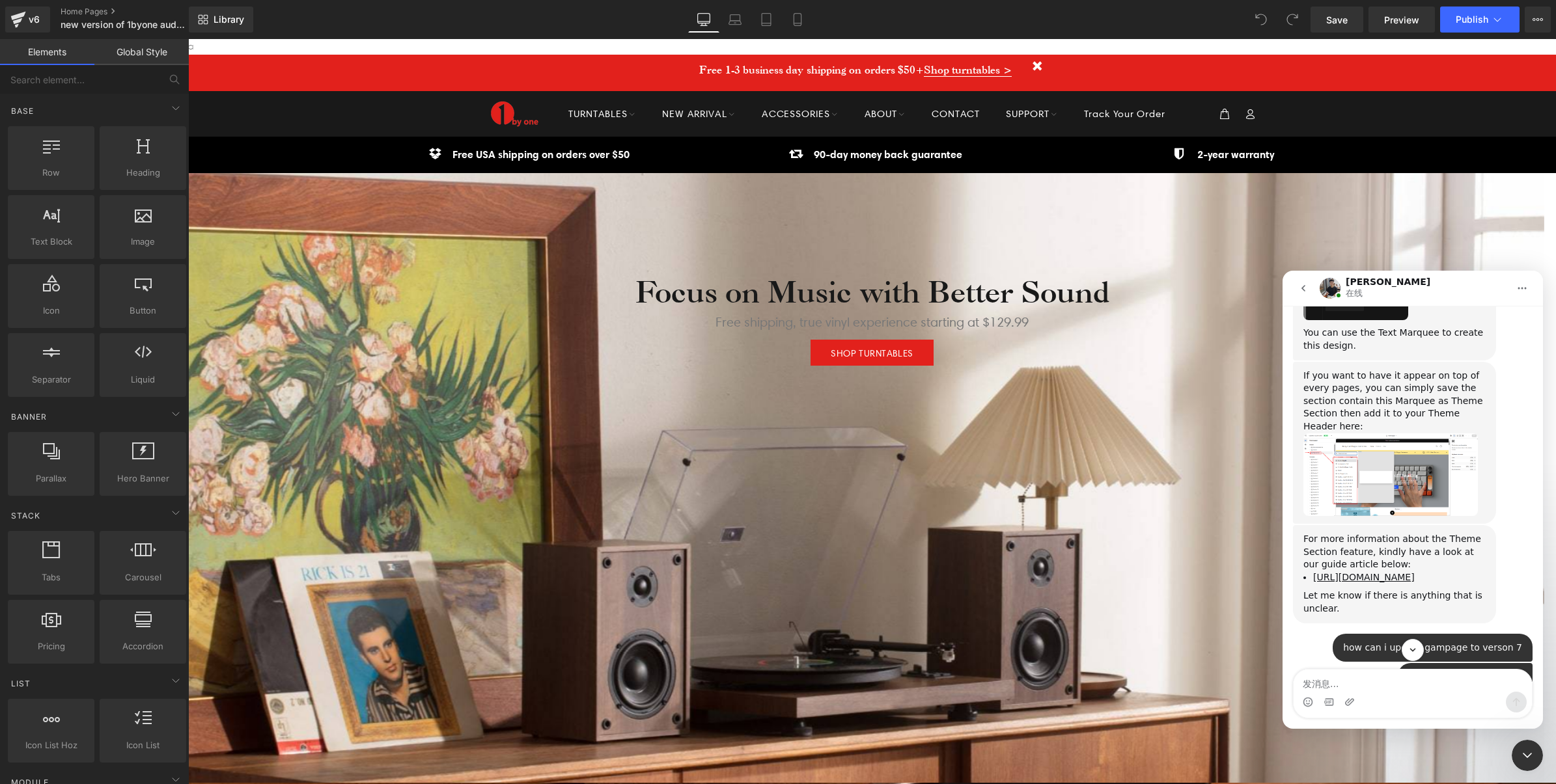
scroll to position [2294, 0]
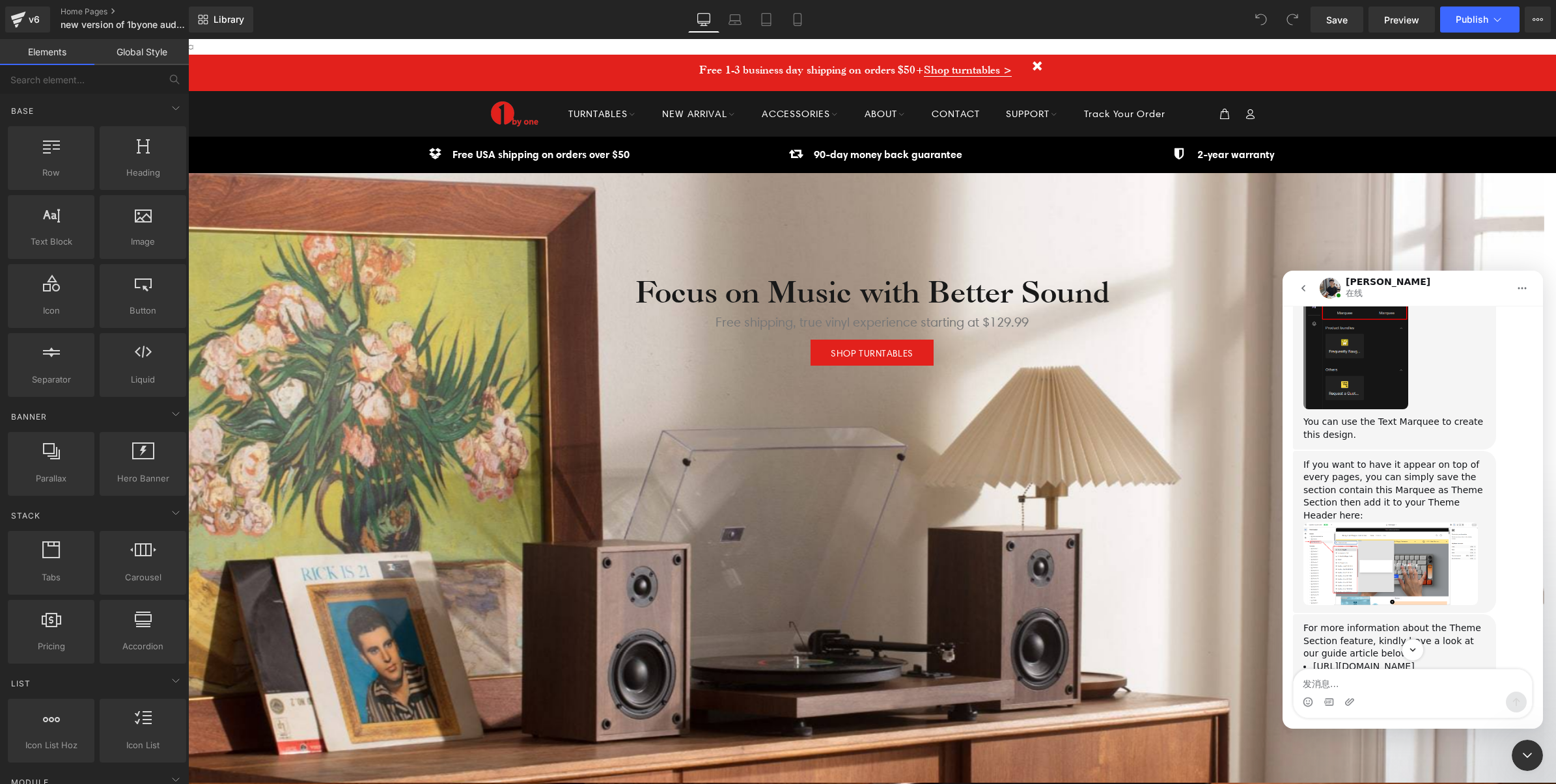
click at [1353, 325] on img "Marquee - find the element in GemPages V7" at bounding box center [1355, 322] width 105 height 175
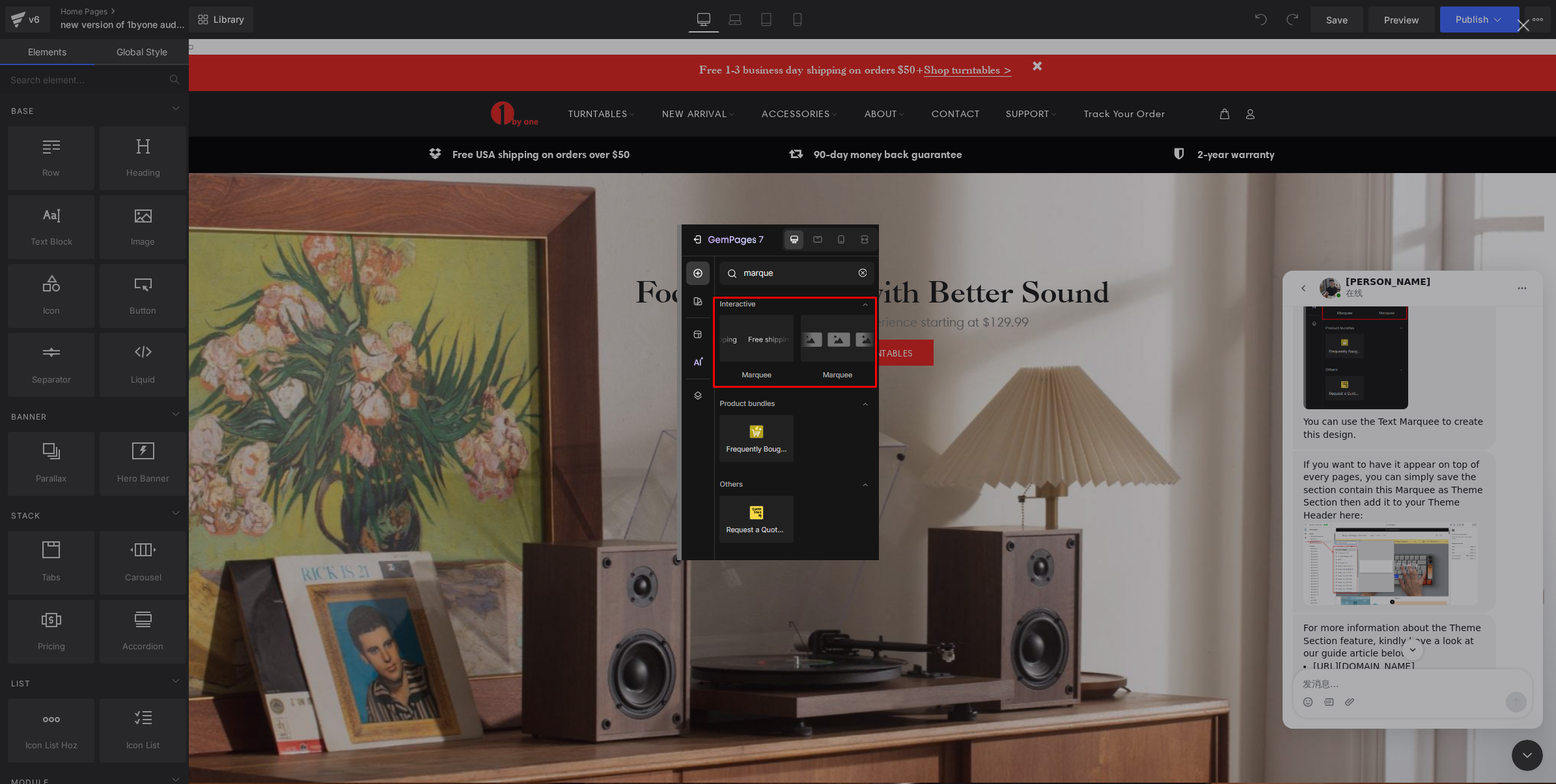
click at [844, 283] on img "关闭" at bounding box center [778, 393] width 202 height 336
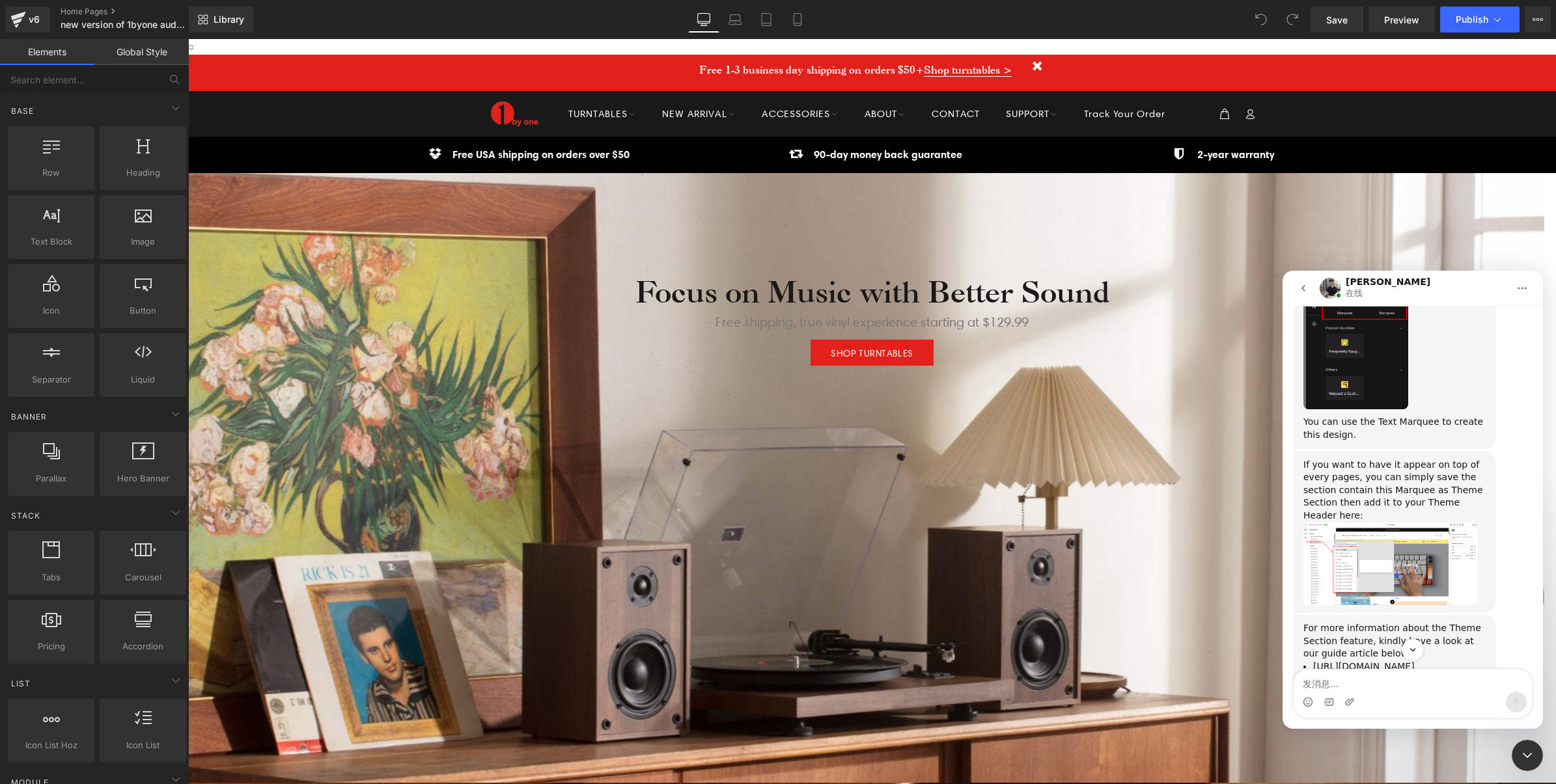
scroll to position [2159, 0]
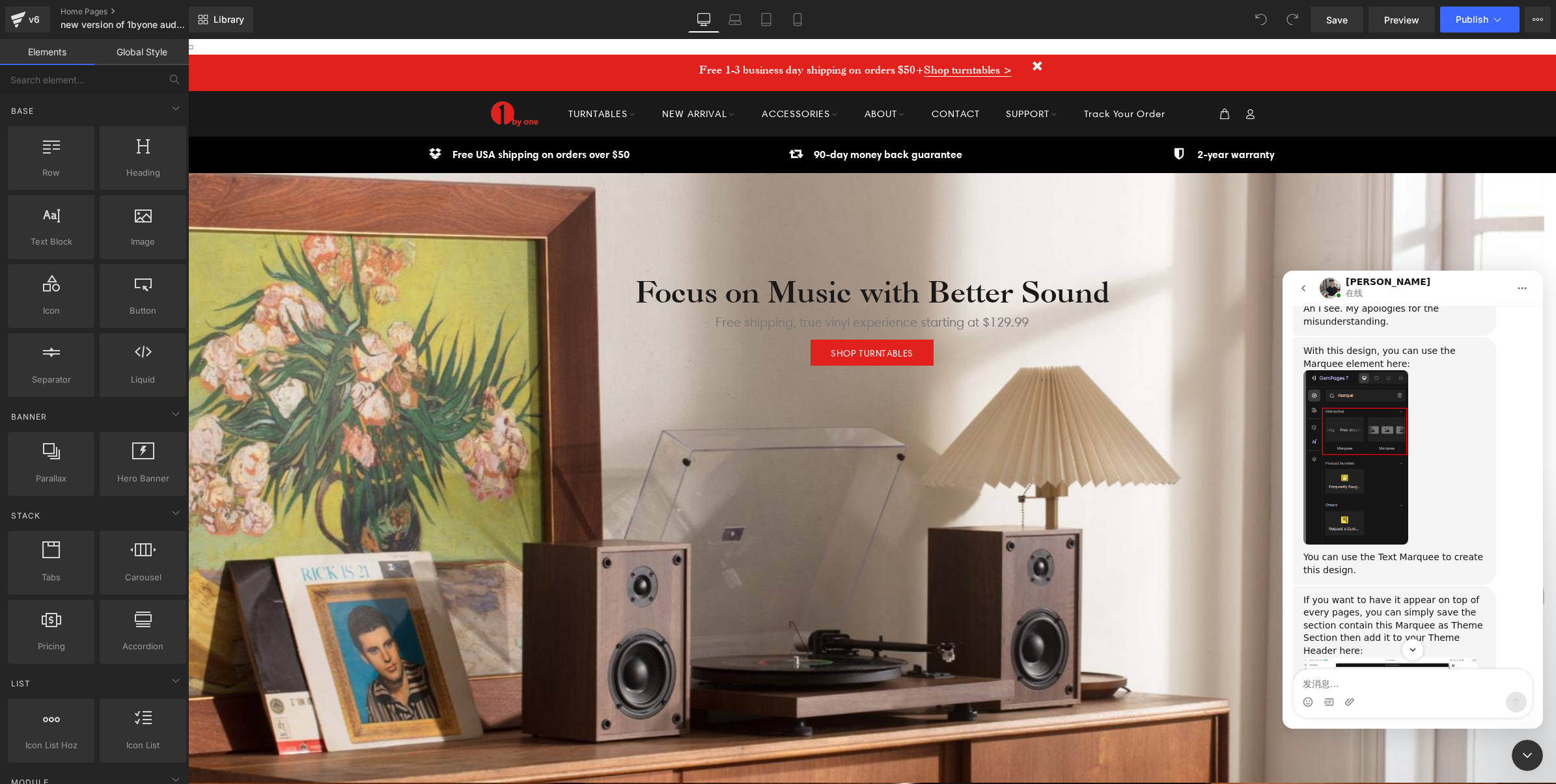
click at [29, 17] on div at bounding box center [778, 373] width 1556 height 745
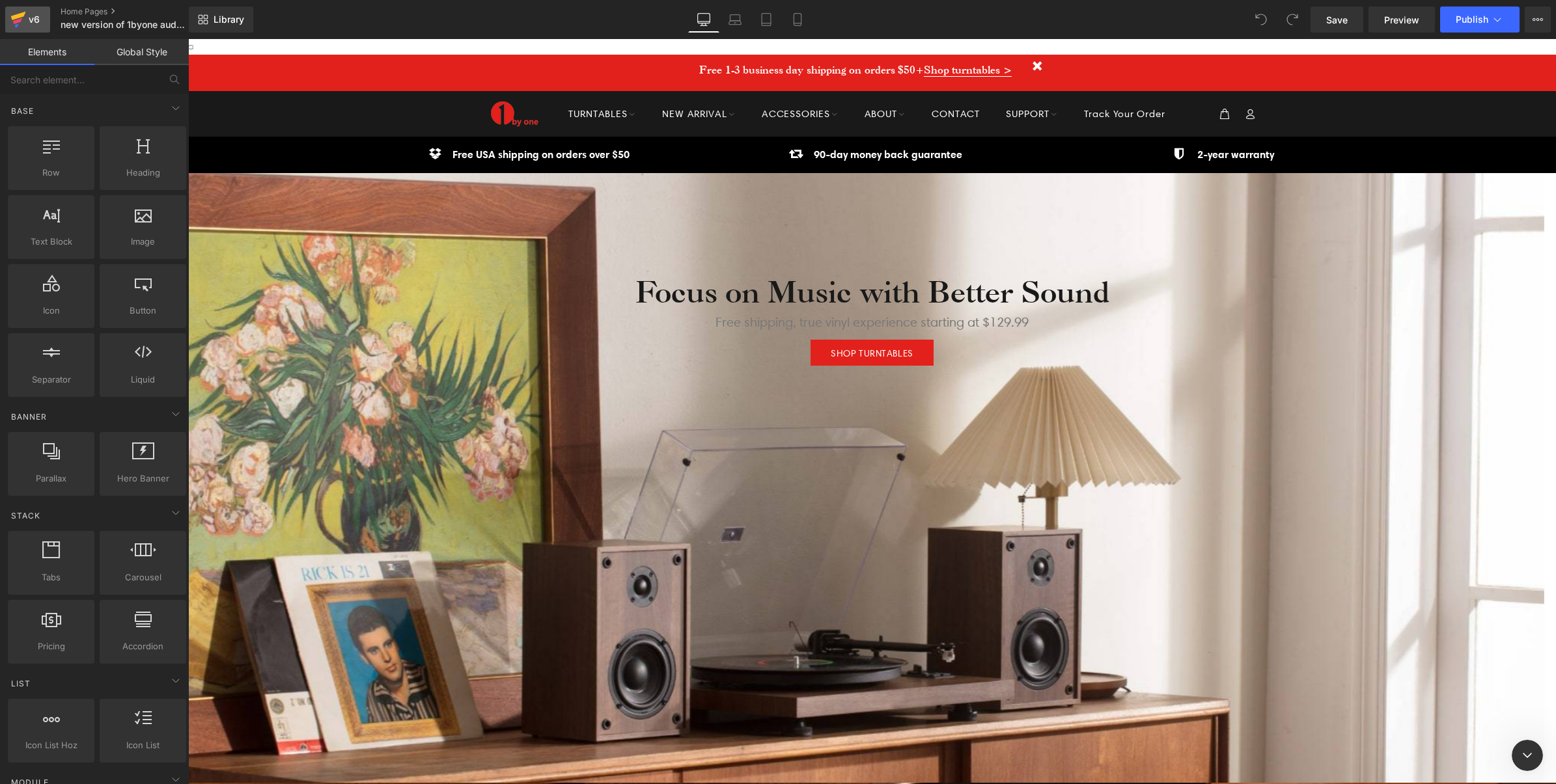
click at [41, 19] on div "v6" at bounding box center [34, 19] width 16 height 17
